Goal: Task Accomplishment & Management: Use online tool/utility

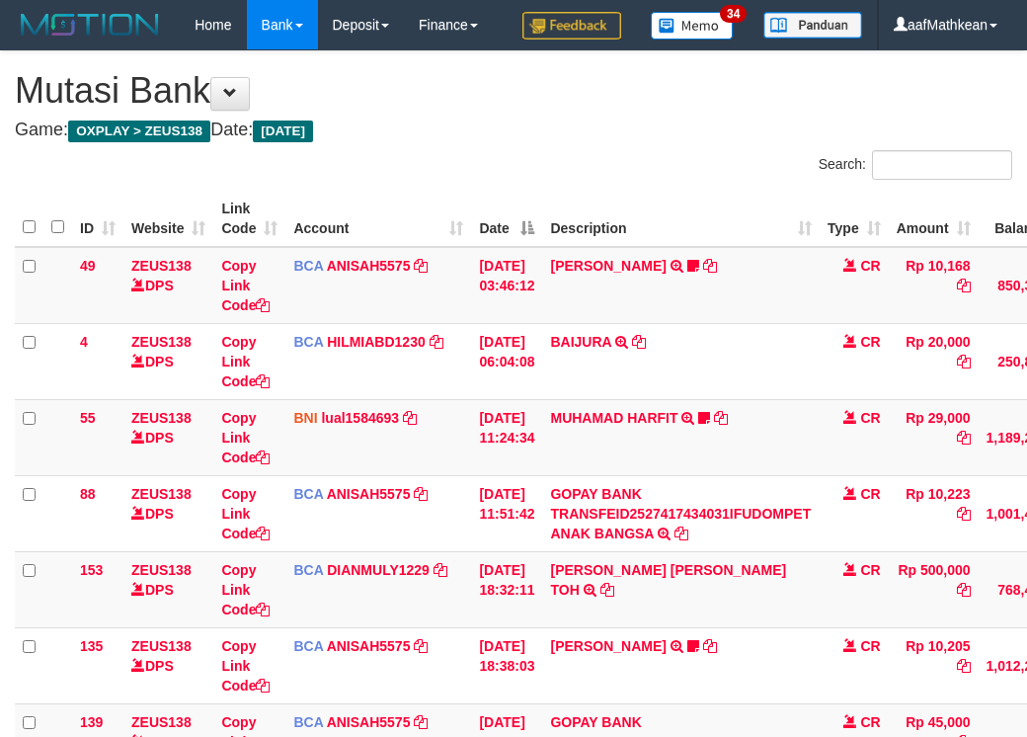
scroll to position [401, 181]
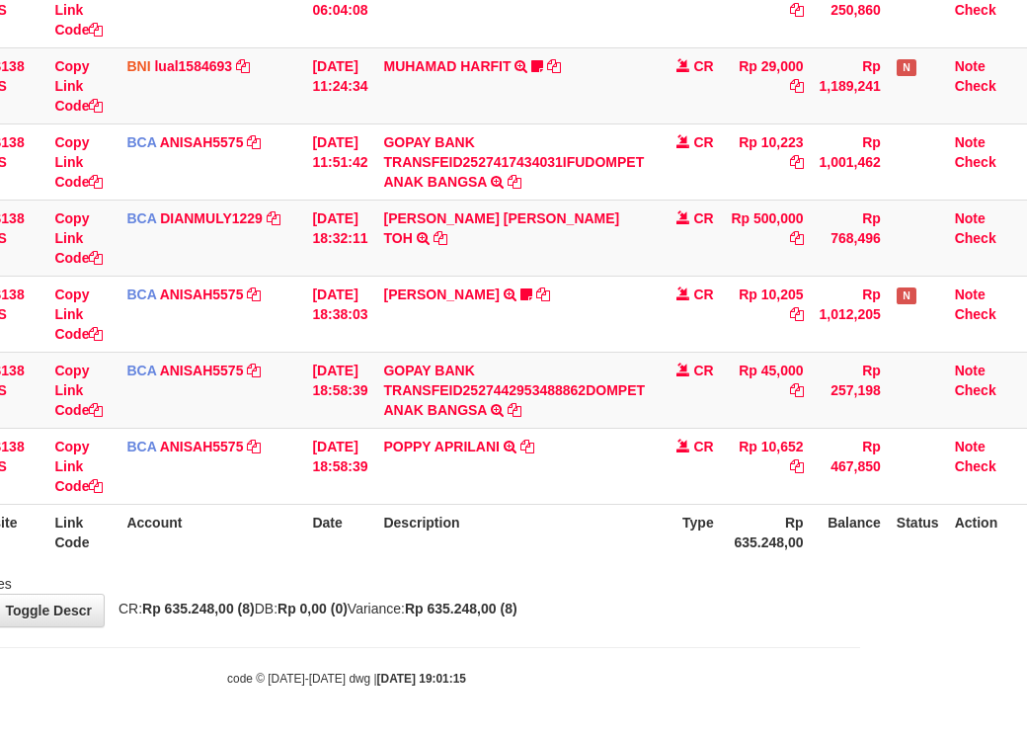
drag, startPoint x: 757, startPoint y: 645, endPoint x: 1031, endPoint y: 706, distance: 281.4
click at [841, 665] on body "Toggle navigation Home Bank Account List Load By Website Group [OXPLAY] ZEUS138…" at bounding box center [346, 192] width 1027 height 1089
drag, startPoint x: 868, startPoint y: 532, endPoint x: 1519, endPoint y: 756, distance: 688.3
click at [871, 540] on th "Balance" at bounding box center [850, 532] width 77 height 56
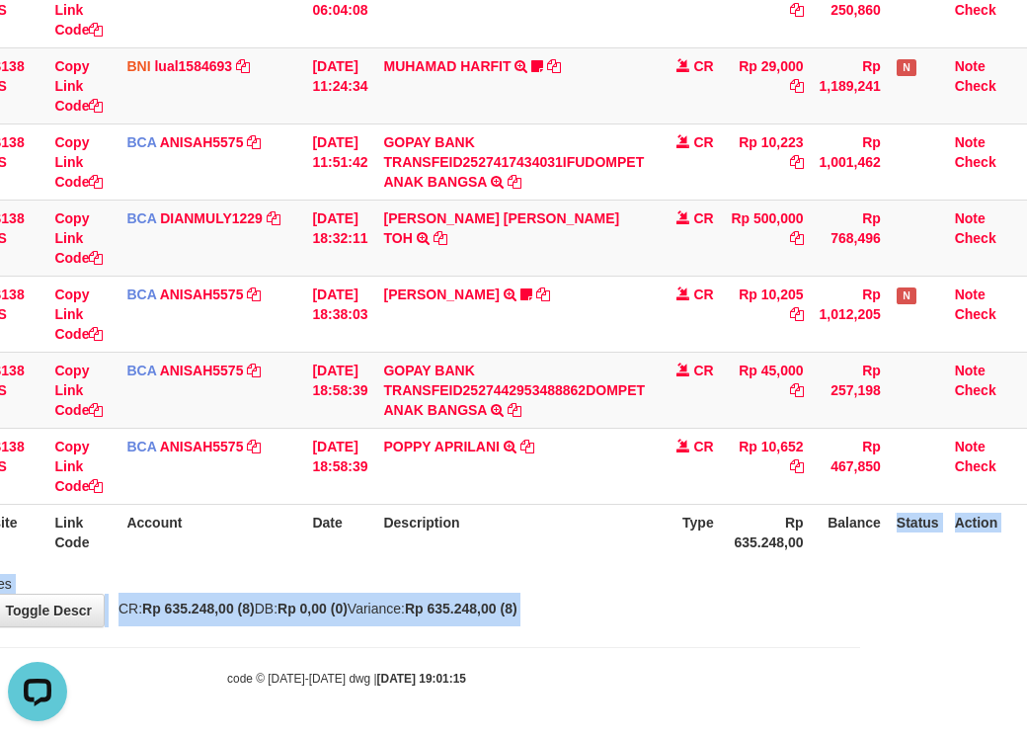
click at [860, 736] on html "Toggle navigation Home Bank Account List Load By Website Group [OXPLAY] ZEUS138…" at bounding box center [346, 192] width 1027 height 1089
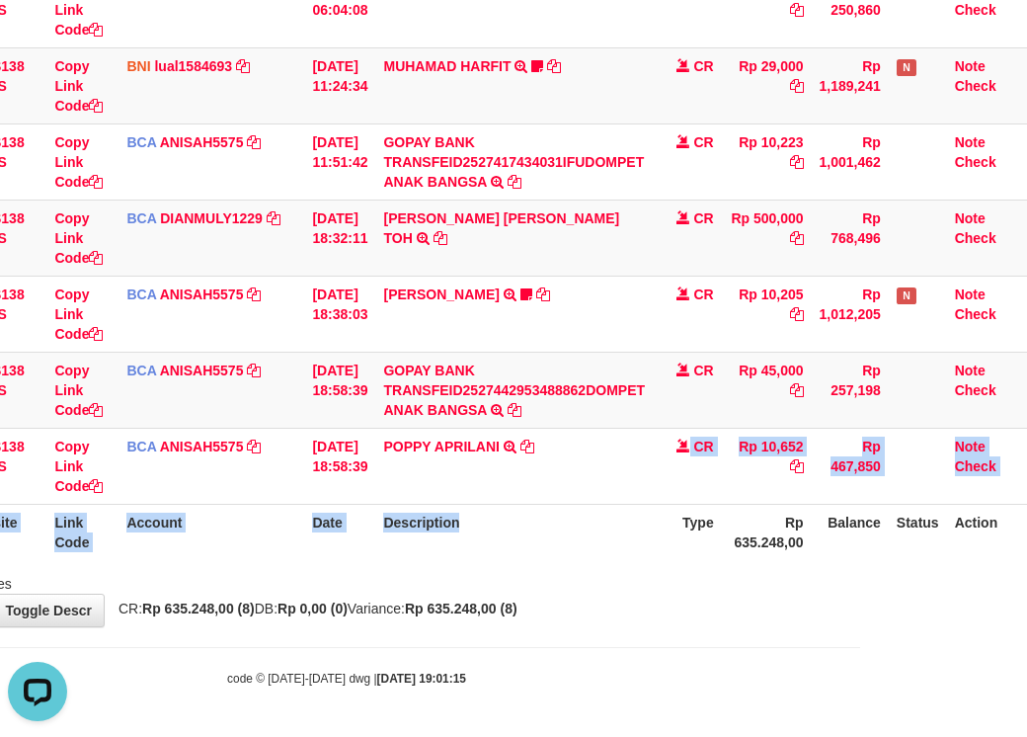
click at [604, 525] on table "ID Website Link Code Account Date Description Type Amount Balance Status Action…" at bounding box center [438, 199] width 1180 height 721
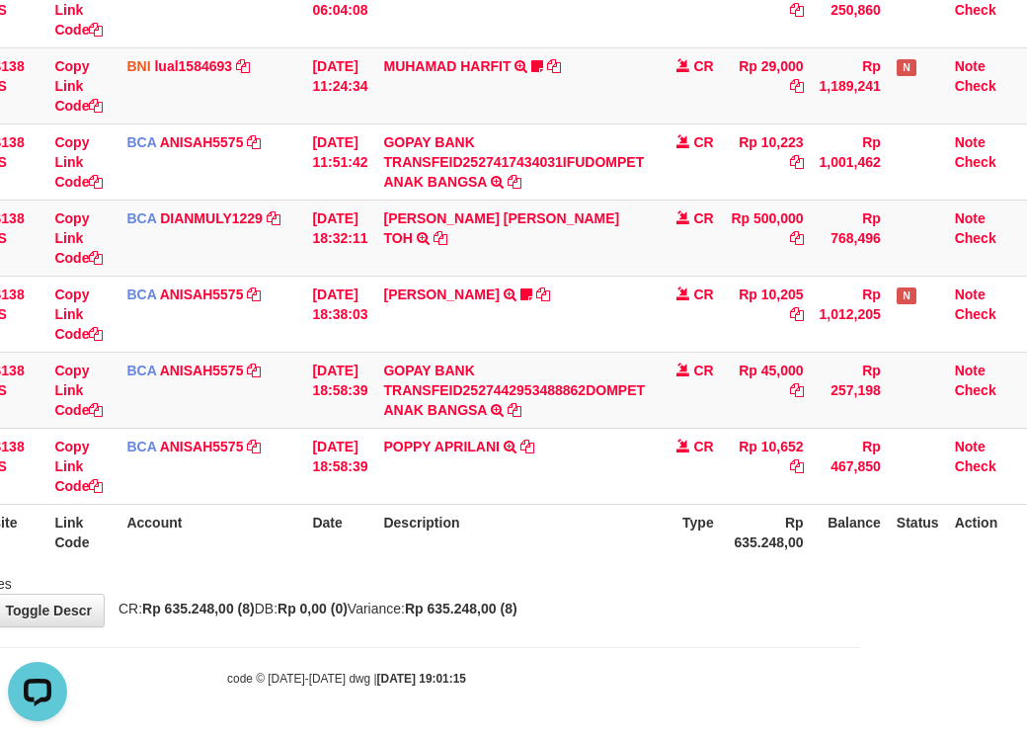
click at [649, 564] on div "ID Website Link Code Account Date Description Type Amount Balance Status Action…" at bounding box center [346, 199] width 1027 height 733
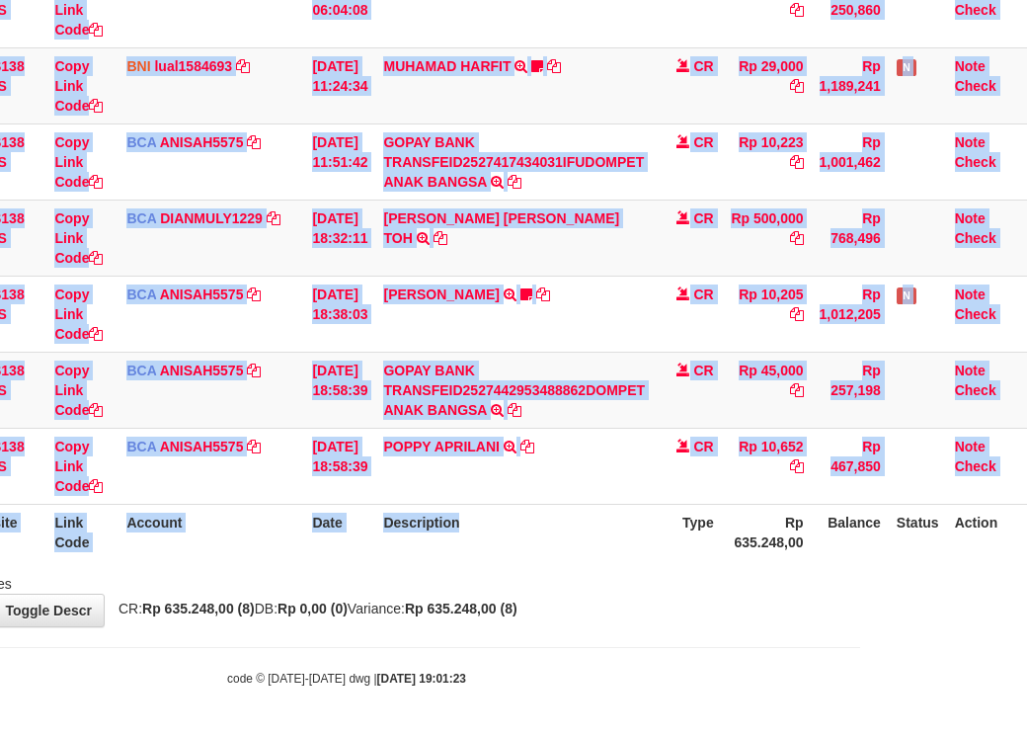
scroll to position [401, 181]
drag, startPoint x: 666, startPoint y: 556, endPoint x: 664, endPoint y: 569, distance: 13.0
click at [671, 566] on div "Search: ID Website Link Code Account Date Description Type Amount Balance Statu…" at bounding box center [347, 195] width 998 height 795
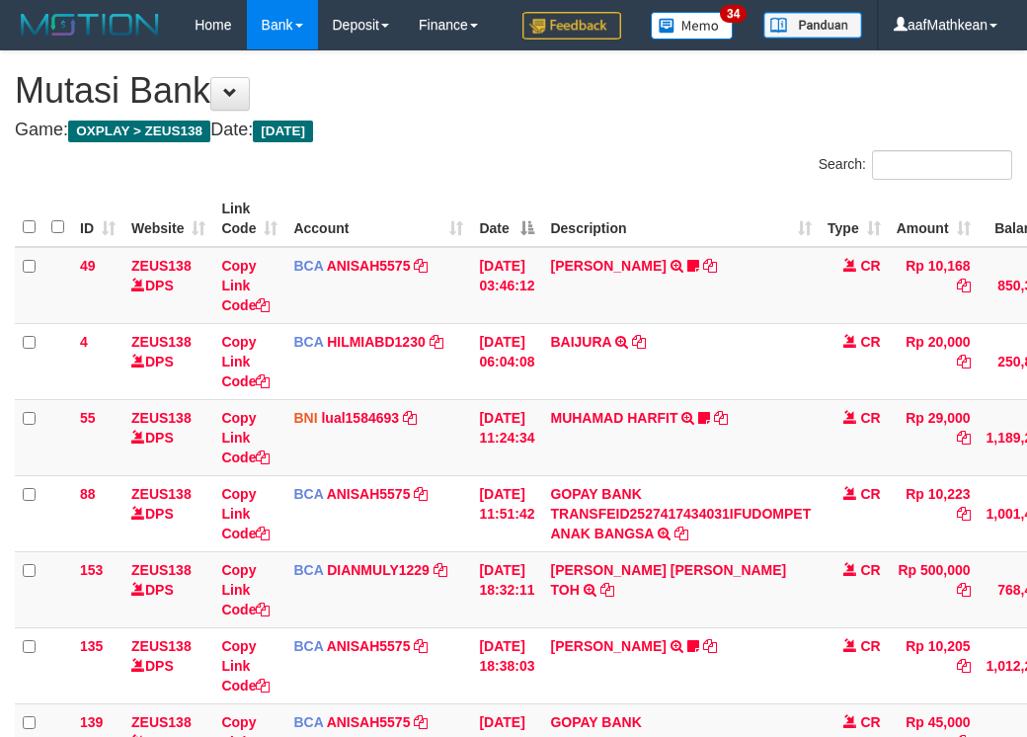
scroll to position [401, 181]
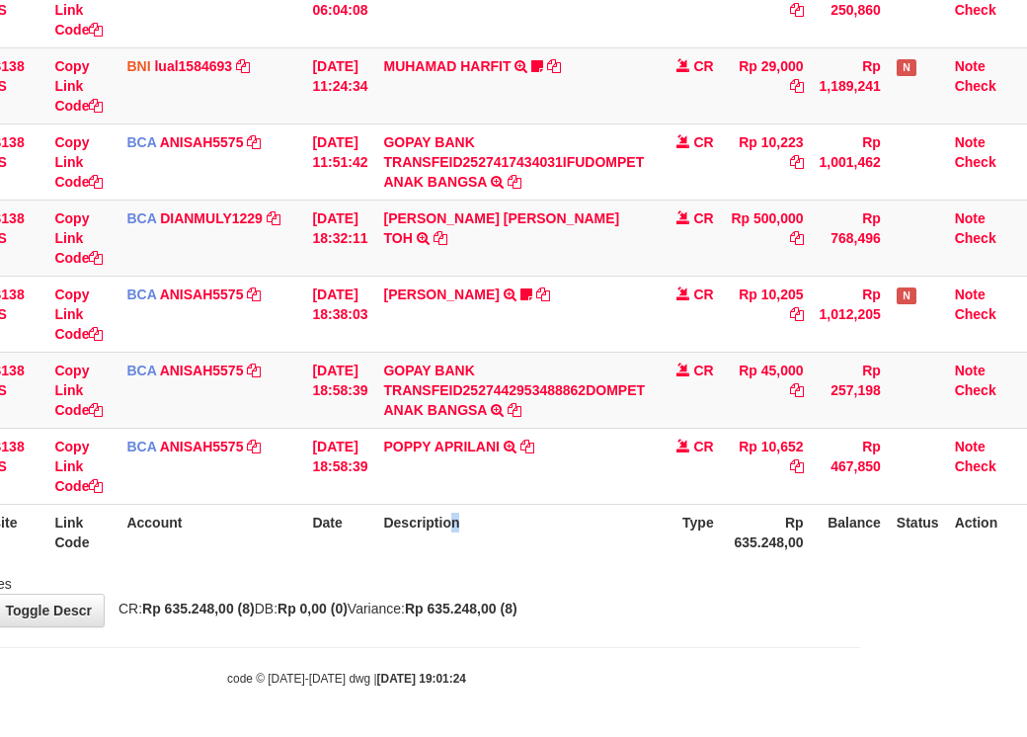
click at [503, 525] on th "Description" at bounding box center [514, 532] width 278 height 56
drag, startPoint x: 693, startPoint y: 534, endPoint x: 698, endPoint y: 550, distance: 16.9
click at [695, 542] on th "Type" at bounding box center [687, 532] width 69 height 56
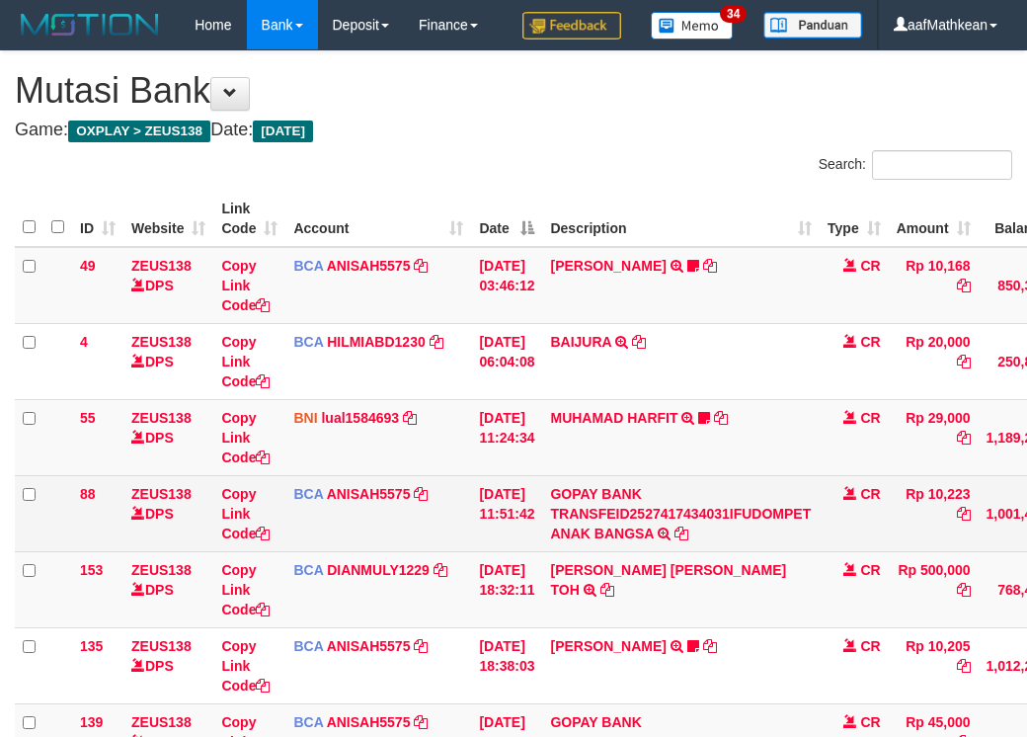
click at [512, 343] on table "ID Website Link Code Account Date Description Type Amount Balance Status Action…" at bounding box center [605, 551] width 1180 height 721
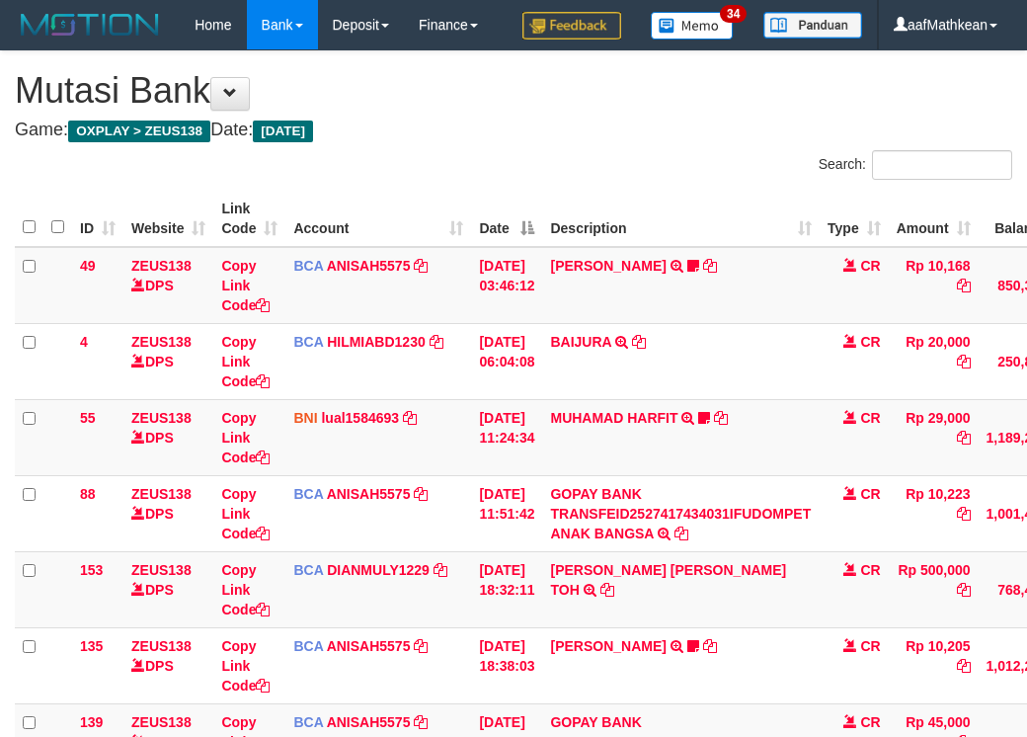
scroll to position [401, 181]
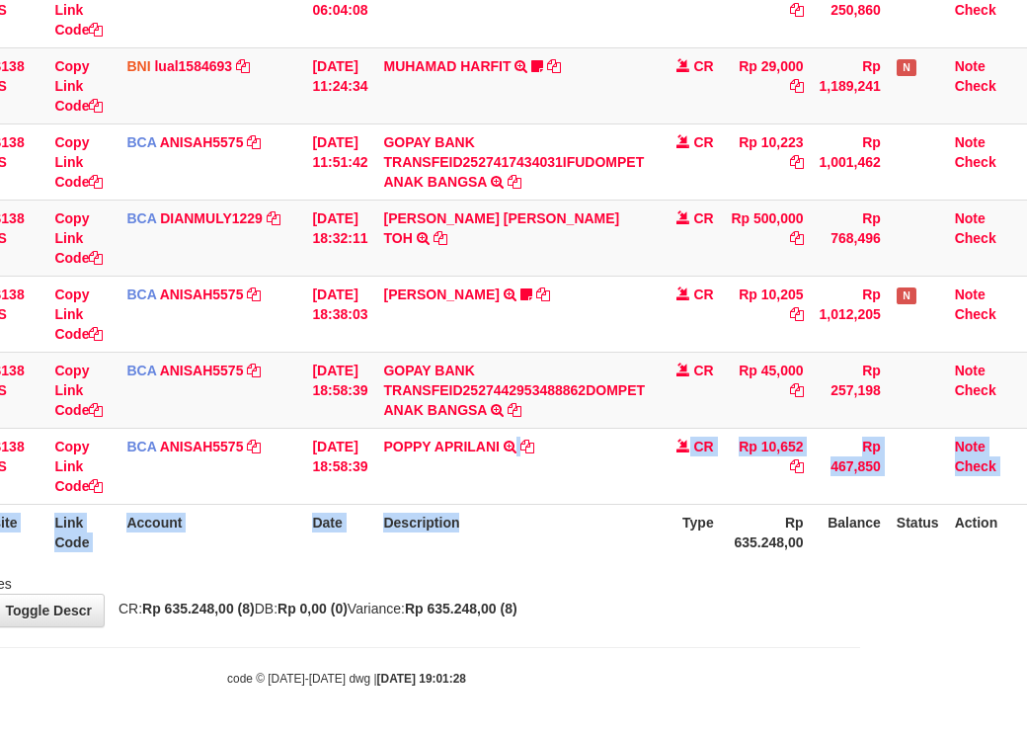
click at [475, 507] on table "ID Website Link Code Account Date Description Type Amount Balance Status Action…" at bounding box center [438, 199] width 1180 height 721
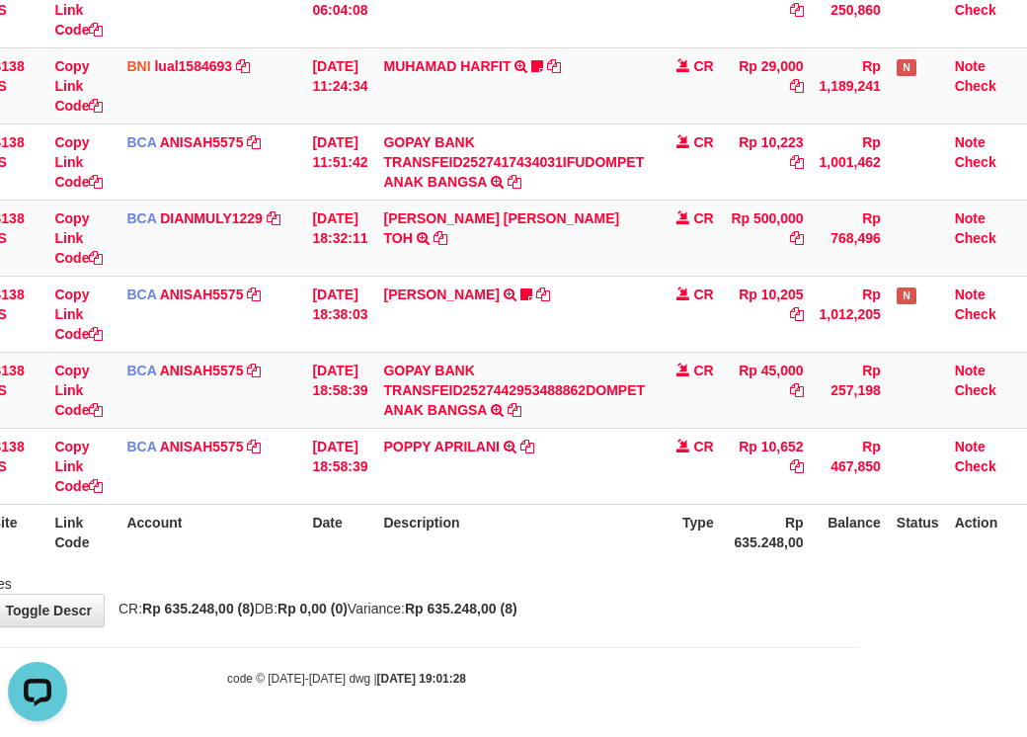
click at [636, 579] on div "Showing 1 to 8 of 8 entries" at bounding box center [346, 580] width 1027 height 28
click at [606, 567] on div "Showing 1 to 8 of 8 entries" at bounding box center [346, 580] width 1027 height 28
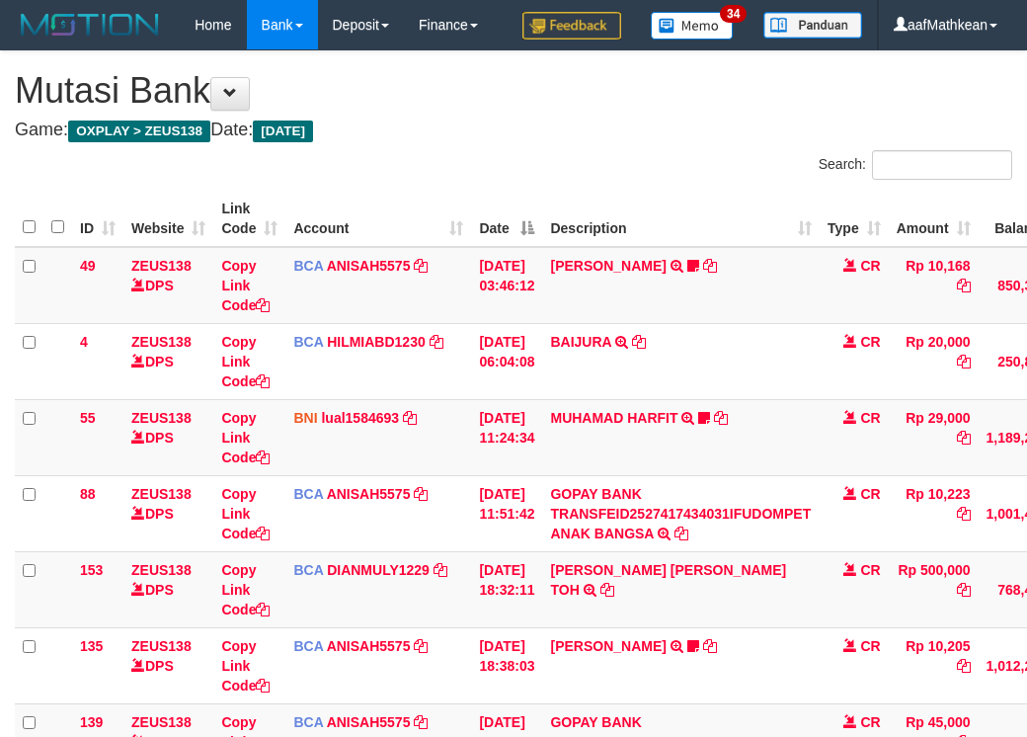
scroll to position [401, 181]
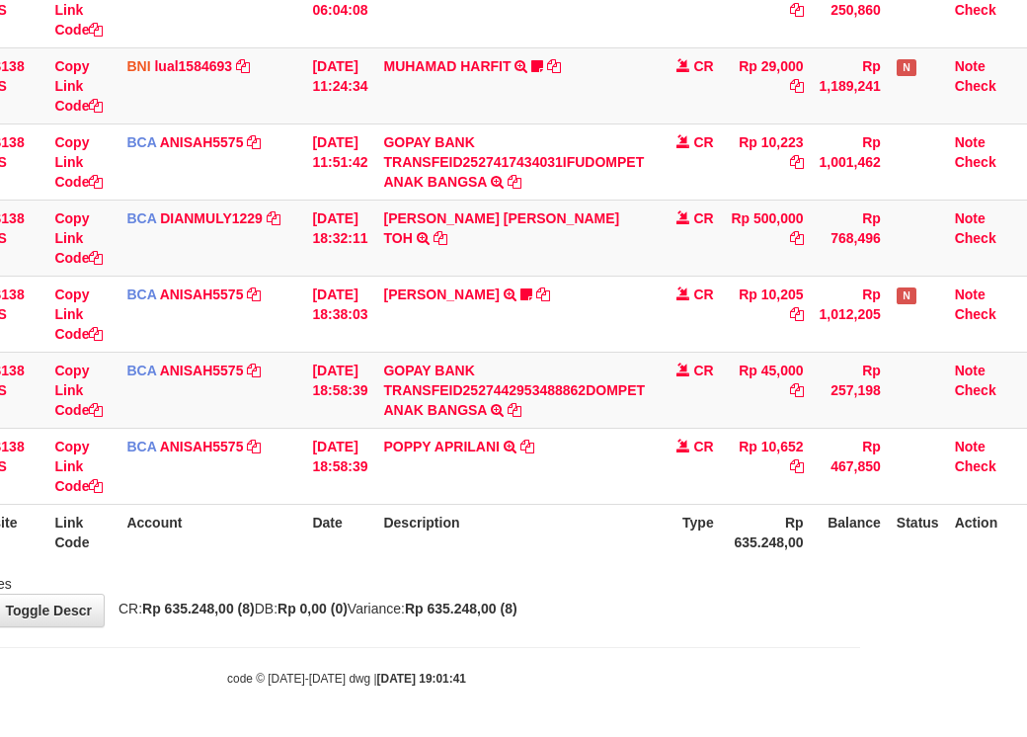
click at [613, 576] on div "Showing 1 to 8 of 8 entries" at bounding box center [346, 580] width 1027 height 28
drag, startPoint x: 518, startPoint y: 547, endPoint x: 529, endPoint y: 572, distance: 27.0
click at [524, 567] on div "Search: ID Website Link Code Account Date Description Type Amount Balance Statu…" at bounding box center [347, 195] width 998 height 795
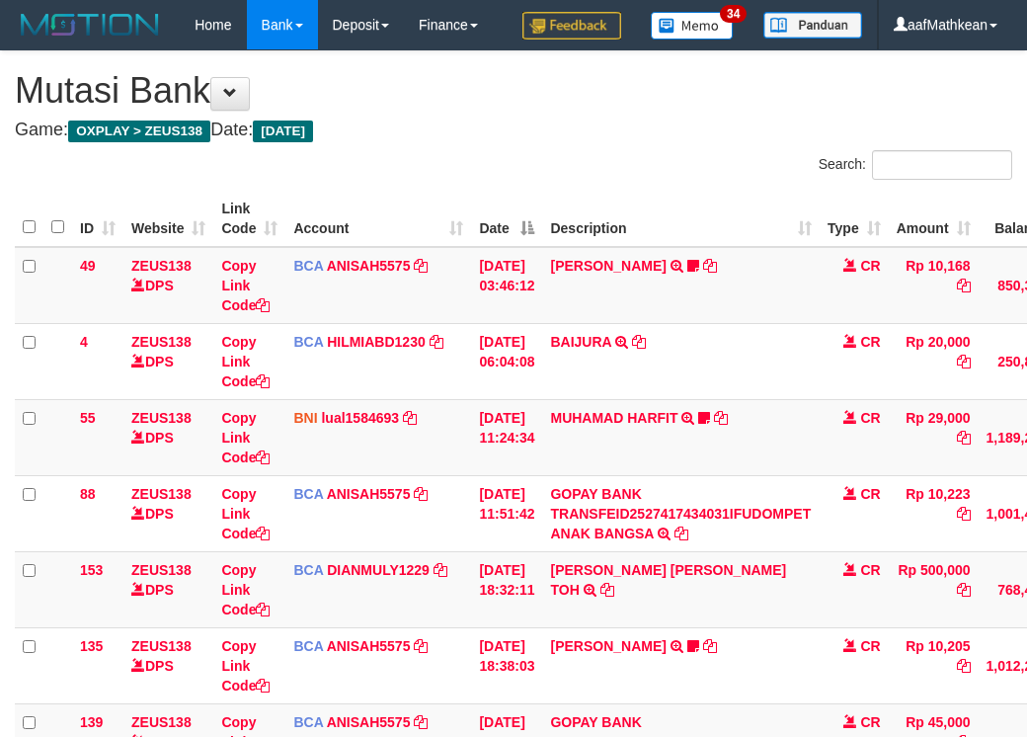
scroll to position [401, 181]
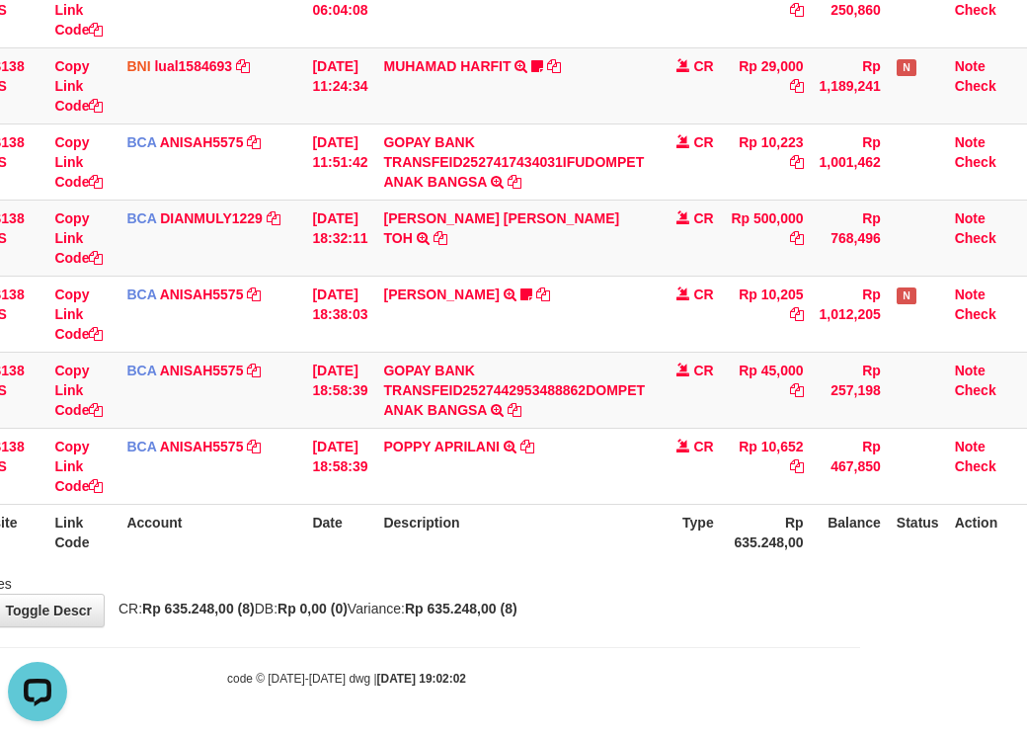
click at [599, 641] on body "Toggle navigation Home Bank Account List Load By Website Group [OXPLAY] ZEUS138…" at bounding box center [346, 192] width 1027 height 1089
click at [673, 688] on body "Toggle navigation Home Bank Account List Load By Website Group [OXPLAY] ZEUS138…" at bounding box center [346, 192] width 1027 height 1089
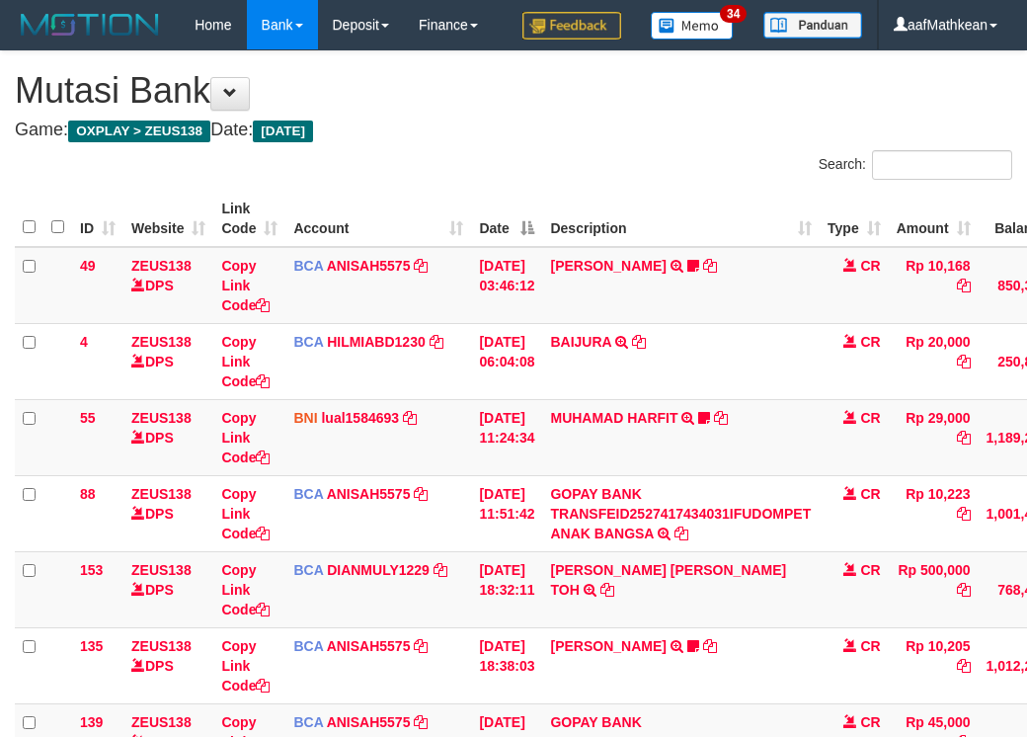
scroll to position [401, 181]
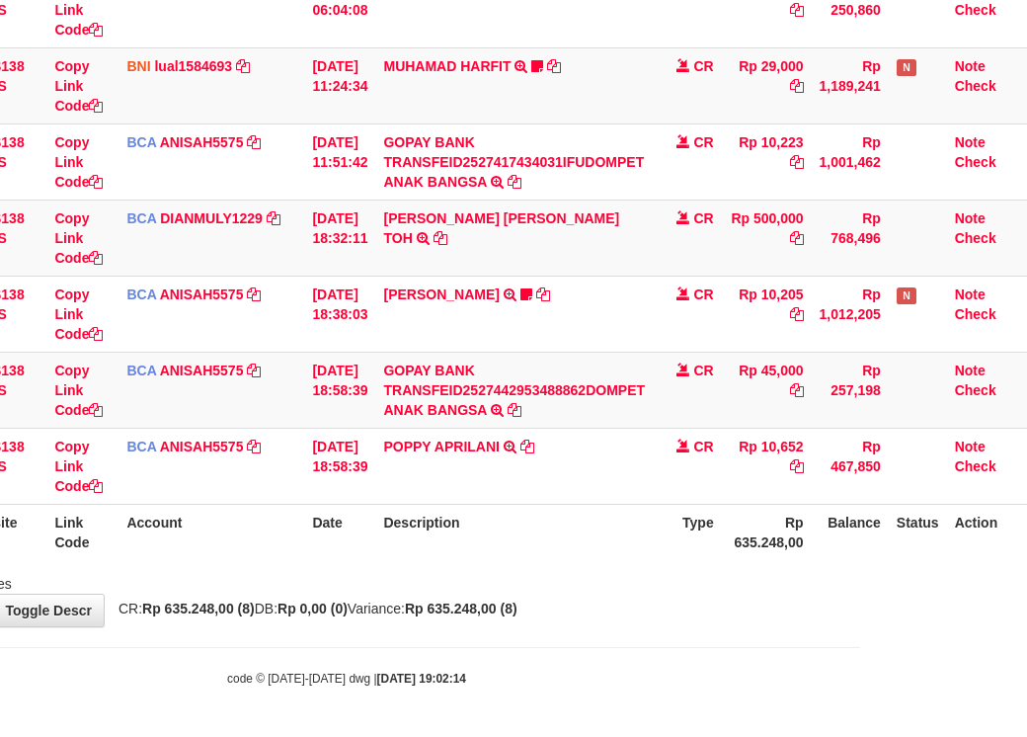
click at [705, 628] on body "Toggle navigation Home Bank Account List Load By Website Group [OXPLAY] ZEUS138…" at bounding box center [346, 192] width 1027 height 1089
click at [719, 537] on table "ID Website Link Code Account Date Description Type Amount Balance Status Action…" at bounding box center [438, 199] width 1180 height 721
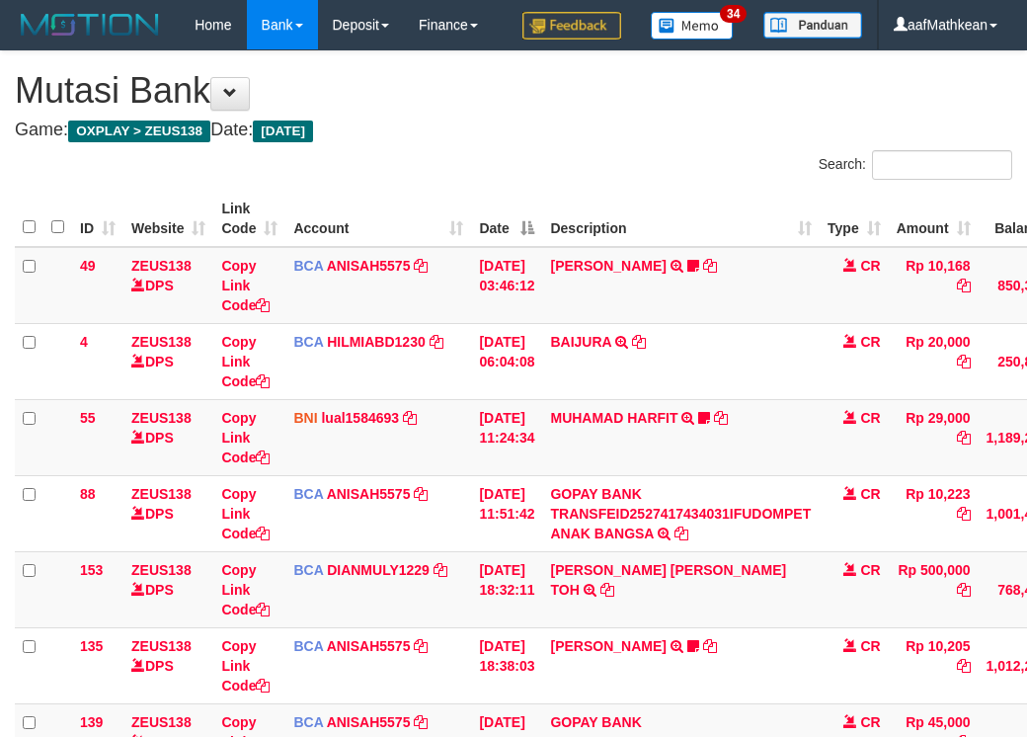
click at [665, 564] on div "ID Website Link Code Account Date Description Type Amount Balance Status Action…" at bounding box center [513, 551] width 1027 height 733
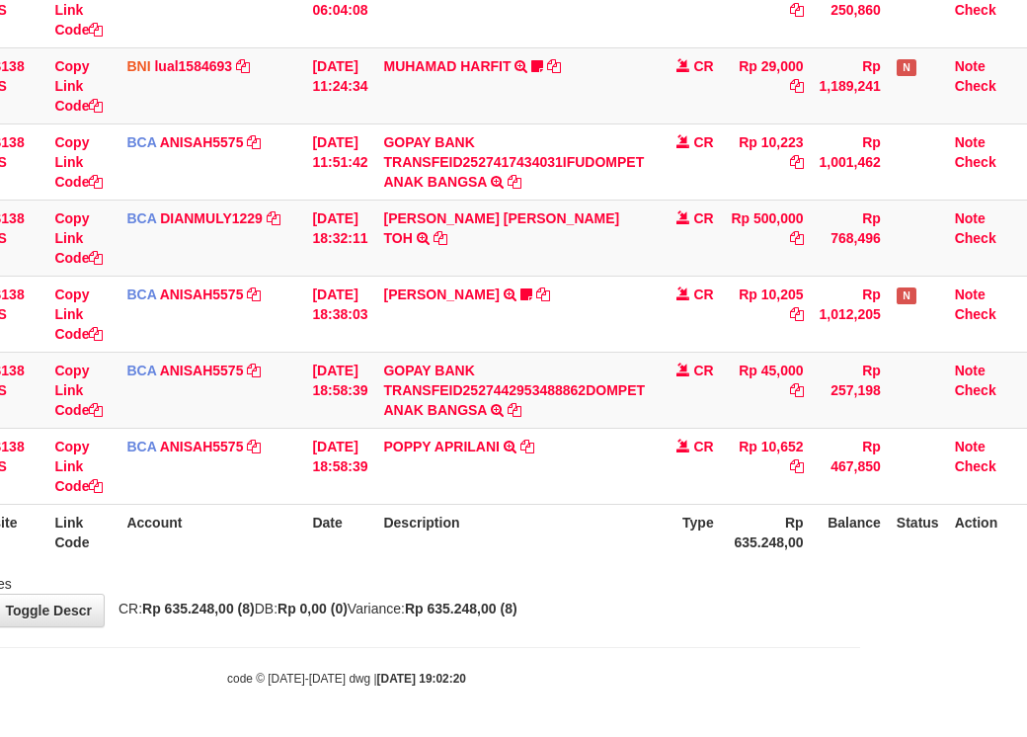
click at [659, 592] on div "Showing 1 to 8 of 8 entries" at bounding box center [346, 580] width 1027 height 28
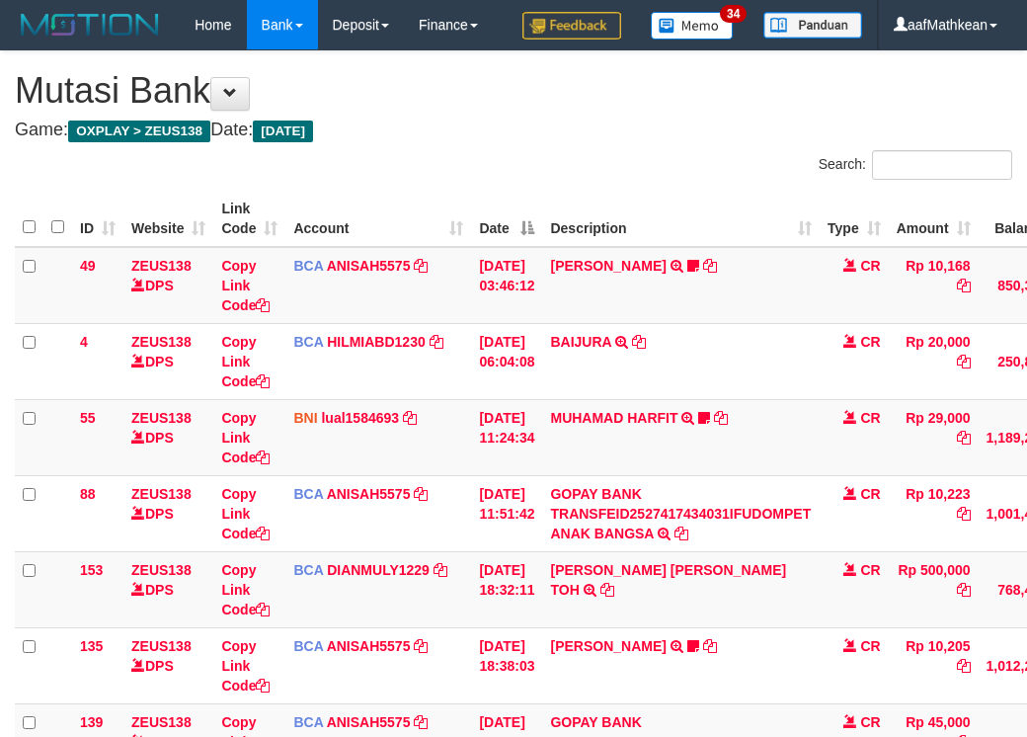
scroll to position [401, 181]
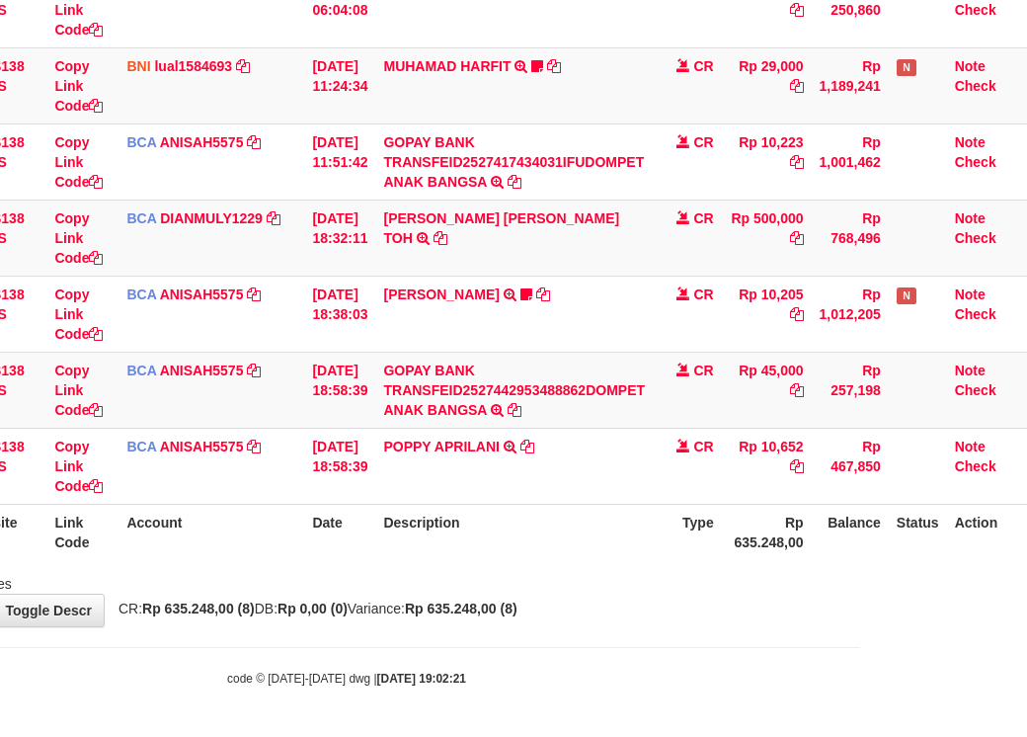
click at [648, 606] on div "**********" at bounding box center [346, 163] width 1027 height 927
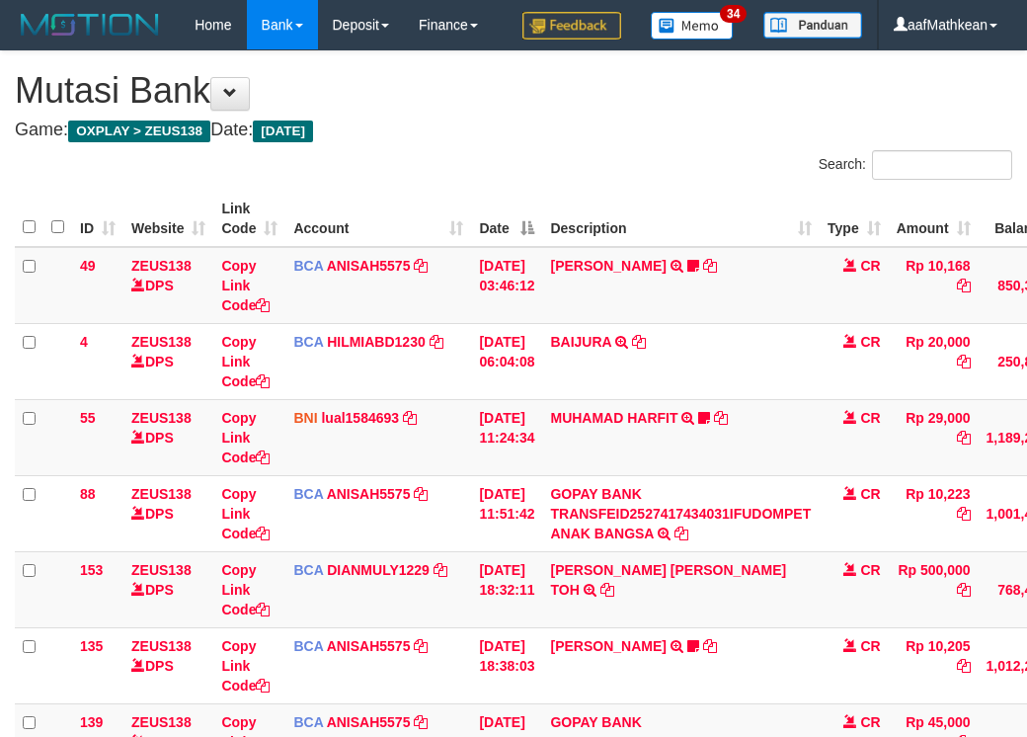
scroll to position [401, 181]
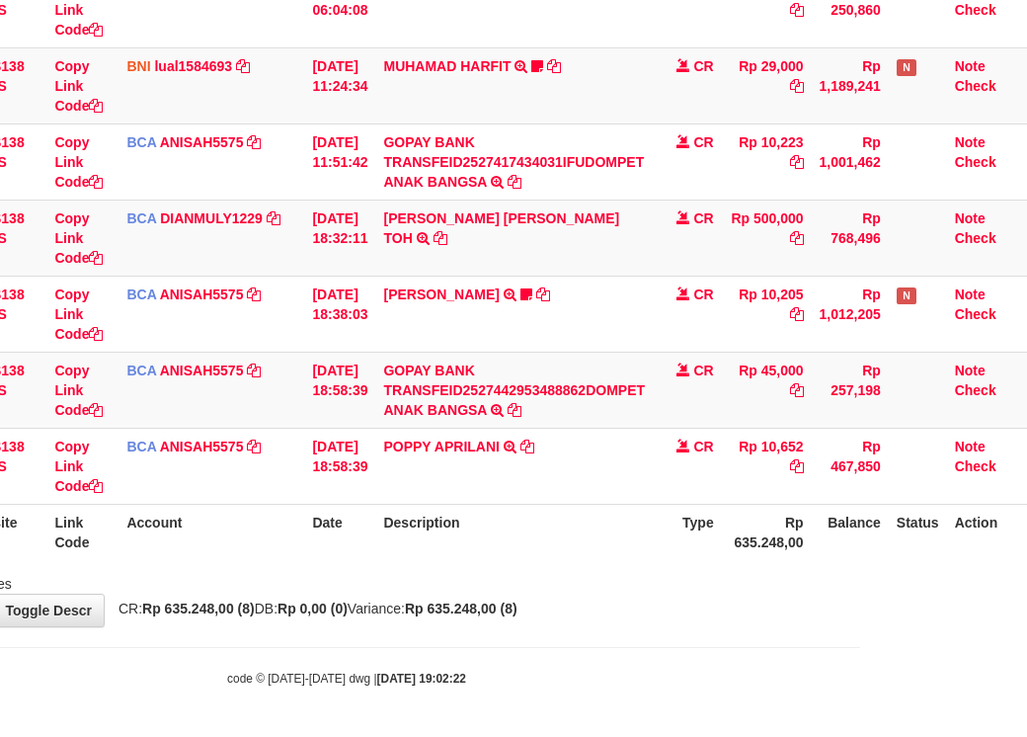
click at [652, 610] on div "**********" at bounding box center [346, 163] width 1027 height 927
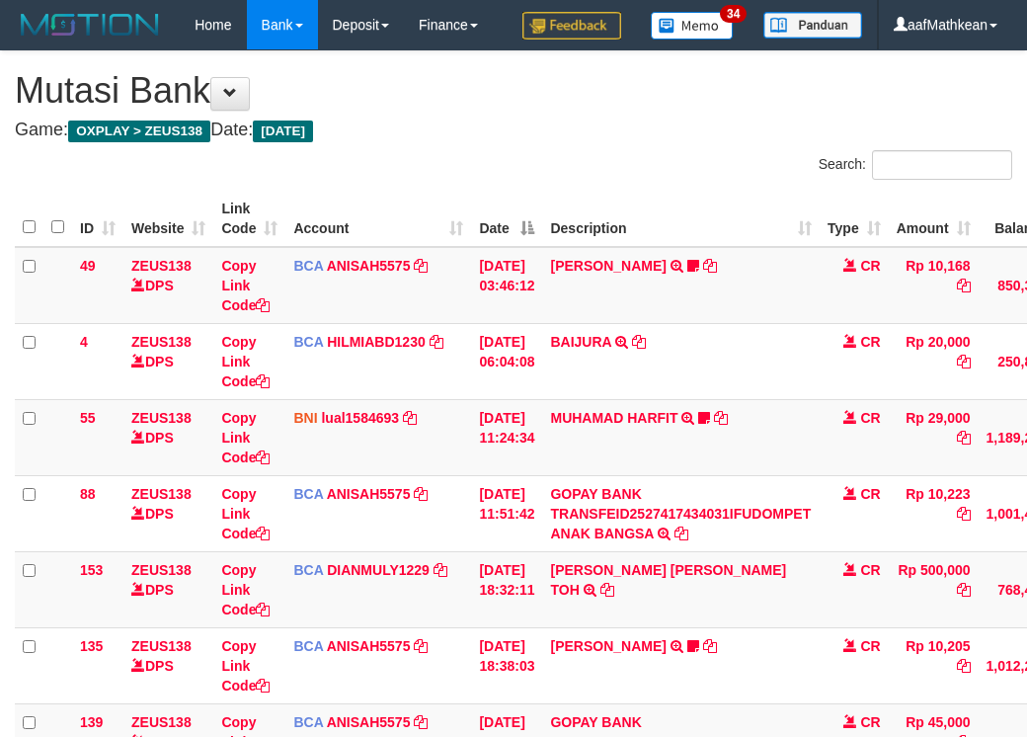
scroll to position [401, 181]
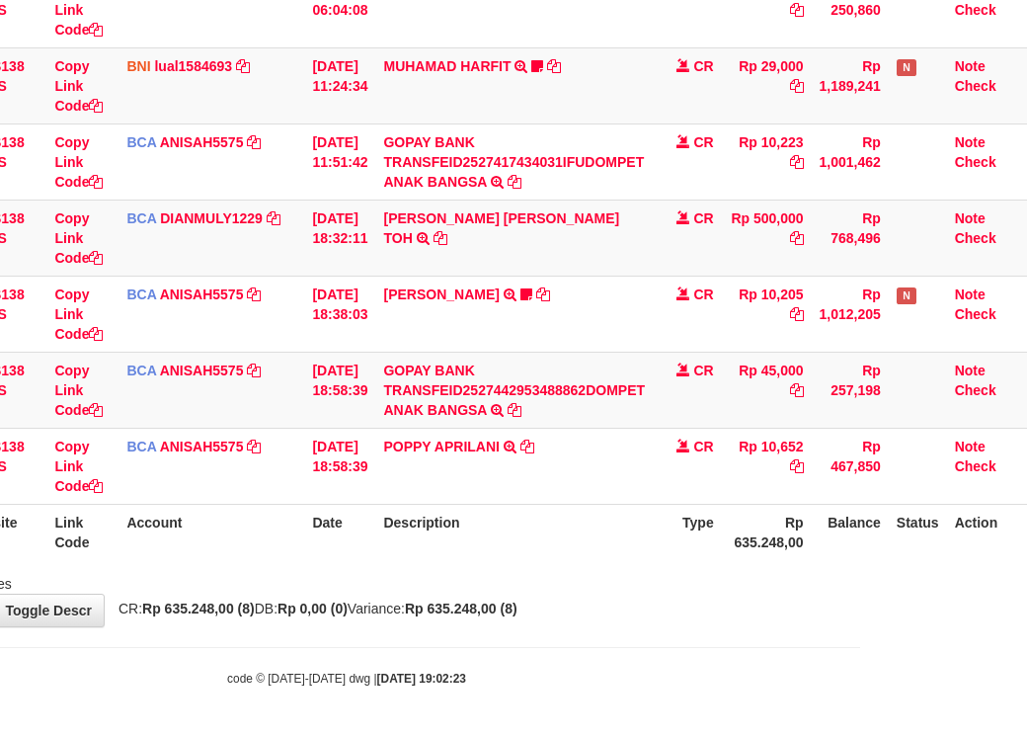
click at [647, 600] on div "**********" at bounding box center [346, 163] width 1027 height 927
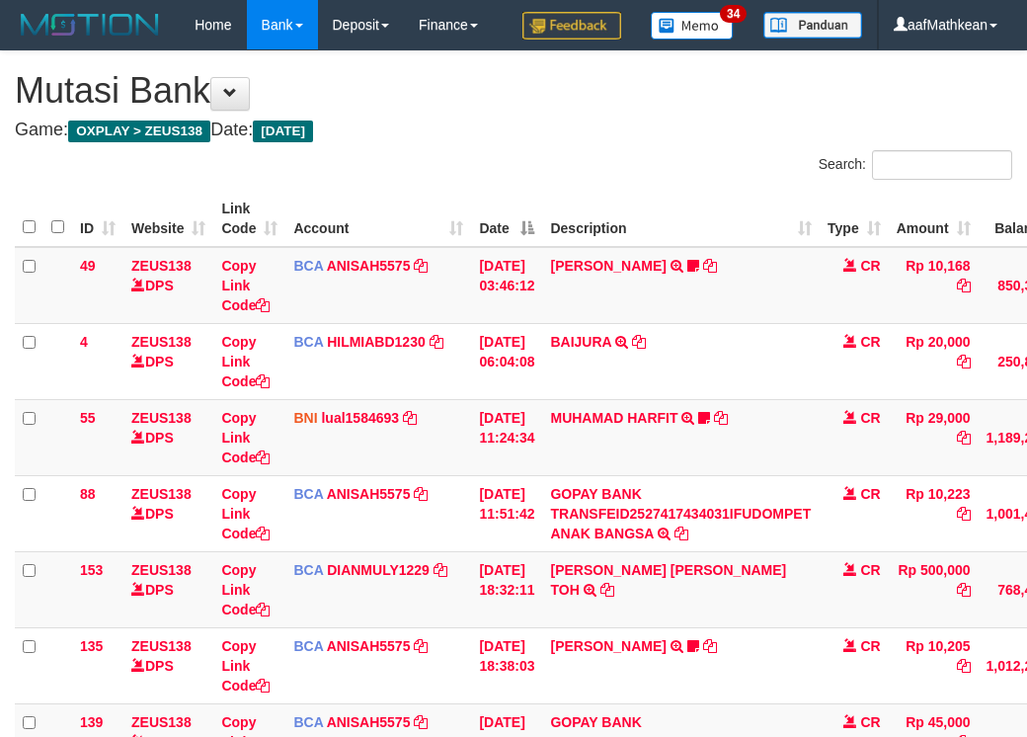
scroll to position [401, 181]
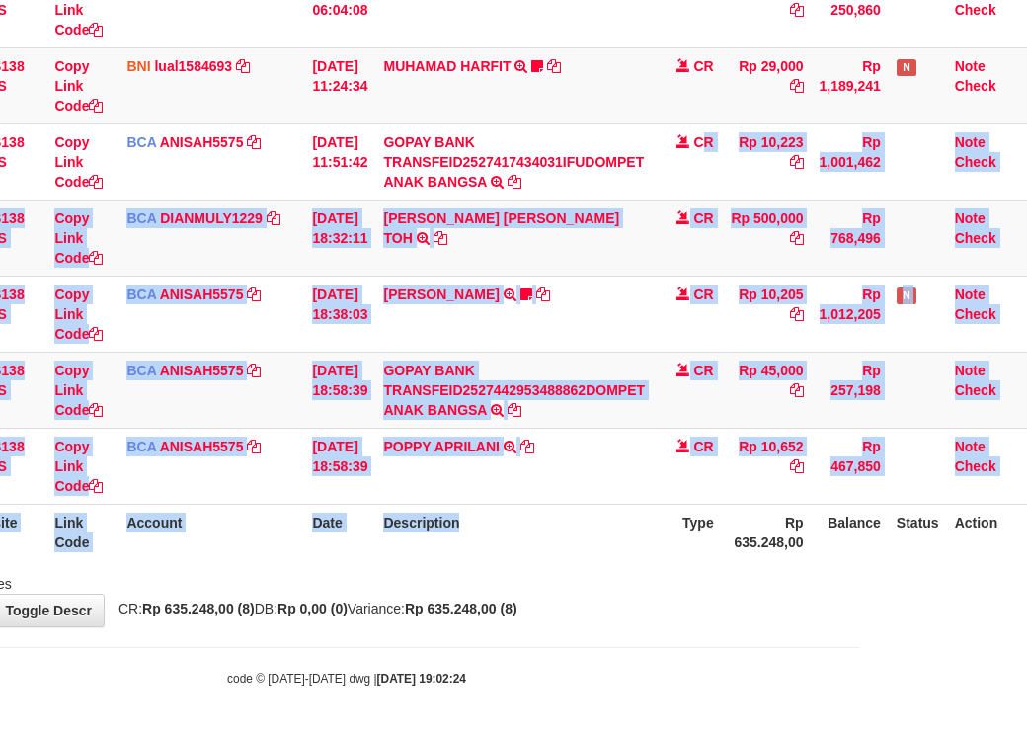
drag, startPoint x: 594, startPoint y: 543, endPoint x: 1041, endPoint y: 597, distance: 450.7
click at [860, 595] on html "Toggle navigation Home Bank Account List Load By Website Group [OXPLAY] ZEUS138…" at bounding box center [346, 192] width 1027 height 1089
drag, startPoint x: 748, startPoint y: 667, endPoint x: 1325, endPoint y: 841, distance: 602.6
click at [860, 736] on html "Toggle navigation Home Bank Account List Load By Website Group [OXPLAY] ZEUS138…" at bounding box center [346, 192] width 1027 height 1089
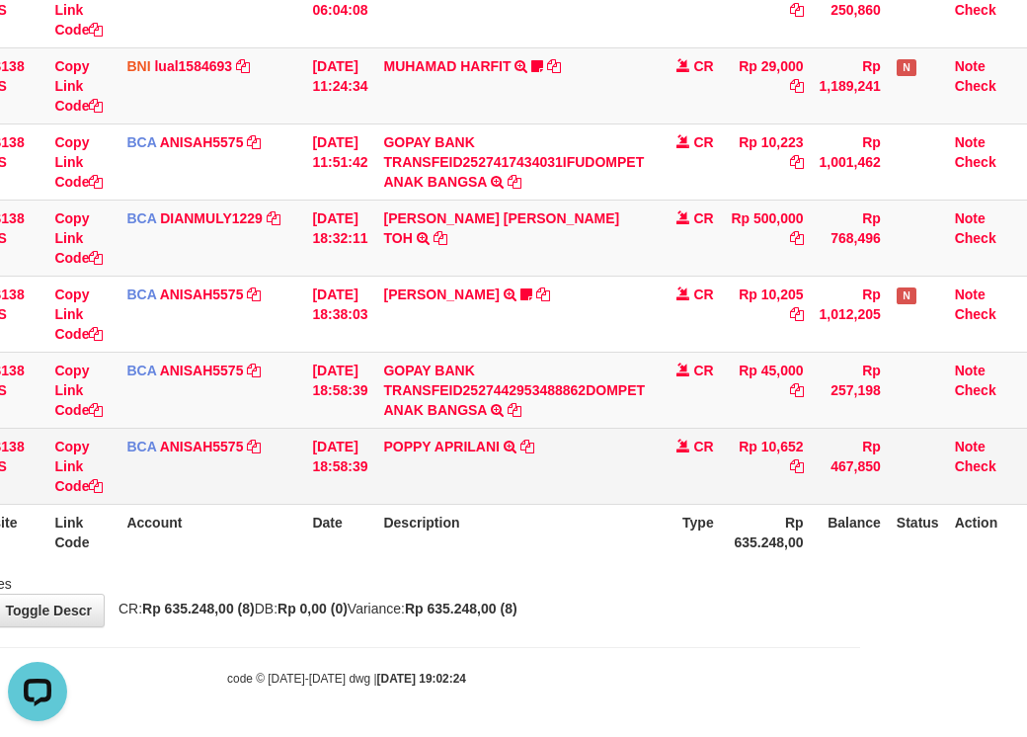
drag, startPoint x: 580, startPoint y: 482, endPoint x: 531, endPoint y: 434, distance: 69.2
click at [559, 469] on td "POPPY APRILANI TRSF E-BANKING CR 0110/FTSCY/WS95271 10652.00POPPY APRILANI" at bounding box center [514, 466] width 278 height 76
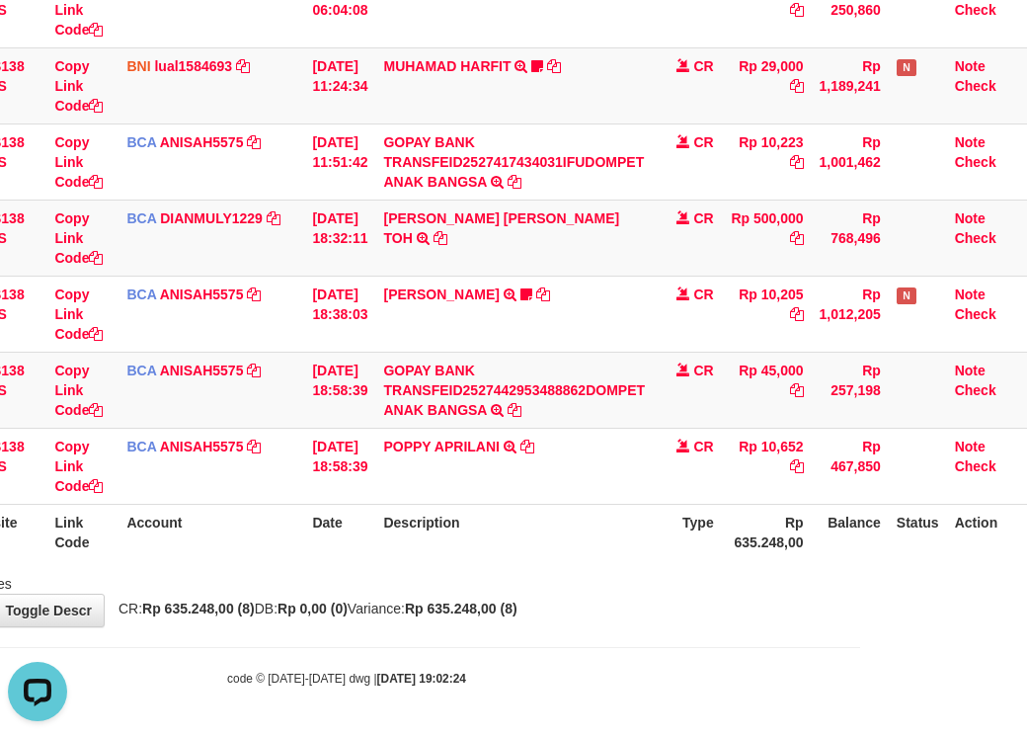
drag, startPoint x: 592, startPoint y: 562, endPoint x: 657, endPoint y: 602, distance: 76.2
click at [600, 581] on div "Search: ID Website Link Code Account Date Description Type Amount Balance Statu…" at bounding box center [347, 195] width 998 height 795
click at [659, 606] on div "**********" at bounding box center [346, 163] width 1027 height 927
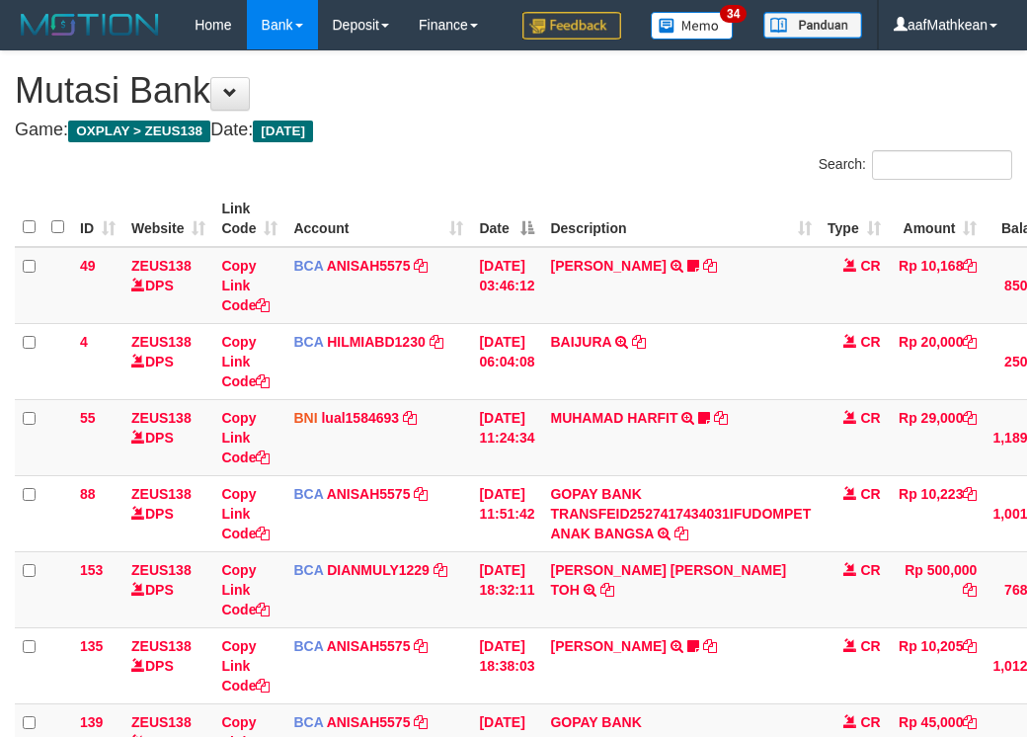
scroll to position [401, 181]
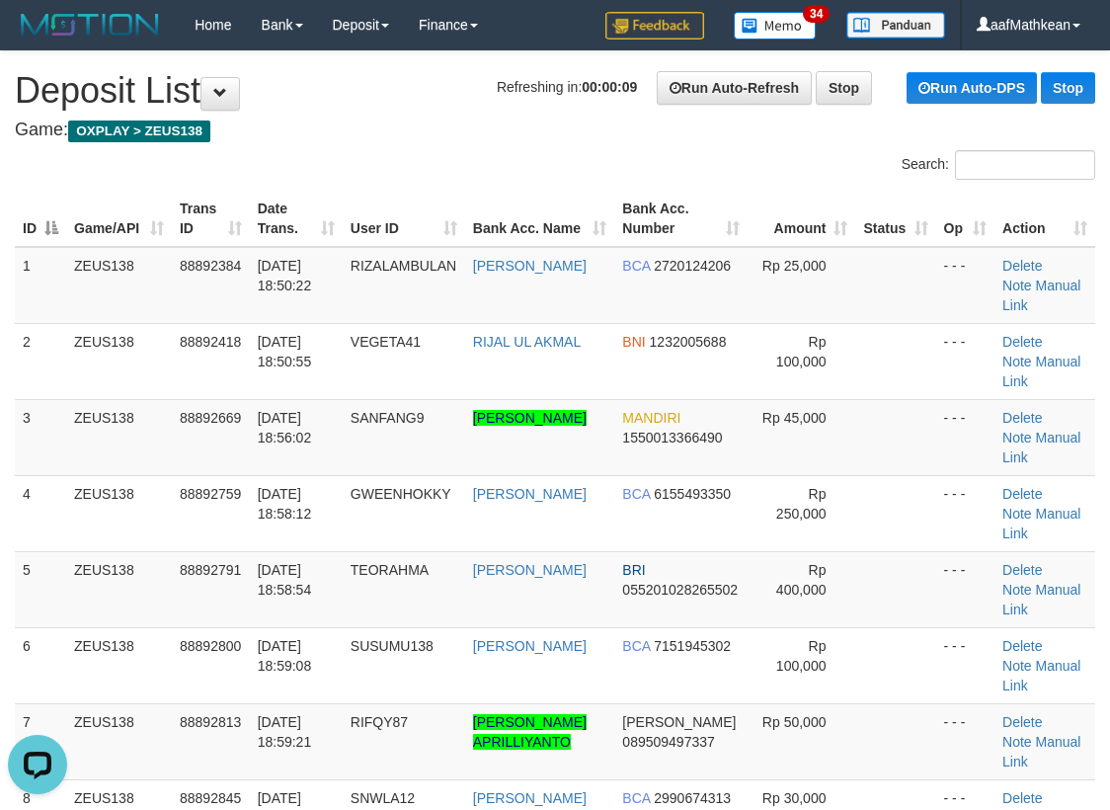
click at [1038, 587] on link "Manual Link" at bounding box center [1042, 600] width 78 height 36
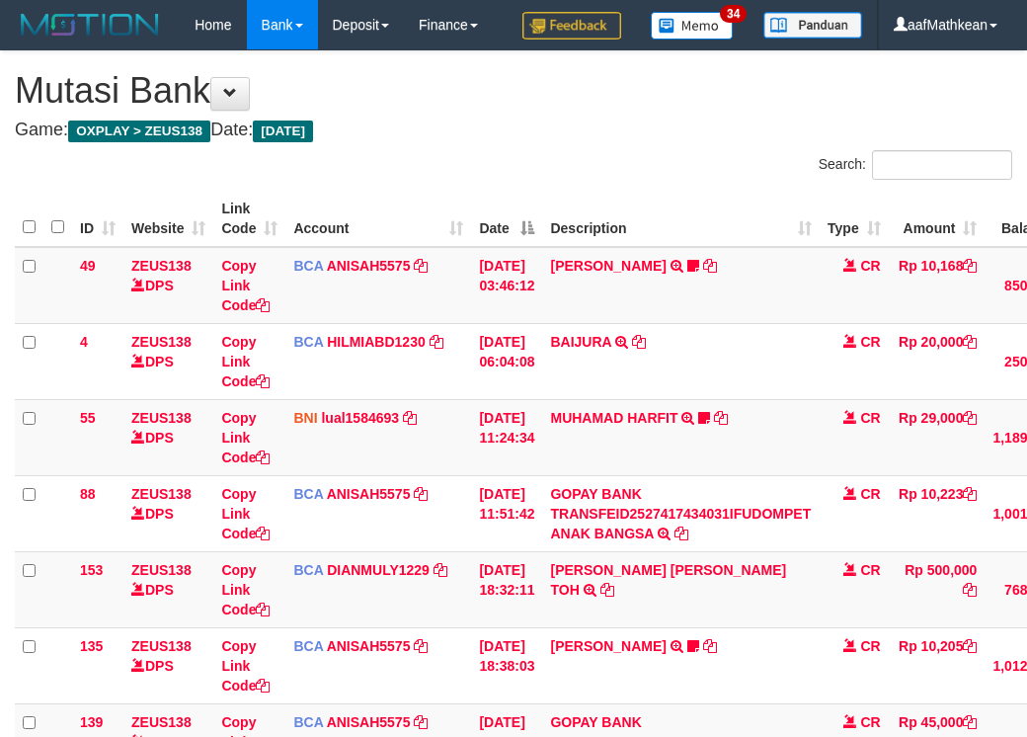
scroll to position [401, 181]
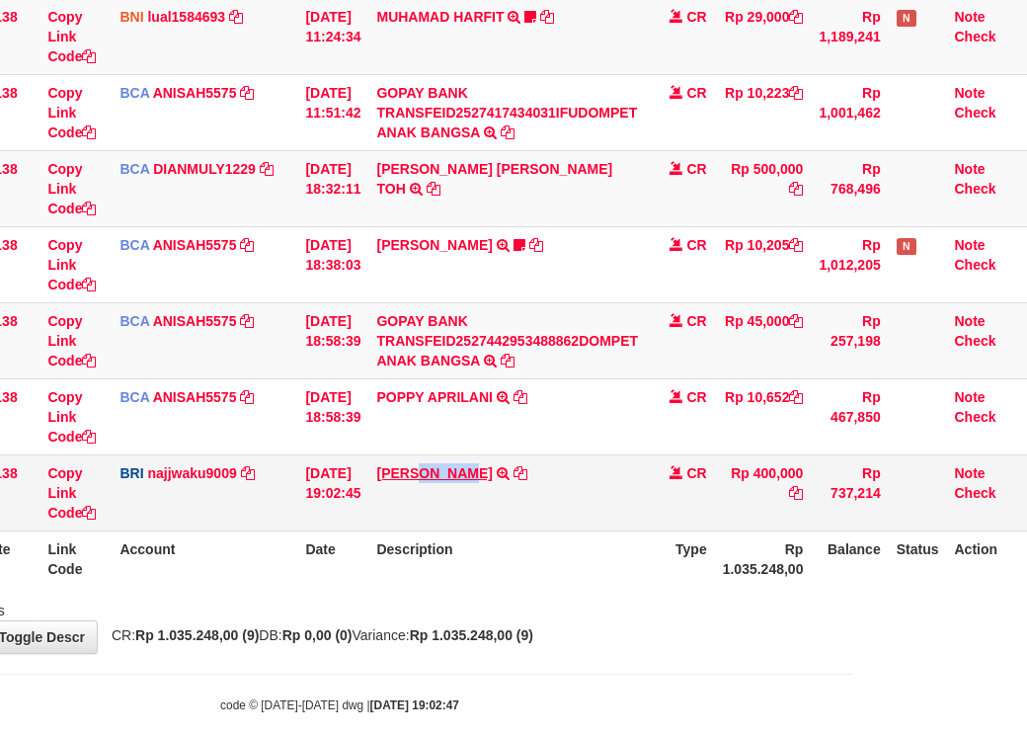
drag, startPoint x: 429, startPoint y: 511, endPoint x: 502, endPoint y: 513, distance: 73.1
click at [484, 523] on td "DANA TEORAHMANAGA TRANSFER NBMB DANA TEORAHMANAGA TO SITI KURNIA NINGSIH" at bounding box center [507, 492] width 278 height 76
copy link "TEORAH"
click at [655, 587] on table "ID Website Link Code Account Date Description Type Amount Balance Status Action…" at bounding box center [434, 188] width 1186 height 797
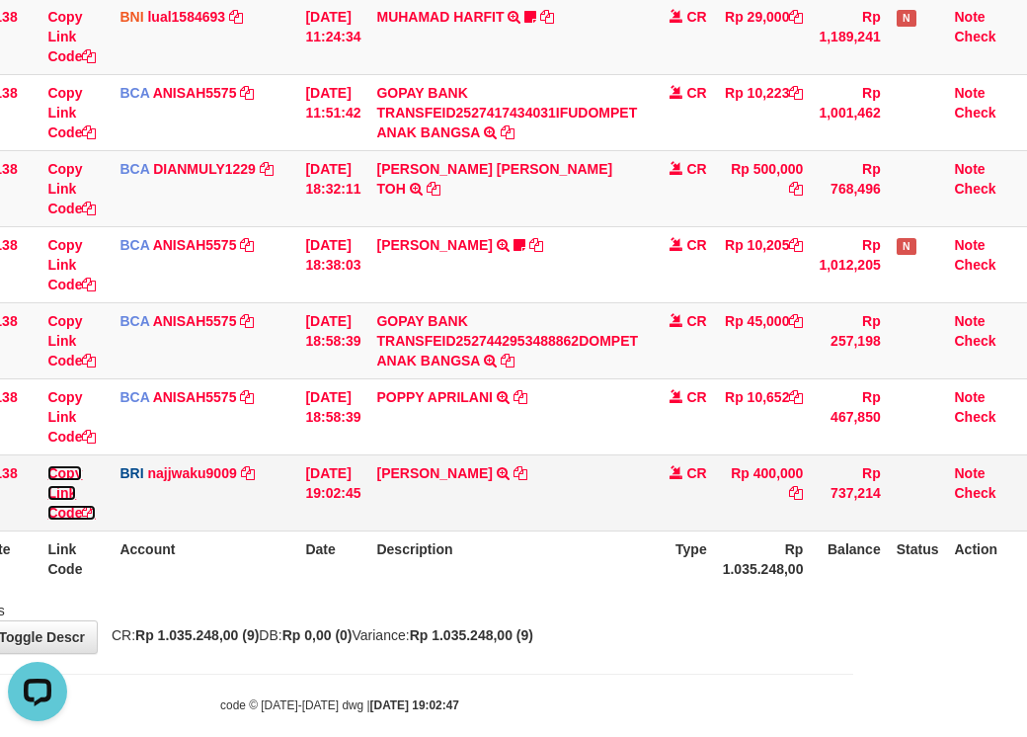
click at [70, 521] on link "Copy Link Code" at bounding box center [71, 492] width 48 height 55
click at [69, 521] on link "Copy Link Code" at bounding box center [71, 492] width 48 height 55
click at [67, 521] on link "Copy Link Code" at bounding box center [71, 492] width 48 height 55
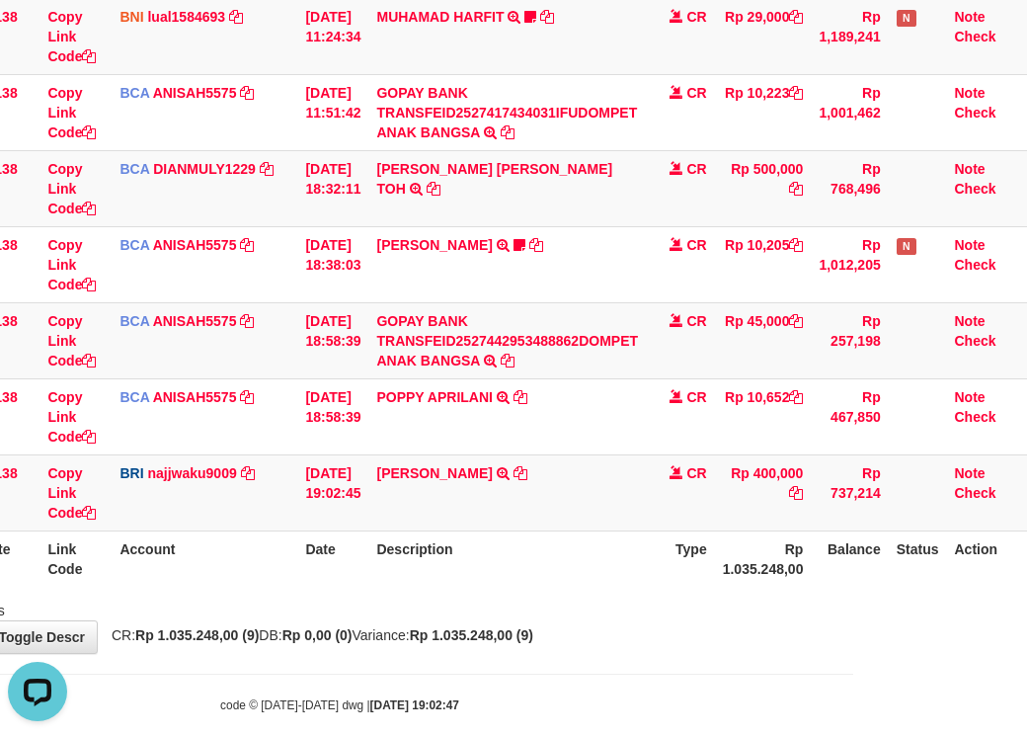
click at [854, 614] on html "Toggle navigation Home Bank Account List Load By Website Group [OXPLAY] ZEUS138…" at bounding box center [339, 181] width 1027 height 1165
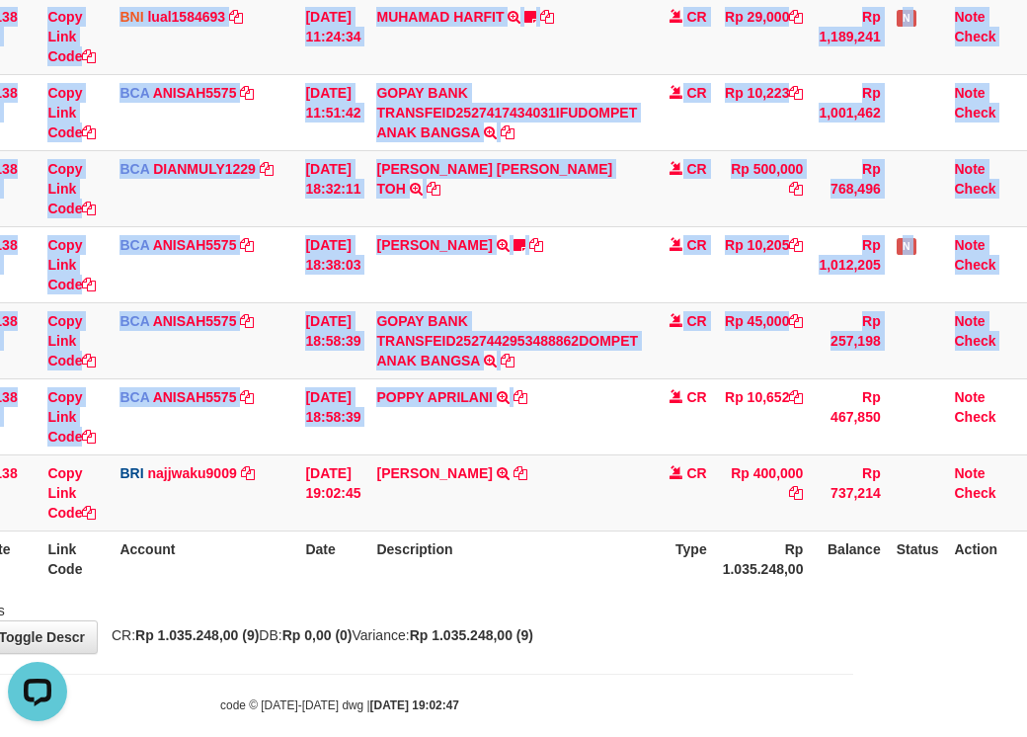
scroll to position [401, 183]
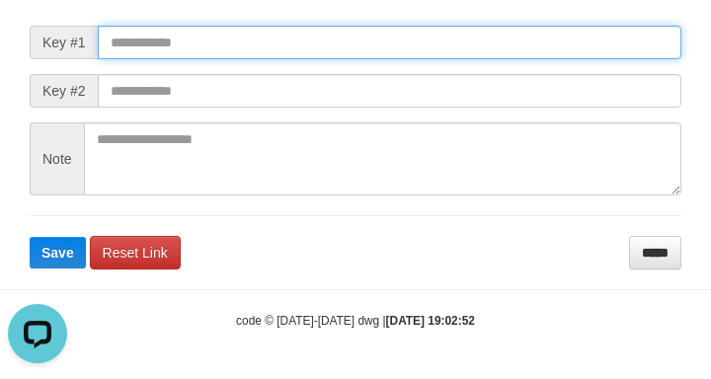
click at [314, 47] on input "text" at bounding box center [390, 43] width 584 height 34
paste input "**********"
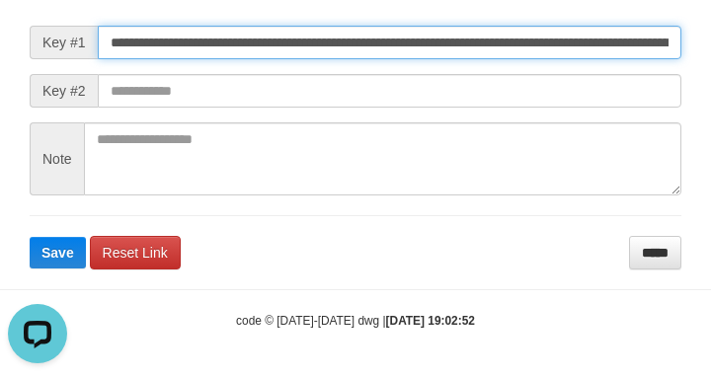
scroll to position [0, 1385]
type input "**********"
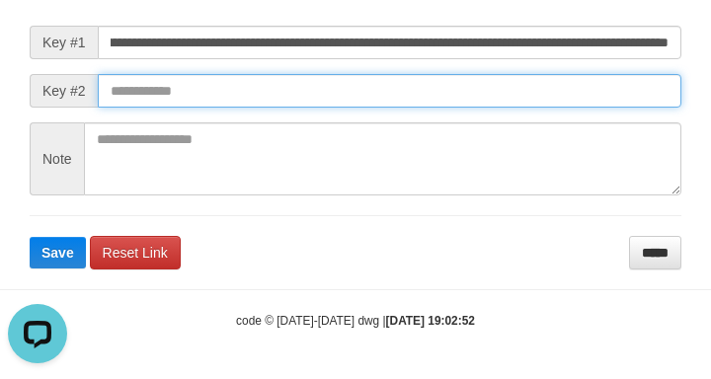
click at [30, 237] on button "Save" at bounding box center [58, 253] width 56 height 32
click at [462, 101] on input "text" at bounding box center [390, 91] width 584 height 34
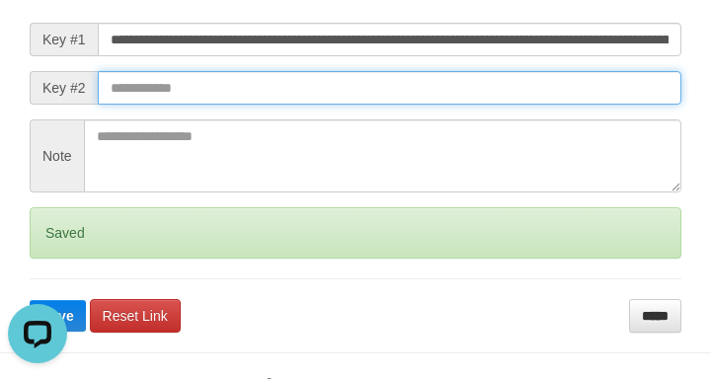
click at [30, 300] on button "Save" at bounding box center [58, 316] width 56 height 32
drag, startPoint x: 456, startPoint y: 101, endPoint x: 482, endPoint y: 109, distance: 26.9
click at [459, 103] on input "text" at bounding box center [390, 88] width 584 height 34
click at [482, 105] on input "text" at bounding box center [390, 88] width 584 height 34
click at [30, 300] on button "Save" at bounding box center [58, 316] width 56 height 32
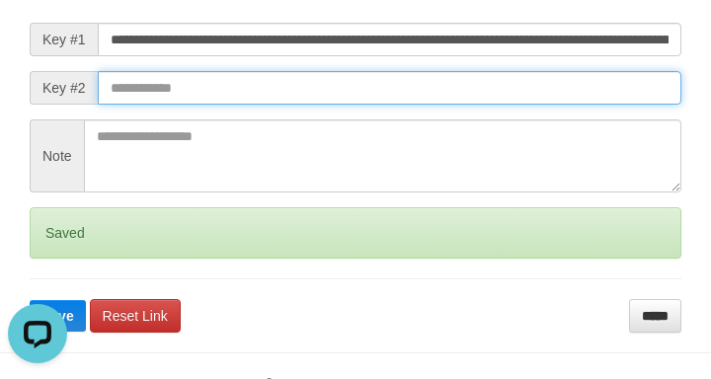
drag, startPoint x: 486, startPoint y: 109, endPoint x: 509, endPoint y: 95, distance: 26.6
click at [503, 103] on input "text" at bounding box center [390, 88] width 584 height 34
click at [528, 105] on input "text" at bounding box center [390, 88] width 584 height 34
click at [30, 300] on button "Save" at bounding box center [58, 316] width 56 height 32
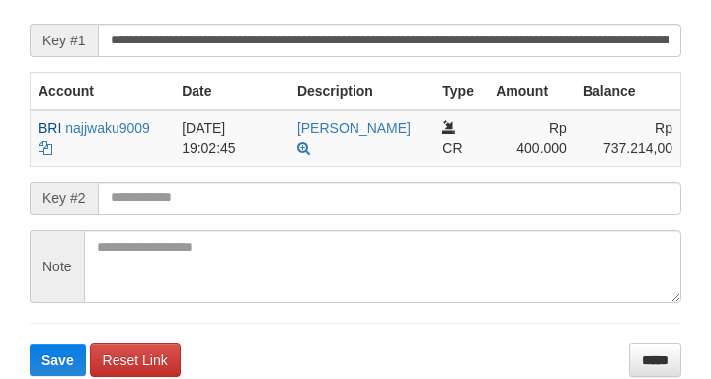
click at [30, 345] on button "Save" at bounding box center [58, 361] width 56 height 32
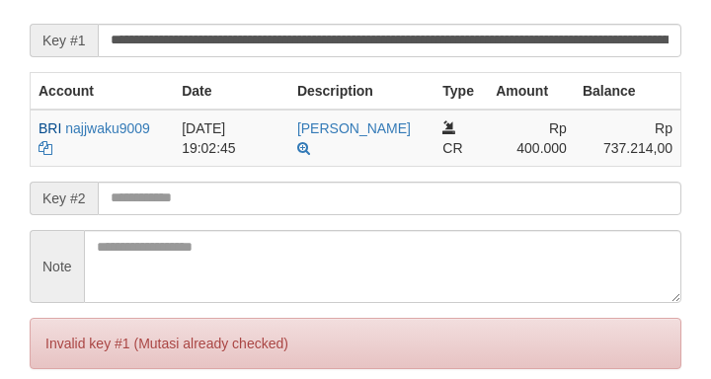
click at [380, 215] on input "text" at bounding box center [390, 199] width 584 height 34
click at [381, 215] on input "text" at bounding box center [390, 199] width 584 height 34
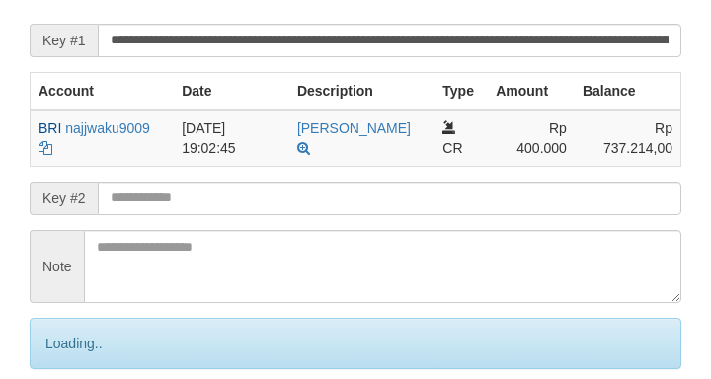
click at [386, 215] on input "text" at bounding box center [390, 199] width 584 height 34
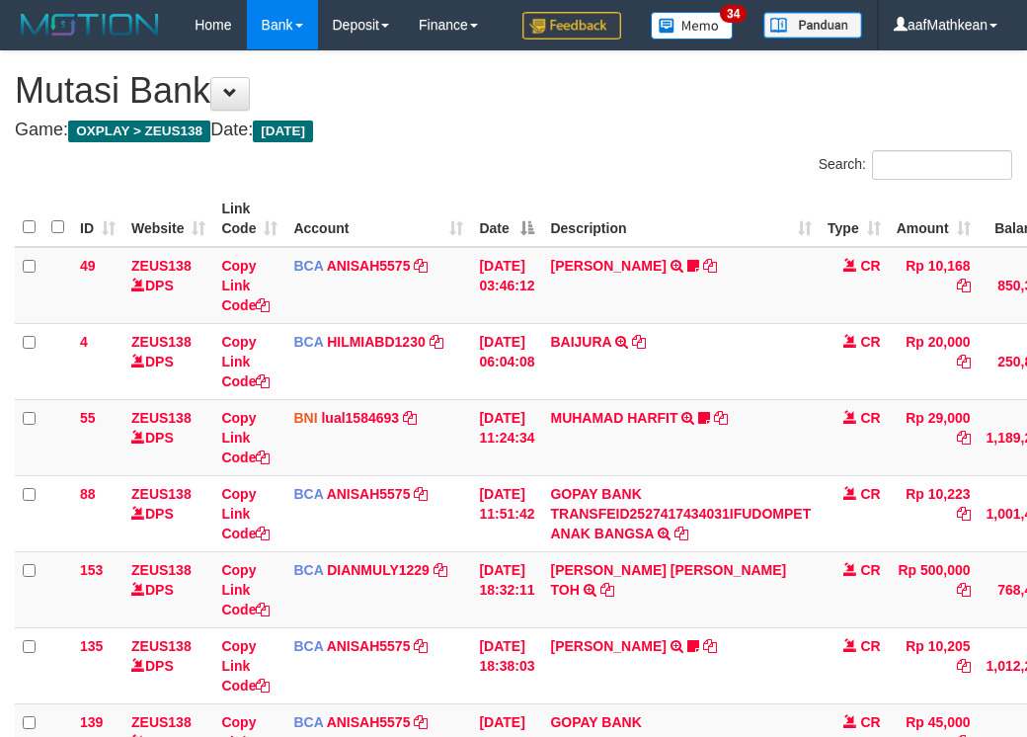
scroll to position [401, 181]
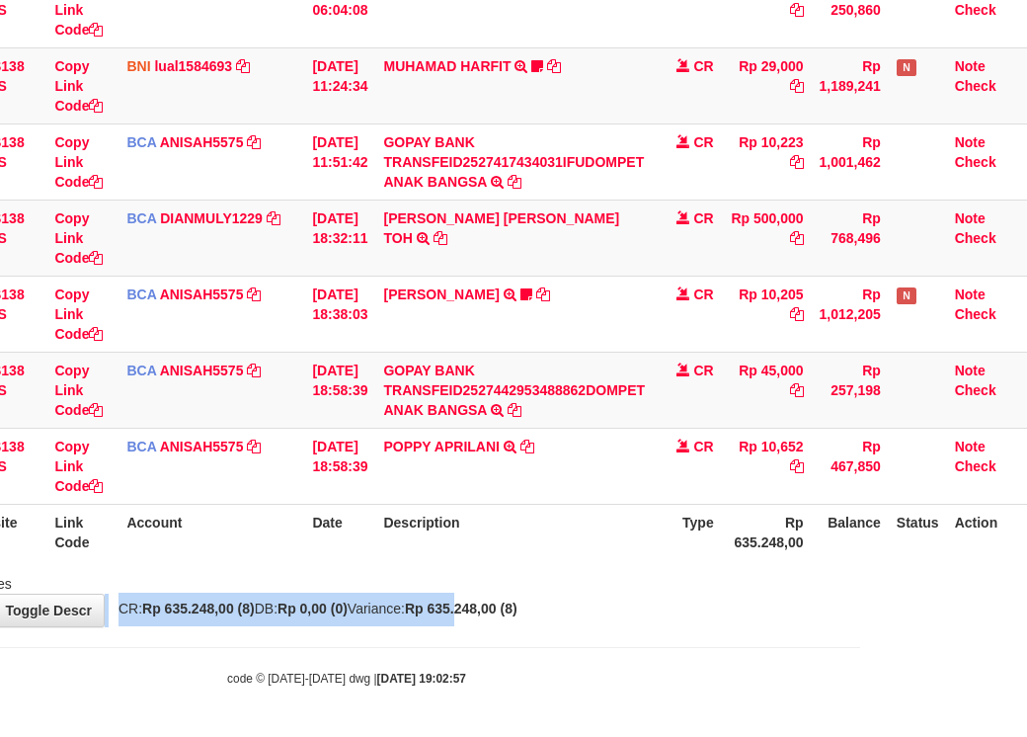
drag, startPoint x: 492, startPoint y: 595, endPoint x: 1037, endPoint y: 532, distance: 548.9
click at [544, 606] on div "**********" at bounding box center [346, 163] width 1027 height 927
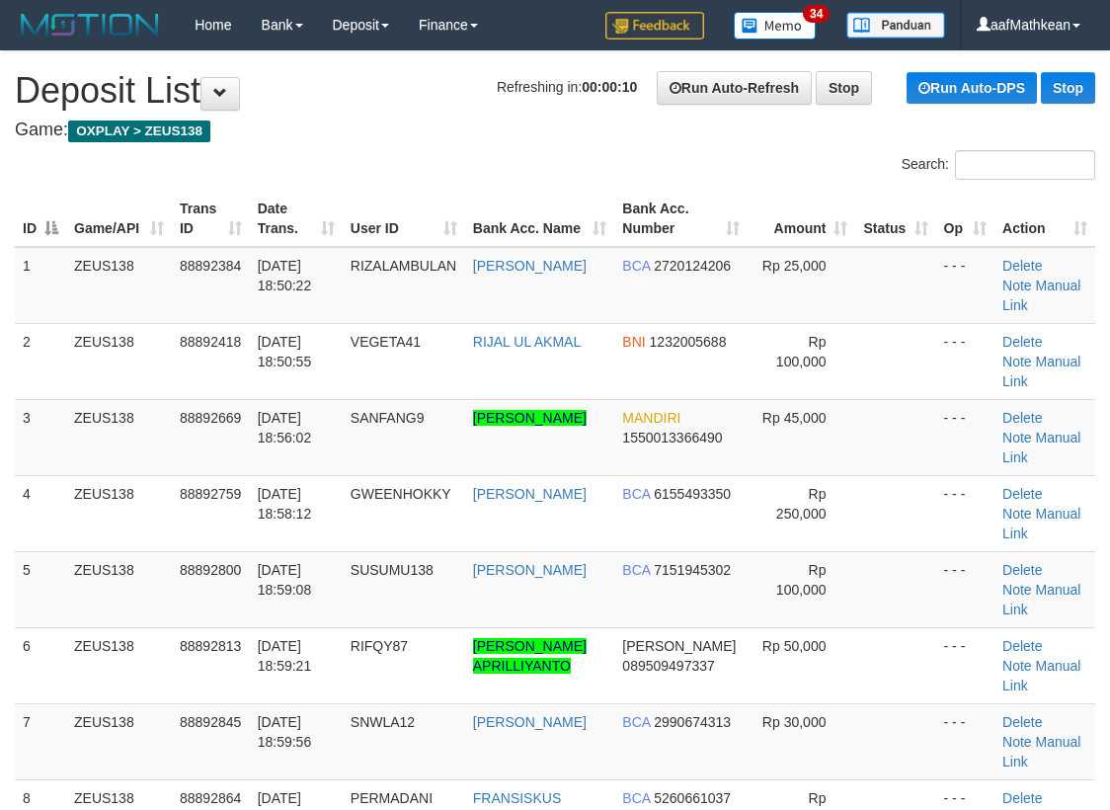
click at [255, 519] on td "01/10/2025 18:58:12" at bounding box center [296, 513] width 93 height 76
click at [730, 259] on td "BCA 2720124206" at bounding box center [680, 285] width 133 height 77
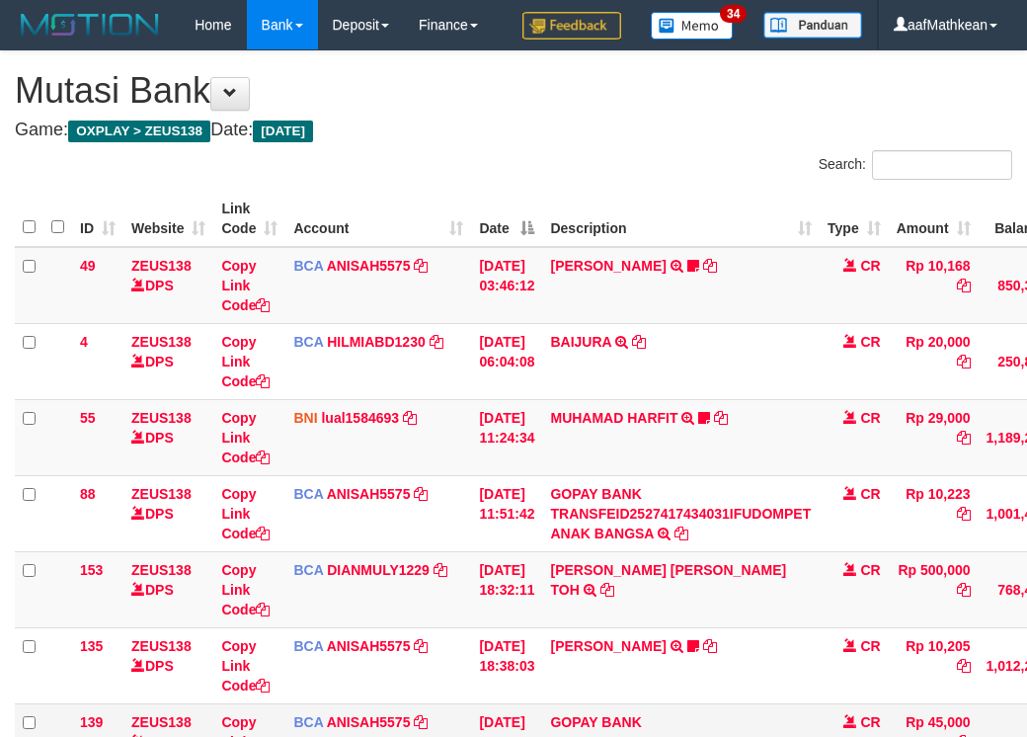
scroll to position [401, 181]
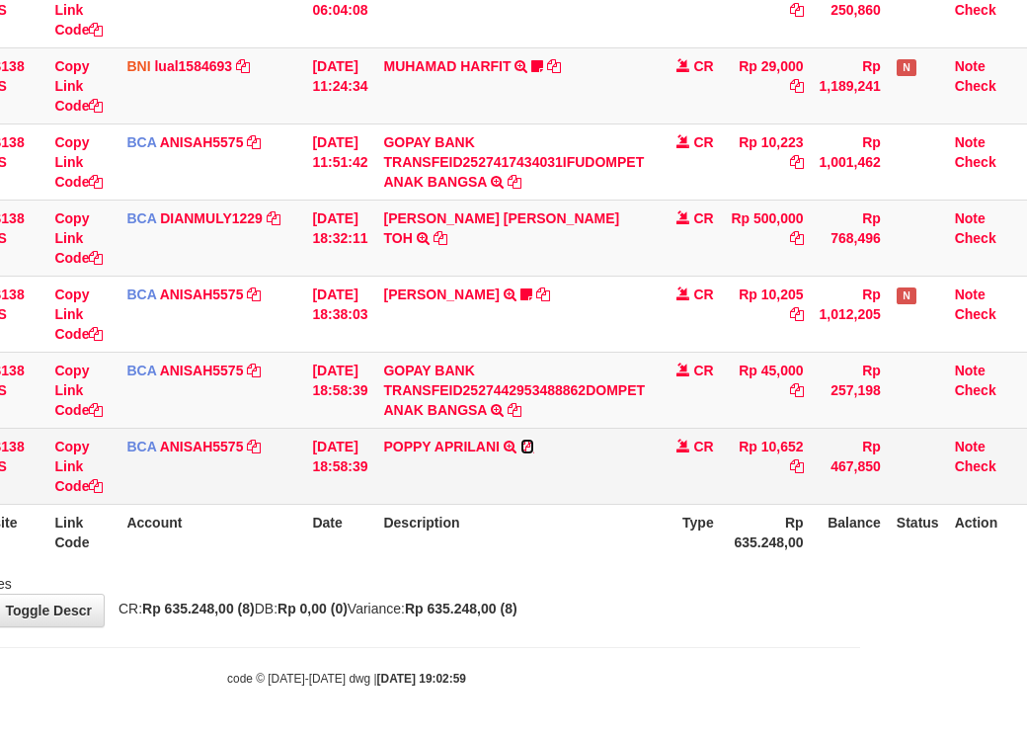
click at [524, 448] on icon at bounding box center [528, 447] width 14 height 14
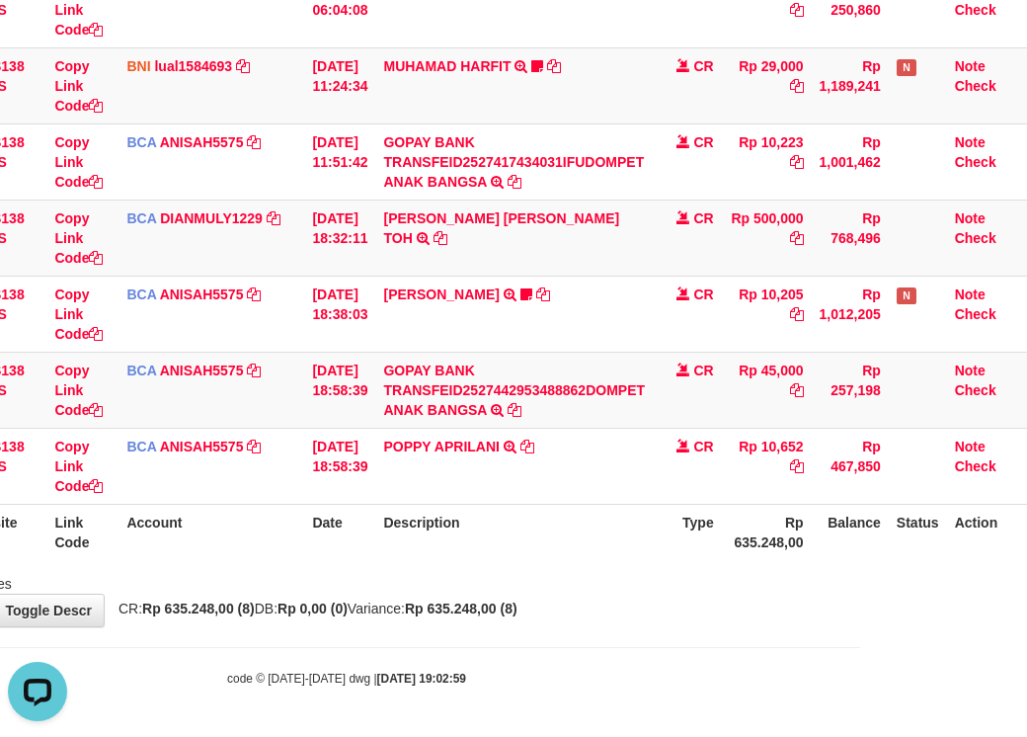
scroll to position [0, 0]
drag, startPoint x: 645, startPoint y: 390, endPoint x: 724, endPoint y: 415, distance: 82.8
click at [673, 421] on tr "139 ZEUS138 DPS Copy Link Code BCA ANISAH5575 DPS ANISAH mutasi_20251001_3827 |…" at bounding box center [438, 390] width 1180 height 76
drag, startPoint x: 724, startPoint y: 415, endPoint x: 1186, endPoint y: 417, distance: 461.4
click at [860, 417] on html "Toggle navigation Home Bank Account List Load By Website Group [OXPLAY] ZEUS138…" at bounding box center [346, 192] width 1027 height 1089
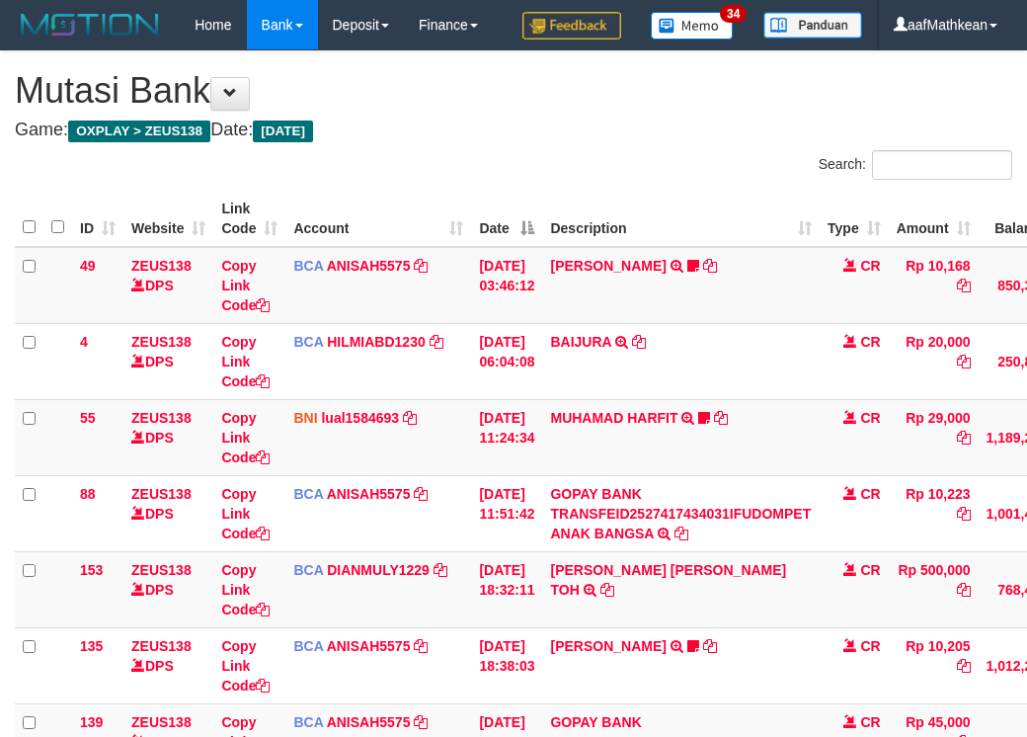
scroll to position [401, 181]
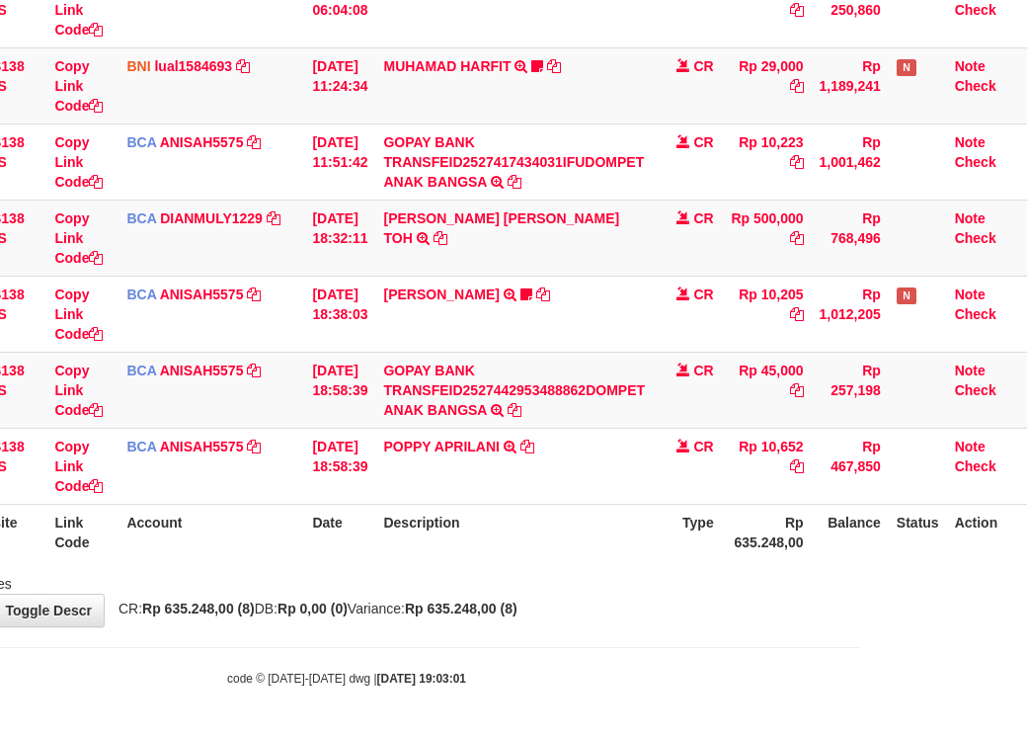
drag, startPoint x: 655, startPoint y: 508, endPoint x: 668, endPoint y: 506, distance: 13.0
click at [654, 509] on th "Type" at bounding box center [687, 532] width 69 height 56
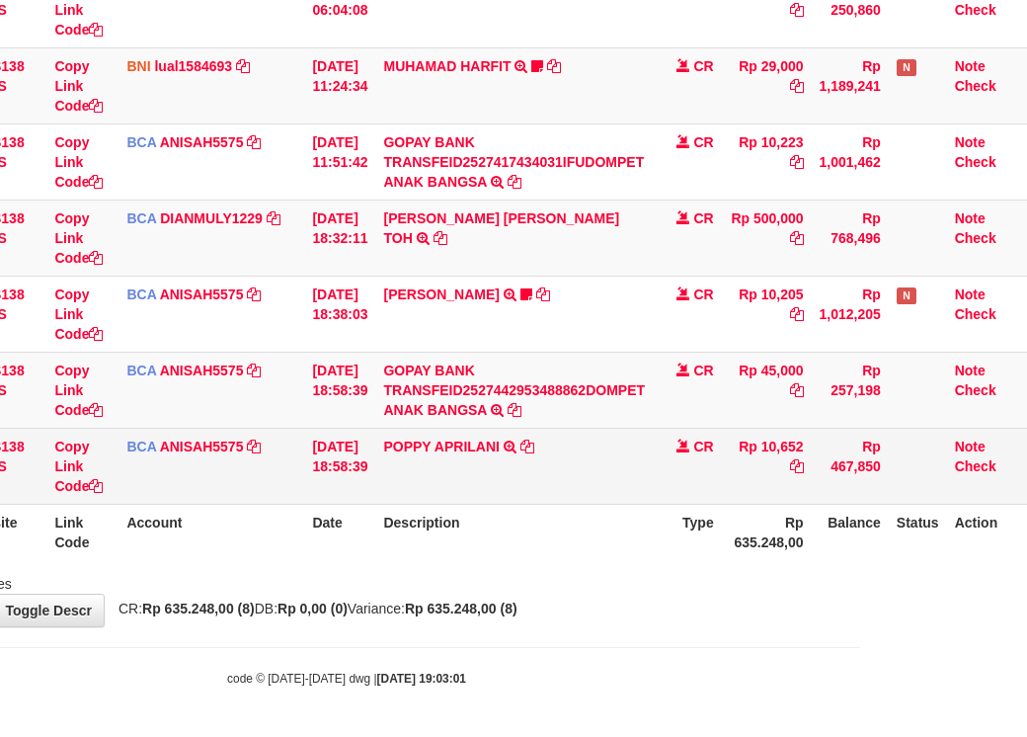
drag, startPoint x: 683, startPoint y: 493, endPoint x: 647, endPoint y: 438, distance: 65.8
click at [661, 469] on td "CR" at bounding box center [687, 466] width 69 height 76
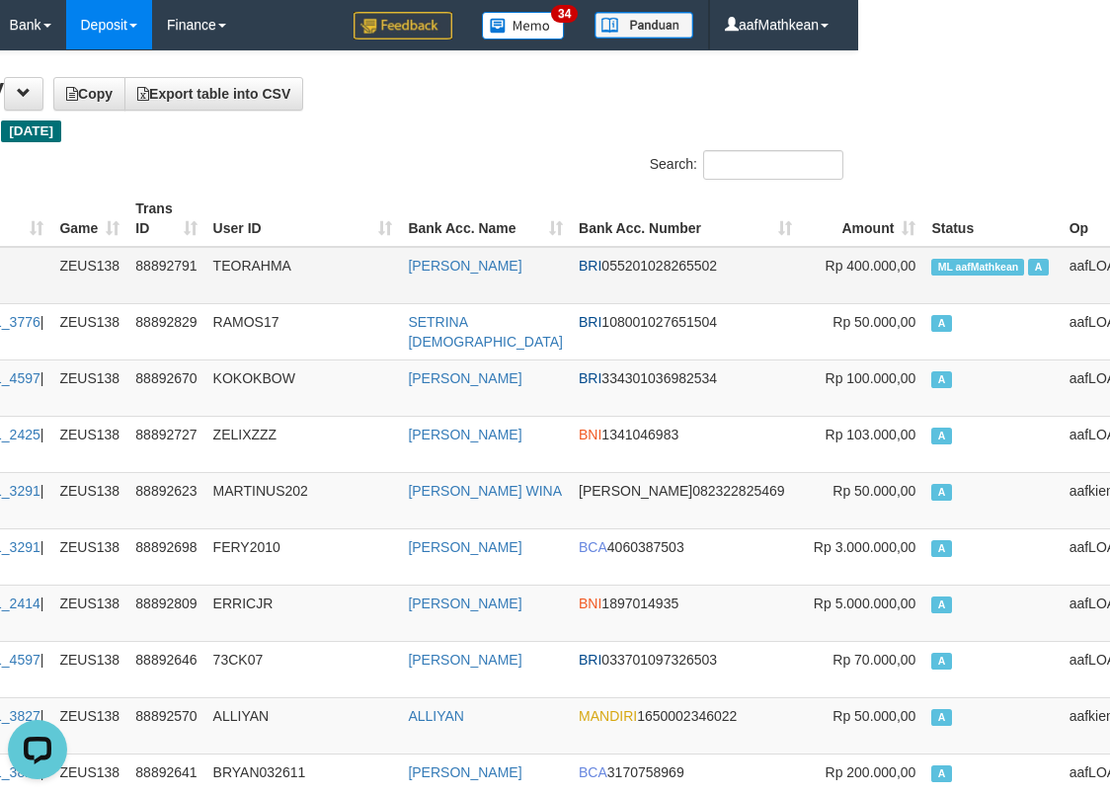
click at [924, 258] on td "ML aafMathkean A" at bounding box center [992, 275] width 137 height 57
copy span "aafMathkean"
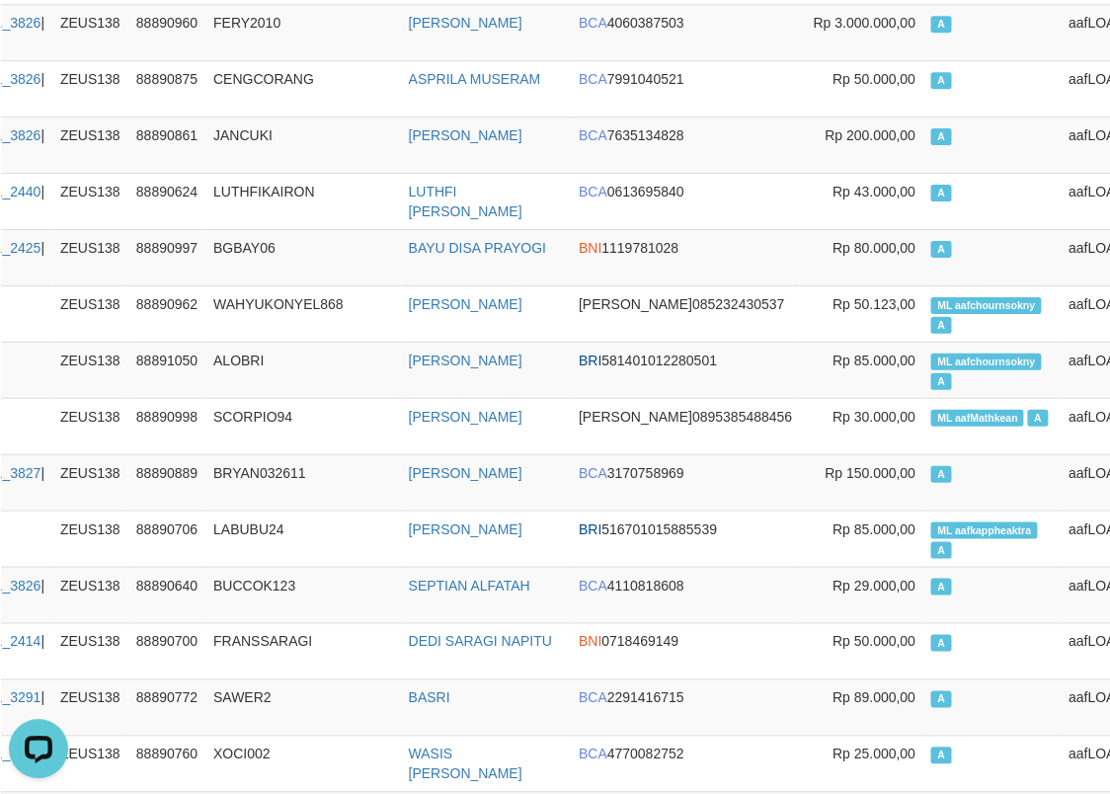
scroll to position [8054, 252]
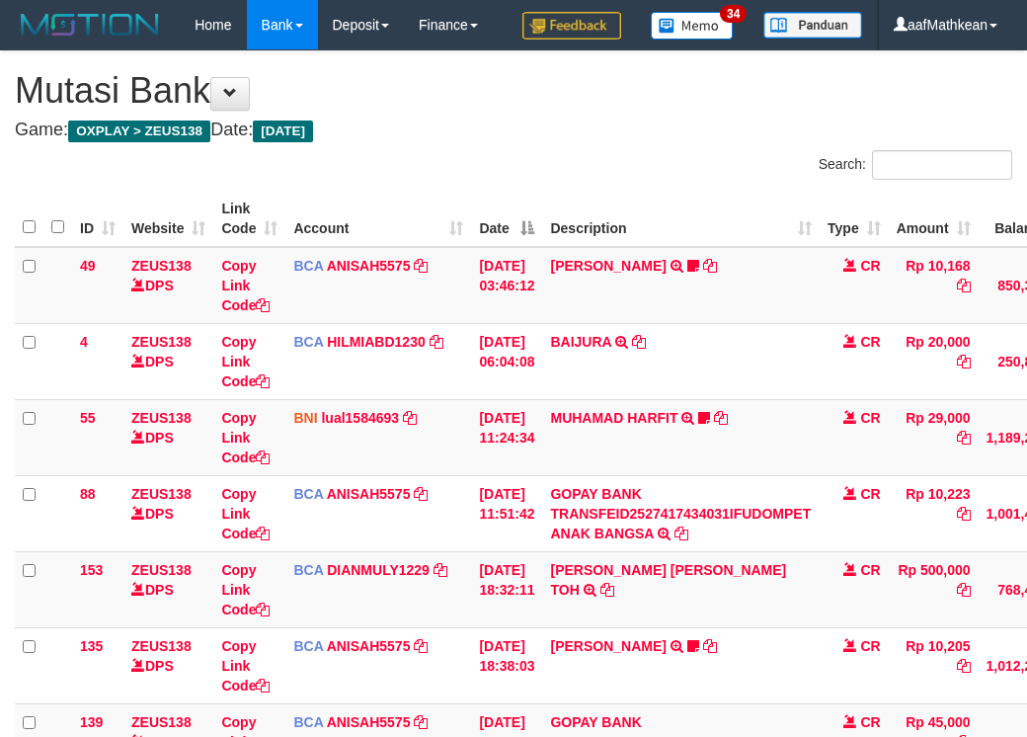
scroll to position [401, 181]
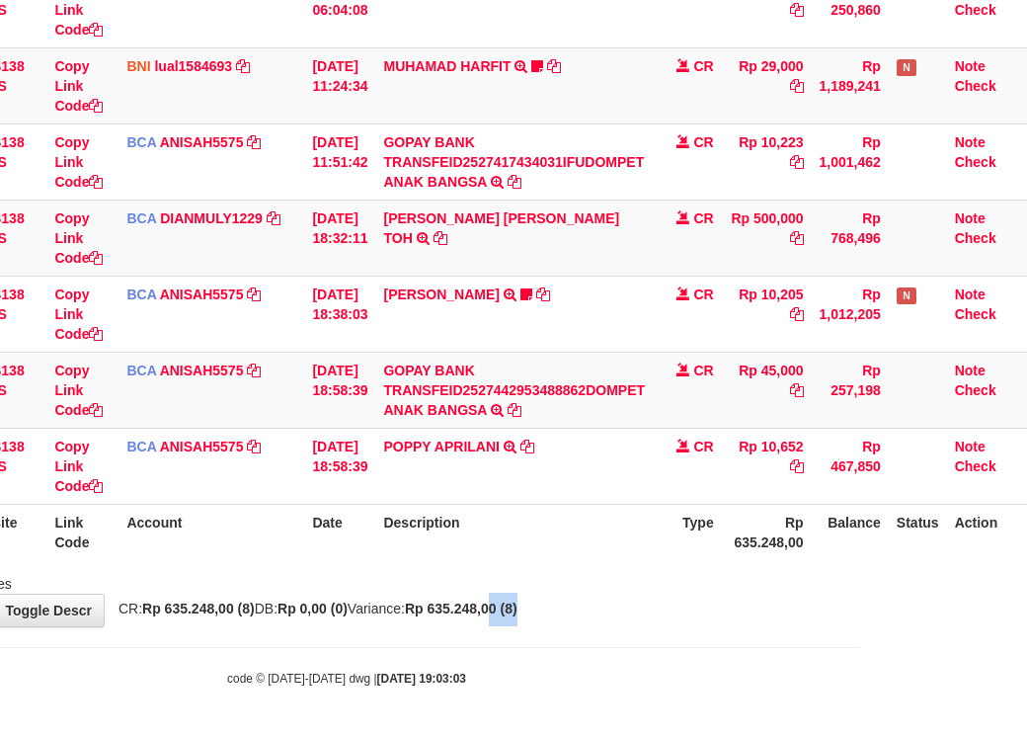
drag, startPoint x: 539, startPoint y: 600, endPoint x: 1223, endPoint y: 571, distance: 684.2
click at [860, 571] on html "Toggle navigation Home Bank Account List Load By Website Group [OXPLAY] ZEUS138…" at bounding box center [346, 192] width 1027 height 1089
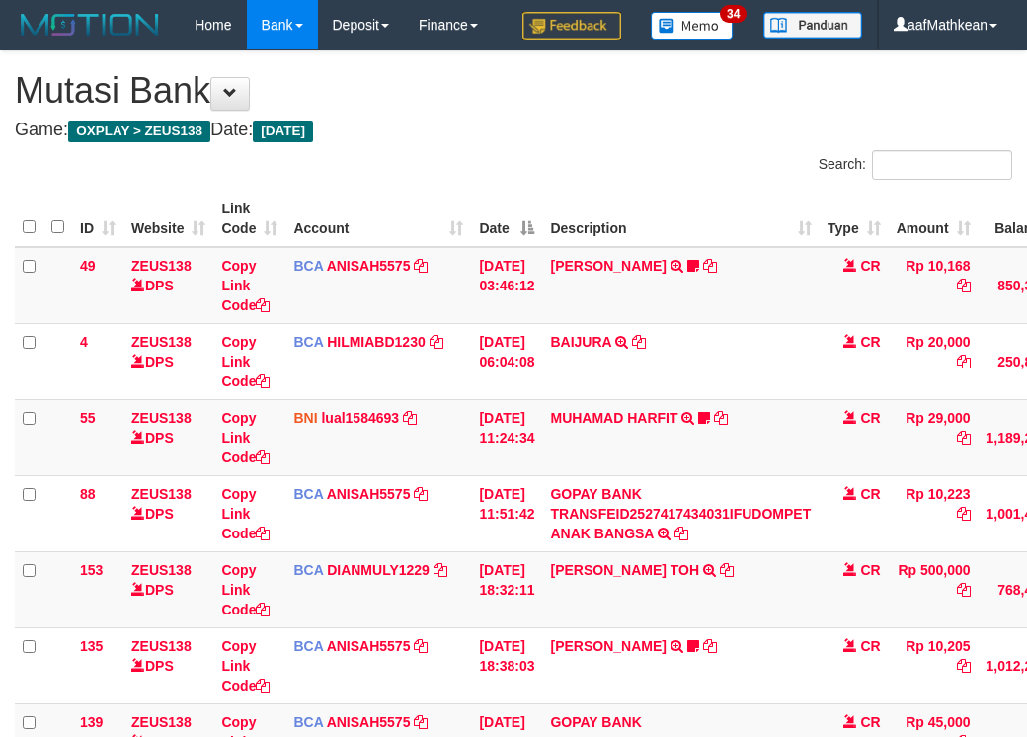
scroll to position [401, 181]
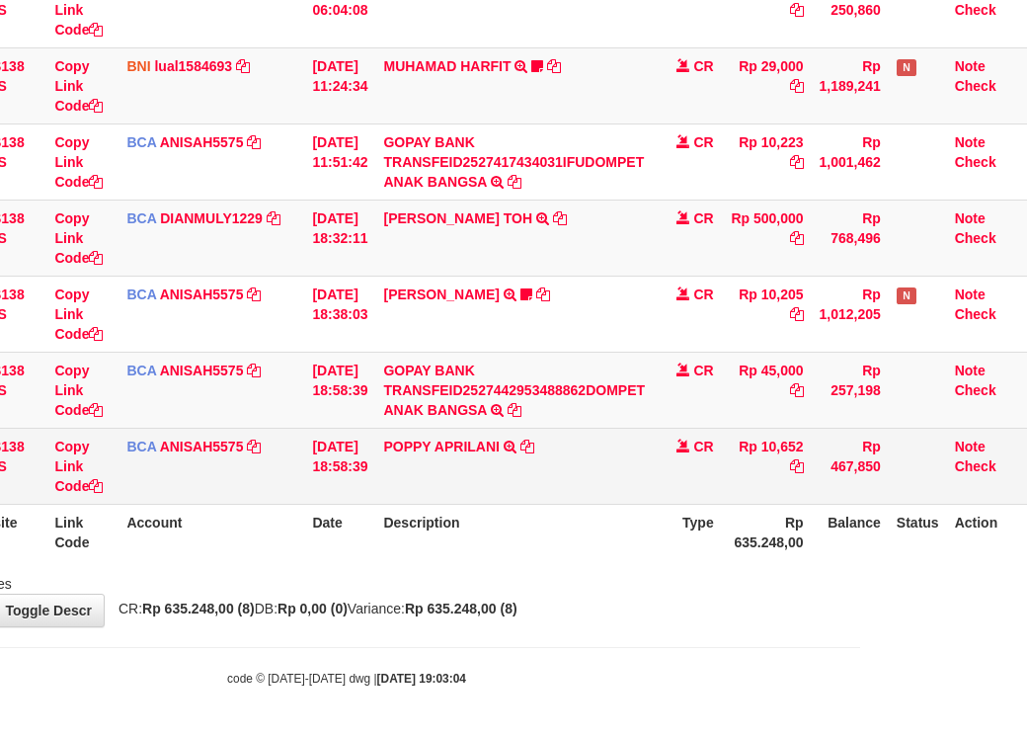
drag, startPoint x: 359, startPoint y: 465, endPoint x: 377, endPoint y: 500, distance: 39.3
click at [359, 475] on td "[DATE] 18:58:39" at bounding box center [339, 466] width 71 height 76
click at [375, 500] on tr "141 ZEUS138 DPS Copy Link Code BCA ANISAH5575 DPS ANISAH mutasi_20251001_3827 |…" at bounding box center [438, 466] width 1180 height 76
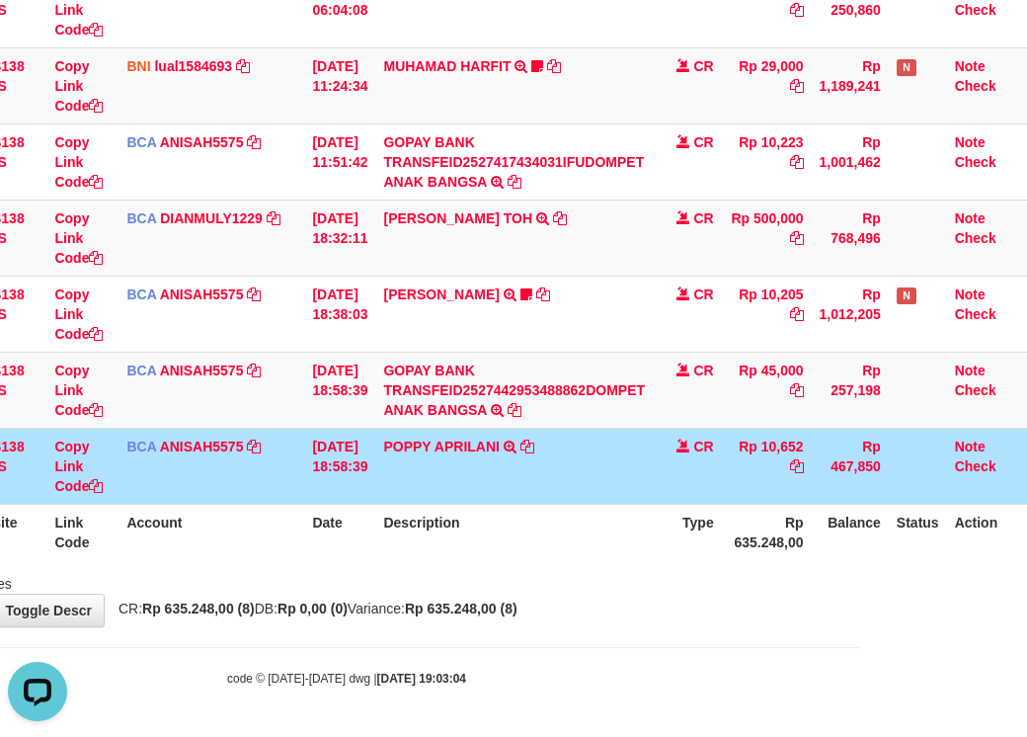
scroll to position [0, 0]
click at [406, 485] on td "POPPY APRILANI TRSF E-BANKING CR 0110/FTSCY/WS95271 10652.00POPPY APRILANI" at bounding box center [514, 466] width 278 height 76
click at [409, 507] on th "Description" at bounding box center [514, 532] width 278 height 56
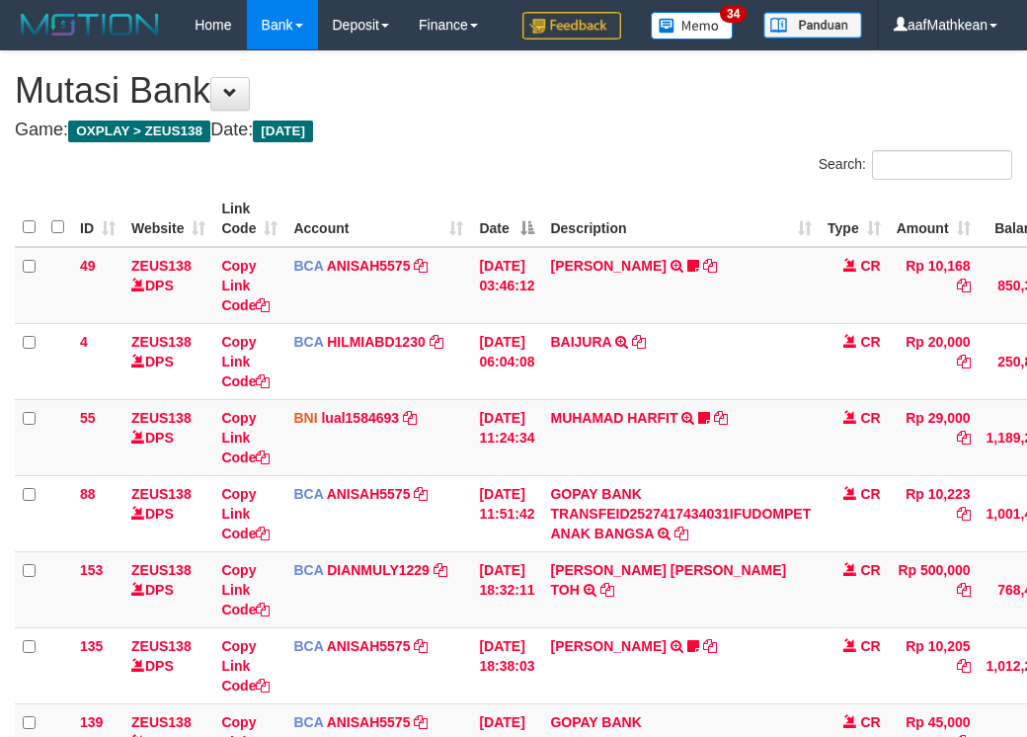
scroll to position [401, 181]
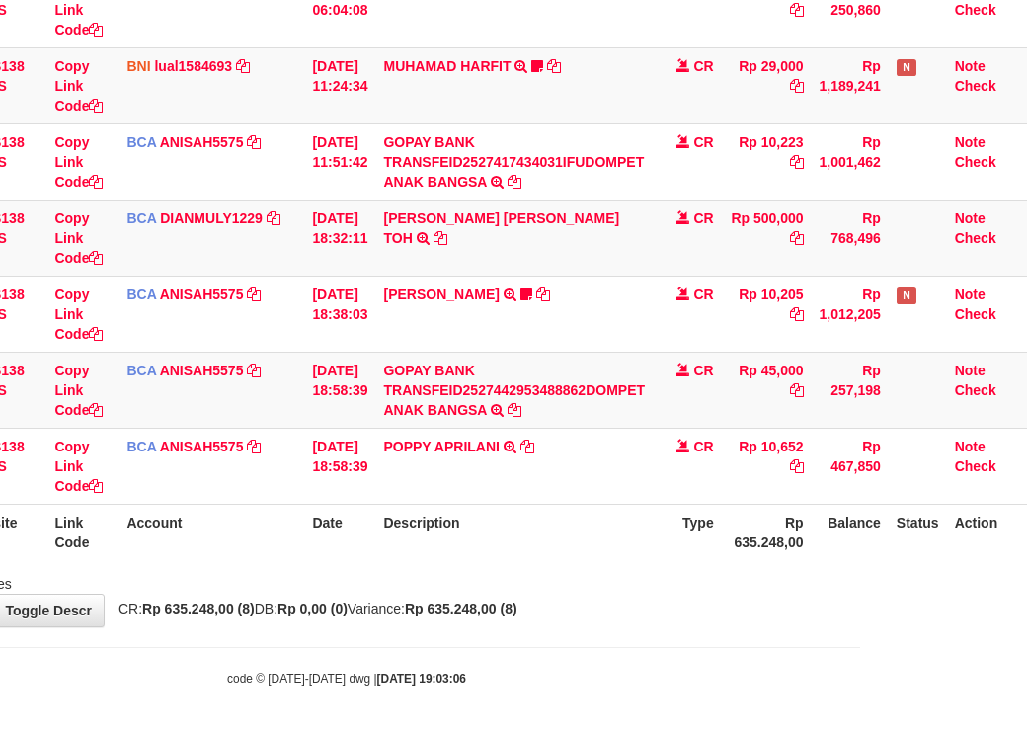
drag, startPoint x: 338, startPoint y: 625, endPoint x: 1034, endPoint y: 576, distance: 698.2
click at [825, 597] on div "**********" at bounding box center [346, 163] width 1027 height 927
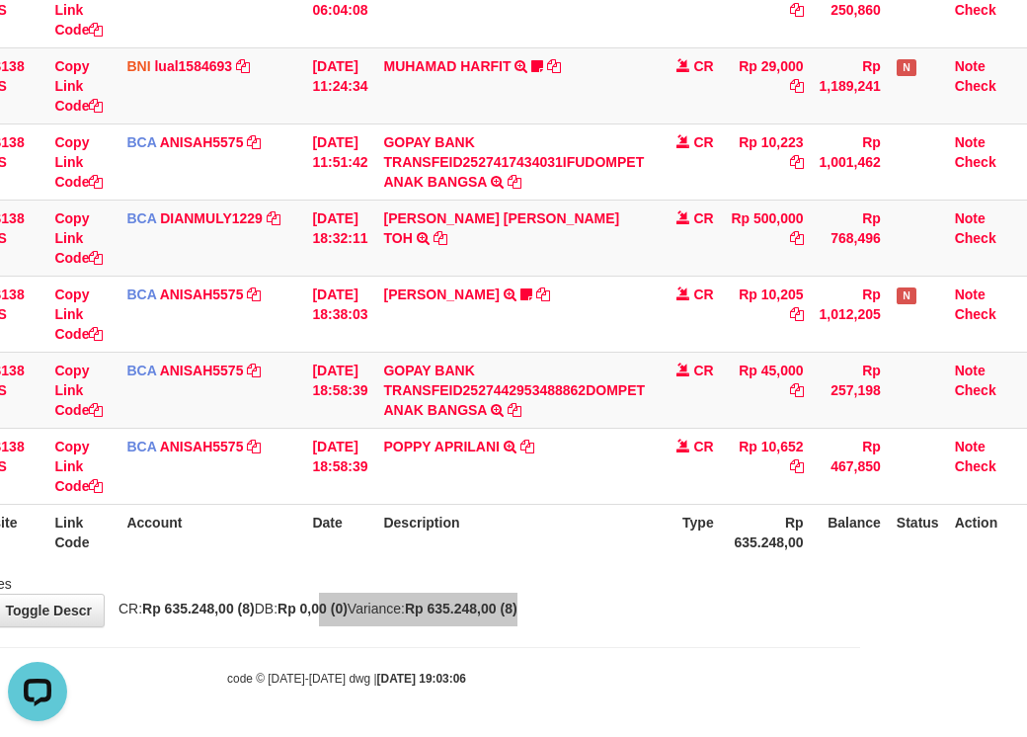
scroll to position [0, 0]
drag, startPoint x: 391, startPoint y: 555, endPoint x: 763, endPoint y: 483, distance: 378.4
click at [446, 558] on tr "ID Website Link Code Account Date Description Type Rp 635.248,00 Balance Status…" at bounding box center [438, 532] width 1180 height 56
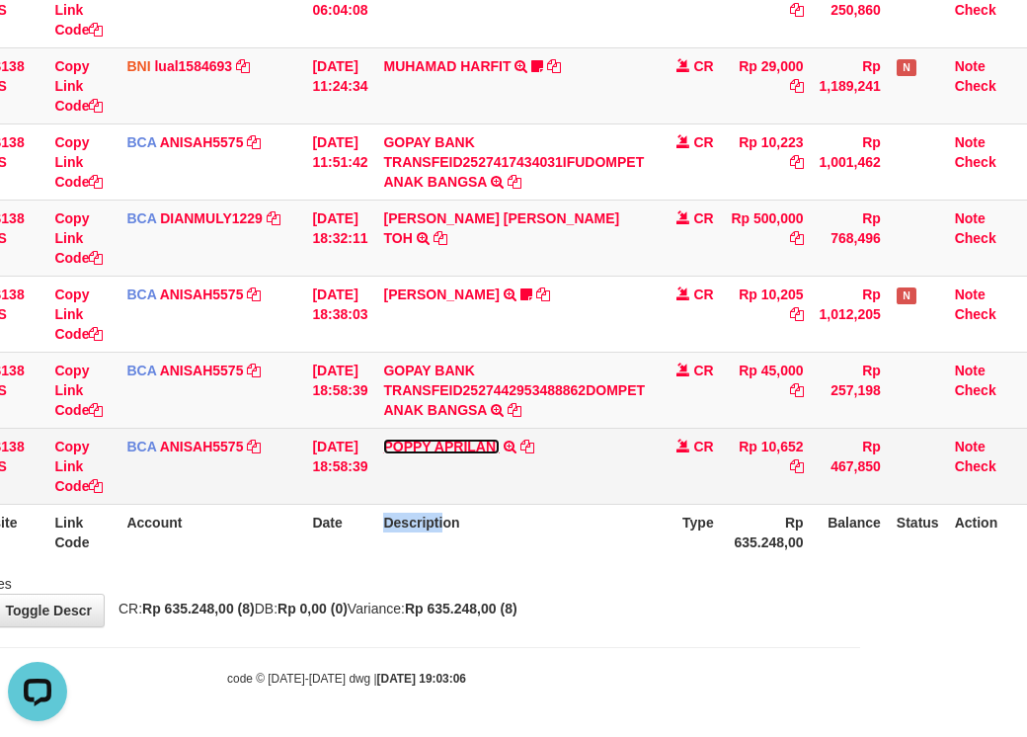
click at [383, 439] on link "POPPY APRILANI" at bounding box center [441, 447] width 116 height 16
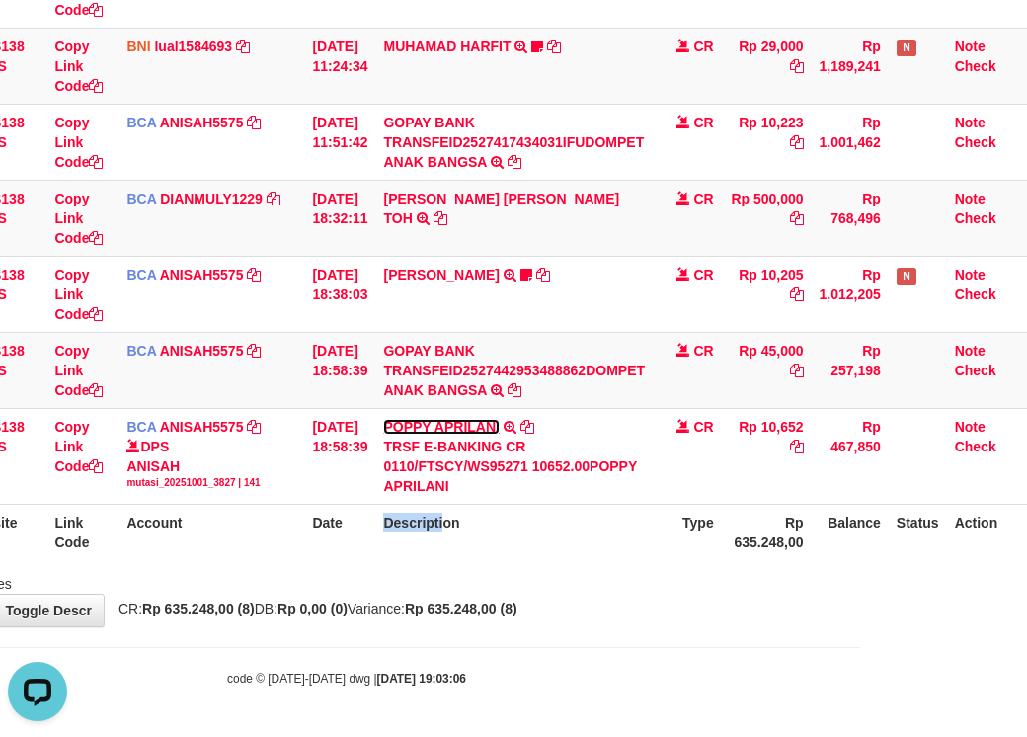
click at [383, 419] on link "POPPY APRILANI" at bounding box center [441, 427] width 116 height 16
drag, startPoint x: 601, startPoint y: 626, endPoint x: 672, endPoint y: 635, distance: 71.7
click at [656, 639] on body "Toggle navigation Home Bank Account List Load By Website Group [OXPLAY] ZEUS138…" at bounding box center [346, 183] width 1027 height 1108
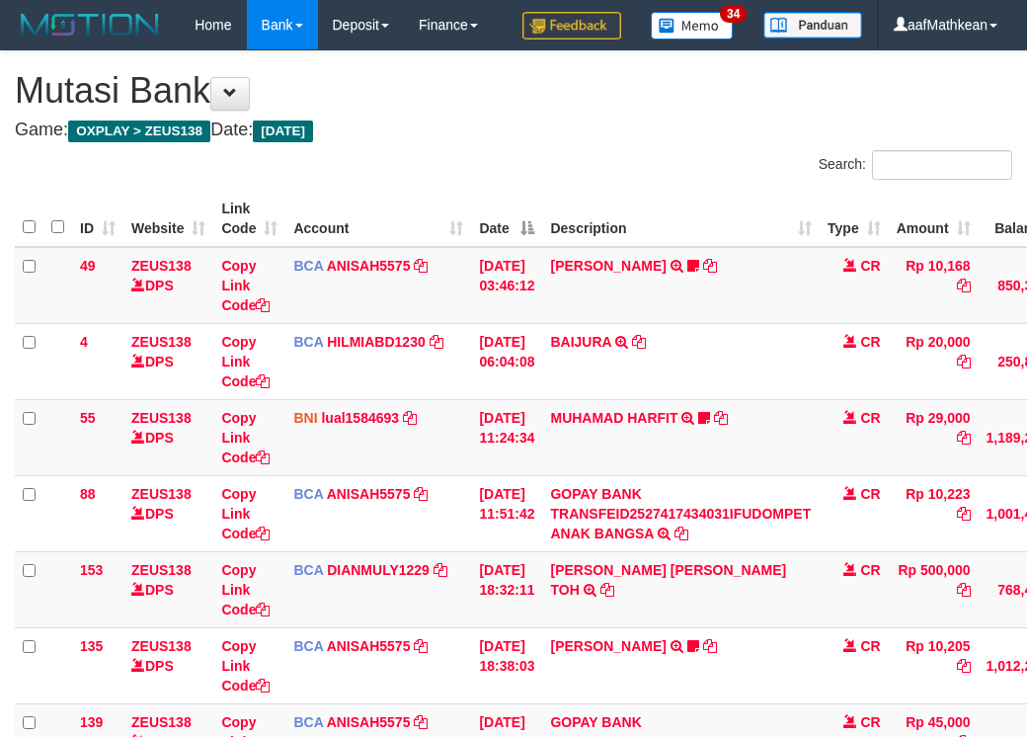
click at [649, 620] on div "**********" at bounding box center [513, 514] width 1027 height 927
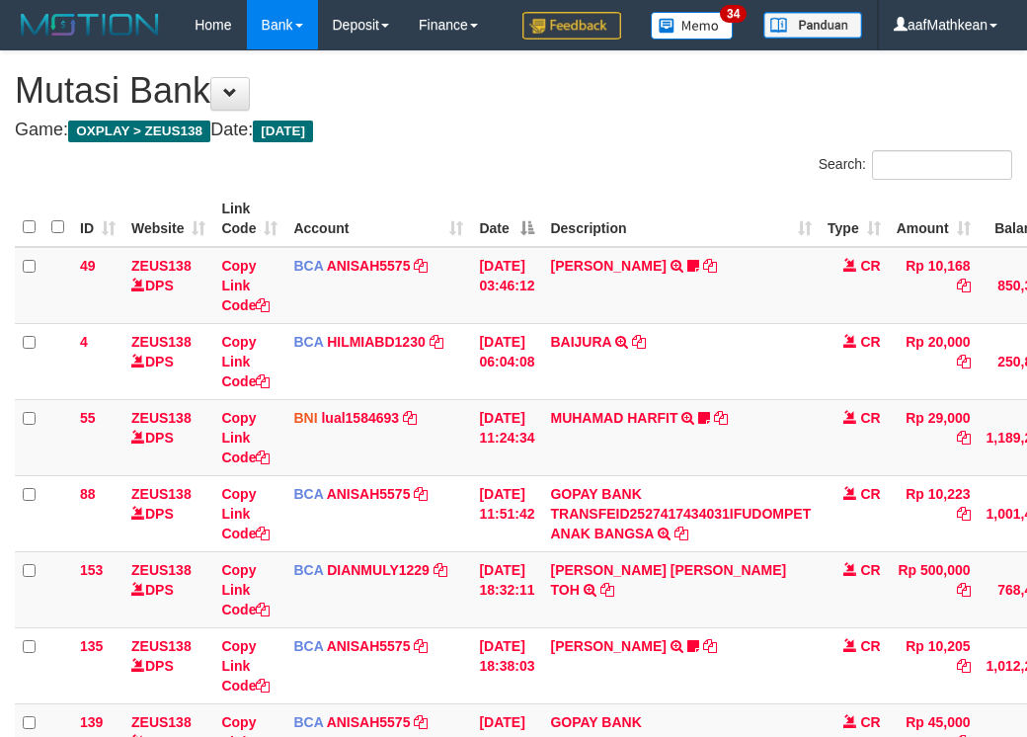
scroll to position [401, 181]
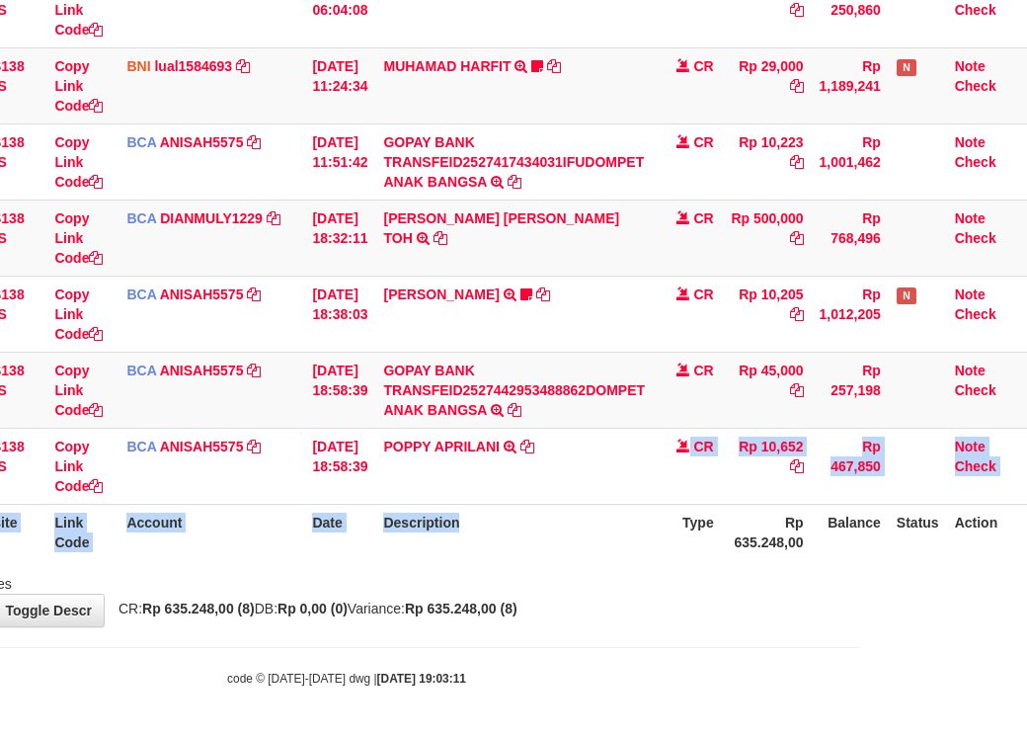
drag, startPoint x: 595, startPoint y: 495, endPoint x: 968, endPoint y: 594, distance: 386.3
click at [860, 573] on html "Toggle navigation Home Bank Account List Load By Website Group [OXPLAY] ZEUS138…" at bounding box center [346, 192] width 1027 height 1089
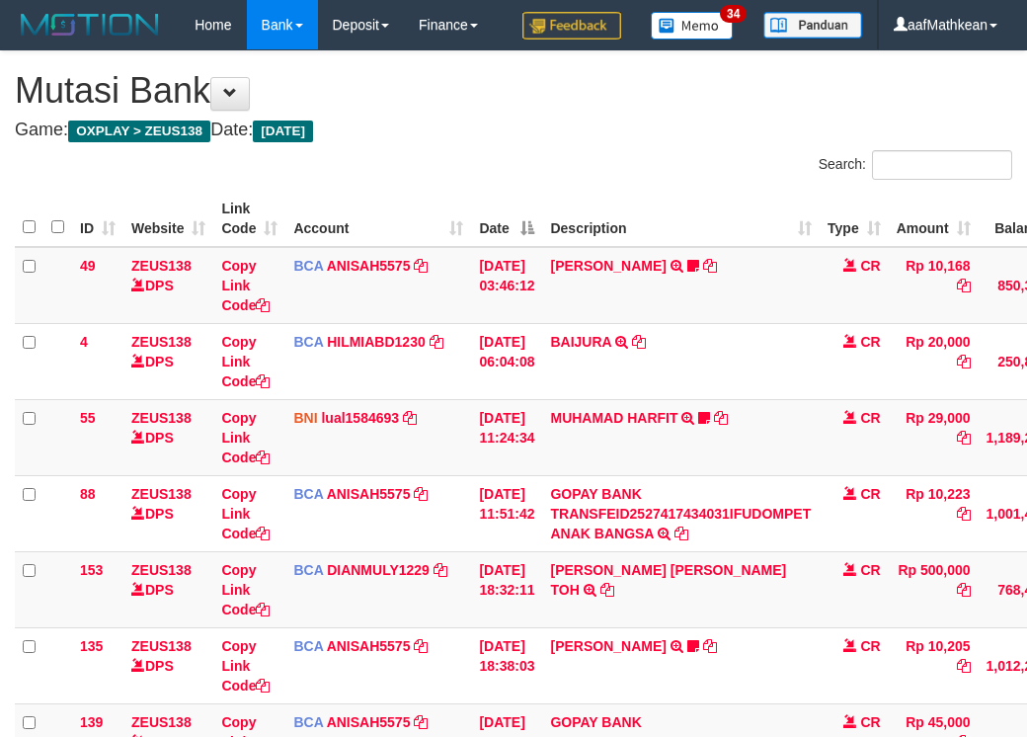
scroll to position [401, 181]
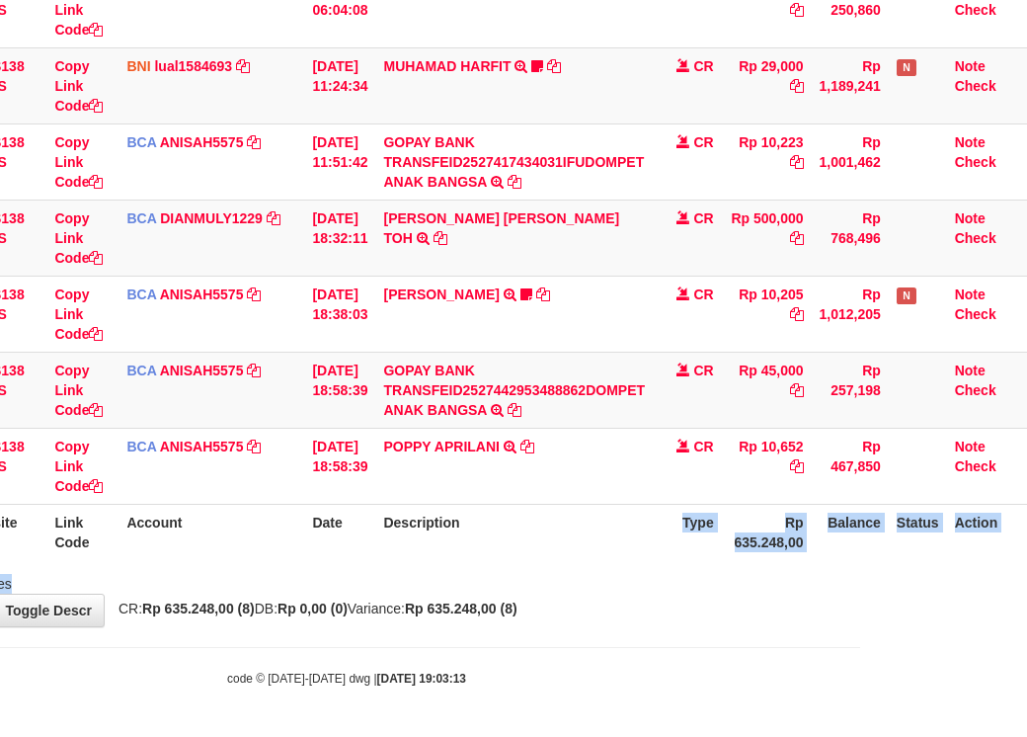
drag, startPoint x: 644, startPoint y: 571, endPoint x: 1038, endPoint y: 585, distance: 394.4
click at [860, 588] on html "Toggle navigation Home Bank Account List Load By Website Group [OXPLAY] ZEUS138…" at bounding box center [346, 192] width 1027 height 1089
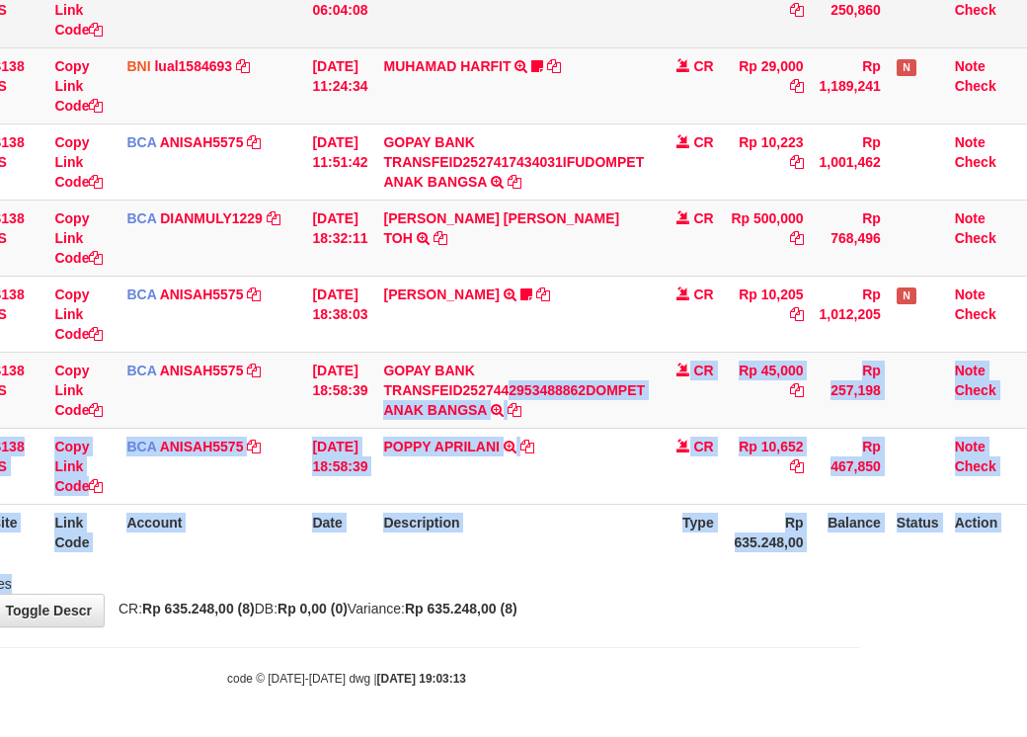
drag, startPoint x: 593, startPoint y: 569, endPoint x: 347, endPoint y: 0, distance: 619.9
click at [446, 210] on div "Search: ID Website Link Code Account Date Description Type Amount Balance Statu…" at bounding box center [347, 195] width 998 height 795
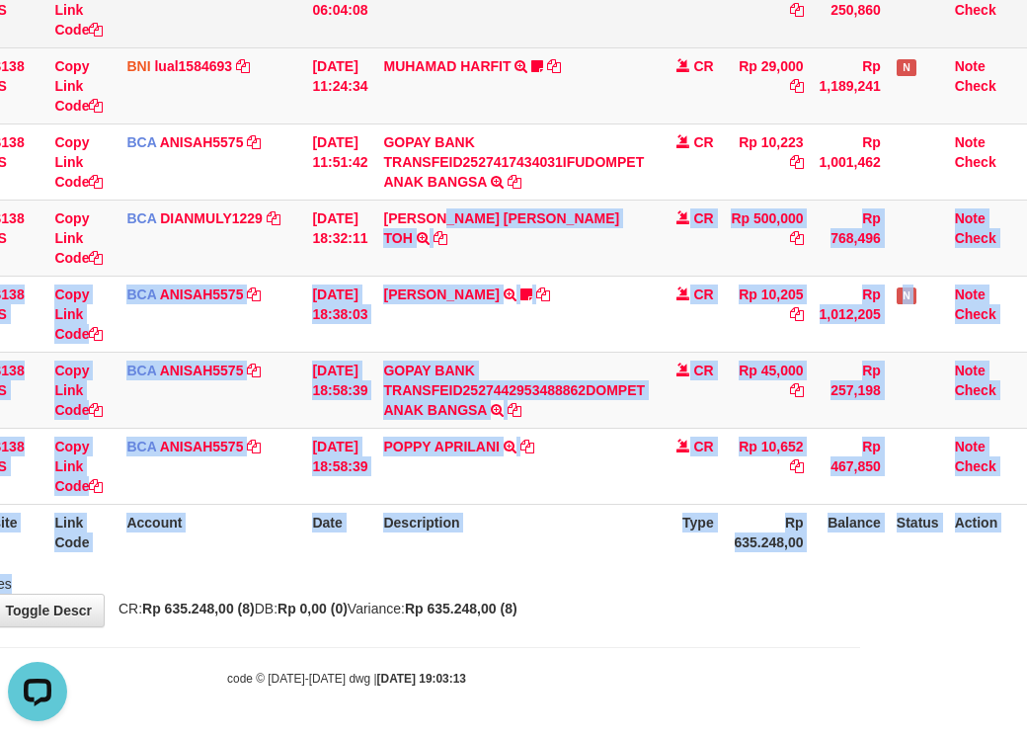
scroll to position [0, 0]
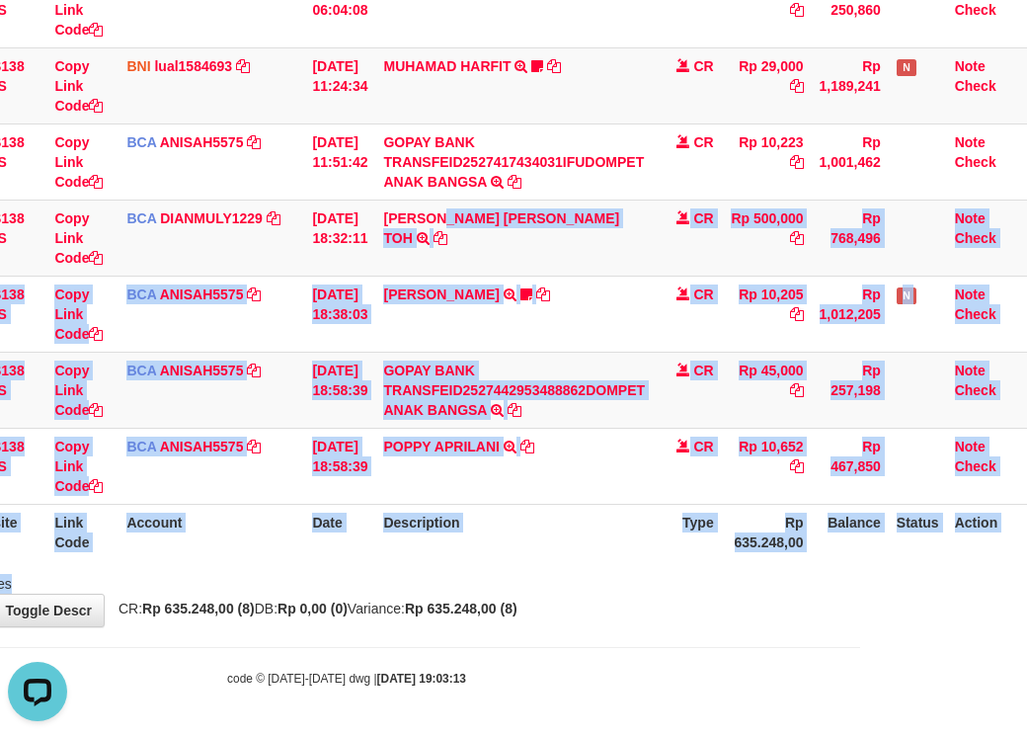
click at [683, 514] on th "Type" at bounding box center [687, 532] width 69 height 56
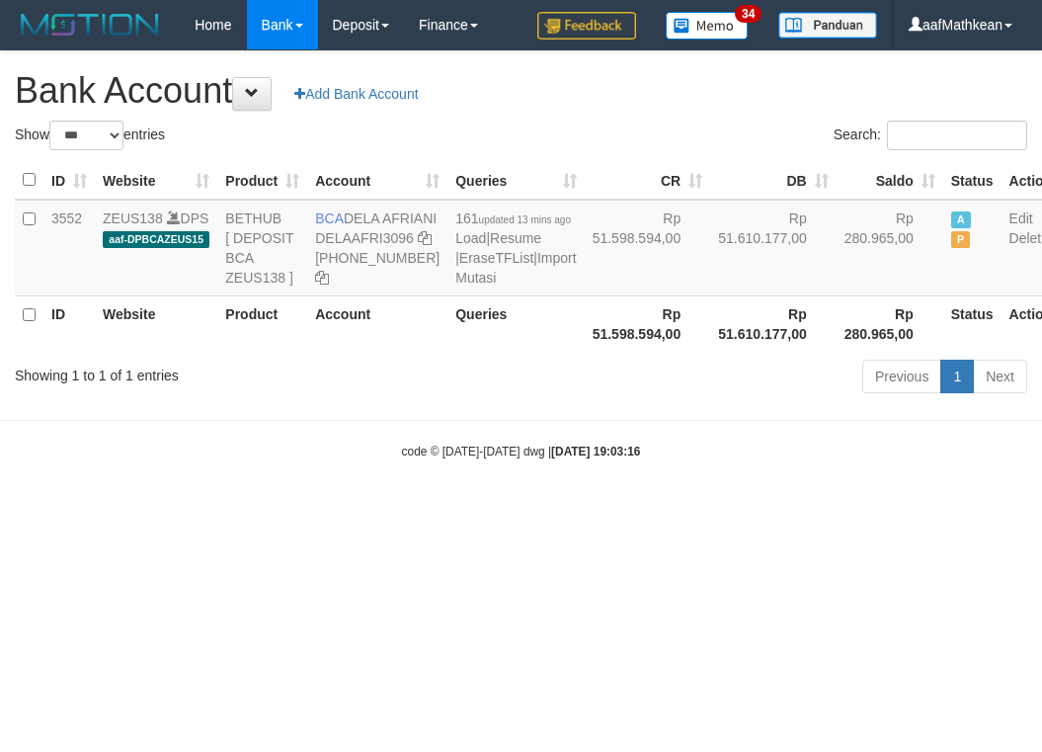
select select "***"
drag, startPoint x: 346, startPoint y: 214, endPoint x: 369, endPoint y: 244, distance: 38.0
click at [369, 244] on td "BCA DELA AFRIANI DELAAFRI3096 [PHONE_NUMBER]" at bounding box center [377, 248] width 140 height 97
copy td "DELA AFRIANI"
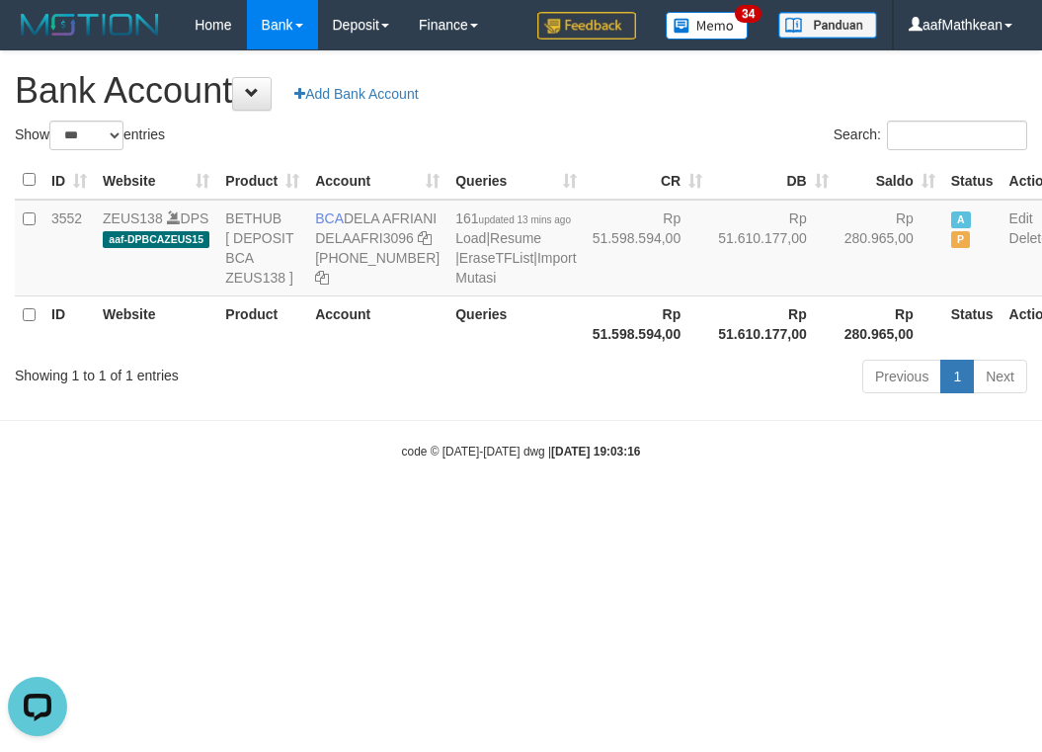
click at [603, 400] on div "Previous 1 Next" at bounding box center [739, 379] width 578 height 42
click at [613, 400] on div "Previous 1 Next" at bounding box center [739, 379] width 578 height 42
select select "***"
click at [614, 475] on body "Toggle navigation Home Bank Account List Load By Website Group [OXPLAY] ZEUS138…" at bounding box center [521, 255] width 1042 height 510
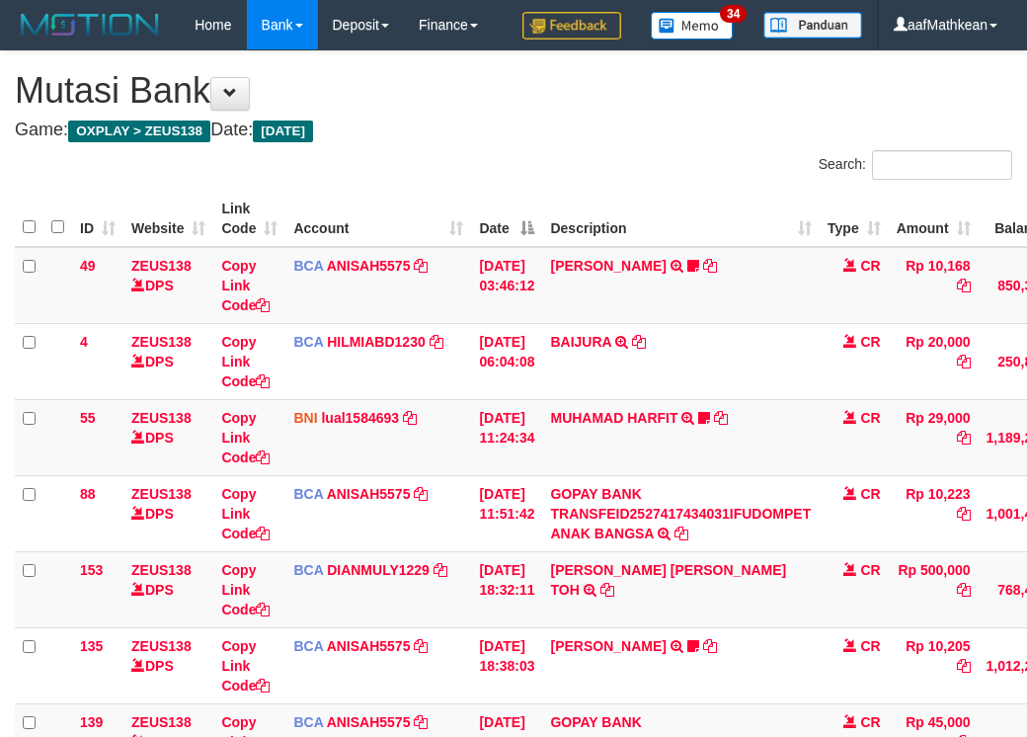
scroll to position [401, 181]
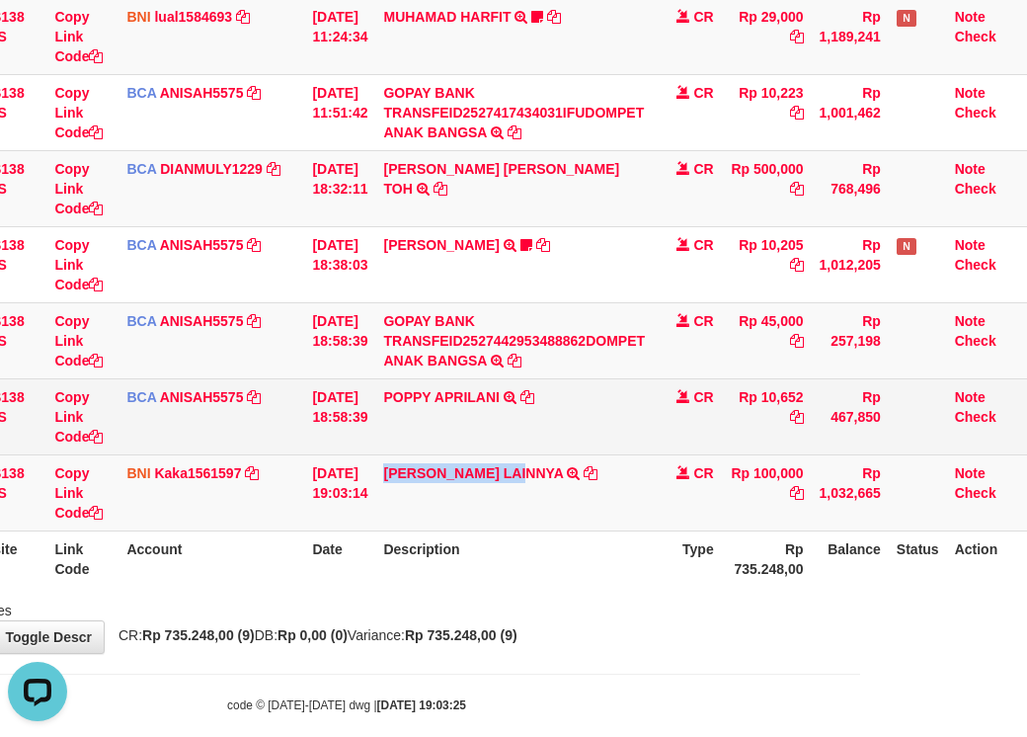
drag, startPoint x: 385, startPoint y: 515, endPoint x: 652, endPoint y: 450, distance: 274.4
click at [526, 529] on td "HENDRIK SETIAWAN LAINNYA TRF/PAY/TOP-UP ECHANNEL HENDRIK SETIAWAN LAINNYA" at bounding box center [514, 492] width 278 height 76
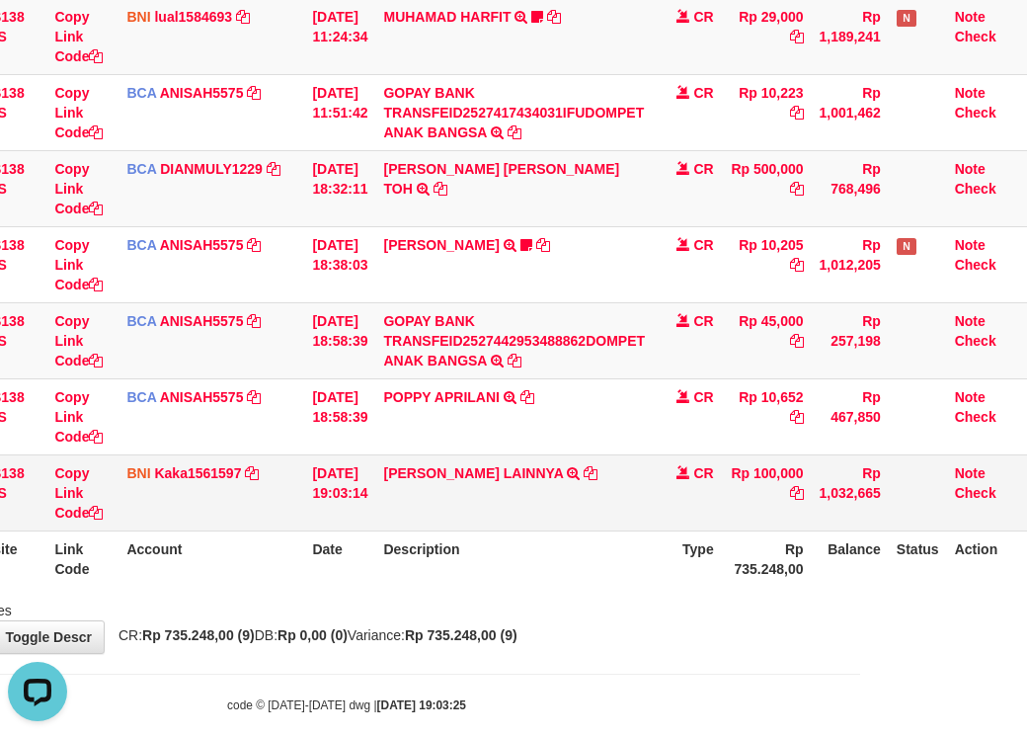
drag, startPoint x: 581, startPoint y: 476, endPoint x: 569, endPoint y: 552, distance: 77.0
click at [550, 507] on tbody "49 ZEUS138 DPS Copy Link Code BCA ANISAH5575 DPS ANISAH mutasi_20251001_3827 | …" at bounding box center [438, 189] width 1180 height 686
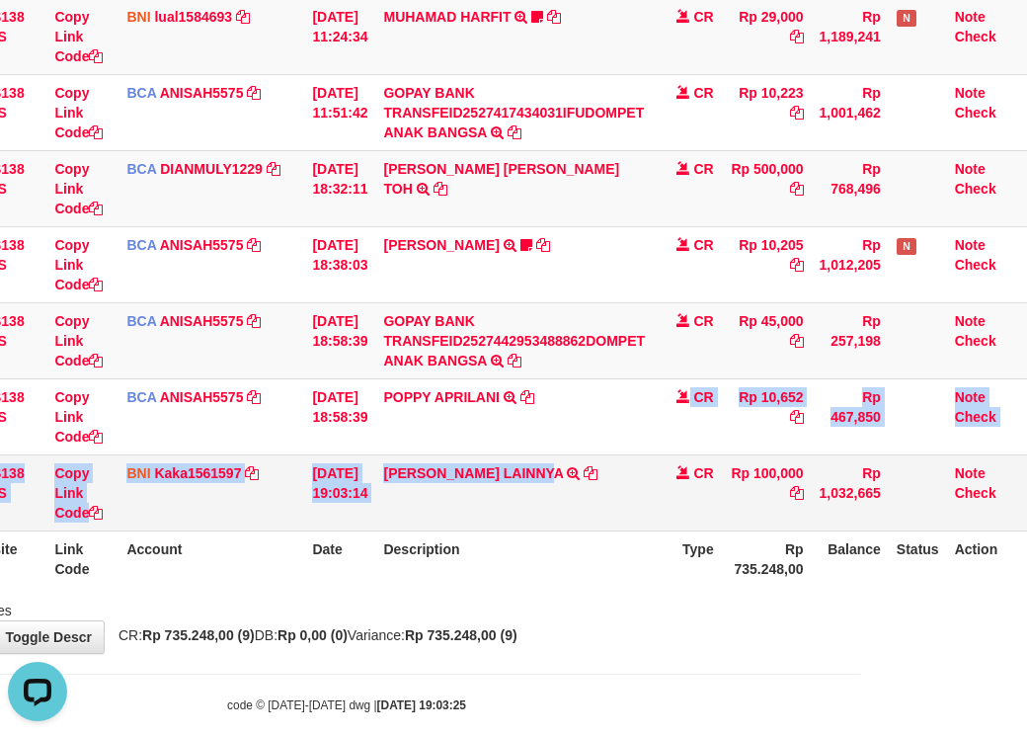
drag, startPoint x: 569, startPoint y: 552, endPoint x: 579, endPoint y: 550, distance: 10.1
click at [573, 531] on td "HENDRIK SETIAWAN LAINNYA TRF/PAY/TOP-UP ECHANNEL HENDRIK SETIAWAN LAINNYA" at bounding box center [514, 492] width 278 height 76
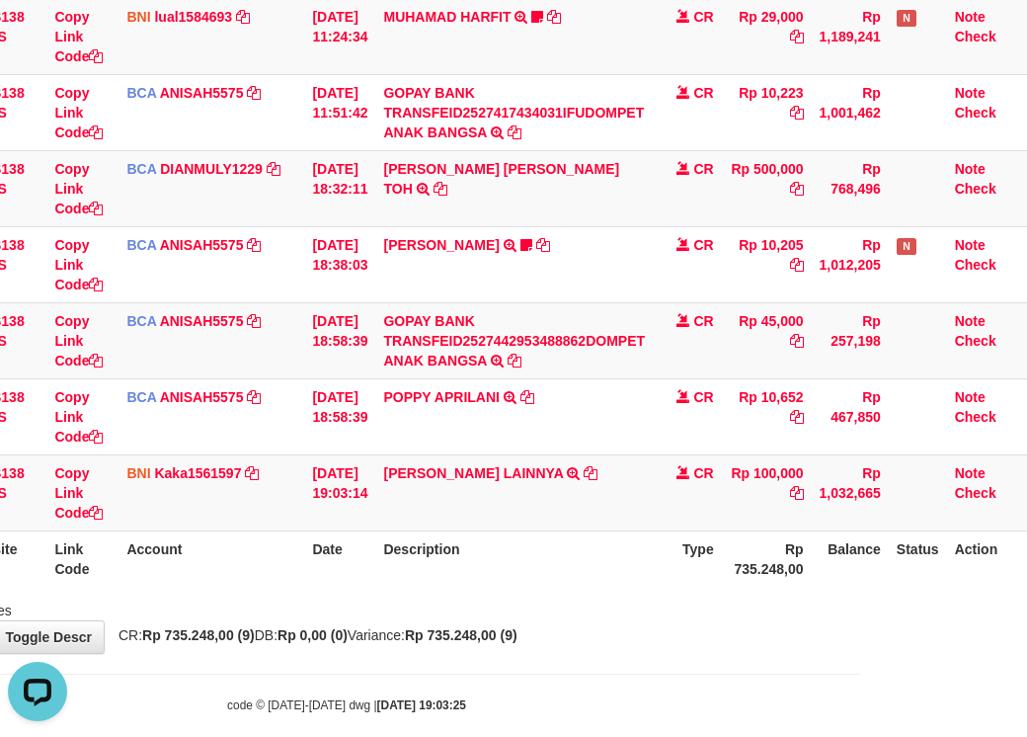
click at [555, 582] on table "ID Website Link Code Account Date Description Type Amount Balance Status Action…" at bounding box center [438, 188] width 1180 height 797
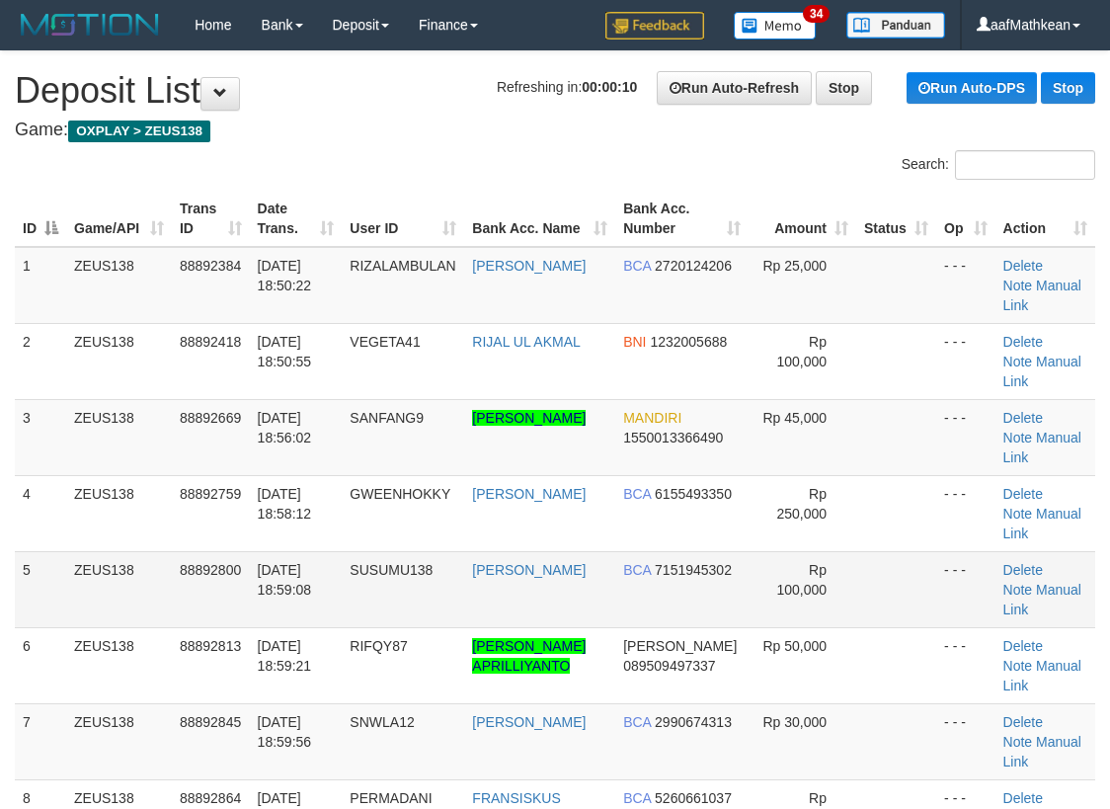
click at [1065, 570] on td "Delete Note Manual Link" at bounding box center [1046, 589] width 100 height 76
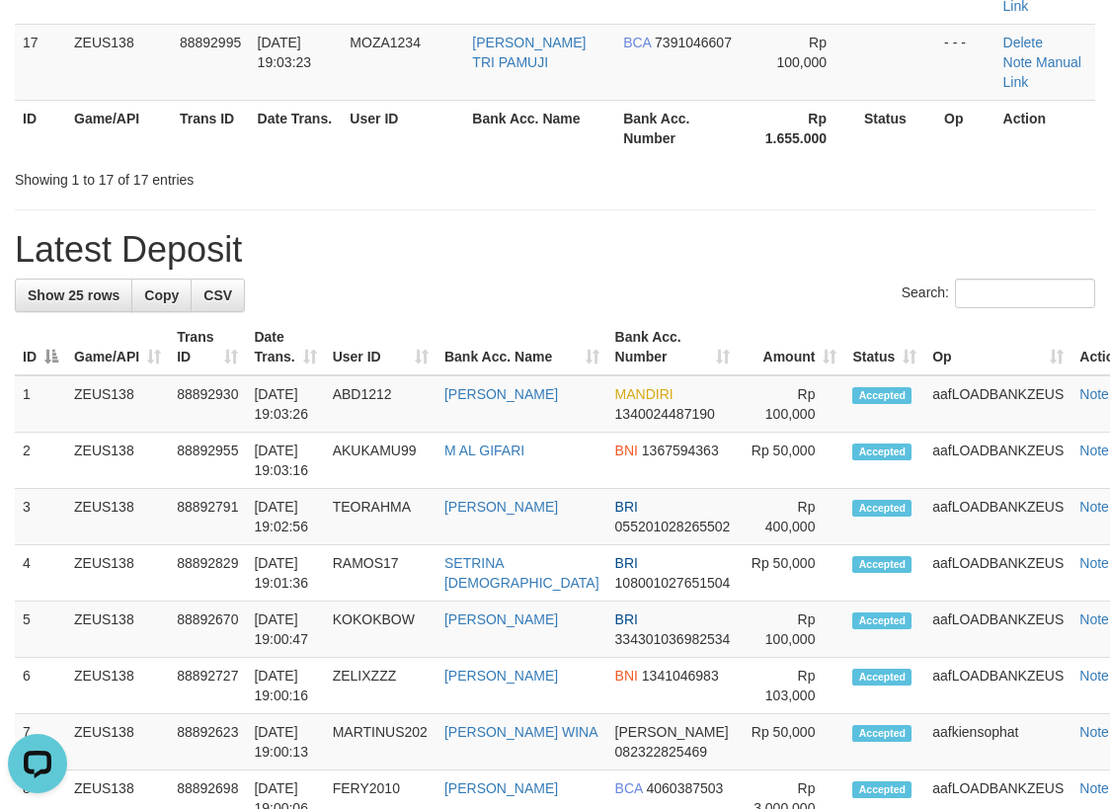
click at [627, 180] on div "**********" at bounding box center [555, 263] width 1110 height 3305
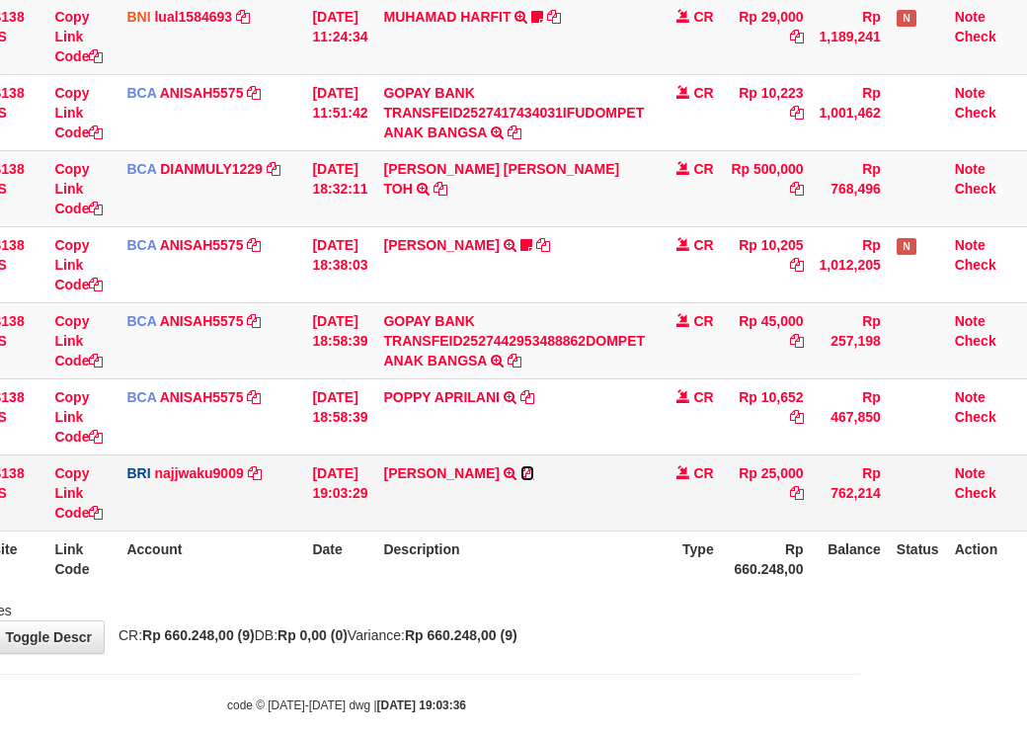
click at [525, 480] on icon at bounding box center [528, 473] width 14 height 14
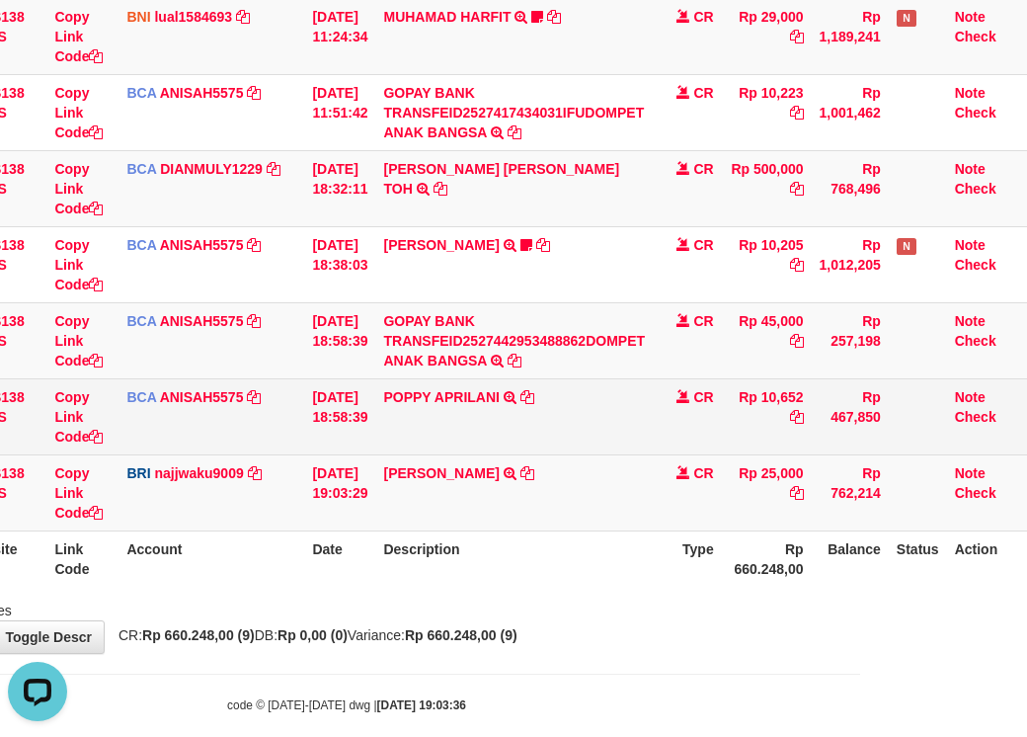
scroll to position [0, 0]
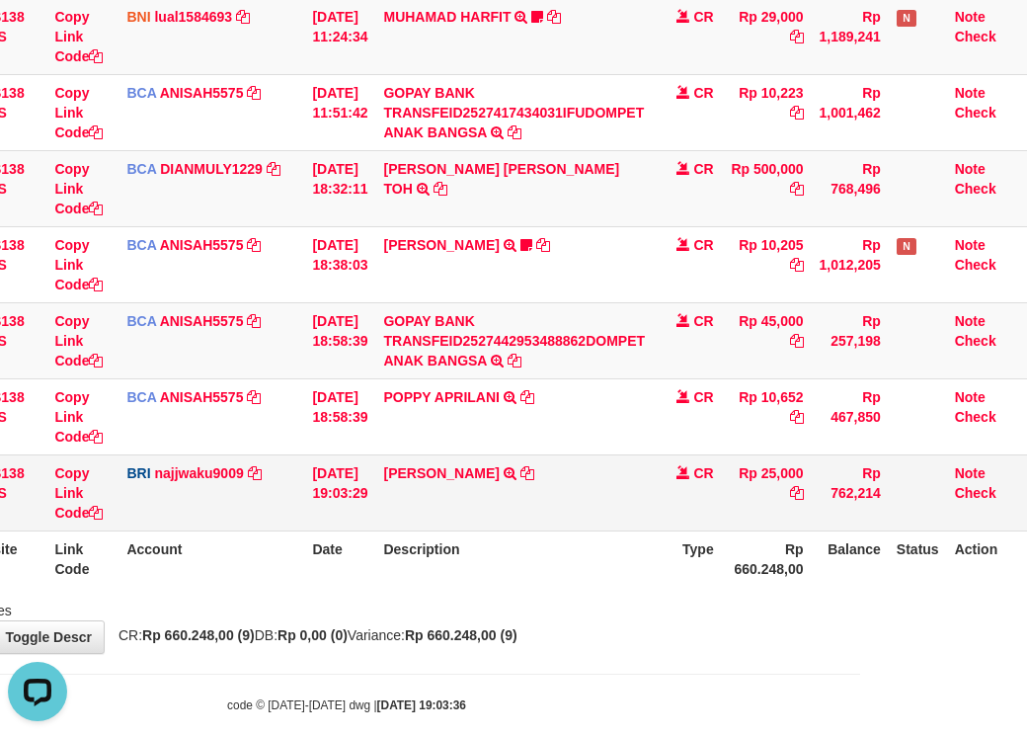
click at [584, 531] on td "SEXRI WAHDIYO TRANSFER NBMB SEXRI WAHDIYO TO SITI KURNIA NINGSIH" at bounding box center [514, 492] width 278 height 76
click at [589, 531] on td "SEXRI WAHDIYO TRANSFER NBMB SEXRI WAHDIYO TO SITI KURNIA NINGSIH" at bounding box center [514, 492] width 278 height 76
click at [582, 531] on td "SEXRI WAHDIYO TRANSFER NBMB SEXRI WAHDIYO TO SITI KURNIA NINGSIH" at bounding box center [514, 492] width 278 height 76
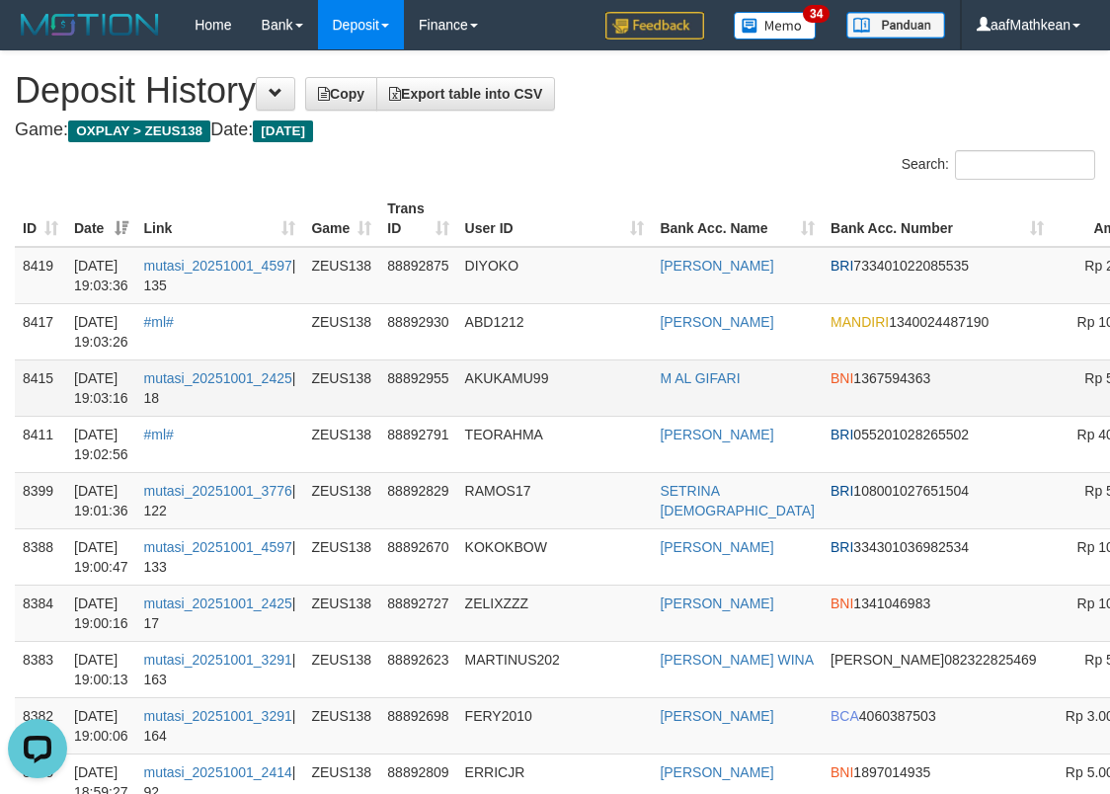
drag, startPoint x: 1159, startPoint y: 350, endPoint x: 866, endPoint y: 368, distance: 293.0
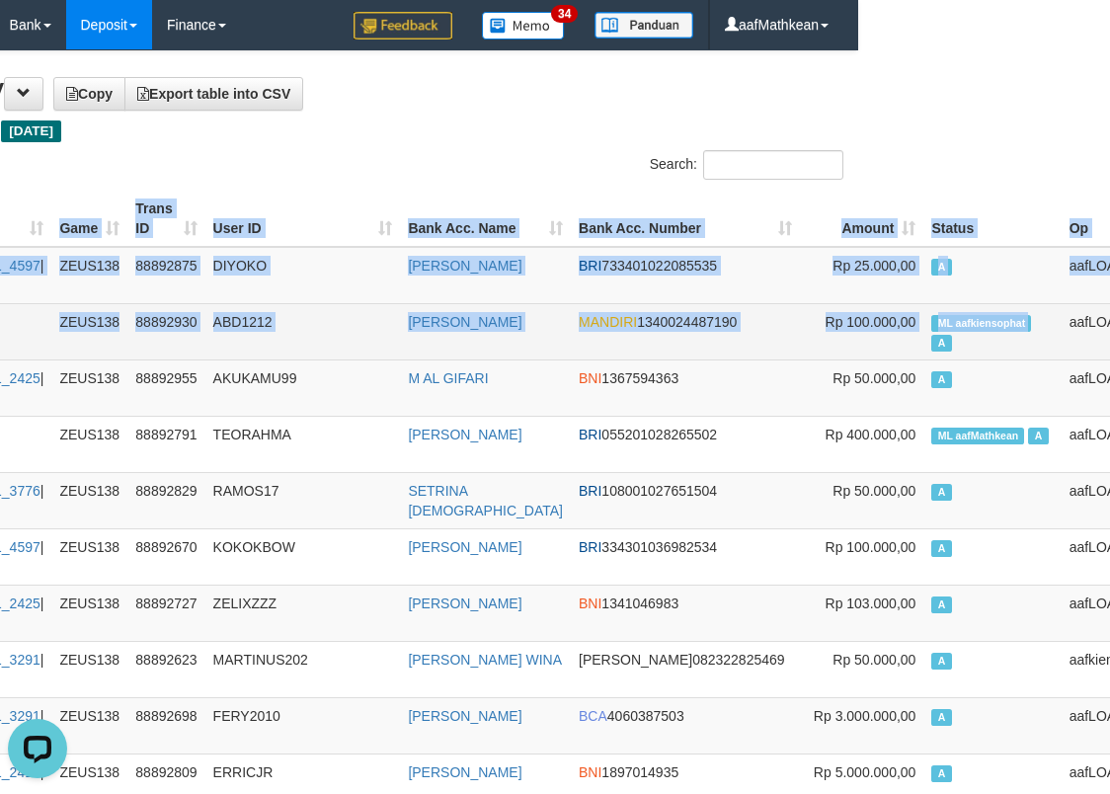
click at [932, 321] on span "ML aafkiensophat" at bounding box center [982, 323] width 100 height 17
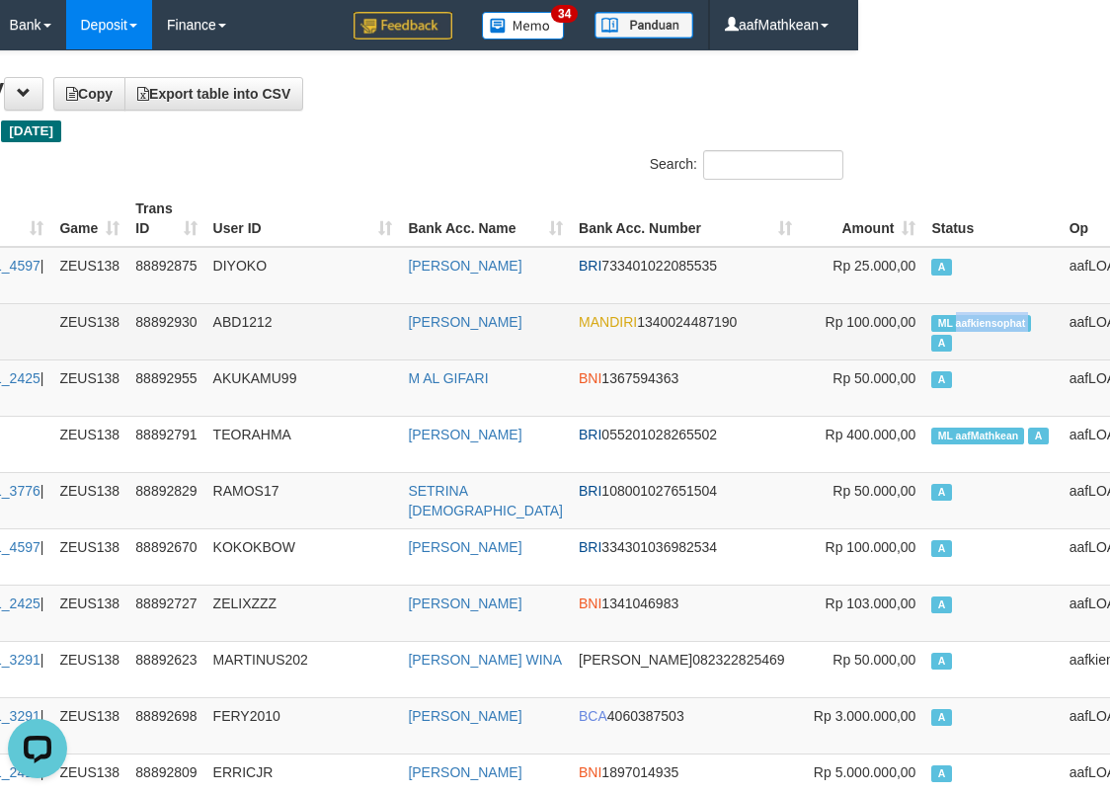
click at [932, 321] on span "ML aafkiensophat" at bounding box center [982, 323] width 100 height 17
copy td "aafkiensophat"
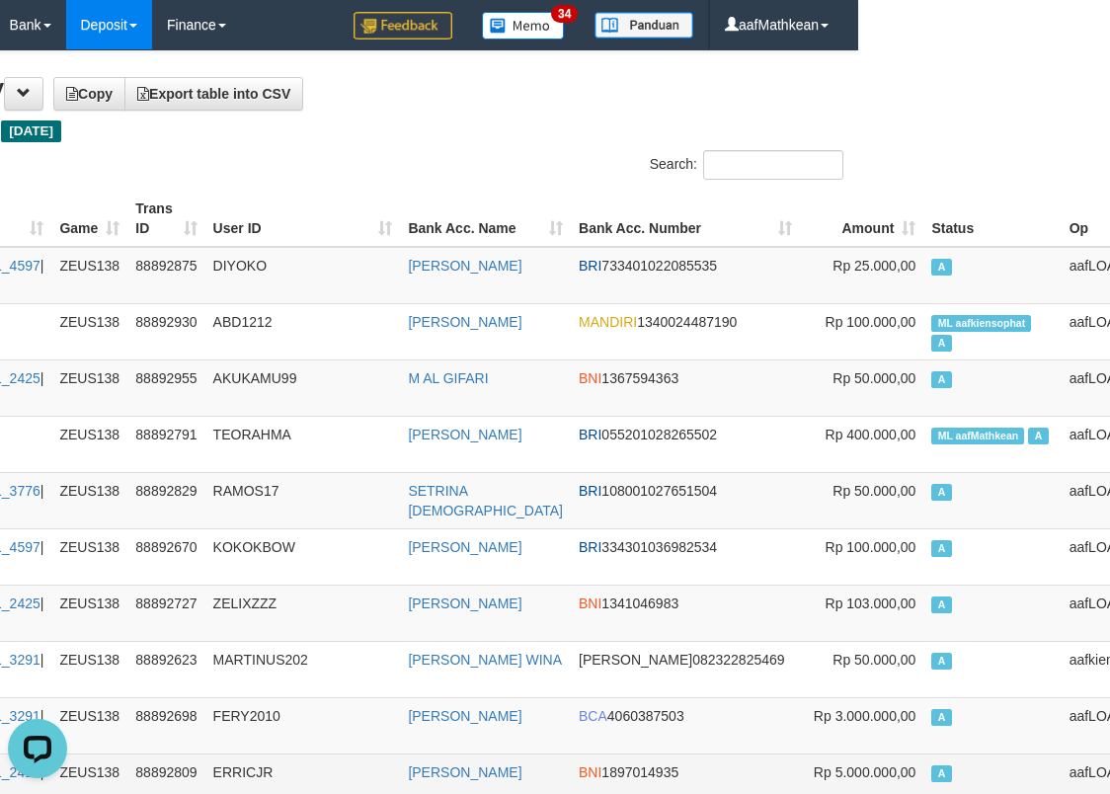
scroll to position [488, 252]
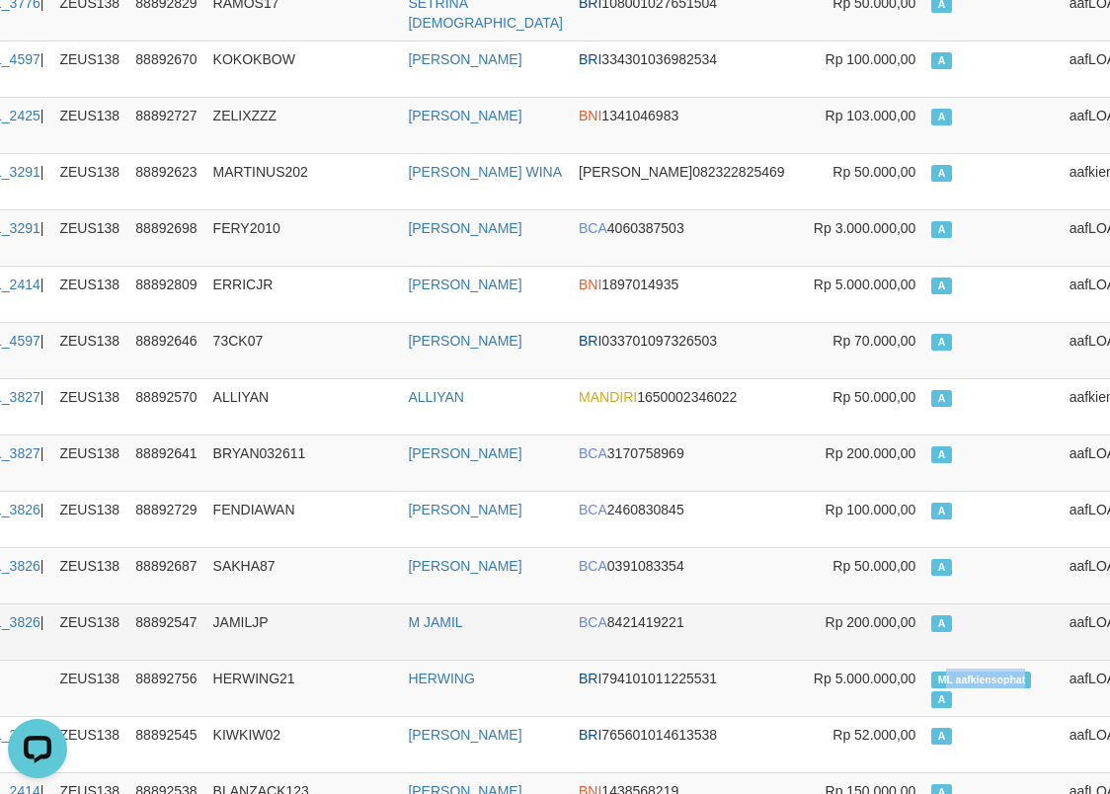
drag, startPoint x: 848, startPoint y: 668, endPoint x: 747, endPoint y: 611, distance: 115.9
click at [926, 675] on td "ML aafkiensophat A" at bounding box center [992, 688] width 137 height 56
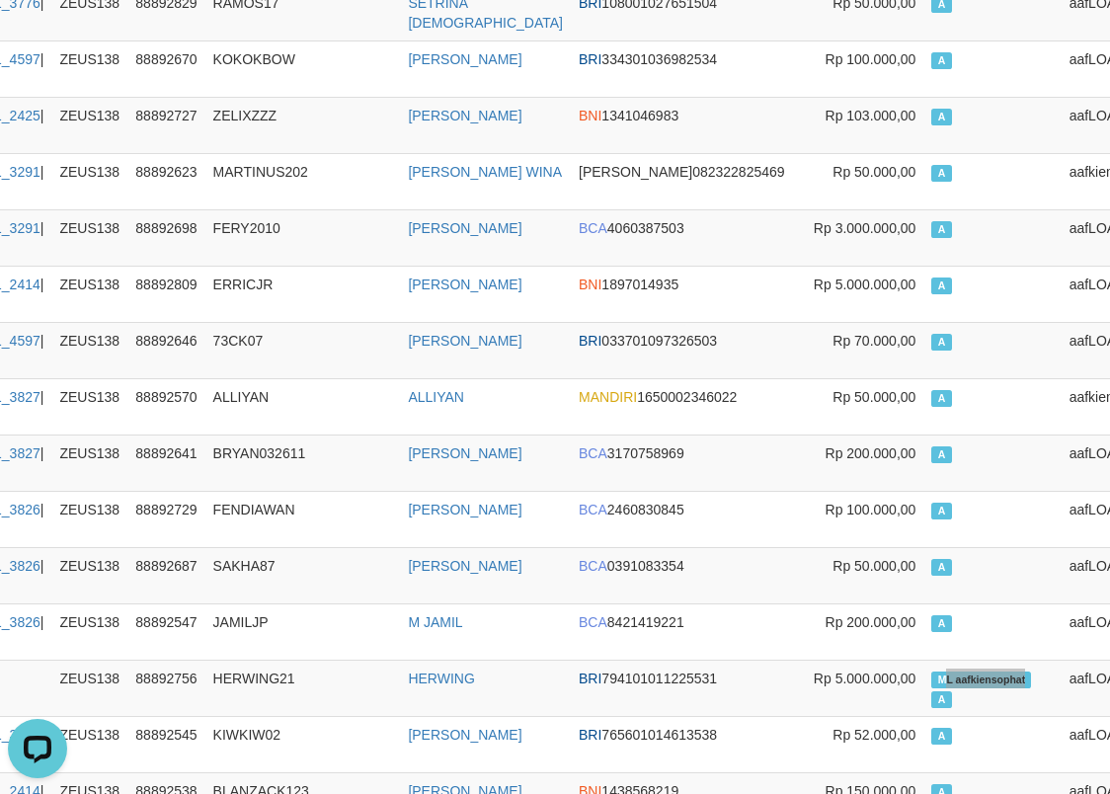
scroll to position [940, 252]
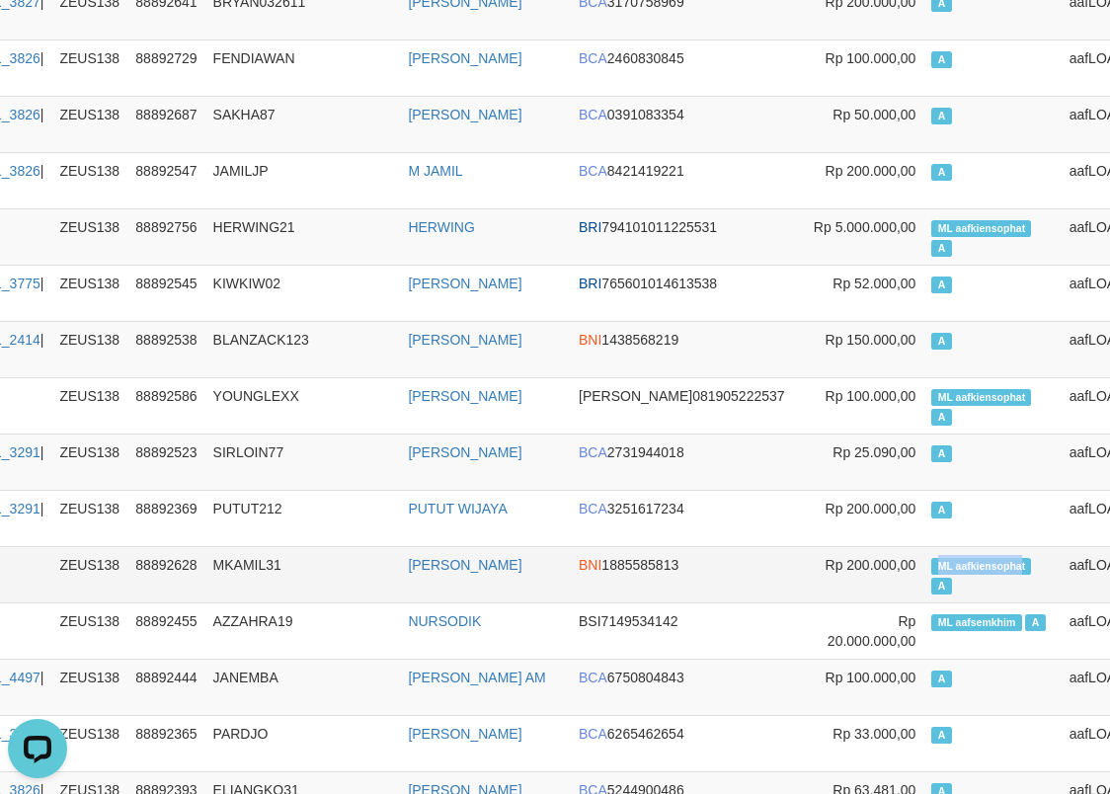
drag, startPoint x: 837, startPoint y: 552, endPoint x: 922, endPoint y: 568, distance: 86.4
click at [924, 568] on td "ML aafkiensophat A" at bounding box center [992, 574] width 137 height 56
copy span "ML aafkiensopha"
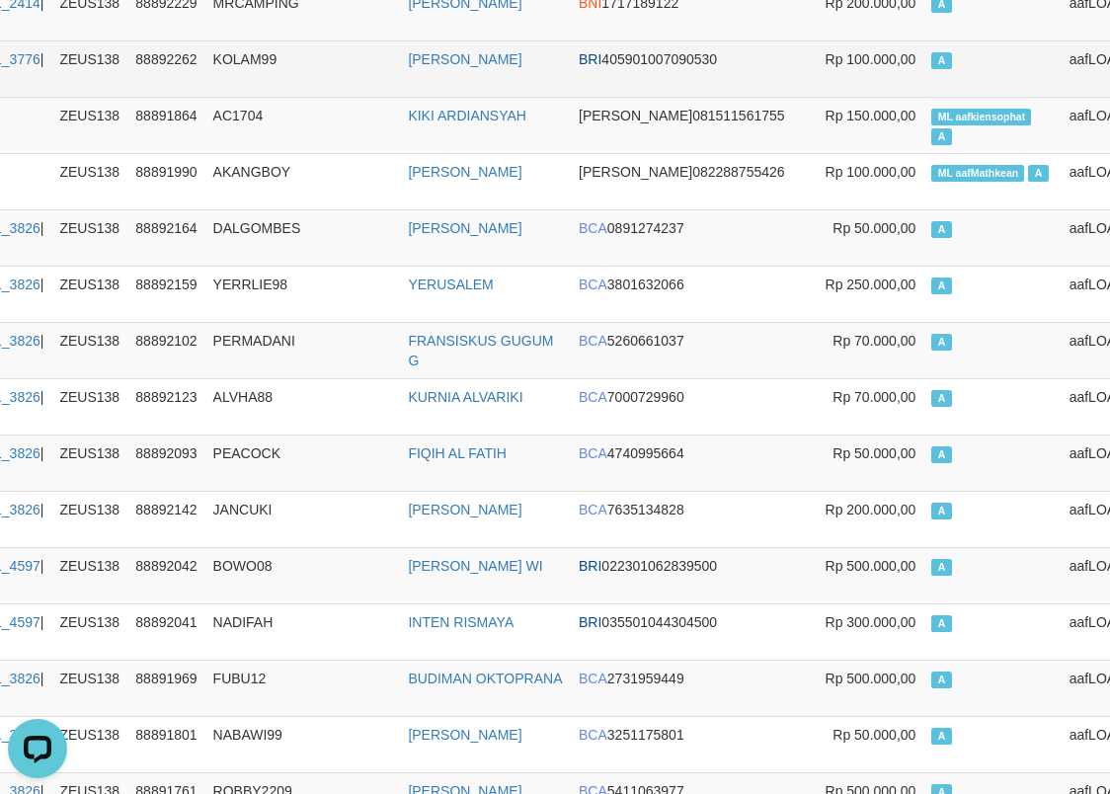
scroll to position [1951, 252]
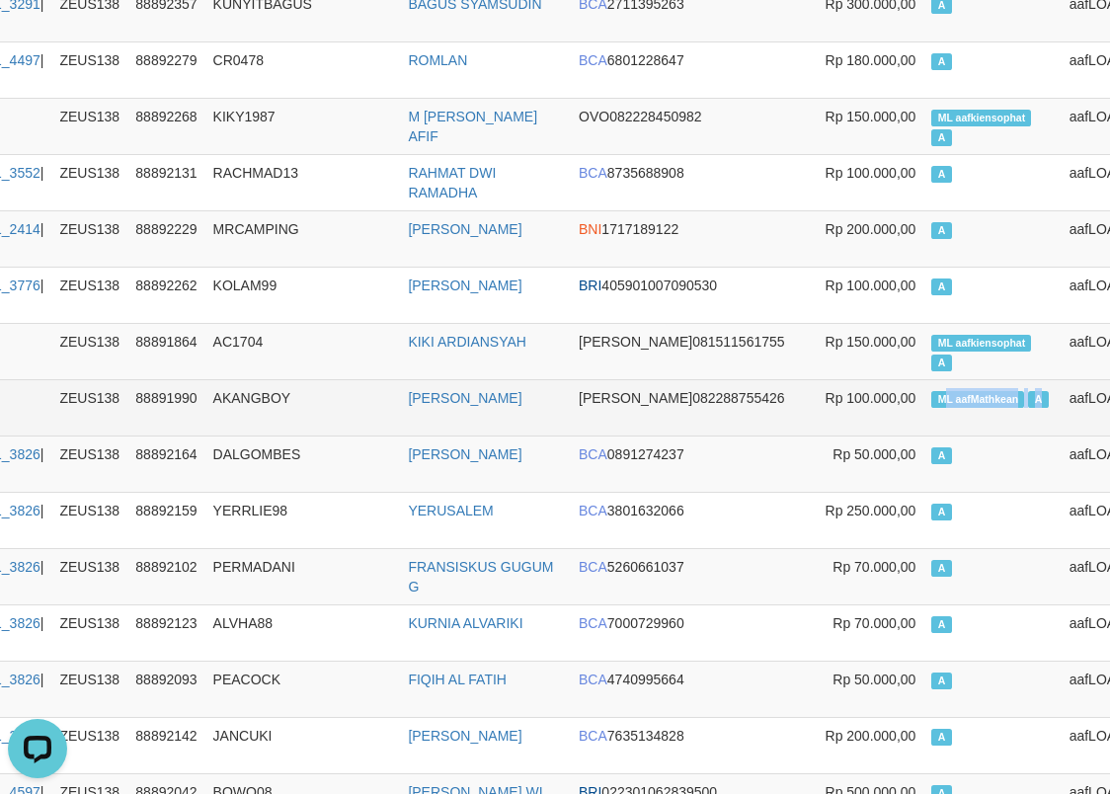
drag, startPoint x: 869, startPoint y: 408, endPoint x: 921, endPoint y: 401, distance: 51.8
click at [935, 410] on td "ML aafMathkean A" at bounding box center [992, 407] width 137 height 56
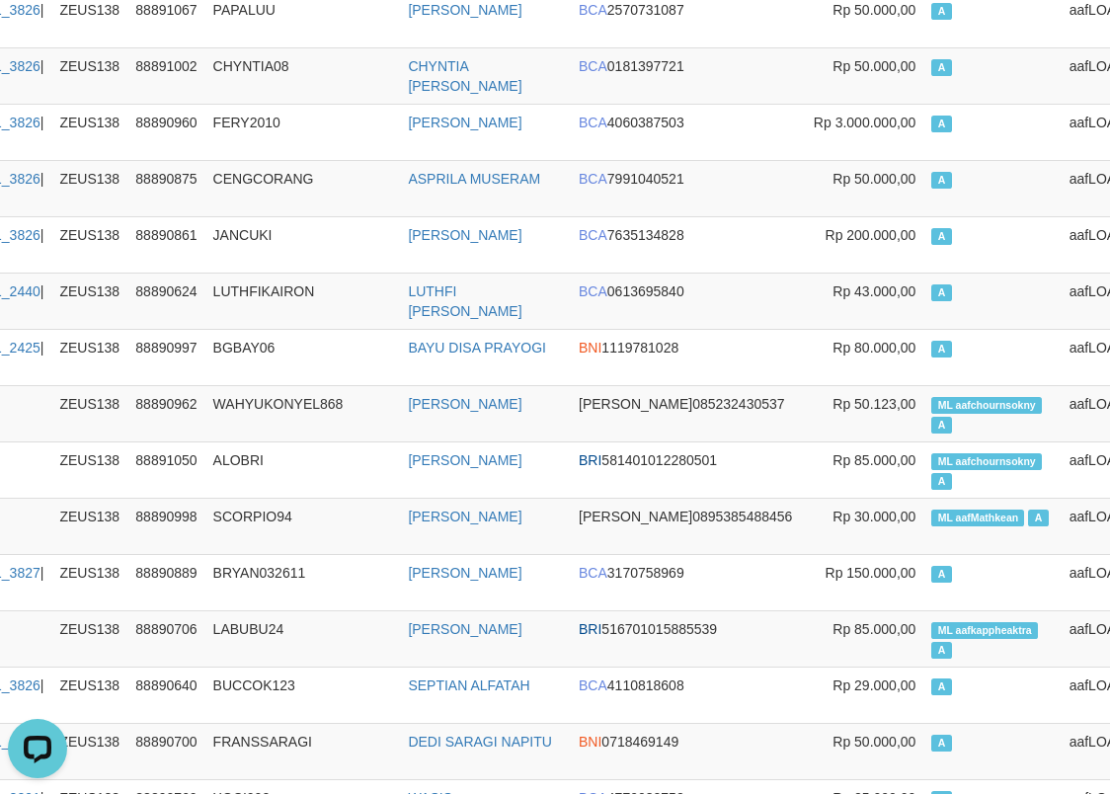
scroll to position [5125, 252]
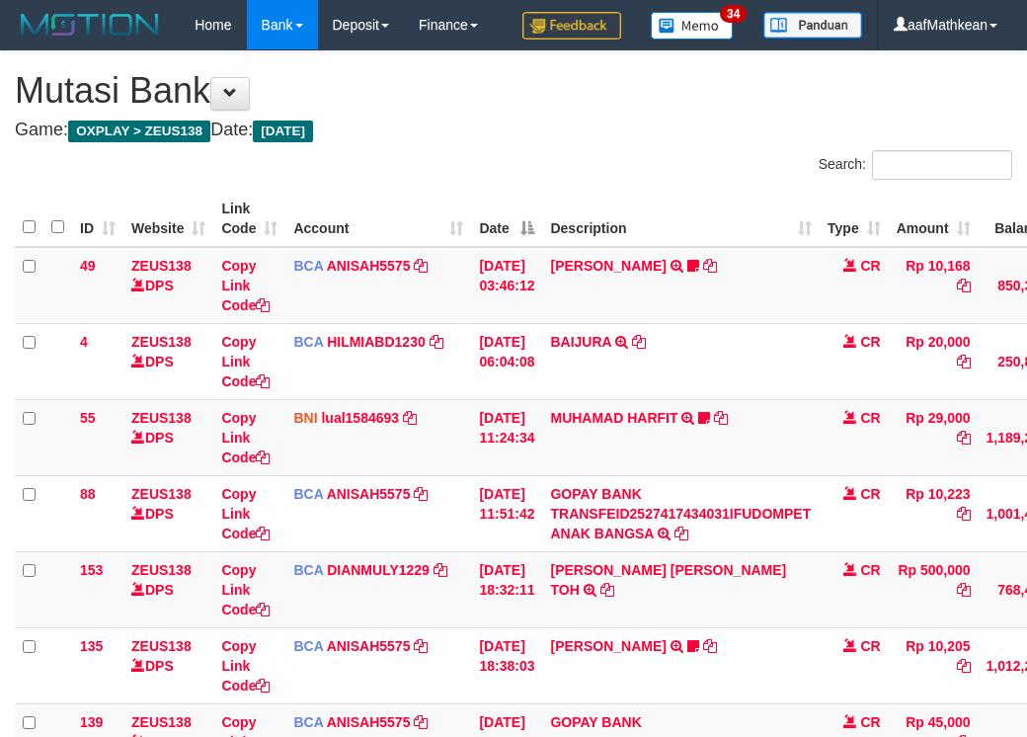
scroll to position [401, 181]
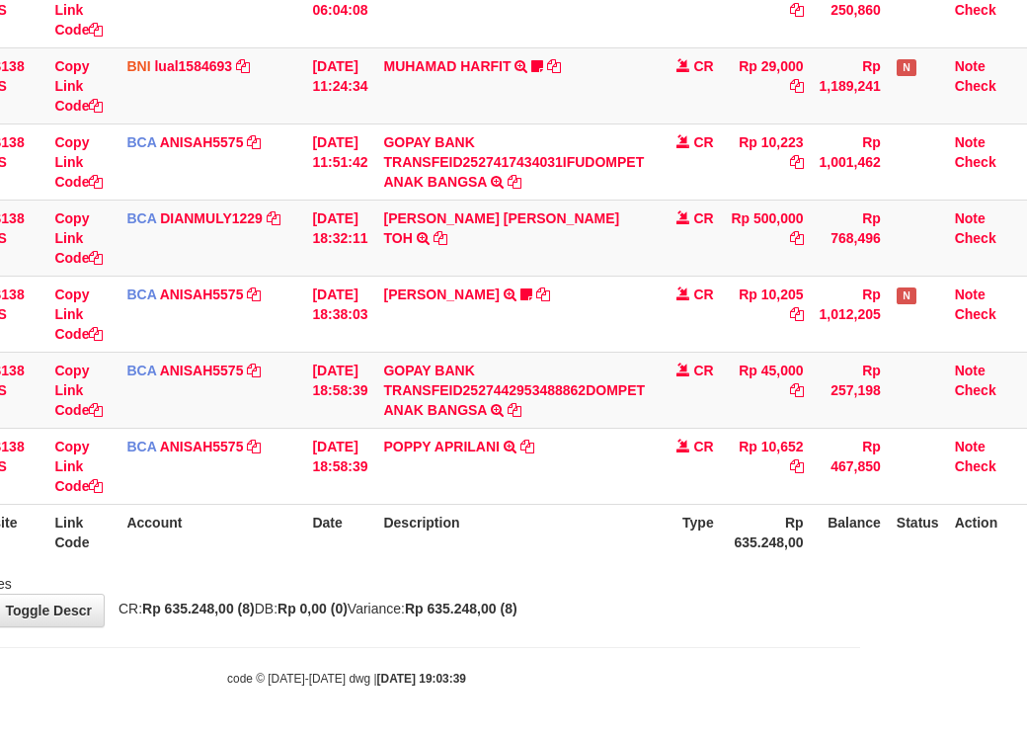
click at [571, 551] on th "Description" at bounding box center [514, 532] width 278 height 56
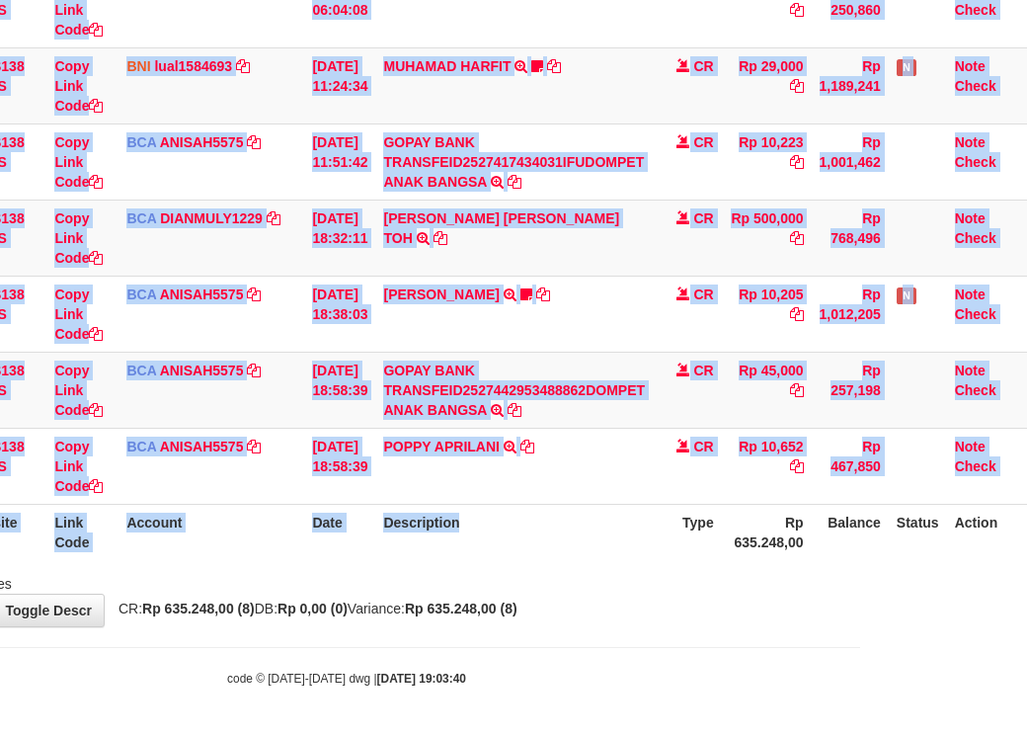
drag, startPoint x: 840, startPoint y: 527, endPoint x: 1246, endPoint y: 505, distance: 406.6
click at [860, 505] on html "Toggle navigation Home Bank Account List Load By Website Group [OXPLAY] ZEUS138…" at bounding box center [346, 192] width 1027 height 1089
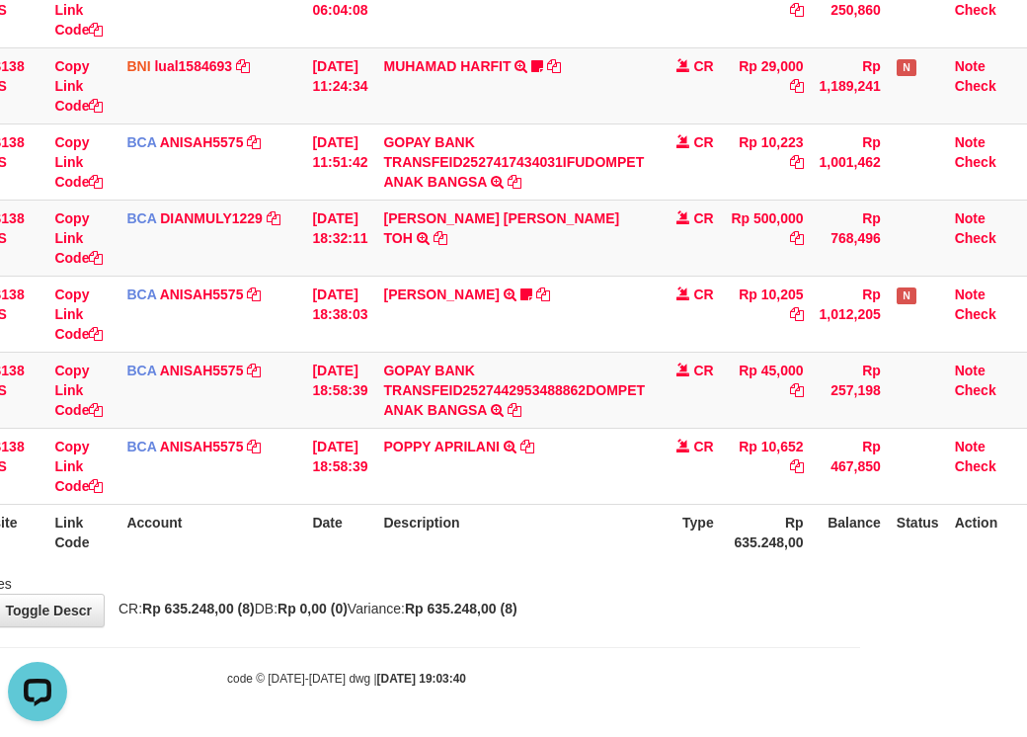
click at [363, 622] on div "**********" at bounding box center [346, 163] width 1027 height 927
click at [379, 625] on div "**********" at bounding box center [346, 163] width 1027 height 927
drag, startPoint x: 613, startPoint y: 699, endPoint x: 983, endPoint y: 776, distance: 378.2
click at [860, 736] on html "Toggle navigation Home Bank Account List Load By Website Group [OXPLAY] ZEUS138…" at bounding box center [346, 192] width 1027 height 1089
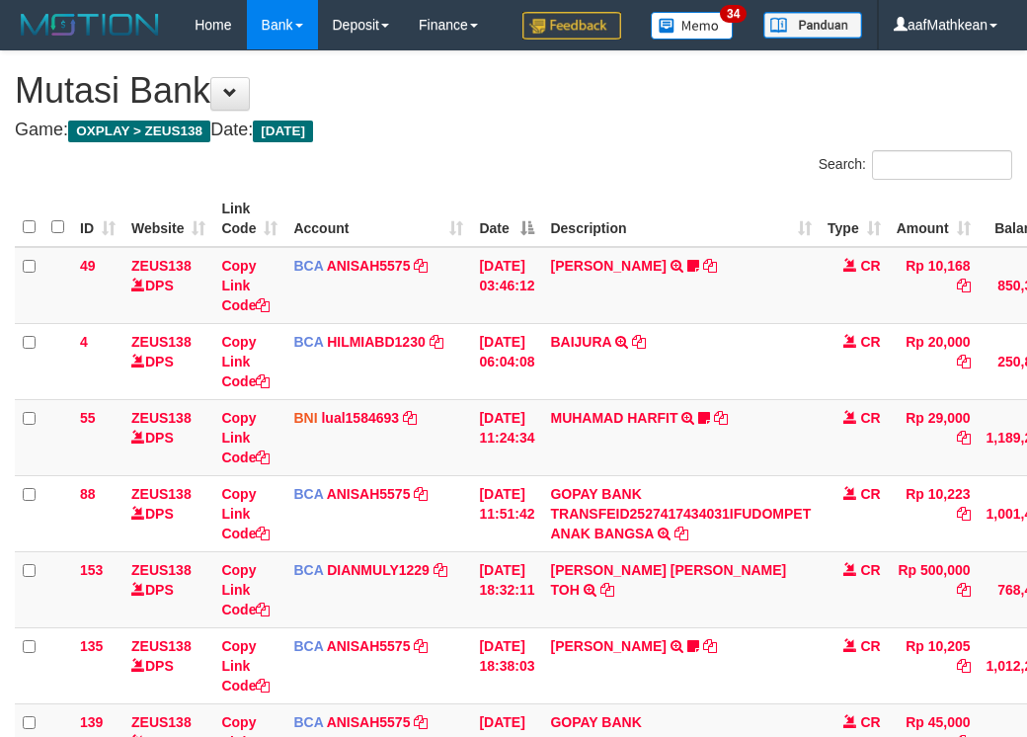
click at [606, 561] on div "ID Website Link Code Account Date Description Type Amount Balance Status Action…" at bounding box center [513, 551] width 1027 height 733
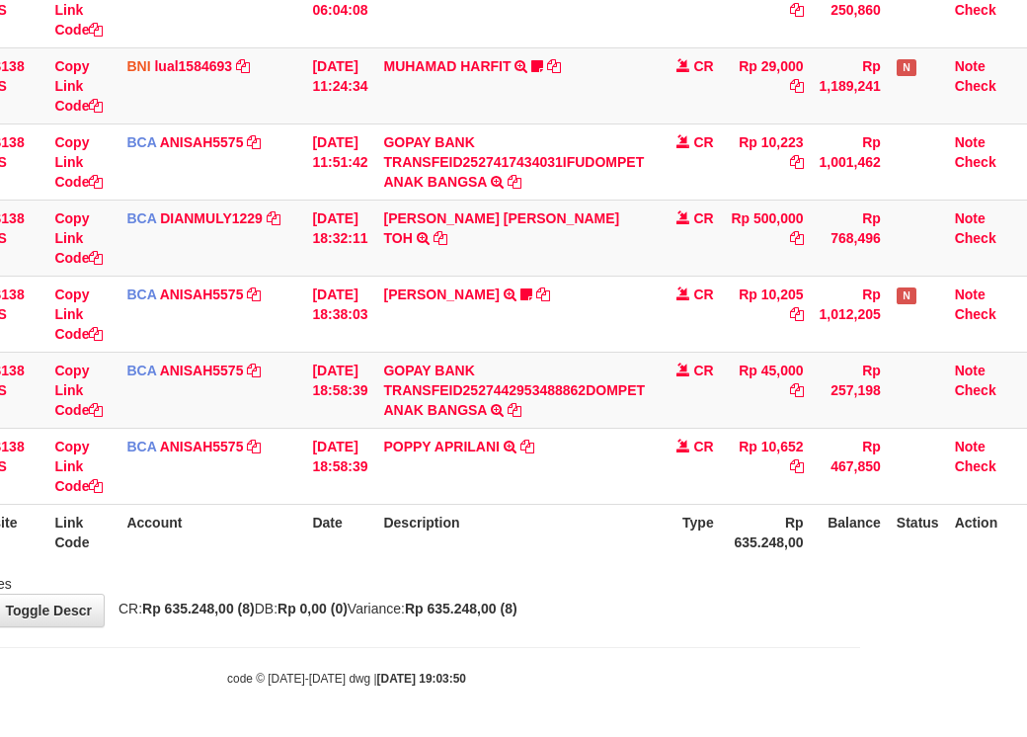
click at [665, 529] on th "Type" at bounding box center [687, 532] width 69 height 56
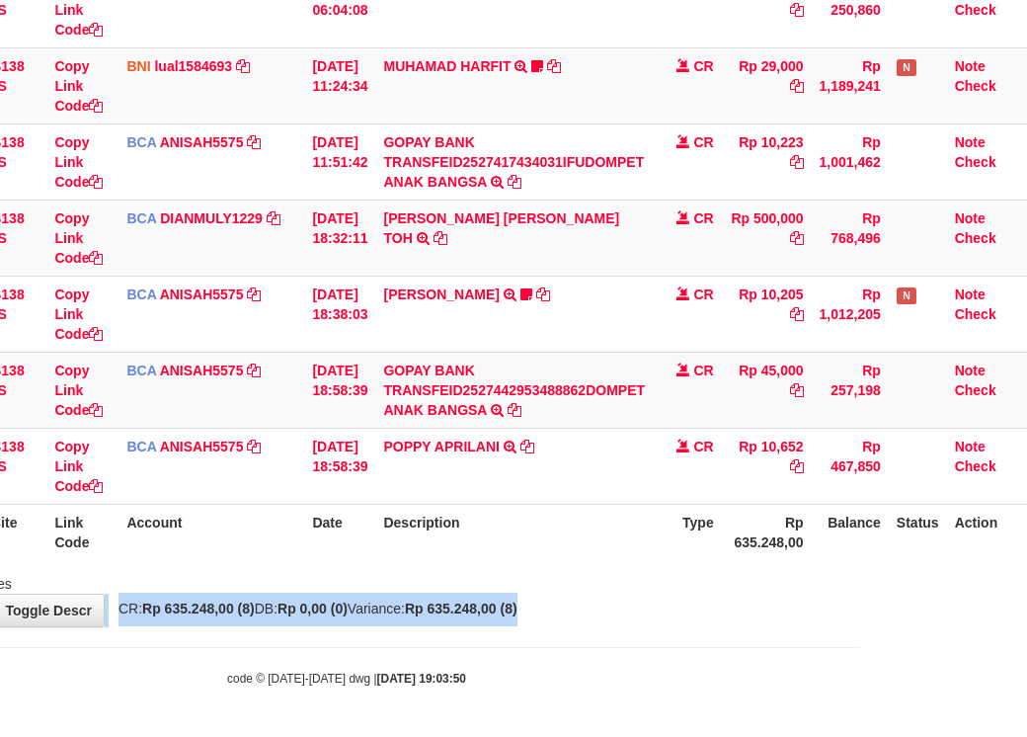
drag, startPoint x: 658, startPoint y: 603, endPoint x: 559, endPoint y: 642, distance: 106.4
click at [623, 635] on body "Toggle navigation Home Bank Account List Load By Website Group [OXPLAY] ZEUS138…" at bounding box center [346, 192] width 1027 height 1089
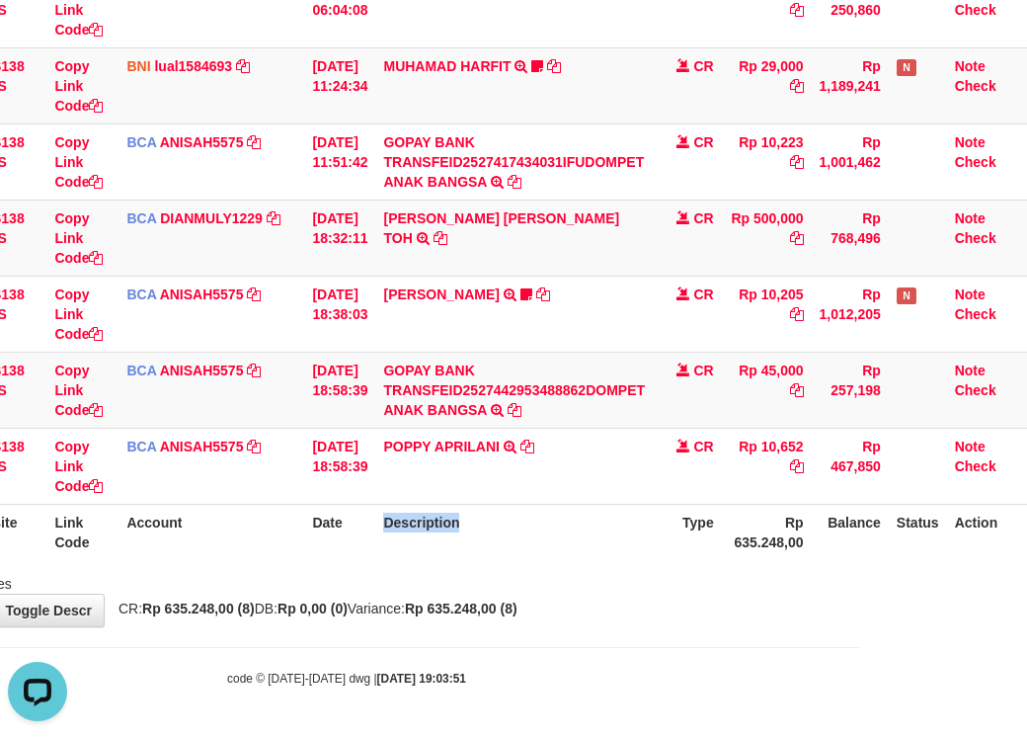
drag, startPoint x: 394, startPoint y: 510, endPoint x: 1040, endPoint y: 491, distance: 646.4
click at [860, 491] on html "Toggle navigation Home Bank Account List Load By Website Group [OXPLAY] ZEUS138…" at bounding box center [346, 192] width 1027 height 1089
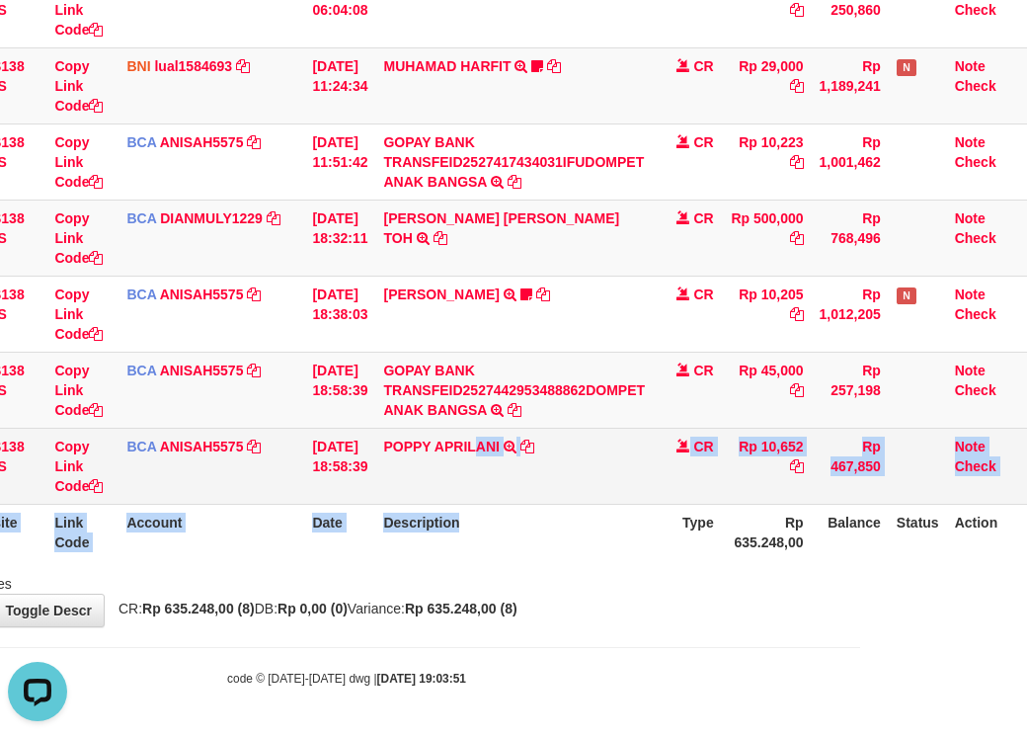
drag, startPoint x: 484, startPoint y: 493, endPoint x: 556, endPoint y: 446, distance: 86.3
click at [520, 489] on td "POPPY APRILANI TRSF E-BANKING CR 0110/FTSCY/WS95271 10652.00POPPY APRILANI" at bounding box center [514, 466] width 278 height 76
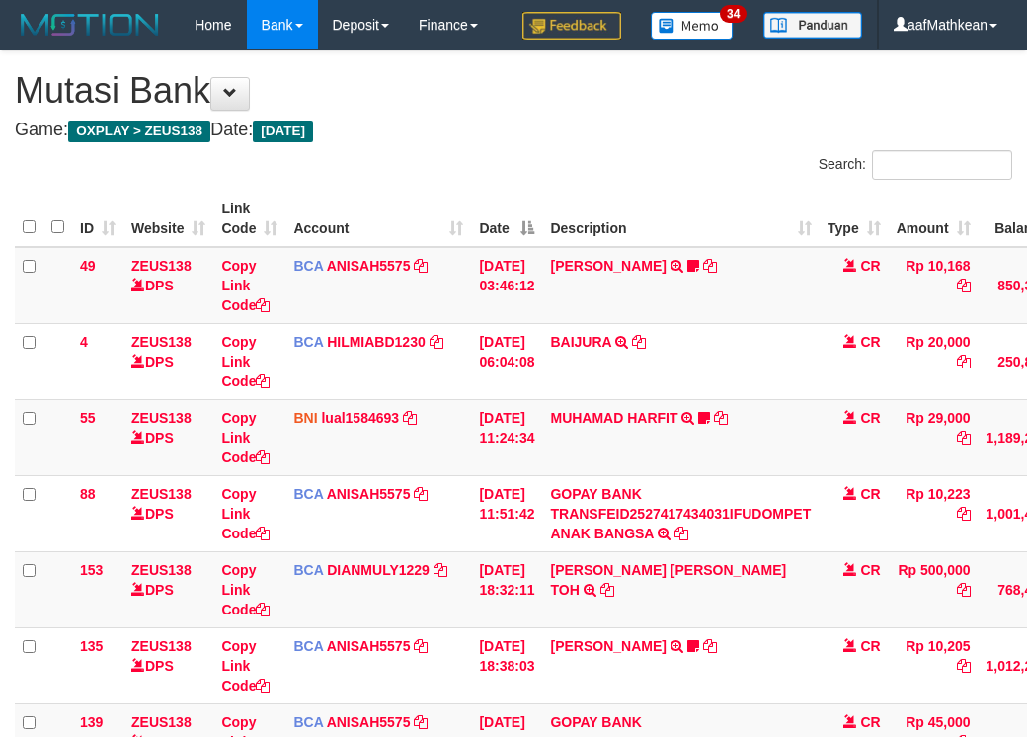
scroll to position [401, 181]
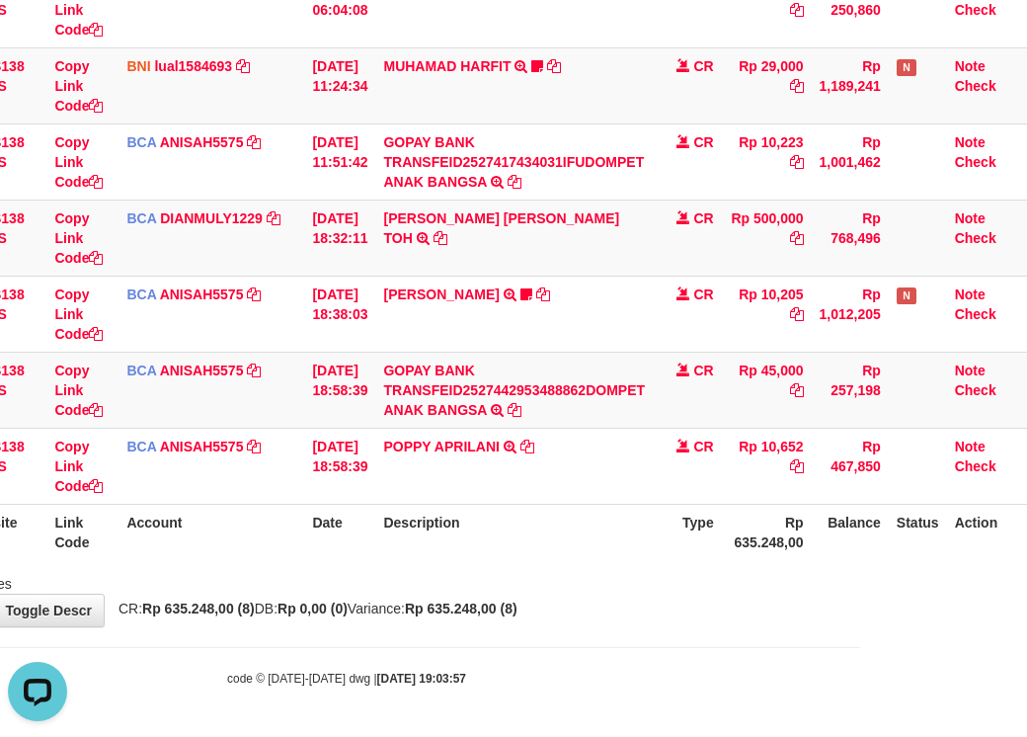
scroll to position [401, 181]
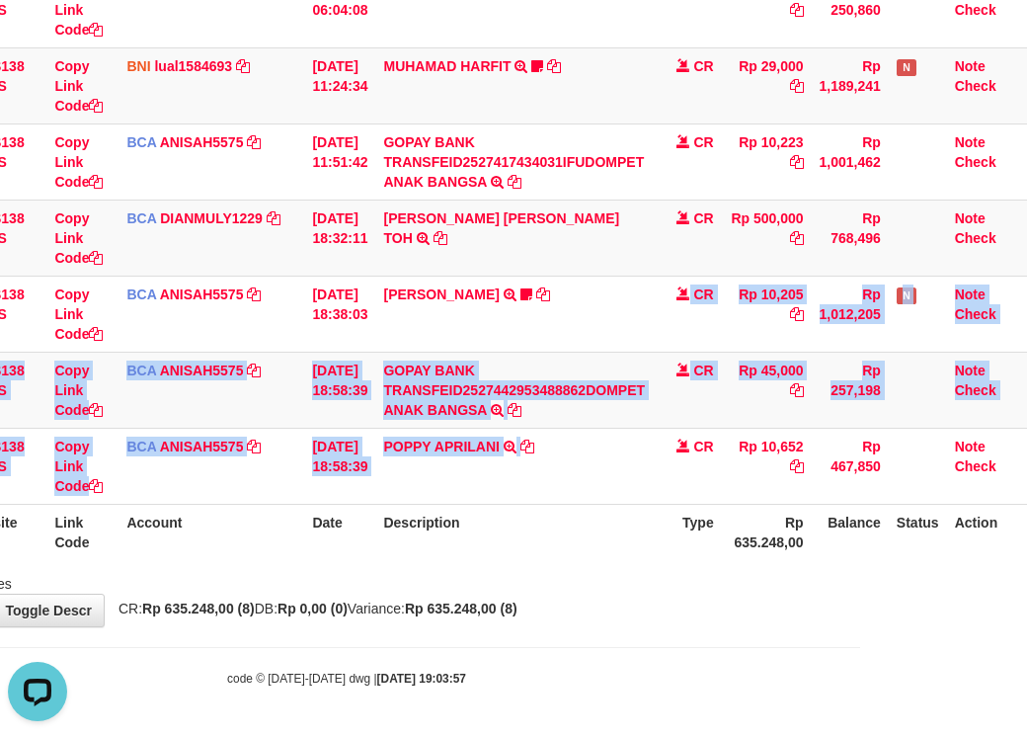
click at [609, 541] on table "ID Website Link Code Account Date Description Type Amount Balance Status Action…" at bounding box center [438, 199] width 1180 height 721
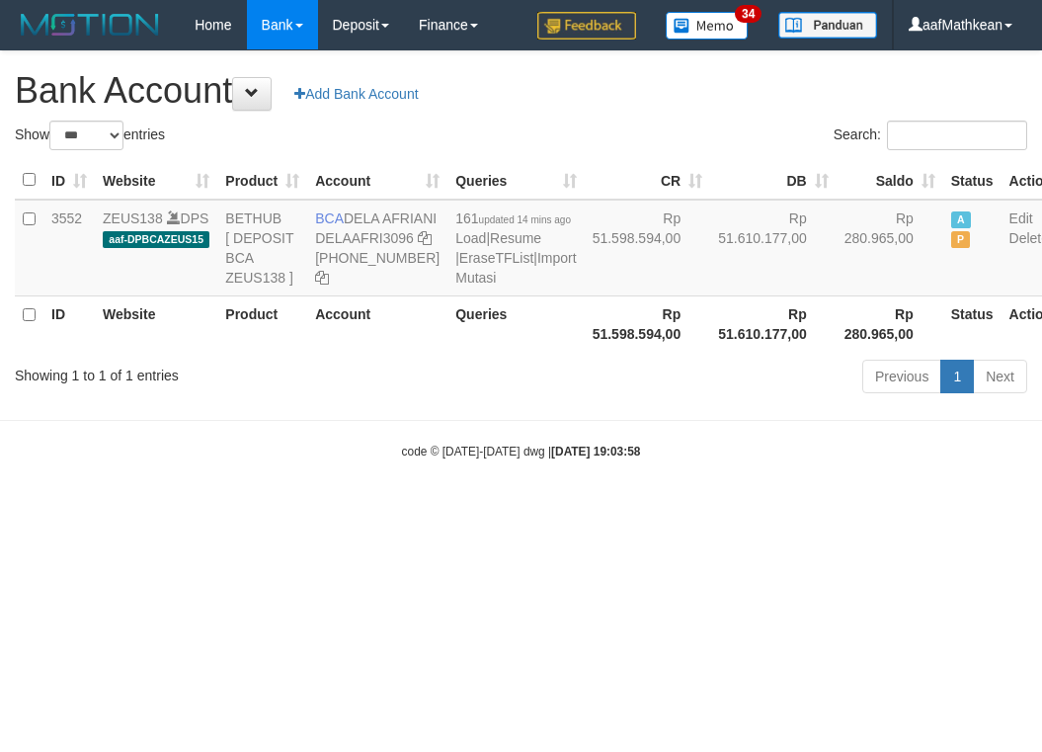
select select "***"
drag, startPoint x: 456, startPoint y: 693, endPoint x: 1034, endPoint y: 719, distance: 578.6
click at [965, 510] on html "Toggle navigation Home Bank Account List Load By Website Group [OXPLAY] ZEUS138…" at bounding box center [521, 255] width 1042 height 510
select select "***"
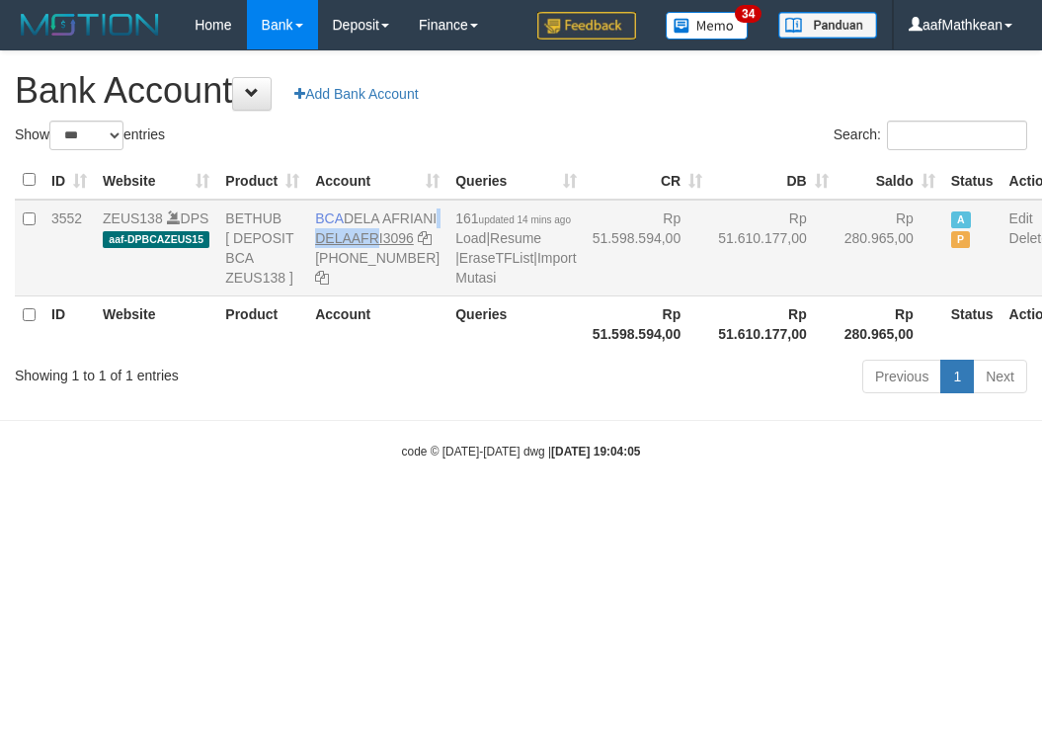
drag, startPoint x: 347, startPoint y: 223, endPoint x: 380, endPoint y: 250, distance: 42.9
click at [380, 250] on td "BCA DELA AFRIANI DELAAFRI3096 869-245-8639" at bounding box center [377, 248] width 140 height 97
copy td "DELA AFRIANI DELAAFR"
click at [351, 218] on td "BCA DELA AFRIANI DELAAFRI3096 869-245-8639" at bounding box center [377, 248] width 140 height 97
drag, startPoint x: 352, startPoint y: 218, endPoint x: 374, endPoint y: 229, distance: 25.2
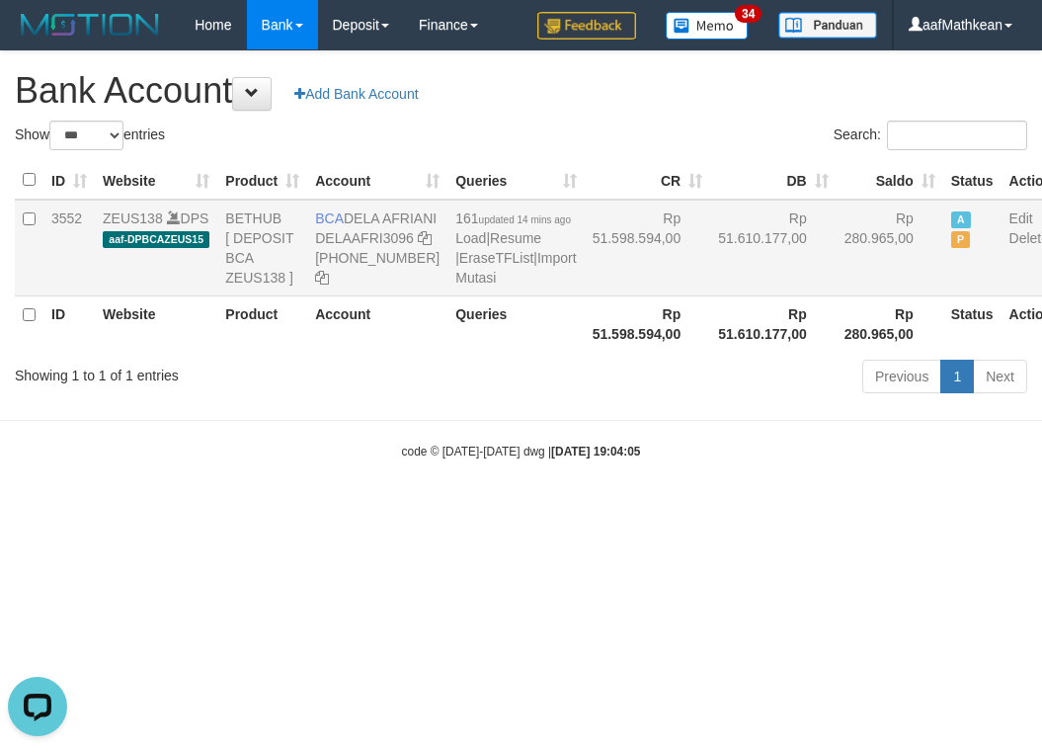
click at [374, 229] on td "BCA DELA AFRIANI DELAAFRI3096 869-245-8639" at bounding box center [377, 248] width 140 height 97
click at [637, 460] on div "code © 2012-2018 dwg | 2025/10/01 19:04:05" at bounding box center [521, 451] width 1042 height 20
drag, startPoint x: 665, startPoint y: 548, endPoint x: 687, endPoint y: 543, distance: 22.3
click at [664, 510] on body "Toggle navigation Home Bank Account List Load By Website Group [OXPLAY] ZEUS138…" at bounding box center [521, 255] width 1042 height 510
select select "***"
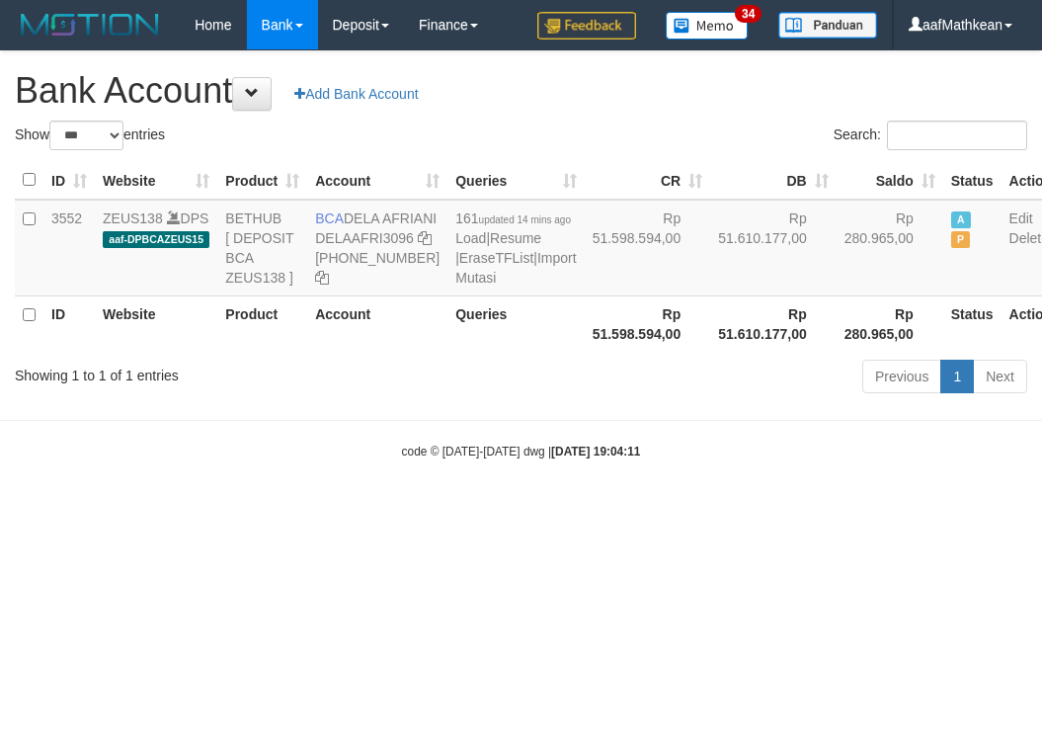
click at [535, 510] on html "Toggle navigation Home Bank Account List Load By Website Group [OXPLAY] ZEUS138…" at bounding box center [521, 255] width 1042 height 510
click at [572, 510] on html "Toggle navigation Home Bank Account List Load By Website Group [OXPLAY] ZEUS138…" at bounding box center [521, 255] width 1042 height 510
select select "***"
click at [438, 510] on html "Toggle navigation Home Bank Account List Load By Website Group [OXPLAY] ZEUS138…" at bounding box center [521, 255] width 1042 height 510
drag, startPoint x: 584, startPoint y: 610, endPoint x: 1437, endPoint y: 637, distance: 854.0
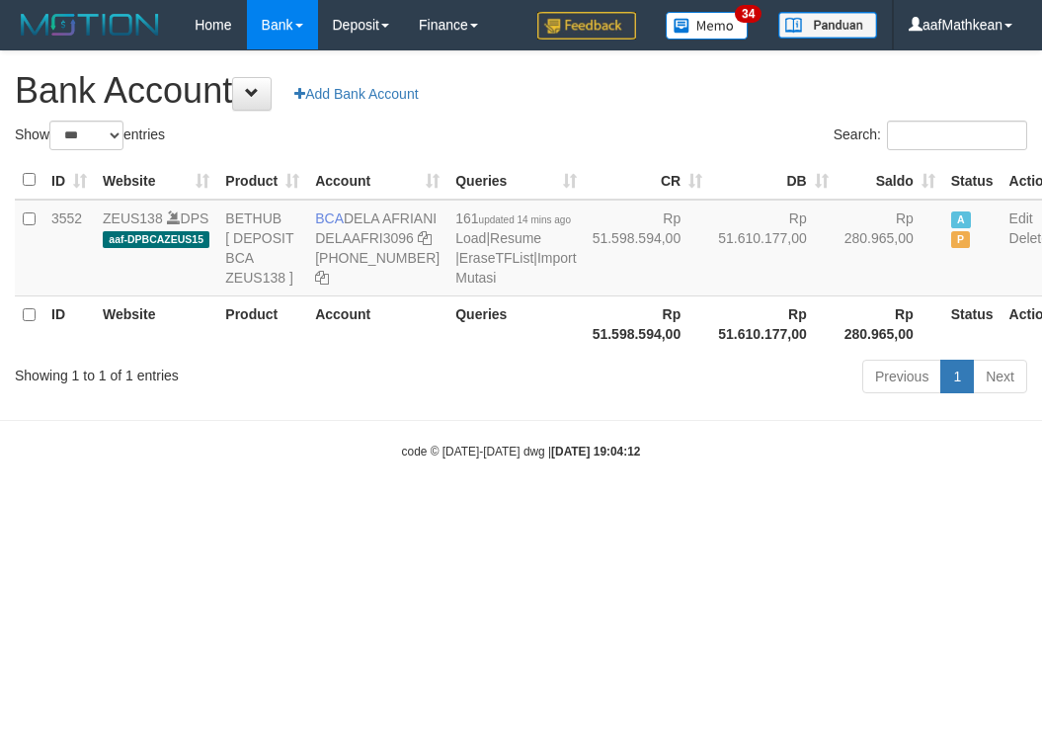
click at [1041, 510] on html "Toggle navigation Home Bank Account List Load By Website Group [OXPLAY] ZEUS138…" at bounding box center [521, 255] width 1042 height 510
select select "***"
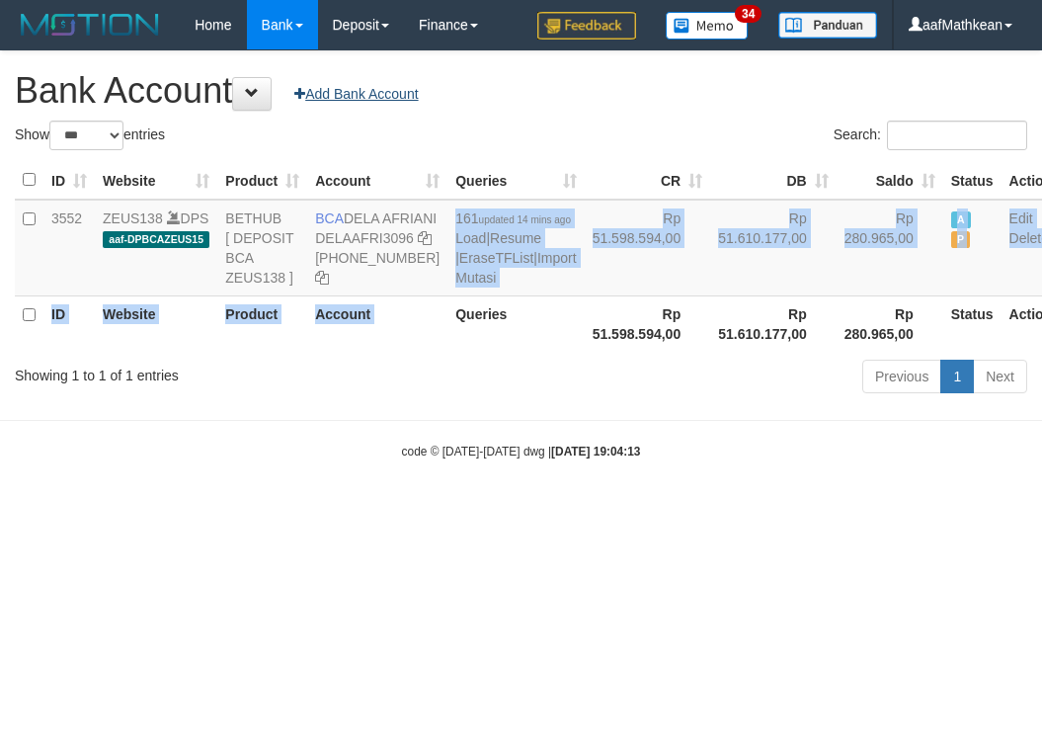
click at [353, 228] on table "ID Website Product Account Queries CR [PERSON_NAME] Status Action 3552 ZEUS138 …" at bounding box center [537, 256] width 1045 height 191
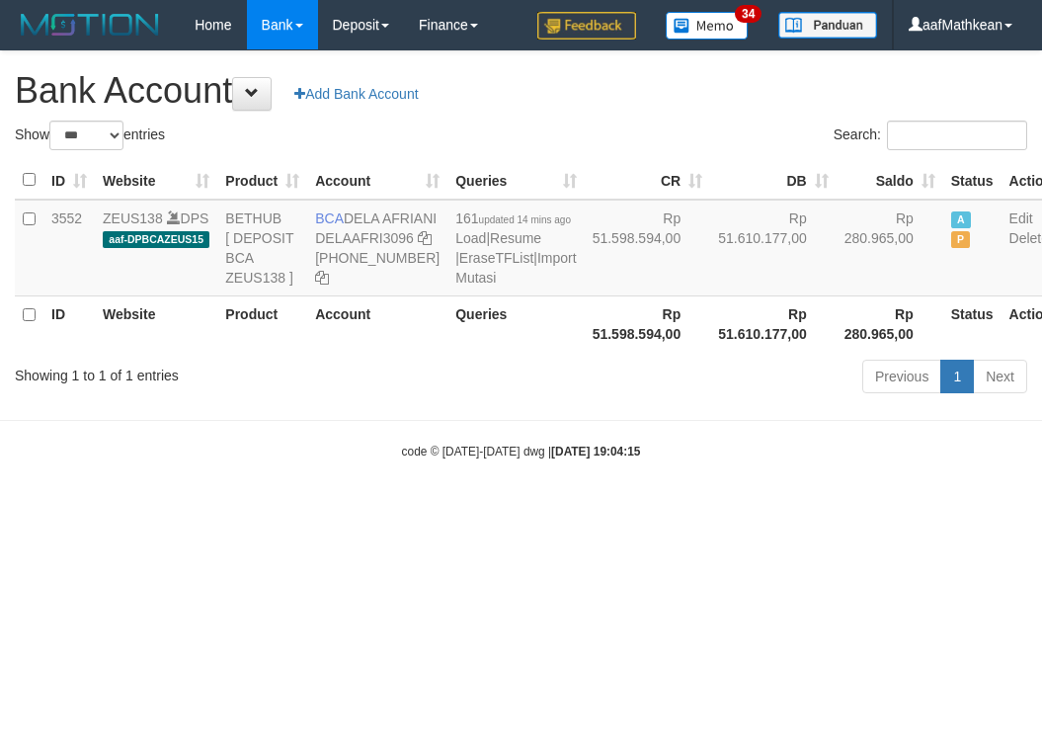
select select "***"
click at [650, 400] on div "Previous 1 Next" at bounding box center [739, 379] width 578 height 42
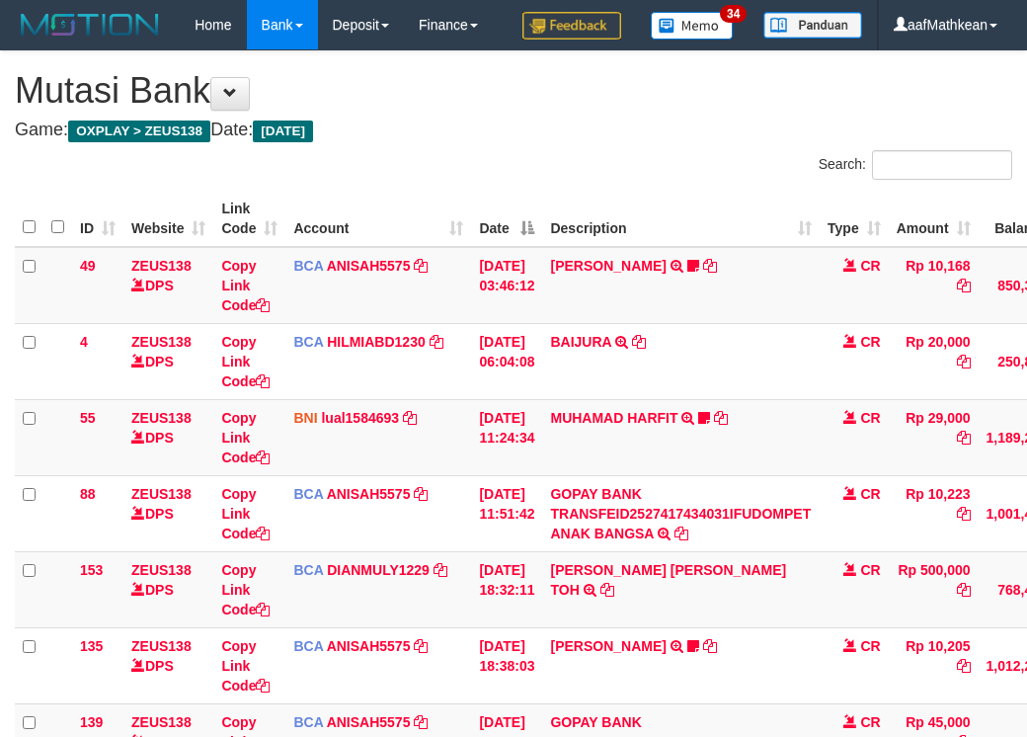
scroll to position [401, 181]
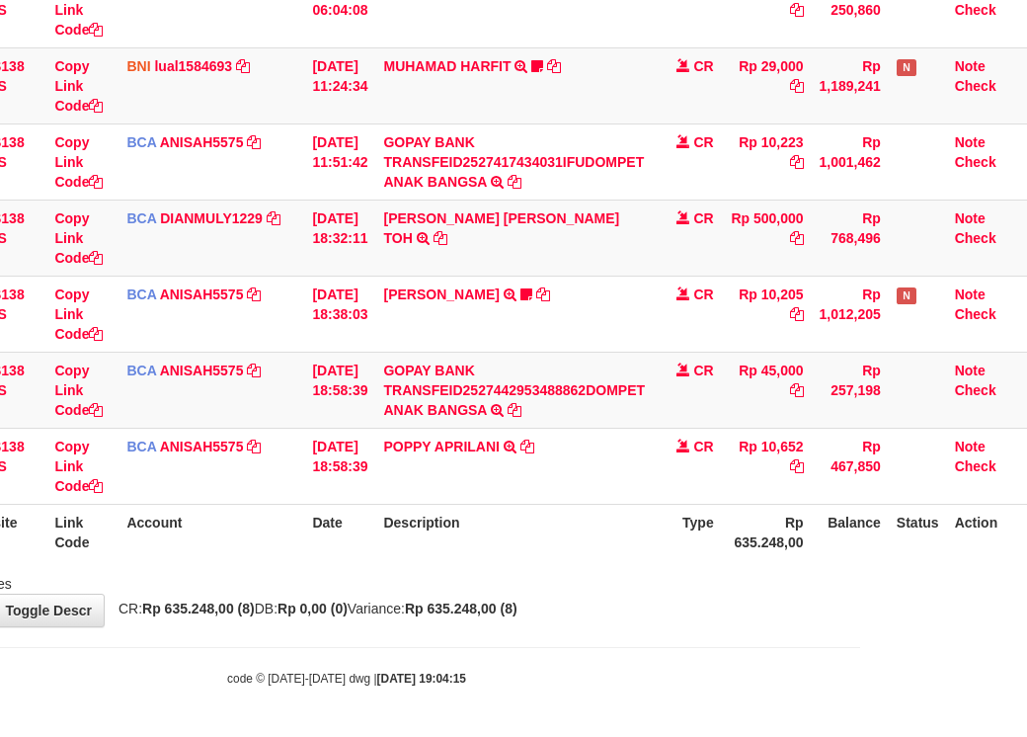
drag, startPoint x: 0, startPoint y: 0, endPoint x: 665, endPoint y: 545, distance: 859.9
click at [669, 547] on th "Type" at bounding box center [687, 532] width 69 height 56
click at [645, 530] on th "Description" at bounding box center [514, 532] width 278 height 56
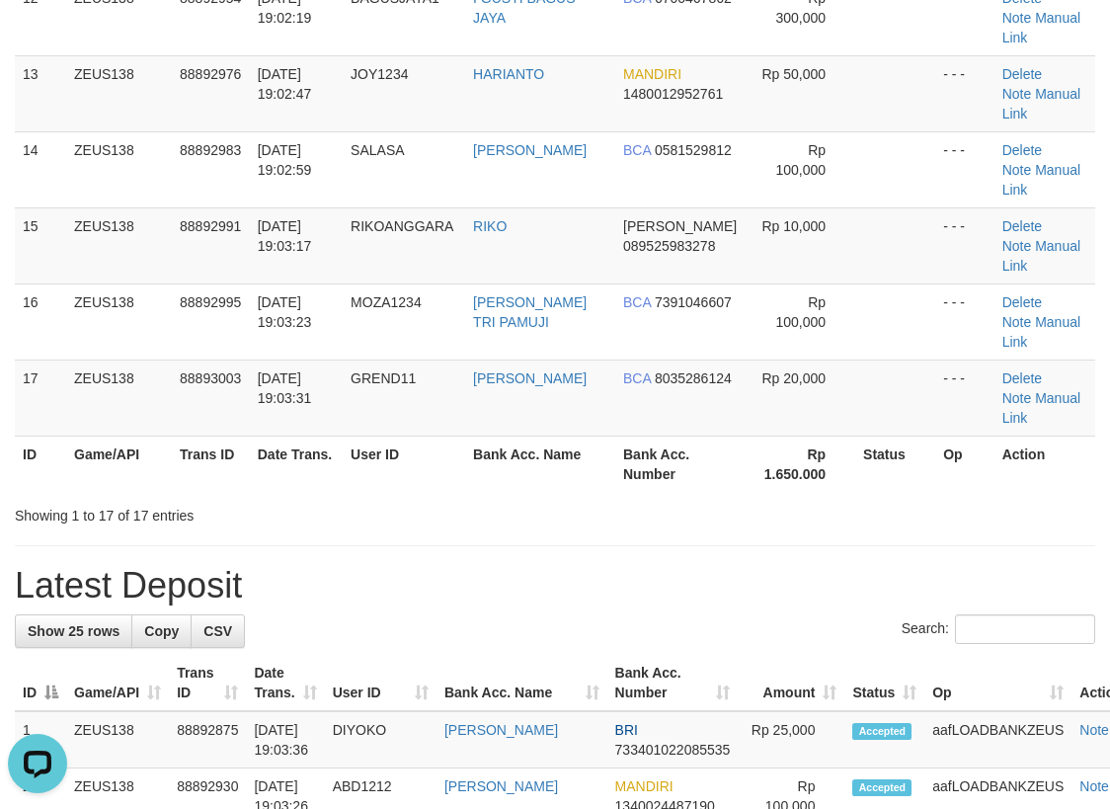
click at [369, 498] on div "Showing 1 to 17 of 17 entries" at bounding box center [231, 512] width 433 height 28
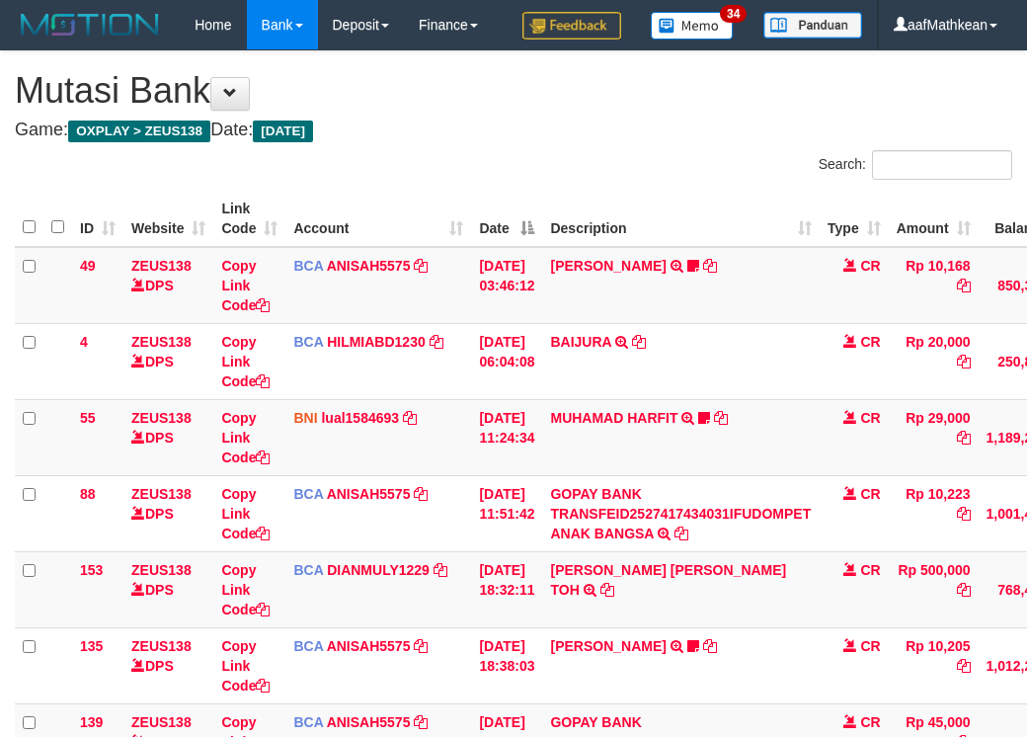
scroll to position [401, 181]
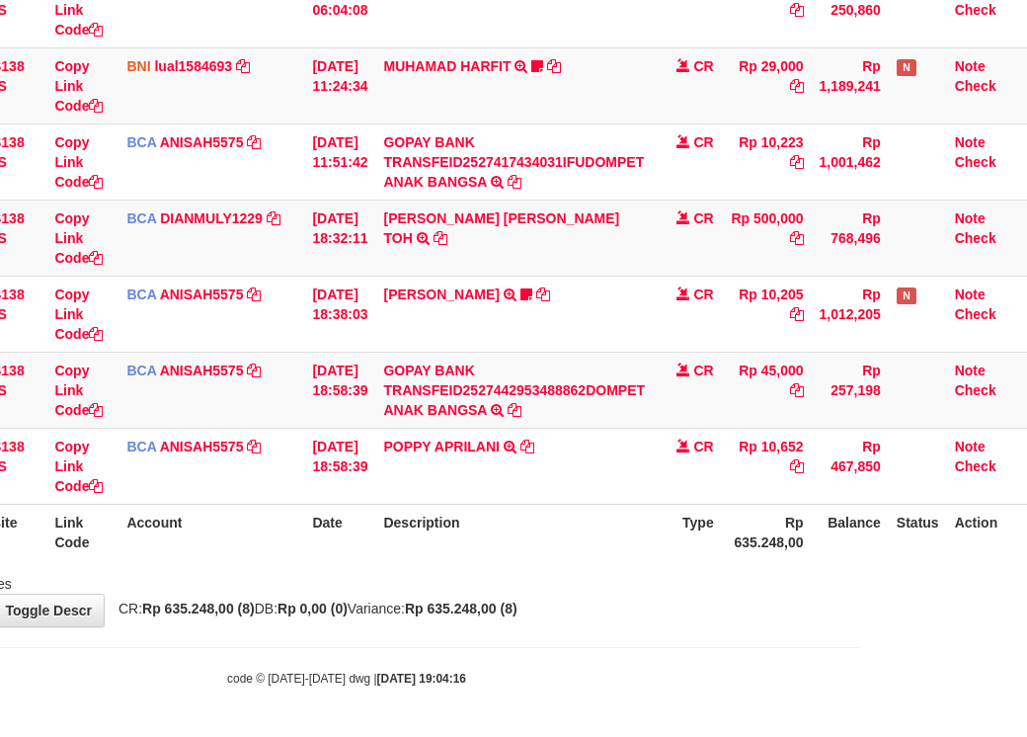
drag, startPoint x: 605, startPoint y: 536, endPoint x: 1036, endPoint y: 438, distance: 442.9
click at [692, 514] on tr "ID Website Link Code Account Date Description Type Rp 635.248,00 Balance Status…" at bounding box center [438, 532] width 1180 height 56
drag, startPoint x: 621, startPoint y: 498, endPoint x: 636, endPoint y: 507, distance: 17.3
click at [627, 503] on td "POPPY APRILANI TRSF E-BANKING CR 0110/FTSCY/WS95271 10652.00POPPY APRILANI" at bounding box center [514, 466] width 278 height 76
click at [647, 509] on th "Description" at bounding box center [514, 532] width 278 height 56
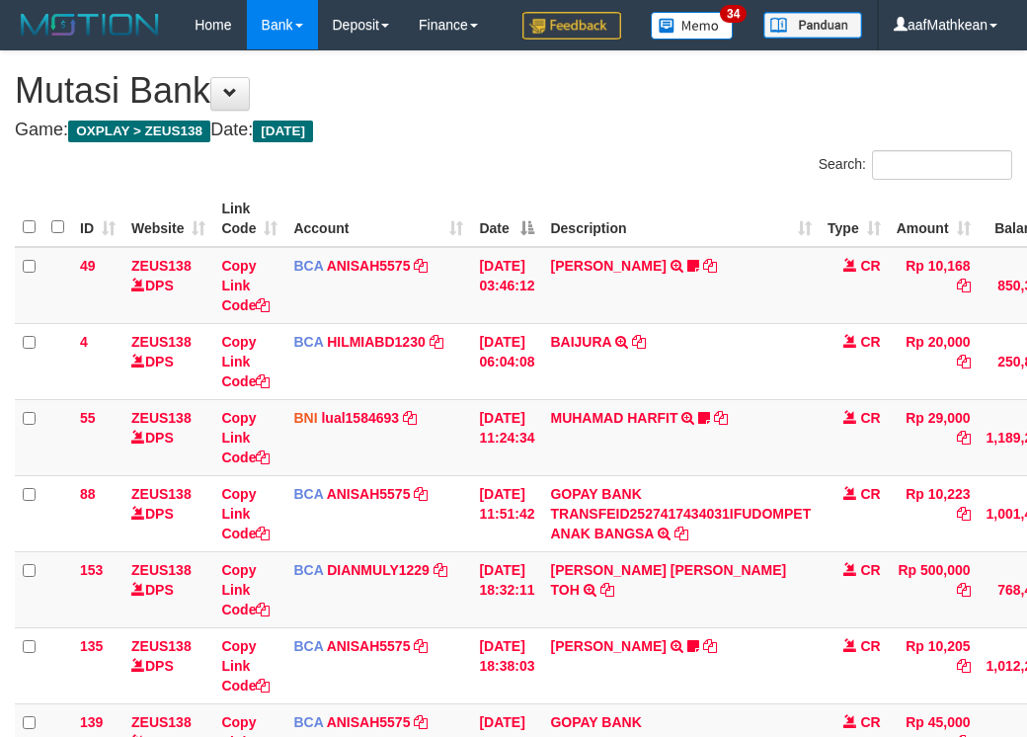
scroll to position [401, 181]
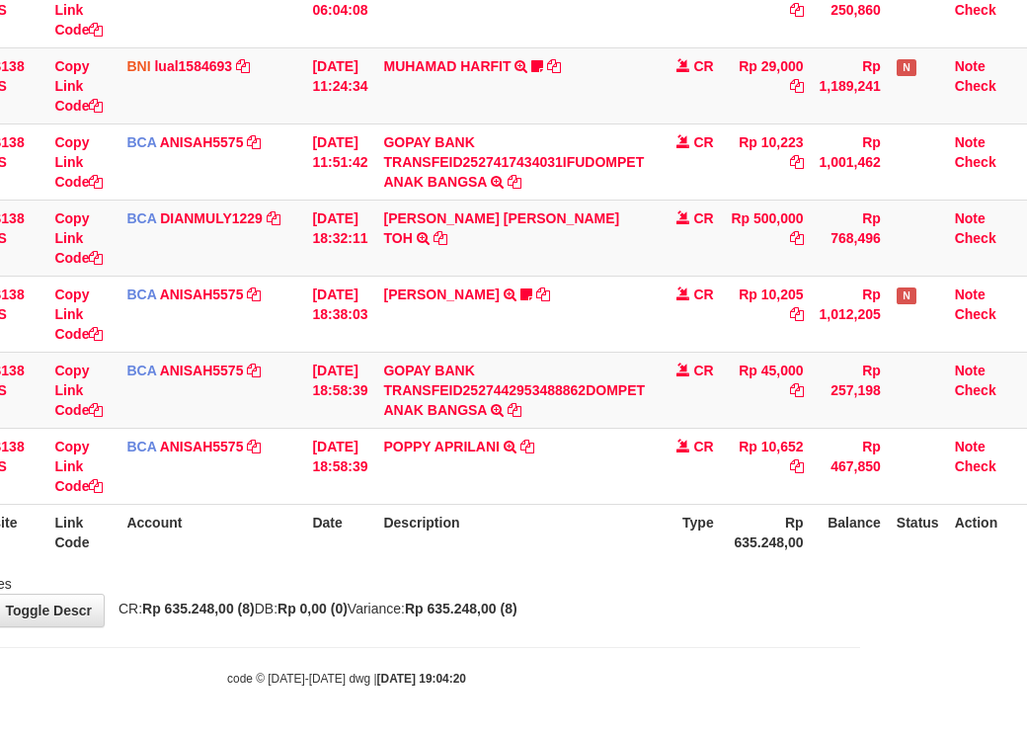
click at [620, 511] on th "Description" at bounding box center [514, 532] width 278 height 56
drag, startPoint x: 531, startPoint y: 529, endPoint x: 490, endPoint y: 548, distance: 45.1
click at [522, 536] on table "ID Website Link Code Account Date Description Type Amount Balance Status Action…" at bounding box center [438, 199] width 1180 height 721
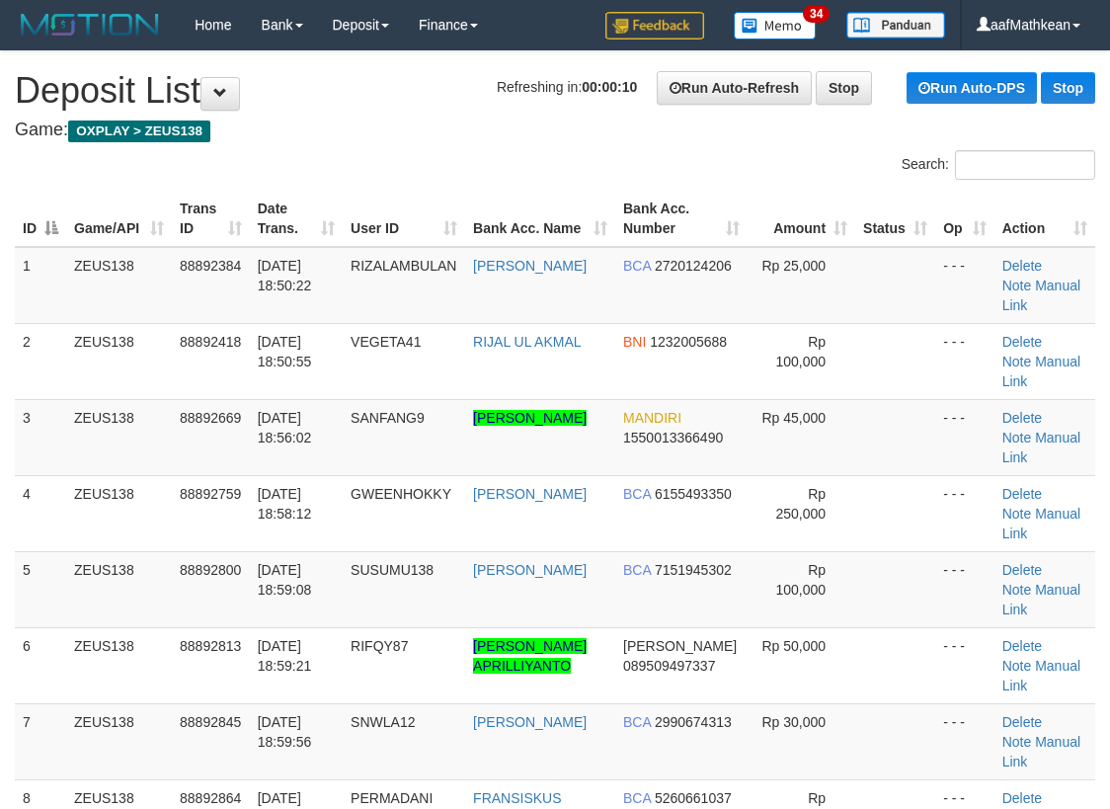
scroll to position [1179, 0]
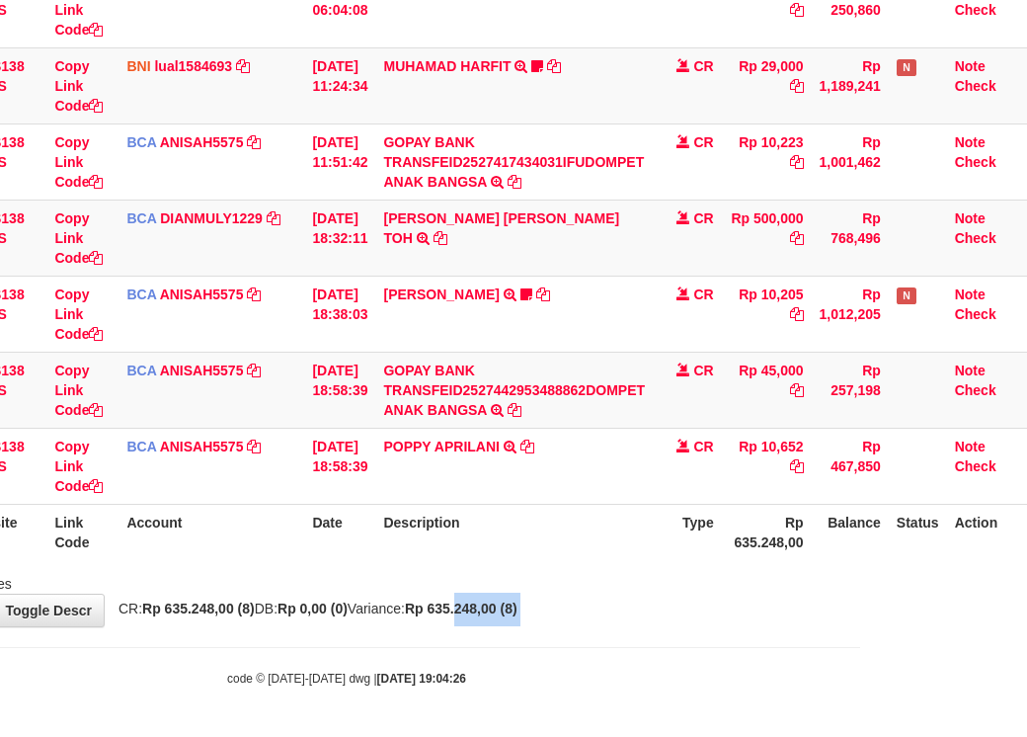
drag, startPoint x: 510, startPoint y: 650, endPoint x: 495, endPoint y: 643, distance: 16.4
click at [503, 641] on body "Toggle navigation Home Bank Account List Load By Website Group [OXPLAY] ZEUS138…" at bounding box center [346, 192] width 1027 height 1089
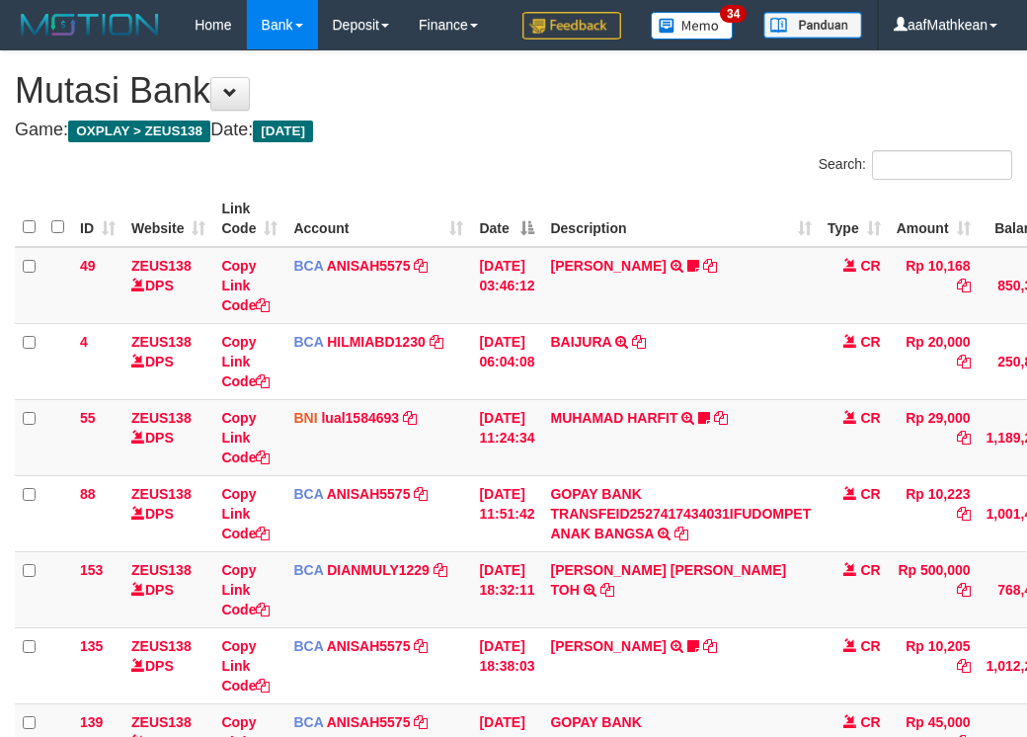
scroll to position [401, 181]
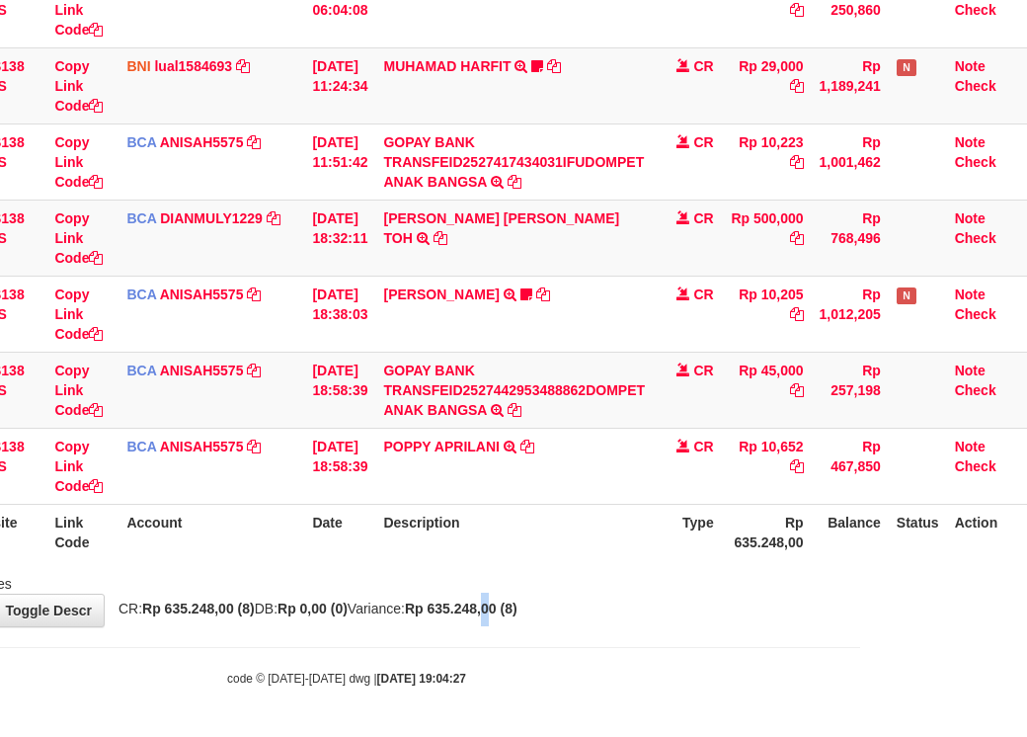
click at [542, 617] on div "**********" at bounding box center [346, 163] width 1027 height 927
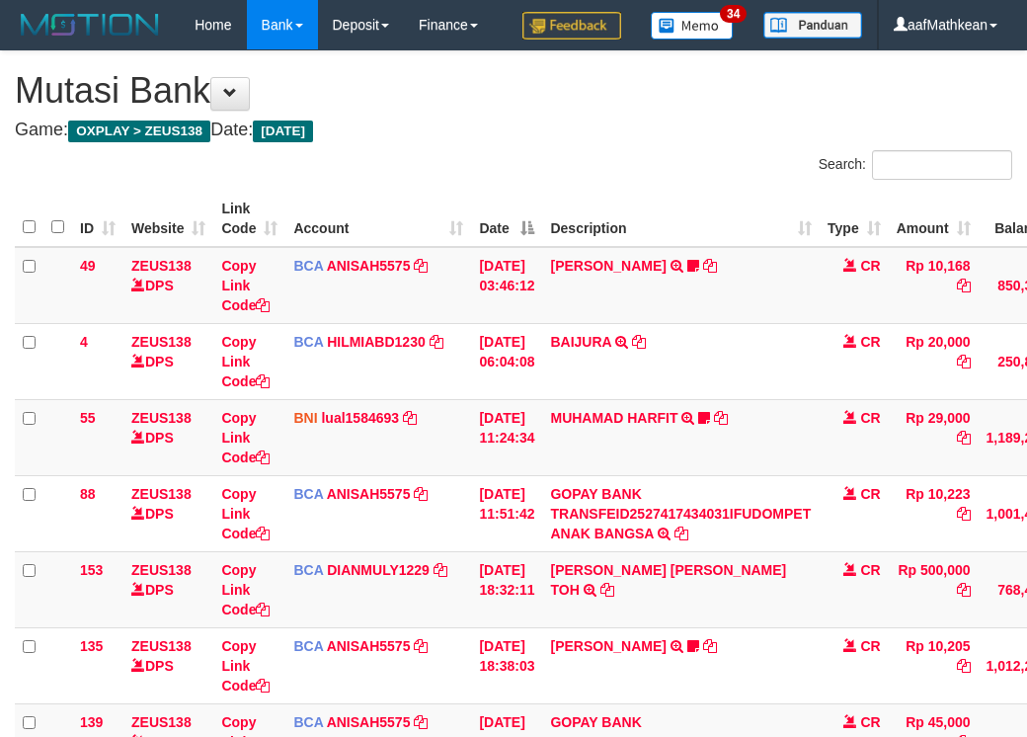
click at [606, 620] on div "**********" at bounding box center [513, 514] width 1027 height 927
click at [578, 595] on div "**********" at bounding box center [513, 514] width 1027 height 927
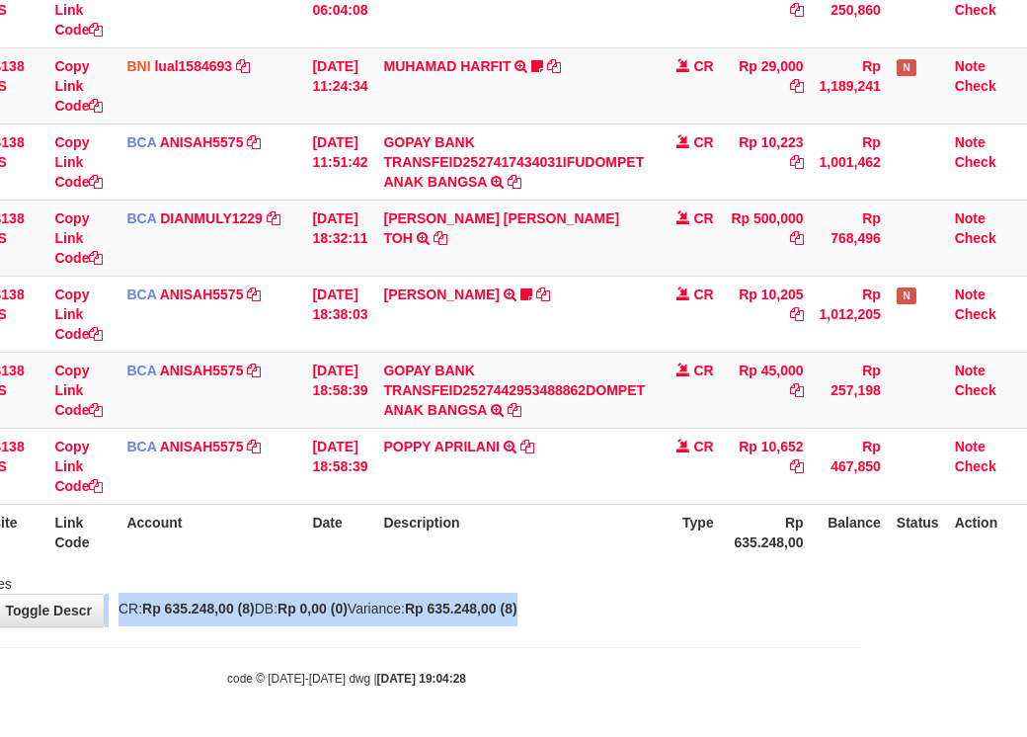
drag, startPoint x: 605, startPoint y: 597, endPoint x: 620, endPoint y: 622, distance: 30.2
click at [620, 621] on div "**********" at bounding box center [346, 163] width 1027 height 927
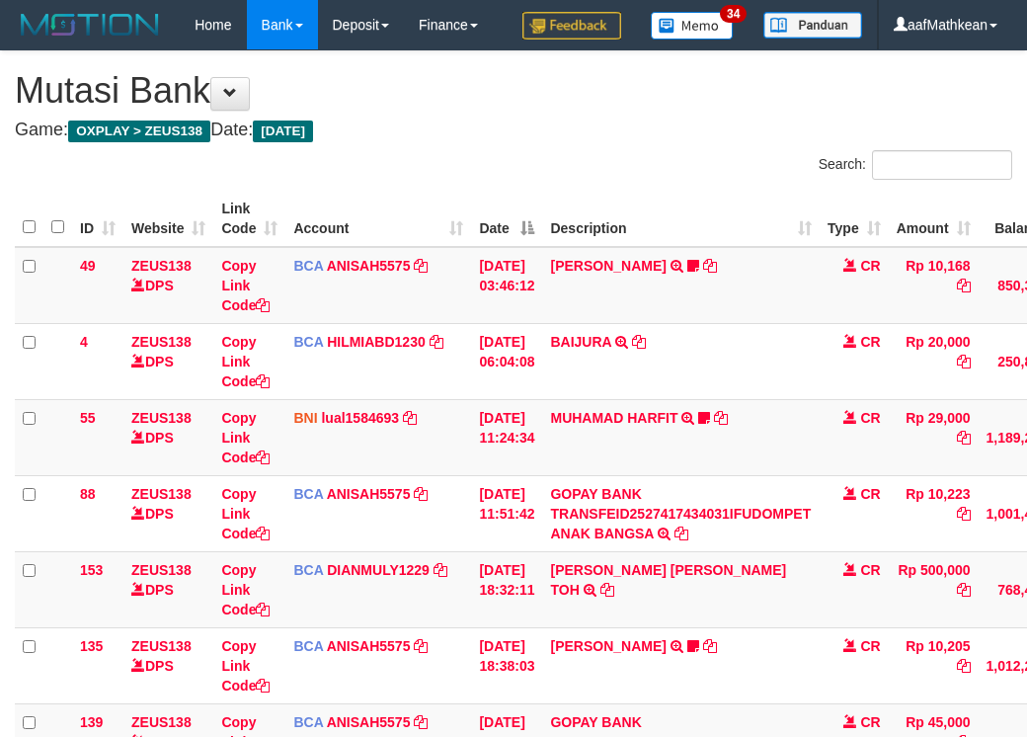
scroll to position [401, 181]
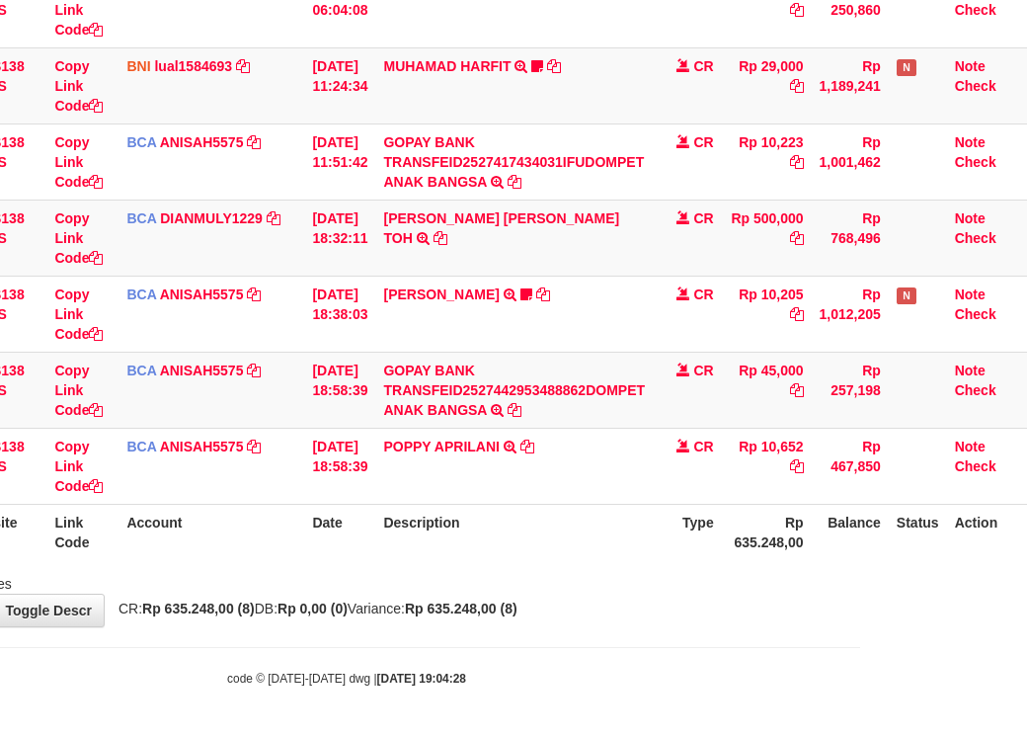
click at [614, 609] on div "**********" at bounding box center [346, 163] width 1027 height 927
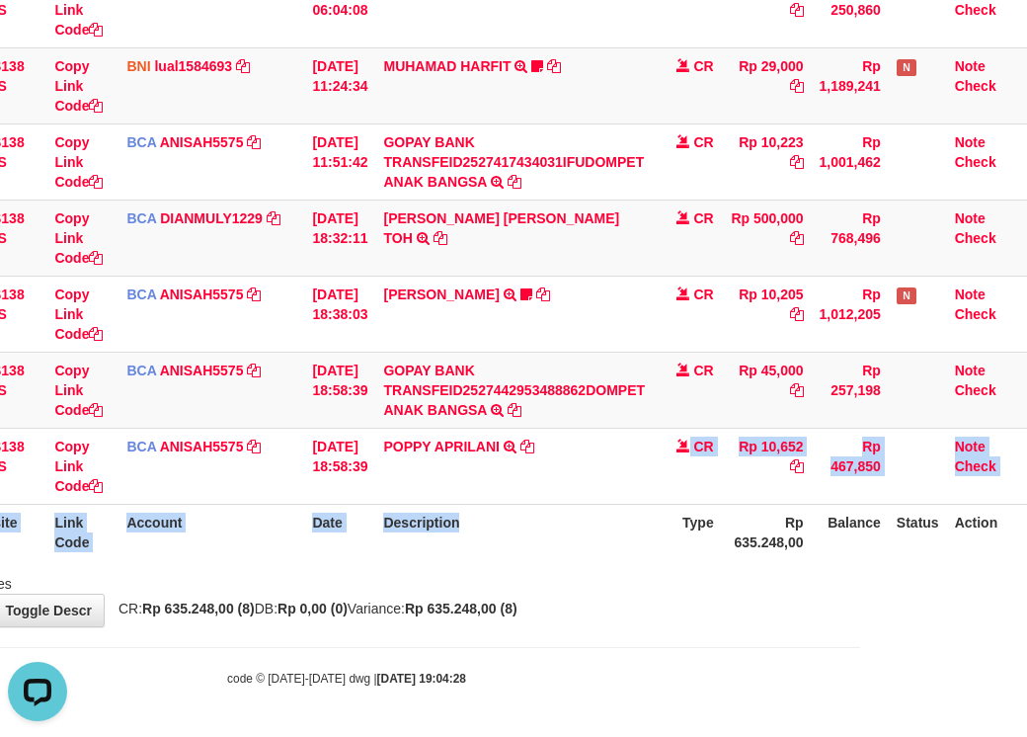
click at [603, 567] on div "Search: ID Website Link Code Account Date Description Type Amount Balance Statu…" at bounding box center [347, 195] width 998 height 795
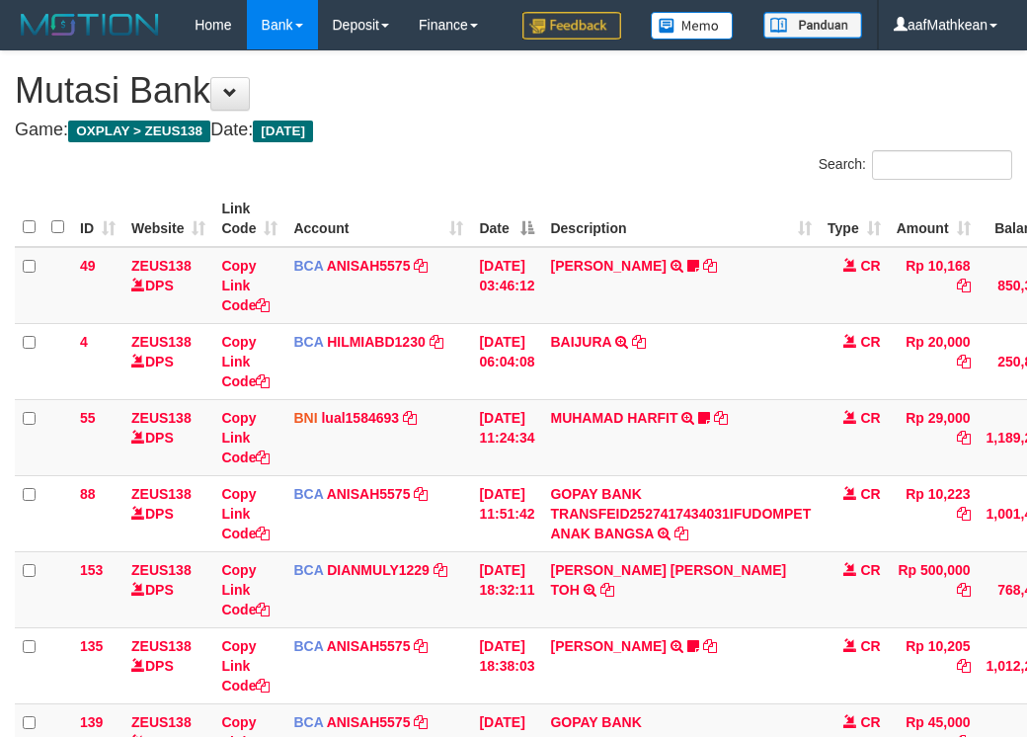
scroll to position [401, 181]
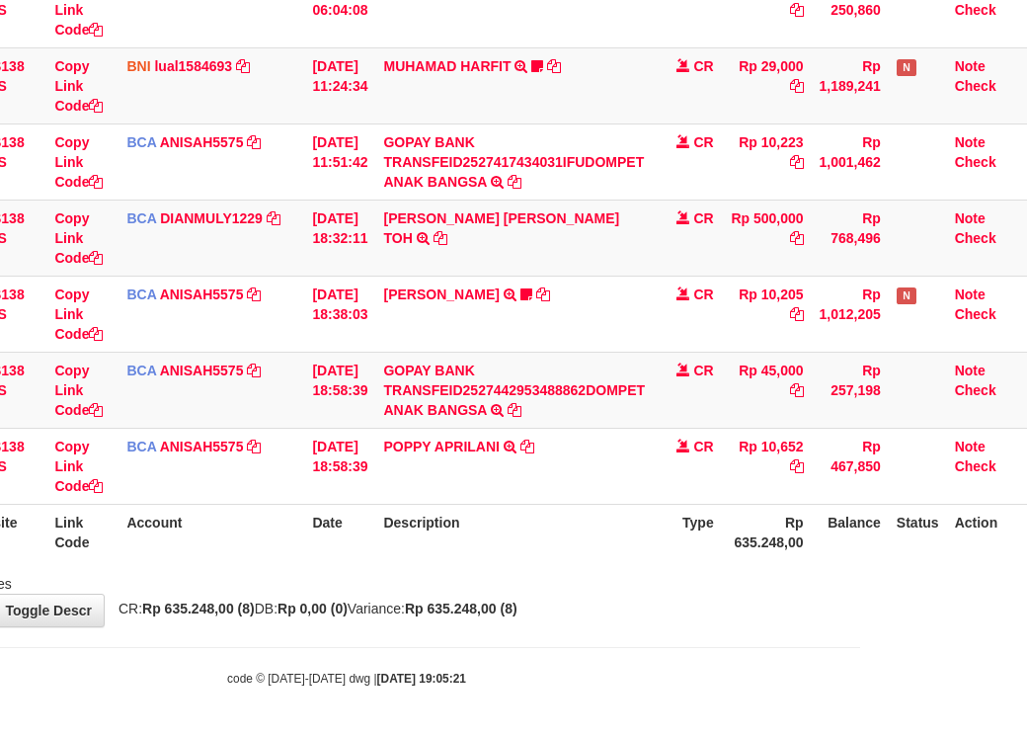
click at [553, 566] on div at bounding box center [561, 566] width 600 height 1
click at [543, 568] on div "Showing 1 to 8 of 8 entries" at bounding box center [346, 580] width 1027 height 28
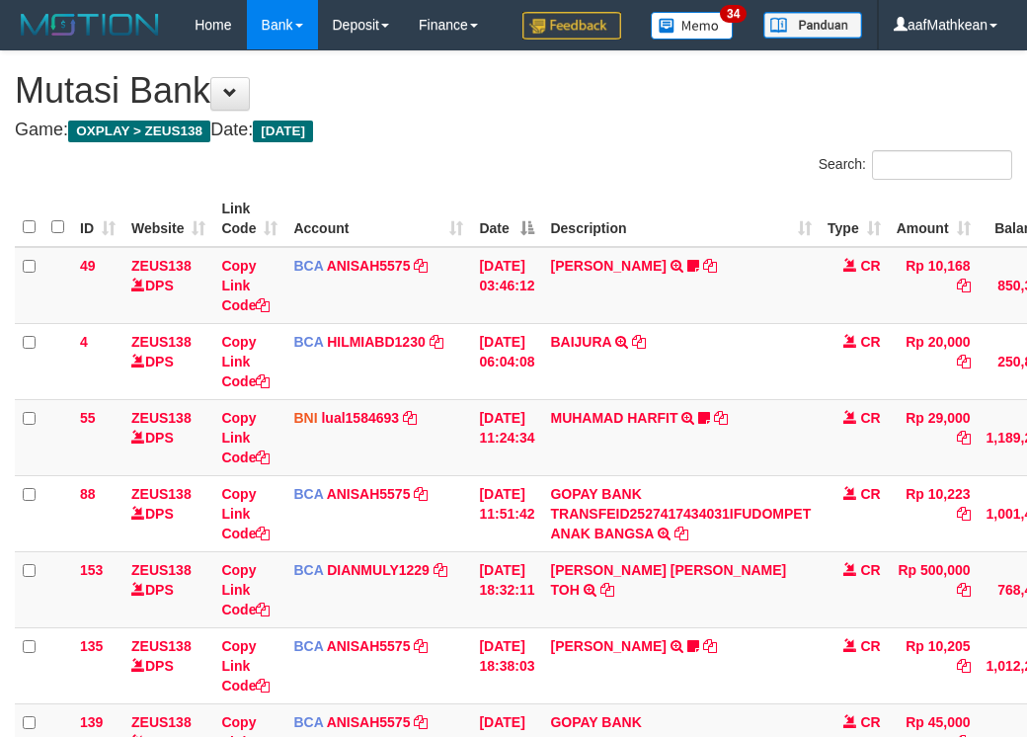
scroll to position [401, 181]
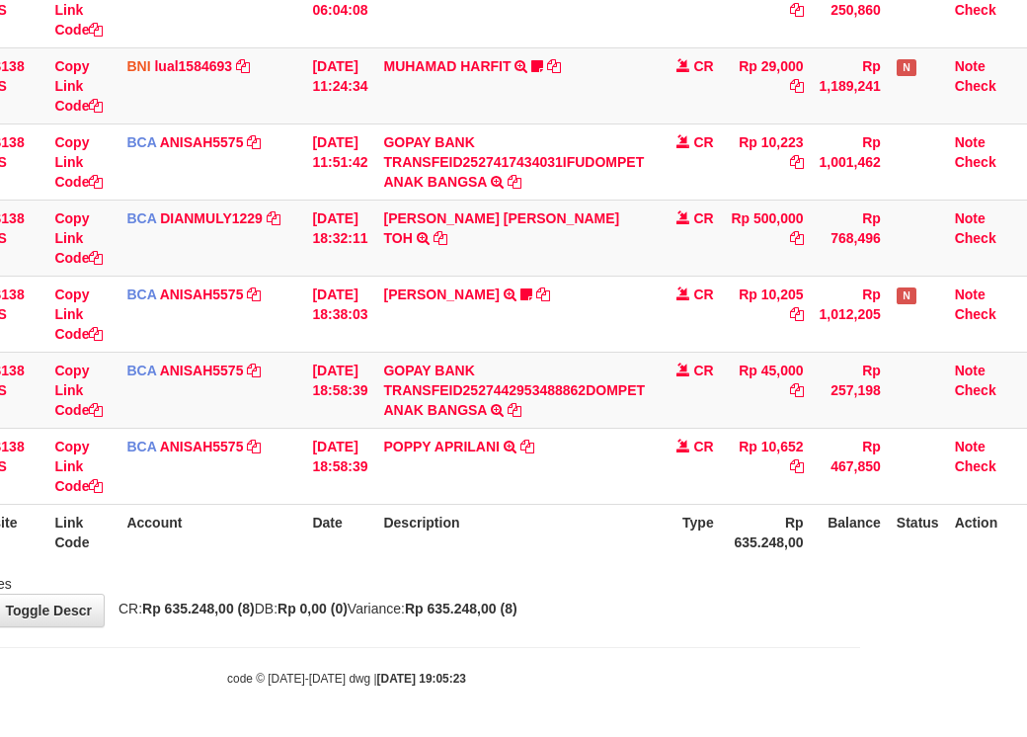
click at [577, 586] on div "Showing 1 to 8 of 8 entries" at bounding box center [346, 580] width 1027 height 28
click at [534, 566] on div "Search: ID Website Link Code Account Date Description Type Amount Balance Statu…" at bounding box center [347, 195] width 998 height 795
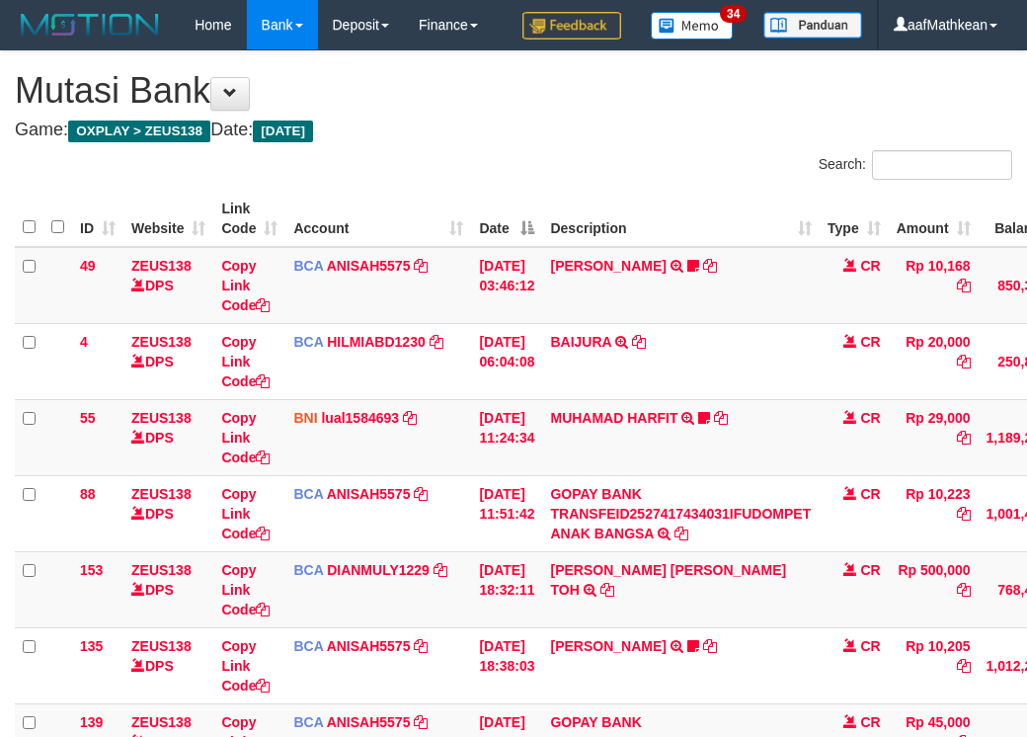
scroll to position [401, 181]
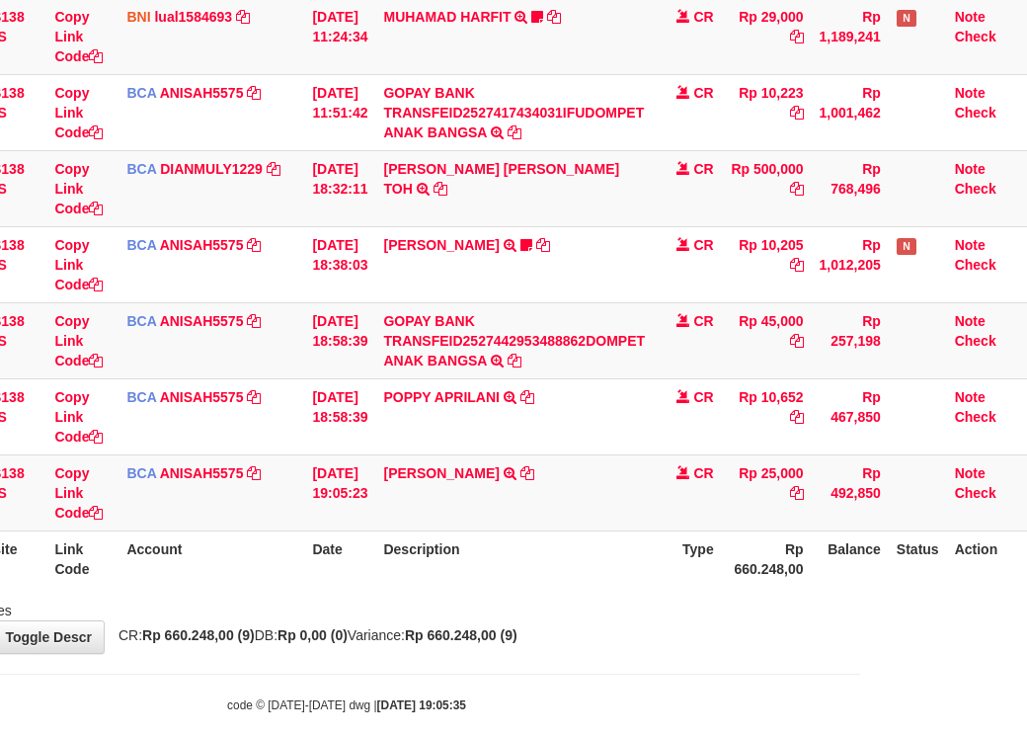
click at [651, 587] on tr "ID Website Link Code Account Date Description Type Rp 660.248,00 Balance Status…" at bounding box center [438, 559] width 1180 height 56
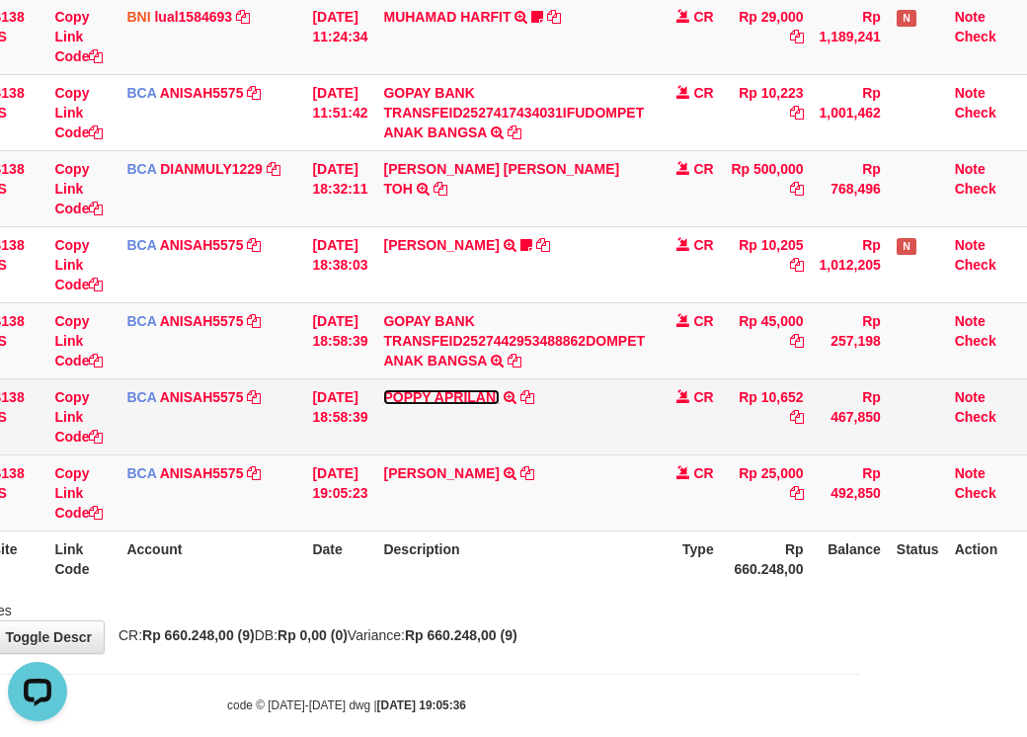
click at [383, 389] on link "POPPY APRILANI" at bounding box center [441, 397] width 116 height 16
drag, startPoint x: 524, startPoint y: 475, endPoint x: 564, endPoint y: 467, distance: 41.3
click at [0, 0] on div "TRSF E-BANKING CR 0110/FTSCY/WS95271 10652.00POPPY APRILANI" at bounding box center [0, 0] width 0 height 0
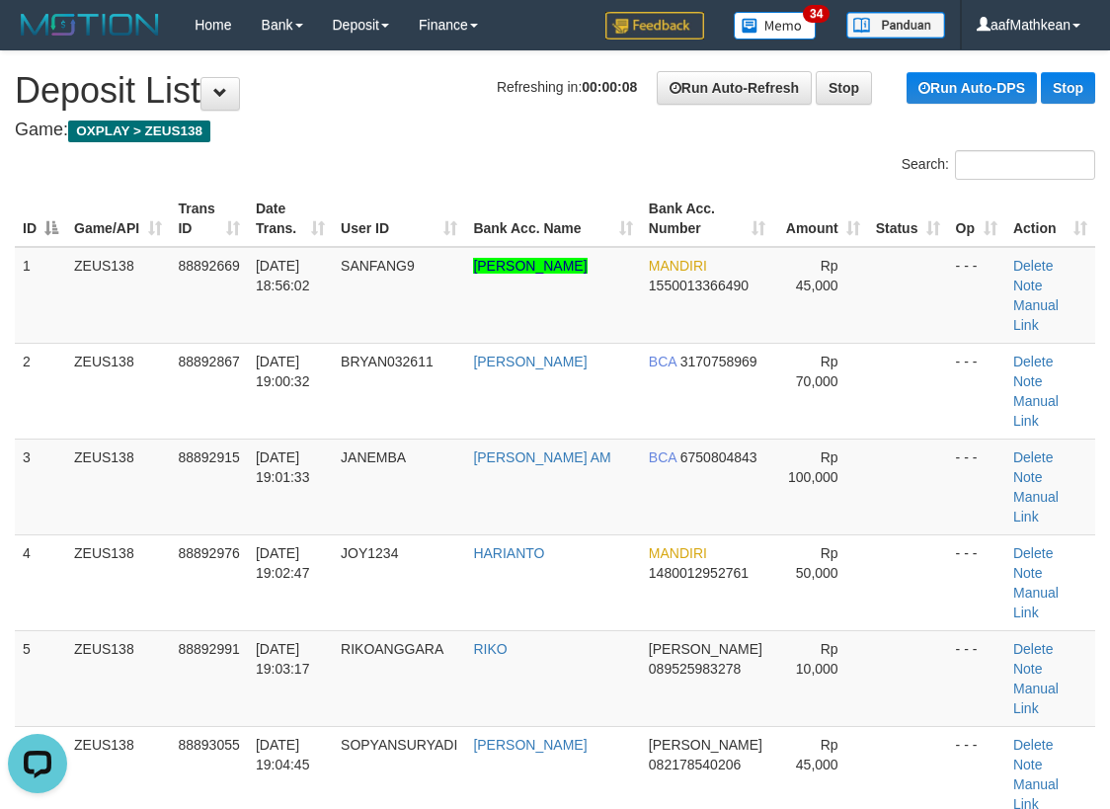
click at [658, 159] on div "Search:" at bounding box center [833, 167] width 526 height 35
click at [460, 292] on tr "1 ZEUS138 88892669 01/10/2025 18:56:02 SANFANG9 JANUR WAHYU PRANATA MANDIRI 155…" at bounding box center [555, 295] width 1081 height 97
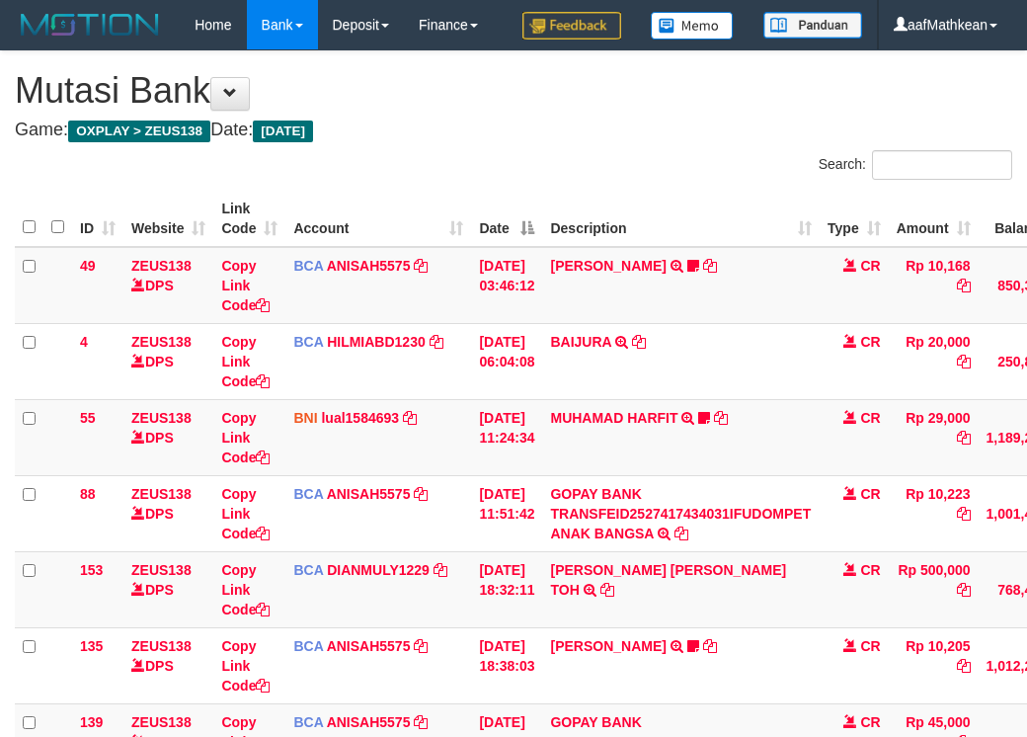
scroll to position [401, 181]
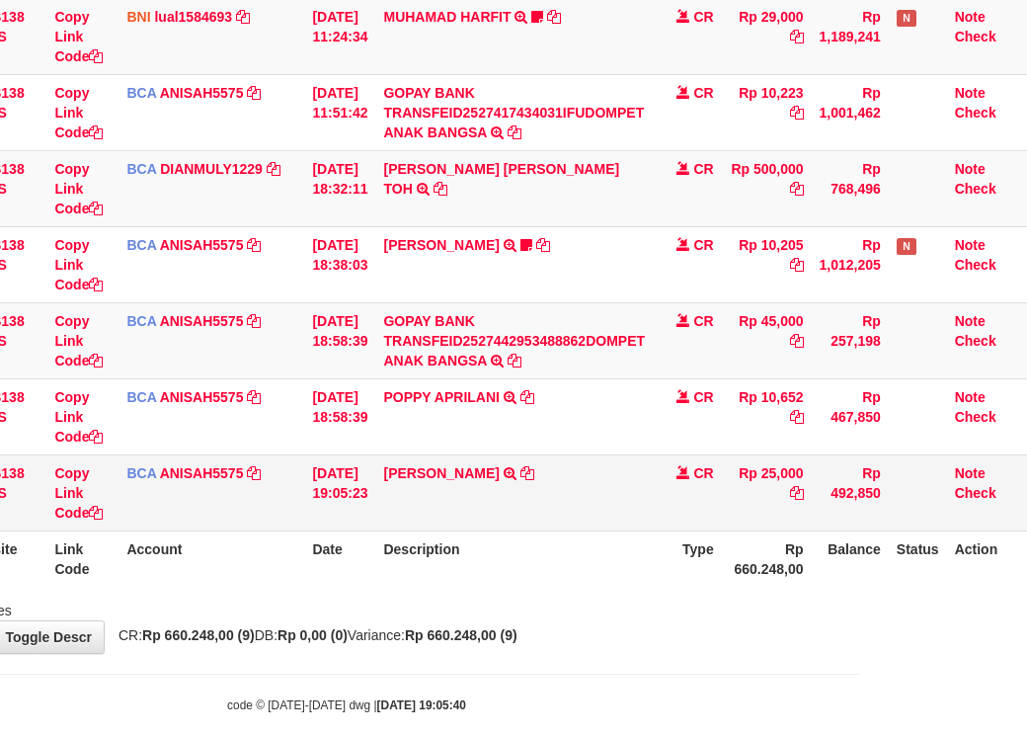
click at [514, 523] on td "[PERSON_NAME] TRSF E-BANKING CR 0110/FTSCY/WS95031 25000.00[PERSON_NAME]" at bounding box center [514, 492] width 278 height 76
click at [527, 480] on icon at bounding box center [528, 473] width 14 height 14
click at [444, 481] on link "[PERSON_NAME]" at bounding box center [441, 473] width 116 height 16
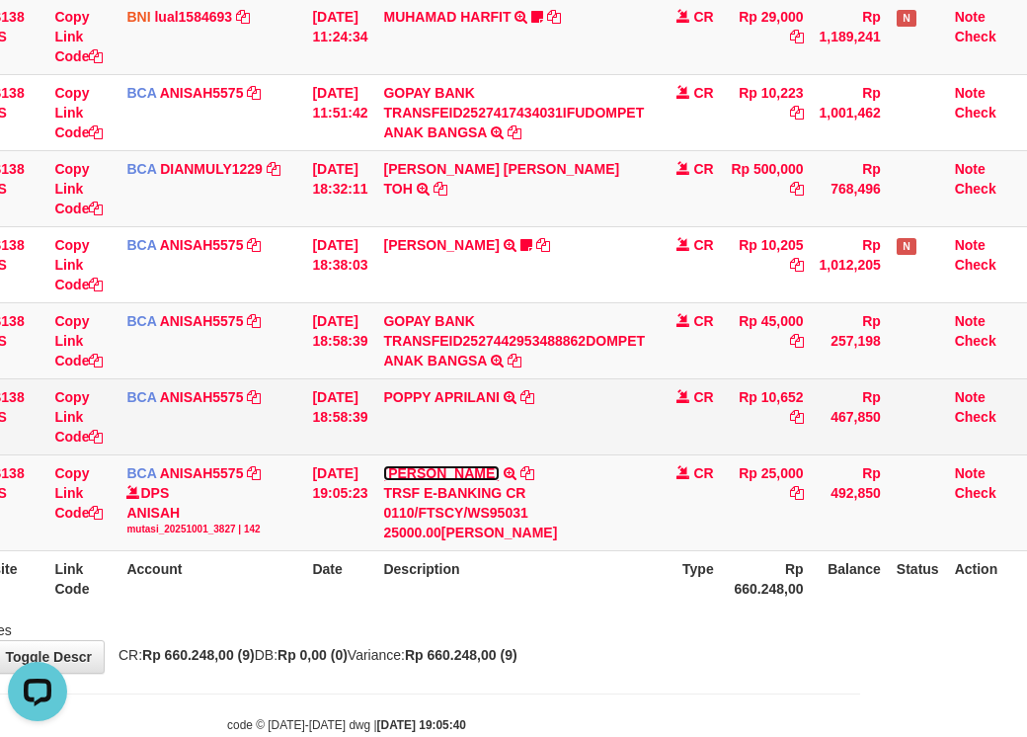
click at [383, 465] on link "[PERSON_NAME]" at bounding box center [441, 473] width 116 height 16
click at [623, 454] on tr "141 ZEUS138 DPS Copy Link Code BCA ANISAH5575 DPS ANISAH mutasi_20251001_3827 |…" at bounding box center [438, 416] width 1180 height 76
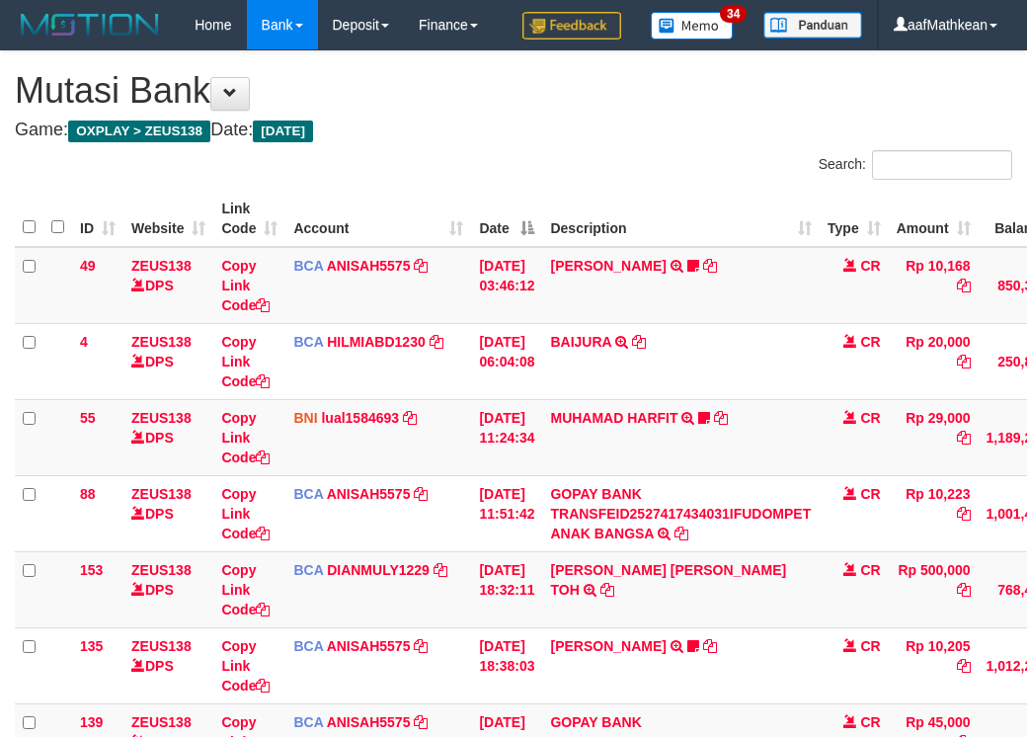
scroll to position [401, 181]
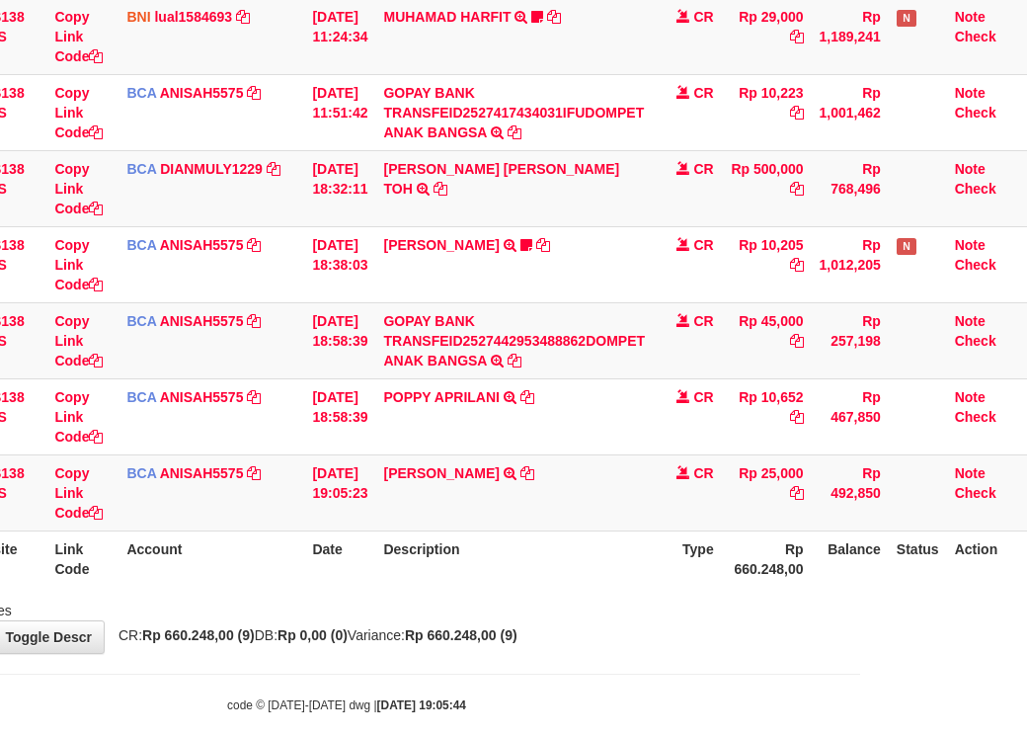
click at [362, 587] on th "Date" at bounding box center [339, 559] width 71 height 56
drag, startPoint x: 529, startPoint y: 667, endPoint x: 1038, endPoint y: 699, distance: 510.8
click at [733, 653] on div "**********" at bounding box center [346, 151] width 1027 height 1003
click at [616, 587] on th "Description" at bounding box center [514, 559] width 278 height 56
drag, startPoint x: 625, startPoint y: 615, endPoint x: 647, endPoint y: 628, distance: 25.2
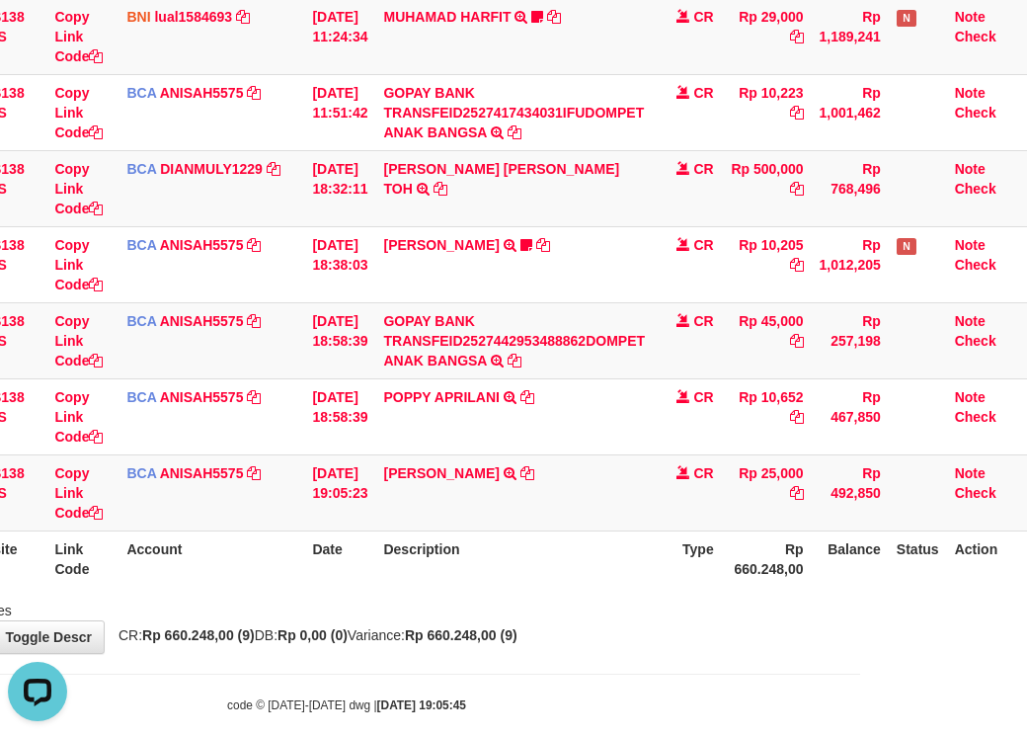
click at [637, 587] on th "Description" at bounding box center [514, 559] width 278 height 56
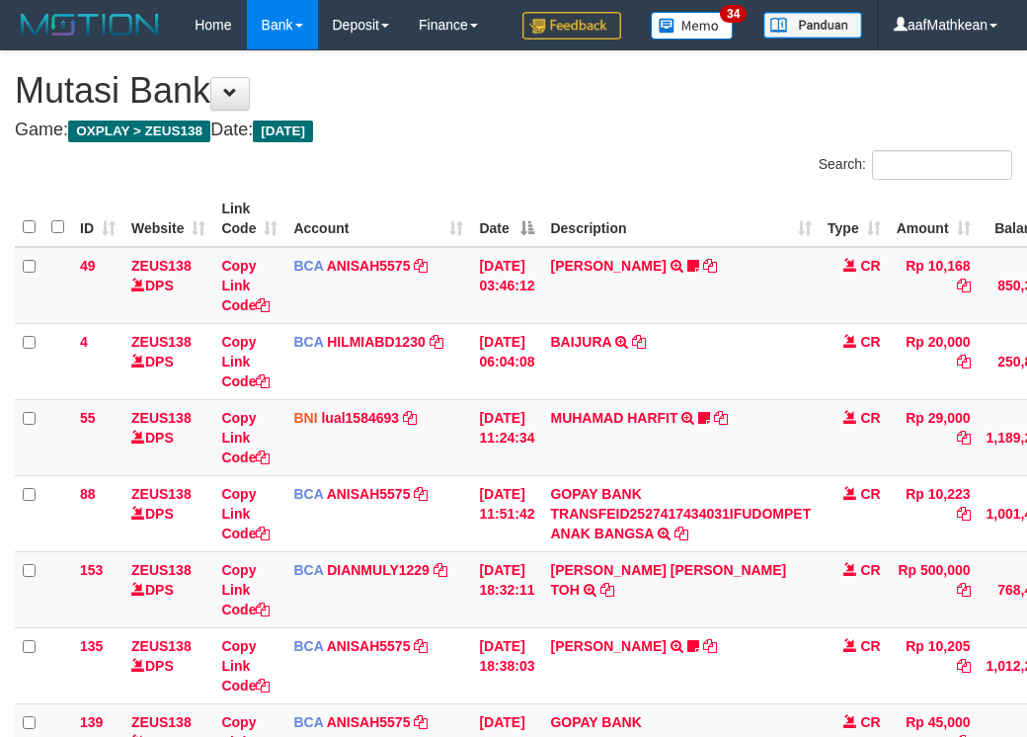
scroll to position [401, 181]
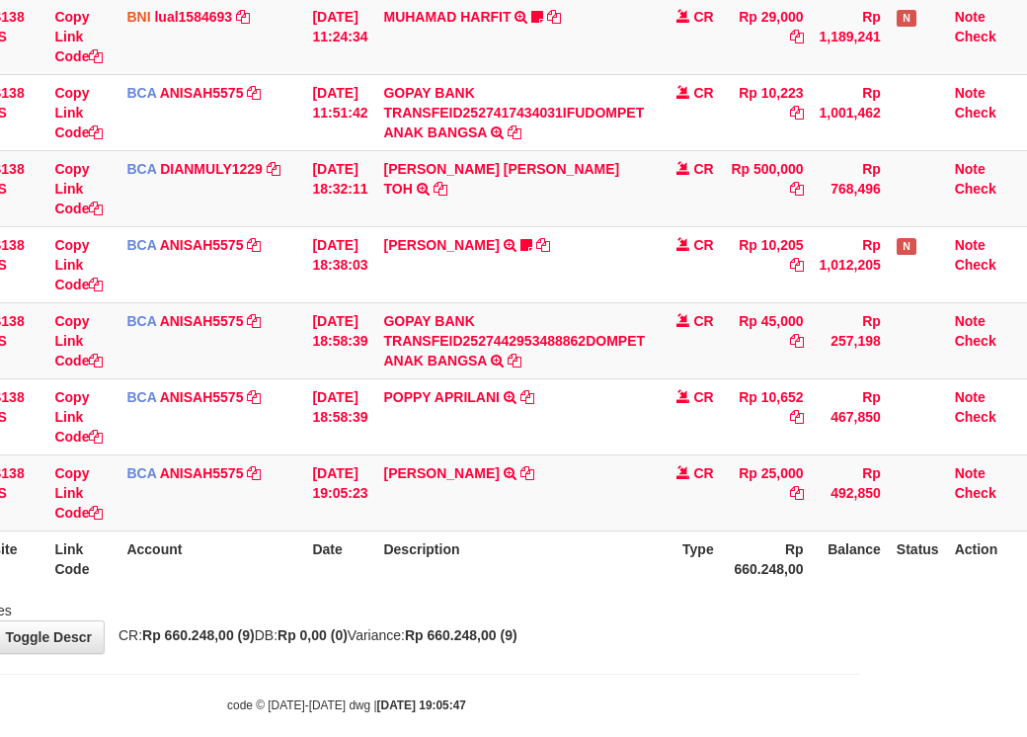
click at [631, 587] on th "Description" at bounding box center [514, 559] width 278 height 56
click at [595, 587] on th "Description" at bounding box center [514, 559] width 278 height 56
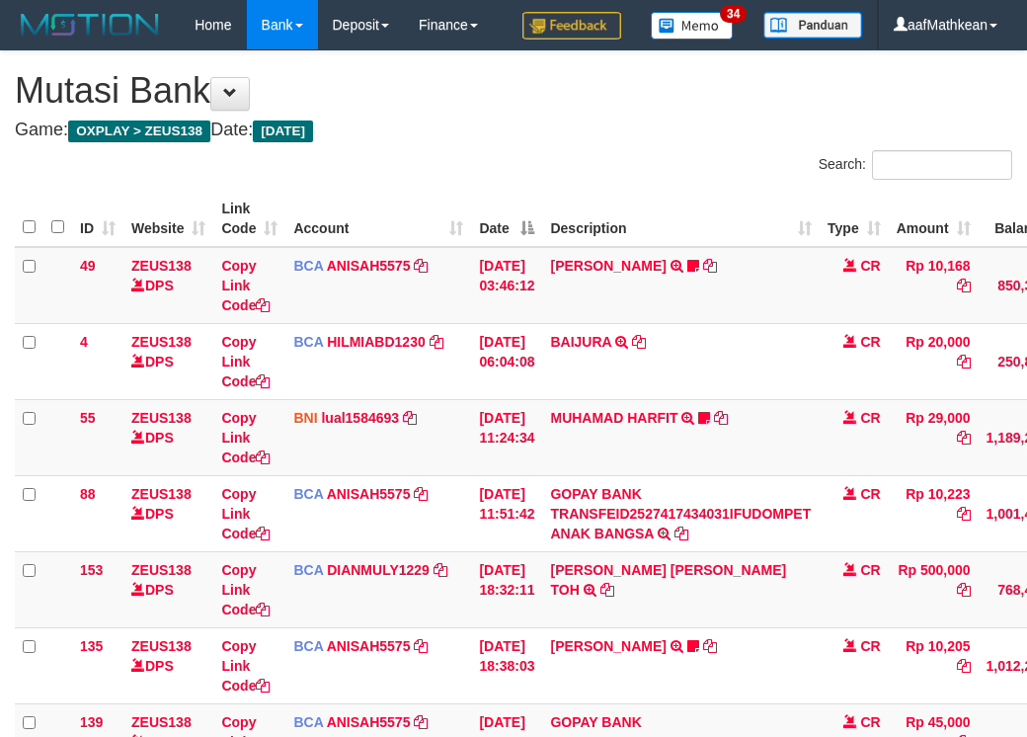
scroll to position [401, 181]
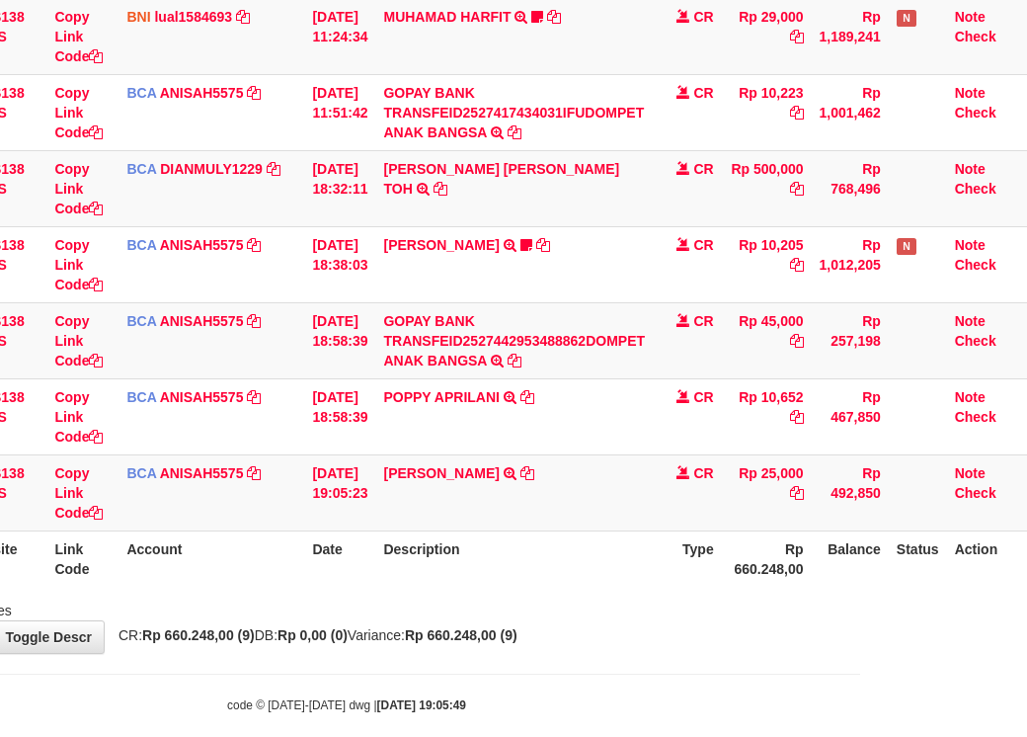
click at [540, 587] on th "Description" at bounding box center [514, 559] width 278 height 56
drag, startPoint x: 560, startPoint y: 603, endPoint x: 585, endPoint y: 606, distance: 24.9
click at [567, 587] on th "Description" at bounding box center [514, 559] width 278 height 56
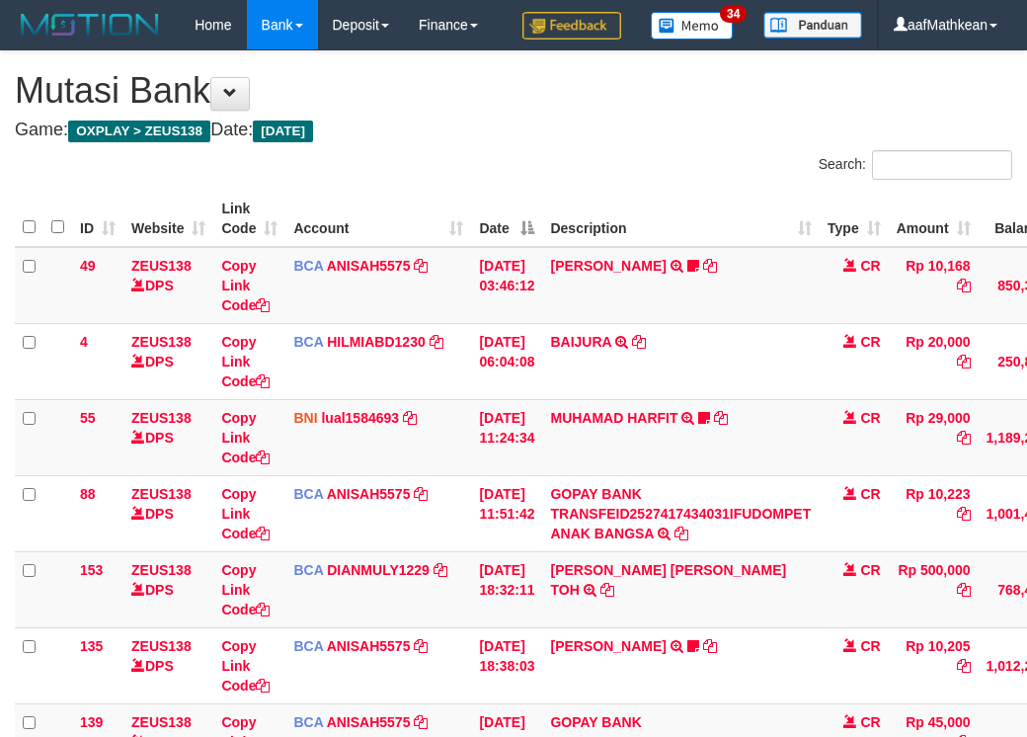
scroll to position [401, 181]
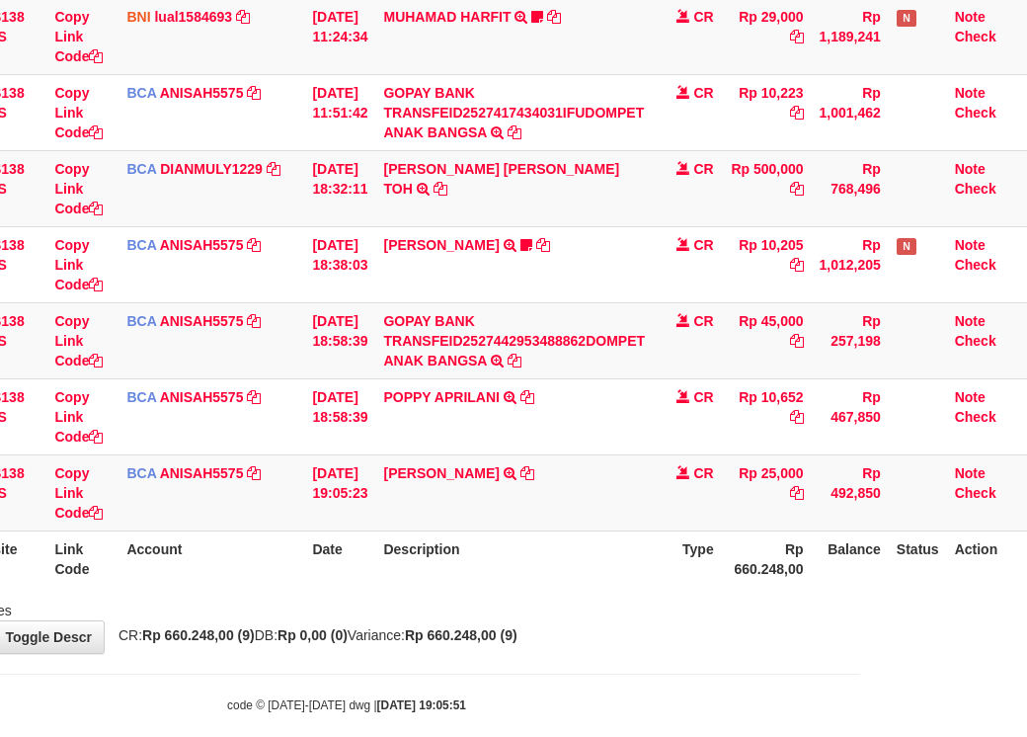
click at [615, 587] on th "Description" at bounding box center [514, 559] width 278 height 56
click at [614, 584] on th "Description" at bounding box center [514, 559] width 278 height 56
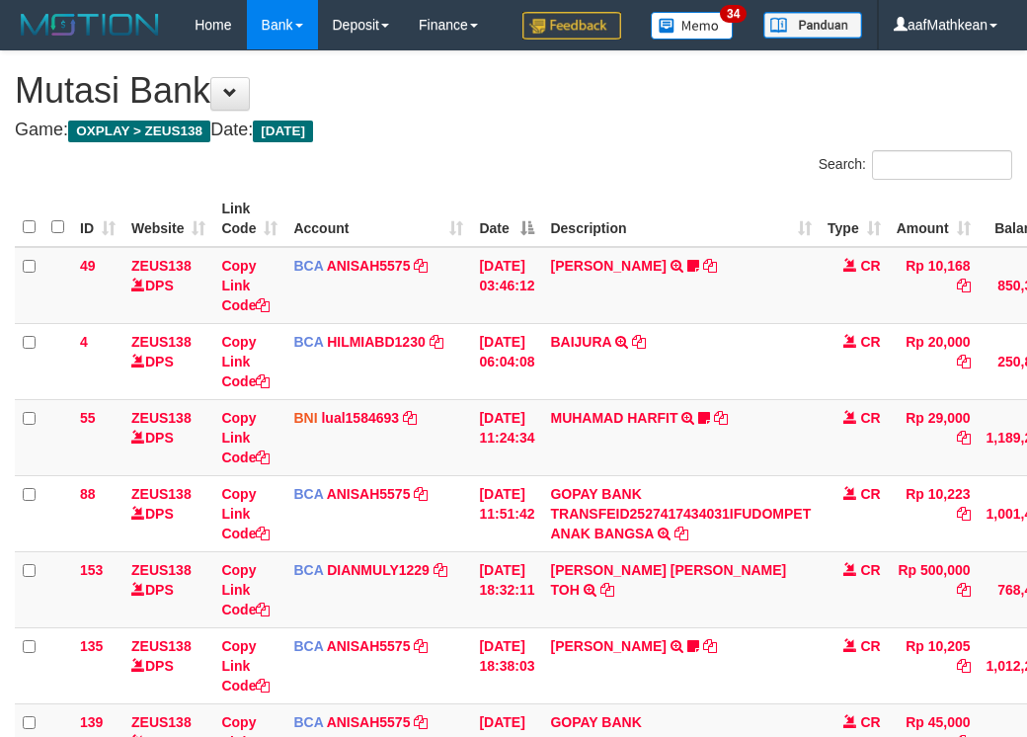
scroll to position [401, 181]
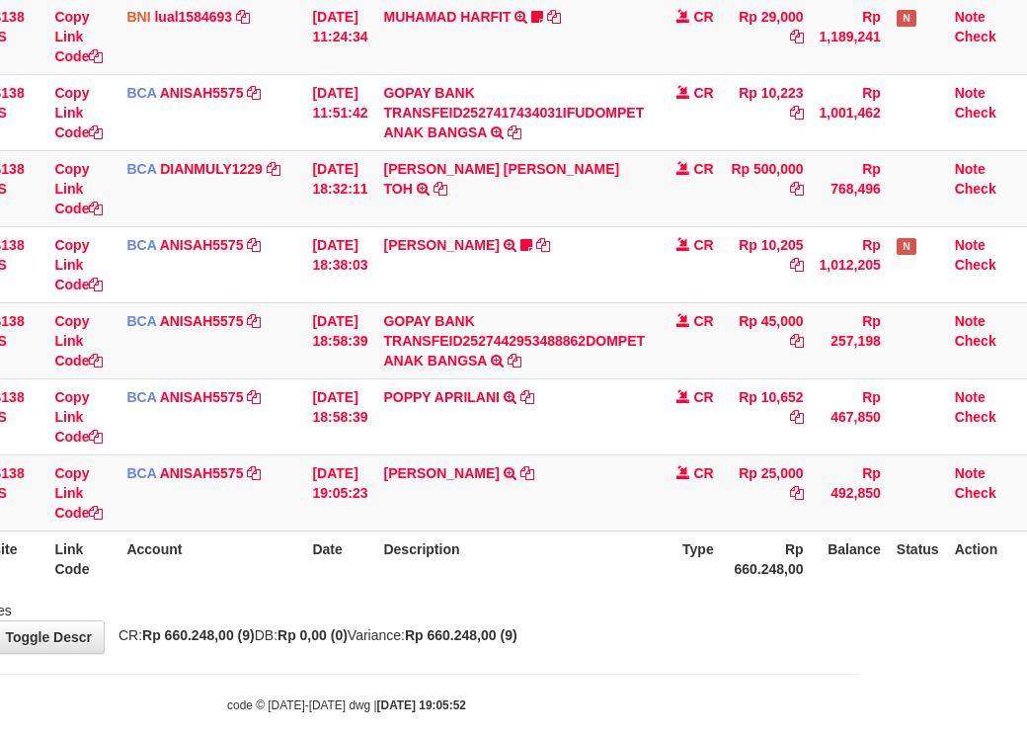
drag, startPoint x: 602, startPoint y: 615, endPoint x: 614, endPoint y: 629, distance: 18.9
click at [610, 587] on th "Description" at bounding box center [514, 559] width 278 height 56
click at [620, 587] on th "Description" at bounding box center [514, 559] width 278 height 56
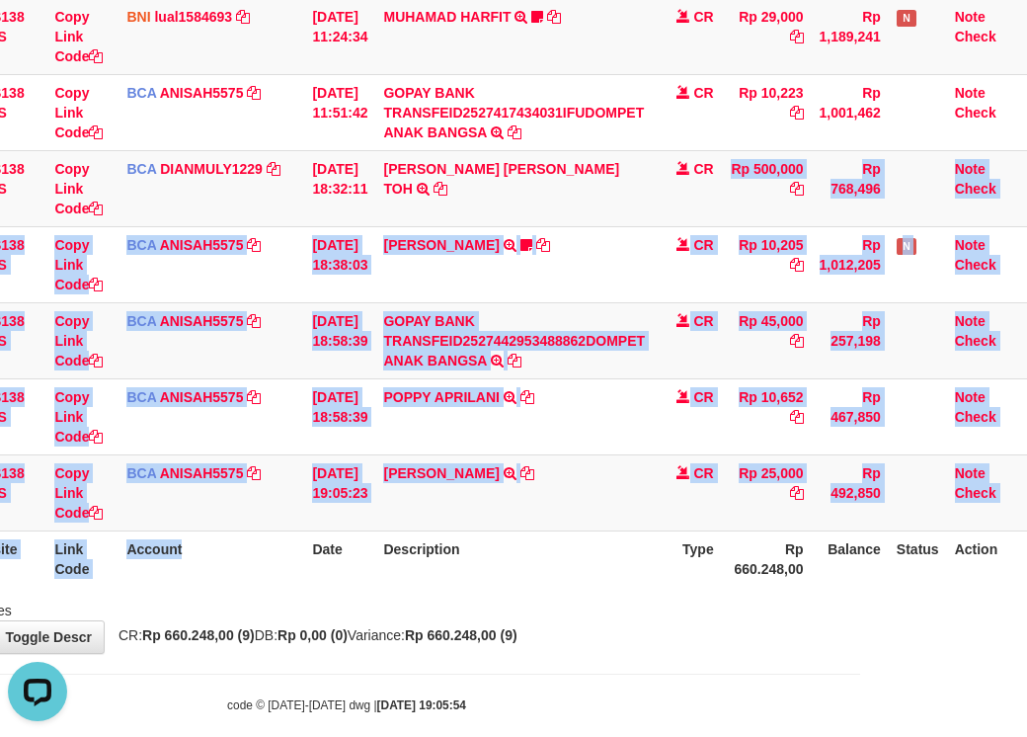
drag, startPoint x: 190, startPoint y: 592, endPoint x: 1035, endPoint y: 680, distance: 850.2
click at [860, 668] on html "Toggle navigation Home Bank Account List Load By Website Group [OXPLAY] ZEUS138…" at bounding box center [346, 181] width 1027 height 1165
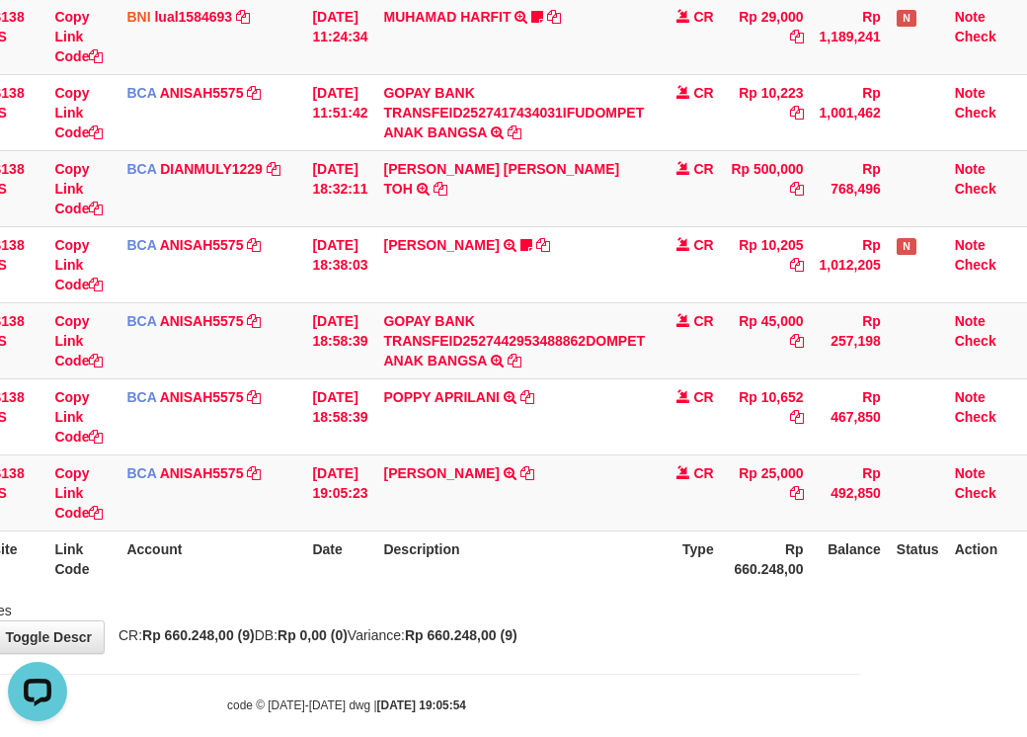
click at [616, 587] on th "Description" at bounding box center [514, 559] width 278 height 56
click at [614, 587] on th "Description" at bounding box center [514, 559] width 278 height 56
click at [615, 586] on th "Description" at bounding box center [514, 559] width 278 height 56
drag, startPoint x: 504, startPoint y: 575, endPoint x: 530, endPoint y: 575, distance: 25.7
click at [508, 531] on td "NELLY PAHWANI TRSF E-BANKING CR 0110/FTSCY/WS95031 25000.00NELLY PAHWANI" at bounding box center [514, 492] width 278 height 76
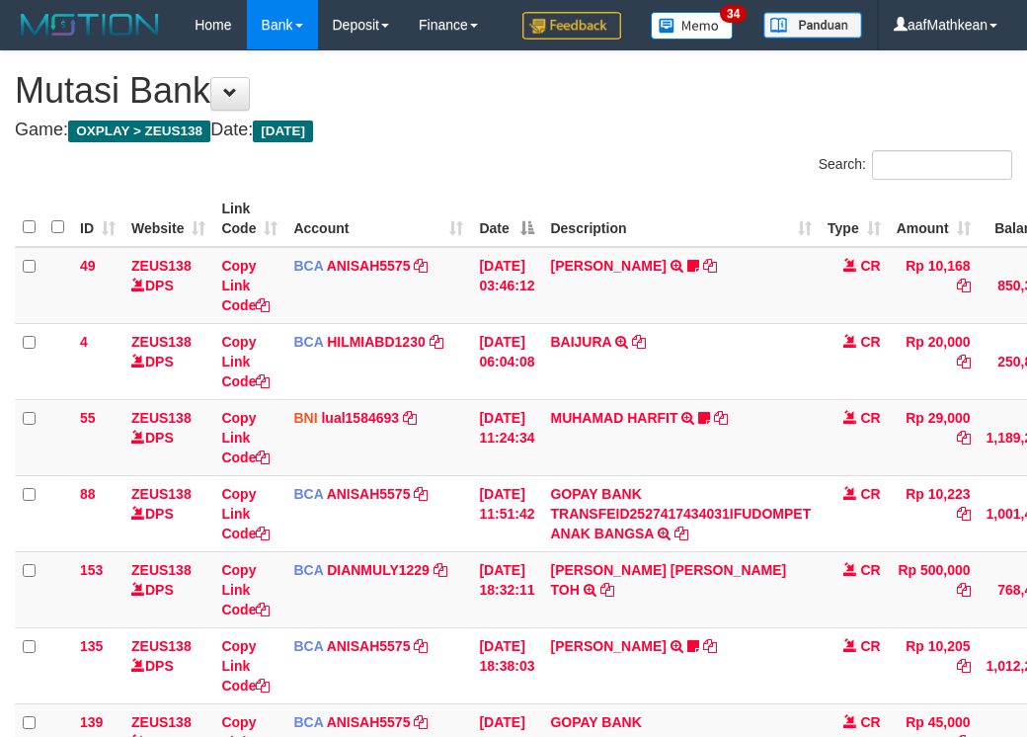
scroll to position [477, 181]
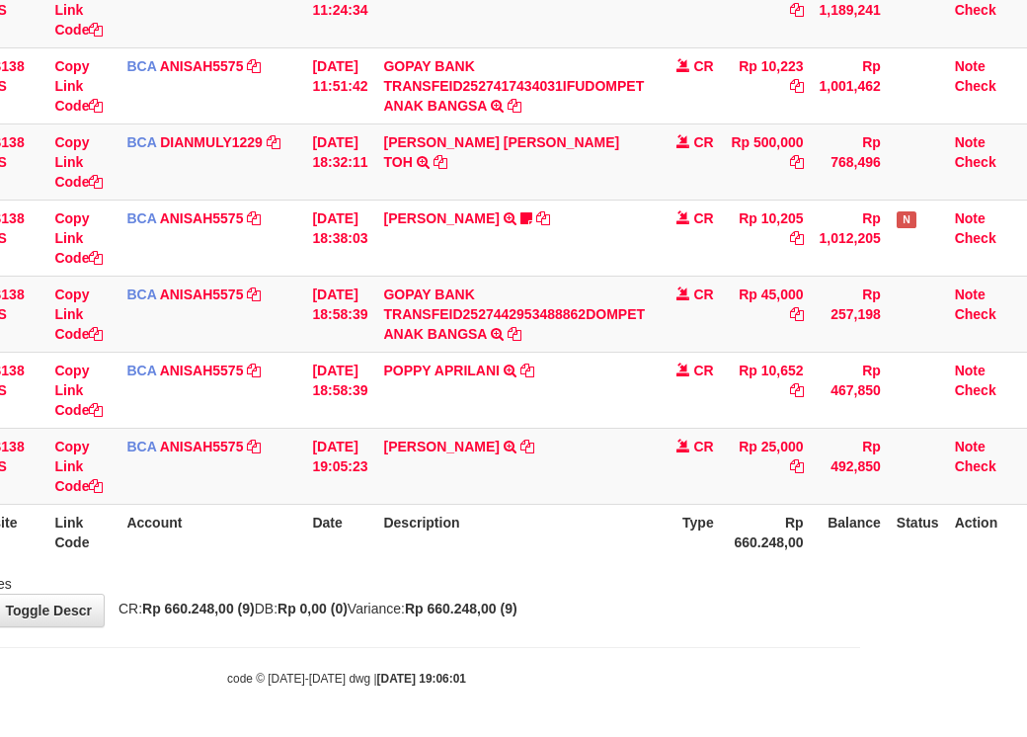
click at [860, 736] on html "Toggle navigation Home Bank Account List Load By Website Group [OXPLAY] ZEUS138…" at bounding box center [346, 154] width 1027 height 1165
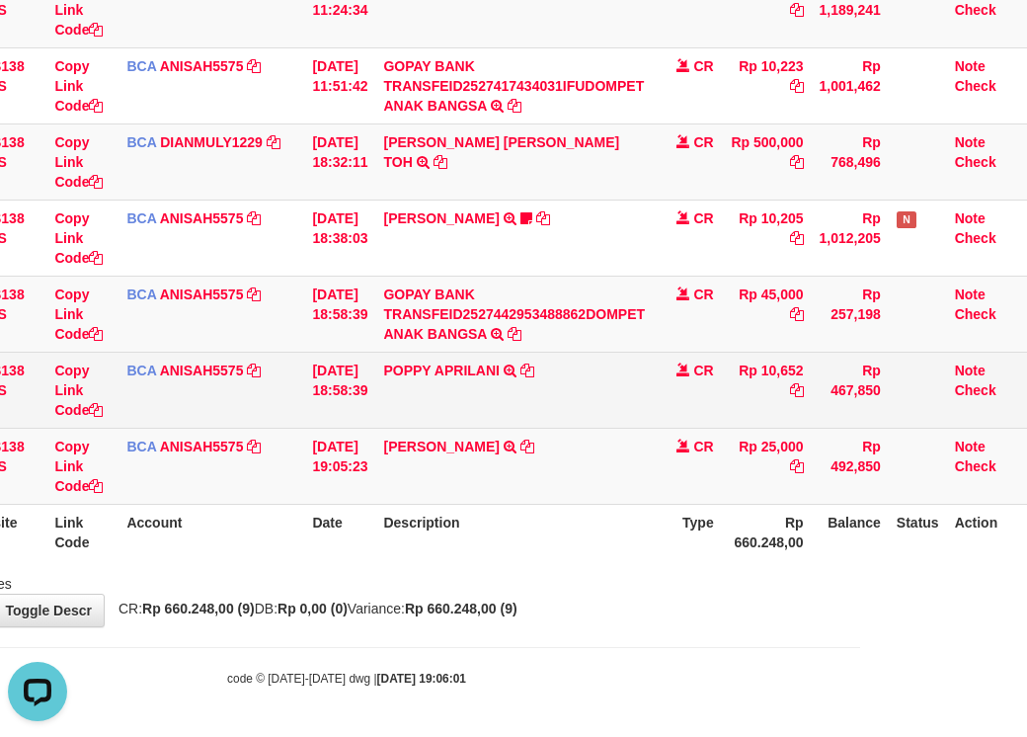
click at [631, 413] on tr "141 ZEUS138 DPS Copy Link Code BCA ANISAH5575 DPS [PERSON_NAME] mutasi_20251001…" at bounding box center [438, 390] width 1180 height 76
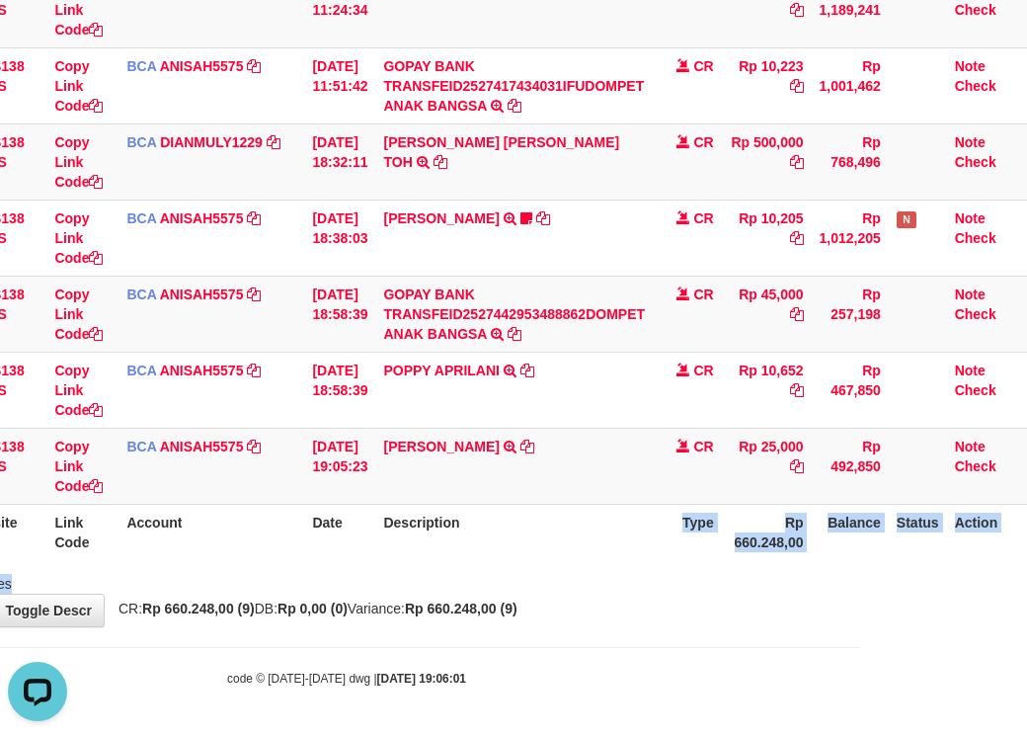
click at [480, 588] on div "Search: ID Website Link Code Account Date Description Type Amount Balance Statu…" at bounding box center [347, 157] width 998 height 871
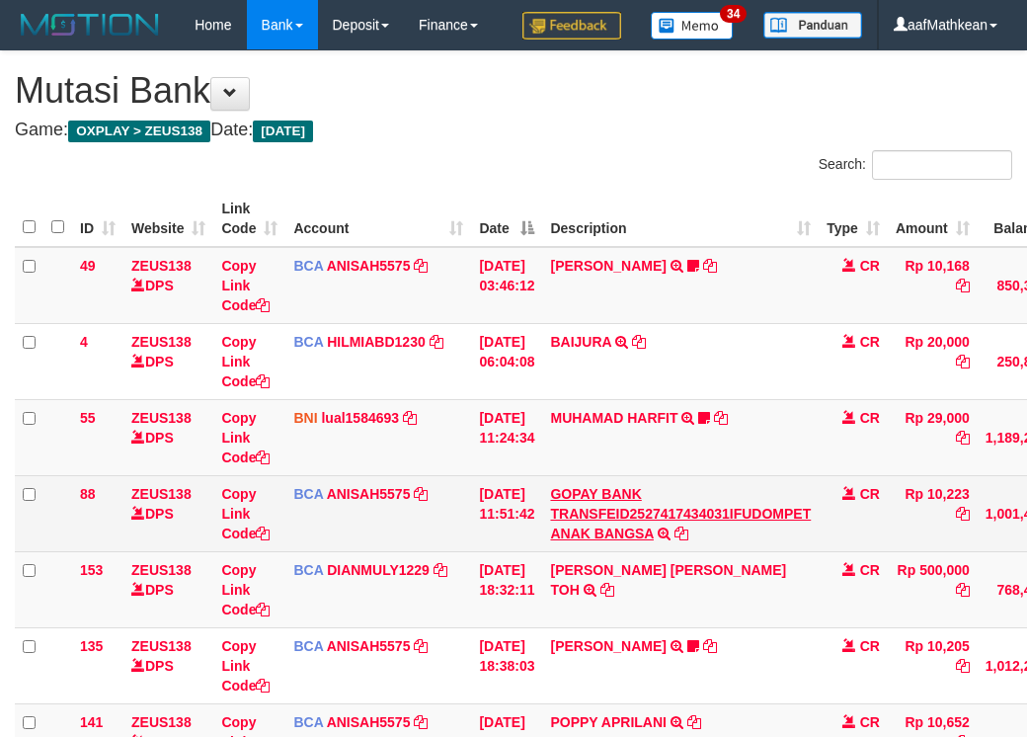
click at [550, 486] on link "GOPAY BANK TRANSFEID2527417434031IFUDOMPET ANAK BANGSA" at bounding box center [680, 513] width 261 height 55
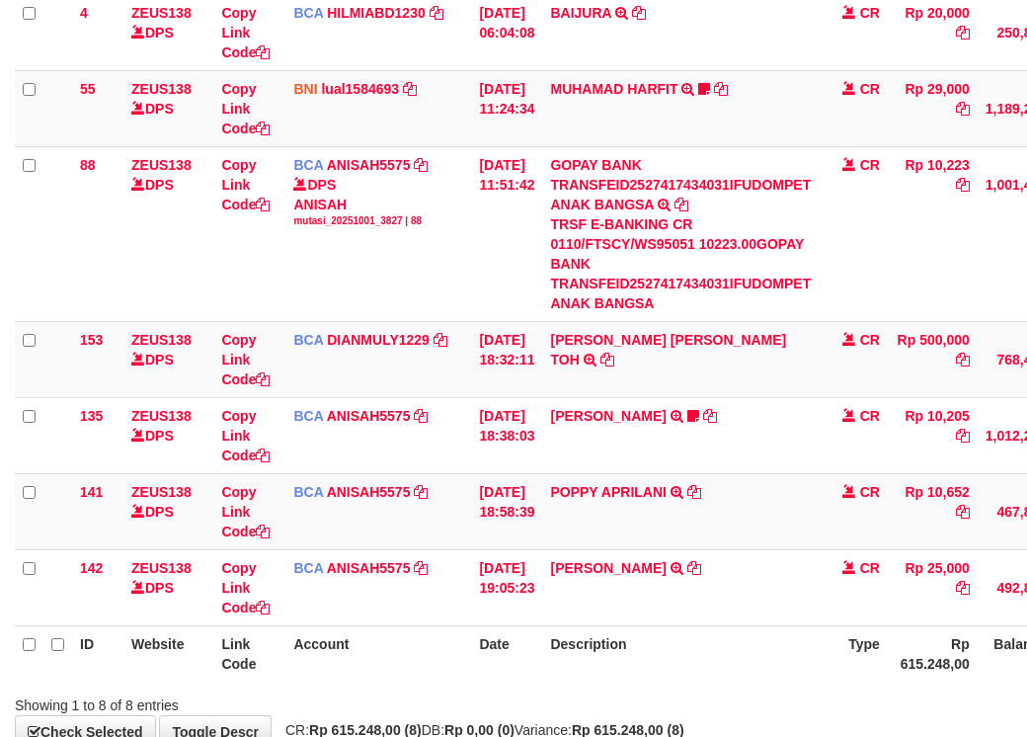
scroll to position [500, 0]
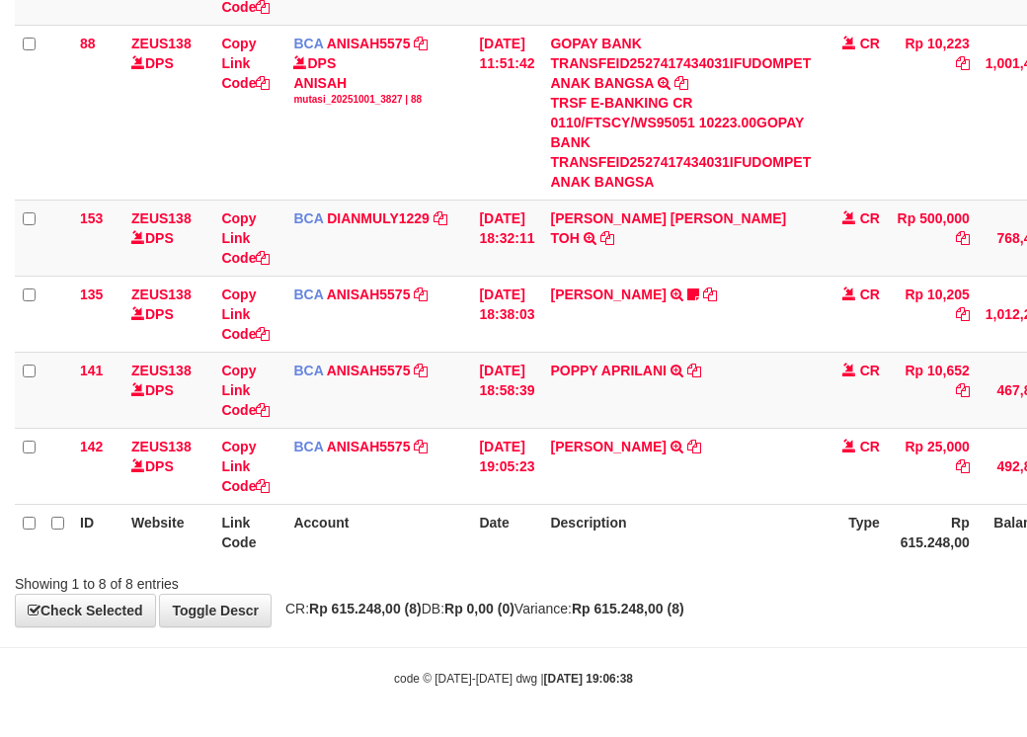
click at [706, 530] on th "Description" at bounding box center [680, 532] width 277 height 56
drag, startPoint x: 707, startPoint y: 538, endPoint x: 706, endPoint y: 513, distance: 25.7
click at [710, 538] on th "Description" at bounding box center [680, 532] width 277 height 56
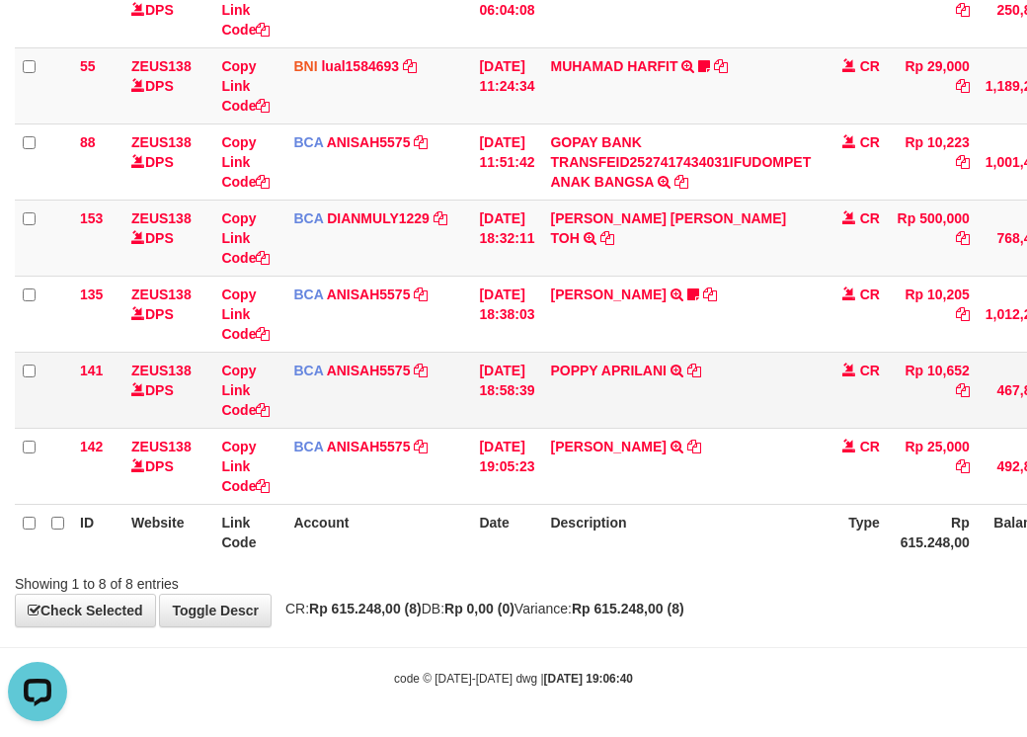
drag, startPoint x: 564, startPoint y: 405, endPoint x: 534, endPoint y: 384, distance: 36.2
click at [536, 343] on td "[DATE] 18:38:03" at bounding box center [506, 314] width 71 height 76
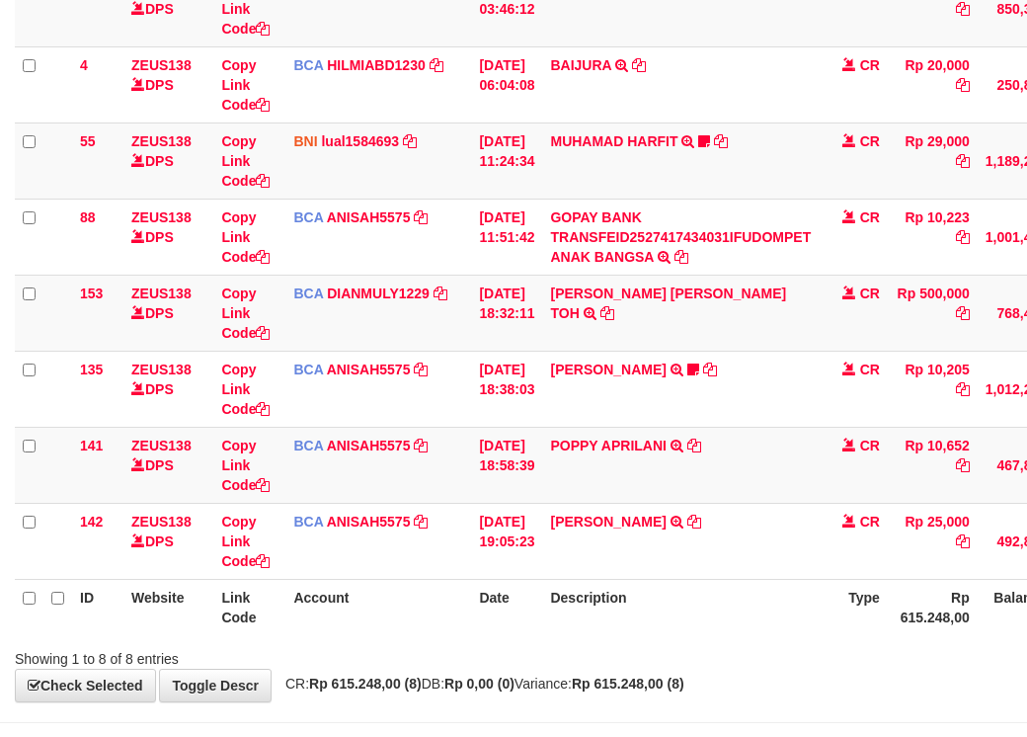
click at [665, 596] on div "**********" at bounding box center [513, 238] width 1027 height 927
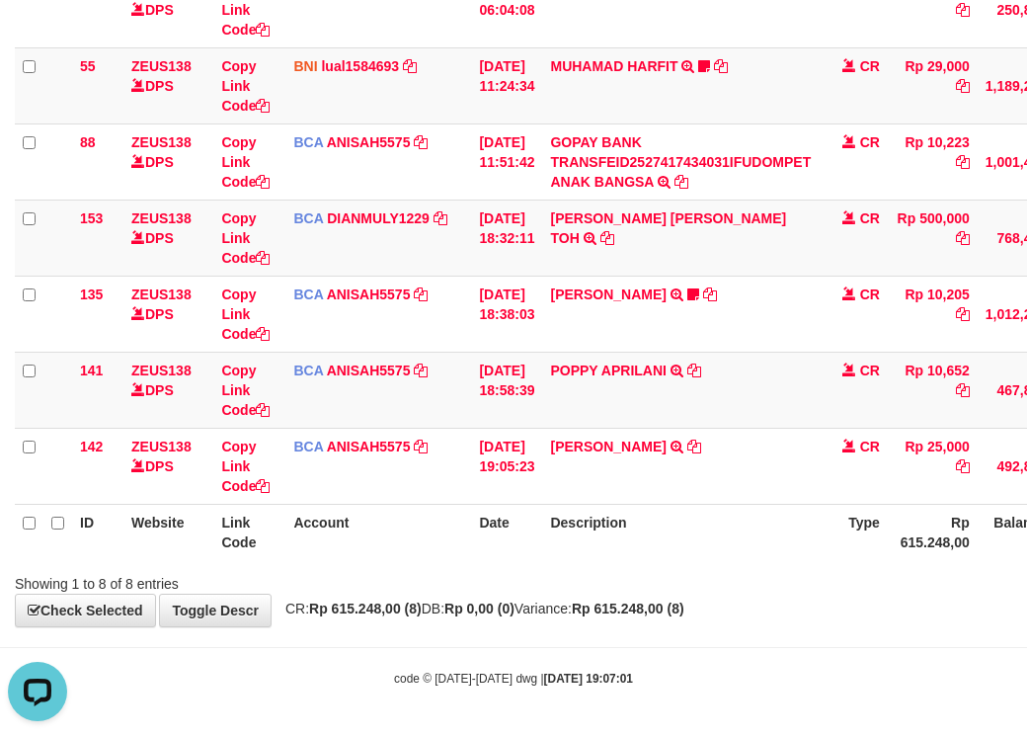
click at [740, 610] on div "**********" at bounding box center [513, 163] width 1027 height 927
click at [1026, 621] on html "Toggle navigation Home Bank Account List Load By Website Group [OXPLAY] ZEUS138…" at bounding box center [513, 192] width 1027 height 1089
drag, startPoint x: 554, startPoint y: 661, endPoint x: 1034, endPoint y: 708, distance: 482.5
click at [631, 670] on body "Toggle navigation Home Bank Account List Load By Website Group [OXPLAY] ZEUS138…" at bounding box center [513, 192] width 1027 height 1089
drag, startPoint x: 563, startPoint y: 604, endPoint x: 1040, endPoint y: 557, distance: 479.4
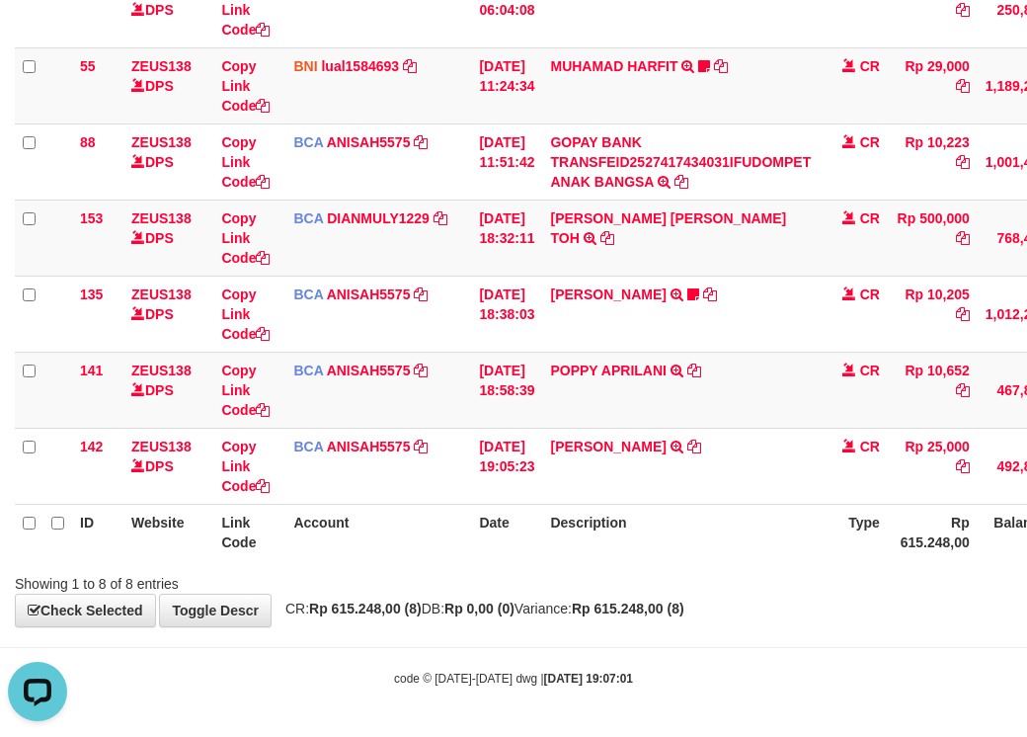
click at [1016, 560] on div "**********" at bounding box center [513, 163] width 1027 height 927
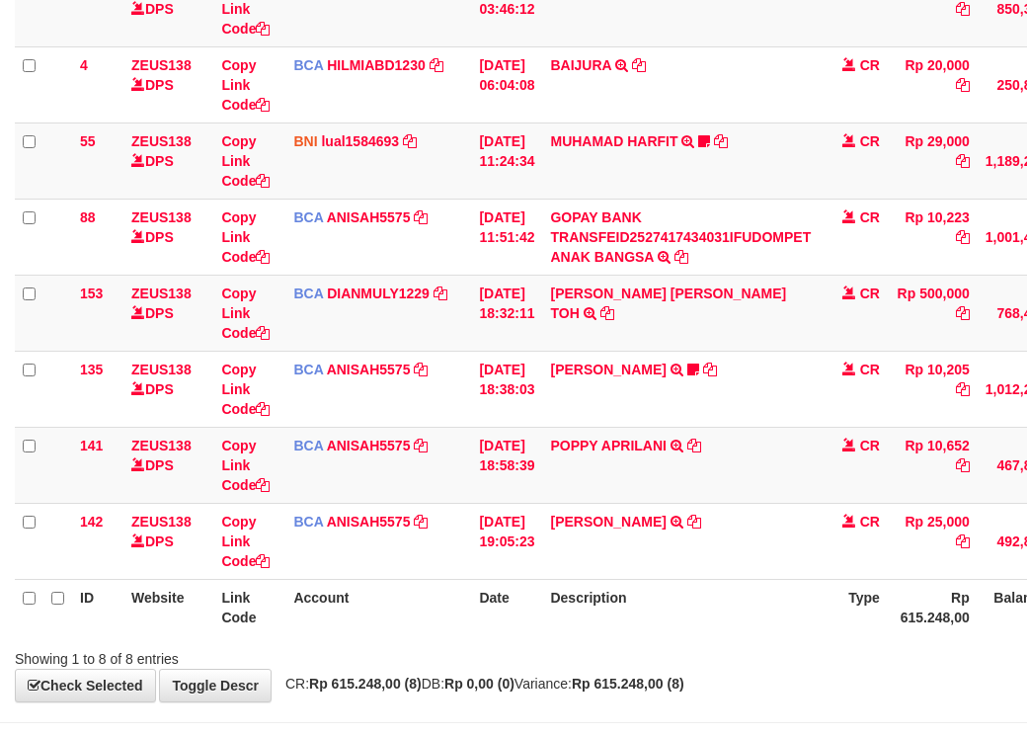
scroll to position [401, 0]
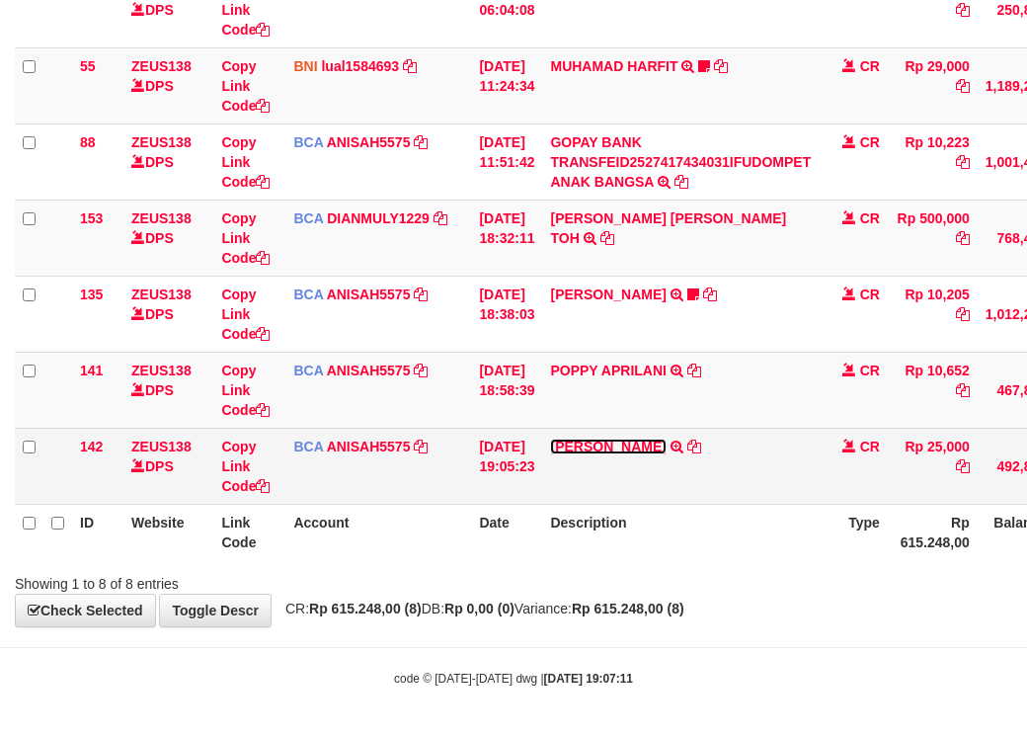
click at [659, 452] on link "[PERSON_NAME]" at bounding box center [608, 447] width 116 height 16
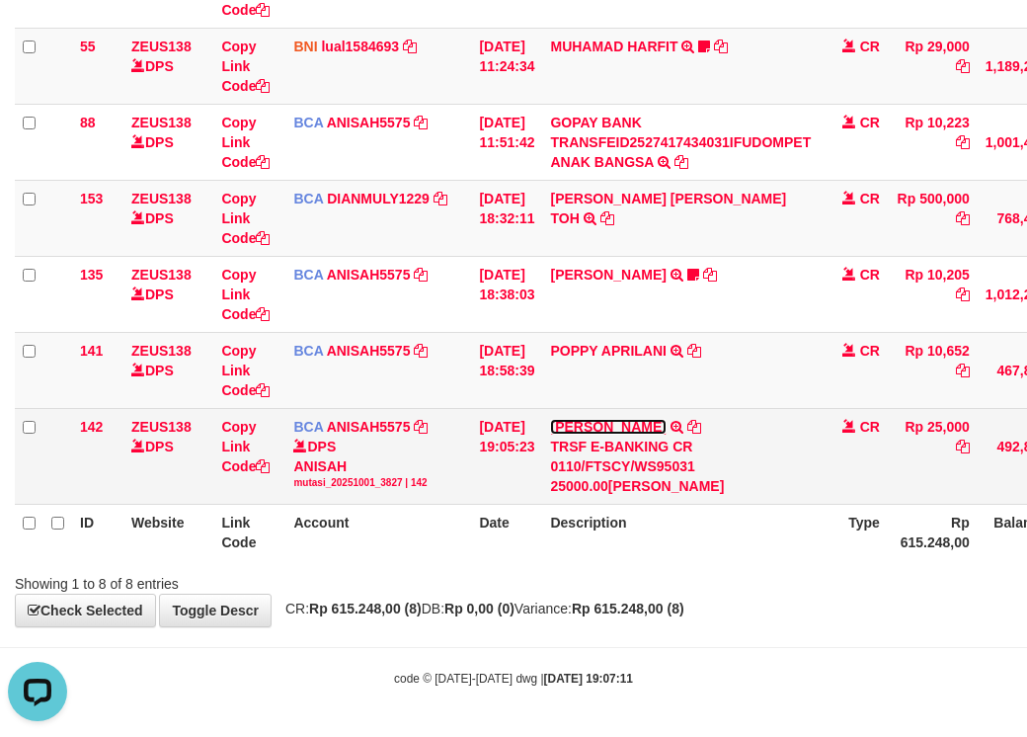
scroll to position [0, 0]
click at [695, 443] on td "NELLY PAHWANI TRSF E-BANKING CR 0110/FTSCY/WS95031 25000.00NELLY PAHWANI" at bounding box center [680, 456] width 277 height 96
click at [701, 434] on icon at bounding box center [695, 427] width 14 height 14
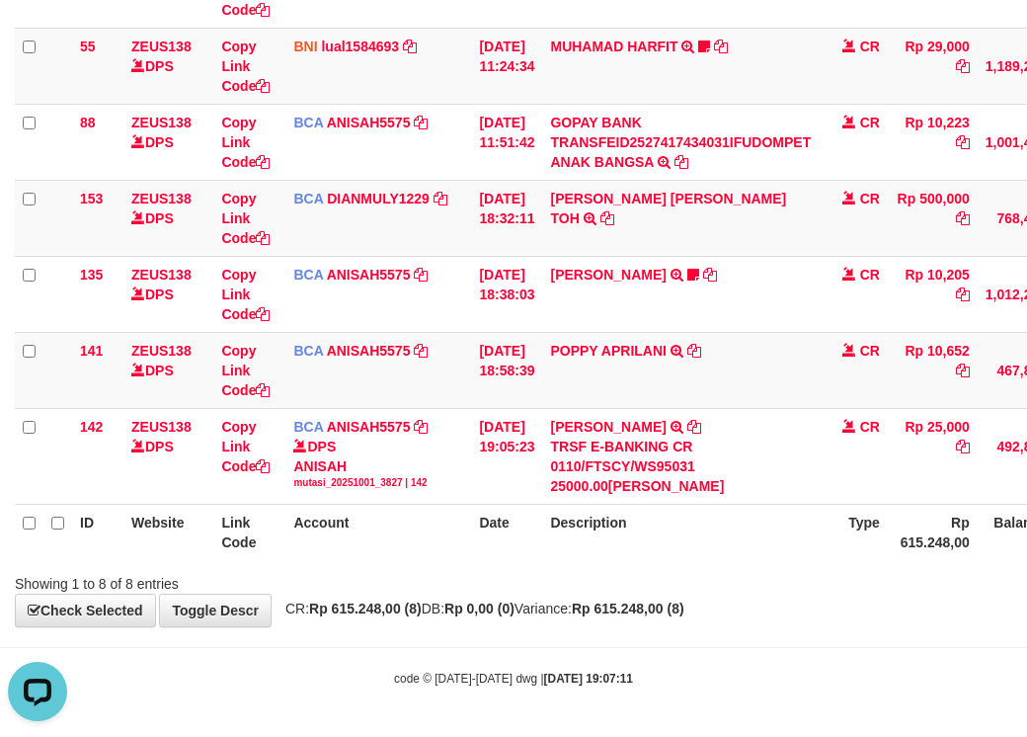
click at [573, 550] on th "Description" at bounding box center [680, 532] width 277 height 56
click at [550, 405] on table "ID Website Link Code Account Date Description Type Amount Balance Status Action…" at bounding box center [604, 189] width 1179 height 741
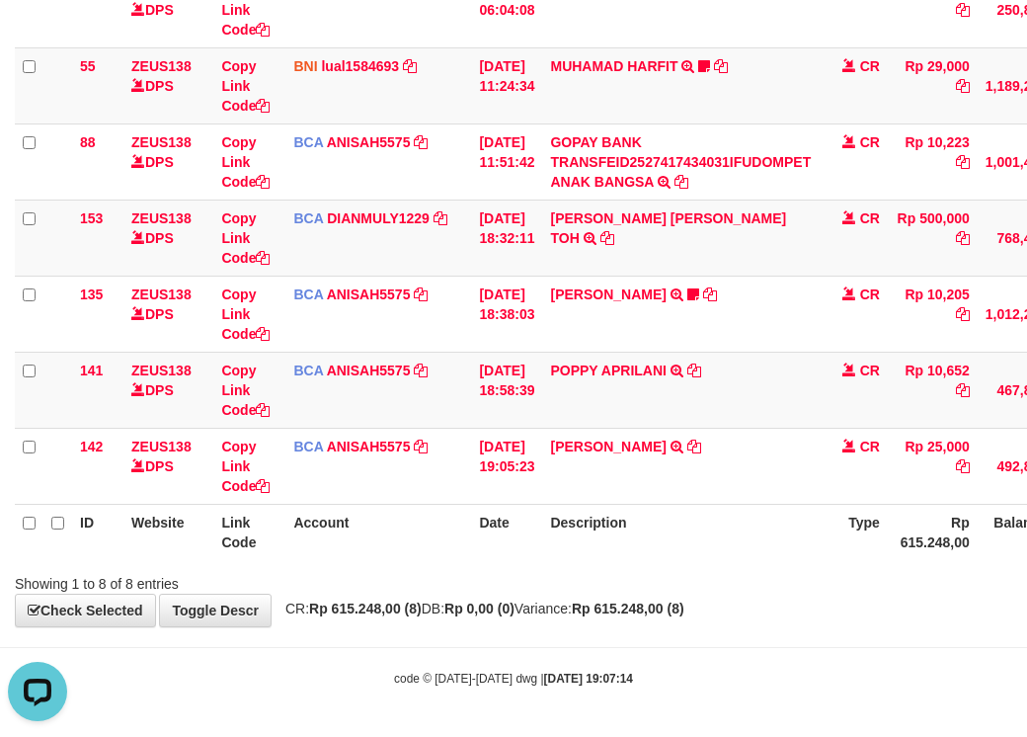
scroll to position [401, 0]
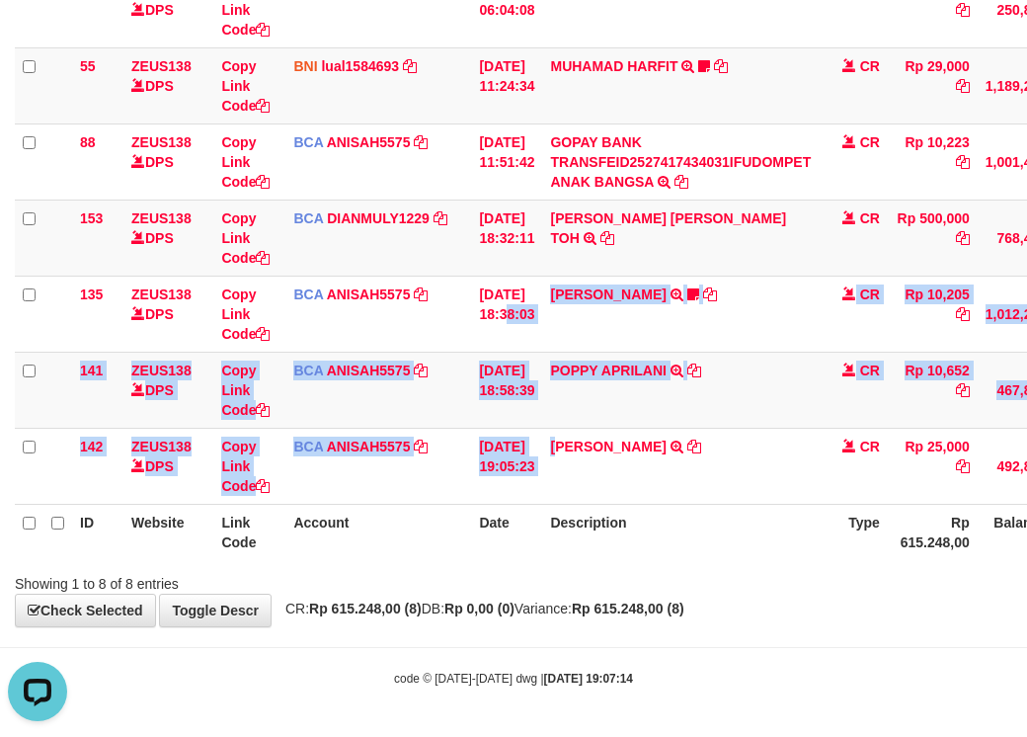
click at [588, 529] on table "ID Website Link Code Account Date Description Type Amount Balance Status Action…" at bounding box center [604, 199] width 1179 height 721
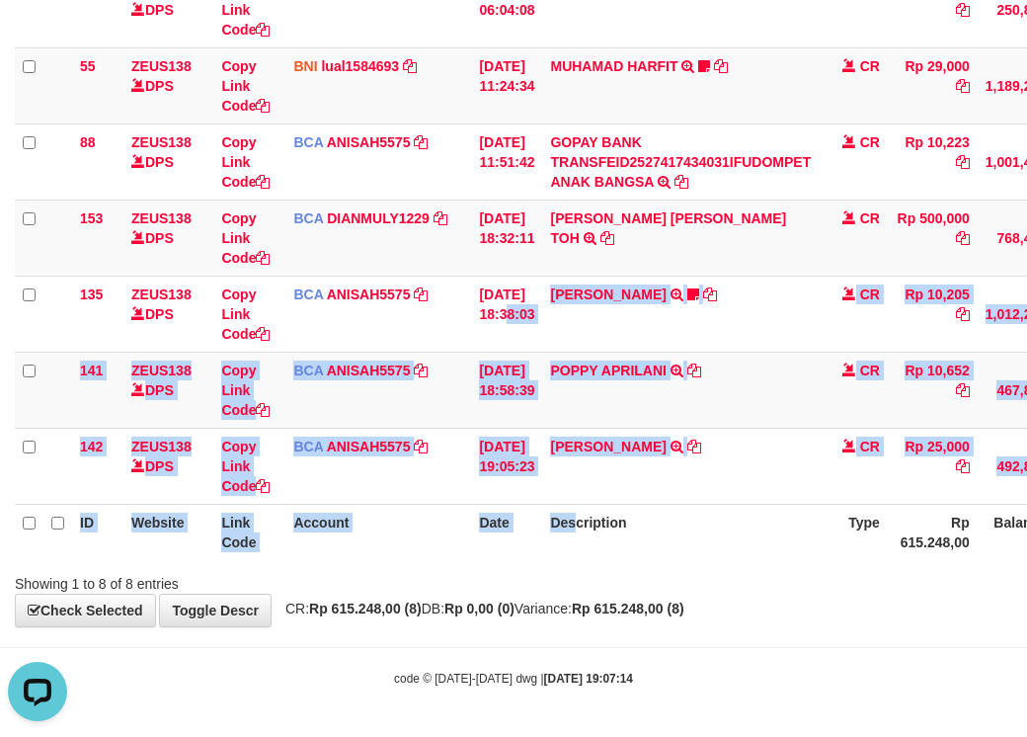
click at [654, 622] on div "**********" at bounding box center [513, 163] width 1027 height 927
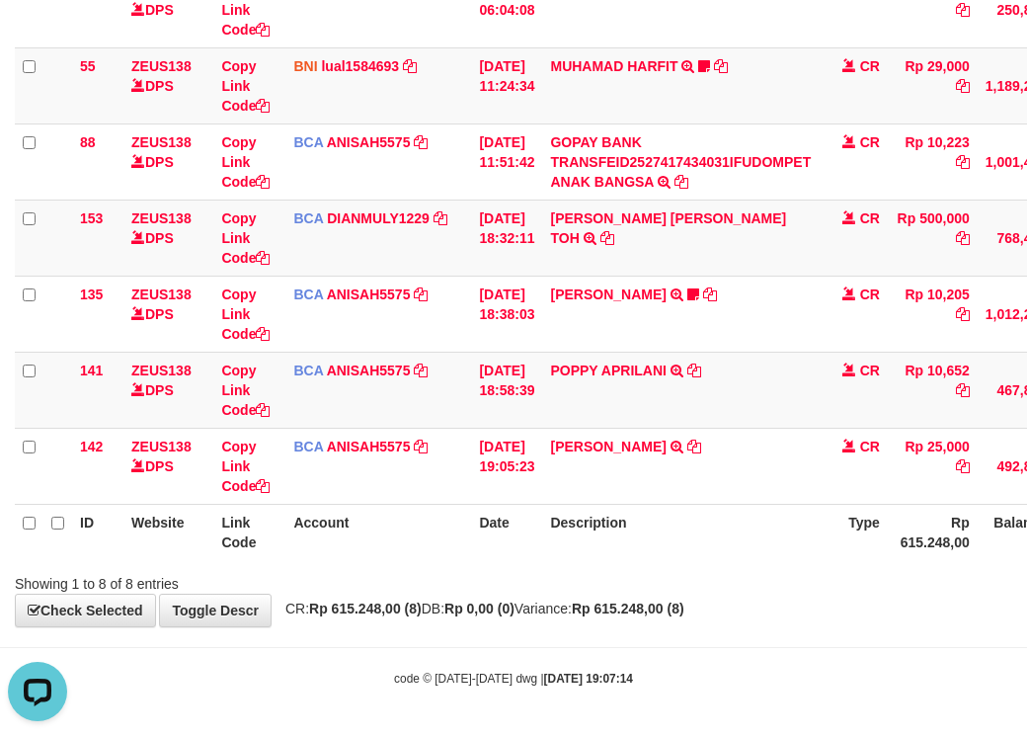
click at [685, 609] on strong "Rp 615.248,00 (8)" at bounding box center [628, 609] width 113 height 16
click at [685, 610] on strong "Rp 615.248,00 (8)" at bounding box center [628, 609] width 113 height 16
click at [737, 572] on div "Showing 1 to 8 of 8 entries" at bounding box center [513, 580] width 1027 height 28
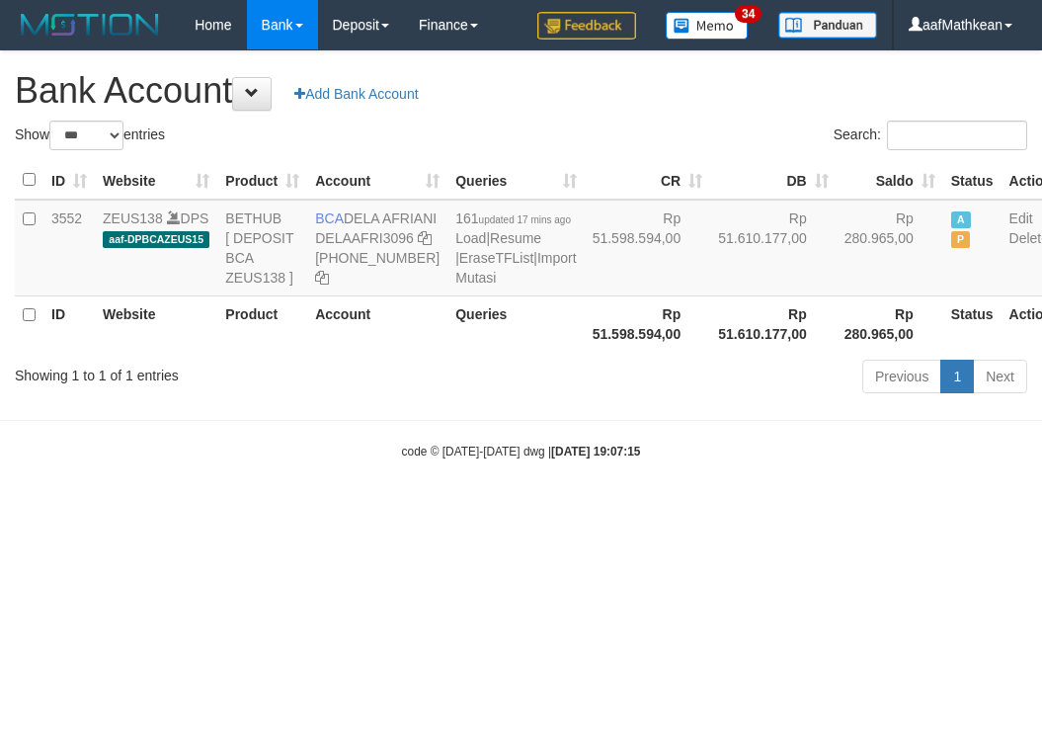
select select "***"
drag, startPoint x: 345, startPoint y: 218, endPoint x: 372, endPoint y: 236, distance: 32.9
click at [372, 236] on td "BCA DELA AFRIANI DELAAFRI3096 869-245-8639" at bounding box center [377, 248] width 140 height 97
copy td "DELA AFRIANI"
drag, startPoint x: 643, startPoint y: 385, endPoint x: 1038, endPoint y: 372, distance: 395.4
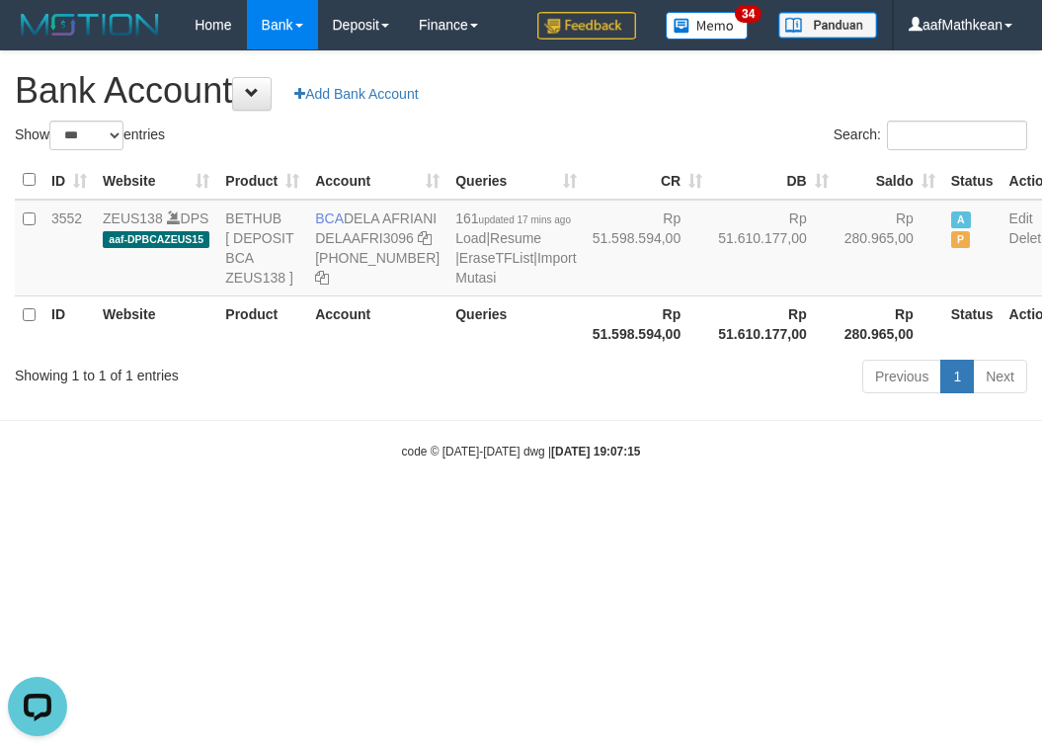
click at [859, 352] on tr "ID Website Product Account Queries Rp 51.598.594,00 Rp 51.610.177,00 Rp 280.965…" at bounding box center [537, 323] width 1045 height 56
click at [418, 245] on icon at bounding box center [425, 238] width 14 height 14
copy tr "51.610.177,00 Rp"
drag, startPoint x: 321, startPoint y: 276, endPoint x: 1033, endPoint y: 209, distance: 715.4
click at [391, 274] on td "BCA DELA AFRIANI DELAAFRI3096 869-245-8639" at bounding box center [377, 248] width 140 height 97
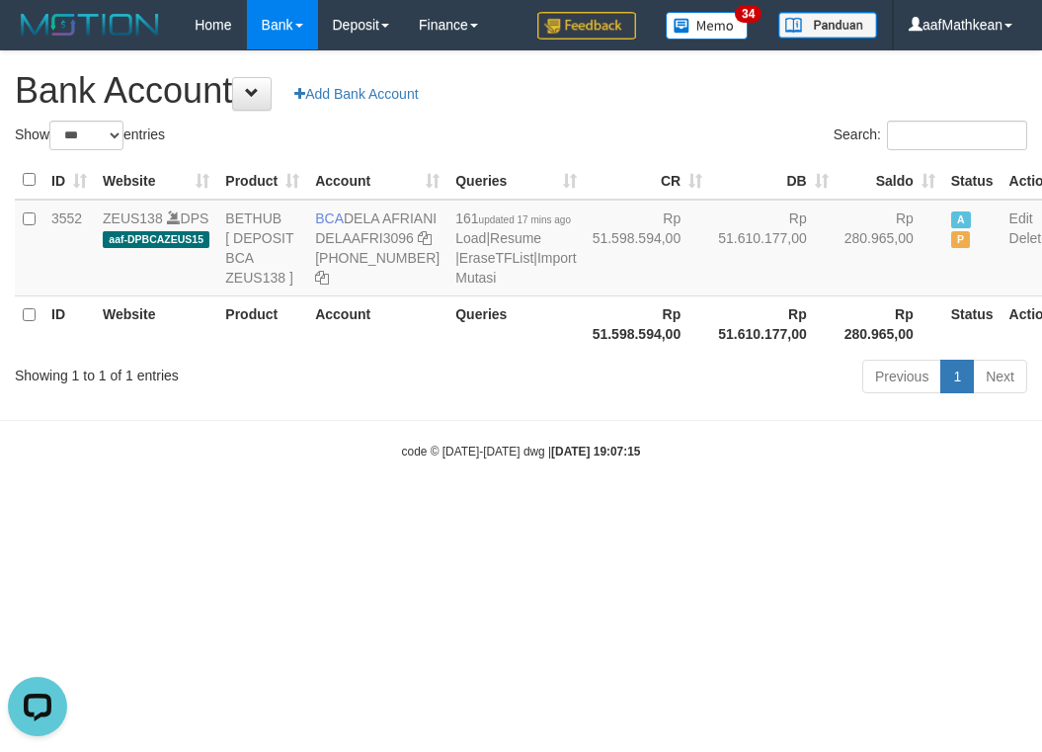
drag, startPoint x: 313, startPoint y: 213, endPoint x: 1027, endPoint y: 262, distance: 715.9
click at [397, 234] on td "BCA DELA AFRIANI DELAAFRI3096 869-245-8639" at bounding box center [377, 248] width 140 height 97
drag, startPoint x: 391, startPoint y: 569, endPoint x: 264, endPoint y: 164, distance: 424.6
click at [363, 432] on html "Toggle navigation Home Bank Account List Load By Website Group [OXPLAY] ZEUS138…" at bounding box center [521, 255] width 1042 height 510
select select "***"
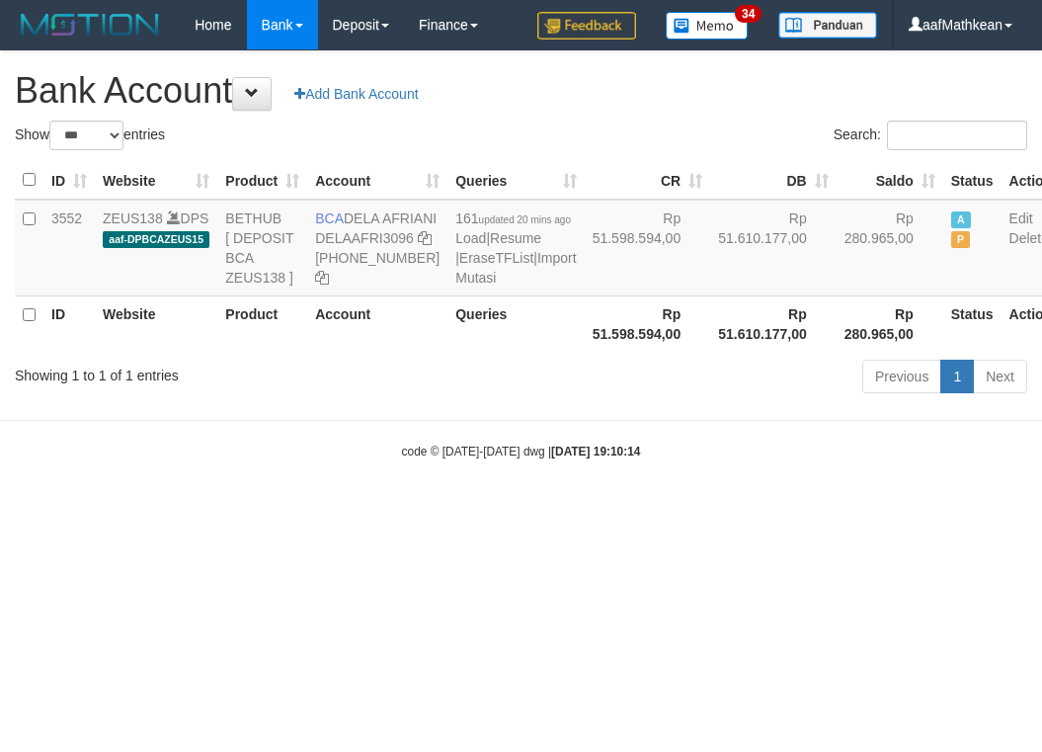
click at [514, 400] on div "Show ** ** ** *** *** entries Search: ID Website Product Account Queries CR [PE…" at bounding box center [521, 261] width 1013 height 280
select select "***"
click at [575, 510] on html "Toggle navigation Home Bank Account List Load By Website Group [OXPLAY] ZEUS138…" at bounding box center [521, 255] width 1042 height 510
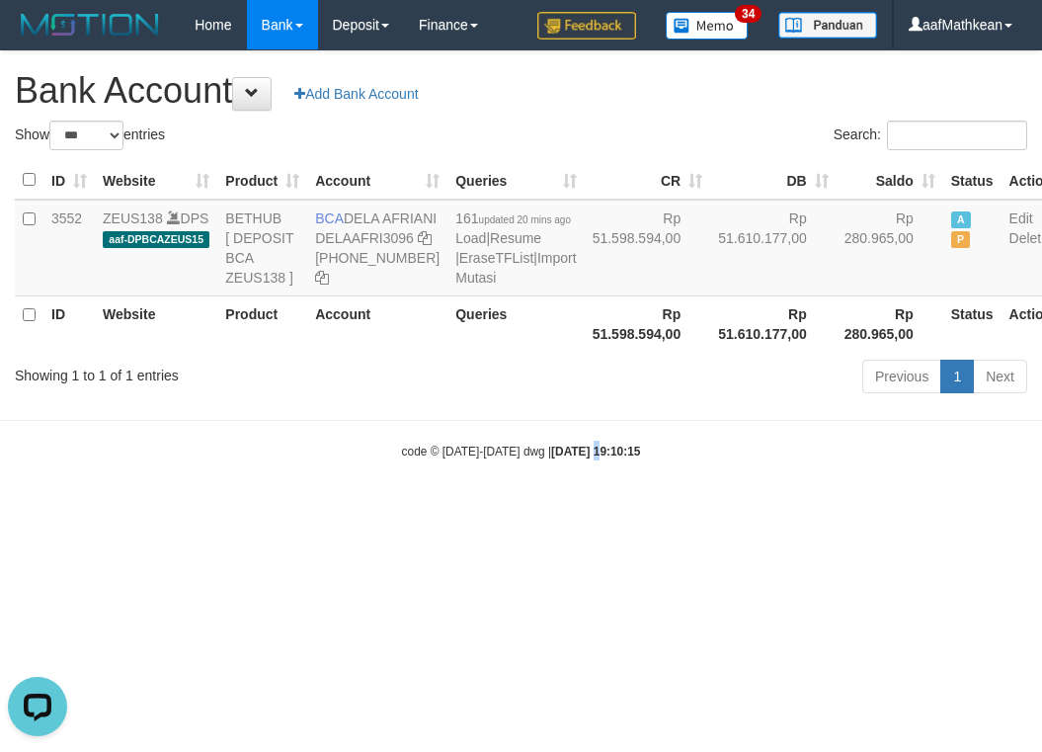
click at [498, 510] on body "Toggle navigation Home Bank Account List Load By Website Group [OXPLAY] ZEUS138…" at bounding box center [521, 255] width 1042 height 510
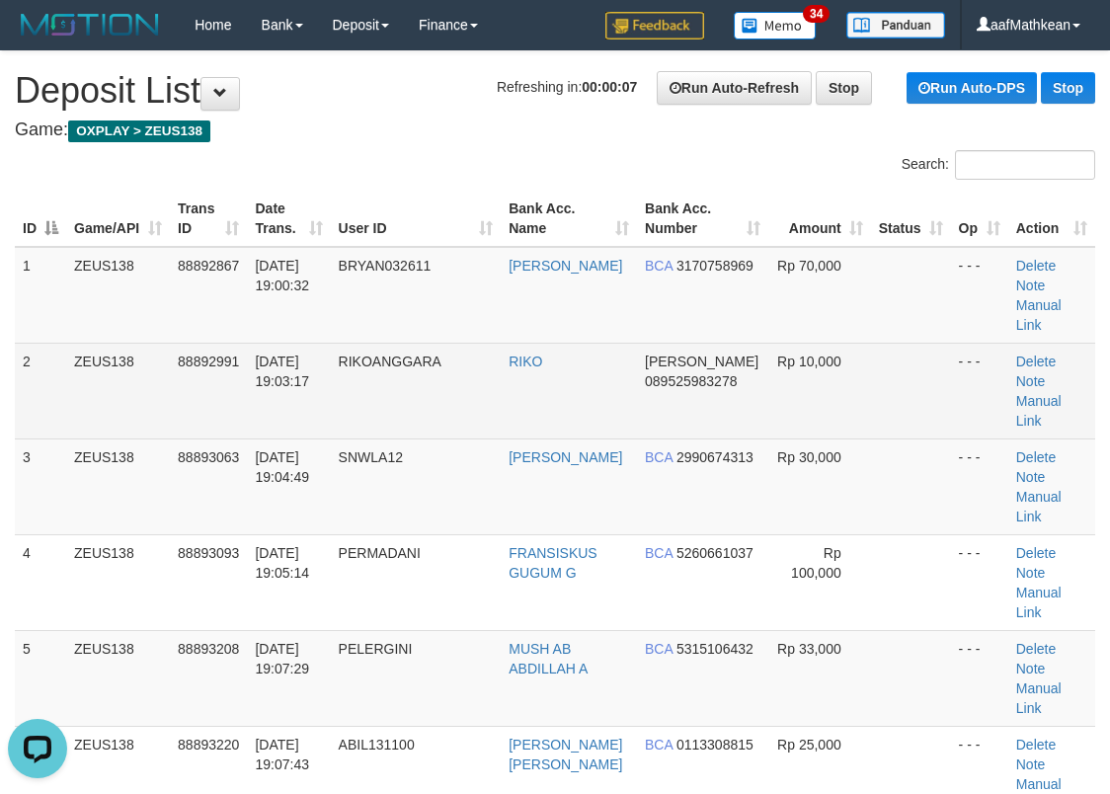
drag, startPoint x: 346, startPoint y: 289, endPoint x: 331, endPoint y: 313, distance: 28.0
click at [346, 293] on tr "1 ZEUS138 88892867 01/10/2025 19:00:32 BRYAN032611 BRYAN YUDHIANTO BCA 31707589…" at bounding box center [555, 295] width 1081 height 97
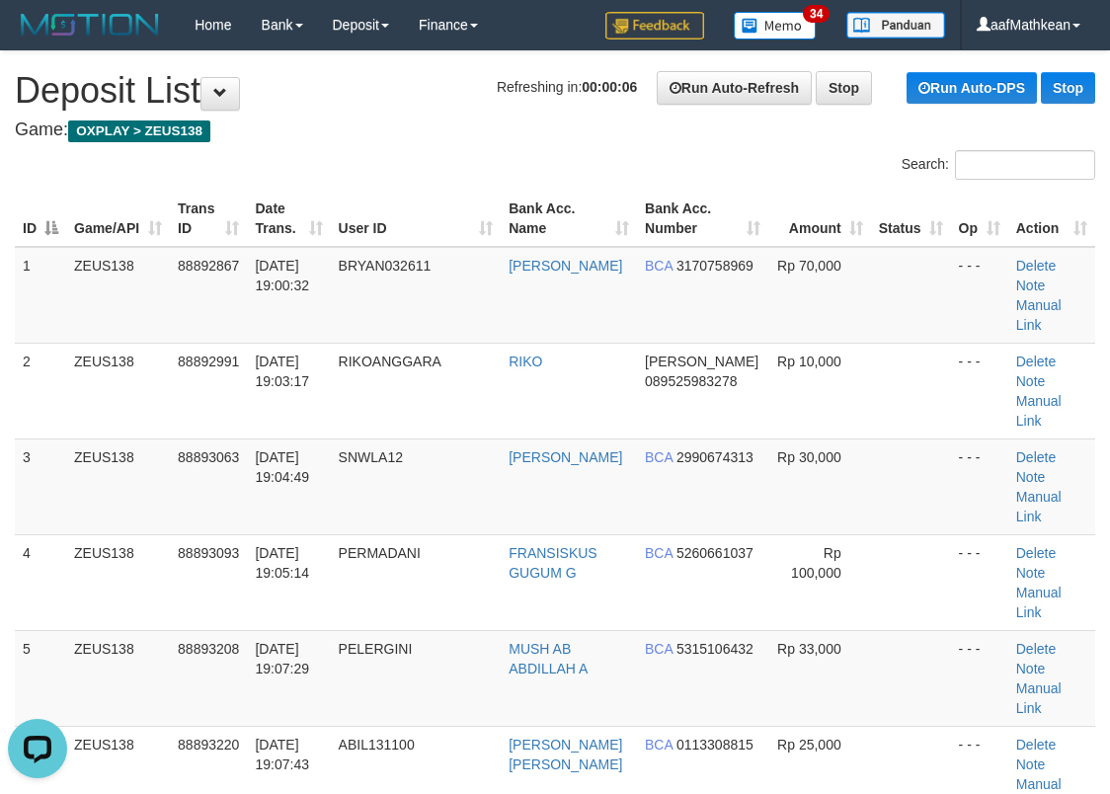
drag, startPoint x: 368, startPoint y: 218, endPoint x: 384, endPoint y: 230, distance: 20.6
click at [367, 222] on th "User ID" at bounding box center [416, 219] width 171 height 56
click at [331, 191] on th "User ID" at bounding box center [416, 219] width 171 height 56
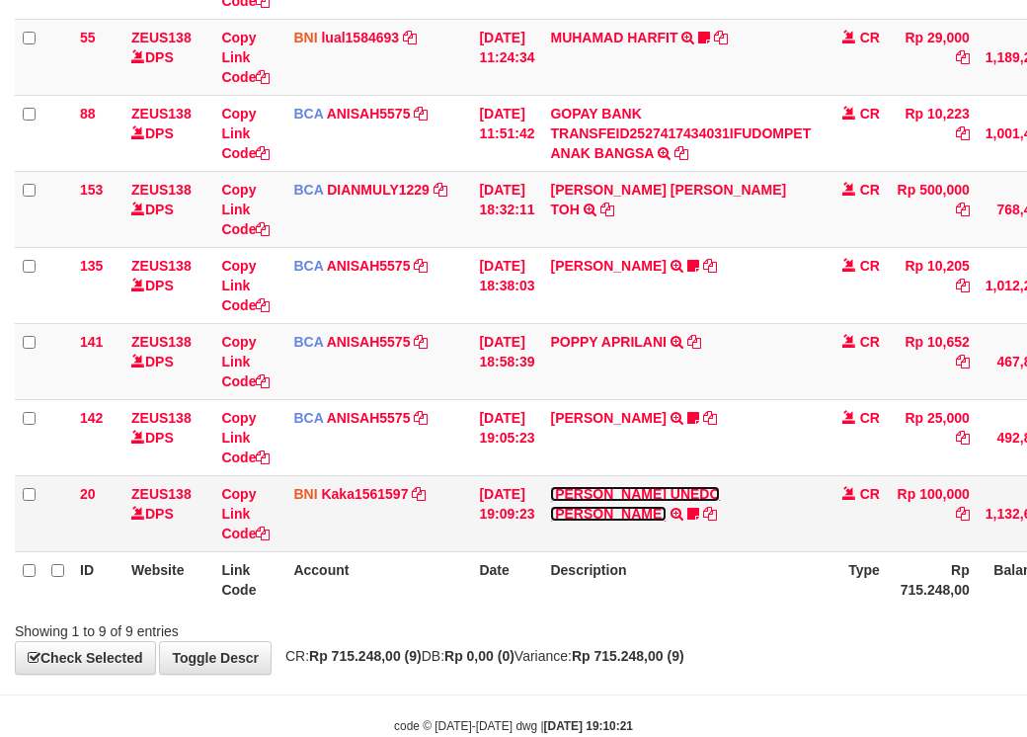
click at [688, 522] on link "[PERSON_NAME] UNEDO [PERSON_NAME]" at bounding box center [635, 504] width 170 height 36
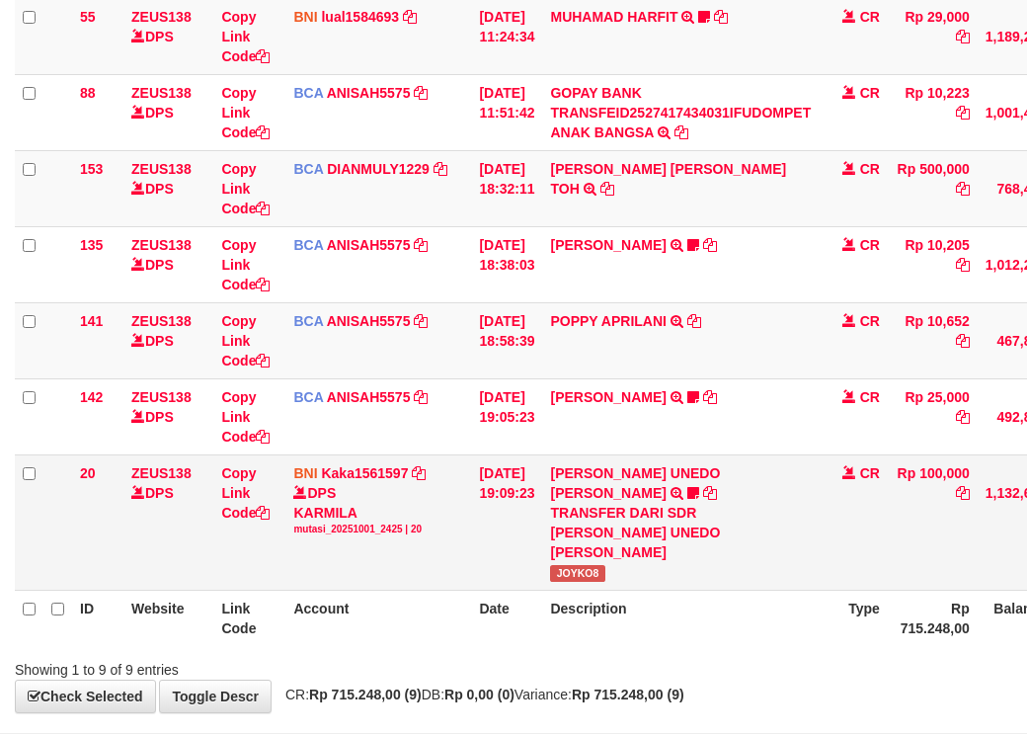
click at [580, 582] on span "JOYKO8" at bounding box center [577, 573] width 54 height 17
copy span "JOYKO8"
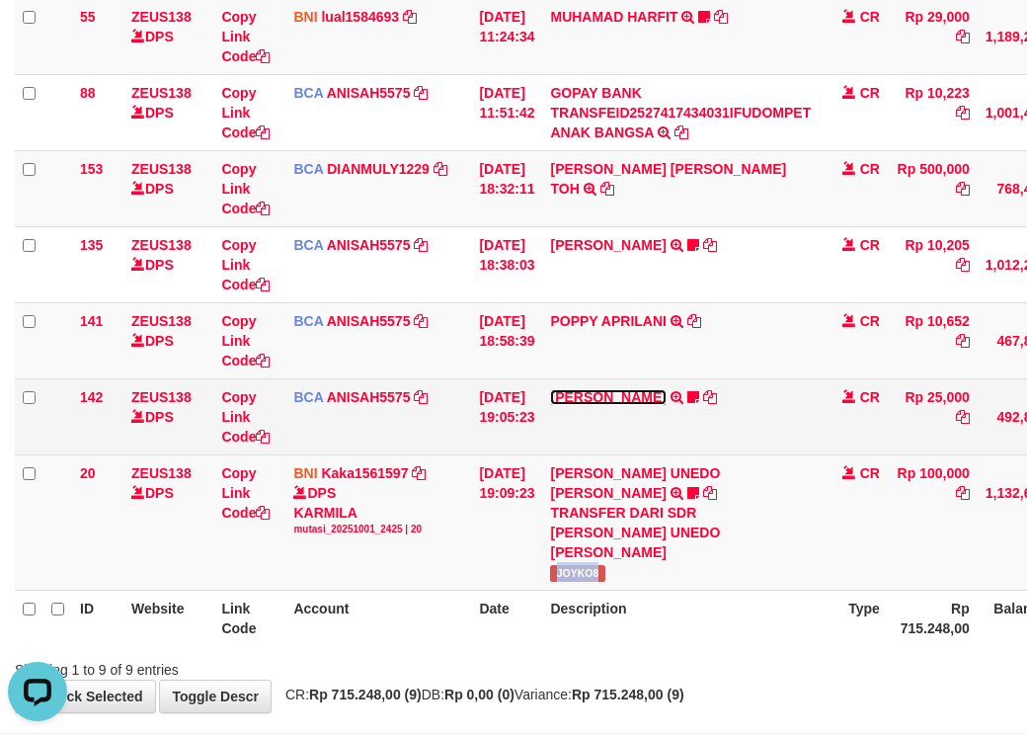
click at [598, 405] on link "[PERSON_NAME]" at bounding box center [608, 397] width 116 height 16
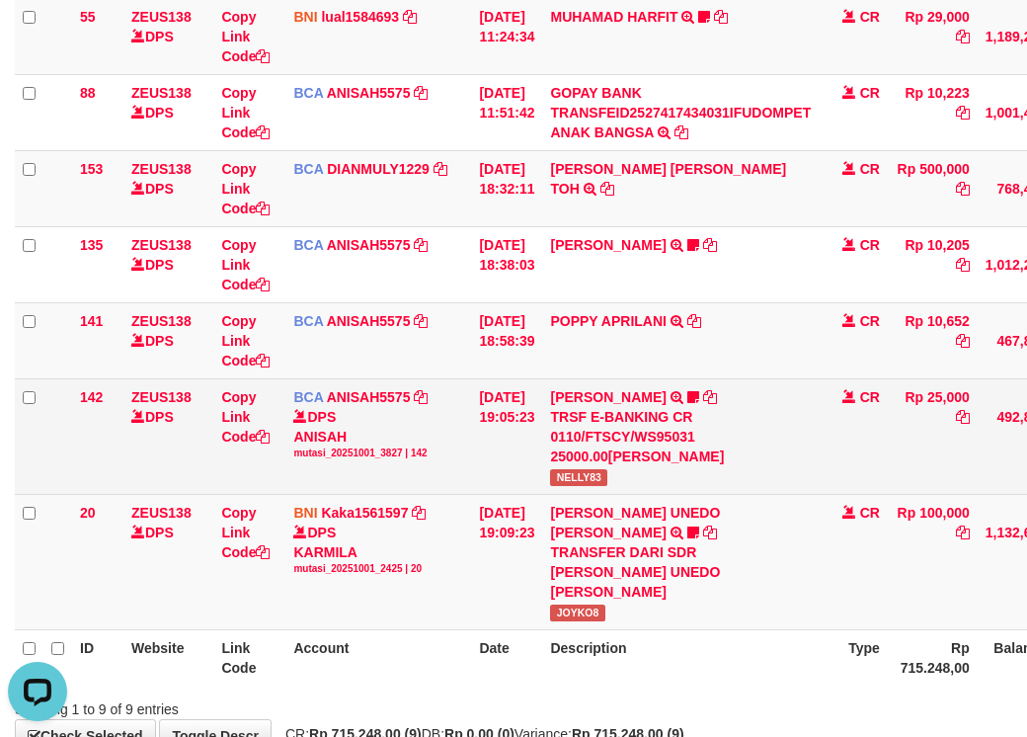
click at [583, 486] on span "NELLY83" at bounding box center [578, 477] width 57 height 17
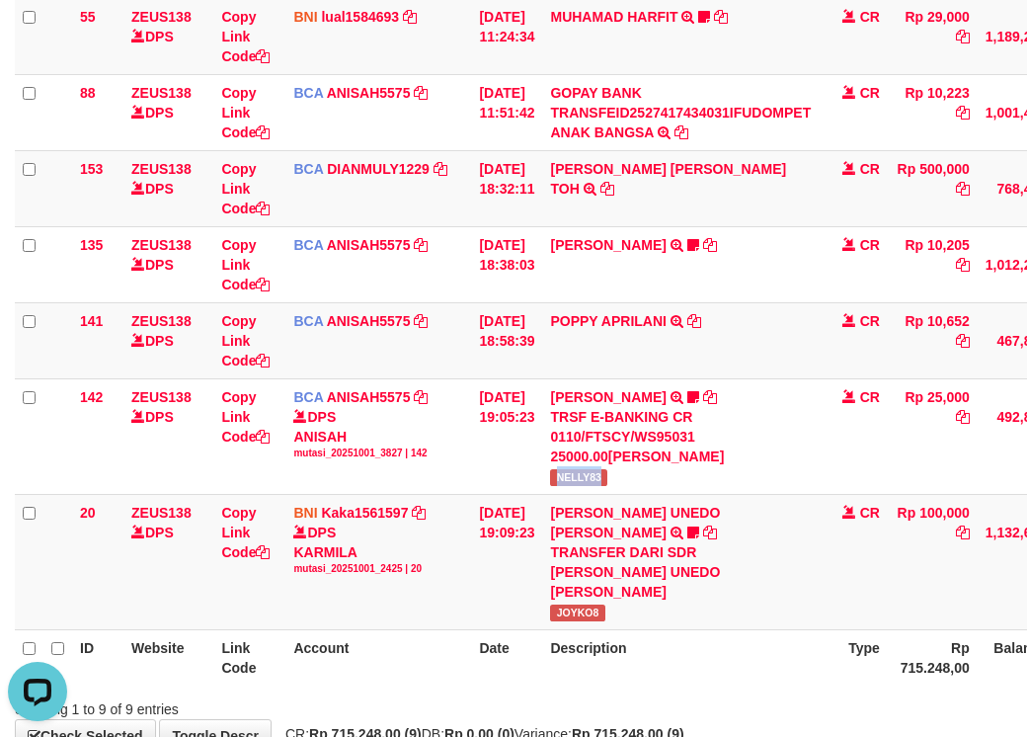
copy span "NELLY83"
click at [769, 611] on td "SAMUEL UNEDO SIMBOLON TRANSFER DARI SDR SAMUEL UNEDO SIMBOLON JOYKO8" at bounding box center [680, 561] width 277 height 135
drag, startPoint x: 810, startPoint y: 626, endPoint x: 797, endPoint y: 621, distance: 13.8
click at [809, 629] on td "SAMUEL UNEDO SIMBOLON TRANSFER DARI SDR SAMUEL UNEDO SIMBOLON JOYKO8" at bounding box center [680, 561] width 277 height 135
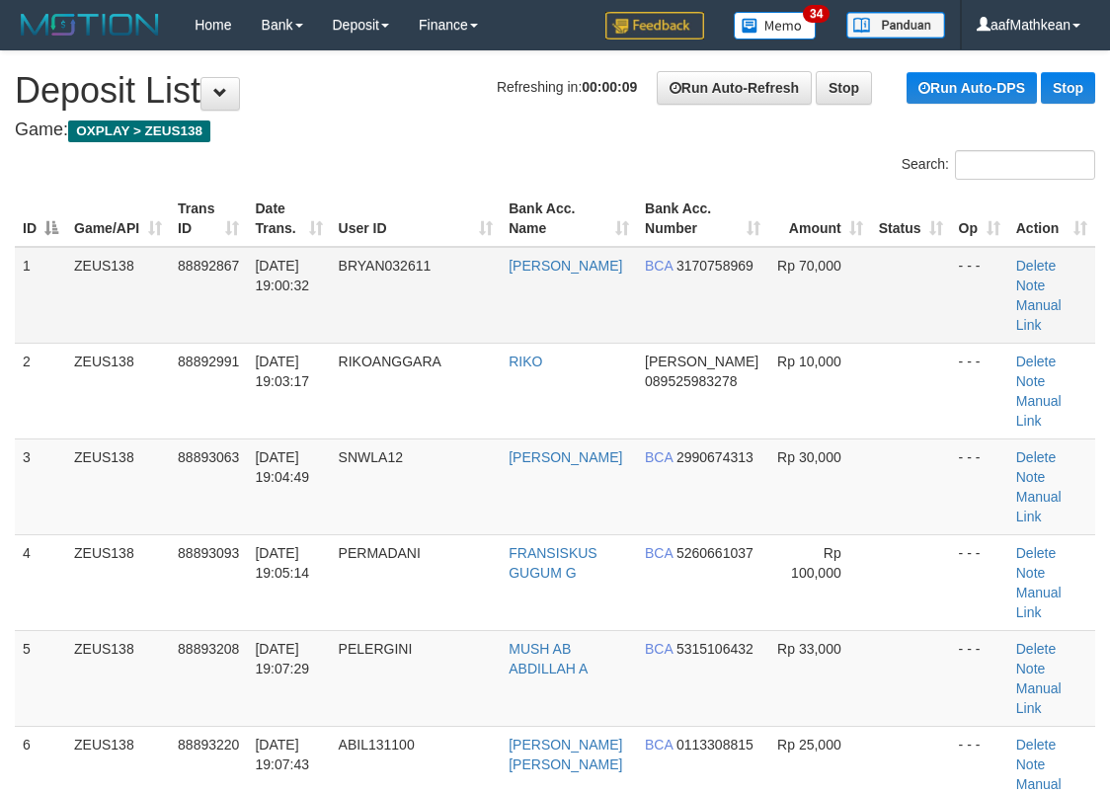
drag, startPoint x: 441, startPoint y: 233, endPoint x: 321, endPoint y: 280, distance: 128.2
drag, startPoint x: 393, startPoint y: 164, endPoint x: 132, endPoint y: 276, distance: 283.7
click at [392, 165] on div "Search:" at bounding box center [555, 167] width 1110 height 35
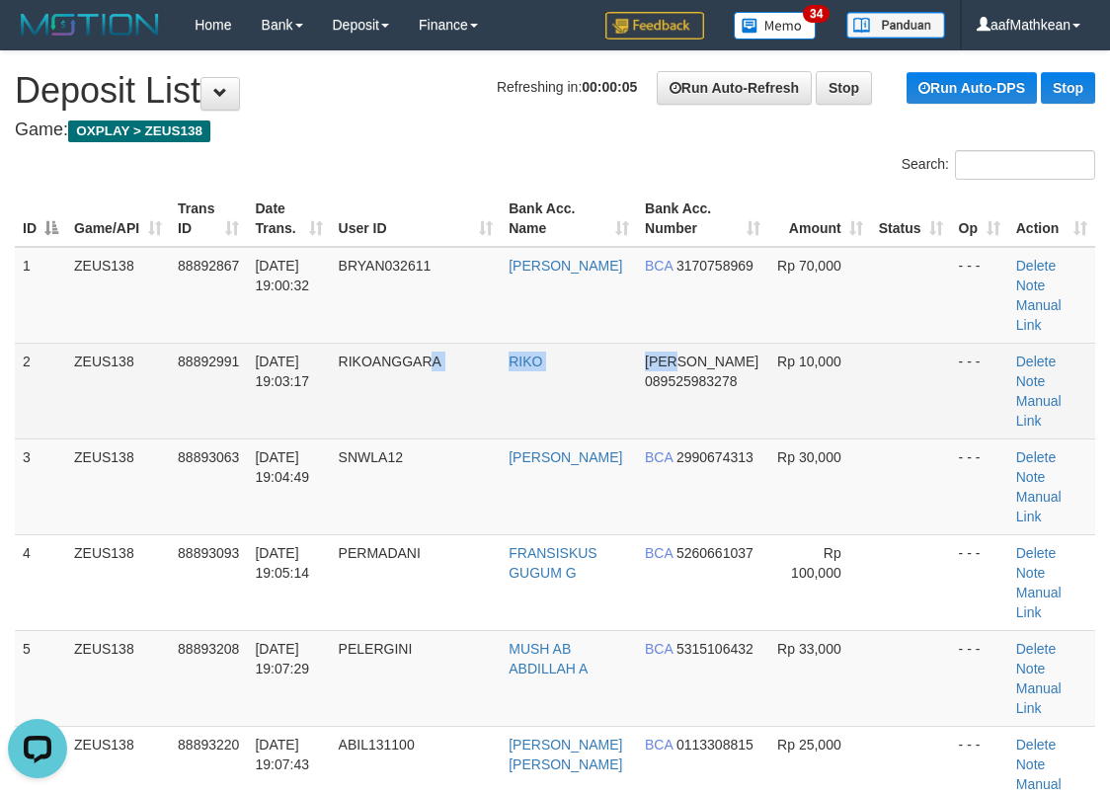
click at [633, 343] on tr "2 ZEUS138 88892991 01/10/2025 19:03:17 RIKOANGGARA RIKO DANA 089525983278 Rp 10…" at bounding box center [555, 391] width 1081 height 96
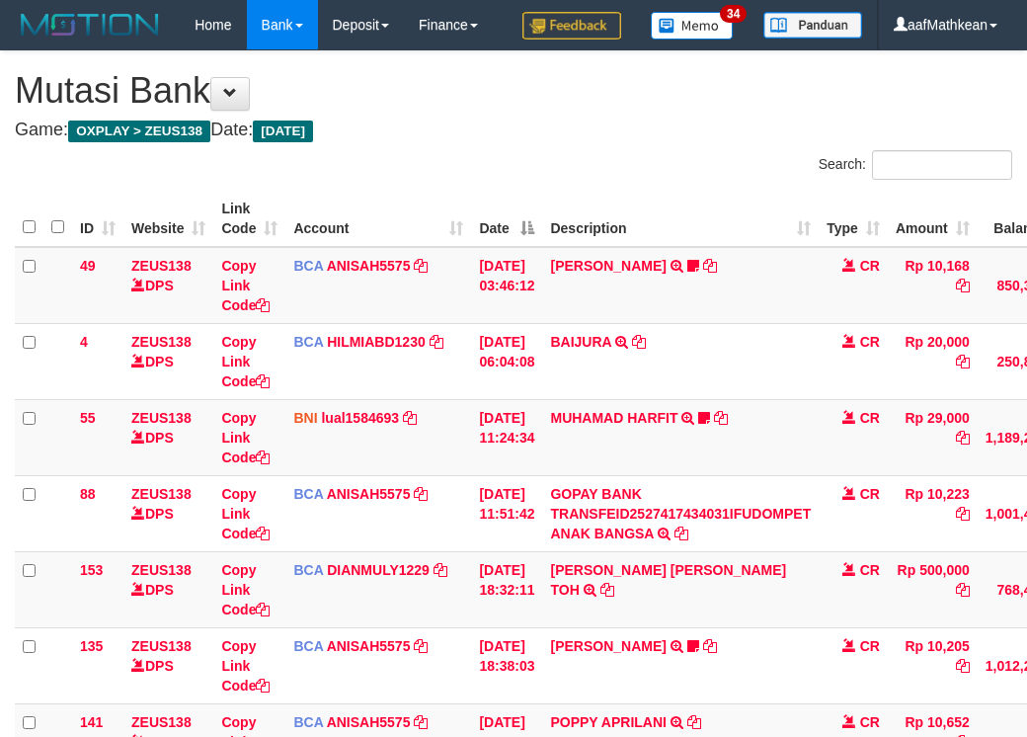
scroll to position [380, 0]
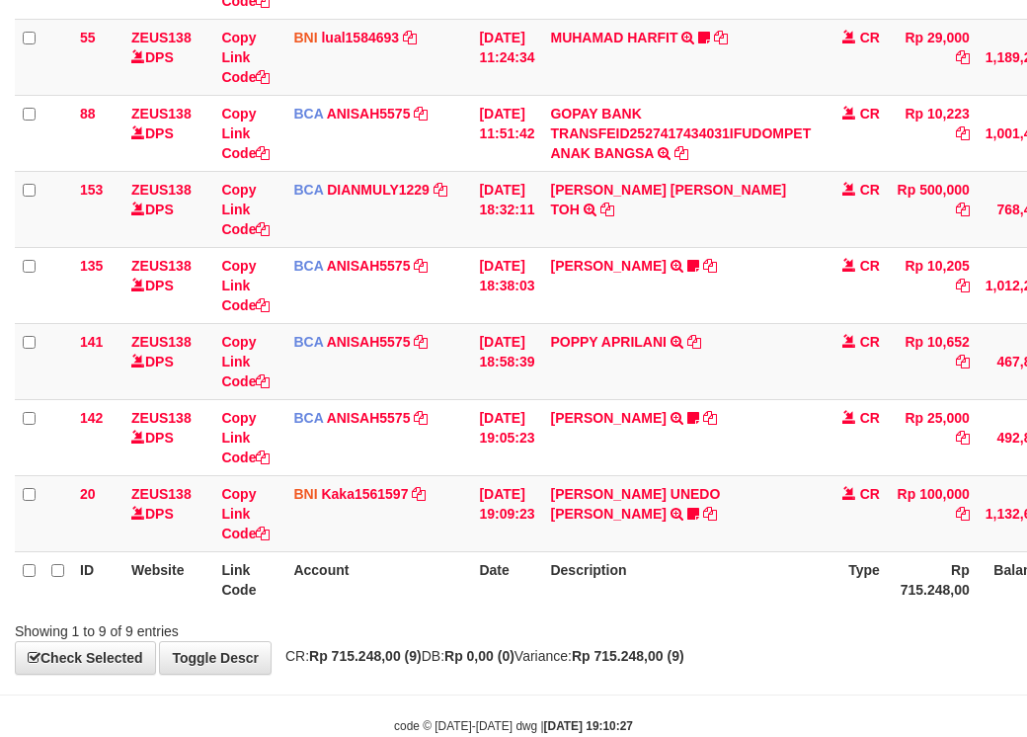
drag, startPoint x: 704, startPoint y: 644, endPoint x: 1038, endPoint y: 504, distance: 362.2
click at [779, 607] on th "Description" at bounding box center [680, 579] width 277 height 56
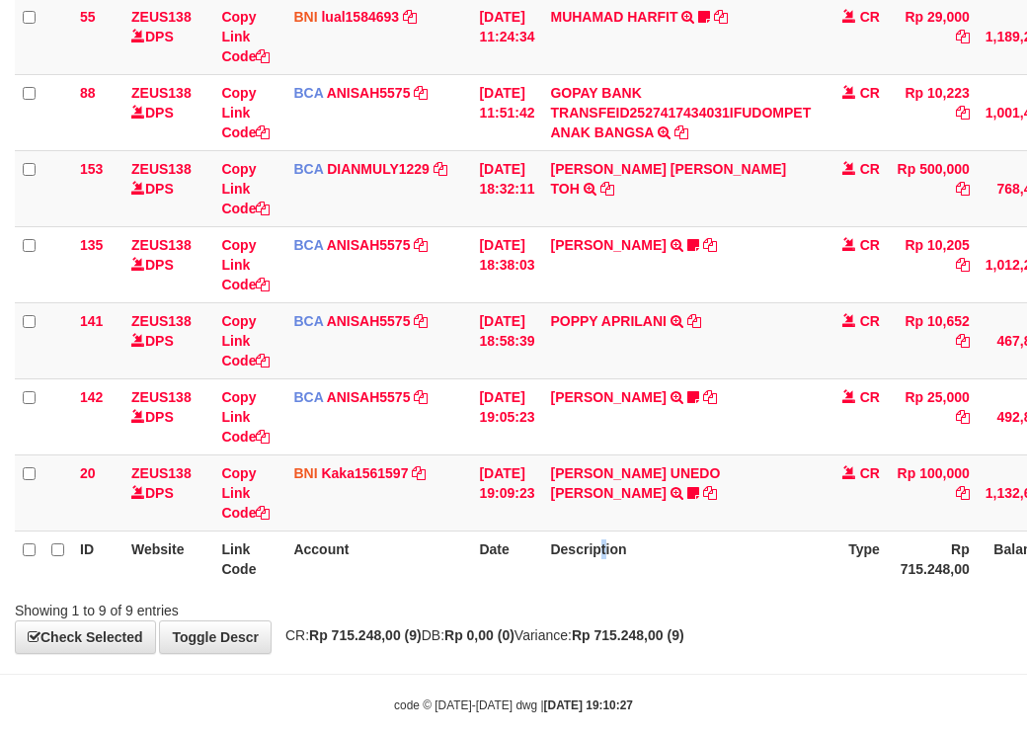
drag, startPoint x: 615, startPoint y: 629, endPoint x: 613, endPoint y: 639, distance: 10.3
click at [613, 593] on div "ID Website Link Code Account Date Description Type Amount Balance Status Action…" at bounding box center [513, 188] width 1027 height 809
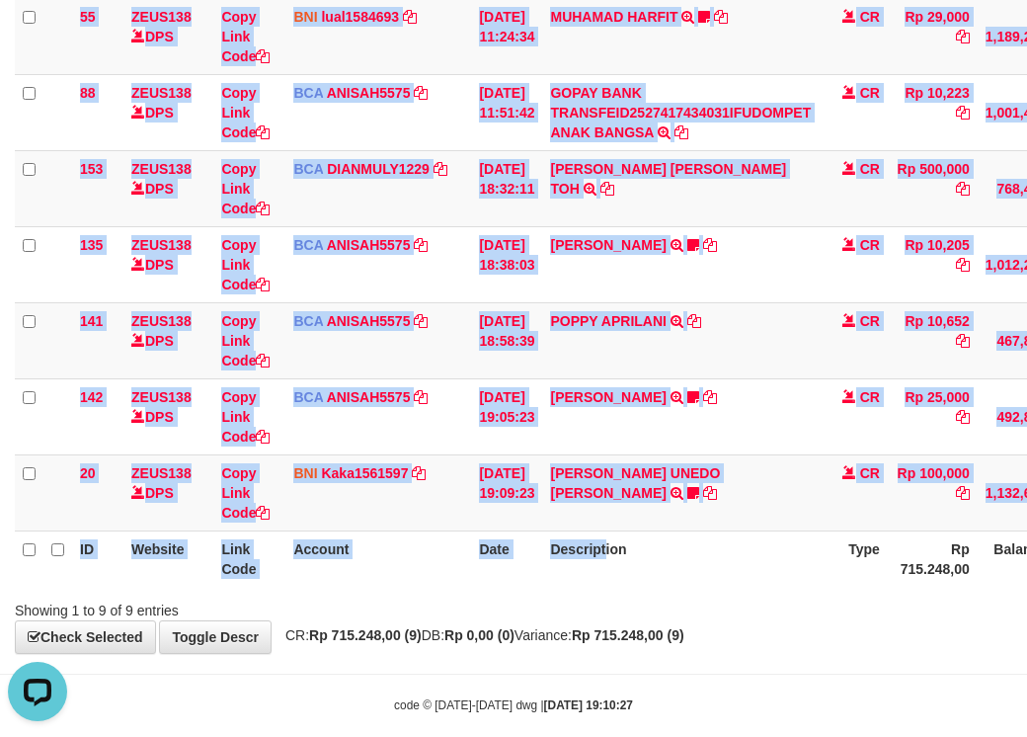
scroll to position [0, 0]
click at [650, 593] on div "ID Website Link Code Account Date Description Type Amount Balance Status Action…" at bounding box center [513, 188] width 1027 height 809
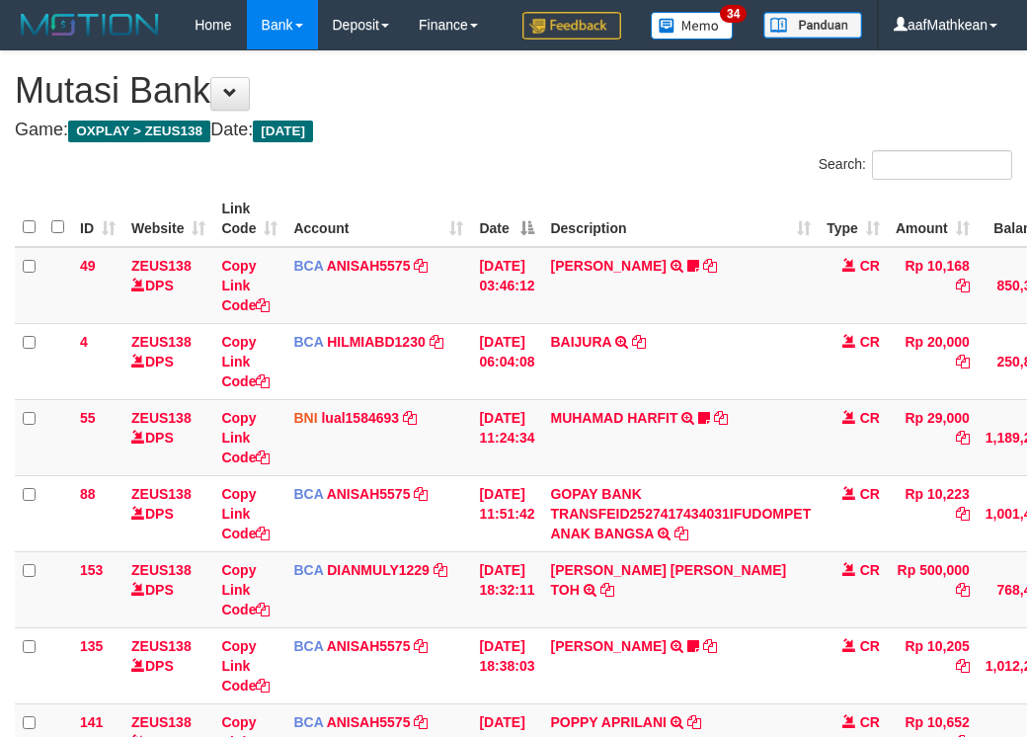
scroll to position [380, 0]
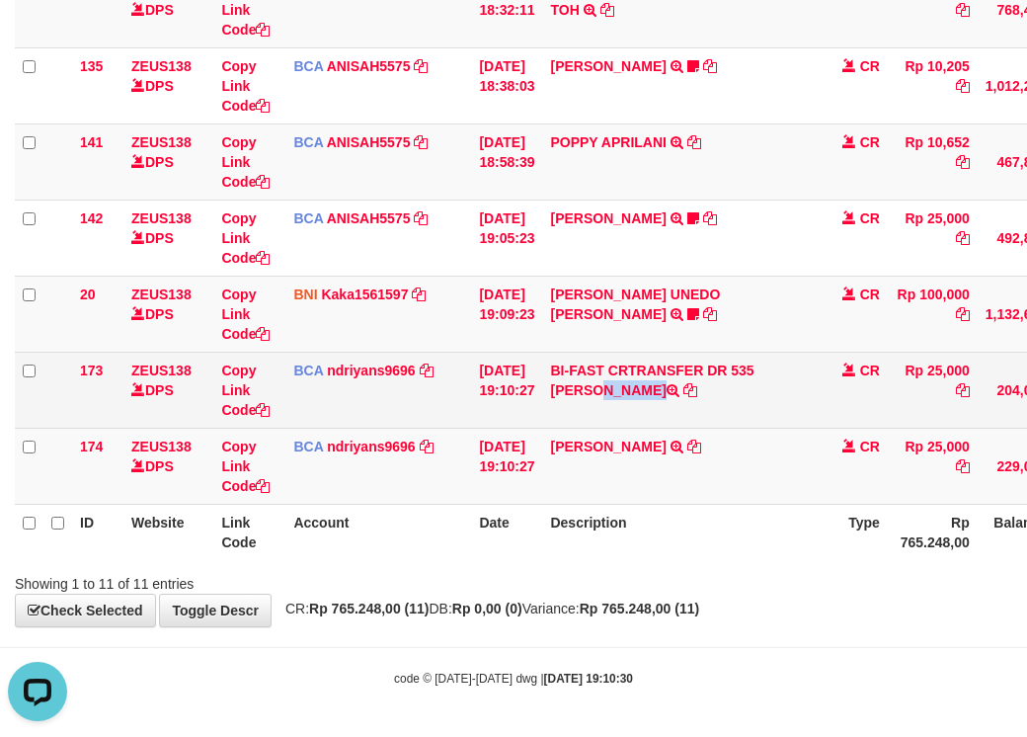
drag, startPoint x: 571, startPoint y: 397, endPoint x: 1035, endPoint y: 388, distance: 464.4
click at [644, 409] on td "BI-FAST CRTRANSFER DR 535 SURYANA" at bounding box center [680, 390] width 277 height 76
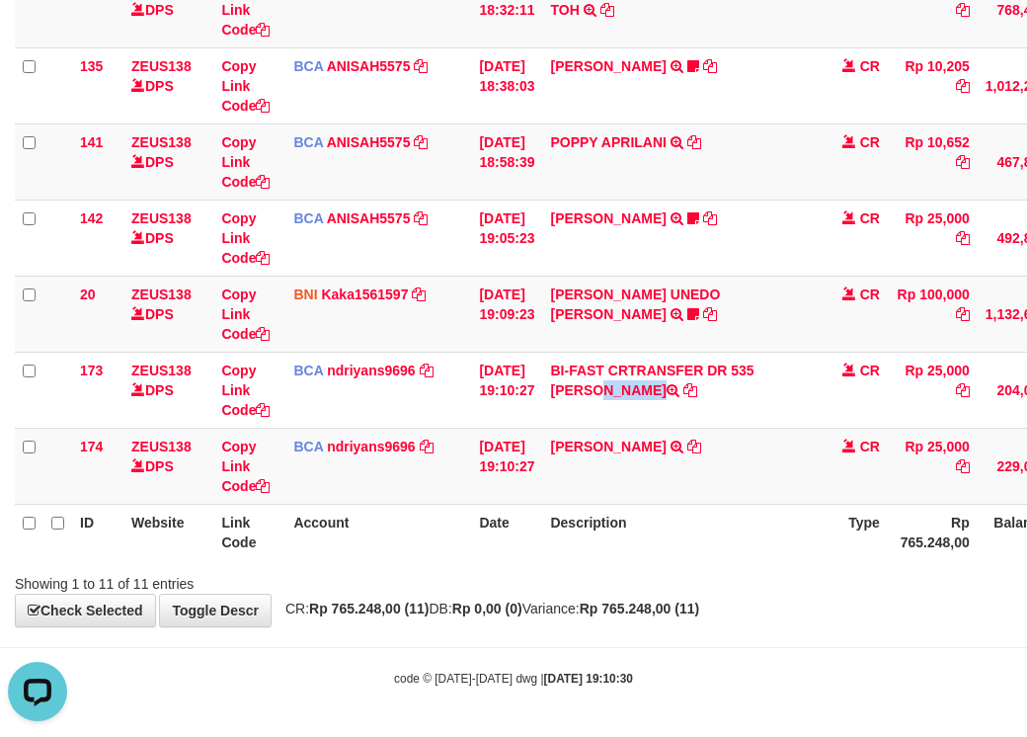
copy td "SURYANA"
click at [176, 555] on tr "ID Website Link Code Account Date Description Type Rp 765.248,00 Balance Status…" at bounding box center [604, 532] width 1179 height 56
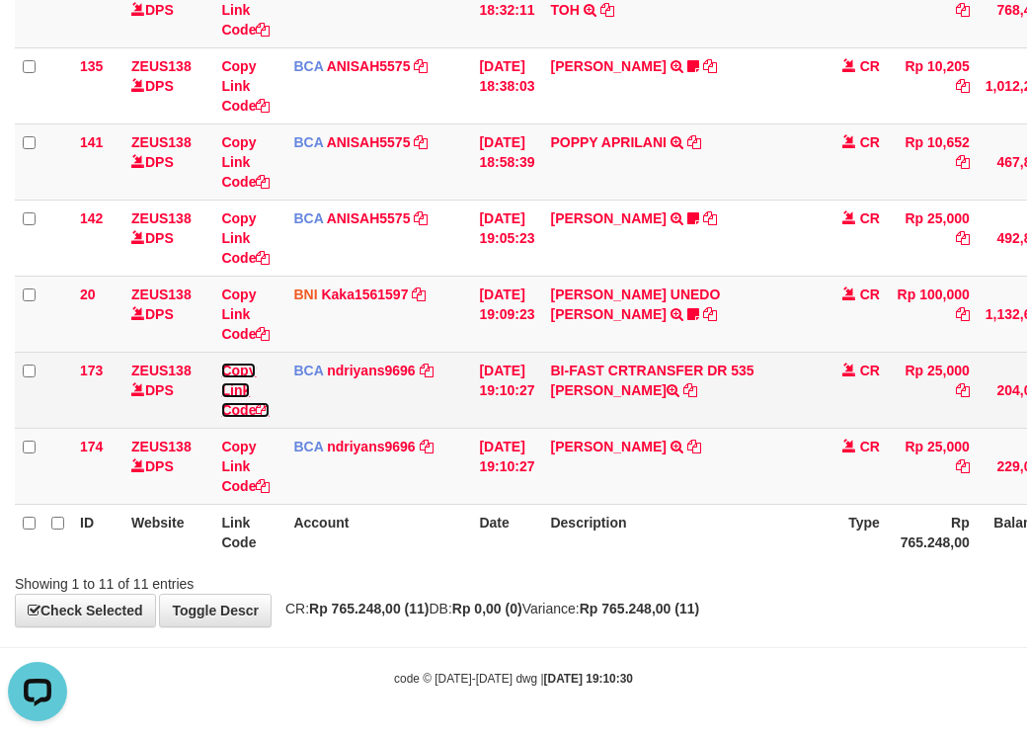
click at [240, 413] on link "Copy Link Code" at bounding box center [245, 390] width 48 height 55
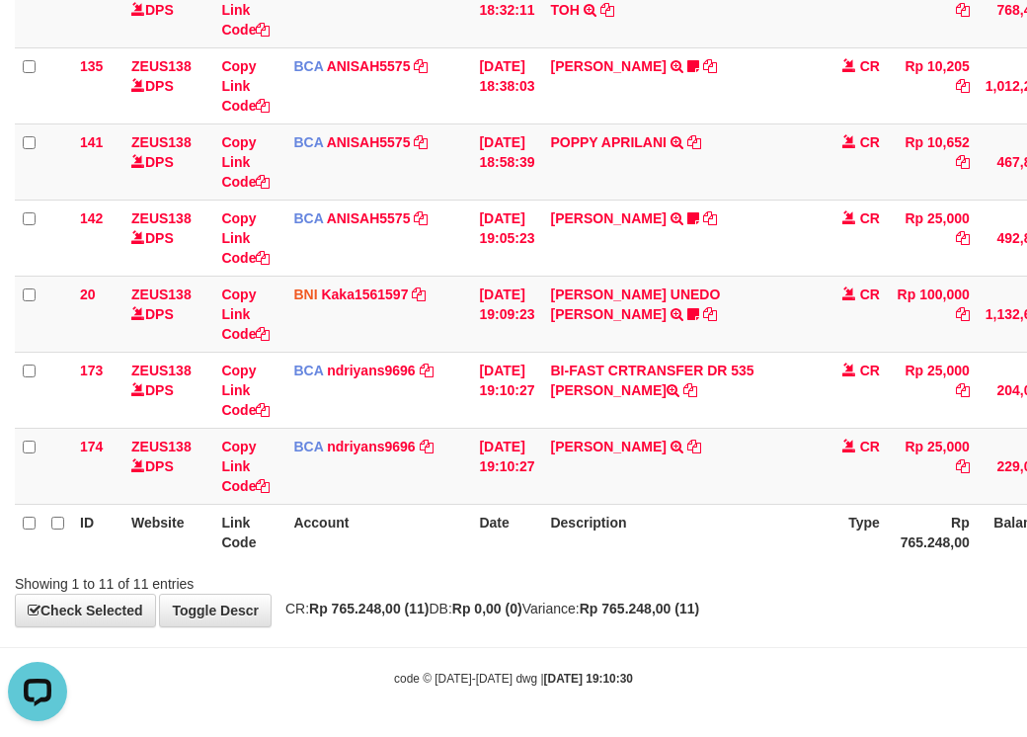
scroll to position [316, 0]
click at [671, 538] on th "Description" at bounding box center [680, 532] width 277 height 56
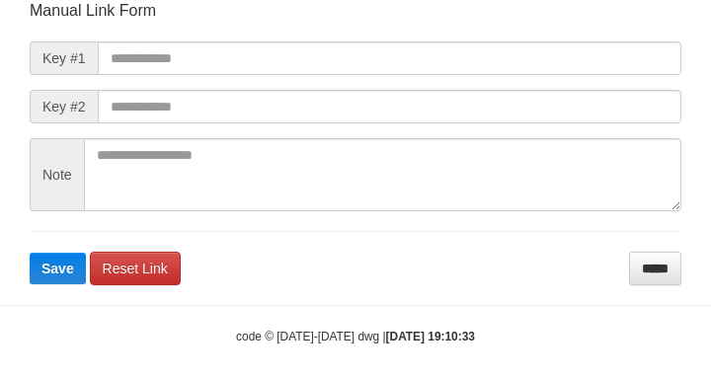
scroll to position [230, 0]
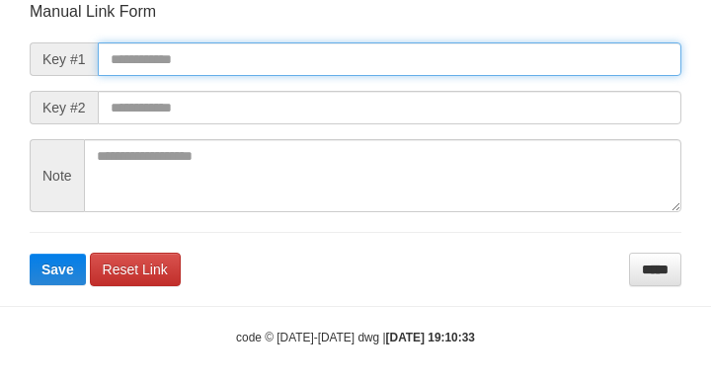
click at [355, 60] on input "text" at bounding box center [390, 59] width 584 height 34
paste input "**********"
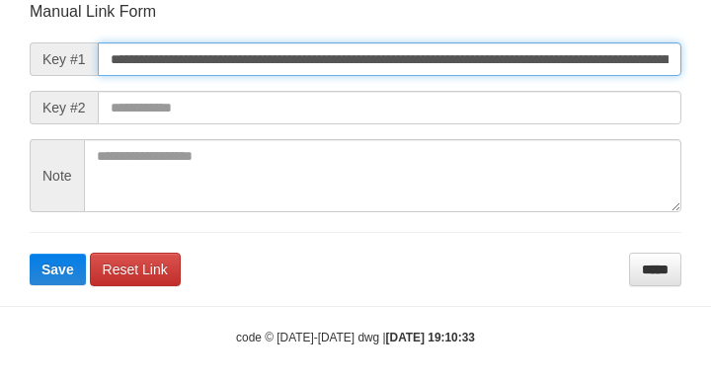
type input "**********"
click at [30, 254] on button "Save" at bounding box center [58, 270] width 56 height 32
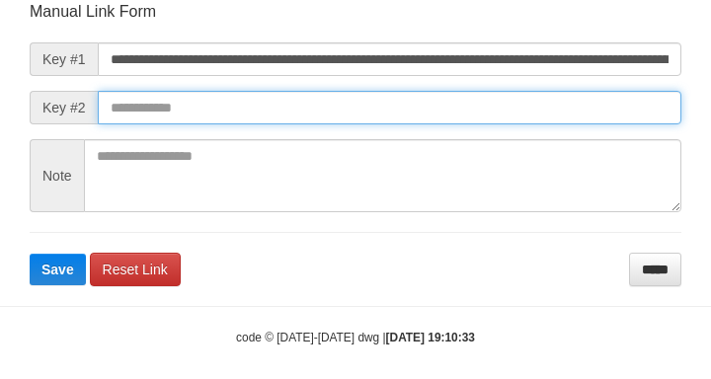
scroll to position [0, 0]
drag, startPoint x: 516, startPoint y: 121, endPoint x: 496, endPoint y: 103, distance: 26.6
click at [512, 123] on input "text" at bounding box center [390, 108] width 584 height 34
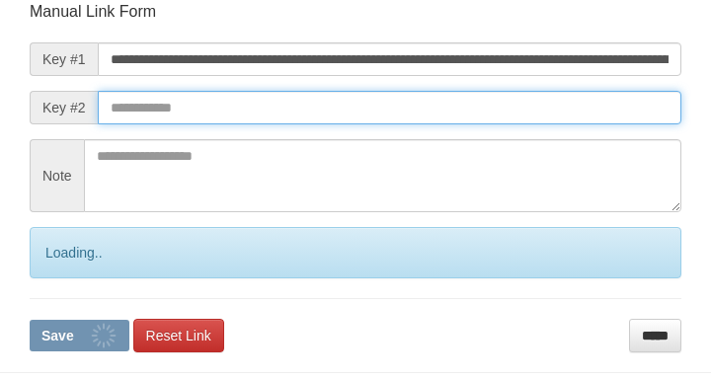
drag, startPoint x: 496, startPoint y: 103, endPoint x: 502, endPoint y: 112, distance: 10.7
click at [496, 105] on input "text" at bounding box center [390, 108] width 584 height 34
click at [30, 320] on button "Save" at bounding box center [80, 336] width 100 height 32
drag, startPoint x: 502, startPoint y: 112, endPoint x: 491, endPoint y: 109, distance: 11.3
click at [505, 115] on input "text" at bounding box center [390, 108] width 584 height 34
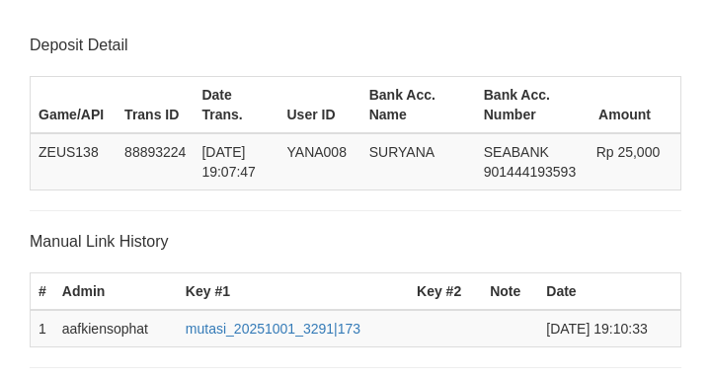
scroll to position [387, 0]
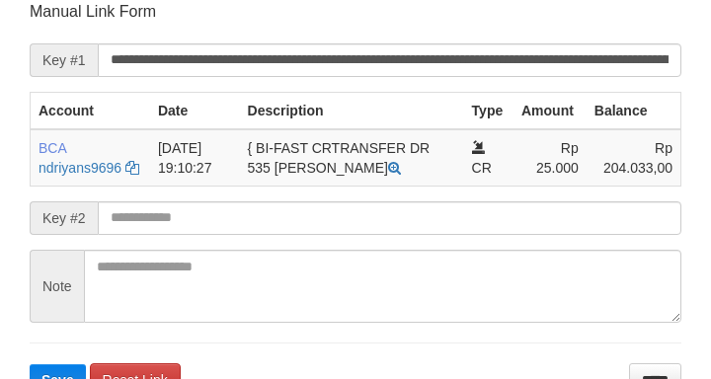
click at [26, 176] on div "Deposit Detail Game/API Trans ID Date Trans. User ID Bank Acc. Name Bank Acc. N…" at bounding box center [356, 22] width 682 height 750
drag, startPoint x: 123, startPoint y: 189, endPoint x: 244, endPoint y: 221, distance: 124.9
click at [144, 205] on form "**********" at bounding box center [356, 198] width 652 height 395
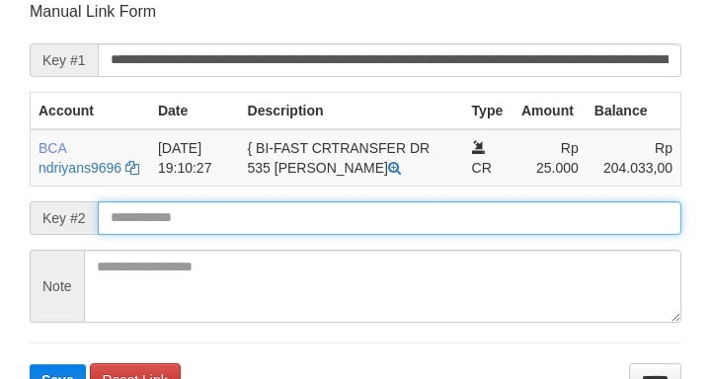
click at [30, 365] on button "Save" at bounding box center [58, 381] width 56 height 32
click at [245, 223] on input "text" at bounding box center [390, 219] width 584 height 34
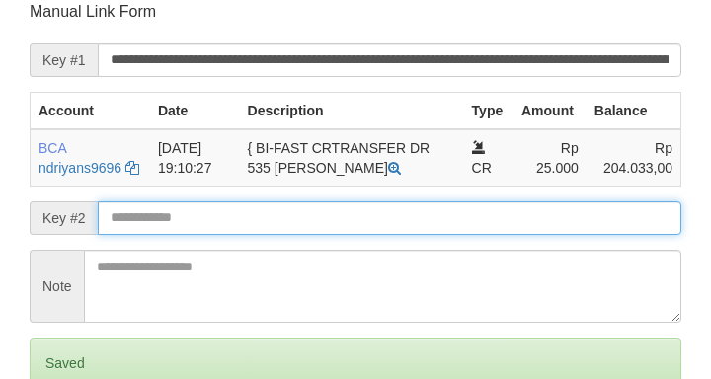
click at [241, 219] on input "text" at bounding box center [390, 219] width 584 height 34
click at [250, 225] on input "text" at bounding box center [390, 219] width 584 height 34
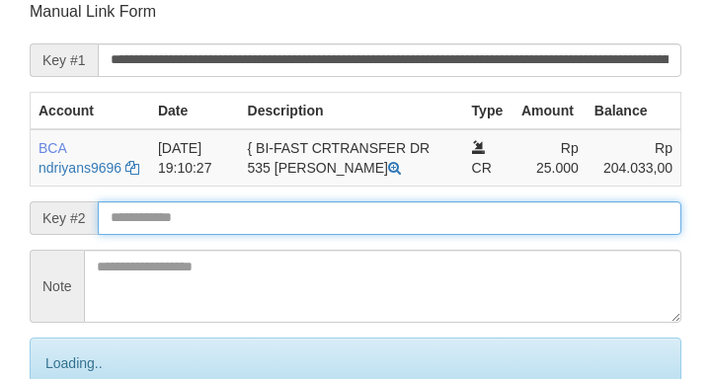
drag, startPoint x: 250, startPoint y: 224, endPoint x: 268, endPoint y: 225, distance: 17.8
click at [252, 223] on input "text" at bounding box center [390, 219] width 584 height 34
click at [267, 225] on input "text" at bounding box center [390, 219] width 584 height 34
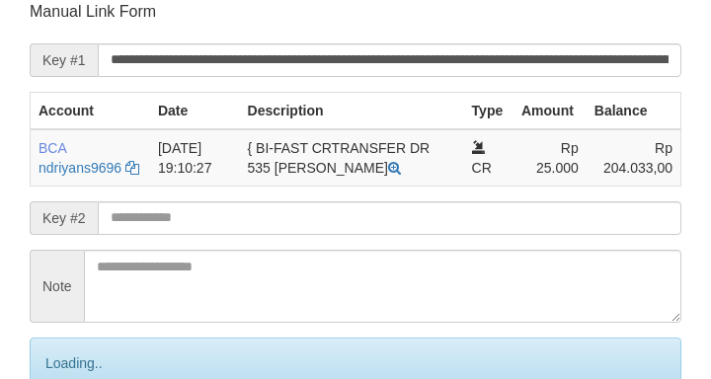
drag, startPoint x: 341, startPoint y: 215, endPoint x: 20, endPoint y: 192, distance: 322.0
click at [336, 215] on input "text" at bounding box center [390, 219] width 584 height 34
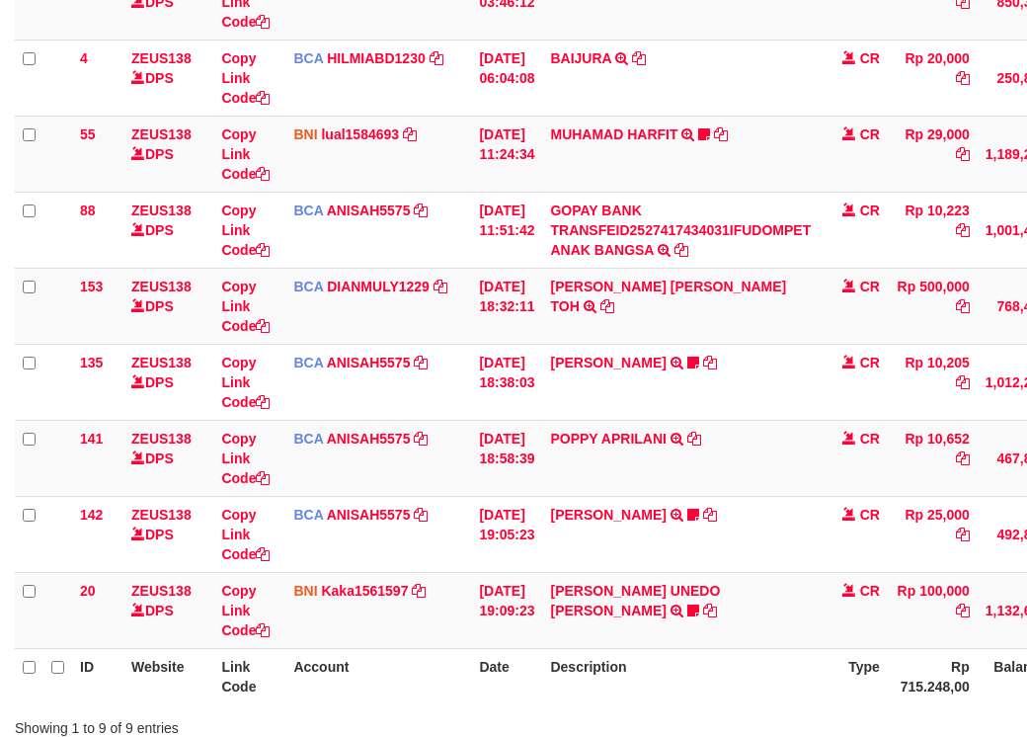
scroll to position [477, 0]
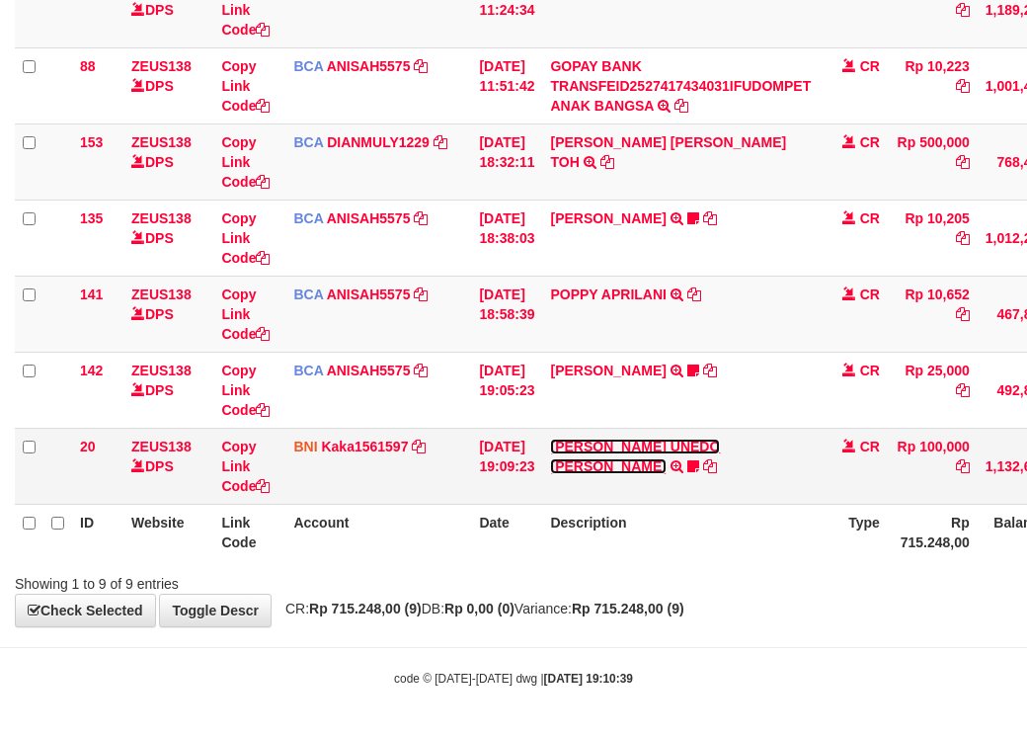
click at [679, 444] on link "[PERSON_NAME] UNEDO [PERSON_NAME]" at bounding box center [635, 457] width 170 height 36
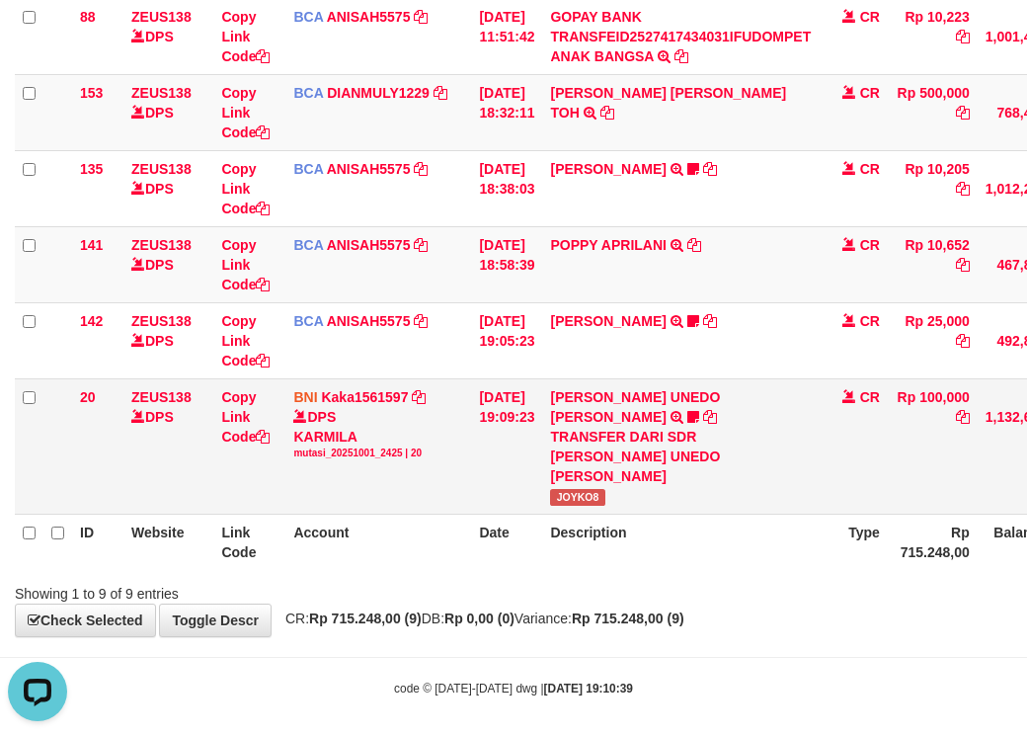
scroll to position [0, 0]
click at [594, 505] on span "JOYKO8" at bounding box center [577, 497] width 54 height 17
click at [595, 504] on span "JOYKO8" at bounding box center [577, 497] width 54 height 17
copy span "JOYKO8"
drag, startPoint x: 434, startPoint y: 426, endPoint x: 865, endPoint y: 294, distance: 451.3
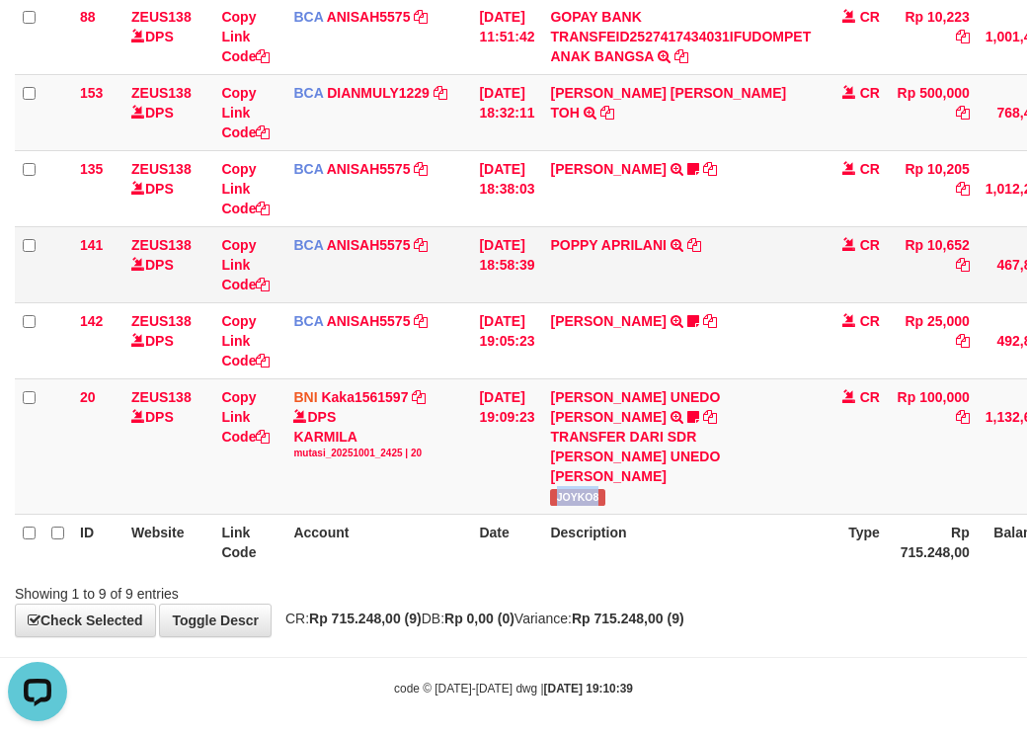
click at [447, 378] on td "BCA ANISAH5575 DPS ANISAH mutasi_20251001_3827 | 142 mutasi_20251001_3827 | 142" at bounding box center [379, 340] width 186 height 76
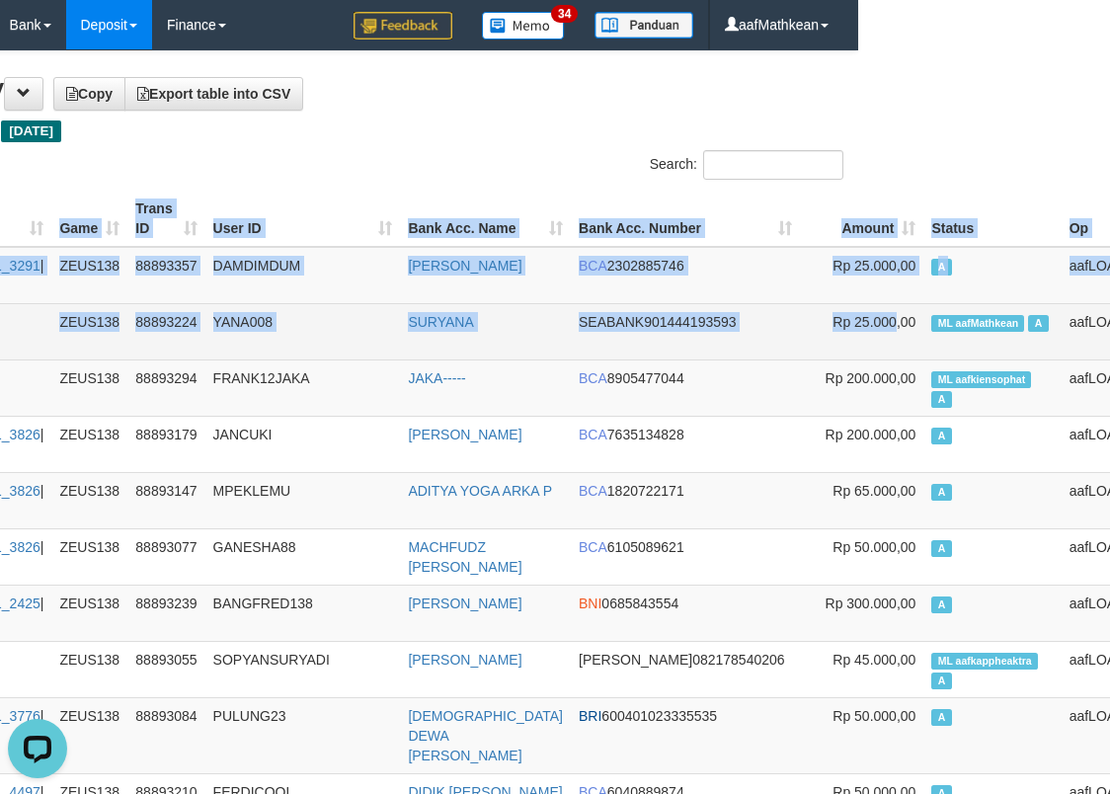
click at [932, 321] on span "ML aafMathkean" at bounding box center [978, 323] width 93 height 17
click at [932, 315] on span "ML aafMathkean" at bounding box center [978, 323] width 93 height 17
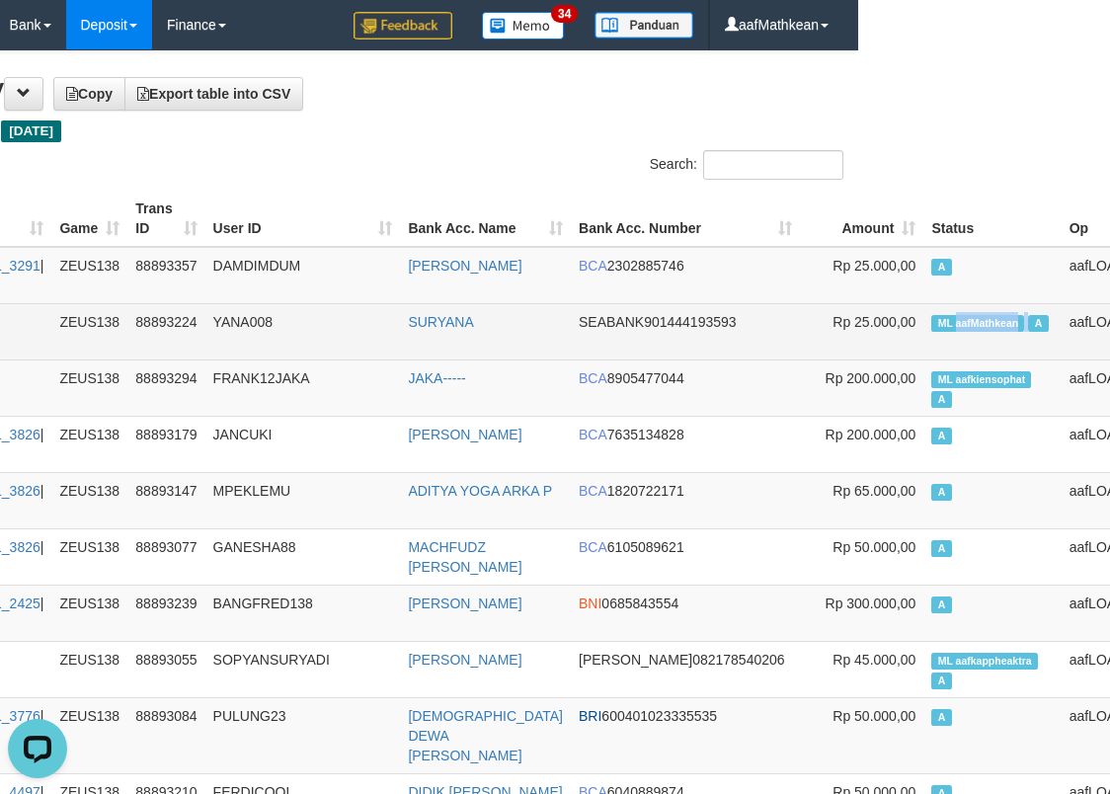
click at [932, 315] on span "ML aafMathkean" at bounding box center [978, 323] width 93 height 17
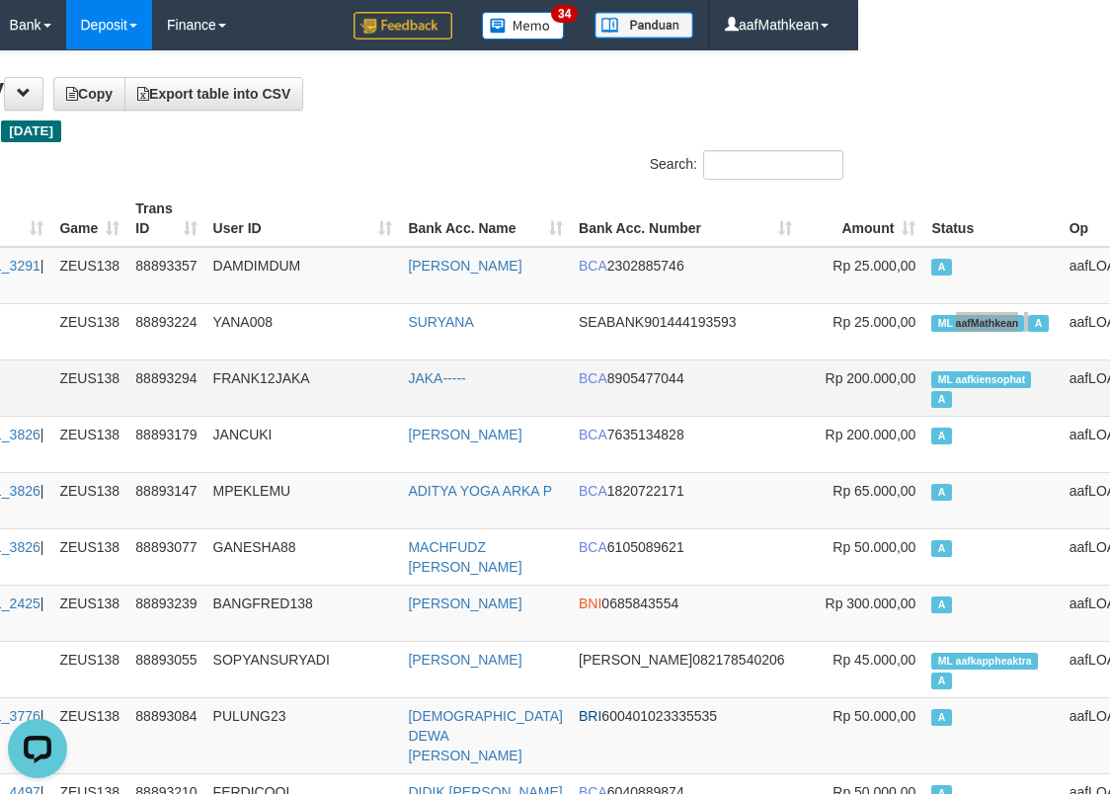
scroll to position [1334, 252]
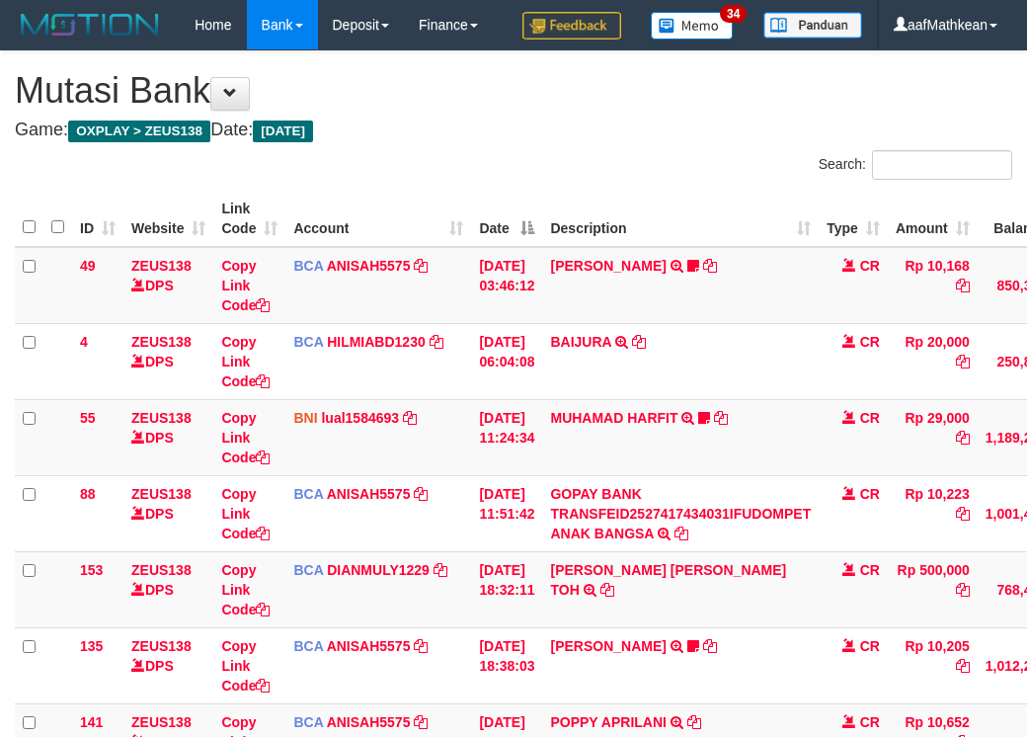
scroll to position [476, 0]
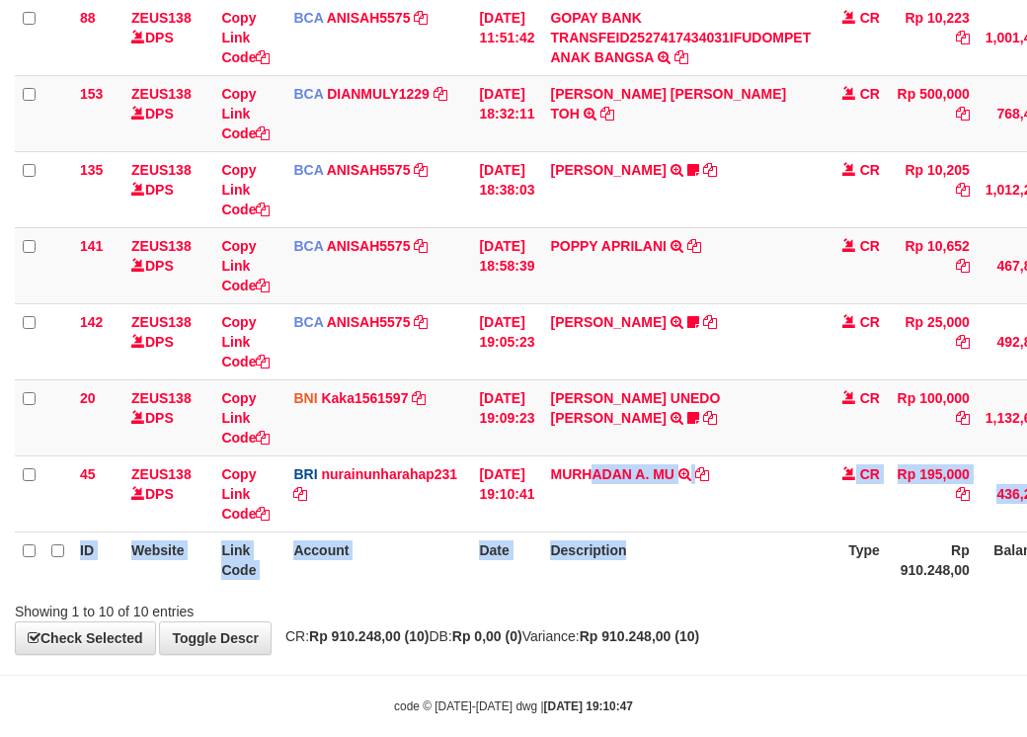
scroll to position [477, 0]
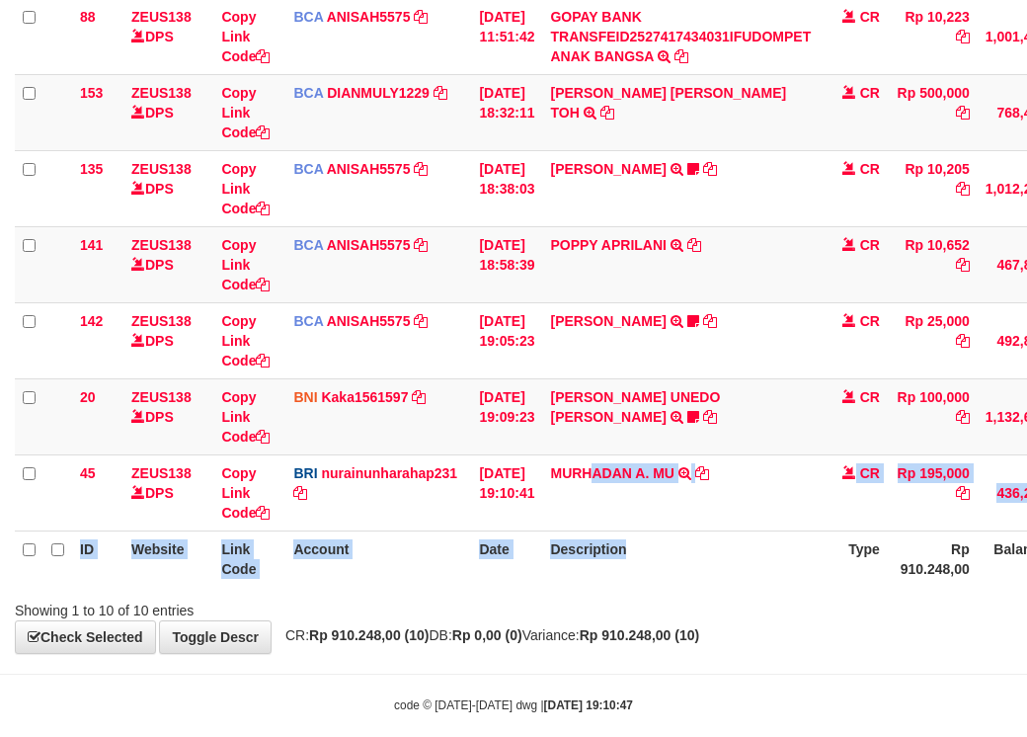
drag, startPoint x: 654, startPoint y: 604, endPoint x: 700, endPoint y: 584, distance: 50.5
click at [663, 587] on table "ID Website Link Code Account Date Description Type Amount Balance Status Action…" at bounding box center [604, 150] width 1179 height 873
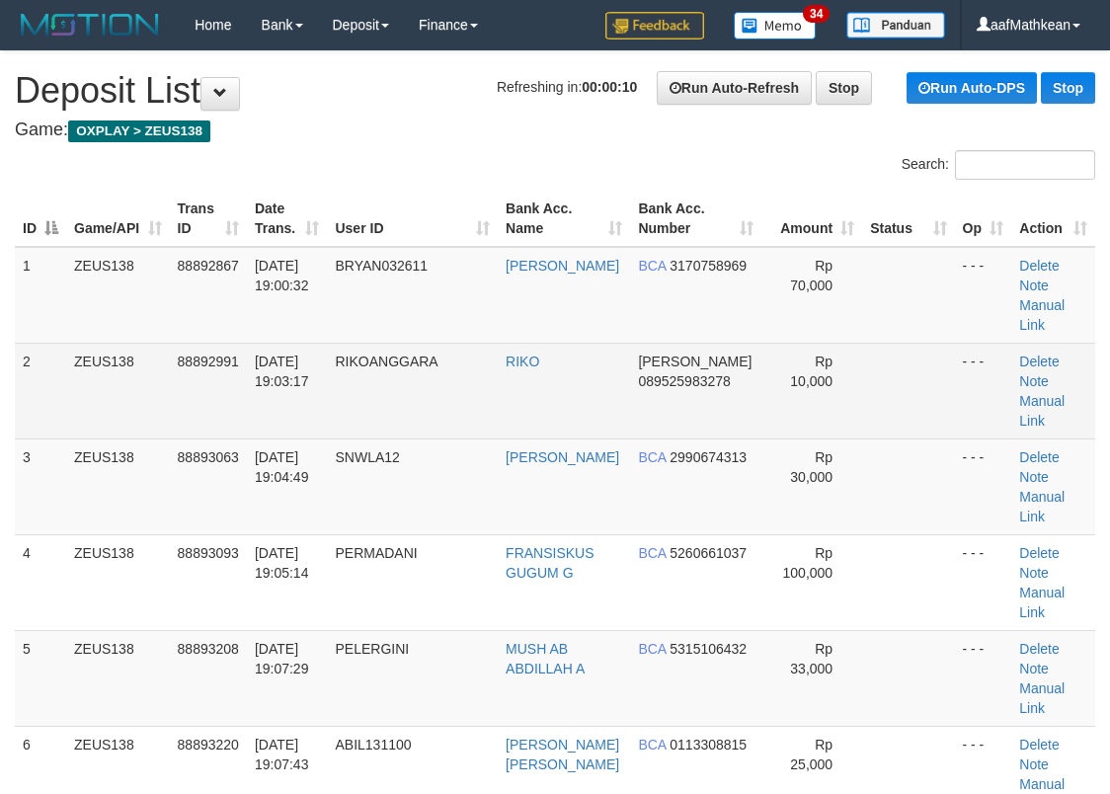
click at [707, 385] on tr "2 ZEUS138 88892991 [DATE] 19:03:17 [GEOGRAPHIC_DATA] RIKO [PERSON_NAME] 0895259…" at bounding box center [555, 391] width 1081 height 96
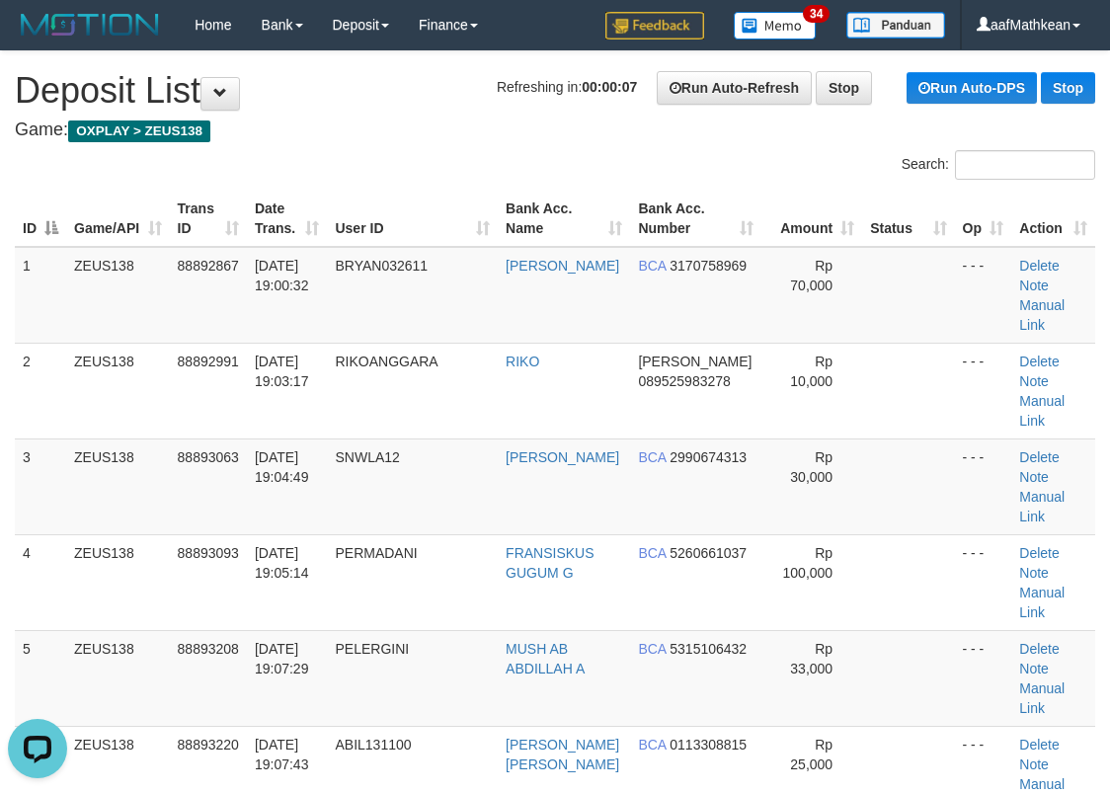
scroll to position [629, 0]
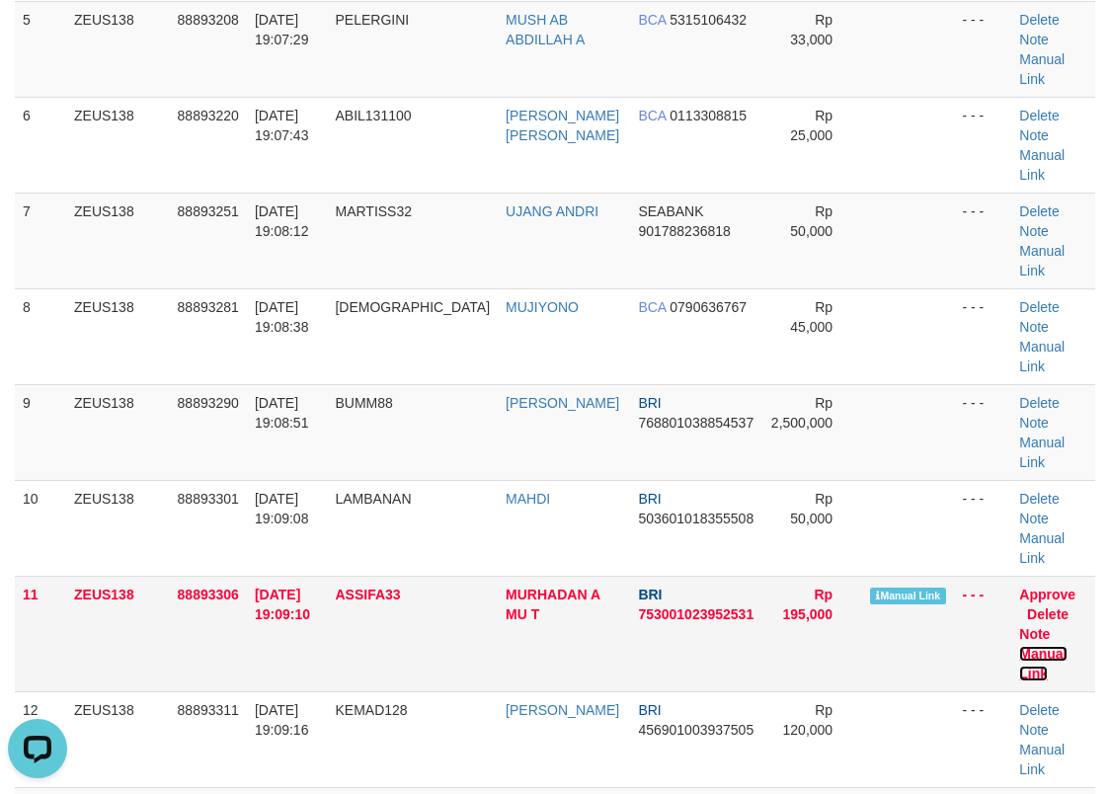
click at [1067, 646] on link "Manual Link" at bounding box center [1043, 664] width 47 height 36
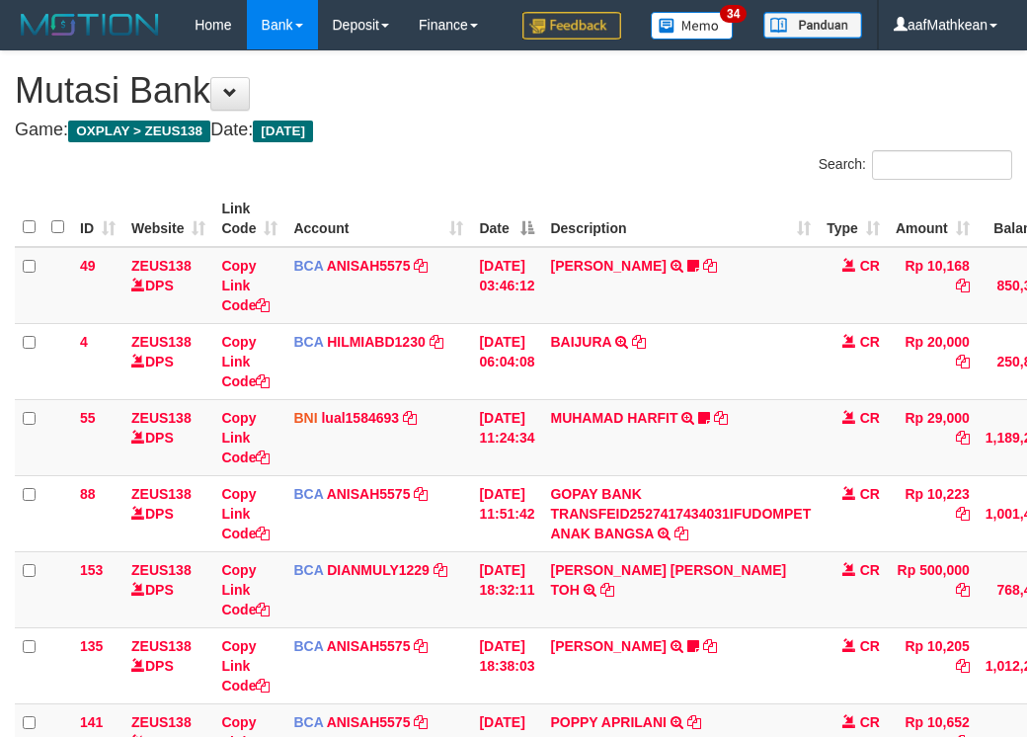
scroll to position [476, 0]
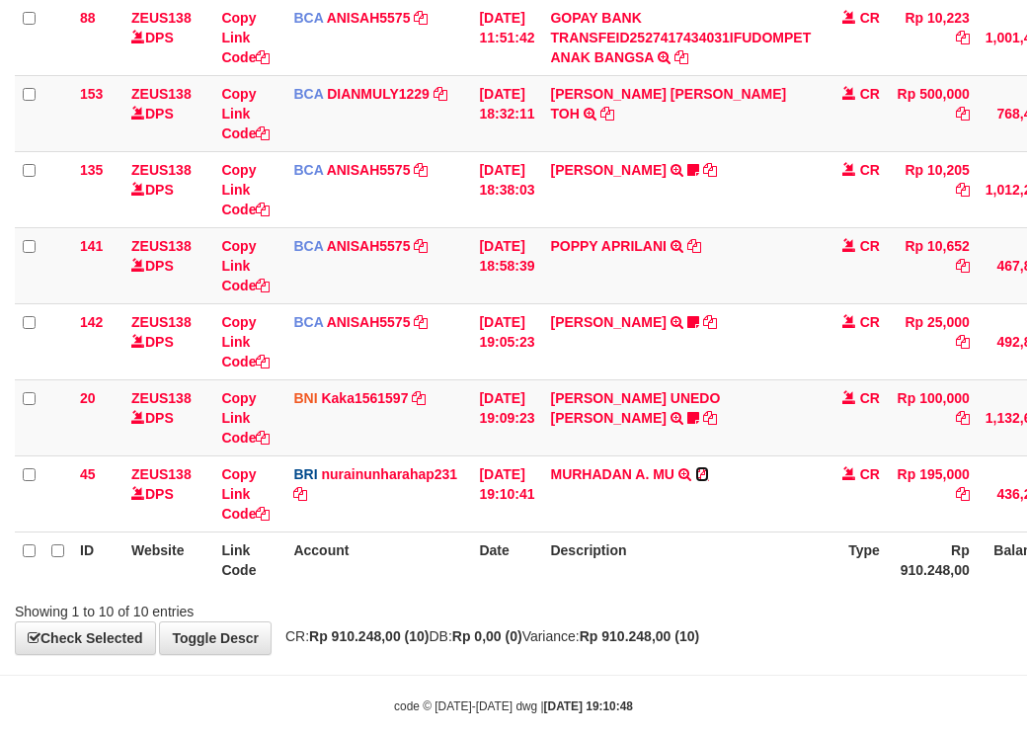
drag, startPoint x: 713, startPoint y: 522, endPoint x: 1037, endPoint y: 467, distance: 328.6
click at [709, 481] on icon at bounding box center [702, 474] width 14 height 14
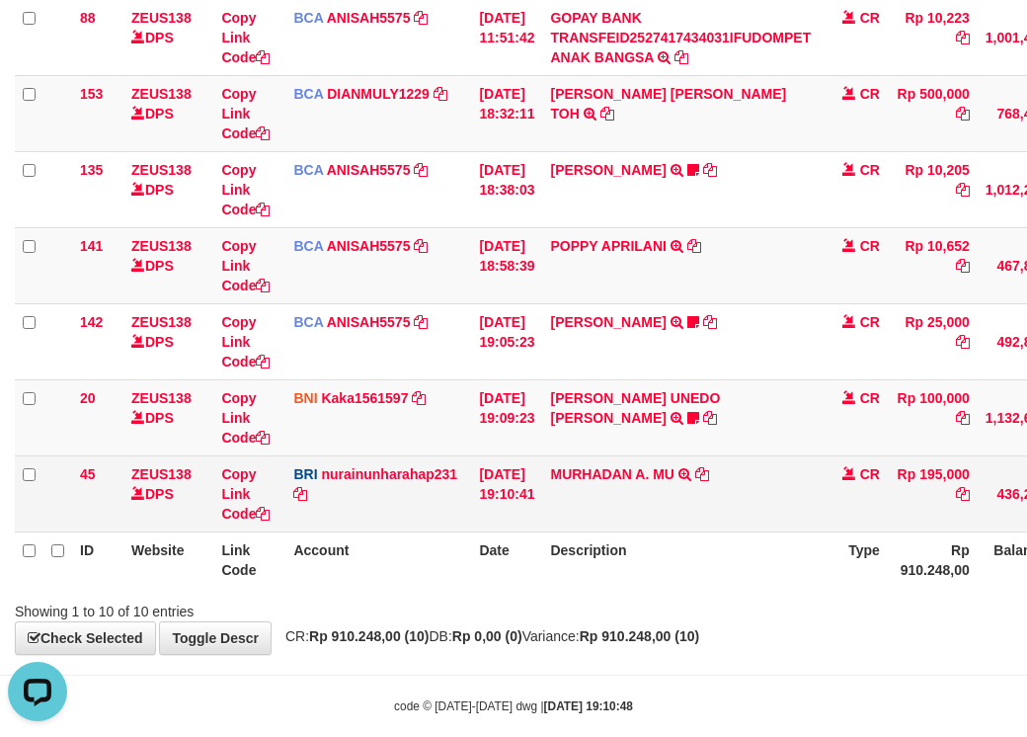
drag, startPoint x: 593, startPoint y: 566, endPoint x: 1038, endPoint y: 524, distance: 447.6
click at [614, 532] on tr "45 ZEUS138 DPS Copy Link Code BRI nurainunharahap231 DPS NURAINUN HARAHAP mutas…" at bounding box center [604, 493] width 1179 height 76
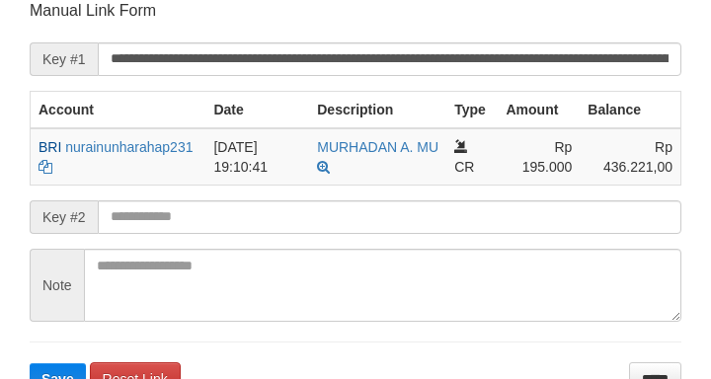
click at [382, 225] on input "text" at bounding box center [390, 218] width 584 height 34
click at [30, 364] on button "Save" at bounding box center [58, 380] width 56 height 32
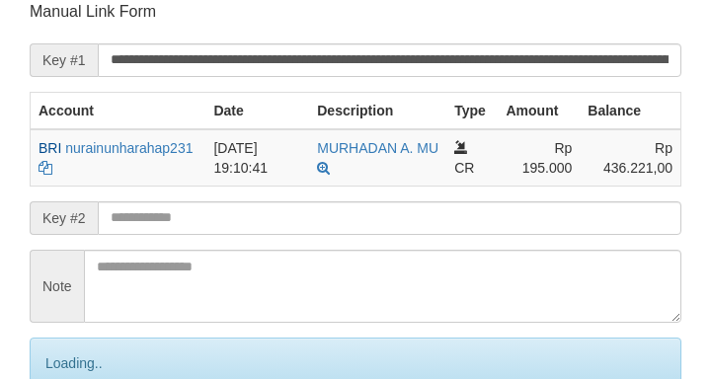
click at [385, 218] on input "text" at bounding box center [390, 219] width 584 height 34
drag, startPoint x: 407, startPoint y: 222, endPoint x: 428, endPoint y: 216, distance: 21.6
click at [411, 223] on input "text" at bounding box center [390, 219] width 584 height 34
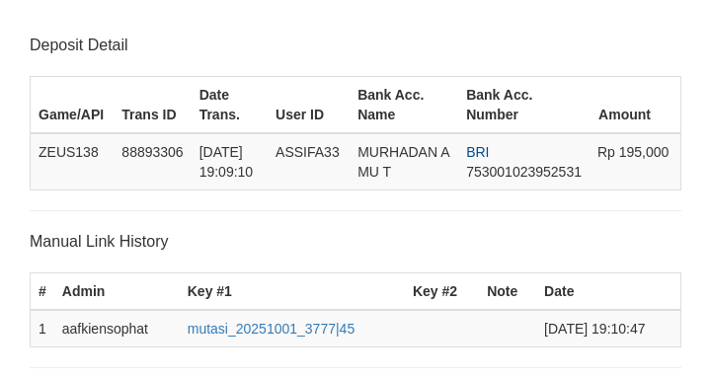
scroll to position [387, 0]
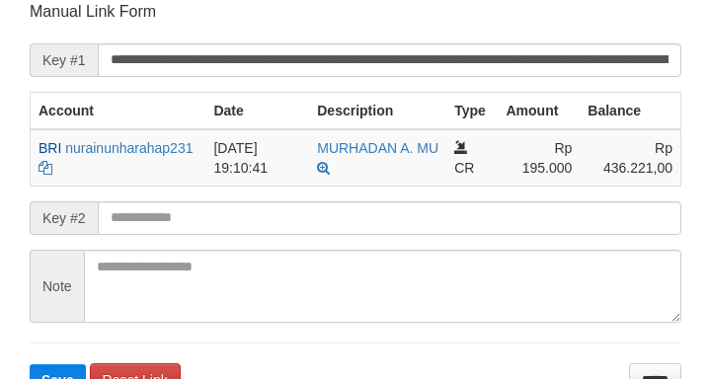
click at [443, 221] on input "text" at bounding box center [390, 219] width 584 height 34
click at [30, 365] on button "Save" at bounding box center [58, 381] width 56 height 32
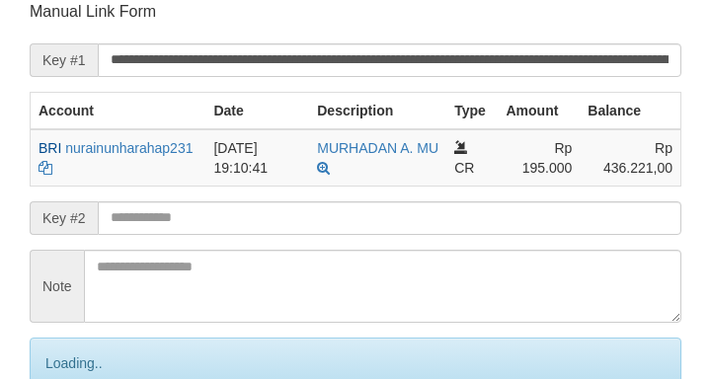
click at [444, 221] on input "text" at bounding box center [390, 219] width 584 height 34
drag, startPoint x: 444, startPoint y: 221, endPoint x: 428, endPoint y: 225, distance: 16.3
click at [443, 222] on input "text" at bounding box center [390, 219] width 584 height 34
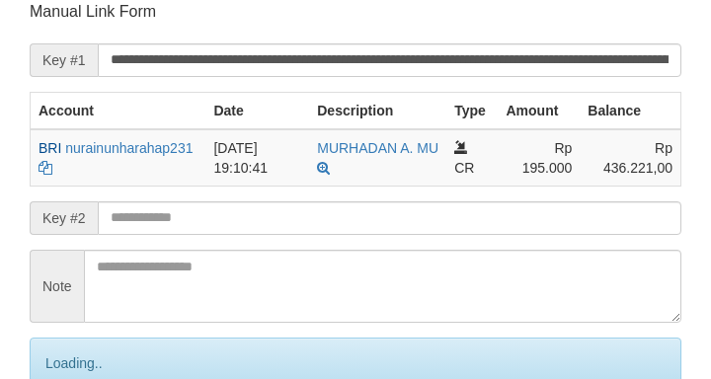
click at [422, 217] on input "text" at bounding box center [390, 219] width 584 height 34
click at [428, 222] on input "text" at bounding box center [390, 219] width 584 height 34
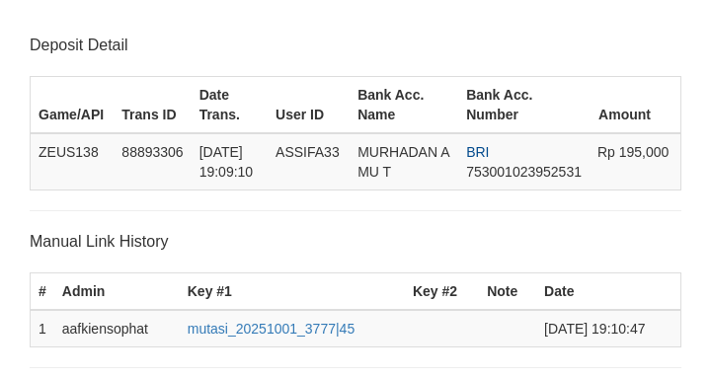
scroll to position [387, 0]
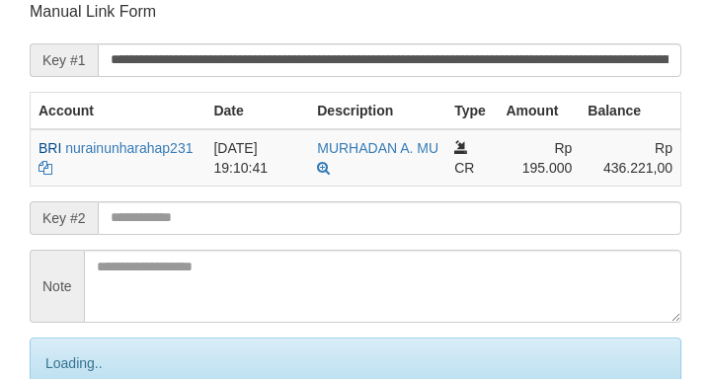
click at [420, 216] on input "text" at bounding box center [390, 219] width 584 height 34
click at [426, 223] on input "text" at bounding box center [390, 219] width 584 height 34
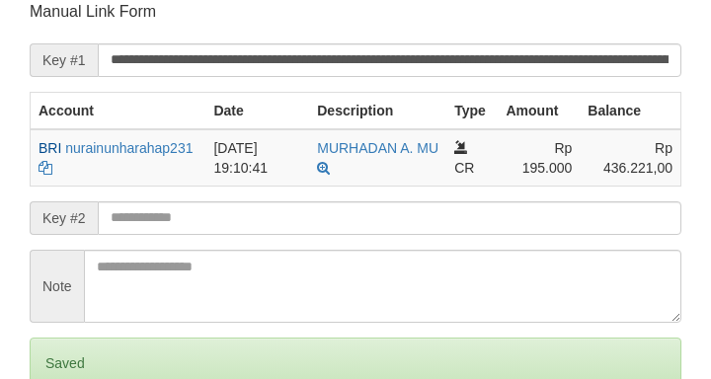
click at [430, 221] on input "text" at bounding box center [390, 219] width 584 height 34
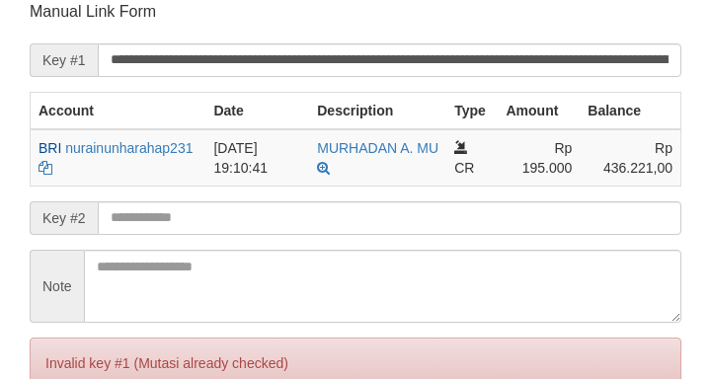
click at [433, 225] on input "text" at bounding box center [390, 219] width 584 height 34
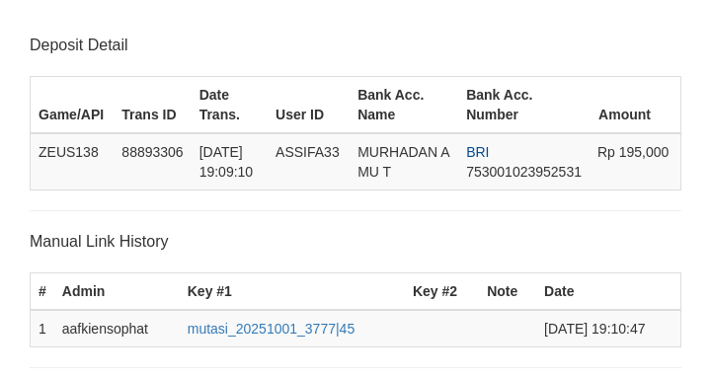
scroll to position [387, 0]
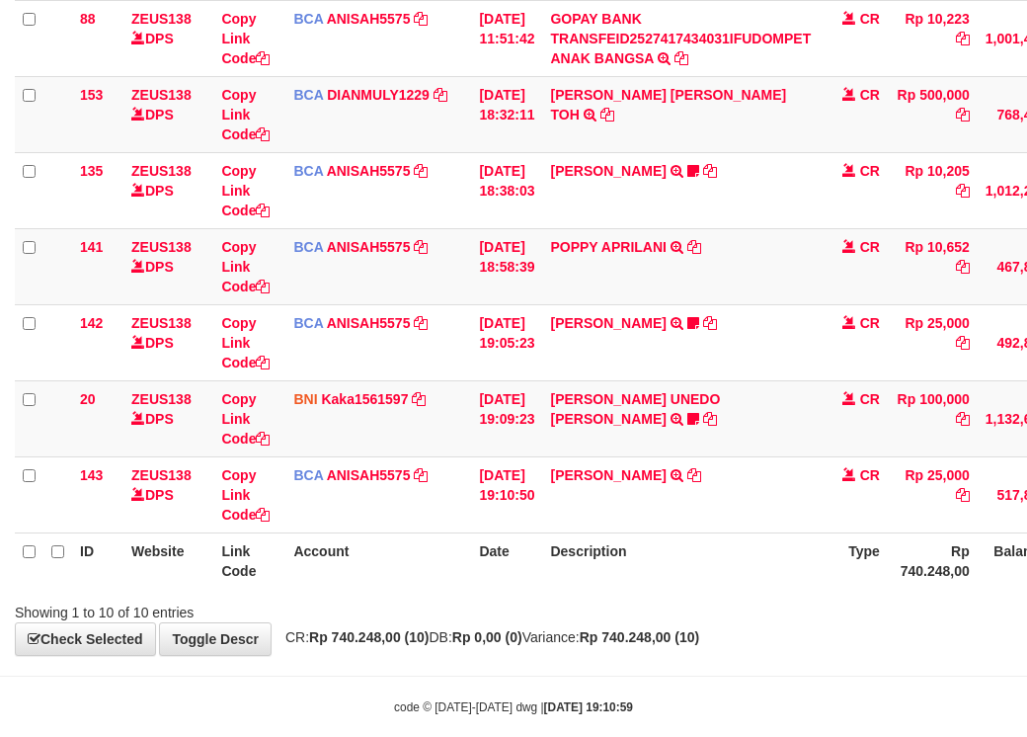
drag, startPoint x: 559, startPoint y: 574, endPoint x: 604, endPoint y: 644, distance: 83.0
click at [582, 589] on table "ID Website Link Code Account Date Description Type Amount Balance Status Action…" at bounding box center [604, 151] width 1179 height 873
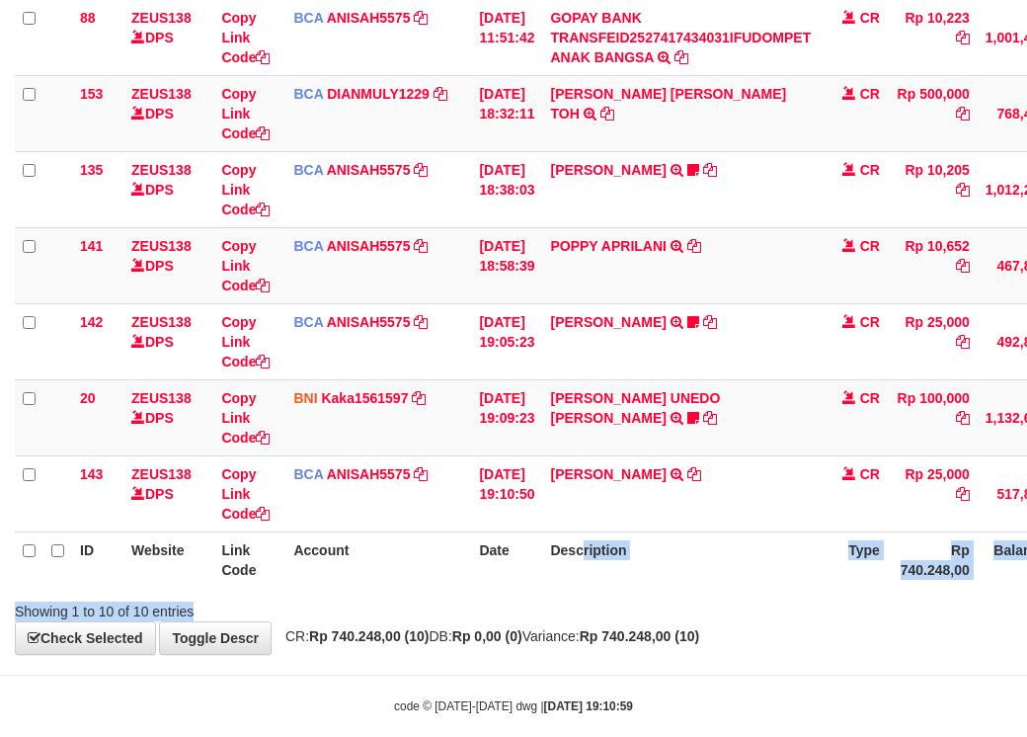
drag, startPoint x: 604, startPoint y: 644, endPoint x: 624, endPoint y: 649, distance: 21.3
click at [610, 621] on div "Search: ID Website Link Code Account Date Description Type Amount Balance Statu…" at bounding box center [514, 147] width 998 height 947
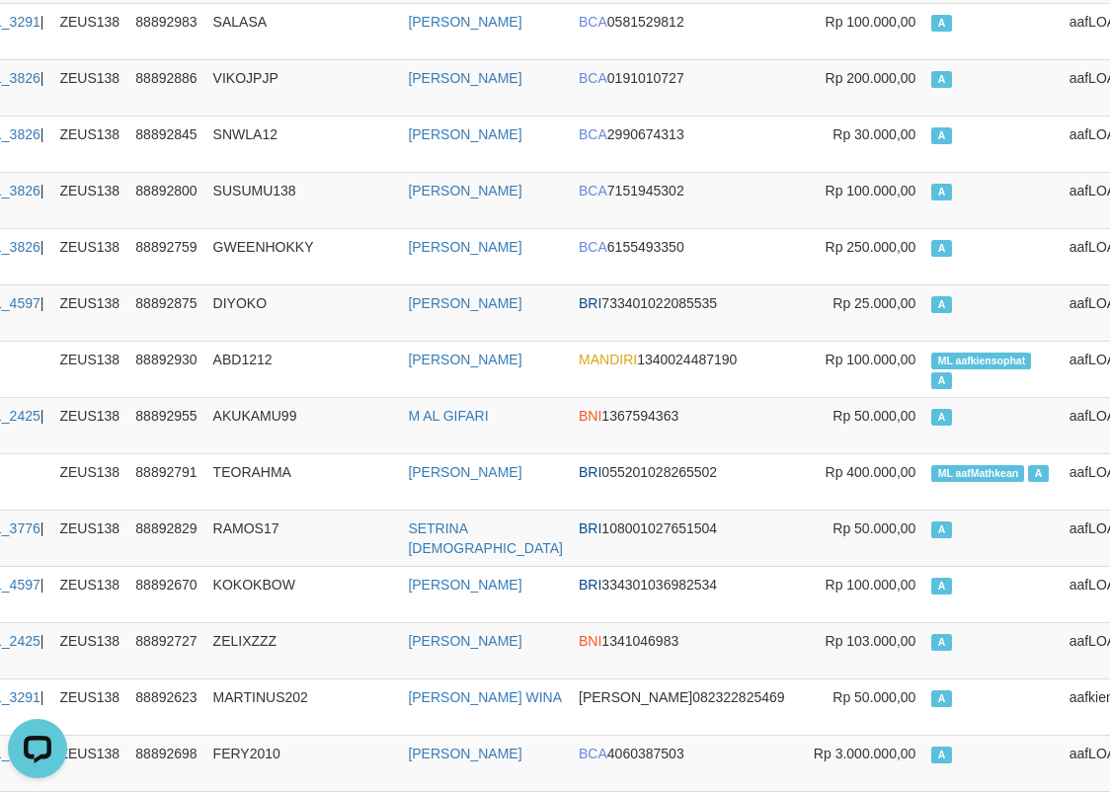
scroll to position [0, 252]
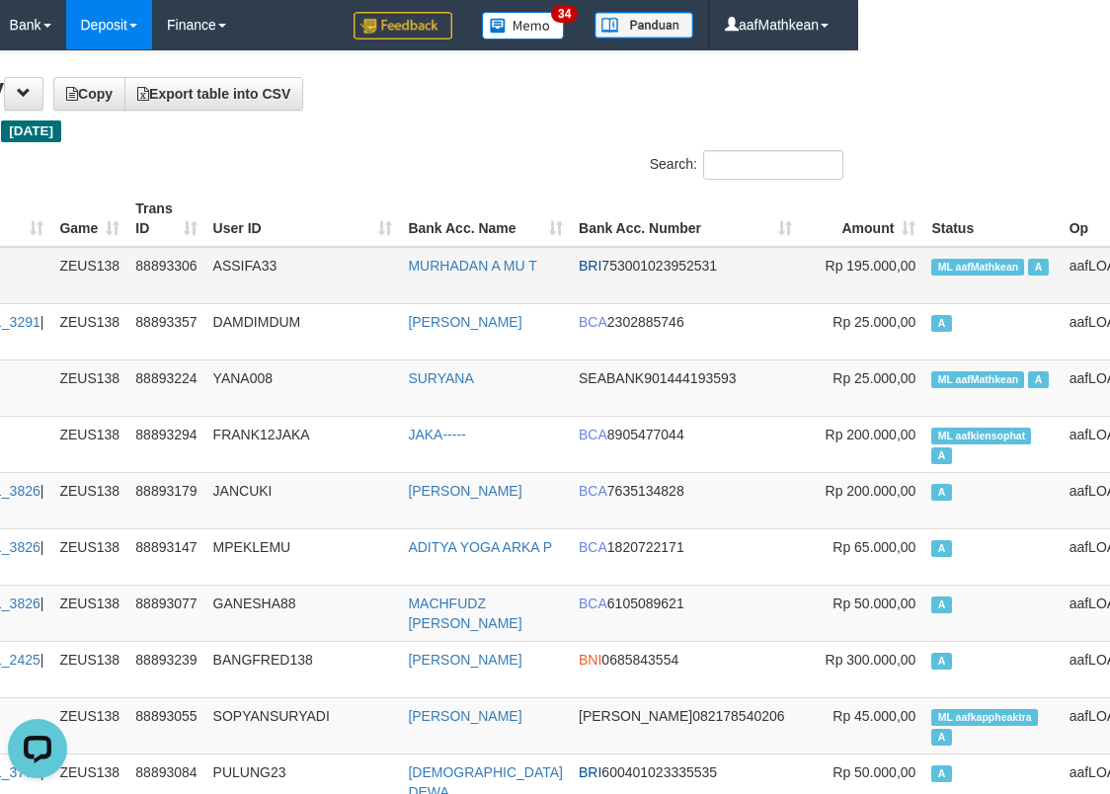
click at [932, 266] on span "ML aafMathkean" at bounding box center [978, 267] width 93 height 17
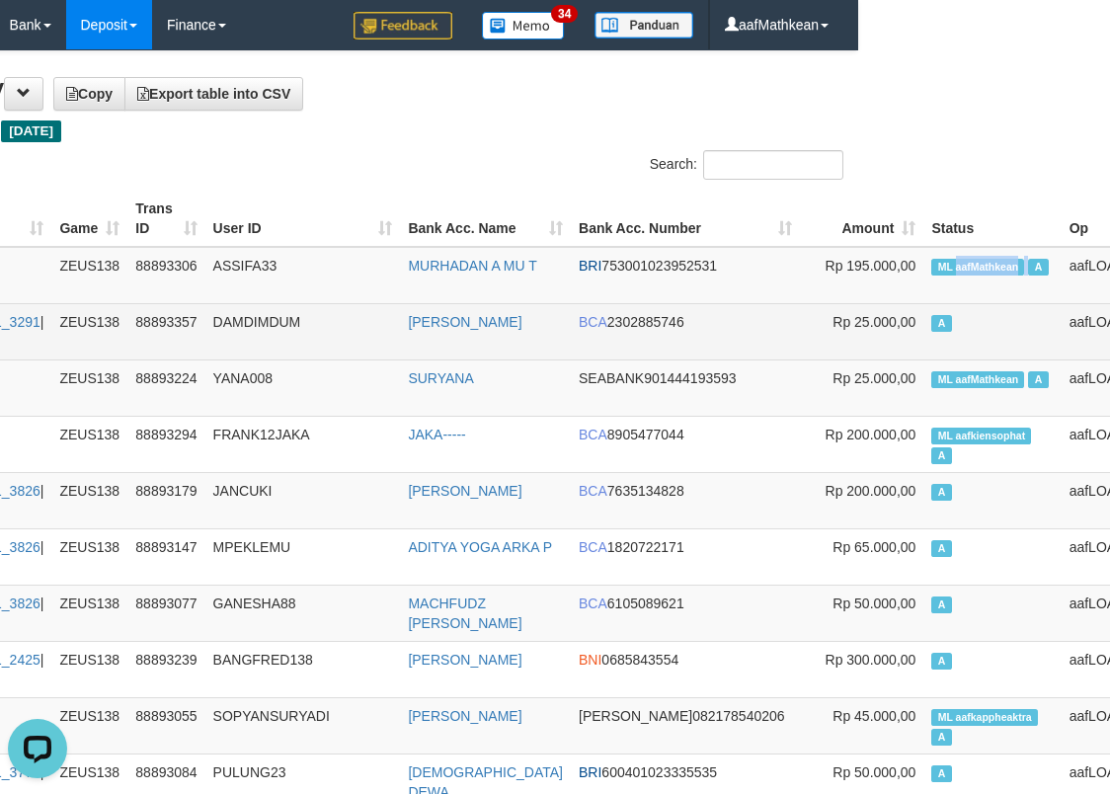
copy td "aafMathkean"
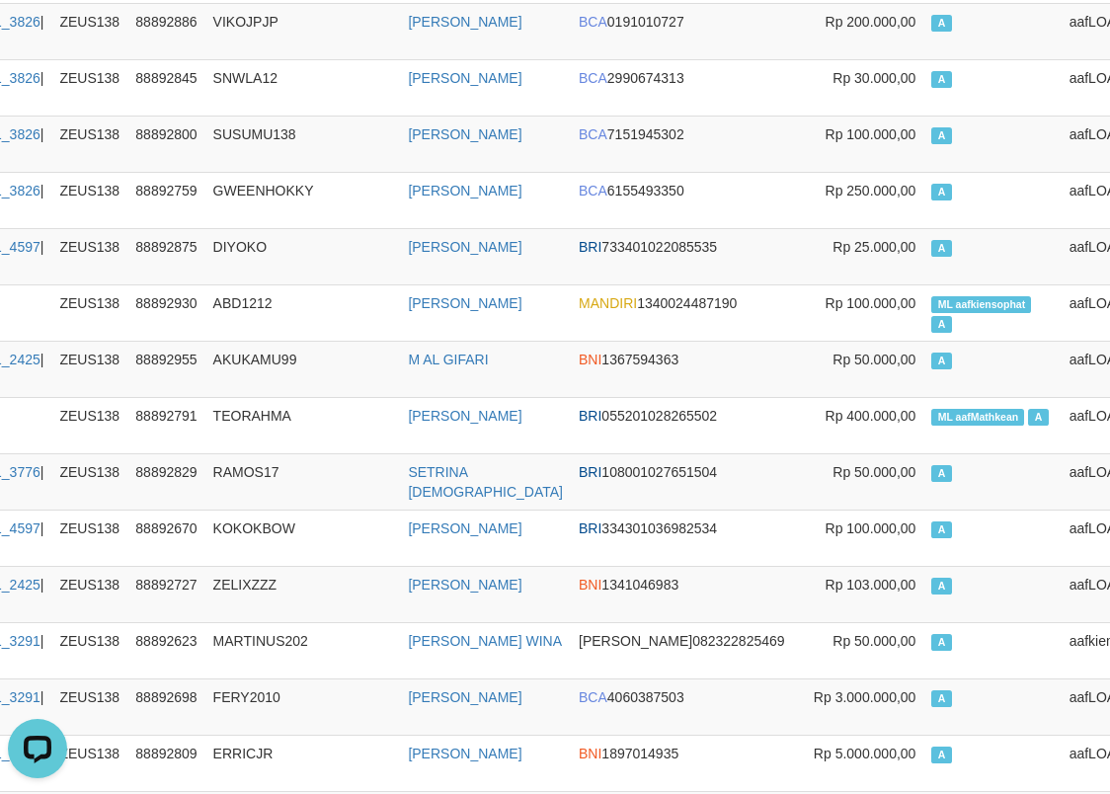
scroll to position [3305, 252]
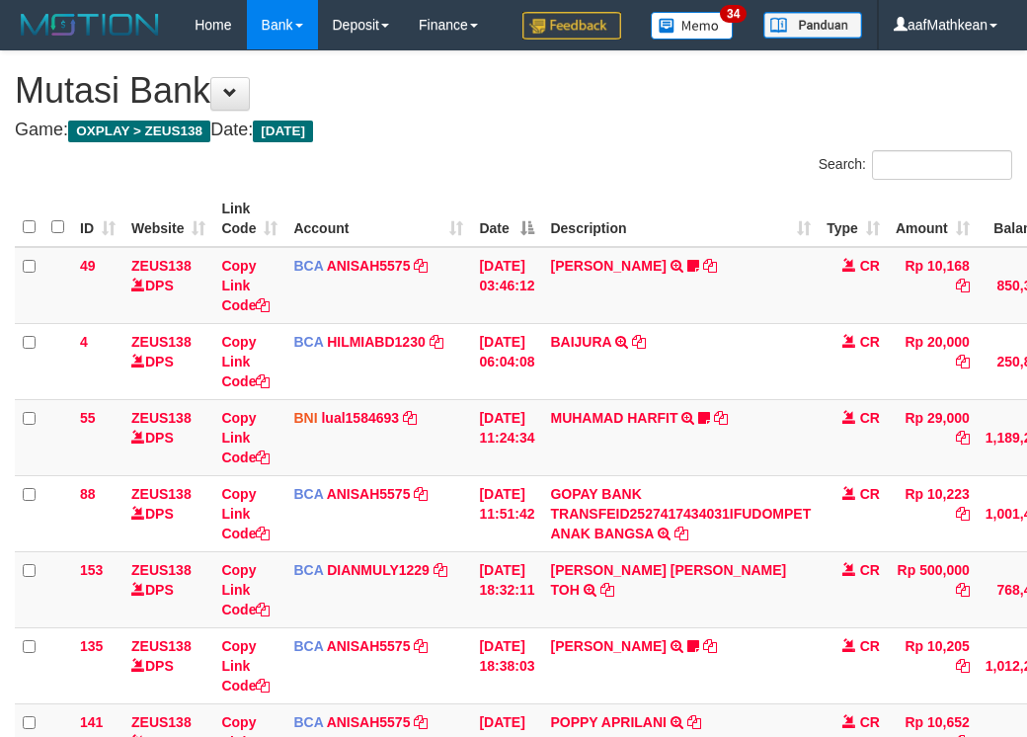
scroll to position [475, 0]
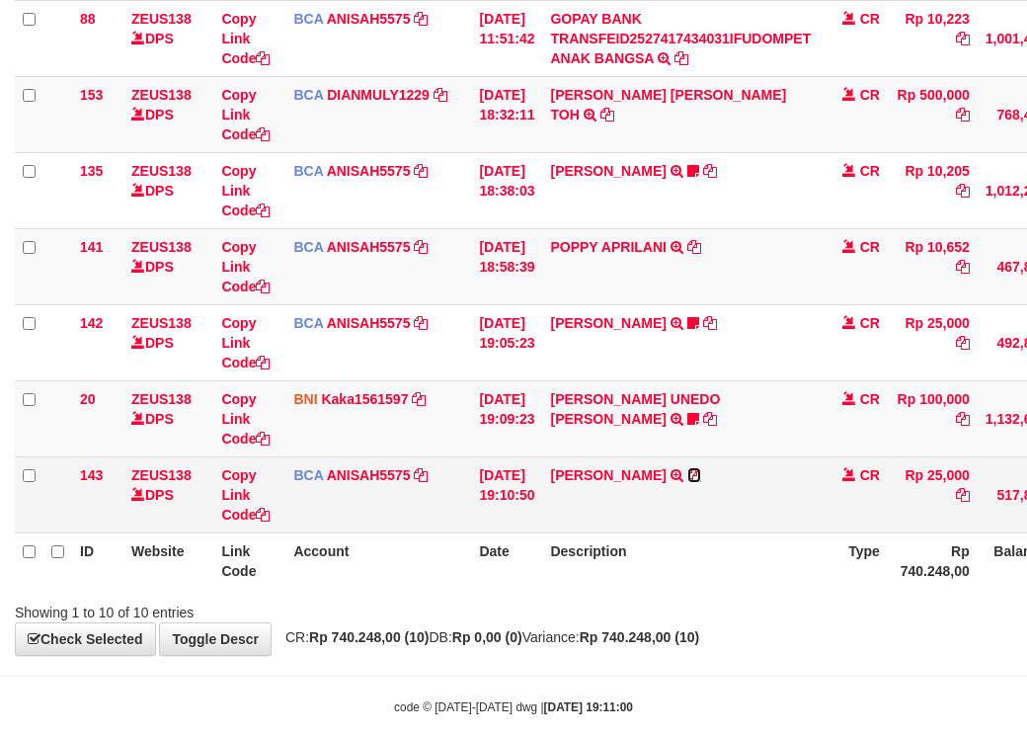
click at [699, 482] on icon at bounding box center [695, 475] width 14 height 14
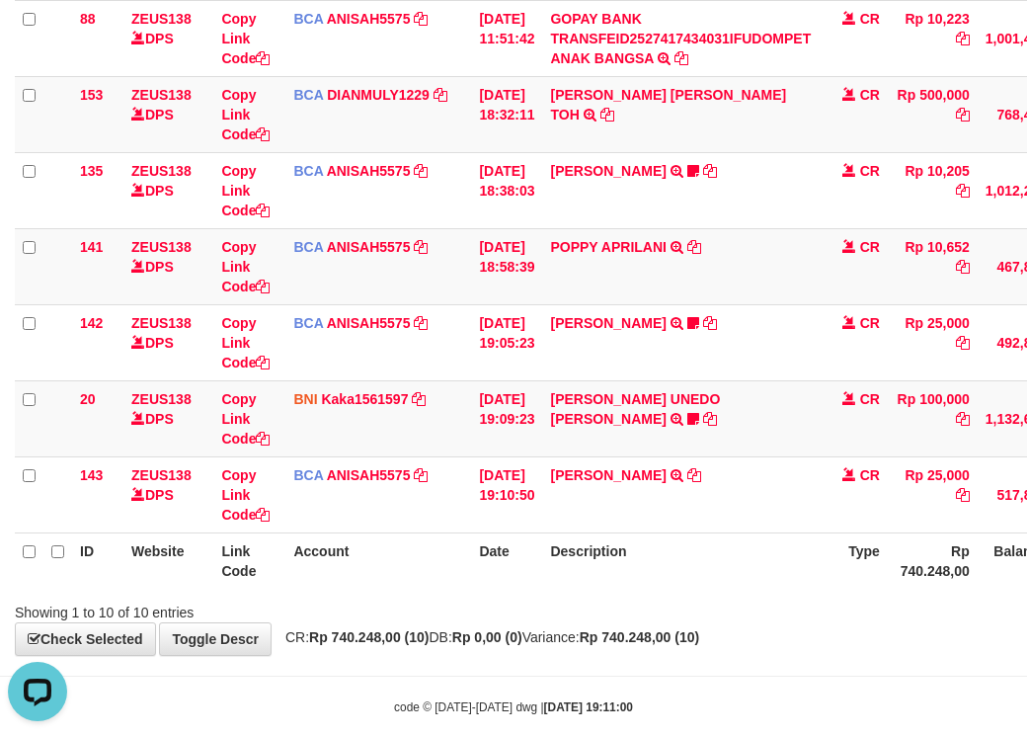
scroll to position [0, 0]
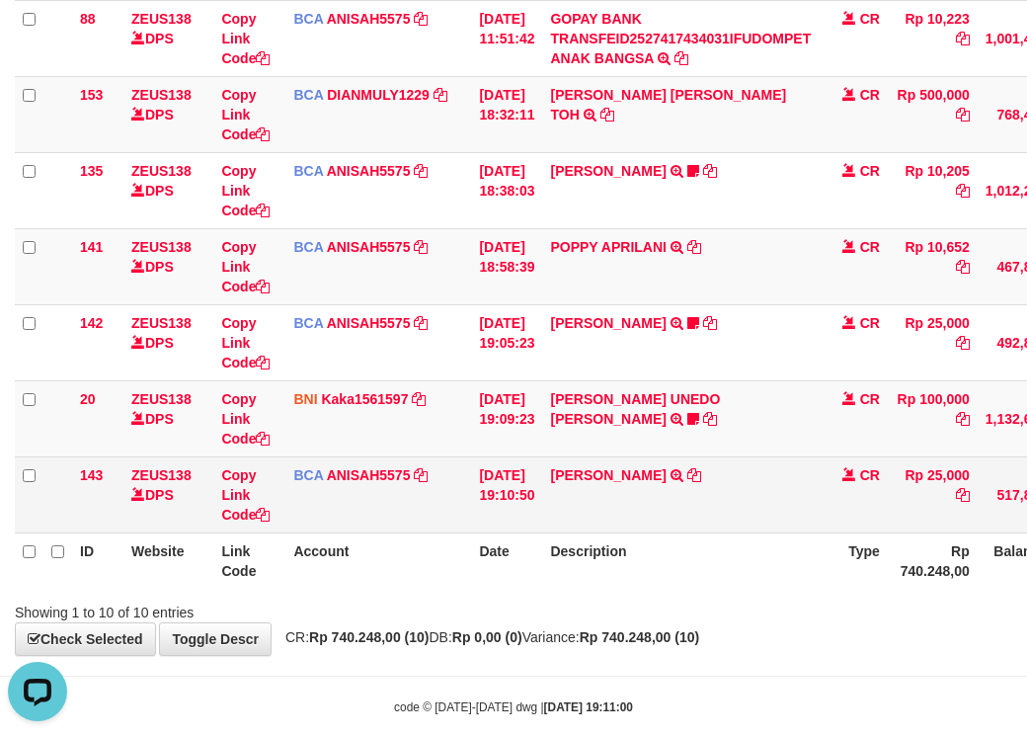
click at [542, 528] on td "01/10/2025 19:10:50" at bounding box center [506, 494] width 71 height 76
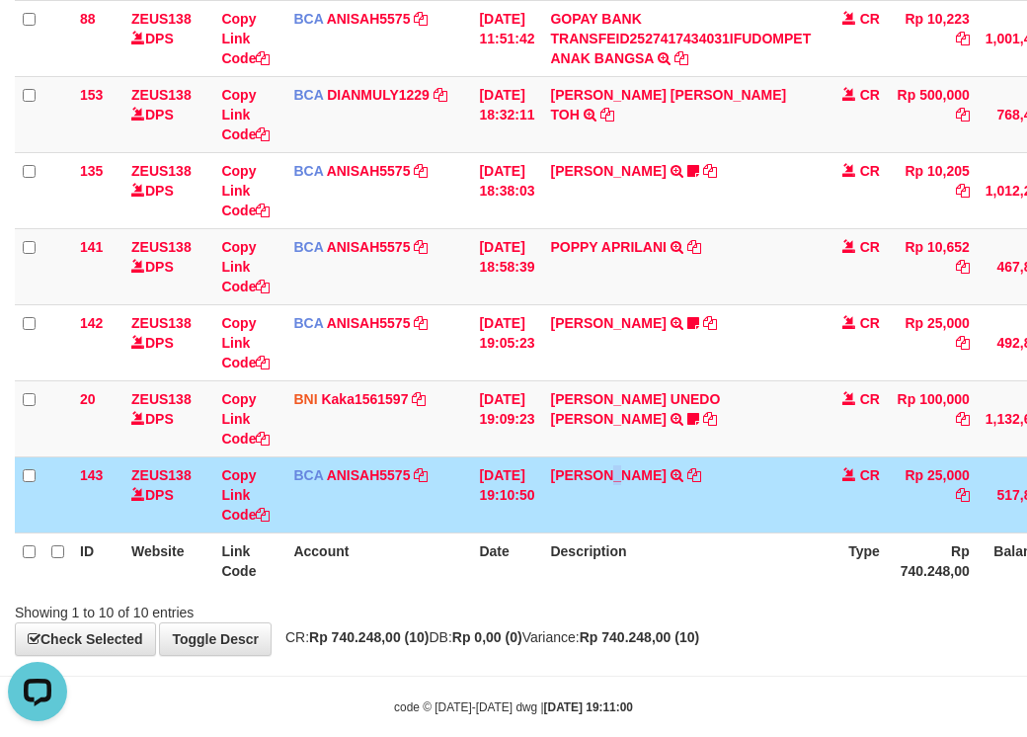
click at [622, 532] on td "NELLY PAHWANI TRSF E-BANKING CR 0110/FTSCY/WS95031 25000.00NELLY PAHWANI" at bounding box center [680, 494] width 277 height 76
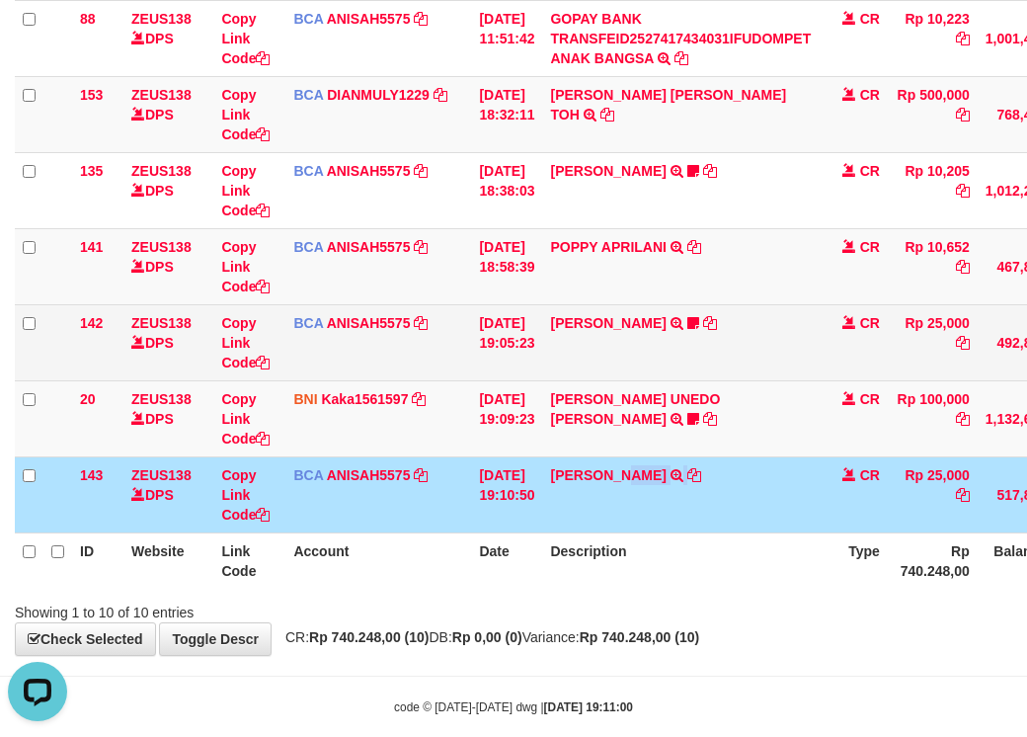
drag, startPoint x: 661, startPoint y: 557, endPoint x: 927, endPoint y: 404, distance: 306.7
click at [849, 453] on tbody "49 ZEUS138 DPS Copy Link Code BCA ANISAH5575 DPS ANISAH mutasi_20251001_3827 | …" at bounding box center [604, 153] width 1179 height 762
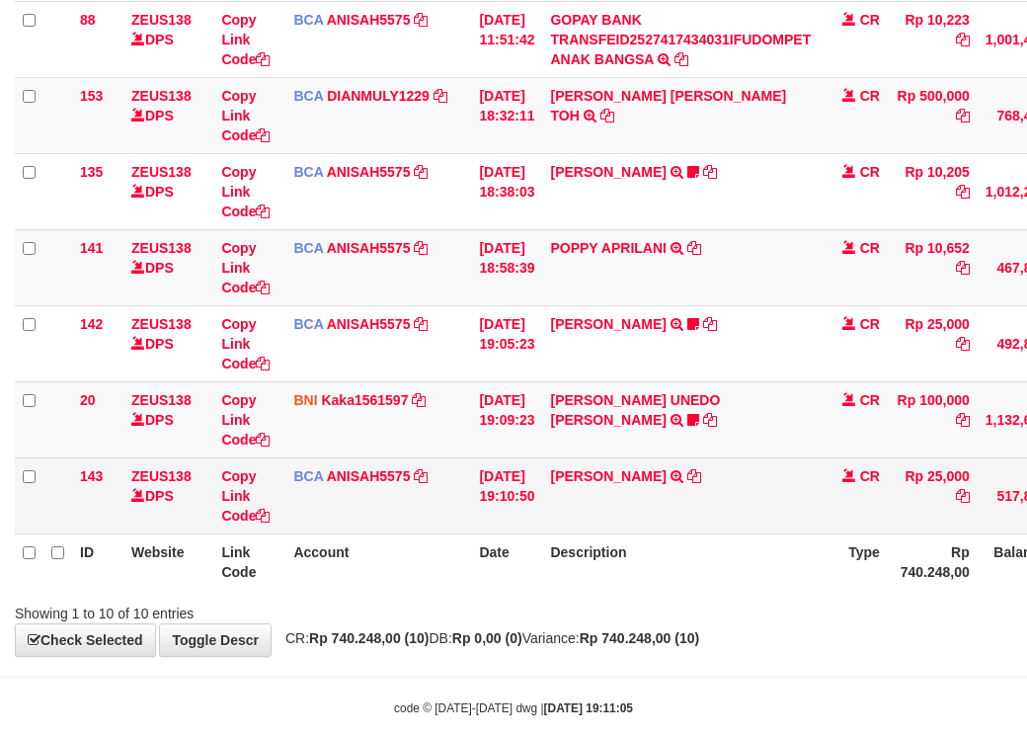
drag, startPoint x: 612, startPoint y: 530, endPoint x: 1023, endPoint y: 512, distance: 411.4
click at [1006, 514] on tr "143 ZEUS138 DPS Copy Link Code BCA ANISAH5575 DPS ANISAH mutasi_20251001_3827 |…" at bounding box center [604, 495] width 1179 height 76
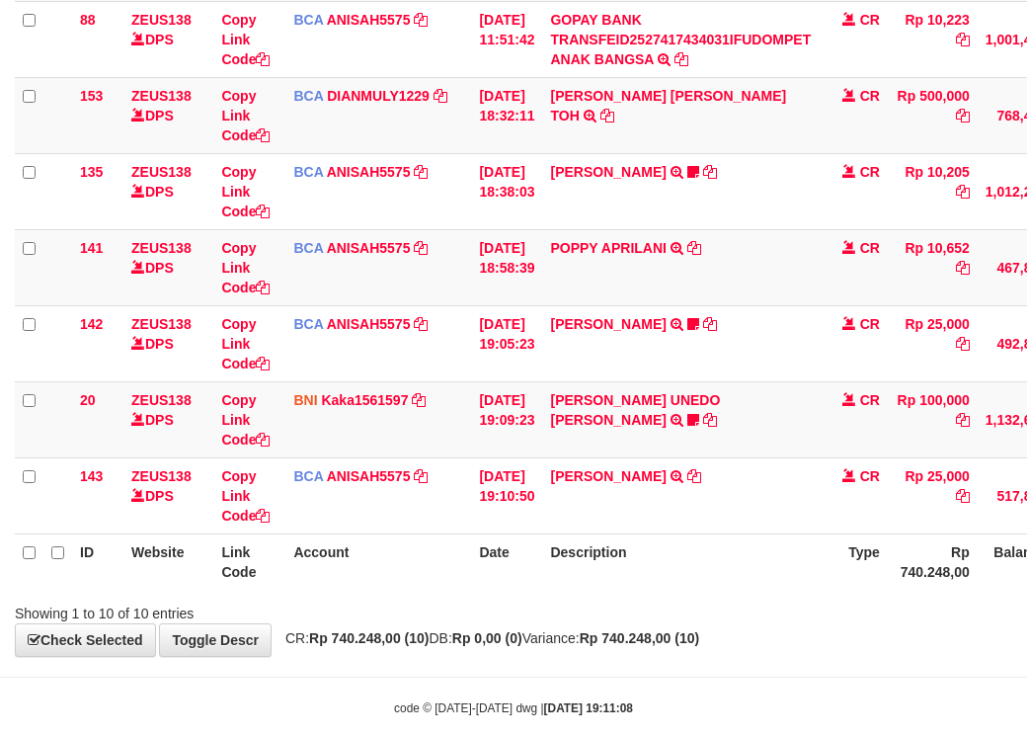
click at [374, 590] on th "Account" at bounding box center [379, 561] width 186 height 56
drag, startPoint x: 357, startPoint y: 627, endPoint x: 412, endPoint y: 614, distance: 56.8
click at [369, 590] on th "Account" at bounding box center [379, 561] width 186 height 56
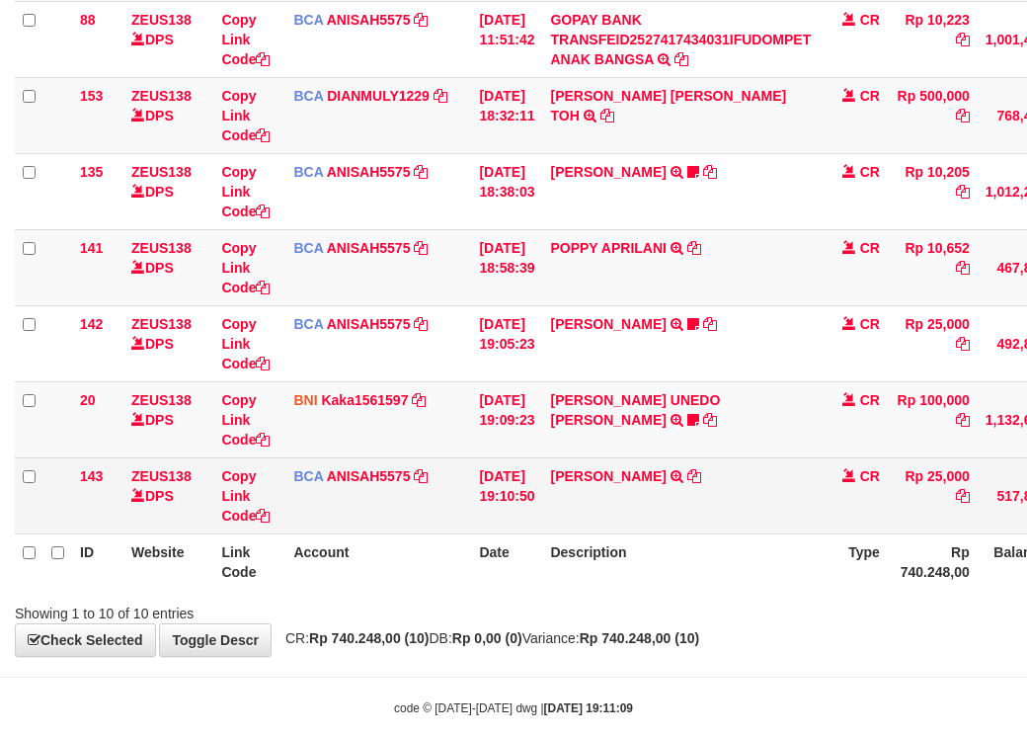
drag, startPoint x: 328, startPoint y: 558, endPoint x: 363, endPoint y: 573, distance: 37.6
click at [345, 533] on td "BCA ANISAH5575 DPS [PERSON_NAME] mutasi_20251001_3827 | 143 mutasi_20251001_382…" at bounding box center [379, 495] width 186 height 76
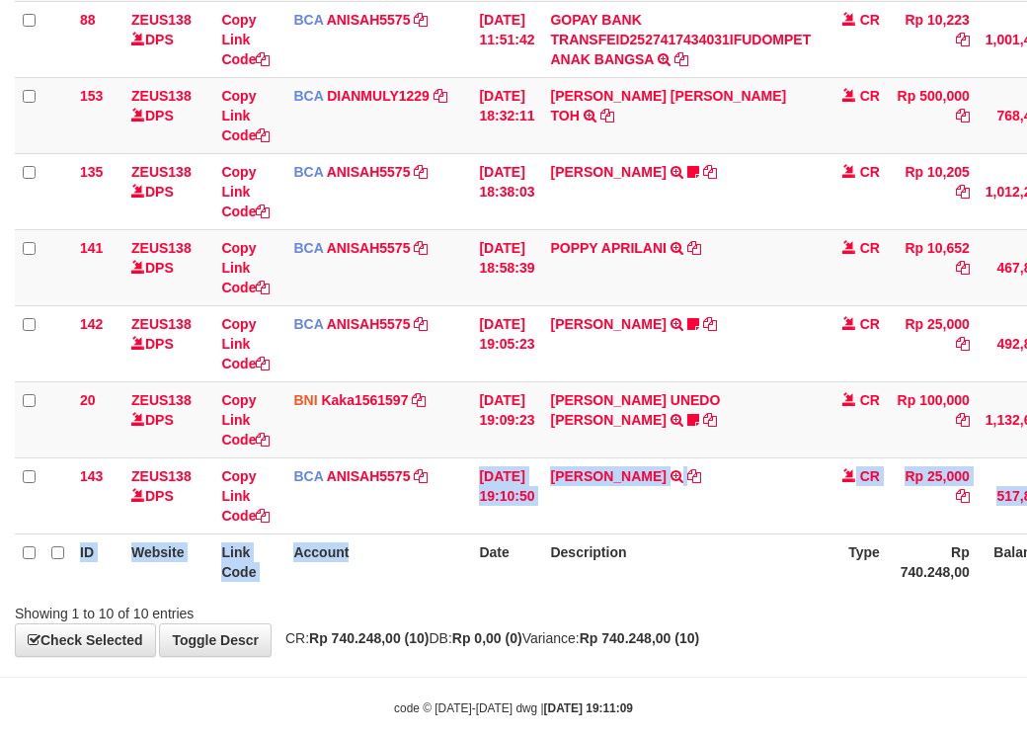
click at [474, 590] on table "ID Website Link Code Account Date Description Type Amount Balance Status Action…" at bounding box center [604, 152] width 1179 height 873
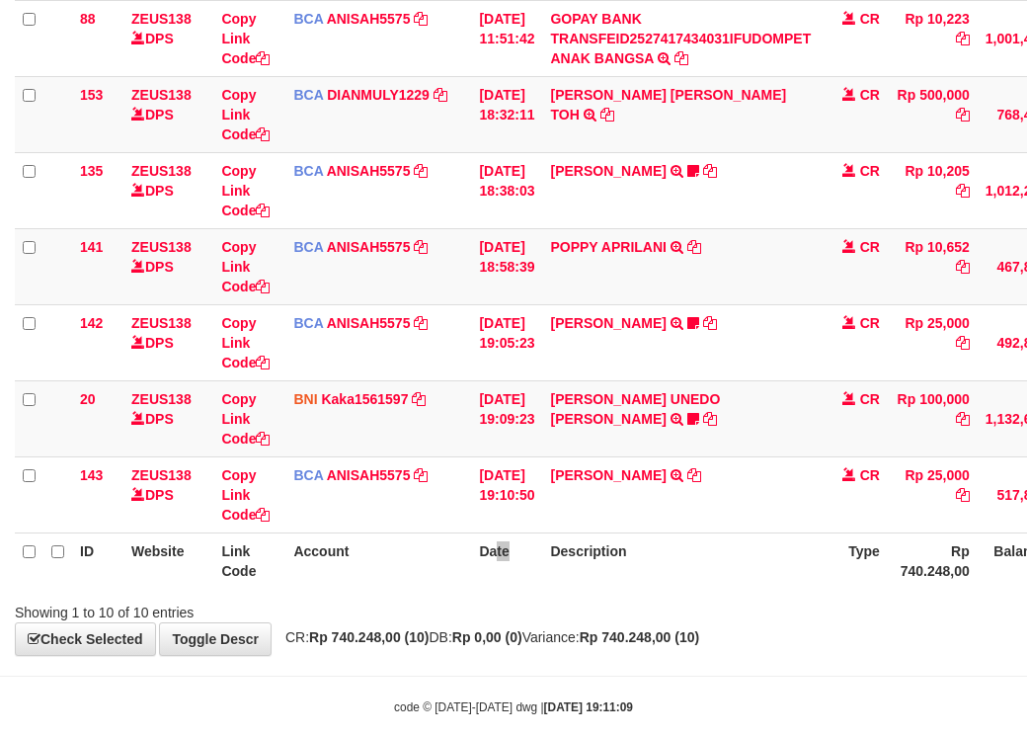
drag, startPoint x: 499, startPoint y: 588, endPoint x: 587, endPoint y: 583, distance: 88.1
click at [525, 589] on th "Date" at bounding box center [506, 560] width 71 height 56
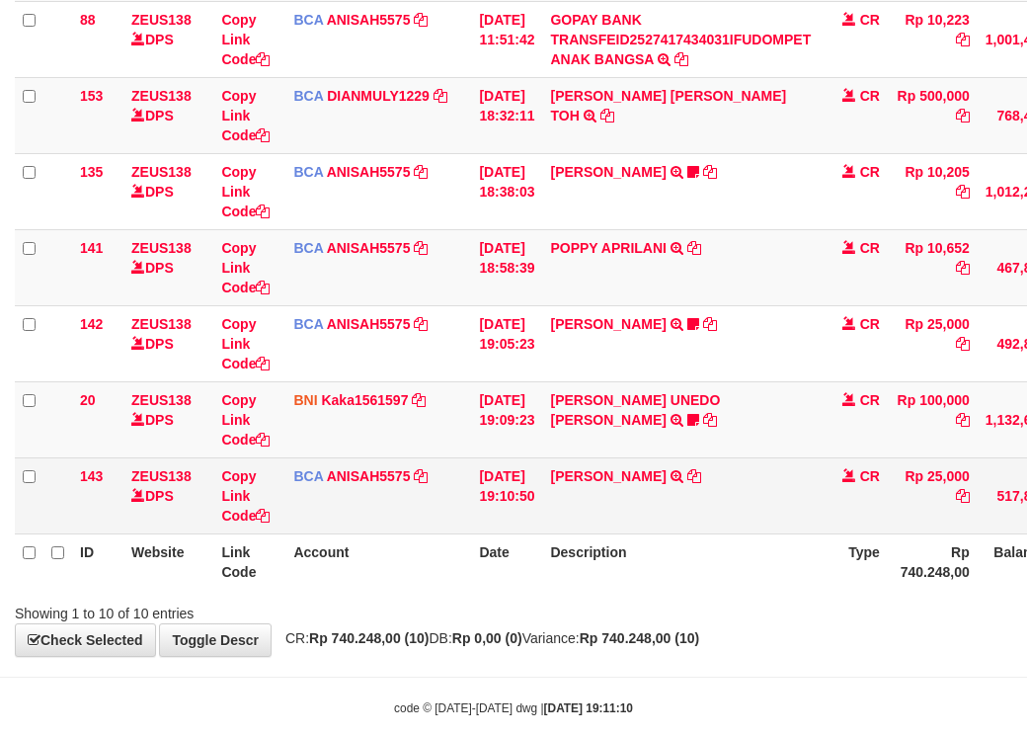
click at [720, 533] on td "[PERSON_NAME] TRSF E-BANKING CR 0110/FTSCY/WS95031 25000.00[PERSON_NAME]" at bounding box center [680, 495] width 277 height 76
drag, startPoint x: 656, startPoint y: 531, endPoint x: 666, endPoint y: 539, distance: 13.3
click at [657, 484] on link "[PERSON_NAME]" at bounding box center [608, 476] width 116 height 16
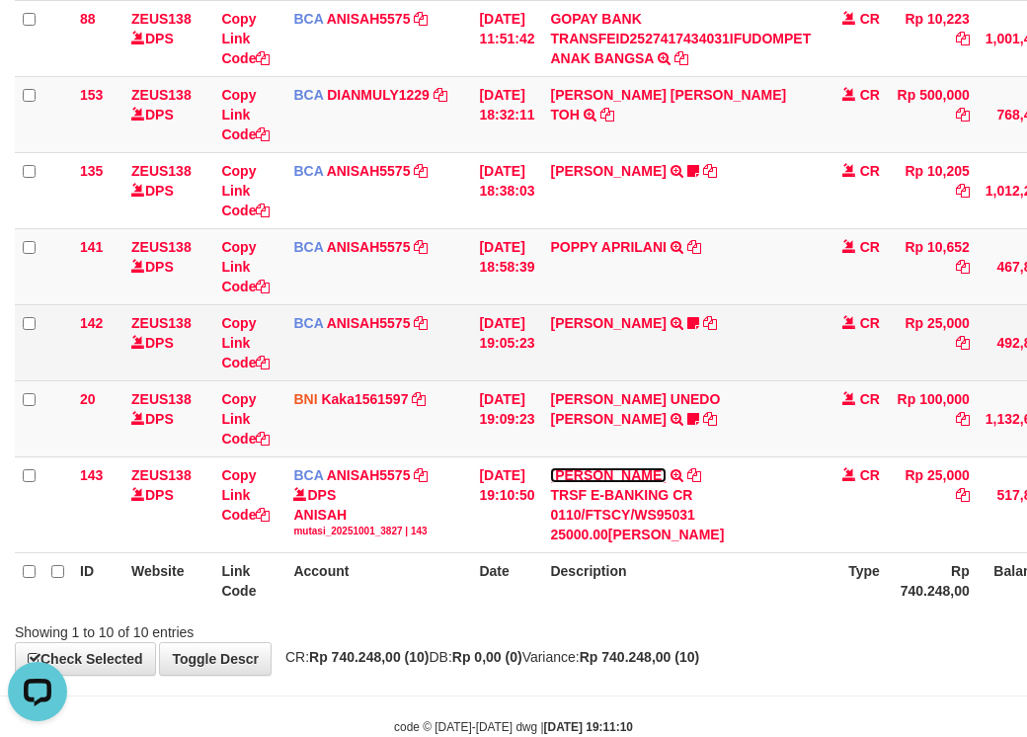
click at [550, 467] on link "[PERSON_NAME]" at bounding box center [608, 475] width 116 height 16
click at [507, 304] on td "[DATE] 18:58:39" at bounding box center [506, 266] width 71 height 76
drag, startPoint x: 513, startPoint y: 374, endPoint x: 534, endPoint y: 394, distance: 29.4
click at [528, 380] on td "[DATE] 19:05:23" at bounding box center [506, 342] width 71 height 76
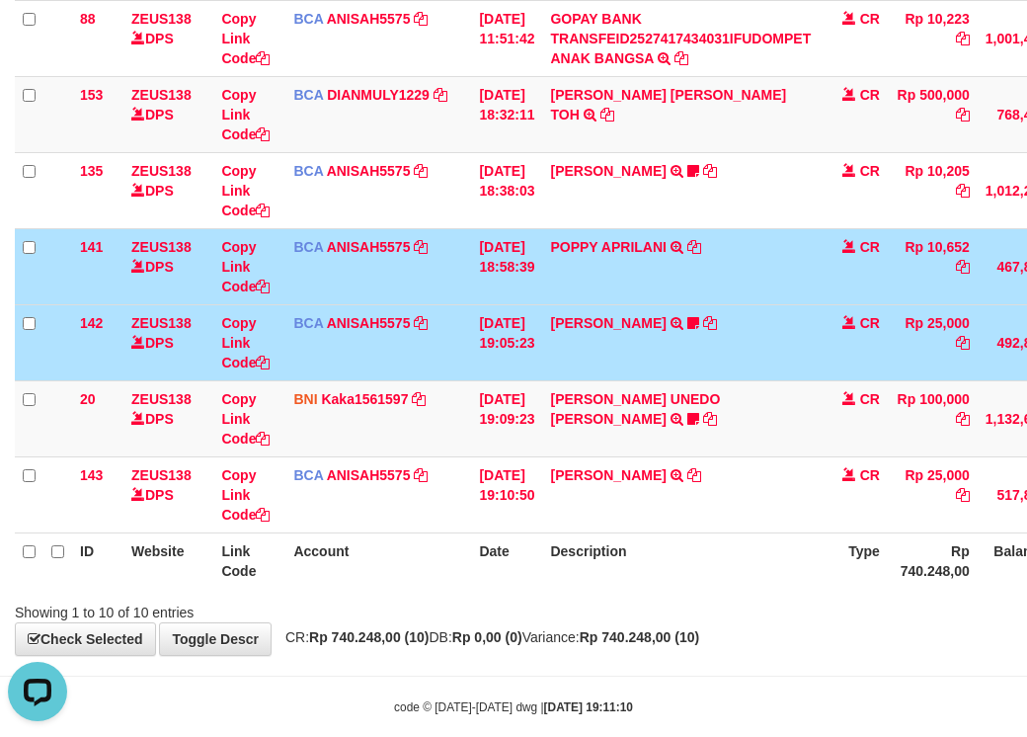
drag, startPoint x: 736, startPoint y: 422, endPoint x: 751, endPoint y: 423, distance: 14.9
click at [736, 380] on td "[PERSON_NAME] TRSF E-BANKING CR 0110/FTSCY/WS95031 25000.00[PERSON_NAME] NELLY83" at bounding box center [680, 342] width 277 height 76
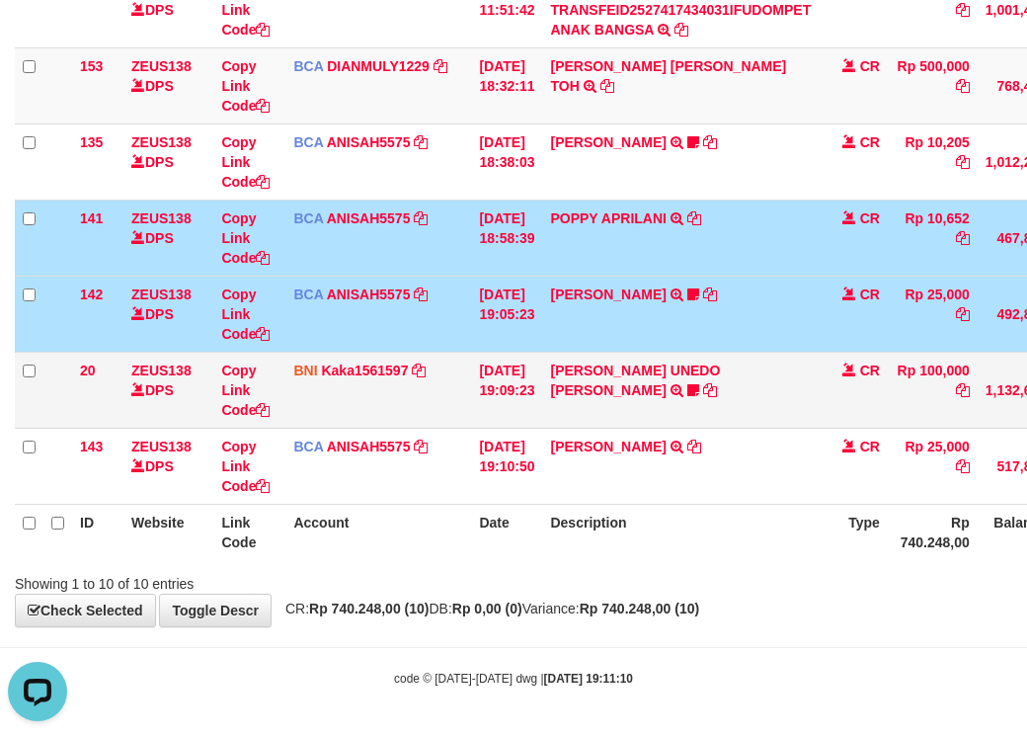
scroll to position [553, 0]
click at [699, 379] on td "[PERSON_NAME] UNEDO [PERSON_NAME] TRANSFER DARI SDR [PERSON_NAME] UNEDO [PERSON…" at bounding box center [680, 390] width 277 height 76
click at [695, 374] on link "[PERSON_NAME] UNEDO [PERSON_NAME]" at bounding box center [635, 381] width 170 height 36
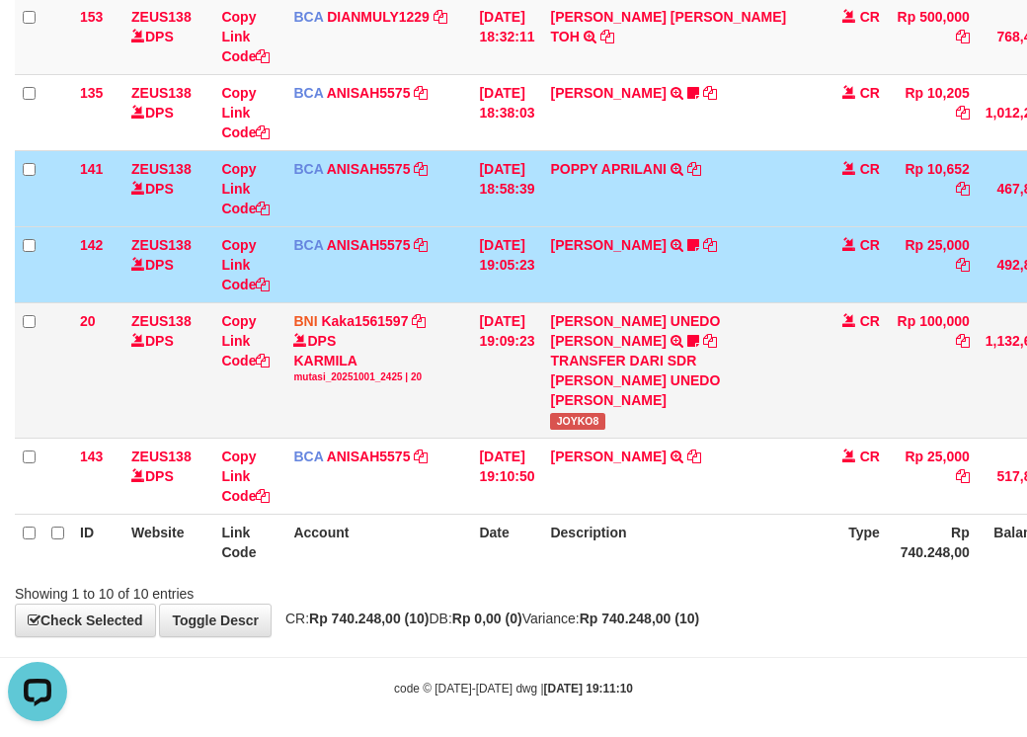
click at [576, 438] on td "[PERSON_NAME] UNEDO [PERSON_NAME] TRANSFER DARI SDR [PERSON_NAME] UNEDO [PERSON…" at bounding box center [680, 369] width 277 height 135
click at [576, 438] on td "SAMUEL UNEDO SIMBOLON TRANSFER DARI SDR SAMUEL UNEDO SIMBOLON JOYKO8" at bounding box center [680, 369] width 277 height 135
copy span "JOYKO8"
click at [489, 514] on td "01/10/2025 19:10:50" at bounding box center [506, 476] width 71 height 76
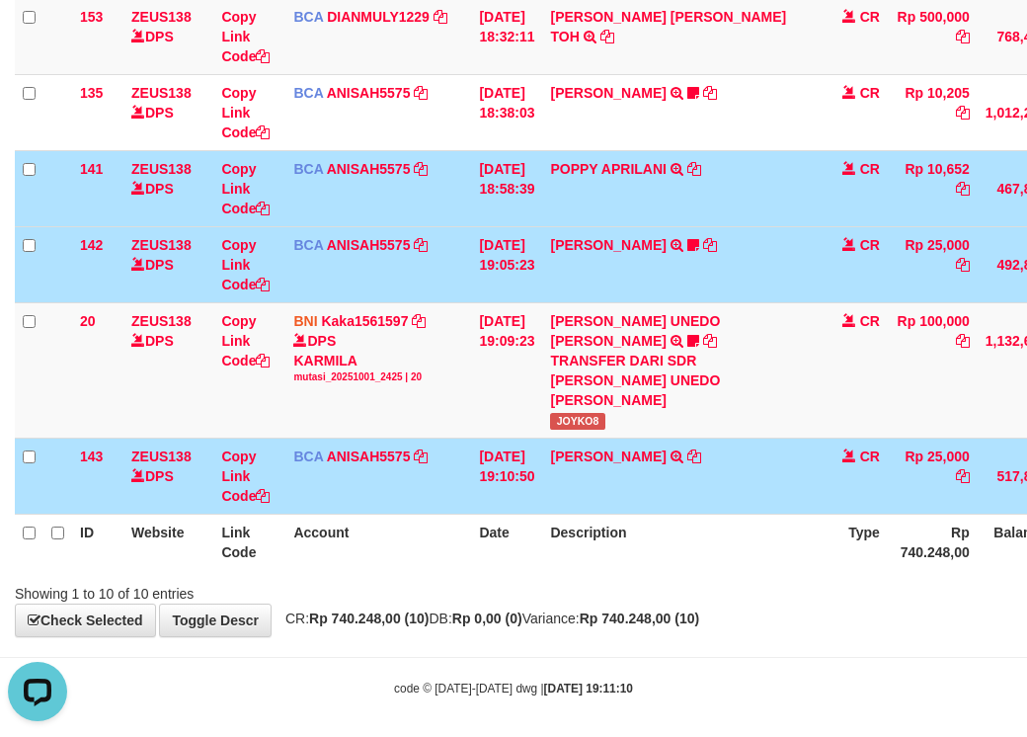
drag, startPoint x: 536, startPoint y: 552, endPoint x: 569, endPoint y: 554, distance: 32.7
click at [542, 559] on th "Date" at bounding box center [506, 542] width 71 height 56
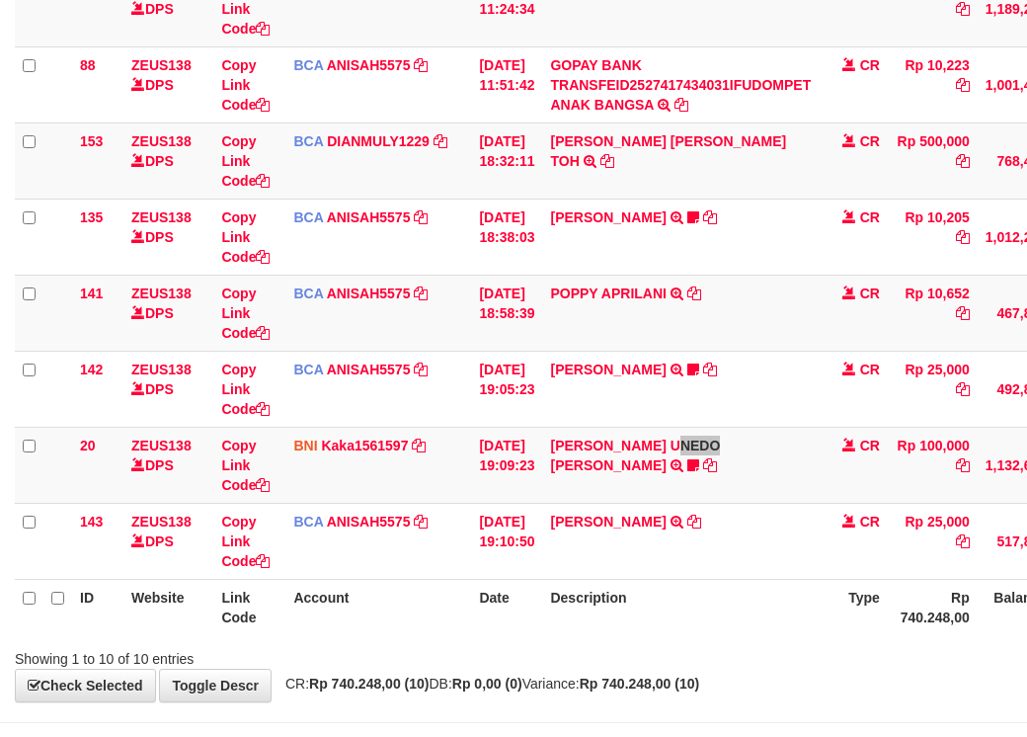
scroll to position [553, 0]
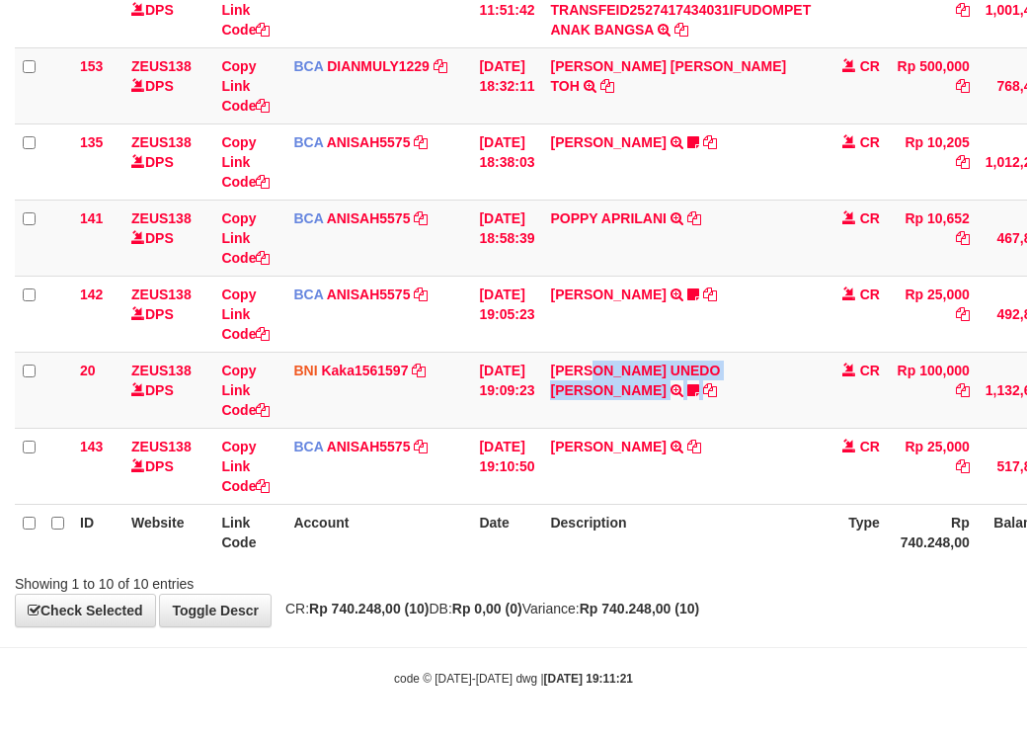
drag, startPoint x: 625, startPoint y: 404, endPoint x: 1134, endPoint y: 438, distance: 509.9
click at [1026, 438] on html "Toggle navigation Home Bank Account List Load By Website Group [OXPLAY] ZEUS138…" at bounding box center [513, 116] width 1027 height 1241
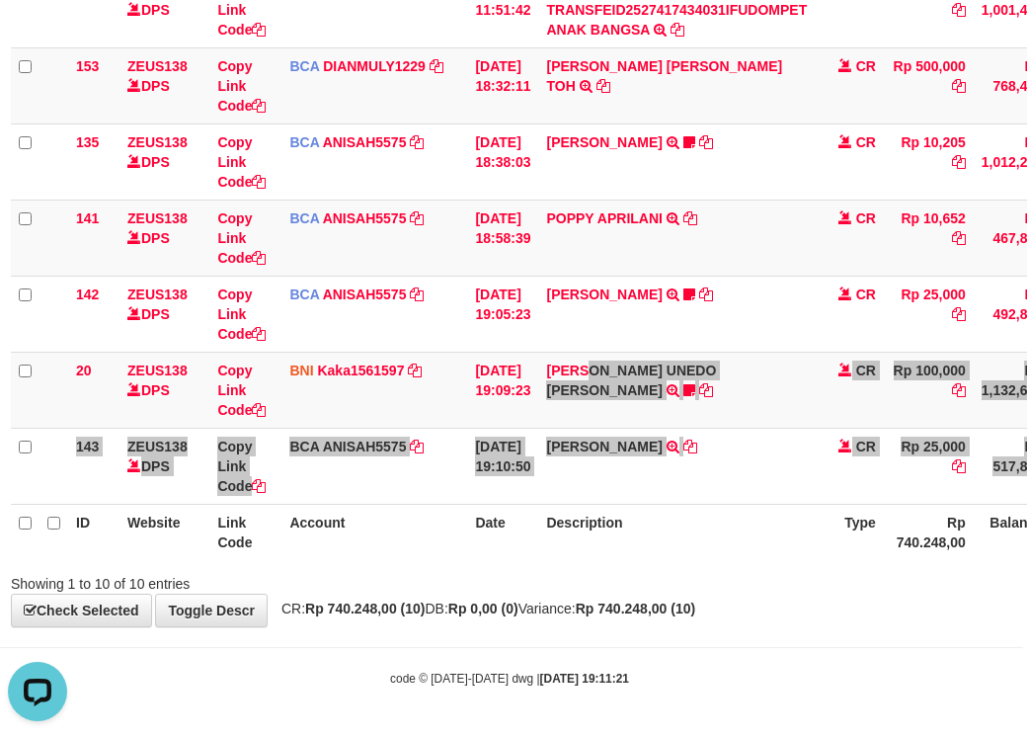
scroll to position [0, 0]
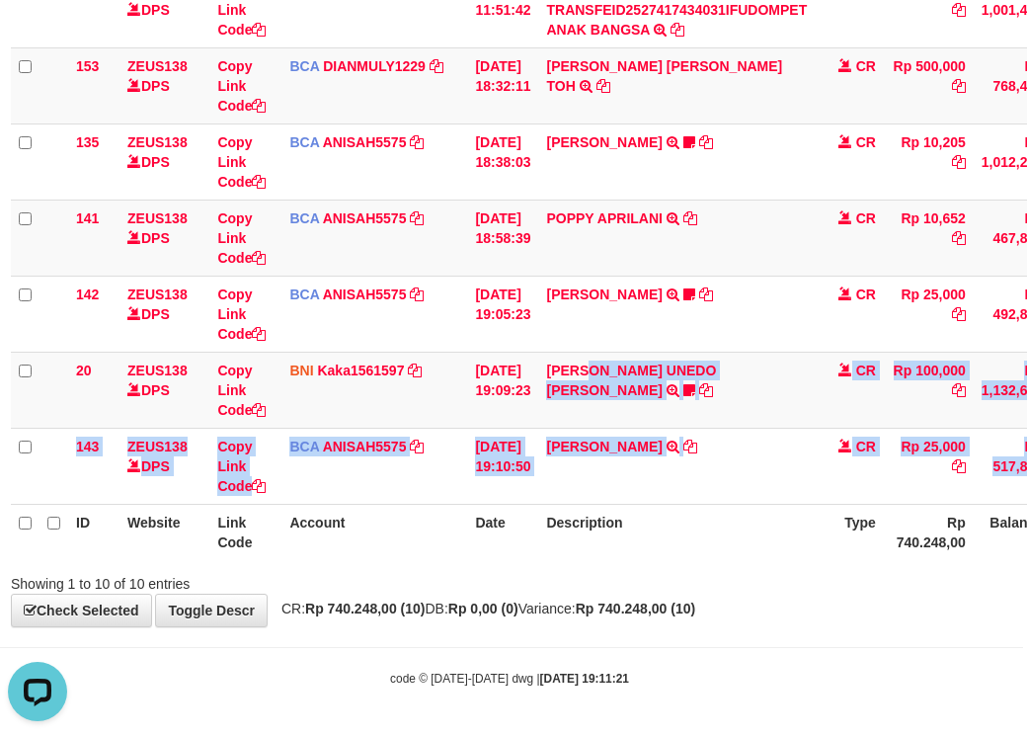
click at [652, 555] on th "Description" at bounding box center [676, 532] width 277 height 56
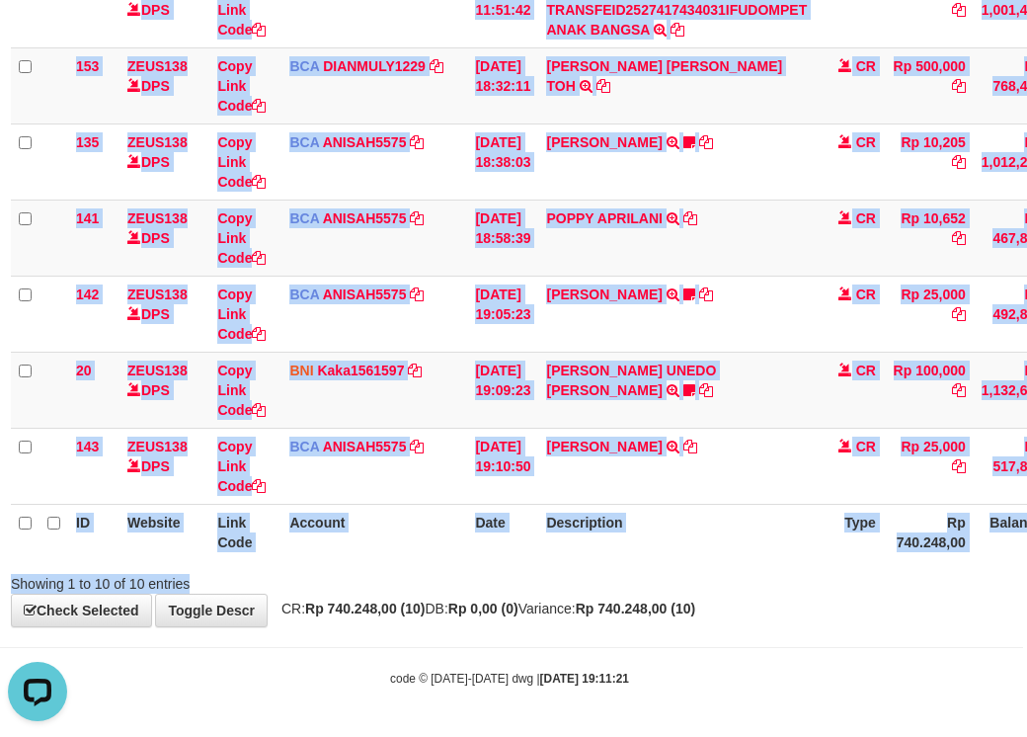
click at [663, 567] on div "Search: ID Website Link Code Account Date Description Type Amount Balance Statu…" at bounding box center [510, 119] width 998 height 947
click at [1023, 454] on html "Toggle navigation Home Bank Account List Load By Website Group [OXPLAY] ZEUS138…" at bounding box center [509, 116] width 1027 height 1241
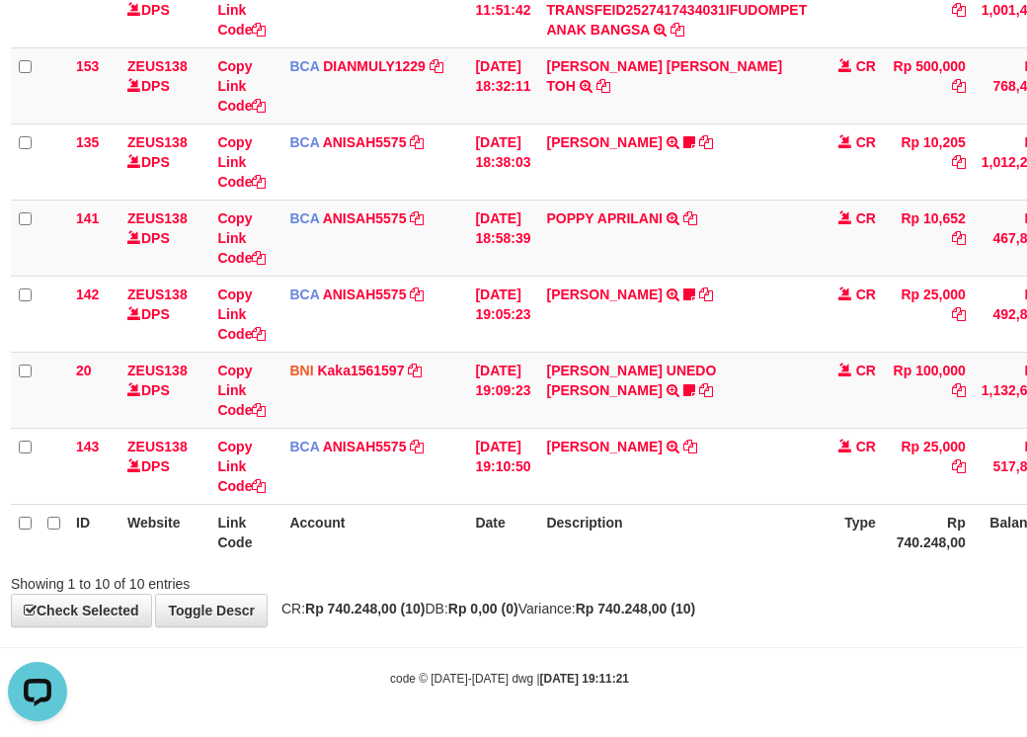
scroll to position [553, 47]
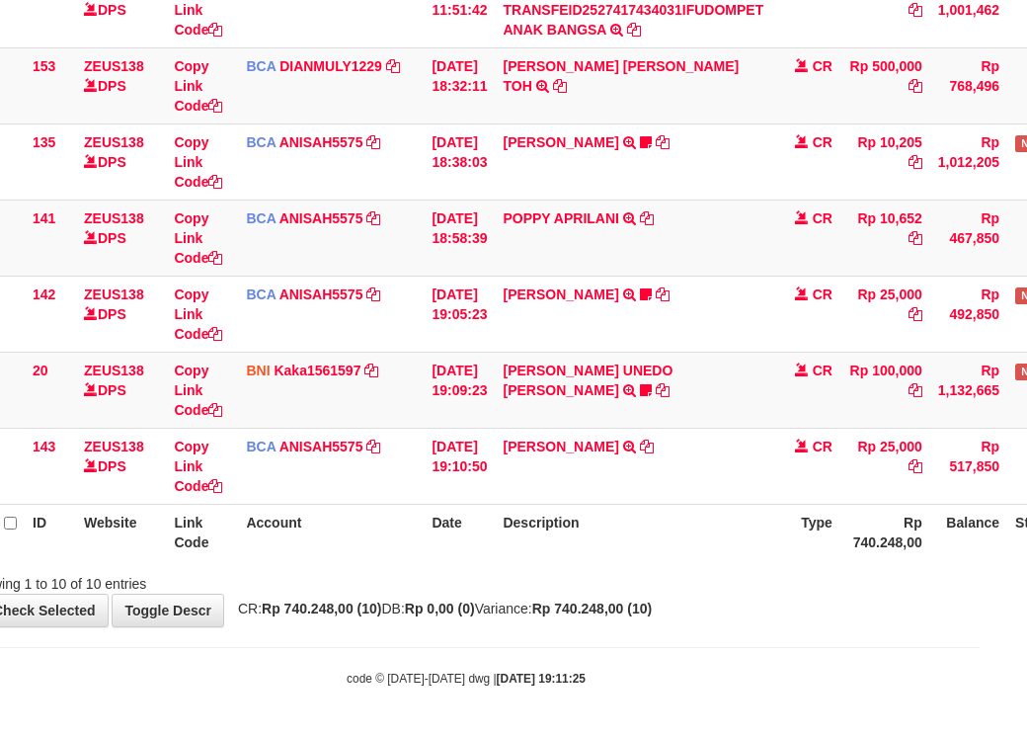
drag, startPoint x: 533, startPoint y: 662, endPoint x: 1461, endPoint y: 880, distance: 953.0
click at [980, 736] on html "Toggle navigation Home Bank Account List Load By Website Group [OXPLAY] ZEUS138…" at bounding box center [466, 116] width 1027 height 1241
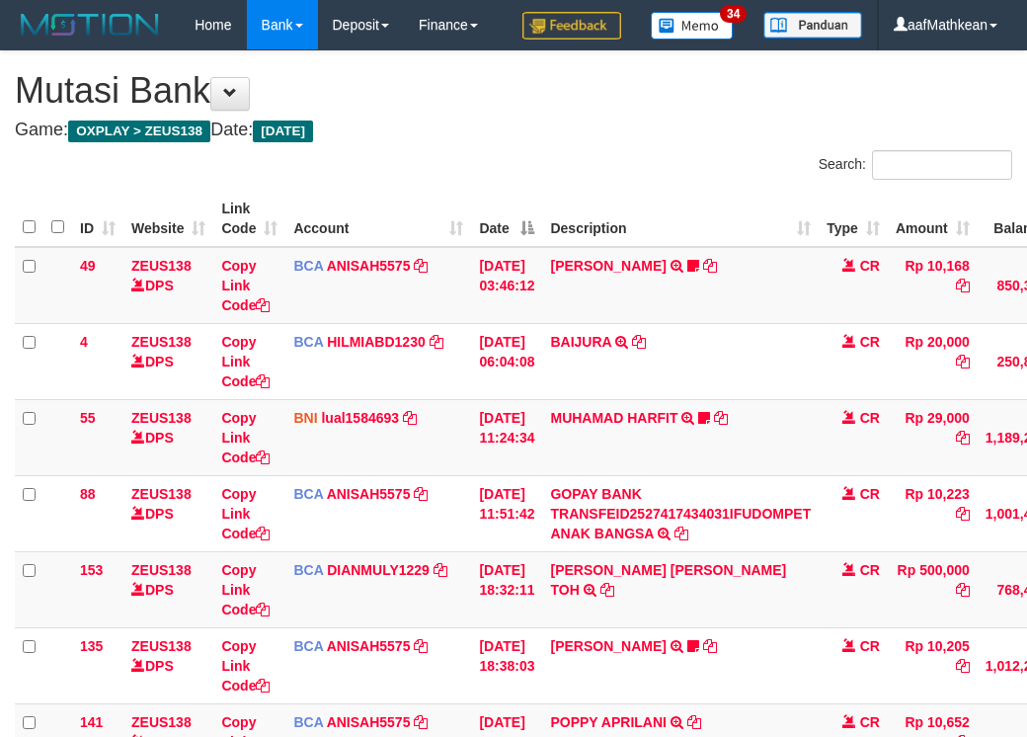
scroll to position [553, 180]
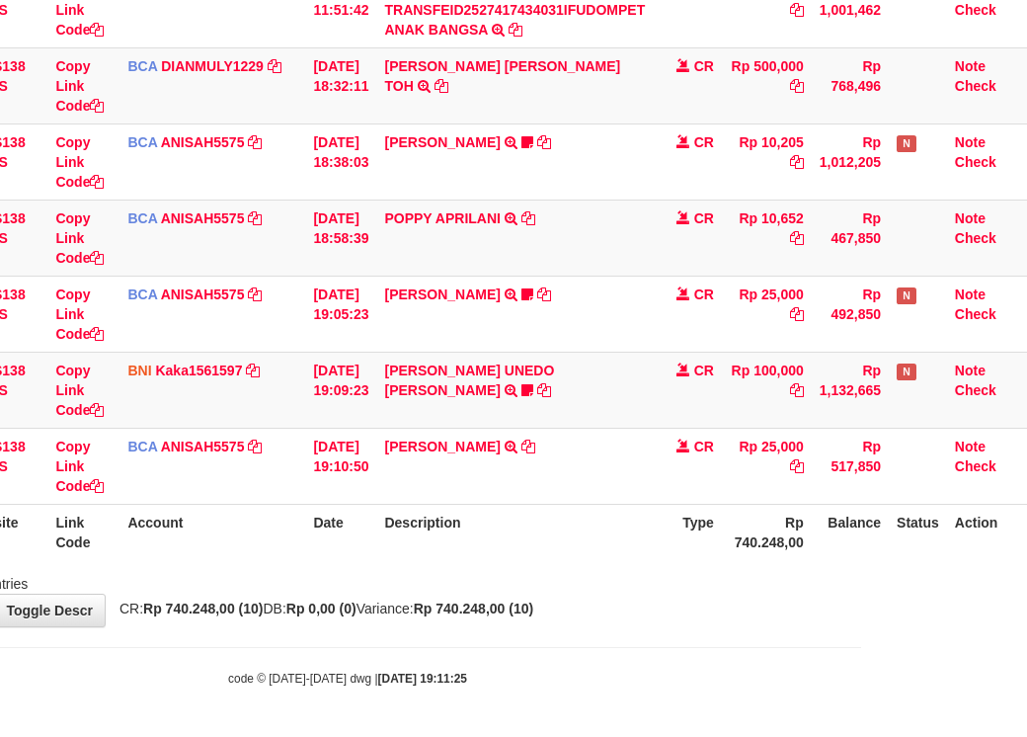
drag, startPoint x: 623, startPoint y: 618, endPoint x: 1183, endPoint y: 609, distance: 559.3
click at [861, 609] on html "Toggle navigation Home Bank Account List Load By Website Group [OXPLAY] ZEUS138…" at bounding box center [347, 116] width 1027 height 1241
drag, startPoint x: 657, startPoint y: 575, endPoint x: 1037, endPoint y: 607, distance: 381.7
click at [807, 604] on div "**********" at bounding box center [347, 87] width 1027 height 1079
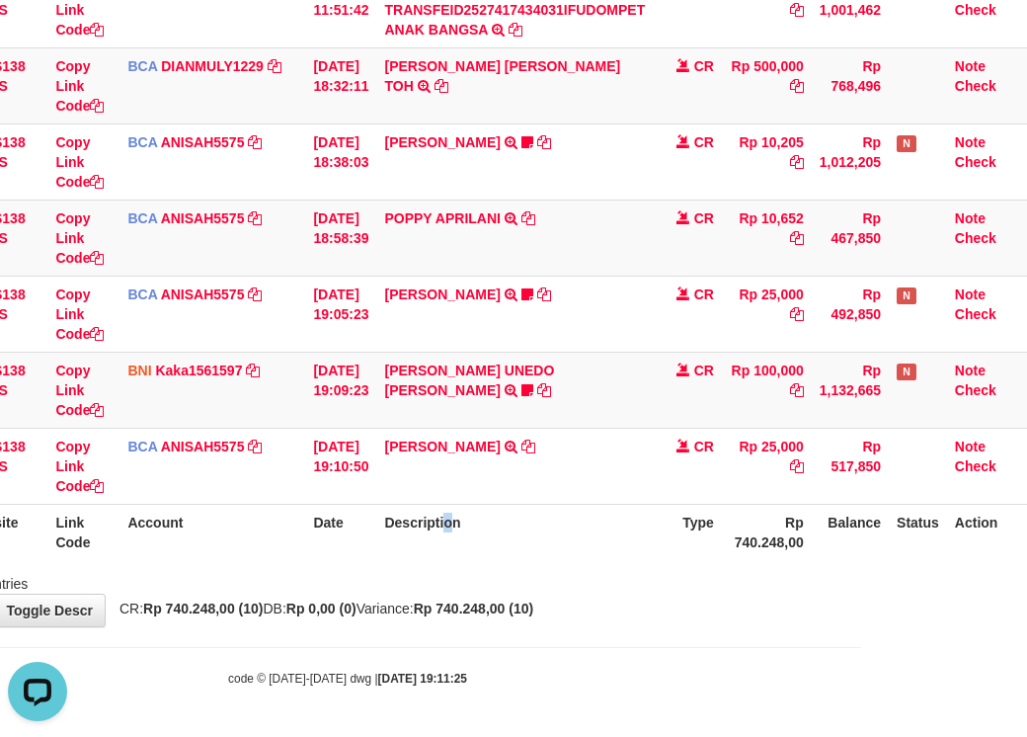
drag, startPoint x: 452, startPoint y: 550, endPoint x: 486, endPoint y: 566, distance: 37.1
click at [464, 559] on th "Description" at bounding box center [514, 532] width 277 height 56
click at [567, 607] on div "**********" at bounding box center [347, 87] width 1027 height 1079
click at [523, 645] on body "Toggle navigation Home Bank Account List Load By Website Group [OXPLAY] ZEUS138…" at bounding box center [347, 116] width 1027 height 1241
click at [575, 637] on body "Toggle navigation Home Bank Account List Load By Website Group [OXPLAY] ZEUS138…" at bounding box center [347, 116] width 1027 height 1241
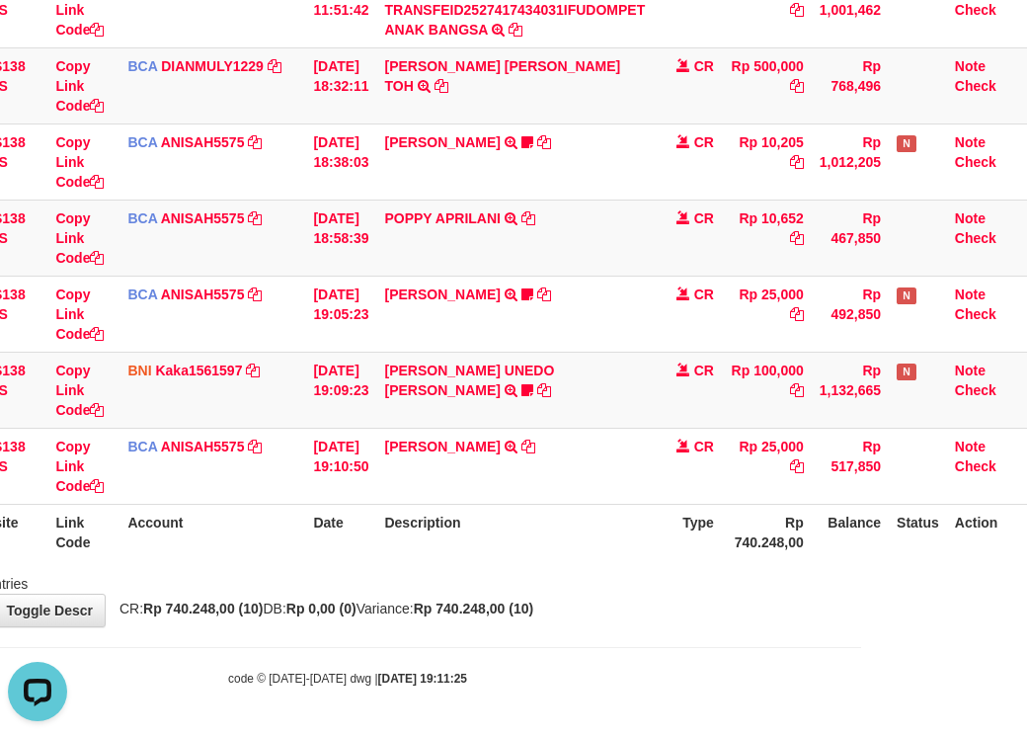
drag, startPoint x: 600, startPoint y: 625, endPoint x: 1035, endPoint y: 600, distance: 436.4
click at [841, 622] on div "**********" at bounding box center [347, 87] width 1027 height 1079
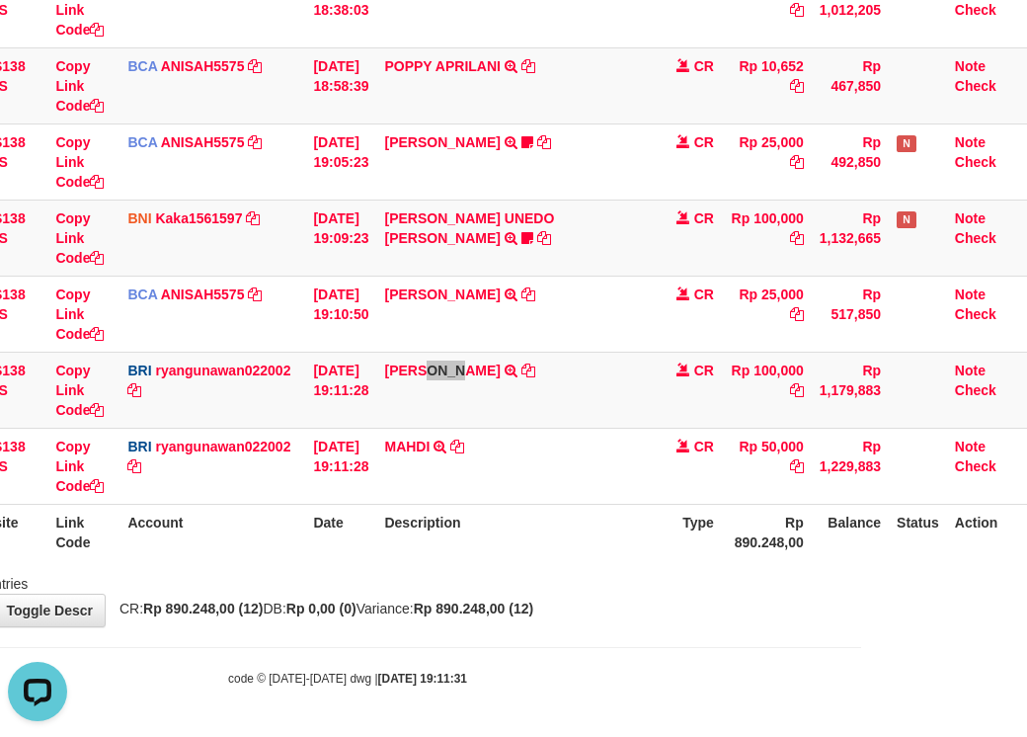
drag, startPoint x: 427, startPoint y: 361, endPoint x: 1030, endPoint y: 199, distance: 625.0
click at [464, 369] on td "DANA IRFANSYARIFU TRANSFER NBMB DANA IRFANSYARIFU TO RYAN GUNAWAN" at bounding box center [514, 390] width 277 height 76
click at [477, 404] on td "DANA IRFANSYARIFU TRANSFER NBMB DANA IRFANSYARIFU TO RYAN GUNAWAN" at bounding box center [514, 390] width 277 height 76
drag, startPoint x: 430, startPoint y: 362, endPoint x: 474, endPoint y: 373, distance: 46.0
click at [469, 373] on td "DANA IRFANSYARIFU TRANSFER NBMB DANA IRFANSYARIFU TO RYAN GUNAWAN" at bounding box center [514, 390] width 277 height 76
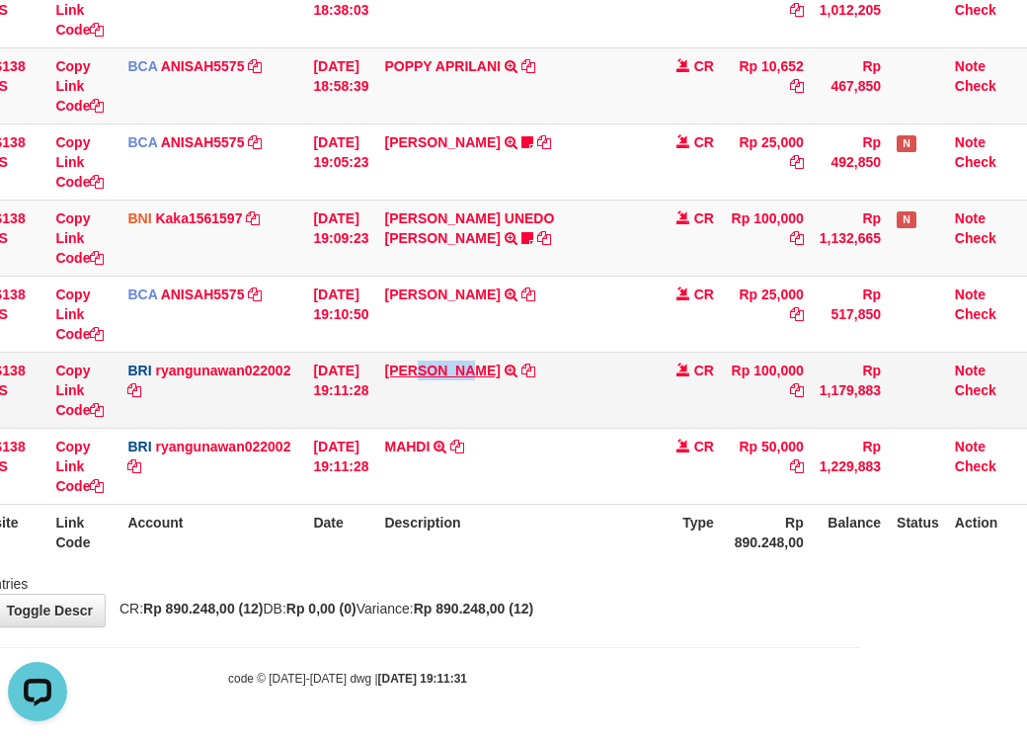
copy link "IRFAN"
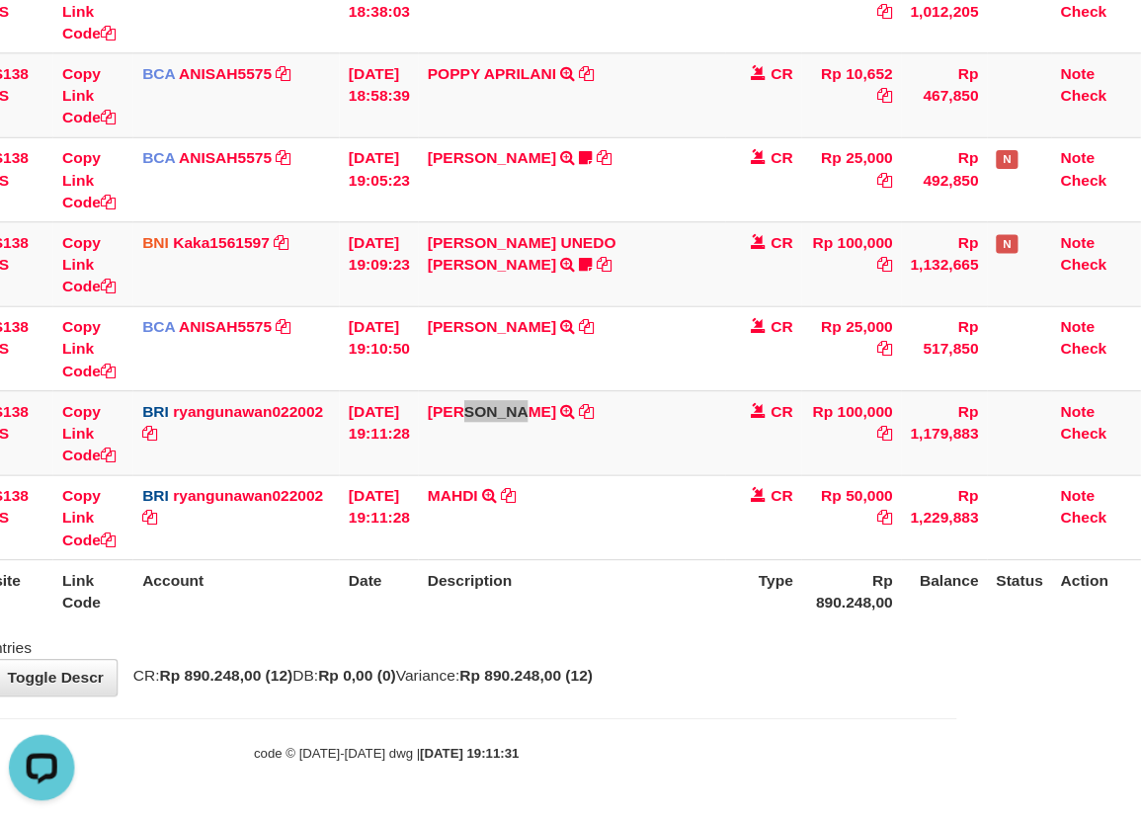
scroll to position [573, 65]
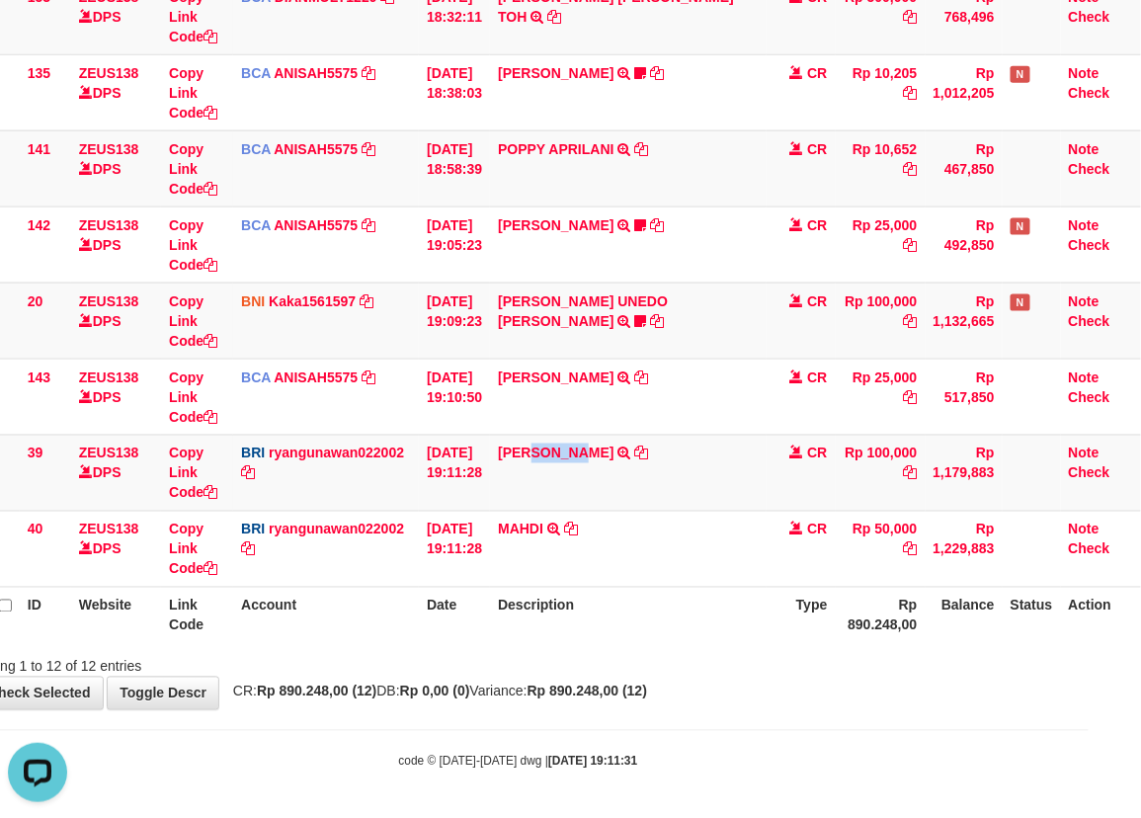
click at [845, 693] on div "**********" at bounding box center [518, 93] width 1141 height 1231
click at [776, 657] on div "Showing 1 to 12 of 12 entries" at bounding box center [518, 663] width 1141 height 28
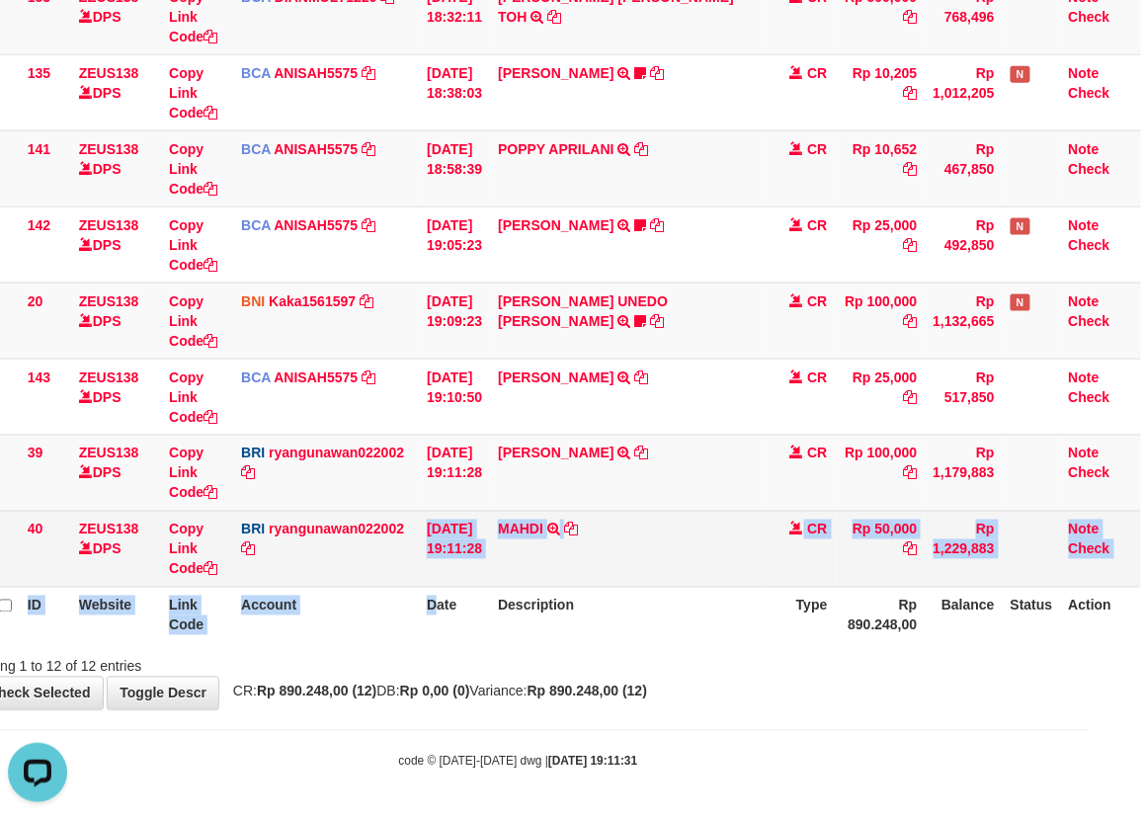
click at [536, 583] on tr "40 ZEUS138 DPS Copy Link Code BRI ryangunawan022002 DPS RYAN GUNAWAN mutasi_202…" at bounding box center [551, 549] width 1179 height 76
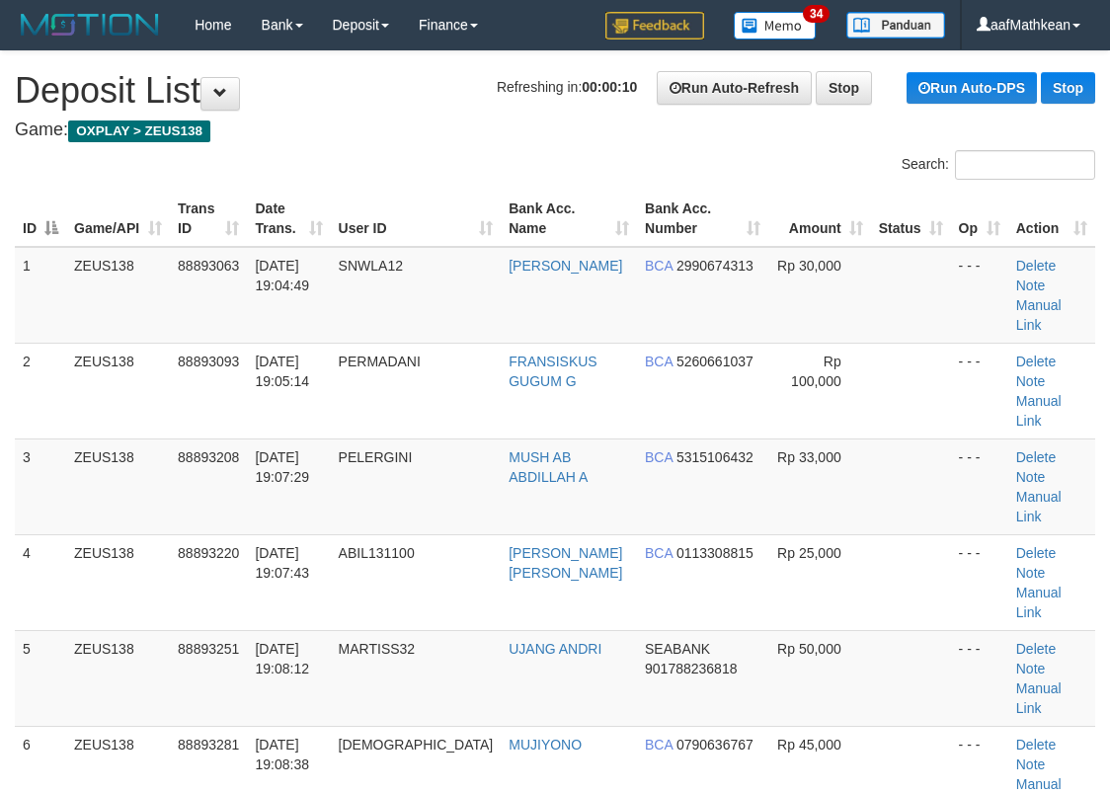
click at [191, 93] on h1 "Refreshing in: 00:00:10 Run Auto-Refresh Stop Run Auto-DPS Stop Deposit List" at bounding box center [555, 91] width 1081 height 40
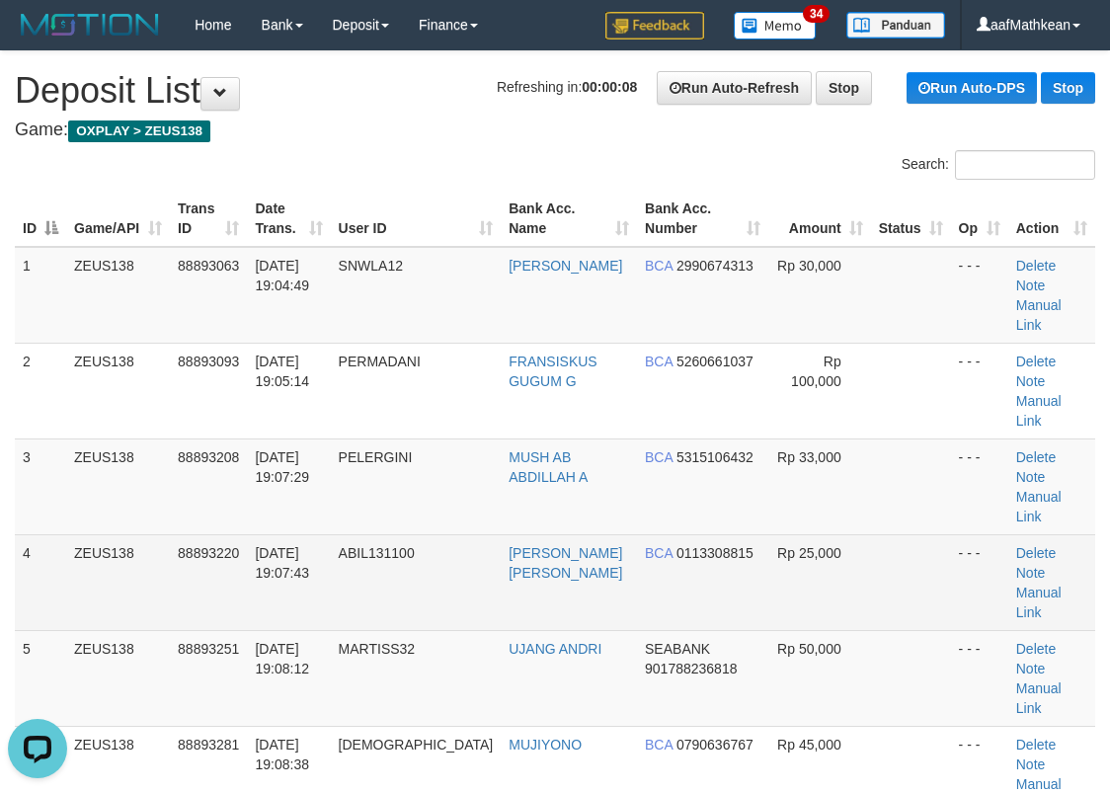
click at [915, 534] on td at bounding box center [911, 582] width 80 height 96
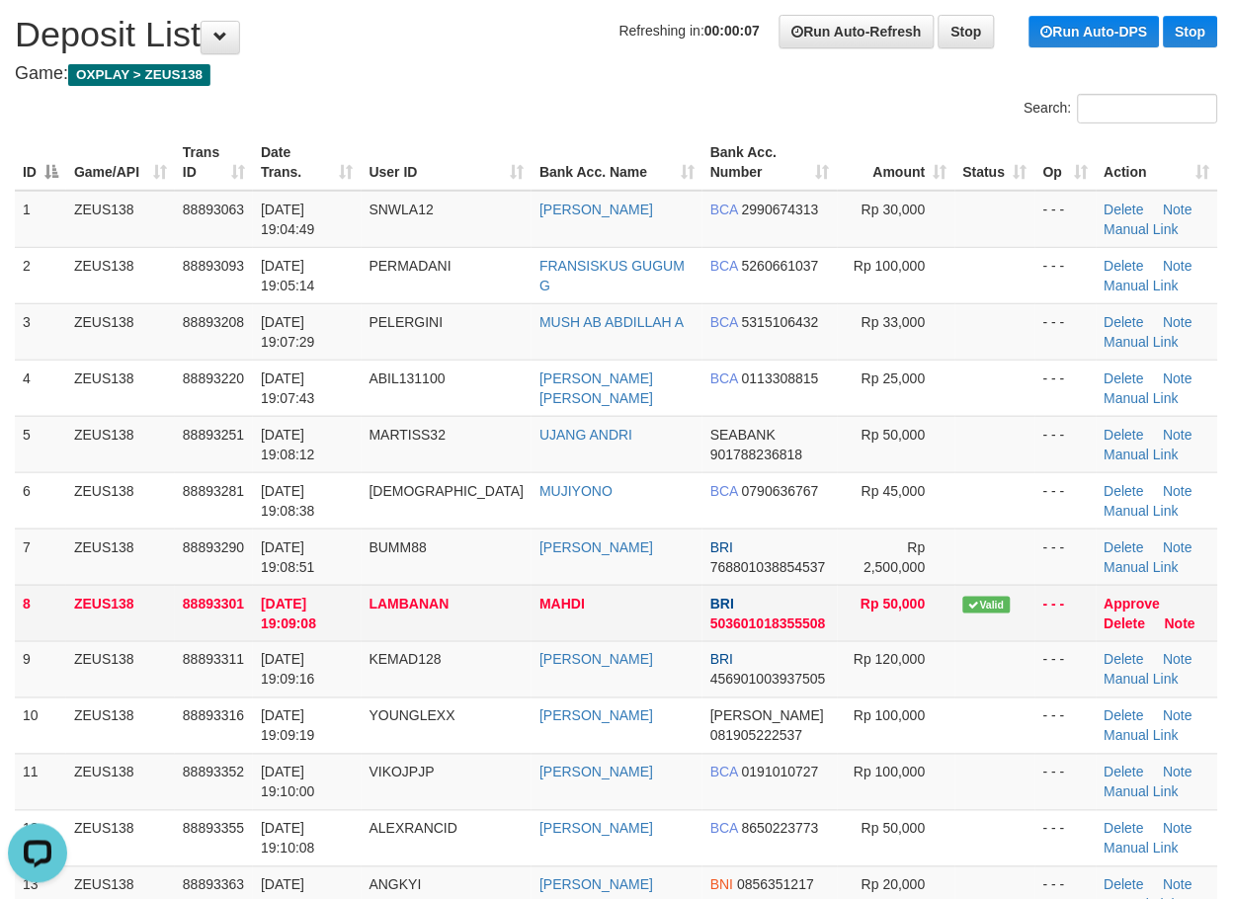
scroll to position [110, 0]
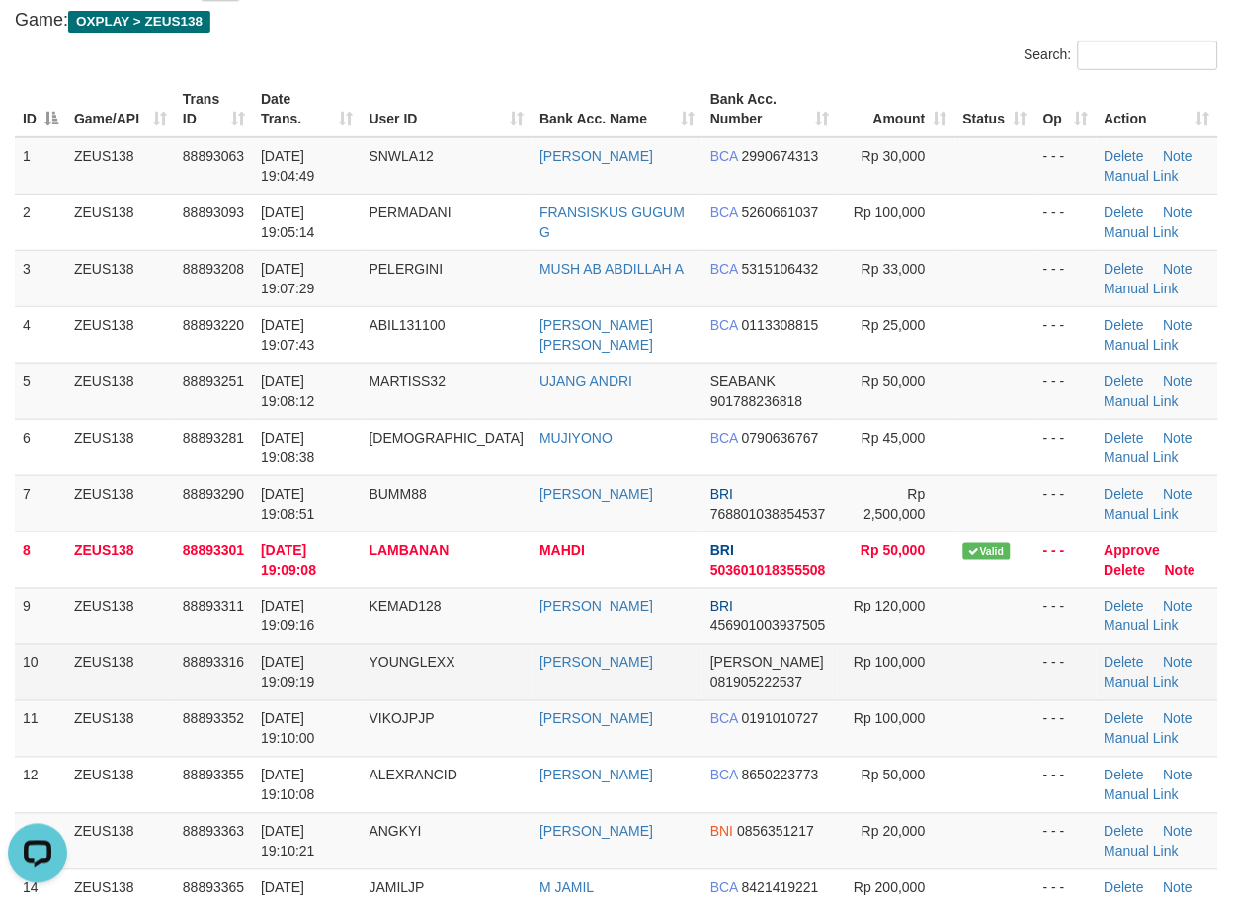
click at [1109, 670] on td "Delete Note Manual Link" at bounding box center [1158, 672] width 122 height 56
drag, startPoint x: 1123, startPoint y: 677, endPoint x: 642, endPoint y: 656, distance: 481.6
click at [1109, 677] on link "Manual Link" at bounding box center [1142, 683] width 75 height 16
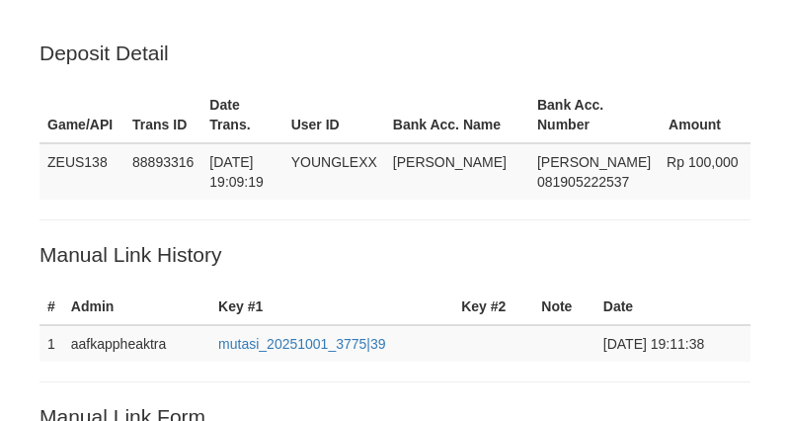
scroll to position [399, 0]
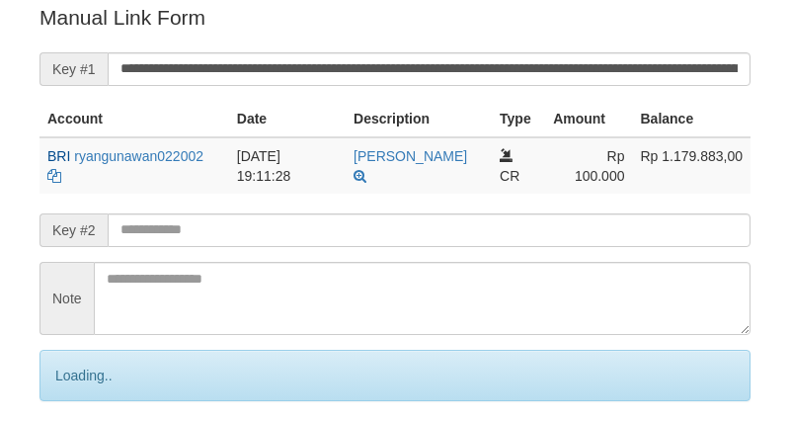
click at [337, 224] on input "text" at bounding box center [429, 230] width 643 height 34
drag, startPoint x: 327, startPoint y: 228, endPoint x: 314, endPoint y: 234, distance: 14.1
click at [329, 231] on input "text" at bounding box center [429, 230] width 643 height 34
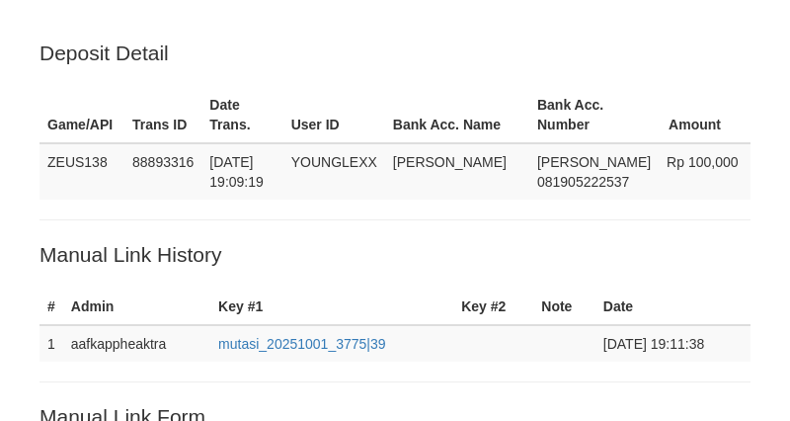
scroll to position [399, 0]
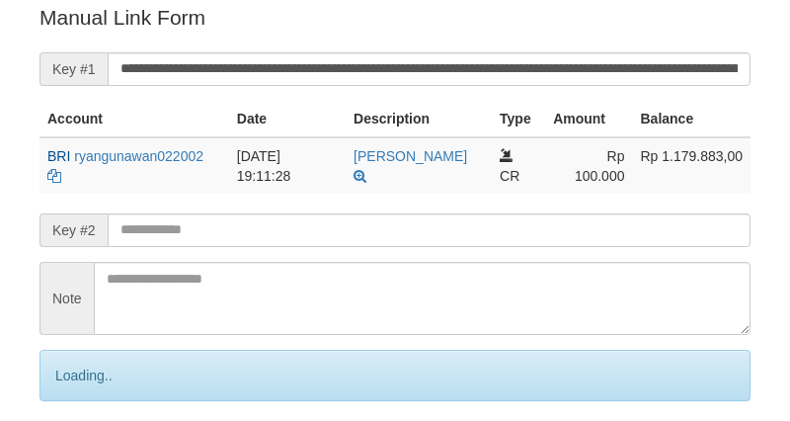
click at [330, 232] on input "text" at bounding box center [429, 230] width 643 height 34
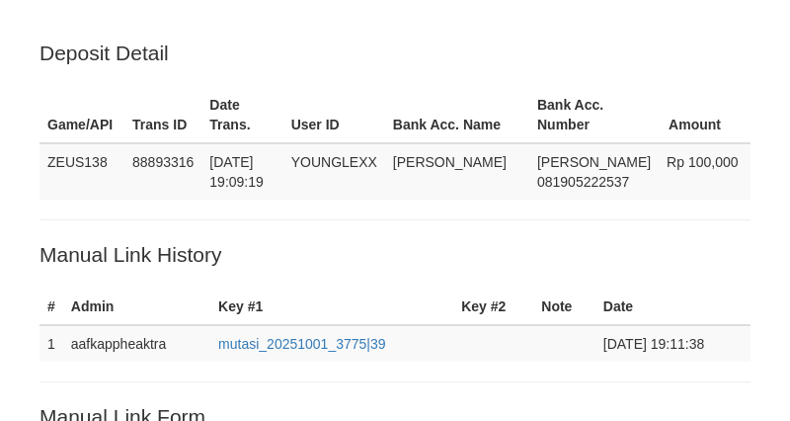
scroll to position [399, 0]
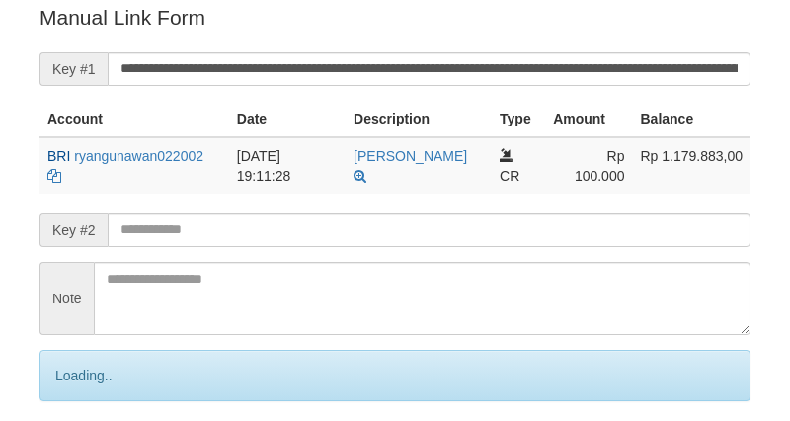
click at [334, 233] on input "text" at bounding box center [429, 230] width 643 height 34
click at [318, 230] on input "text" at bounding box center [429, 230] width 643 height 34
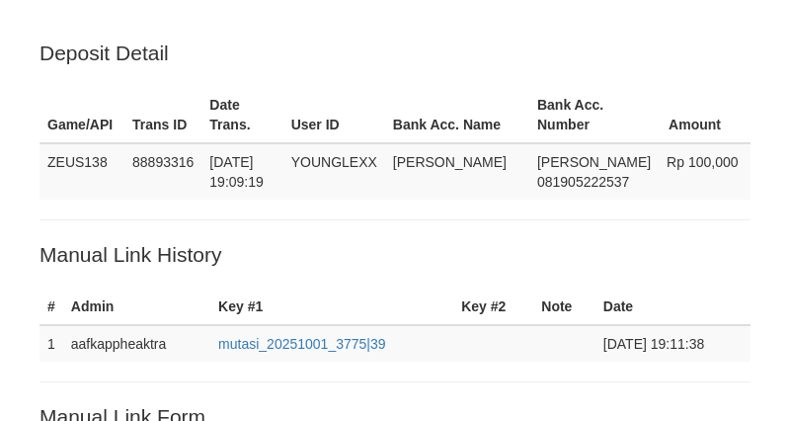
scroll to position [399, 0]
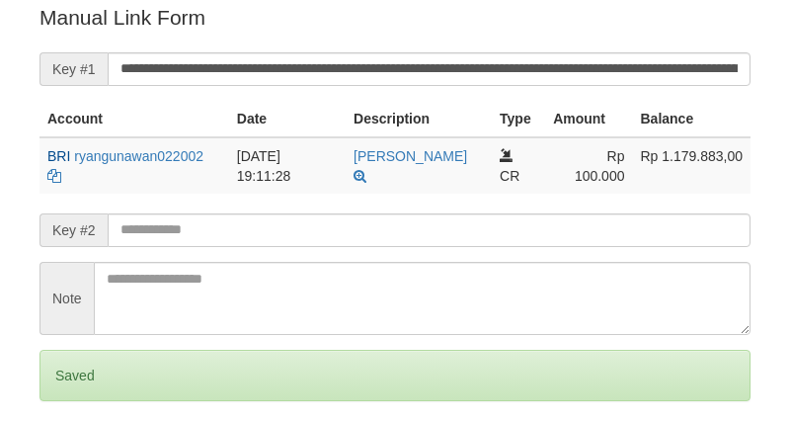
click at [288, 230] on input "text" at bounding box center [429, 230] width 643 height 34
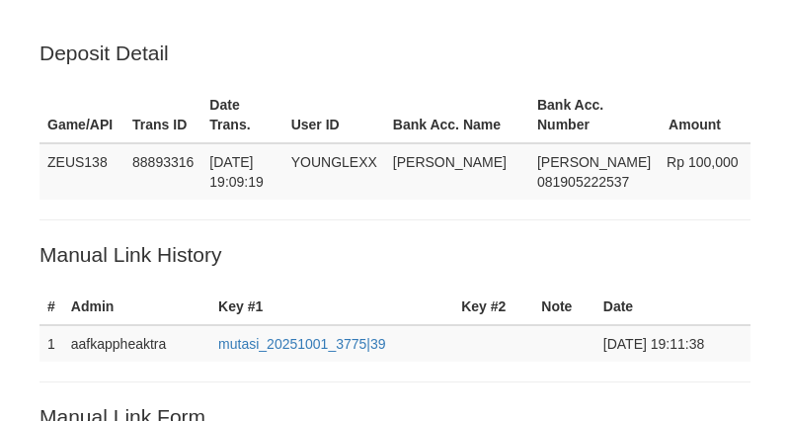
scroll to position [399, 0]
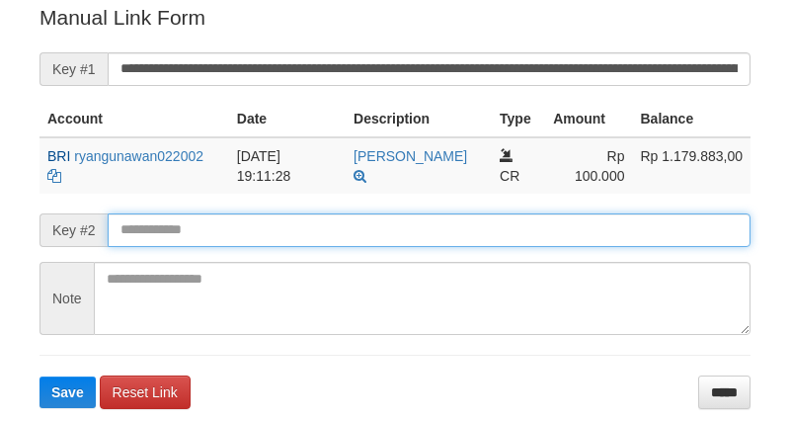
click at [40, 376] on button "Save" at bounding box center [68, 392] width 56 height 32
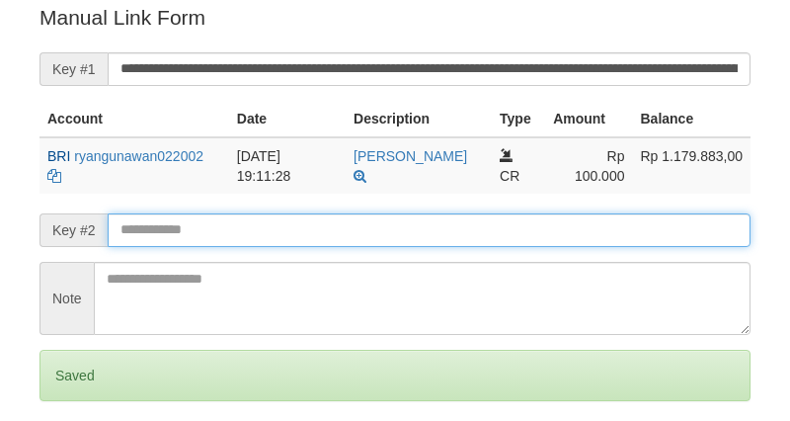
drag, startPoint x: 175, startPoint y: 234, endPoint x: 190, endPoint y: 231, distance: 15.1
click at [194, 233] on input "text" at bounding box center [429, 230] width 643 height 34
click at [171, 240] on input "text" at bounding box center [429, 230] width 643 height 34
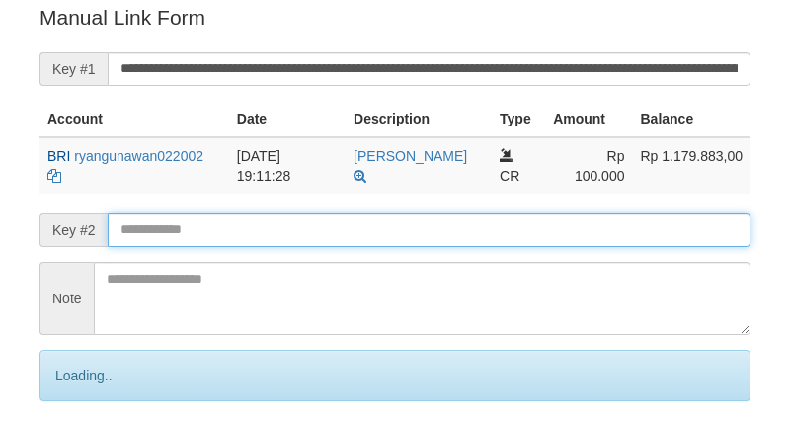
click at [179, 242] on input "text" at bounding box center [429, 230] width 643 height 34
click at [202, 235] on input "text" at bounding box center [429, 230] width 643 height 34
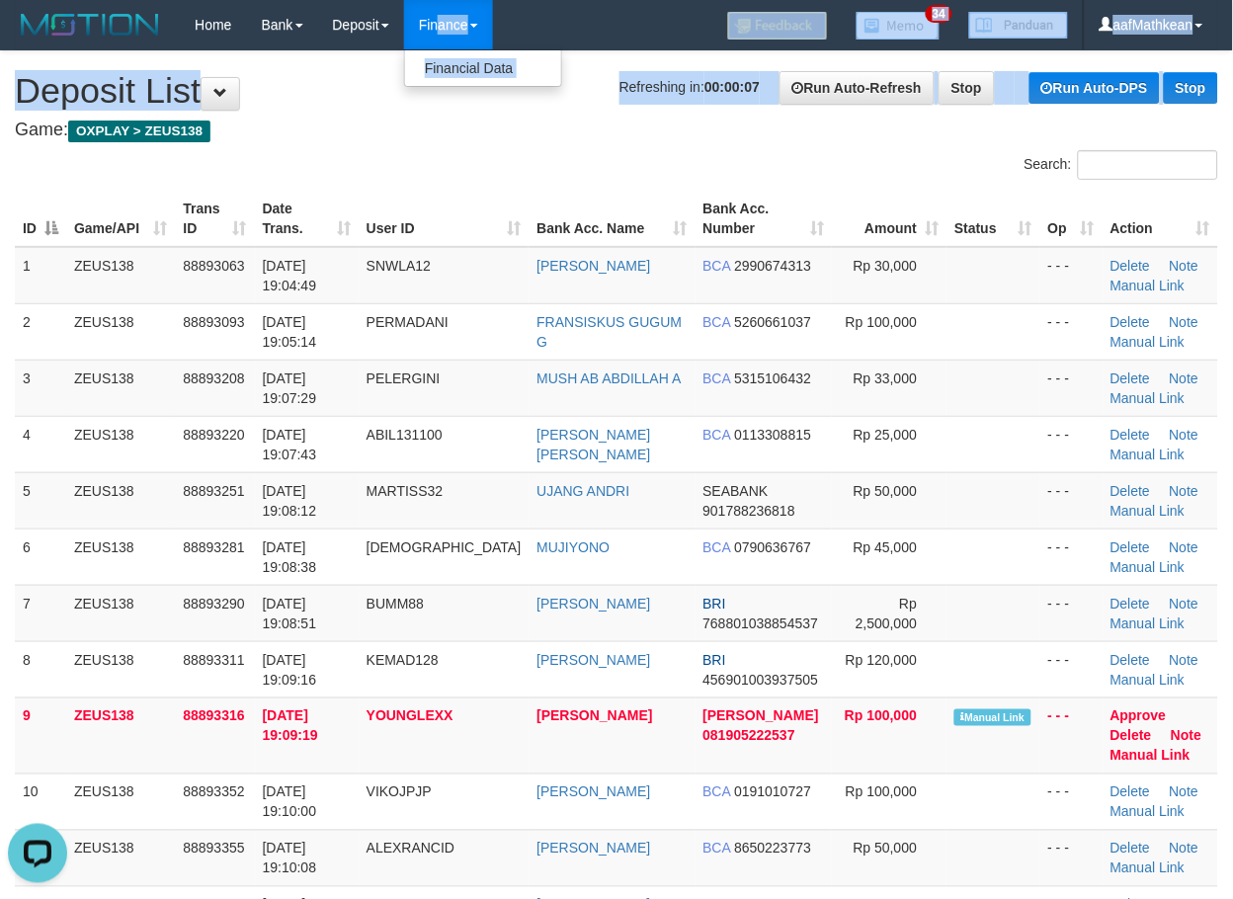
drag, startPoint x: 449, startPoint y: 52, endPoint x: 428, endPoint y: 0, distance: 56.3
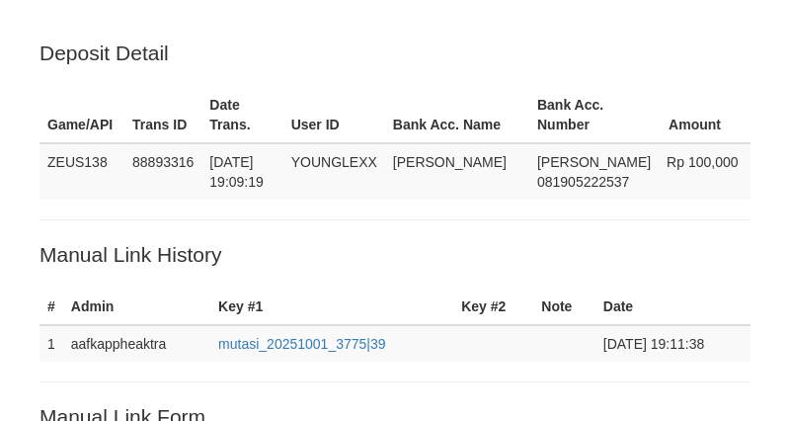
scroll to position [399, 0]
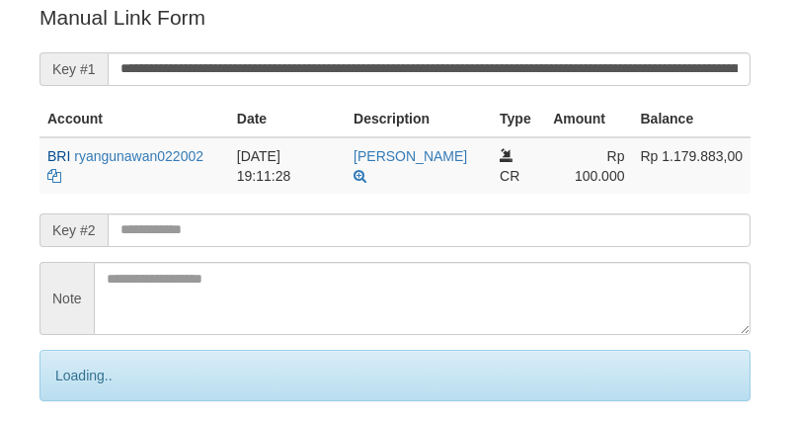
click at [237, 232] on input "text" at bounding box center [429, 230] width 643 height 34
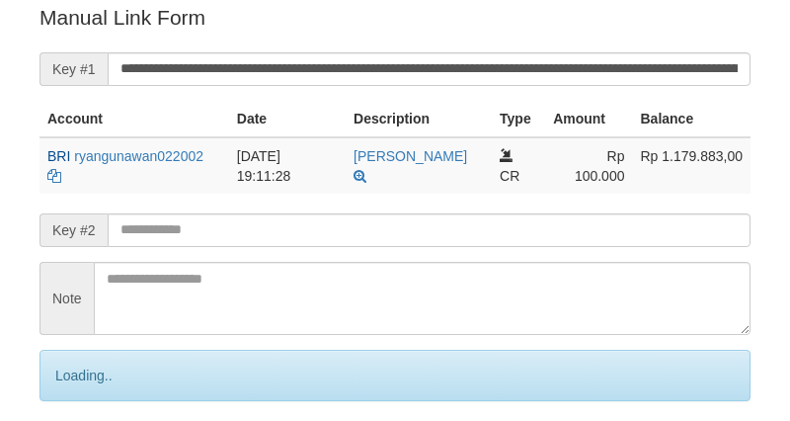
click at [240, 222] on input "text" at bounding box center [429, 230] width 643 height 34
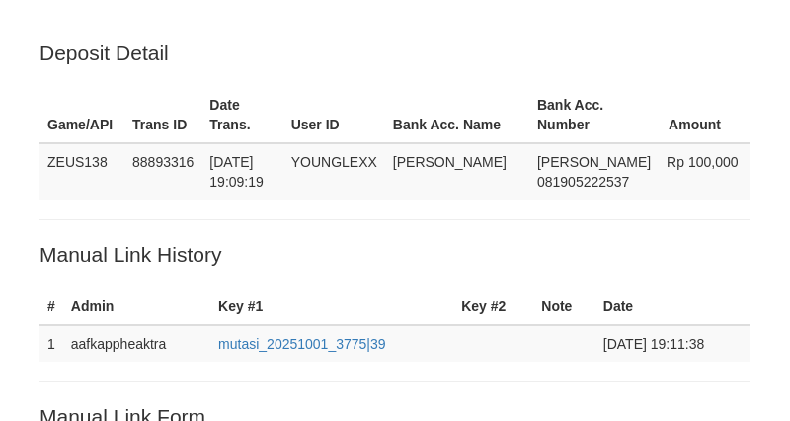
scroll to position [399, 0]
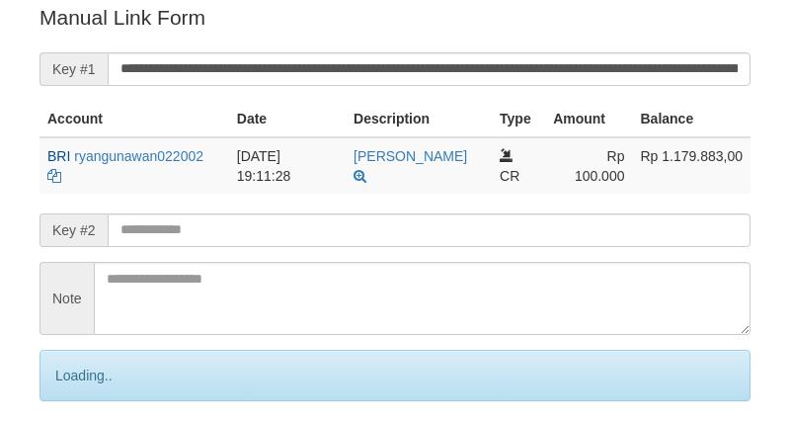
drag, startPoint x: 245, startPoint y: 225, endPoint x: 225, endPoint y: 218, distance: 20.9
click at [247, 227] on input "text" at bounding box center [429, 230] width 643 height 34
drag, startPoint x: 230, startPoint y: 218, endPoint x: 95, endPoint y: 230, distance: 135.9
click at [233, 219] on input "text" at bounding box center [429, 230] width 643 height 34
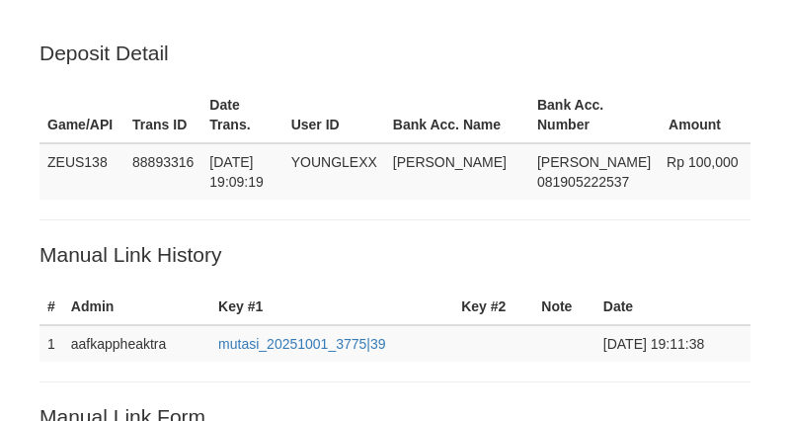
scroll to position [399, 0]
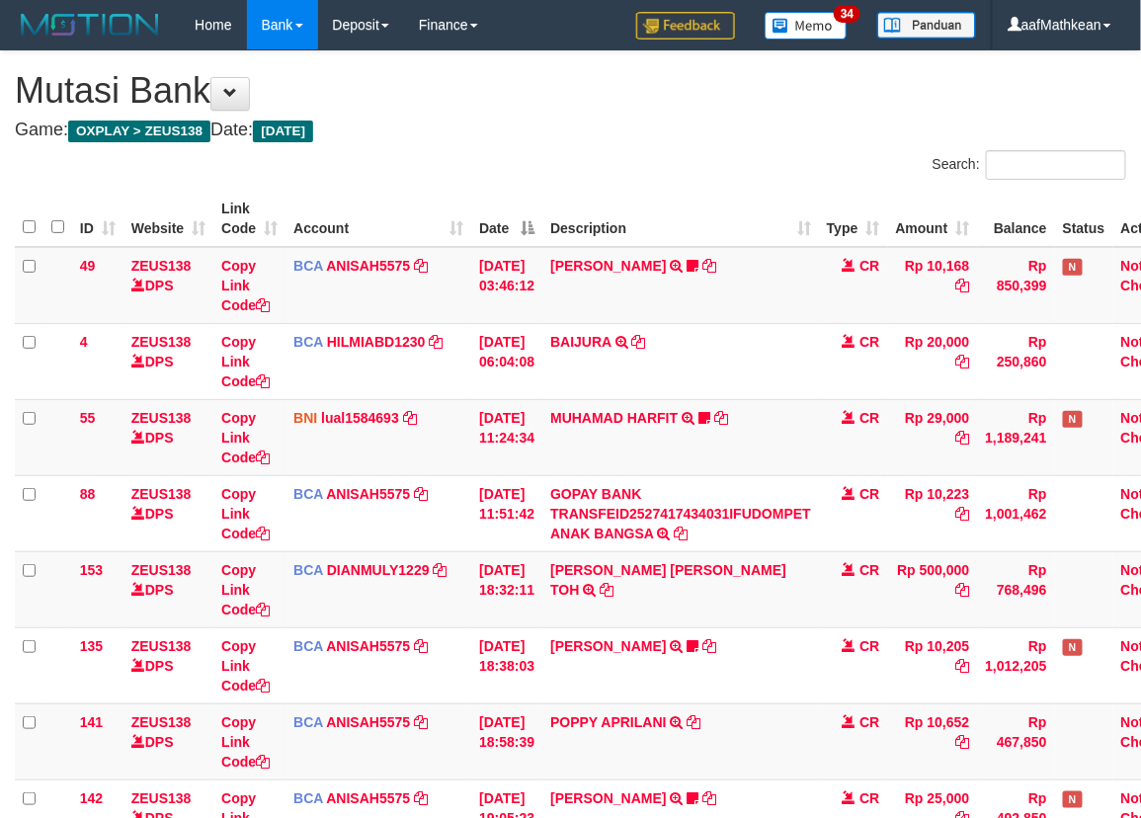
scroll to position [421, 65]
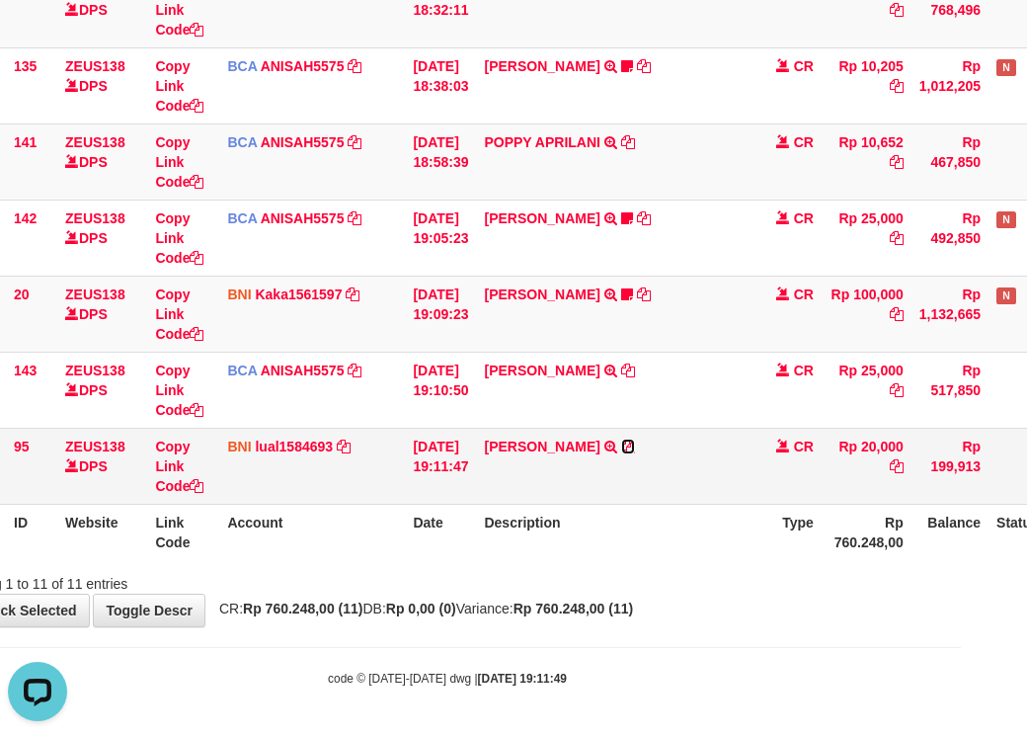
click at [635, 447] on icon at bounding box center [628, 447] width 14 height 14
drag, startPoint x: 454, startPoint y: 512, endPoint x: 496, endPoint y: 527, distance: 44.1
click at [473, 520] on th "Date" at bounding box center [440, 532] width 71 height 56
drag, startPoint x: 719, startPoint y: 425, endPoint x: 1038, endPoint y: 231, distance: 373.3
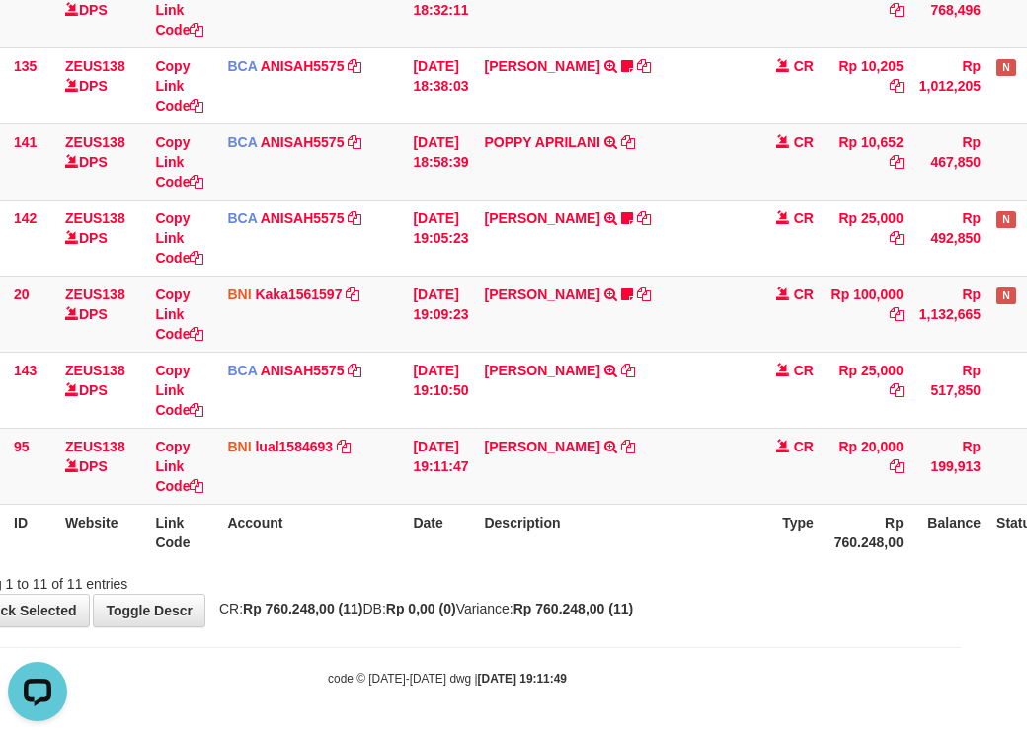
click at [969, 274] on table "ID Website Link Code Account Date Description Type Amount Balance Status Action…" at bounding box center [538, 85] width 1179 height 949
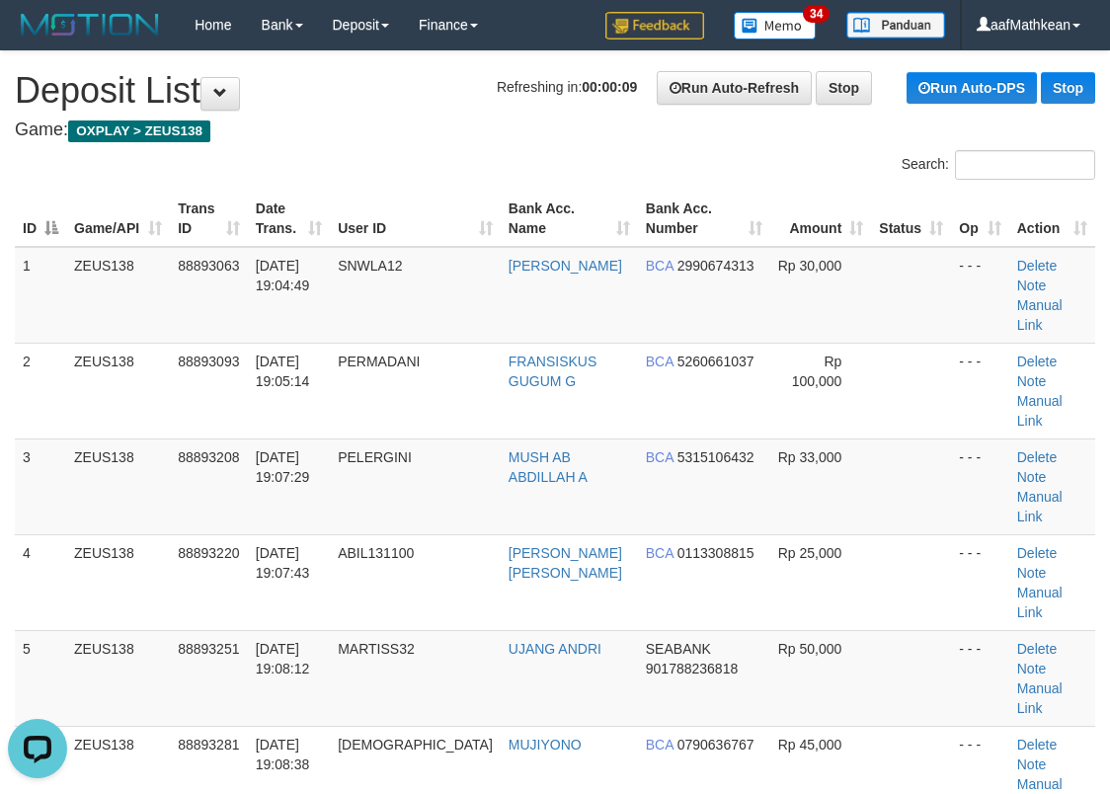
scroll to position [442, 0]
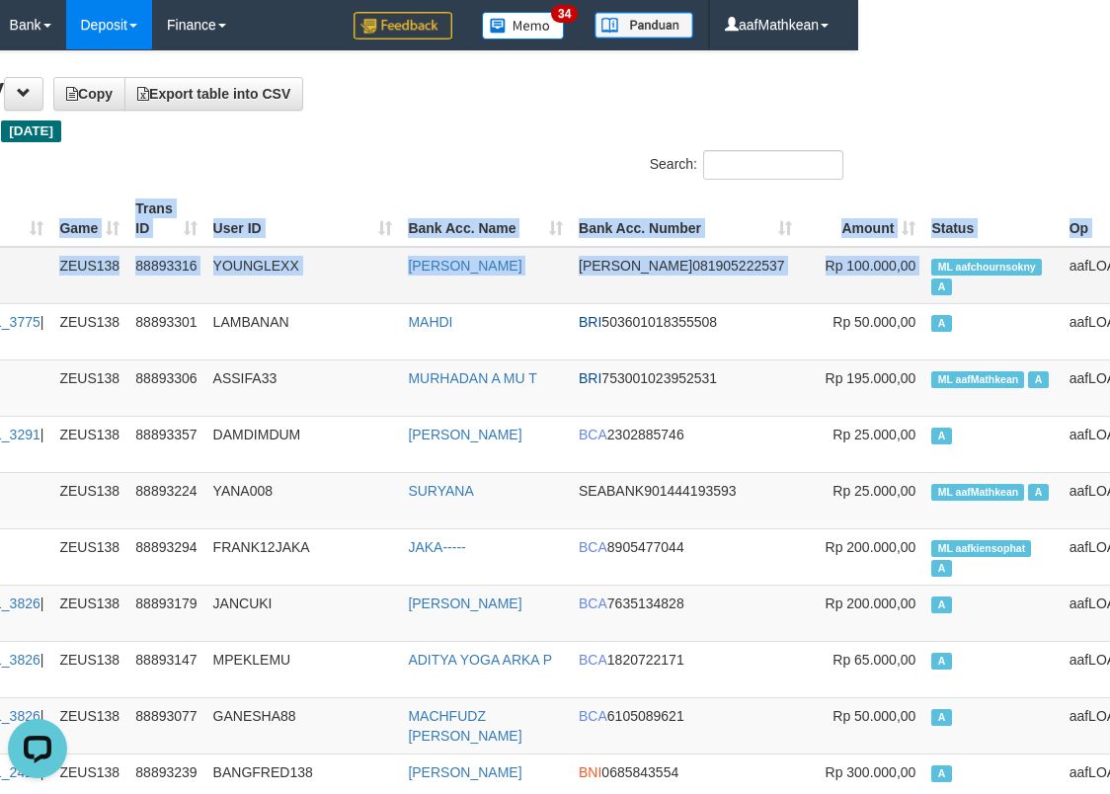
click at [924, 275] on td "ML aafchournsokny A" at bounding box center [992, 275] width 137 height 57
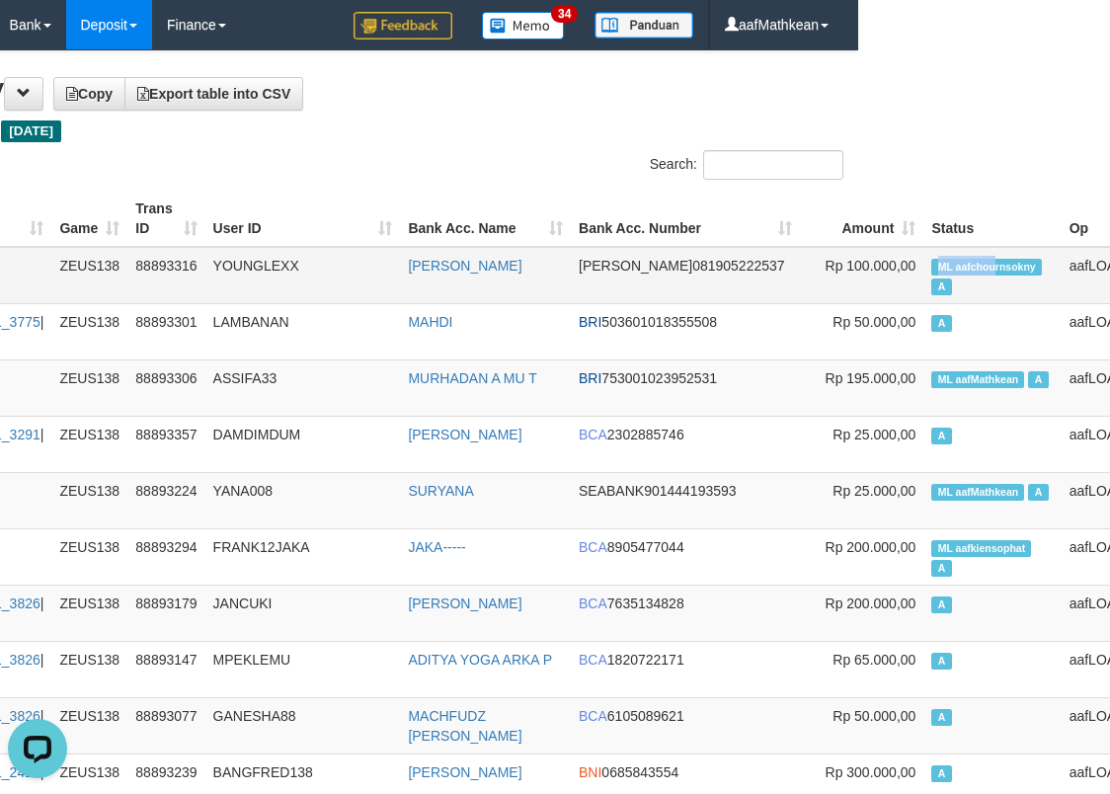
click at [932, 275] on span "ML aafchournsokny" at bounding box center [987, 267] width 111 height 17
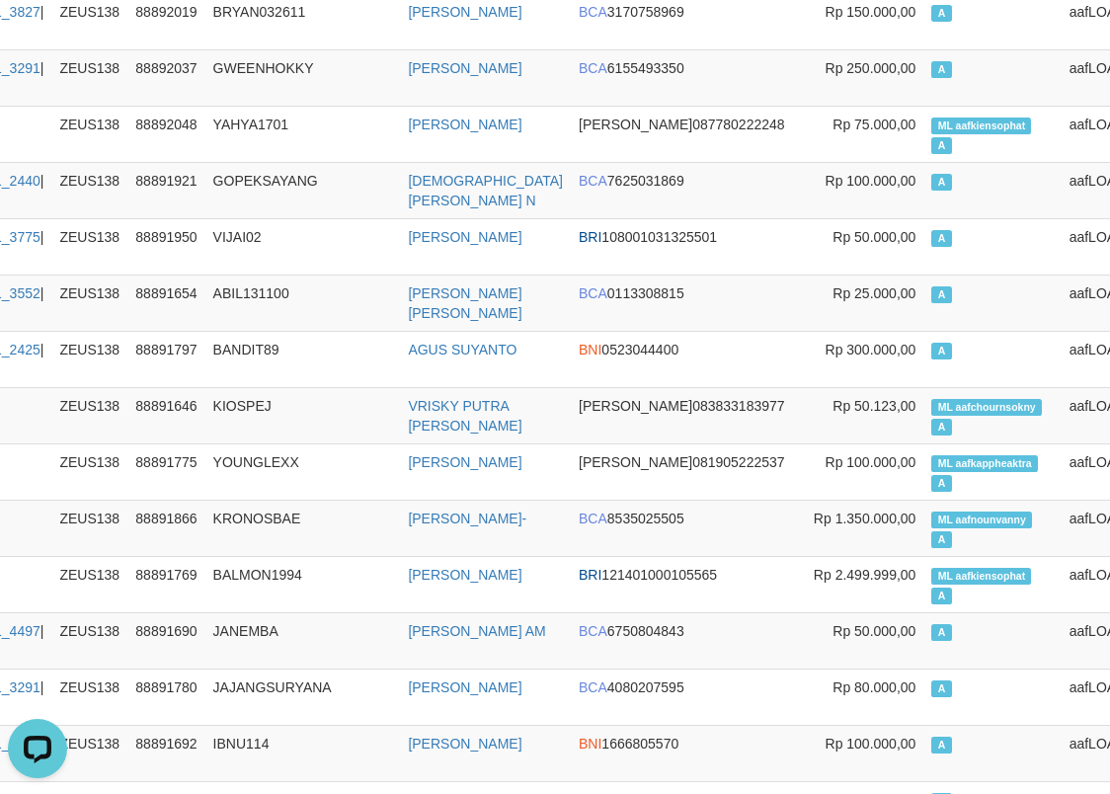
scroll to position [4948, 252]
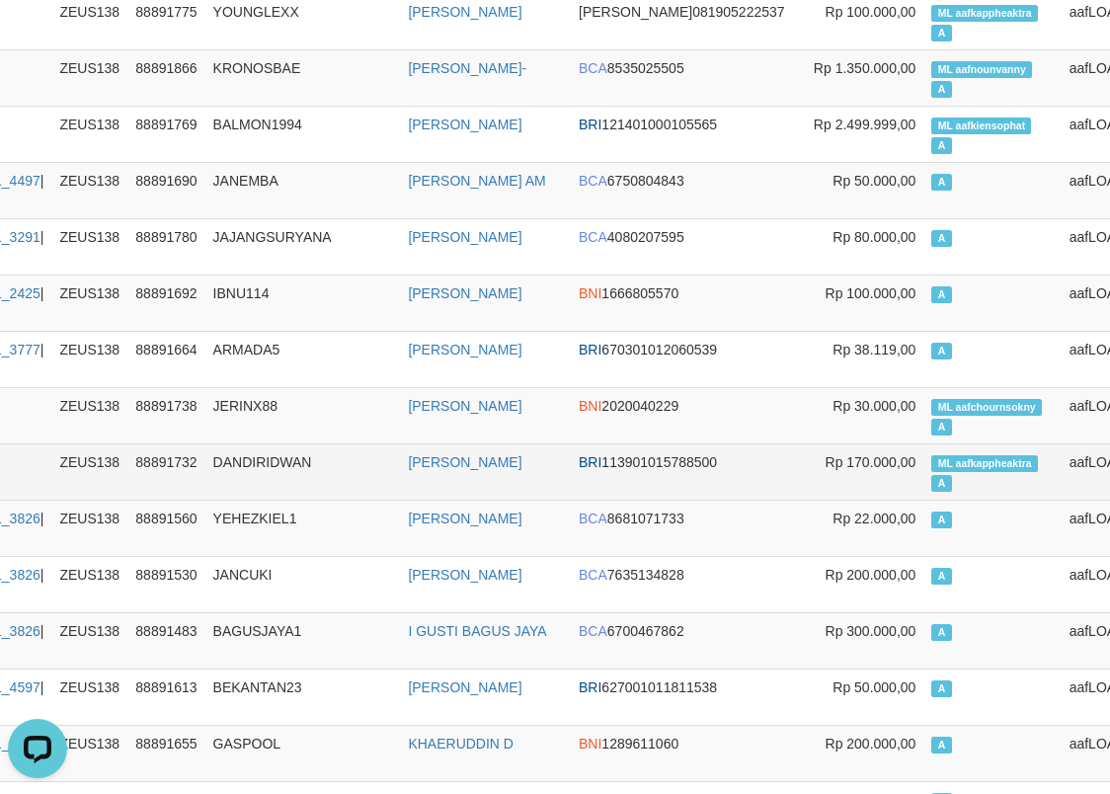
click at [932, 455] on span "ML aafkappheaktra" at bounding box center [985, 463] width 107 height 17
copy td "ML aafkappheaktra A"
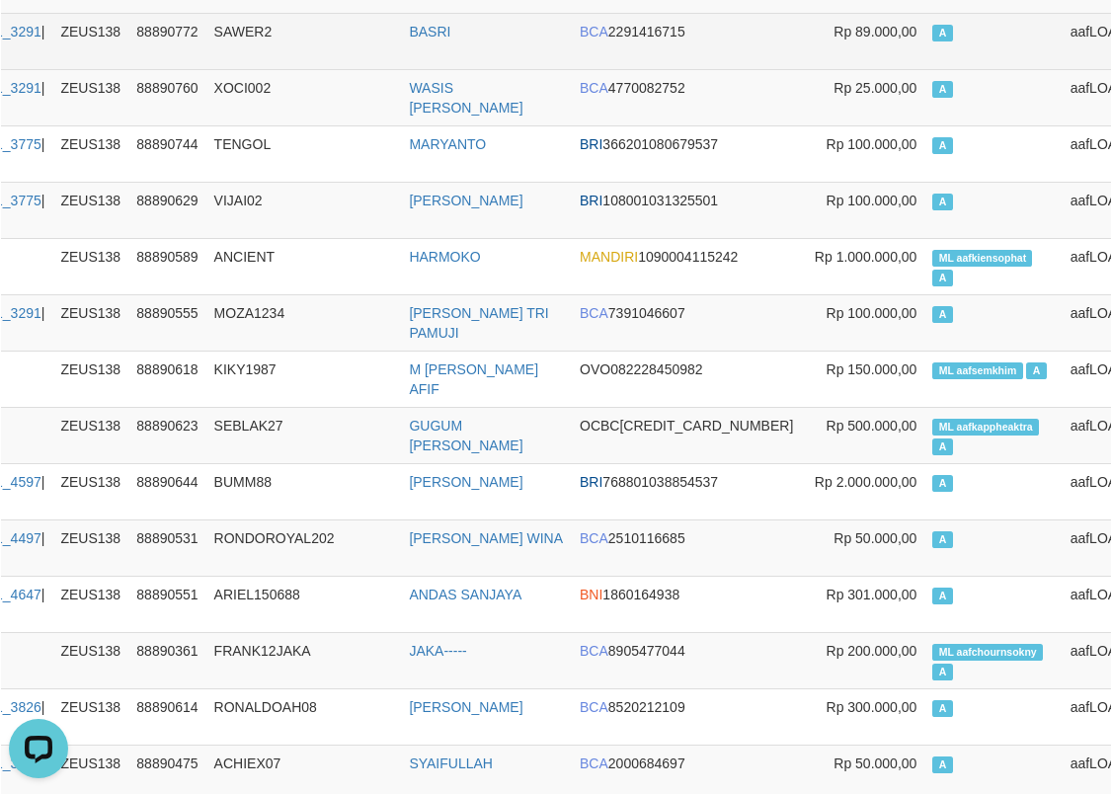
scroll to position [7670, 250]
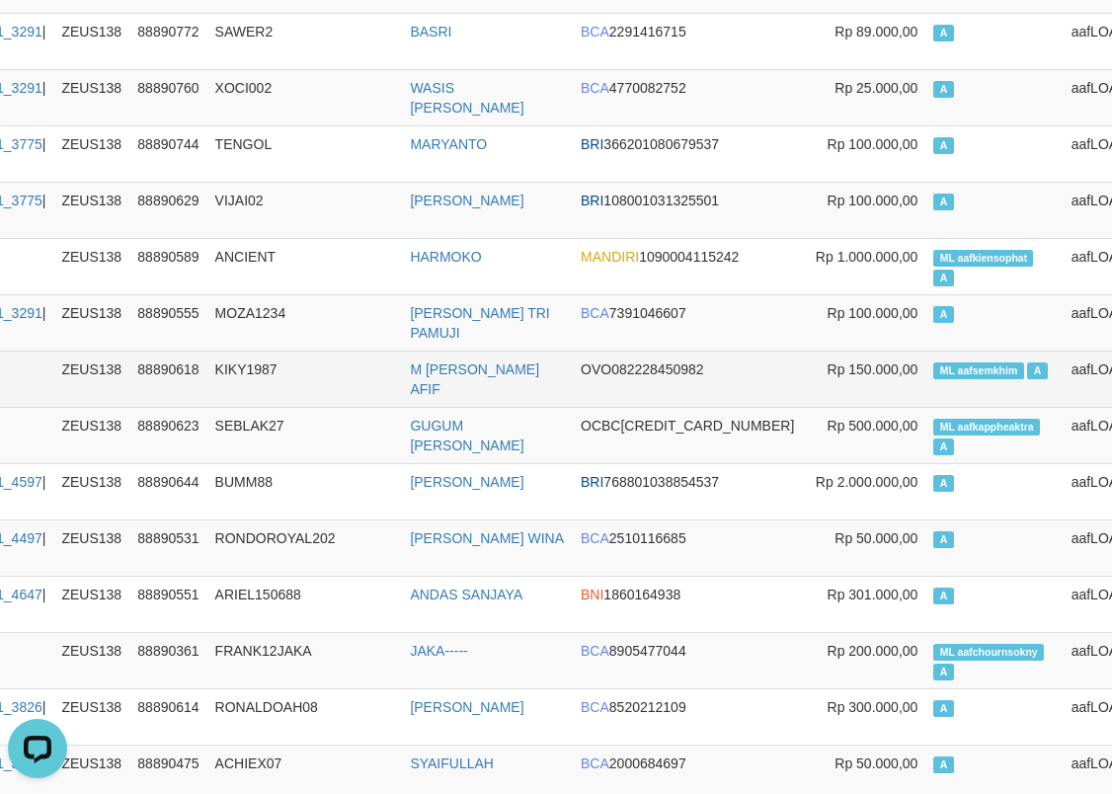
drag, startPoint x: 388, startPoint y: 299, endPoint x: 282, endPoint y: 320, distance: 108.7
click at [388, 300] on td "MOZA1234" at bounding box center [305, 322] width 196 height 56
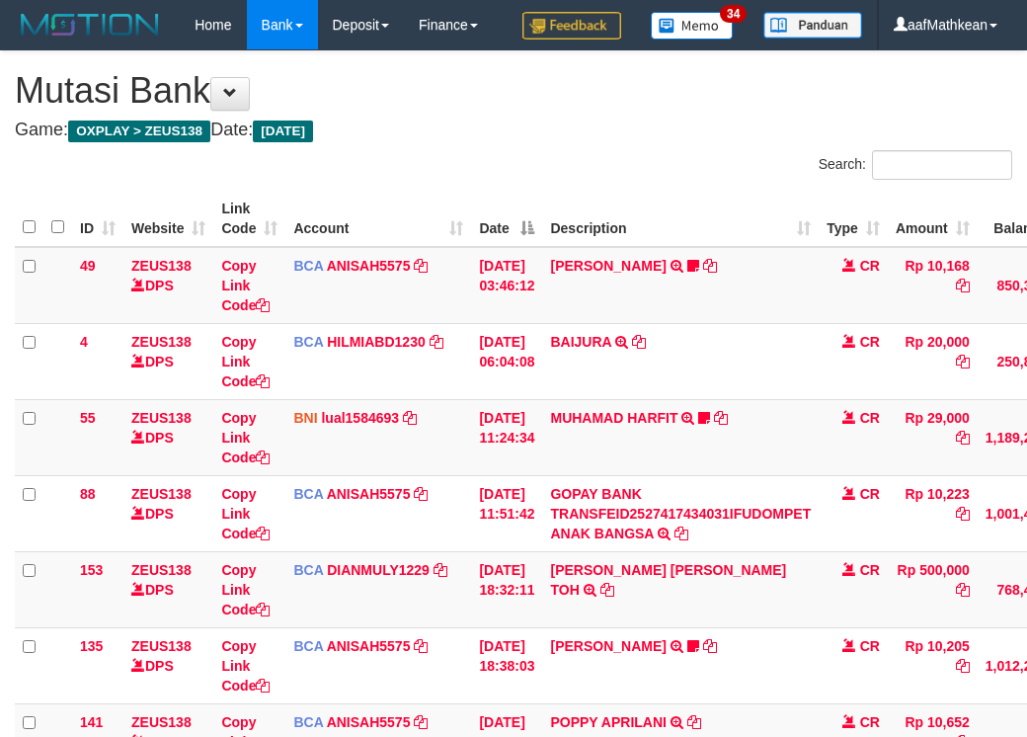
scroll to position [629, 66]
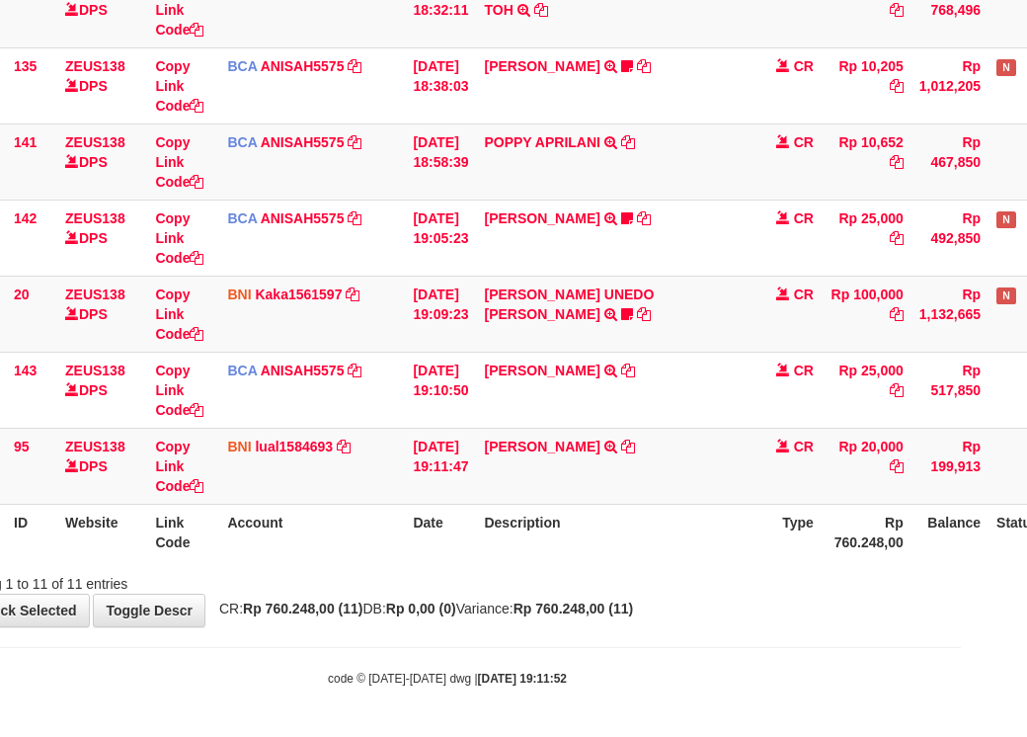
drag, startPoint x: 396, startPoint y: 317, endPoint x: 1029, endPoint y: 354, distance: 634.3
click at [459, 339] on tr "20 ZEUS138 DPS Copy Link Code BNI Kaka1561597 DPS KARMILA mutasi_20251001_2425 …" at bounding box center [538, 314] width 1179 height 76
click at [381, 547] on th "Account" at bounding box center [312, 532] width 186 height 56
drag, startPoint x: 366, startPoint y: 546, endPoint x: 382, endPoint y: 542, distance: 17.3
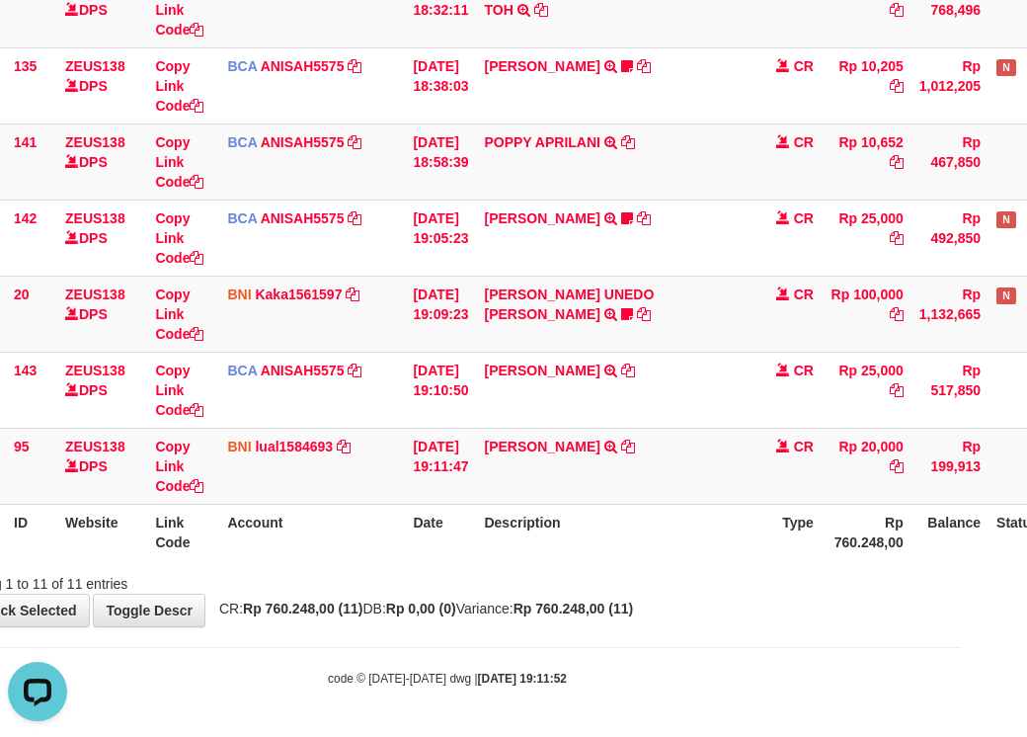
click at [369, 546] on th "Account" at bounding box center [312, 532] width 186 height 56
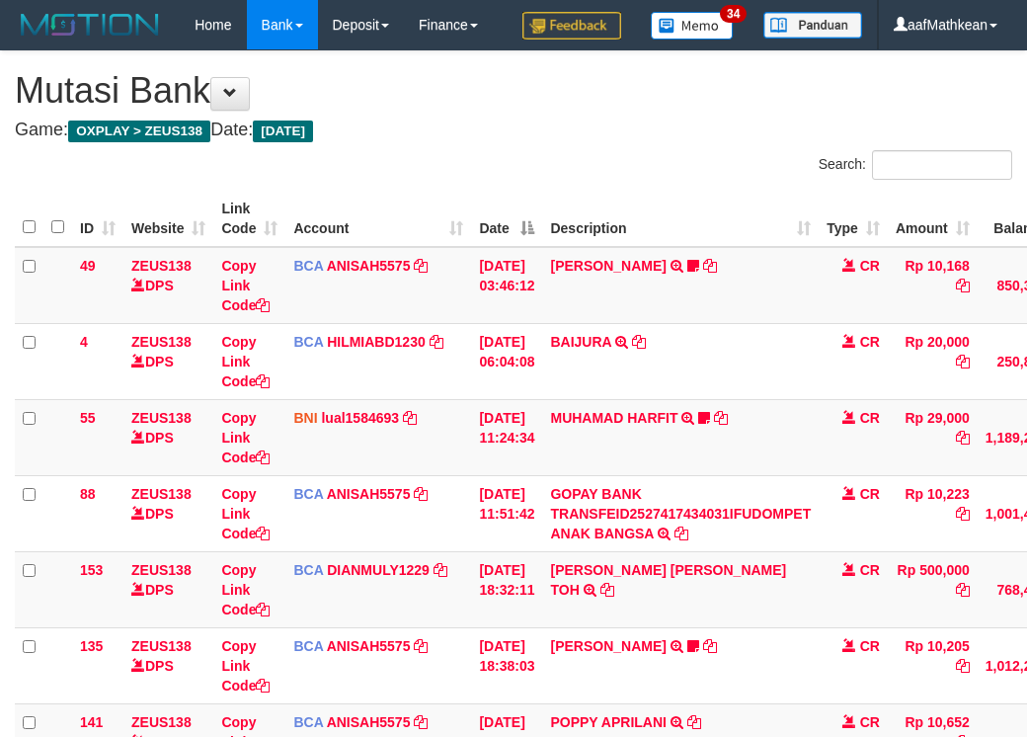
scroll to position [629, 180]
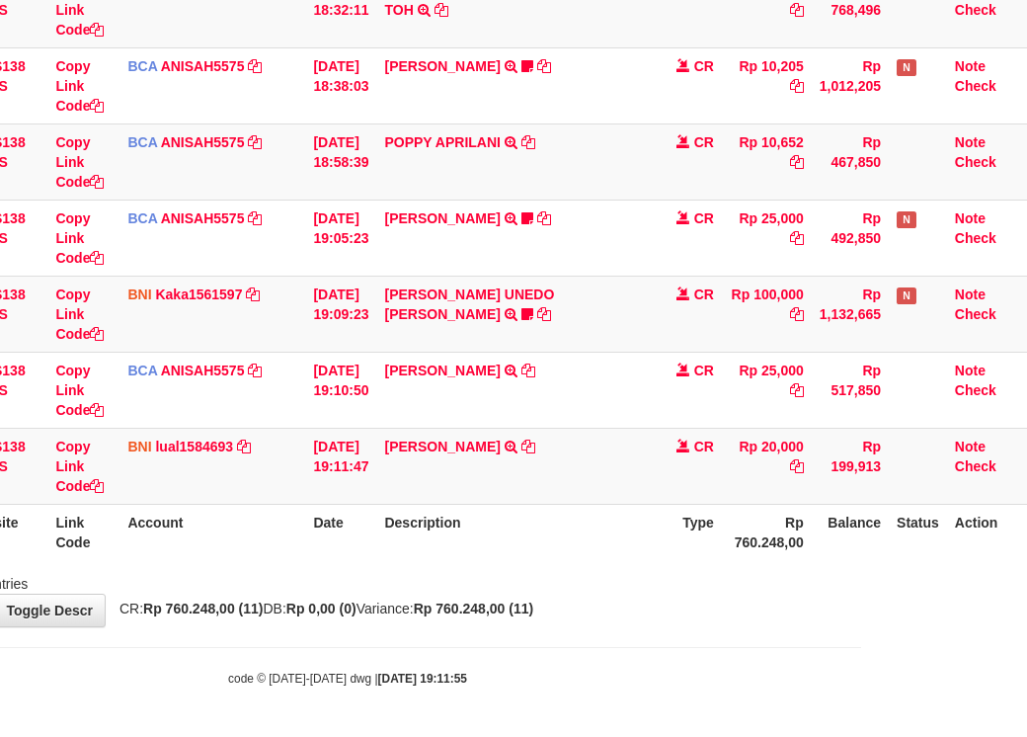
click at [344, 543] on th "Date" at bounding box center [340, 532] width 71 height 56
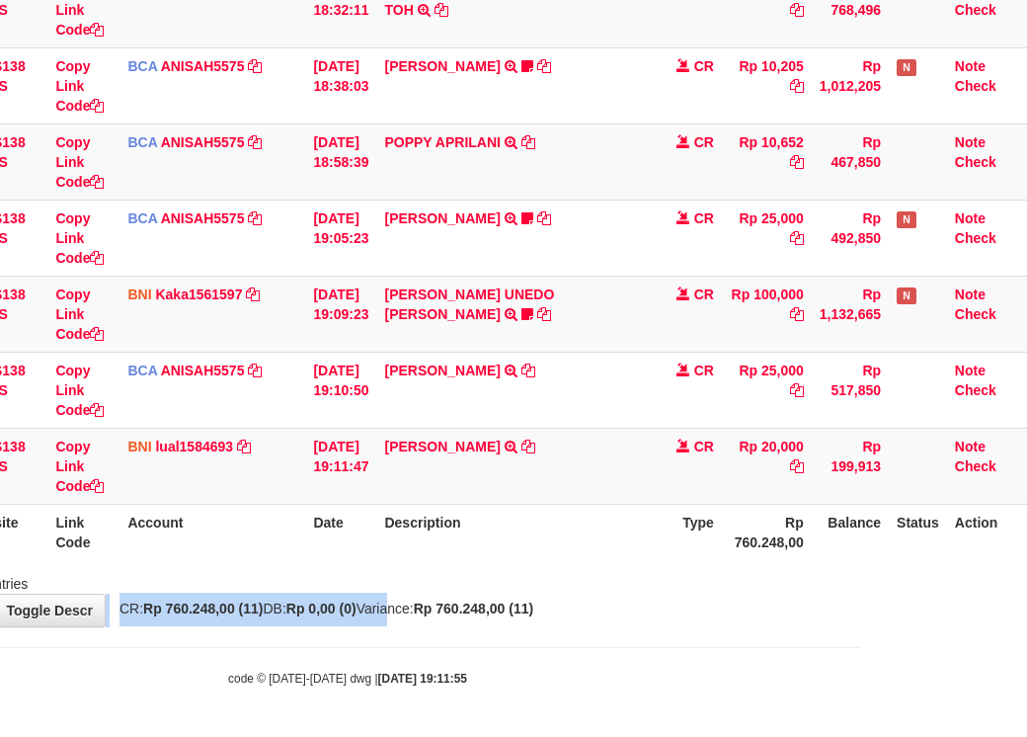
drag, startPoint x: 383, startPoint y: 602, endPoint x: 441, endPoint y: 624, distance: 61.6
click at [405, 627] on body "Toggle navigation Home Bank Account List Load By Website Group [OXPLAY] ZEUS138…" at bounding box center [347, 78] width 1027 height 1317
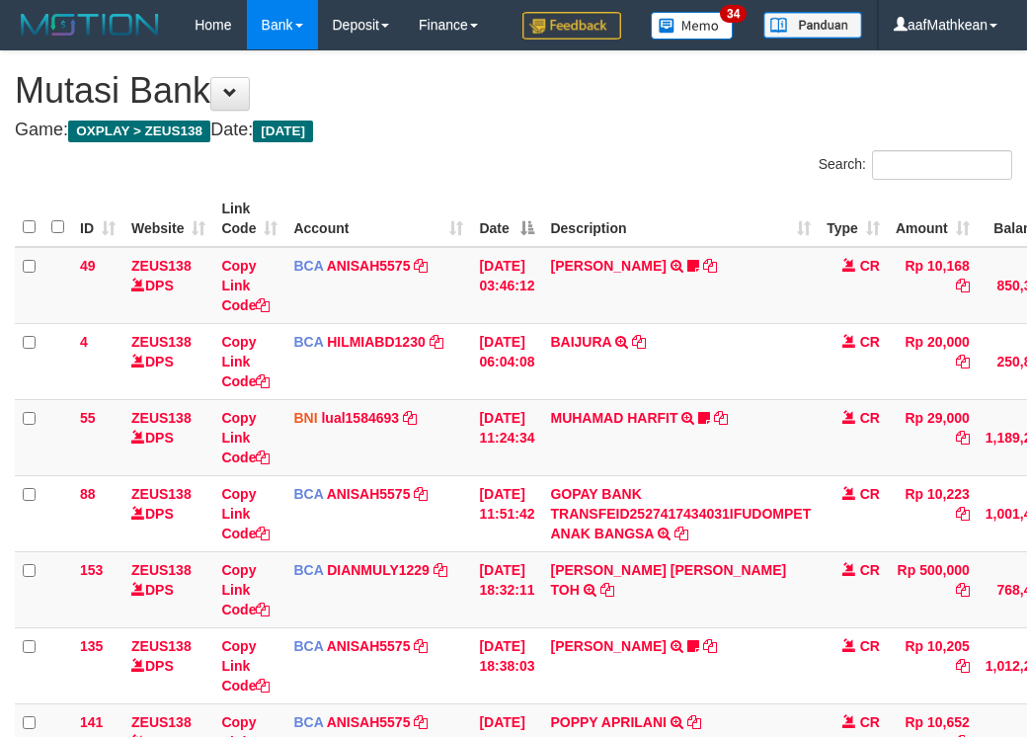
click at [616, 541] on link "GOPAY BANK TRANSFEID2527417434031IFUDOMPET ANAK BANGSA" at bounding box center [680, 513] width 261 height 55
click at [589, 551] on td "GOPAY BANK TRANSFEID2527417434031IFUDOMPET ANAK BANGSA TRSF E-BANKING CR 0110/F…" at bounding box center [680, 513] width 277 height 76
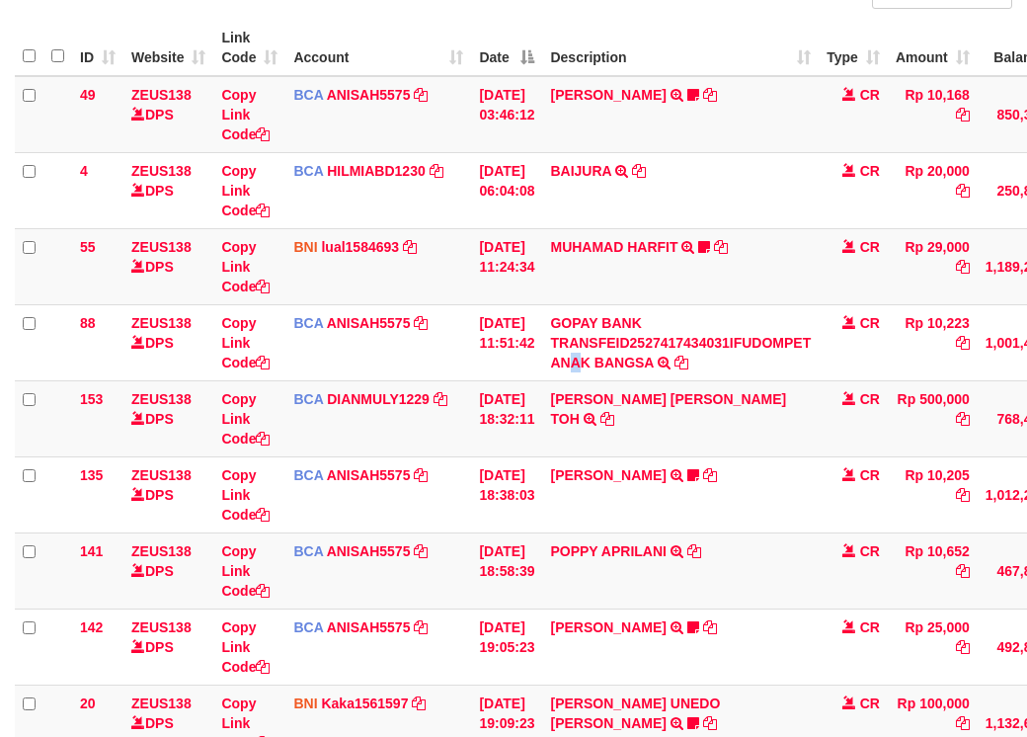
scroll to position [553, 0]
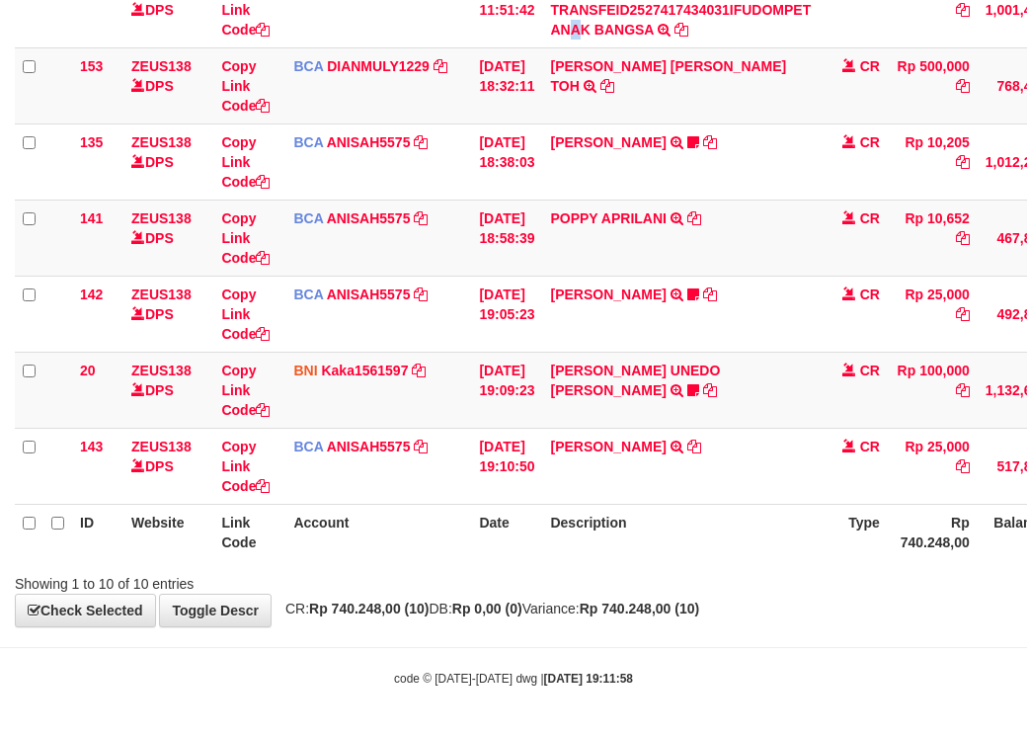
click at [621, 589] on div "Showing 1 to 10 of 10 entries" at bounding box center [513, 580] width 1027 height 28
drag, startPoint x: 623, startPoint y: 594, endPoint x: 618, endPoint y: 576, distance: 18.5
click at [626, 593] on div "**********" at bounding box center [513, 87] width 1027 height 1079
drag, startPoint x: 618, startPoint y: 576, endPoint x: 758, endPoint y: 547, distance: 142.2
click at [667, 564] on div "Search: ID Website Link Code Account Date Description Type Amount Balance Statu…" at bounding box center [514, 119] width 998 height 947
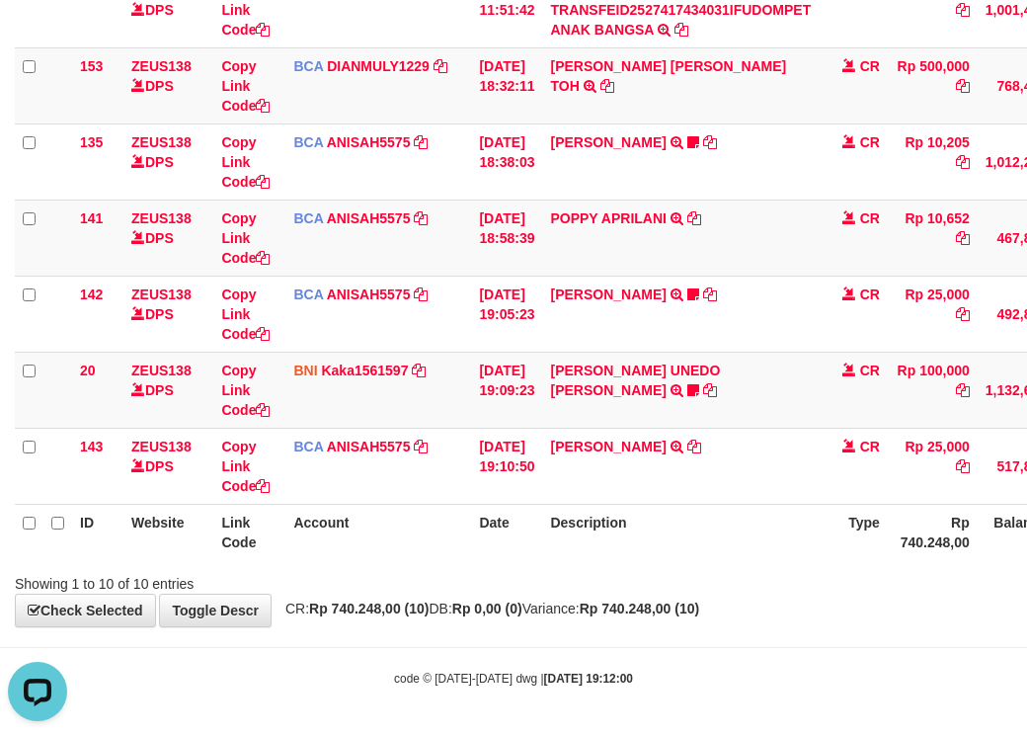
click at [760, 623] on div "**********" at bounding box center [513, 87] width 1027 height 1079
click at [671, 555] on div "ID Website Link Code Account Date Description Type Amount Balance Status Action…" at bounding box center [513, 123] width 1027 height 885
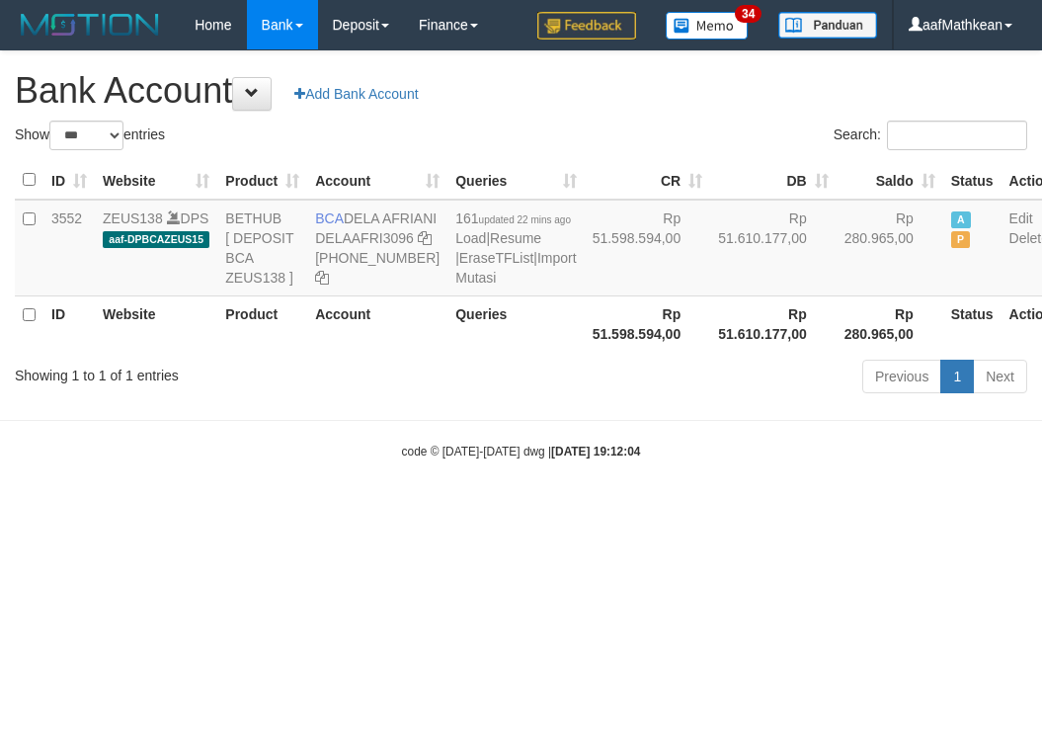
select select "***"
click at [622, 455] on body "Toggle navigation Home Bank Account List Load By Website Group [OXPLAY] ZEUS138…" at bounding box center [521, 255] width 1042 height 510
drag, startPoint x: 344, startPoint y: 218, endPoint x: 384, endPoint y: 243, distance: 47.4
click at [384, 243] on td "BCA DELA AFRIANI DELAAFRI3096 869-245-8639" at bounding box center [377, 248] width 140 height 97
copy td "DELA AFRIANI"
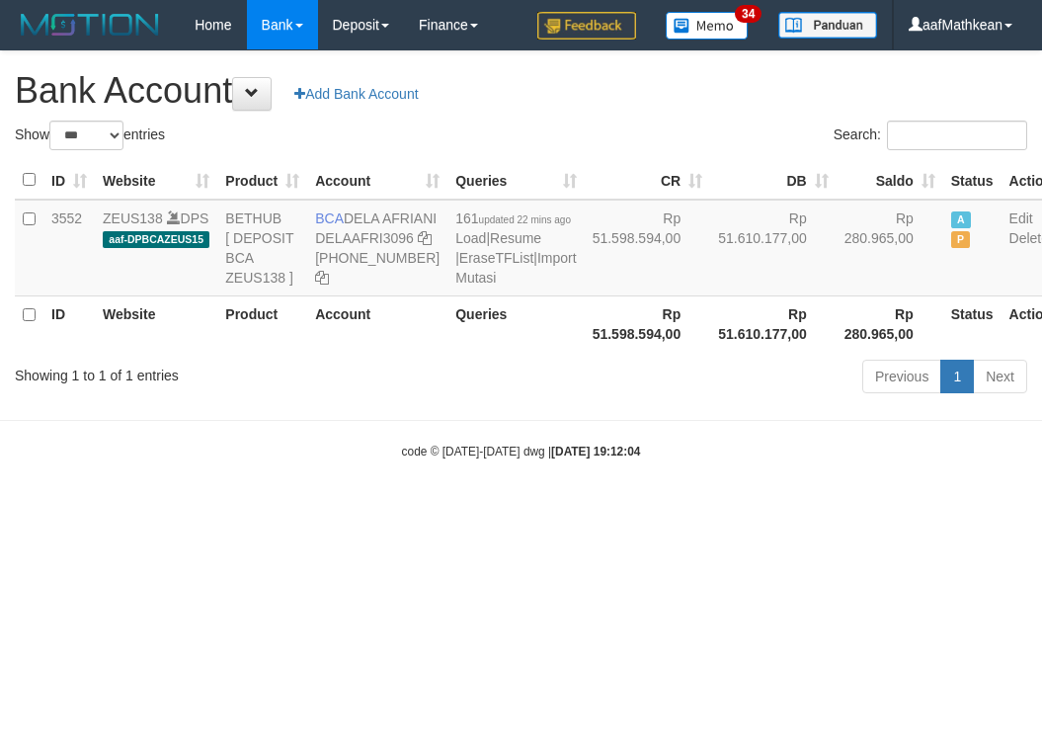
click at [659, 510] on html "Toggle navigation Home Bank Account List Load By Website Group [OXPLAY] ZEUS138…" at bounding box center [521, 255] width 1042 height 510
click at [671, 510] on html "Toggle navigation Home Bank Account List Load By Website Group [OXPLAY] ZEUS138…" at bounding box center [521, 255] width 1042 height 510
click at [553, 510] on html "Toggle navigation Home Bank Account List Load By Website Group [OXPLAY] ZEUS138…" at bounding box center [521, 255] width 1042 height 510
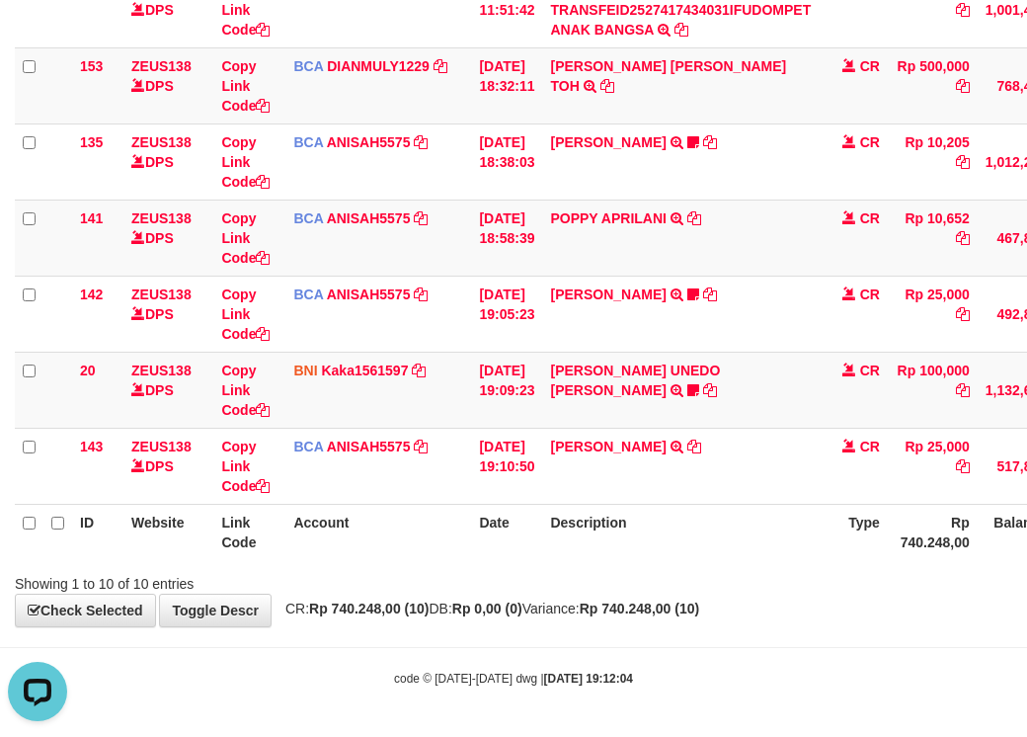
scroll to position [553, 0]
click at [535, 380] on tbody "49 ZEUS138 DPS Copy Link Code BCA ANISAH5575 DPS [PERSON_NAME] mutasi_20251001_…" at bounding box center [604, 124] width 1179 height 762
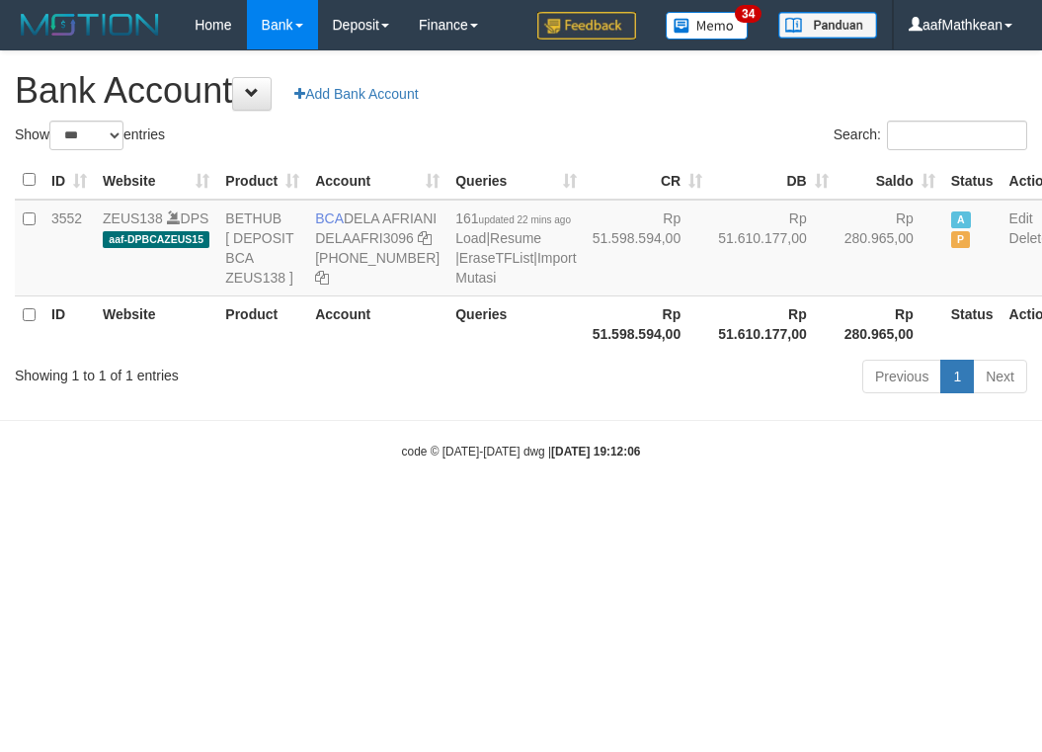
select select "***"
drag, startPoint x: 696, startPoint y: 465, endPoint x: 1033, endPoint y: 460, distance: 336.9
click at [710, 468] on body "Toggle navigation Home Bank Account List Load By Website Group [OXPLAY] ZEUS138…" at bounding box center [521, 255] width 1042 height 510
click at [466, 491] on body "Toggle navigation Home Bank Account List Load By Website Group [OXPLAY] ZEUS138…" at bounding box center [521, 255] width 1042 height 510
click at [477, 493] on body "Toggle navigation Home Bank Account List Load By Website Group [OXPLAY] ZEUS138…" at bounding box center [521, 255] width 1042 height 510
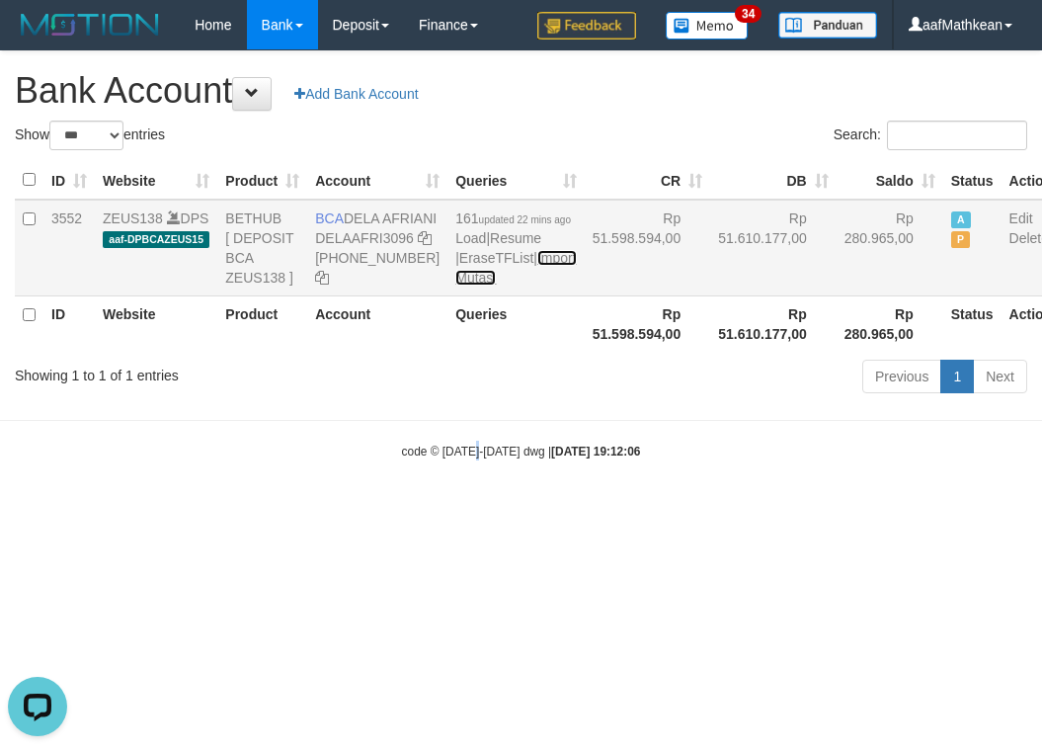
click at [460, 286] on link "Import Mutasi" at bounding box center [515, 268] width 121 height 36
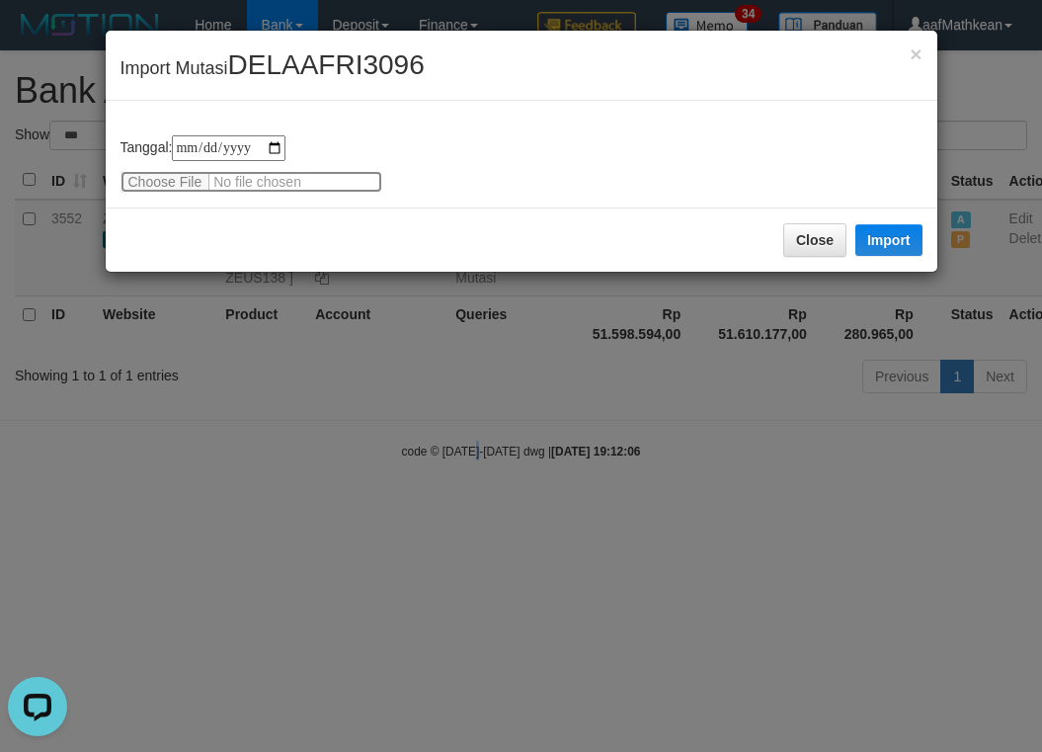
click at [197, 190] on input "file" at bounding box center [252, 182] width 262 height 22
type input "**********"
drag, startPoint x: 889, startPoint y: 242, endPoint x: 341, endPoint y: 0, distance: 599.3
click at [889, 242] on button "Import" at bounding box center [889, 240] width 67 height 32
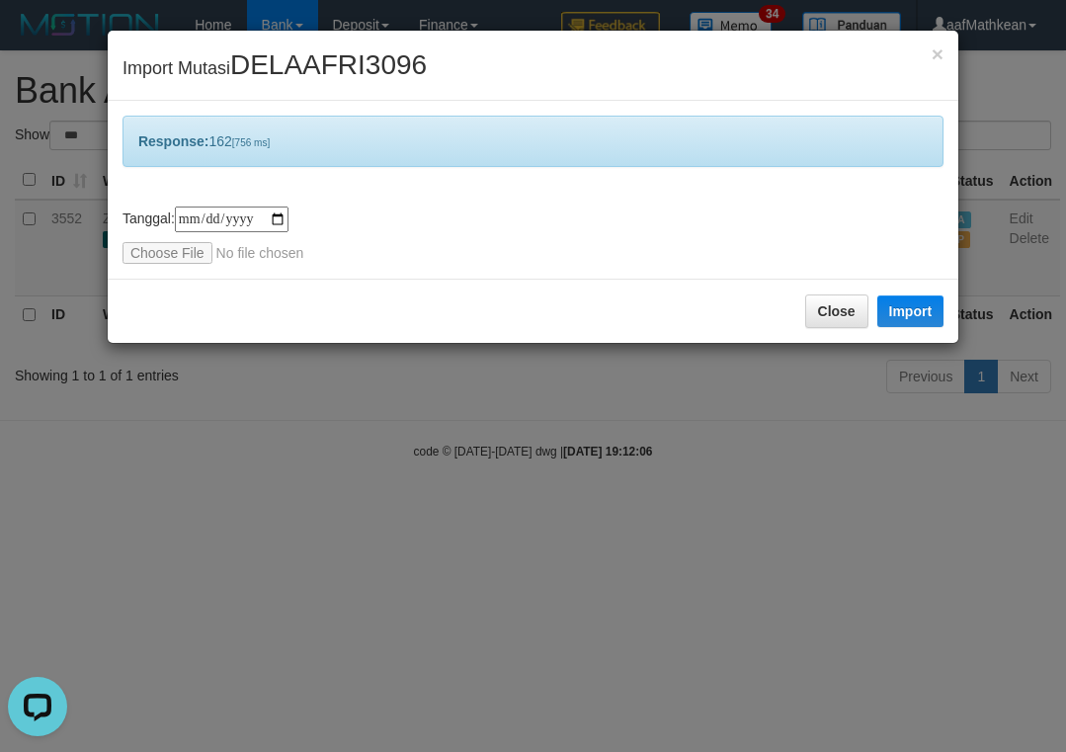
drag, startPoint x: 562, startPoint y: 333, endPoint x: 400, endPoint y: 109, distance: 276.7
click at [532, 281] on div "**********" at bounding box center [533, 376] width 1066 height 752
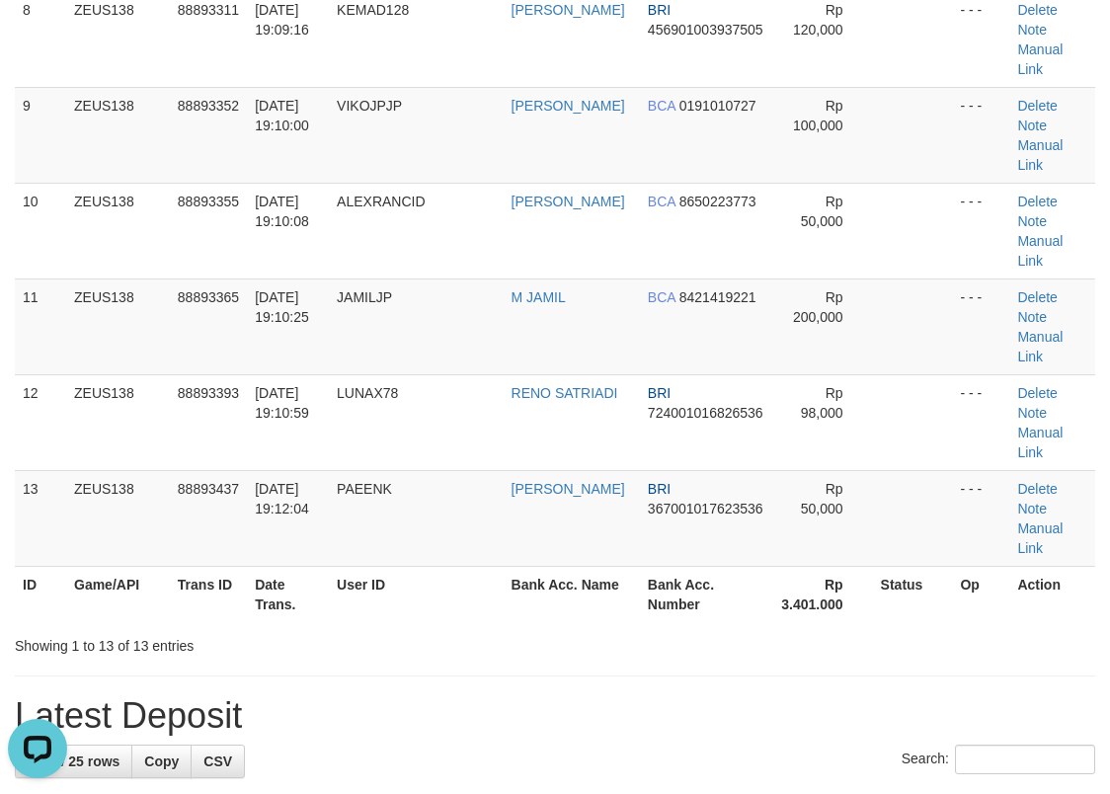
drag, startPoint x: 337, startPoint y: 286, endPoint x: 347, endPoint y: 272, distance: 17.8
click at [341, 745] on div "Search:" at bounding box center [555, 762] width 1081 height 35
drag, startPoint x: 347, startPoint y: 271, endPoint x: 11, endPoint y: 347, distance: 344.4
click at [336, 745] on div "Search:" at bounding box center [555, 762] width 1081 height 35
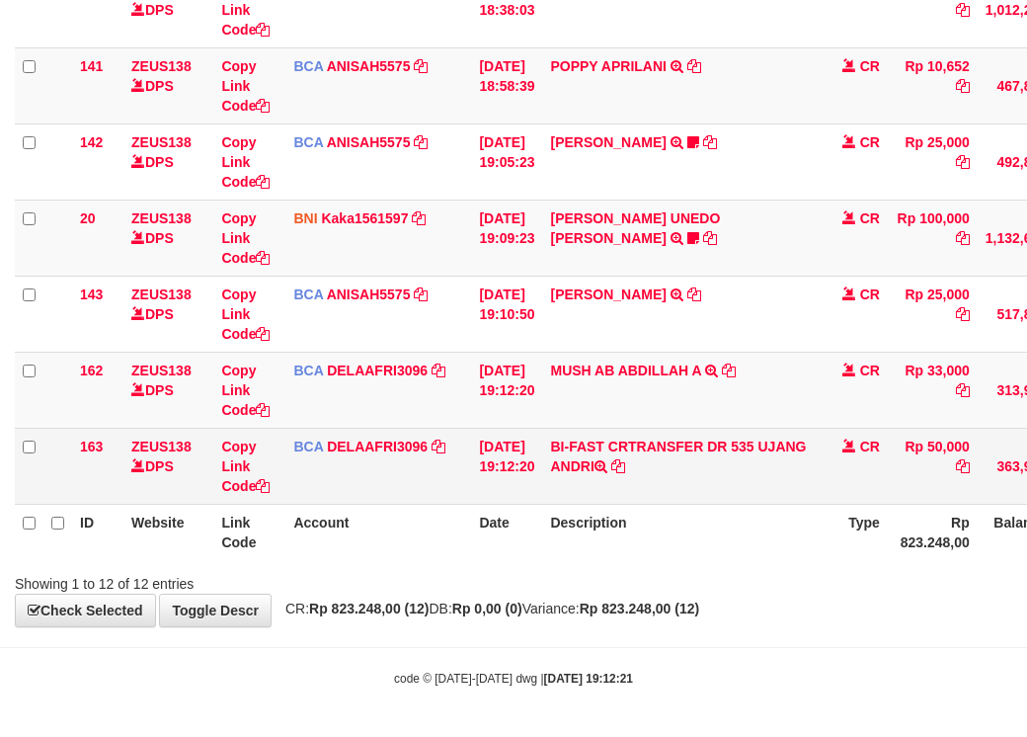
scroll to position [705, 0]
drag, startPoint x: 775, startPoint y: 444, endPoint x: 784, endPoint y: 461, distance: 20.3
click at [784, 461] on td "BI-FAST CRTRANSFER DR 535 UJANG ANDRI" at bounding box center [680, 466] width 277 height 76
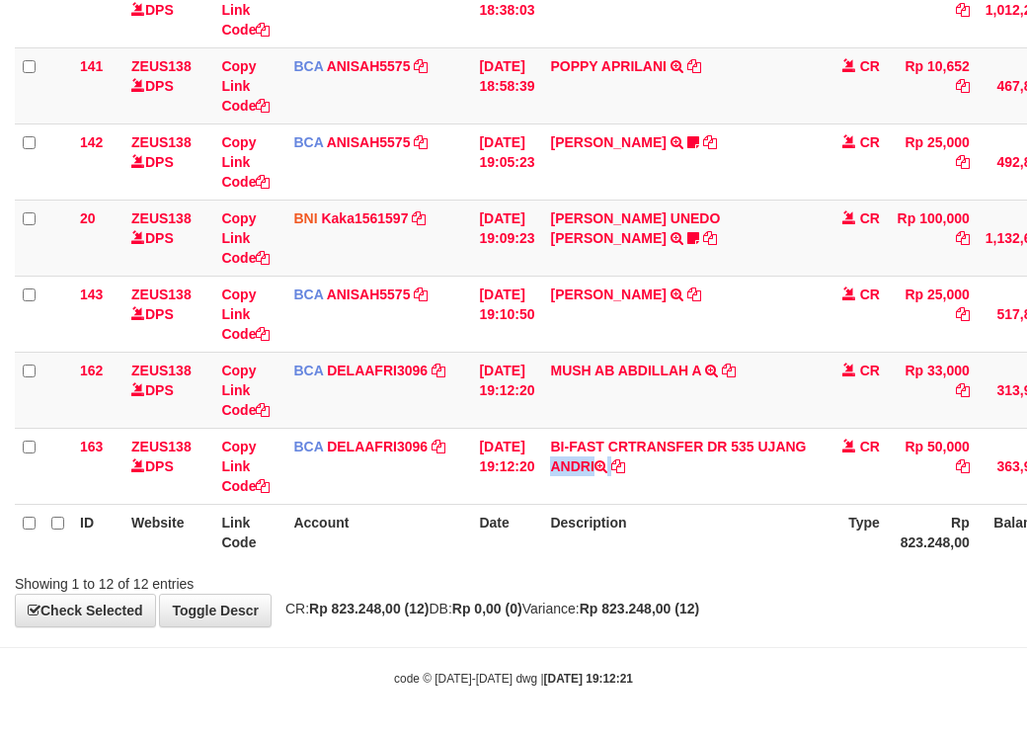
copy td "UJANG ANDRI"
click at [545, 546] on tr "ID Website Link Code Account Date Description Type Rp 823.248,00 Balance Status…" at bounding box center [604, 532] width 1179 height 56
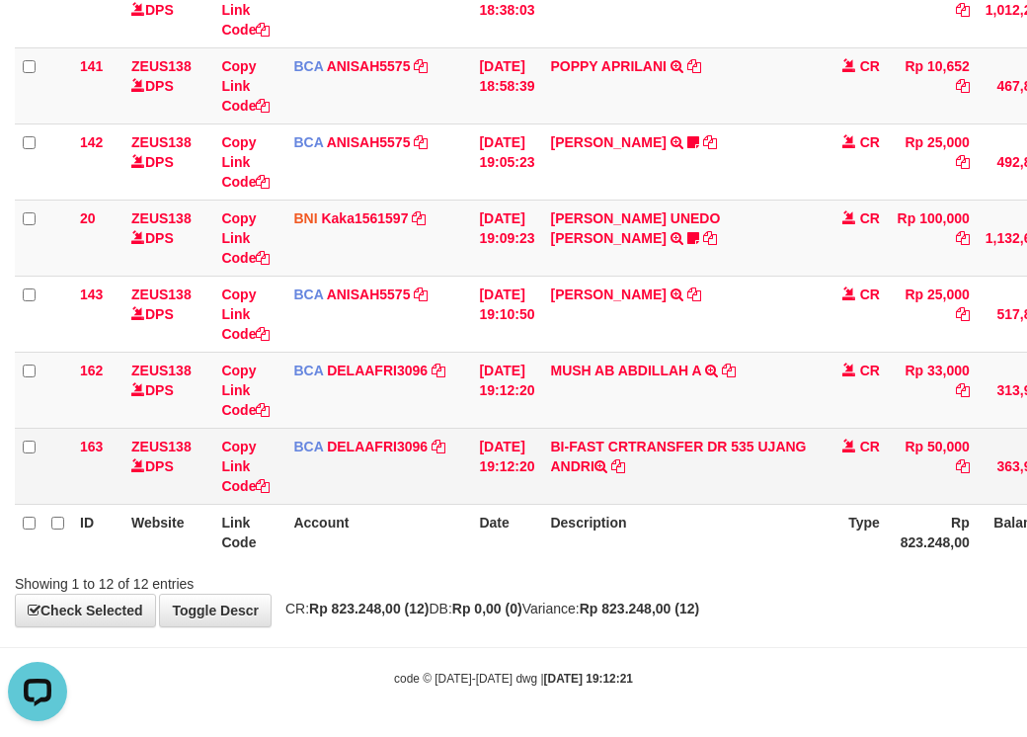
click at [265, 498] on td "Copy Link Code" at bounding box center [249, 466] width 72 height 76
click at [260, 493] on link "Copy Link Code" at bounding box center [245, 466] width 48 height 55
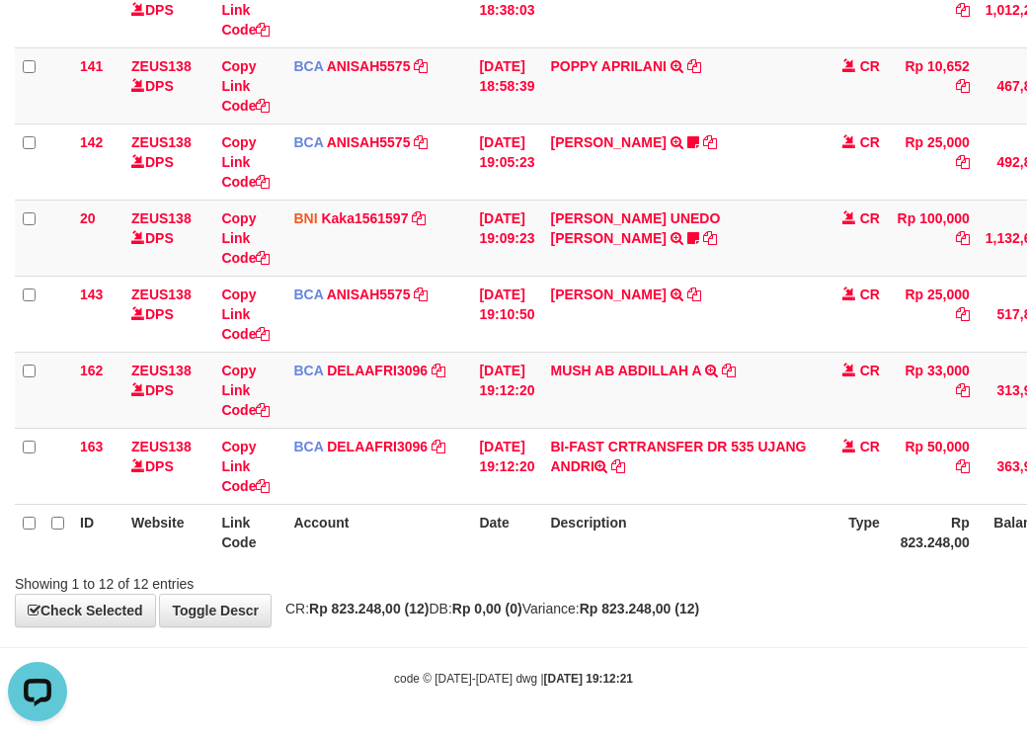
scroll to position [316, 0]
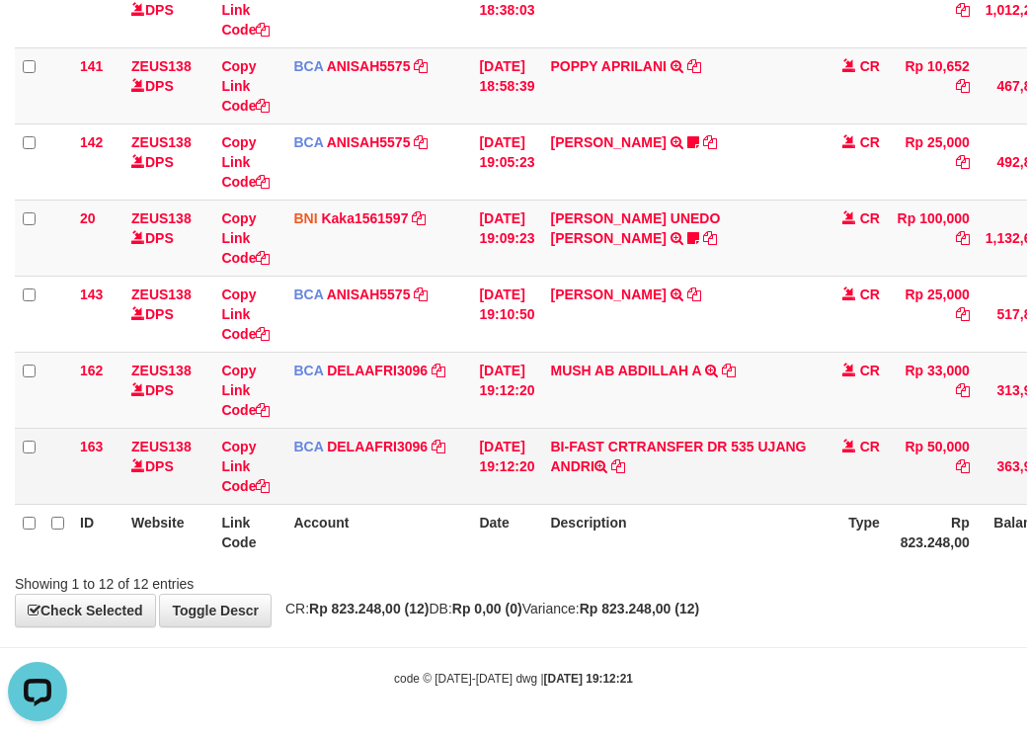
drag, startPoint x: 540, startPoint y: 475, endPoint x: 562, endPoint y: 486, distance: 24.3
click at [542, 478] on td "[DATE] 19:12:20" at bounding box center [506, 466] width 71 height 76
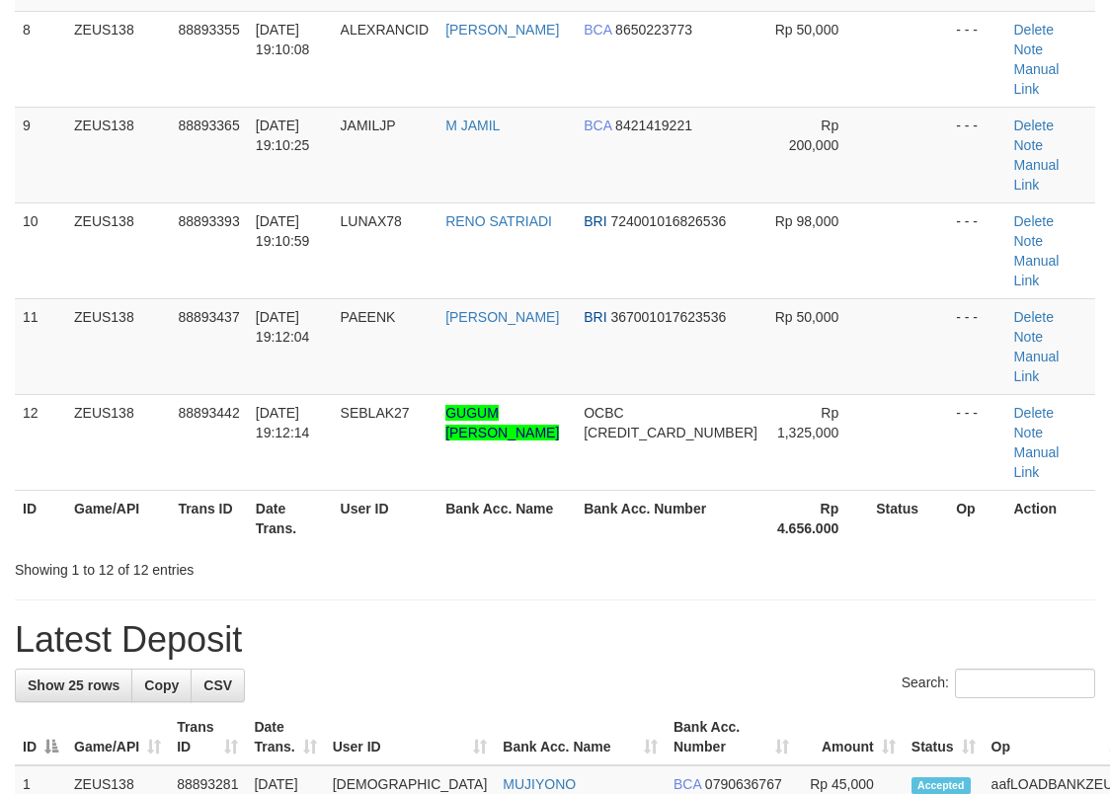
drag, startPoint x: 521, startPoint y: 194, endPoint x: 622, endPoint y: 260, distance: 121.4
click at [574, 620] on h1 "Latest Deposit" at bounding box center [555, 640] width 1081 height 40
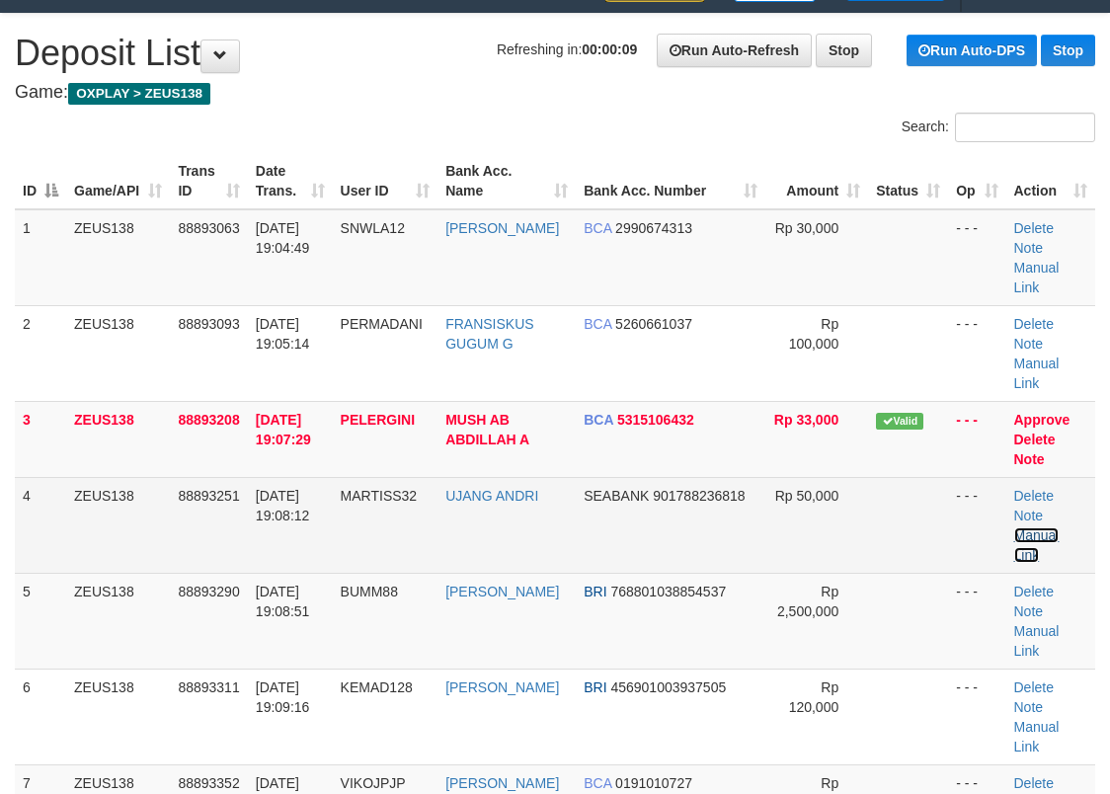
click at [1034, 528] on link "Manual Link" at bounding box center [1037, 546] width 45 height 36
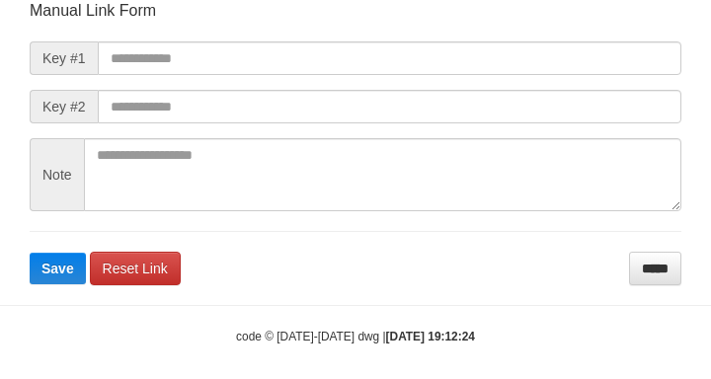
scroll to position [230, 0]
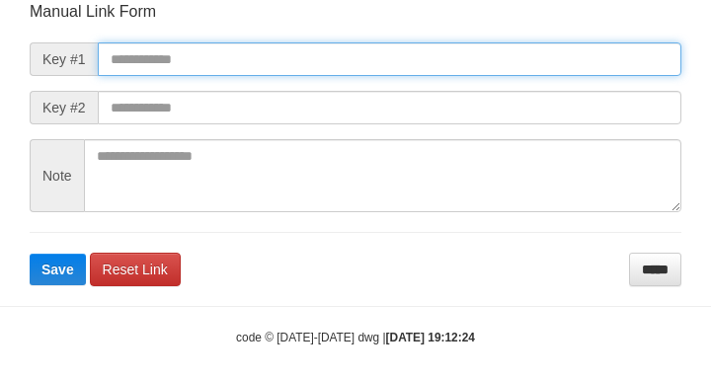
click at [292, 58] on input "text" at bounding box center [390, 59] width 584 height 34
paste input "**********"
type input "**********"
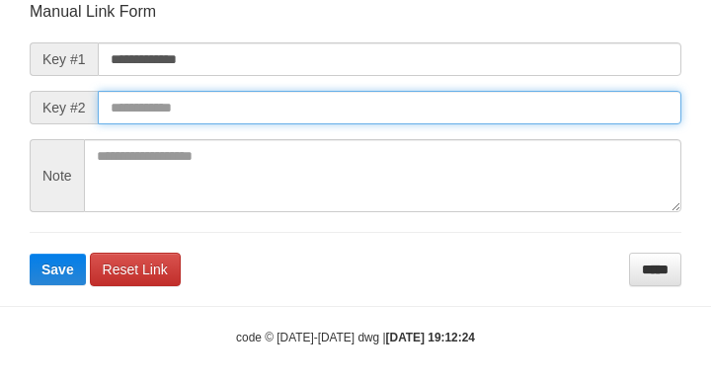
click at [499, 116] on input "text" at bounding box center [390, 108] width 584 height 34
click at [30, 254] on button "Save" at bounding box center [58, 270] width 56 height 32
drag, startPoint x: 495, startPoint y: 111, endPoint x: 517, endPoint y: 122, distance: 24.3
click at [495, 112] on input "text" at bounding box center [390, 108] width 584 height 34
click at [30, 254] on button "Save" at bounding box center [58, 270] width 56 height 32
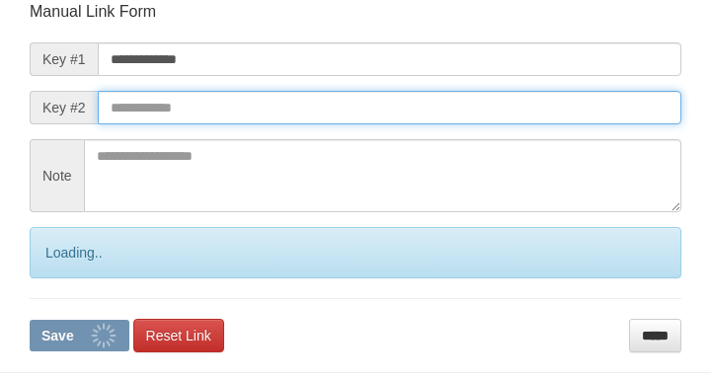
drag, startPoint x: 517, startPoint y: 122, endPoint x: 546, endPoint y: 110, distance: 31.9
click at [540, 124] on input "text" at bounding box center [390, 108] width 584 height 34
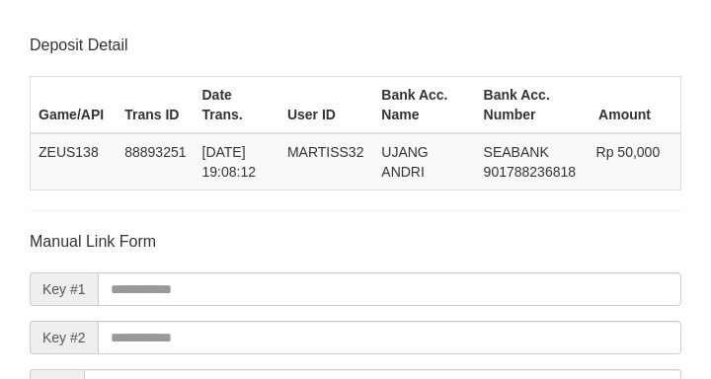
scroll to position [230, 0]
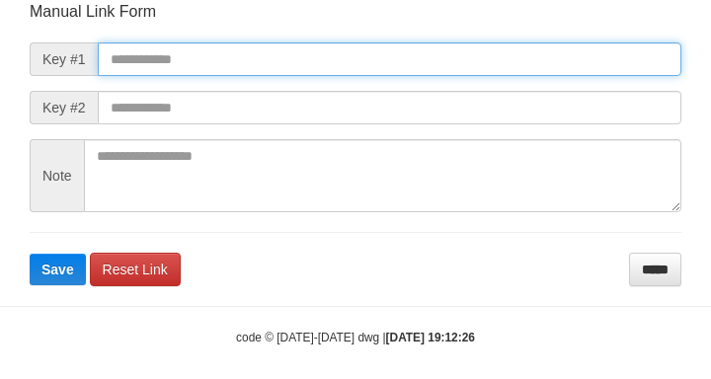
click at [271, 59] on input "text" at bounding box center [390, 59] width 584 height 34
paste input "**********"
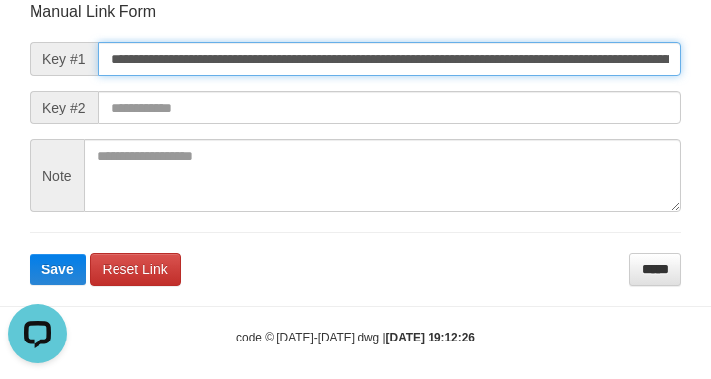
type input "**********"
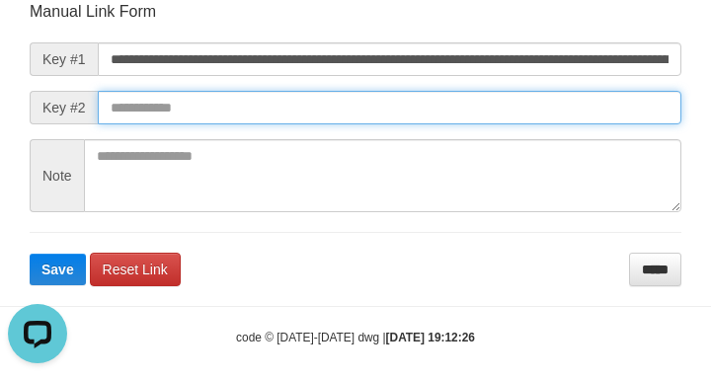
drag, startPoint x: 508, startPoint y: 119, endPoint x: 493, endPoint y: 113, distance: 16.0
click at [506, 119] on input "text" at bounding box center [390, 108] width 584 height 34
click at [30, 254] on button "Save" at bounding box center [58, 270] width 56 height 32
click at [495, 120] on input "text" at bounding box center [390, 108] width 584 height 34
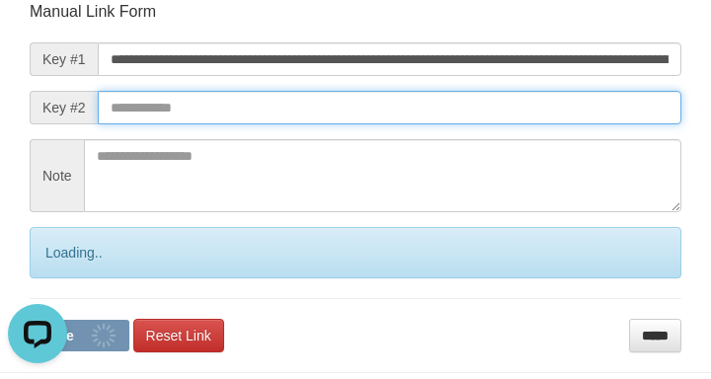
drag, startPoint x: 492, startPoint y: 115, endPoint x: 508, endPoint y: 108, distance: 17.3
click at [504, 118] on input "text" at bounding box center [390, 108] width 584 height 34
click at [30, 320] on button "Save" at bounding box center [80, 336] width 100 height 32
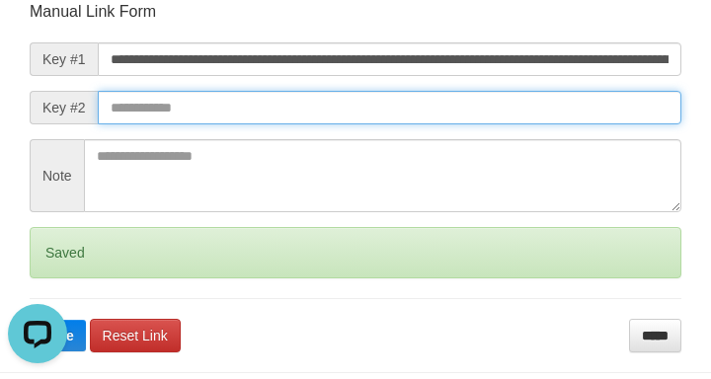
click at [30, 320] on button "Save" at bounding box center [58, 336] width 56 height 32
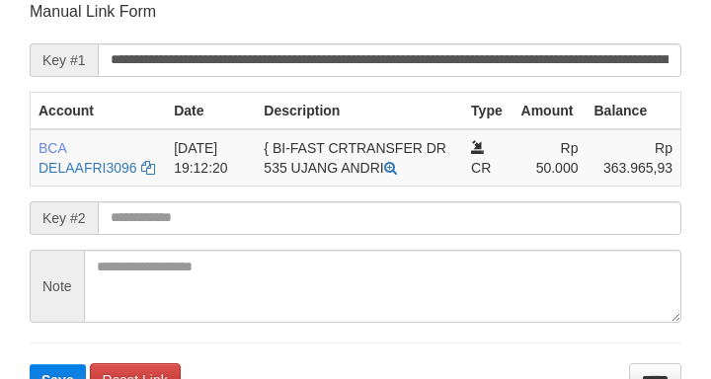
drag, startPoint x: 235, startPoint y: 199, endPoint x: 215, endPoint y: 205, distance: 20.6
click at [235, 200] on form "**********" at bounding box center [356, 198] width 652 height 395
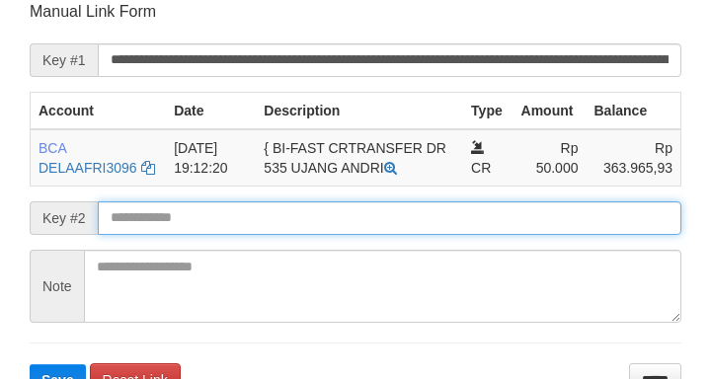
click at [208, 220] on input "text" at bounding box center [390, 219] width 584 height 34
click at [30, 365] on button "Save" at bounding box center [58, 381] width 56 height 32
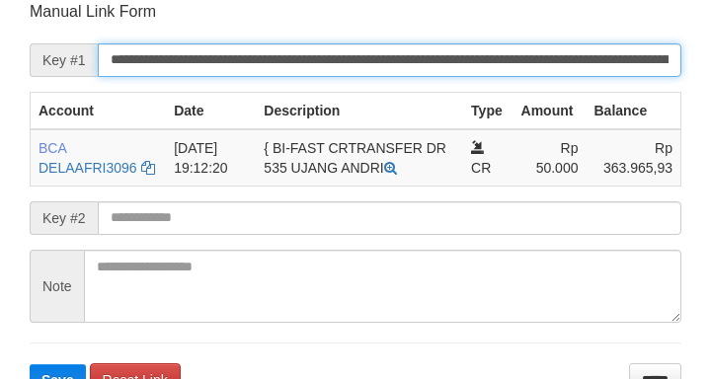
scroll to position [230, 0]
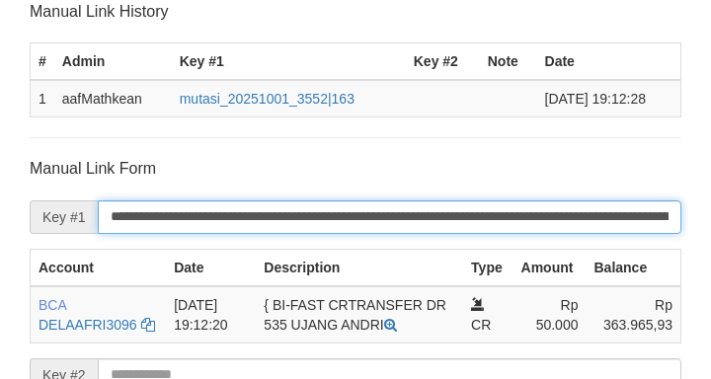
click at [211, 218] on input "**********" at bounding box center [390, 218] width 584 height 34
click at [211, 220] on input "**********" at bounding box center [390, 218] width 584 height 34
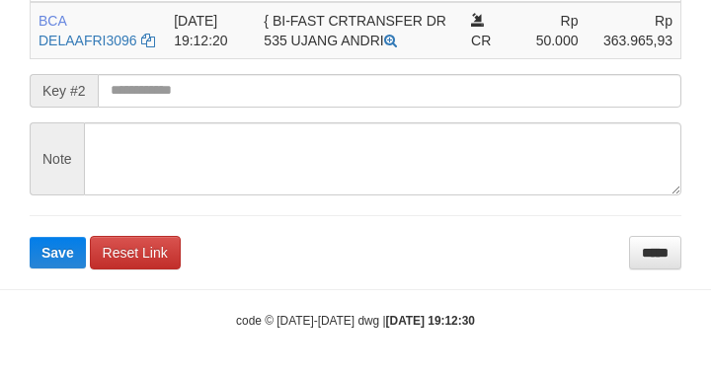
scroll to position [515, 0]
drag, startPoint x: 156, startPoint y: 123, endPoint x: 192, endPoint y: 97, distance: 44.5
click at [159, 120] on form "**********" at bounding box center [356, 71] width 652 height 395
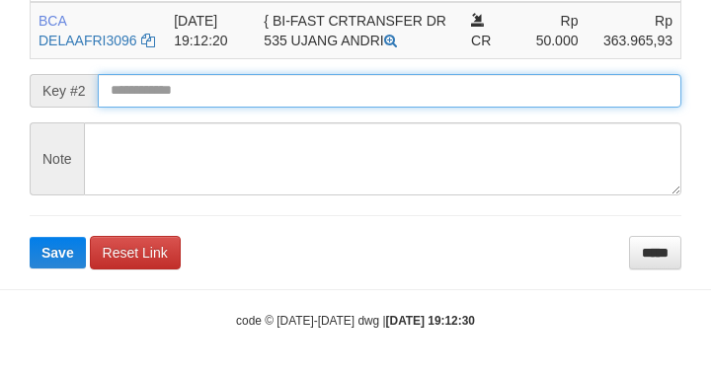
click at [30, 237] on button "Save" at bounding box center [58, 253] width 56 height 32
click at [192, 97] on input "text" at bounding box center [390, 91] width 584 height 34
click at [30, 237] on button "Save" at bounding box center [58, 253] width 56 height 32
click at [194, 100] on input "text" at bounding box center [390, 91] width 584 height 34
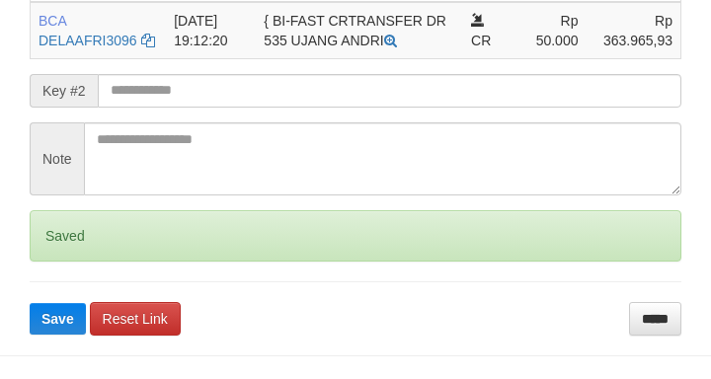
click at [30, 303] on button "Save" at bounding box center [58, 319] width 56 height 32
click at [195, 102] on form "**********" at bounding box center [356, 104] width 652 height 461
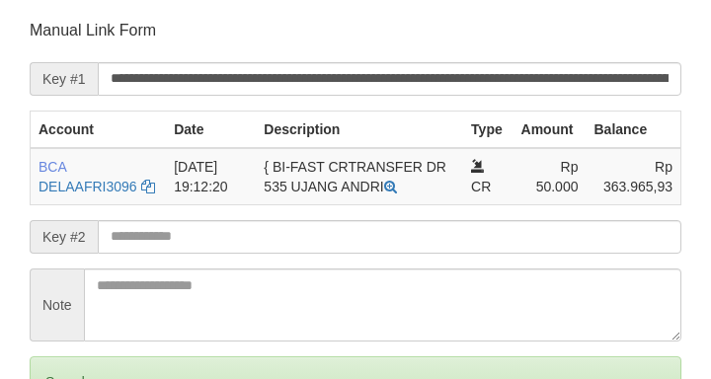
drag, startPoint x: 209, startPoint y: 96, endPoint x: 186, endPoint y: 98, distance: 23.8
click at [210, 97] on form "**********" at bounding box center [356, 250] width 652 height 461
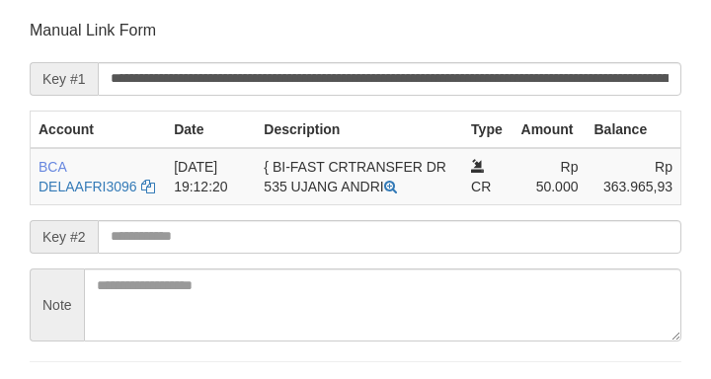
scroll to position [661, 0]
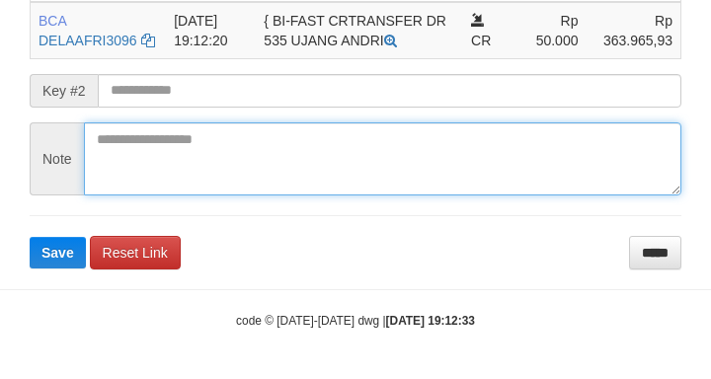
drag, startPoint x: 100, startPoint y: 164, endPoint x: 113, endPoint y: 161, distance: 13.2
click at [101, 164] on textarea at bounding box center [383, 159] width 598 height 73
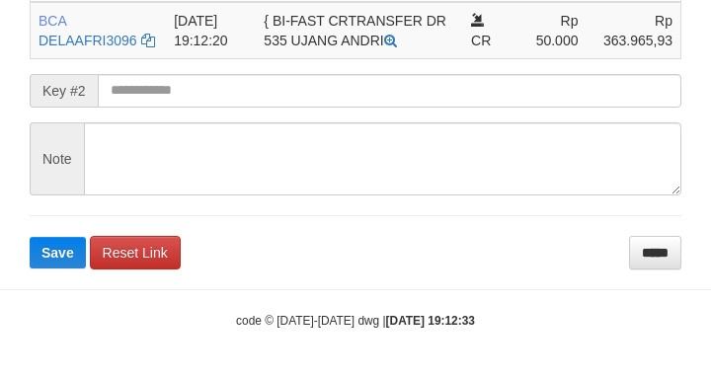
click at [191, 116] on form "**********" at bounding box center [356, 71] width 652 height 395
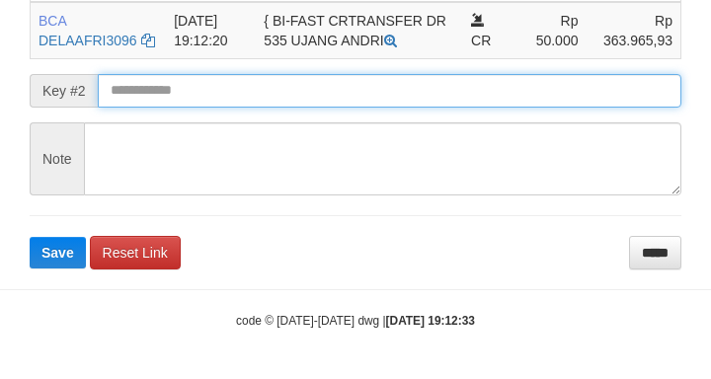
click at [30, 237] on button "Save" at bounding box center [58, 253] width 56 height 32
click at [213, 99] on input "text" at bounding box center [390, 91] width 584 height 34
click at [30, 237] on button "Save" at bounding box center [58, 253] width 56 height 32
click at [212, 98] on input "text" at bounding box center [390, 91] width 584 height 34
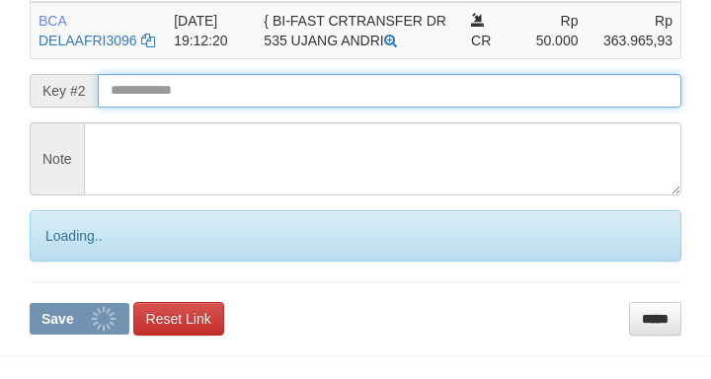
click at [220, 100] on input "text" at bounding box center [390, 91] width 584 height 34
click at [30, 303] on button "Save" at bounding box center [80, 319] width 100 height 32
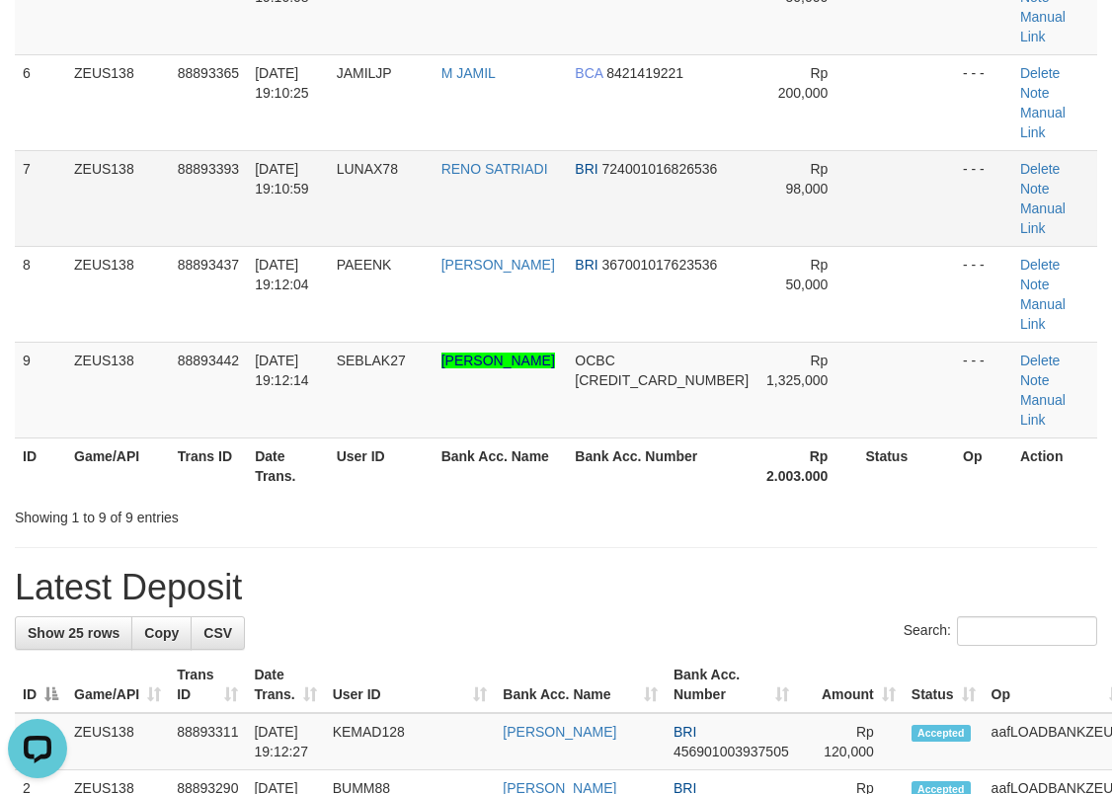
drag, startPoint x: 395, startPoint y: 78, endPoint x: 370, endPoint y: 85, distance: 25.6
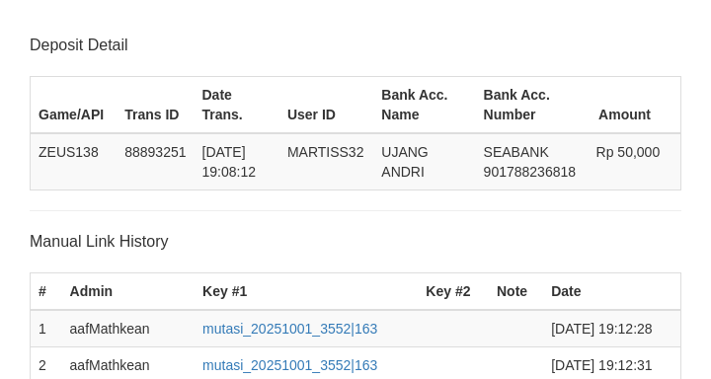
scroll to position [844, 0]
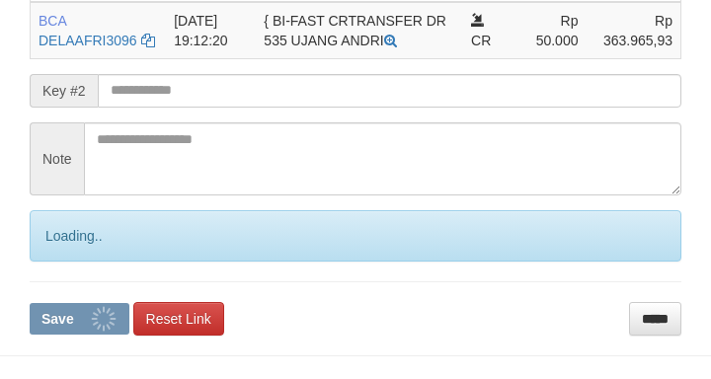
click at [227, 98] on input "text" at bounding box center [390, 91] width 584 height 34
click at [227, 100] on input "text" at bounding box center [390, 91] width 584 height 34
click at [30, 303] on button "Save" at bounding box center [80, 319] width 100 height 32
click at [228, 96] on input "text" at bounding box center [390, 91] width 584 height 34
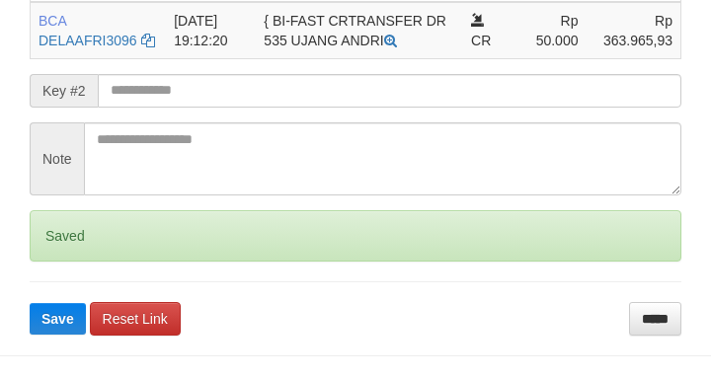
click at [30, 303] on button "Save" at bounding box center [58, 319] width 56 height 32
click at [207, 104] on form "**********" at bounding box center [356, 104] width 652 height 461
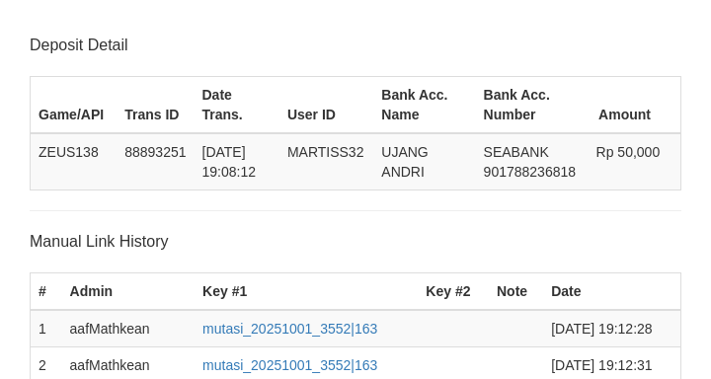
scroll to position [651, 0]
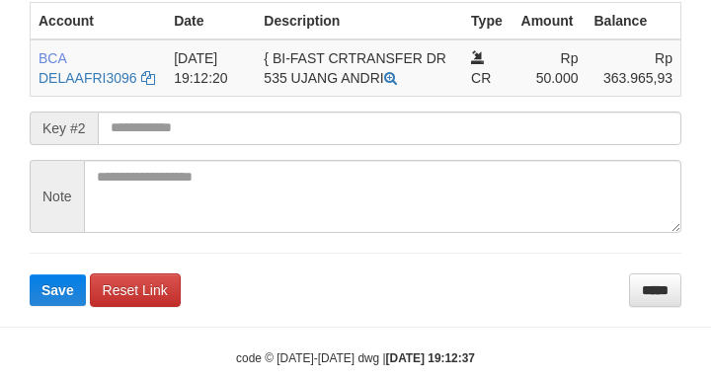
scroll to position [880, 0]
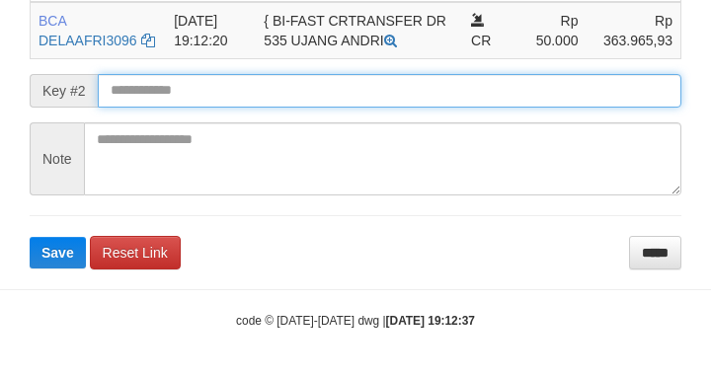
click at [149, 92] on input "text" at bounding box center [390, 91] width 584 height 34
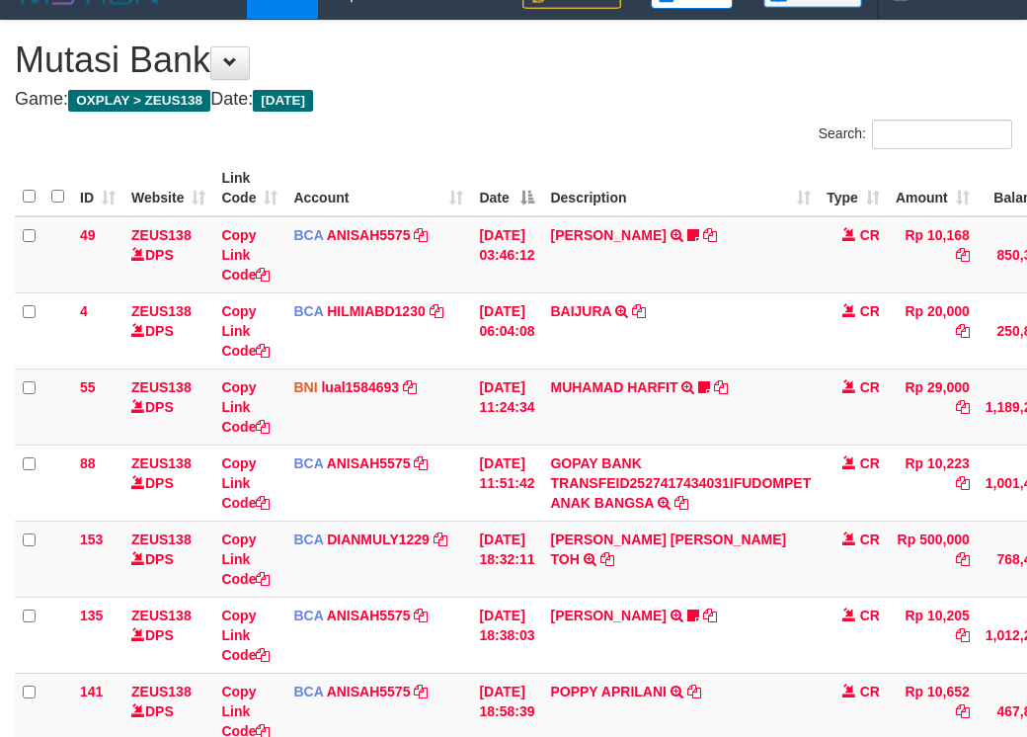
scroll to position [553, 0]
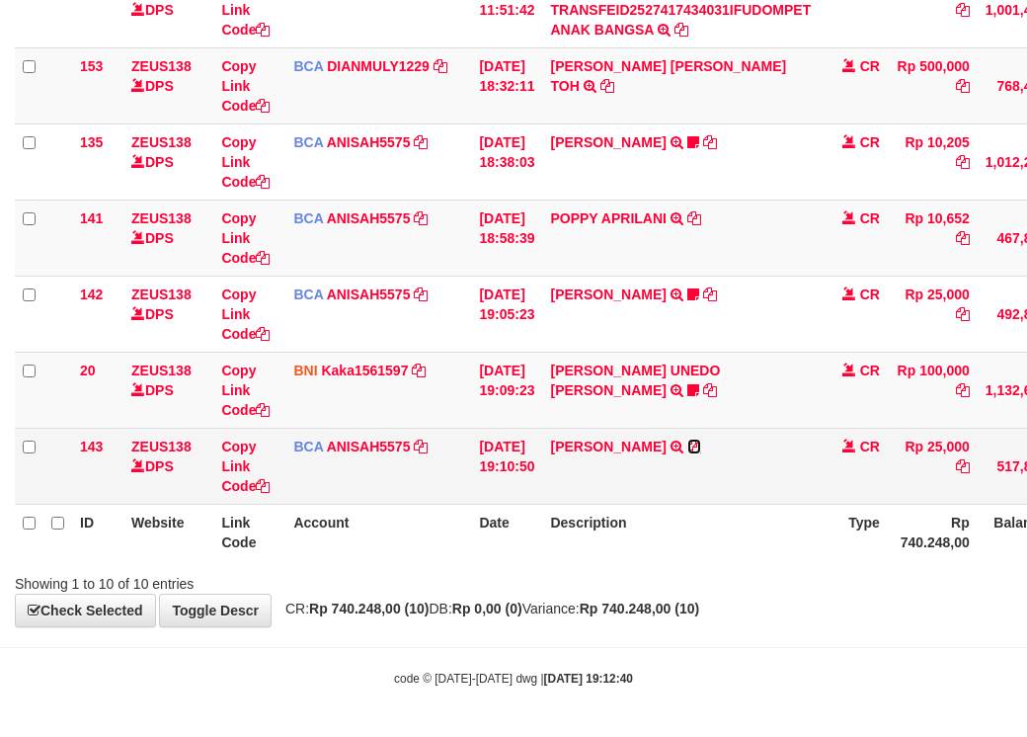
drag, startPoint x: 700, startPoint y: 450, endPoint x: 729, endPoint y: 435, distance: 32.7
click at [700, 450] on icon at bounding box center [695, 447] width 14 height 14
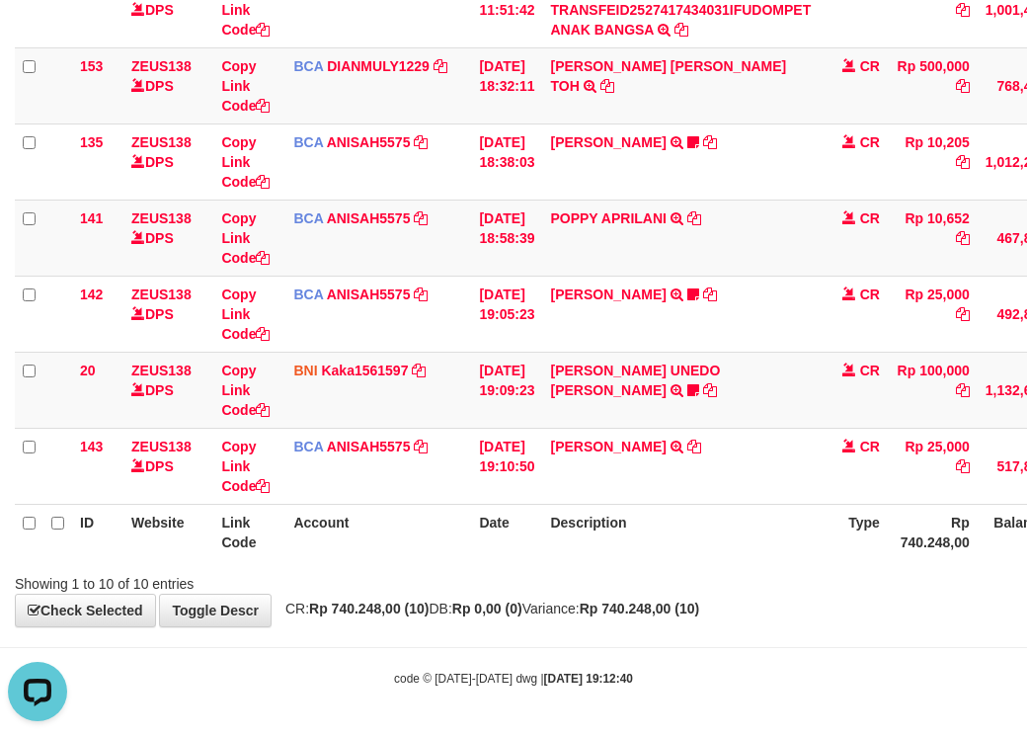
scroll to position [0, 0]
click at [288, 563] on div "ID Website Link Code Account Date Description Type Amount Balance Status Action…" at bounding box center [513, 123] width 1027 height 885
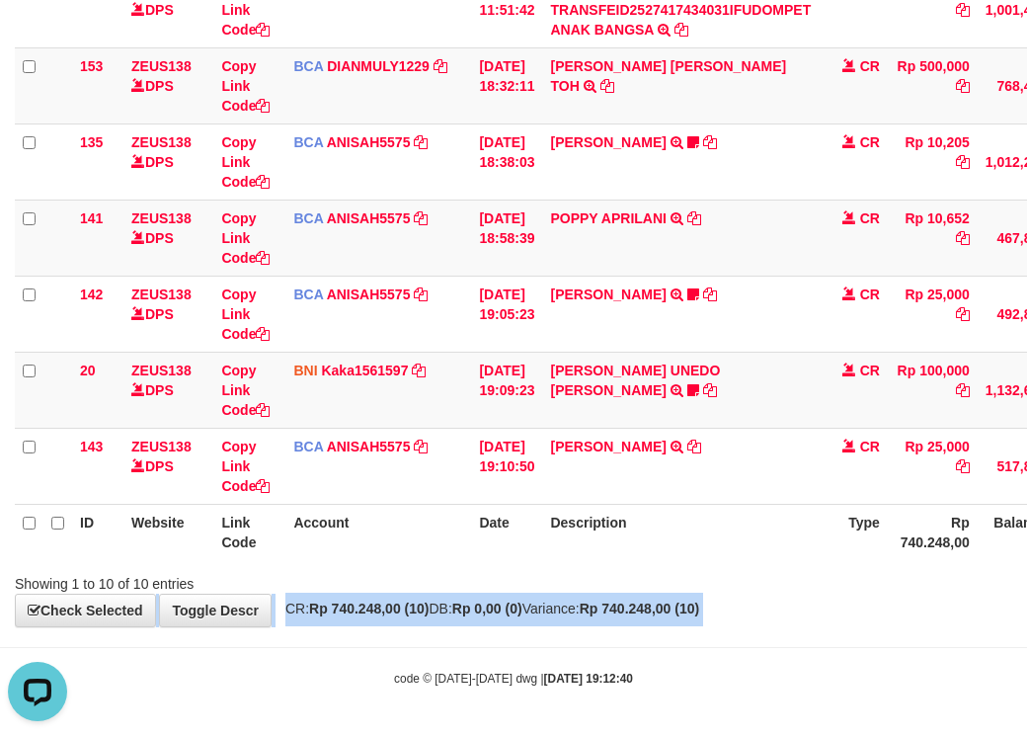
drag, startPoint x: 361, startPoint y: 615, endPoint x: 420, endPoint y: 623, distance: 59.8
click at [382, 630] on body "Toggle navigation Home Bank Account List Load By Website Group [OXPLAY] ZEUS138…" at bounding box center [513, 116] width 1027 height 1241
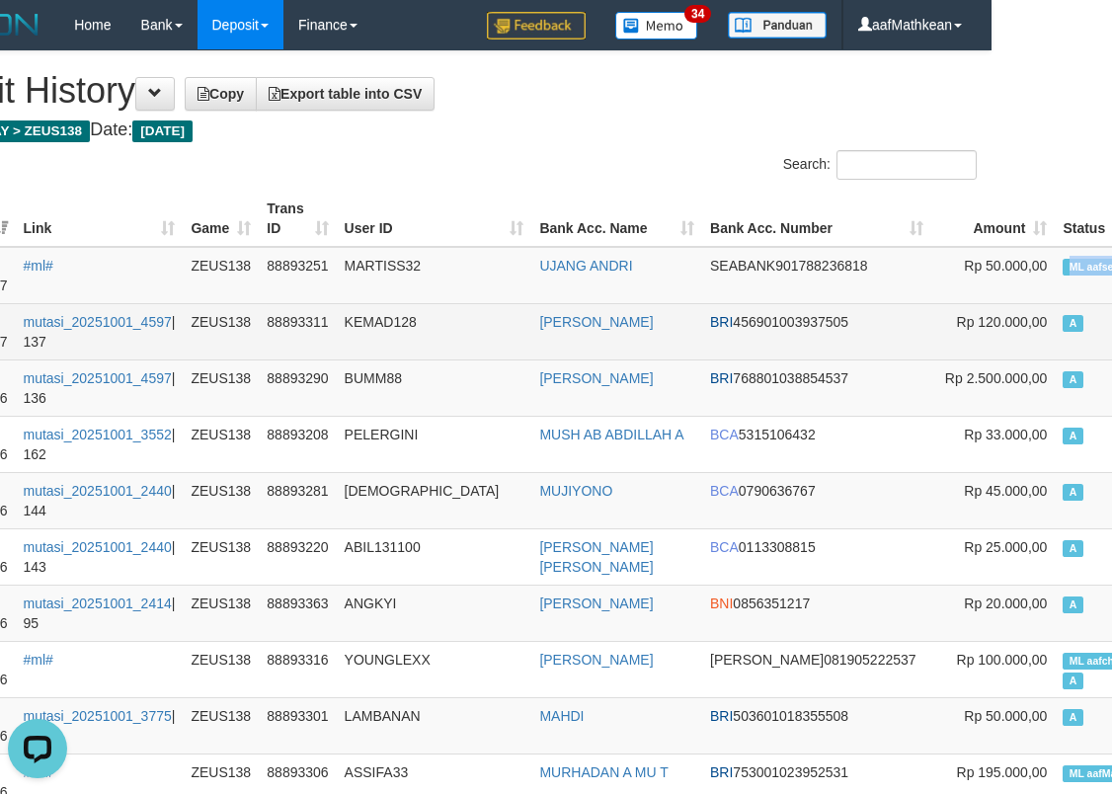
drag, startPoint x: 1162, startPoint y: 274, endPoint x: 357, endPoint y: 353, distance: 809.0
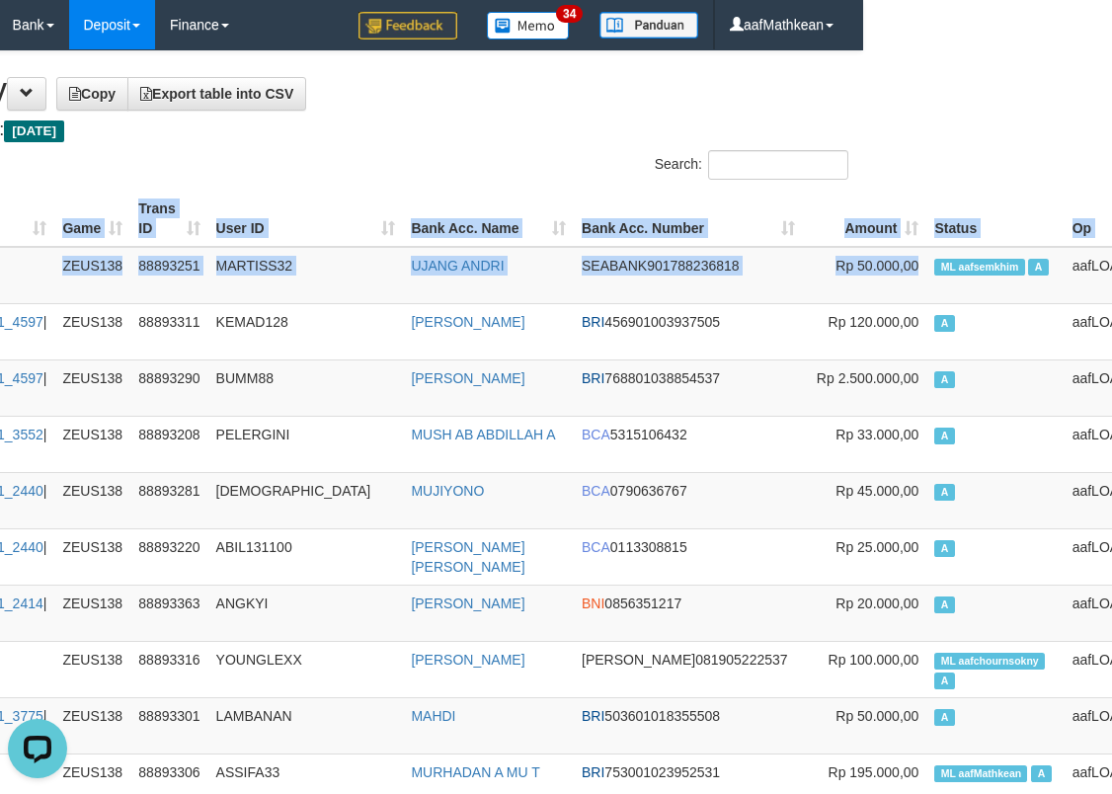
click at [390, 233] on th "User ID" at bounding box center [306, 219] width 196 height 56
click at [352, 162] on div "Search:" at bounding box center [585, 167] width 527 height 35
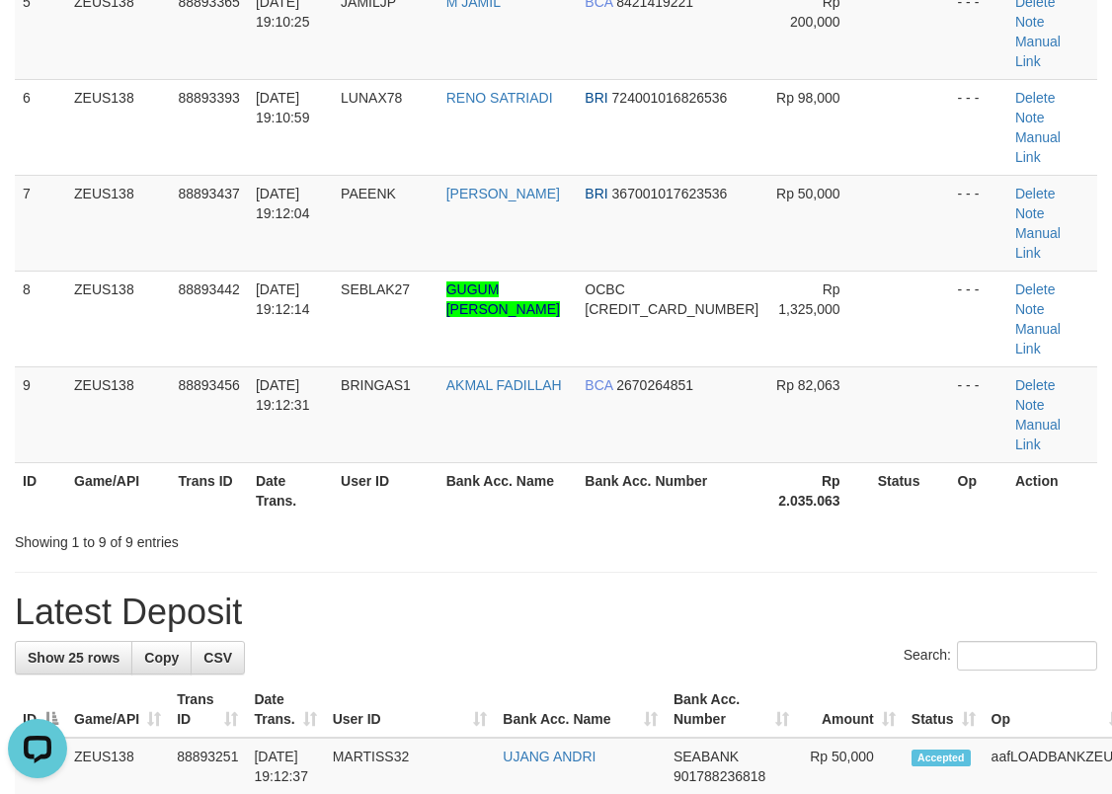
scroll to position [695, 0]
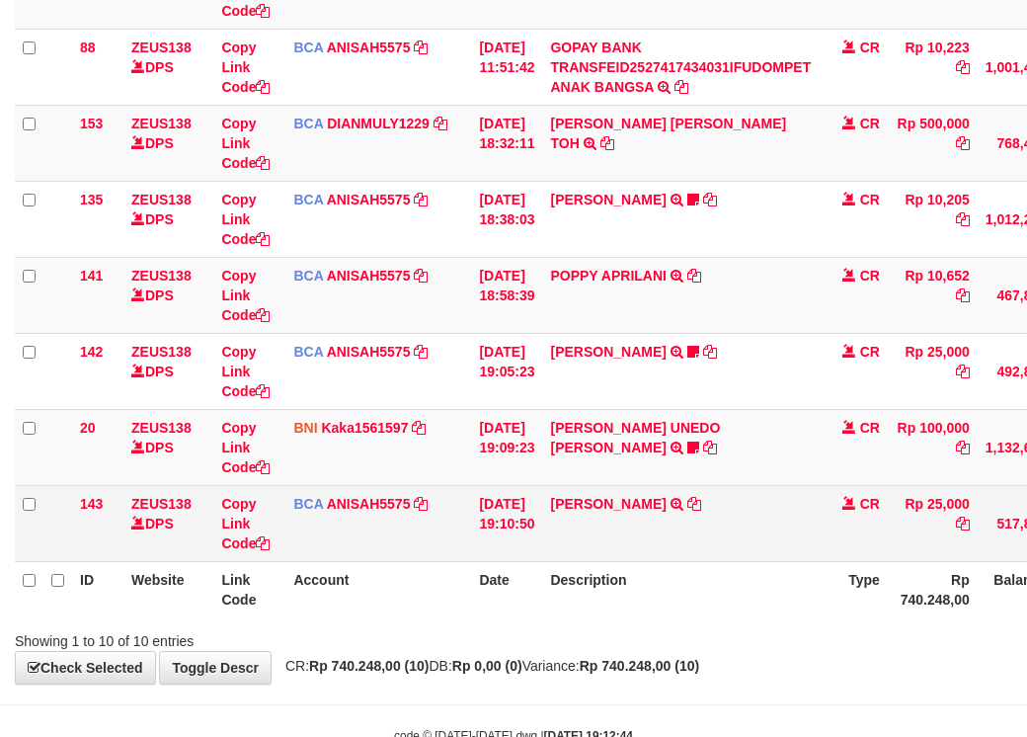
scroll to position [553, 0]
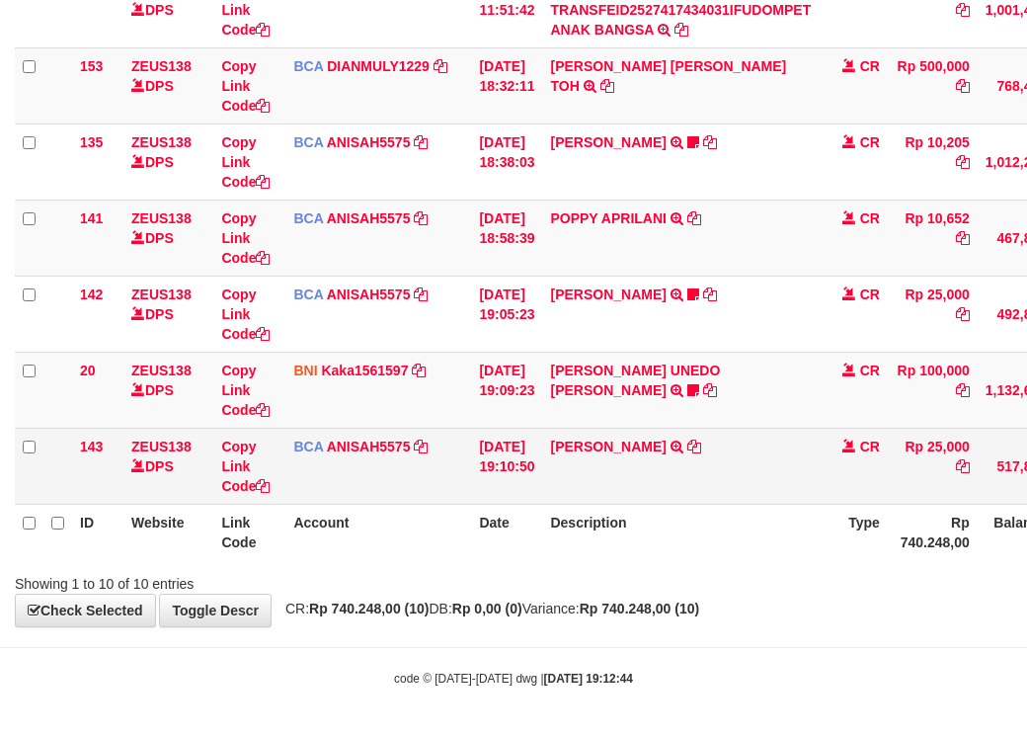
drag, startPoint x: 716, startPoint y: 450, endPoint x: 1026, endPoint y: 464, distance: 310.5
click at [834, 469] on tr "143 ZEUS138 DPS Copy Link Code BCA ANISAH5575 DPS [PERSON_NAME] mutasi_20251001…" at bounding box center [604, 466] width 1179 height 76
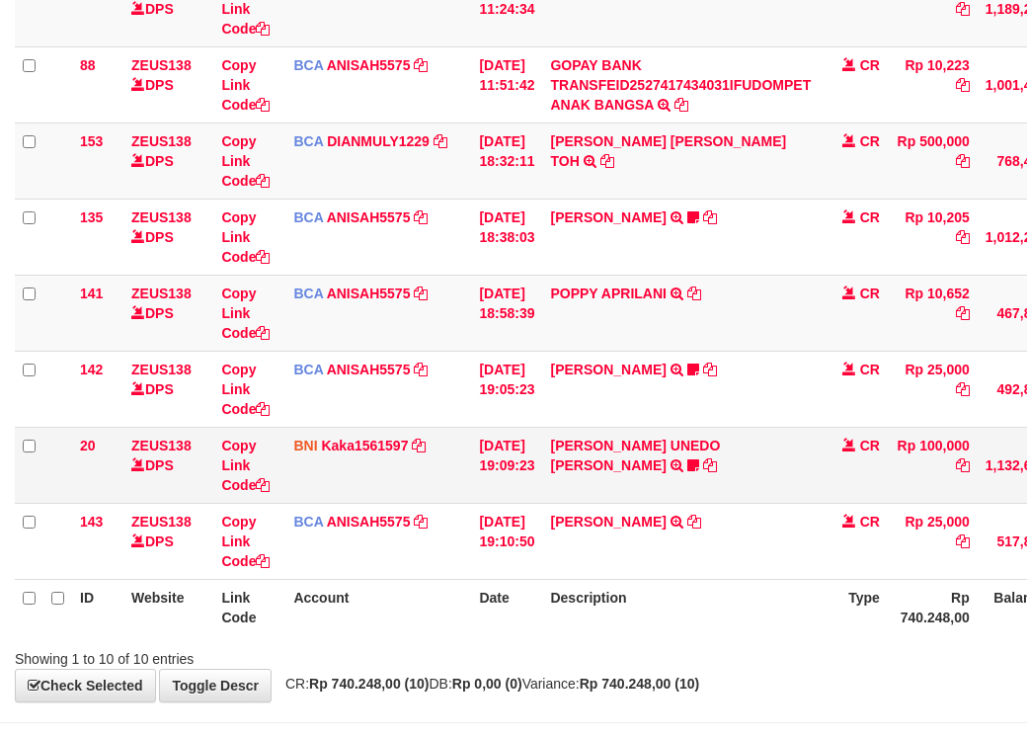
click at [498, 480] on tbody "49 ZEUS138 DPS Copy Link Code BCA ANISAH5575 DPS [PERSON_NAME] mutasi_20251001_…" at bounding box center [604, 199] width 1179 height 762
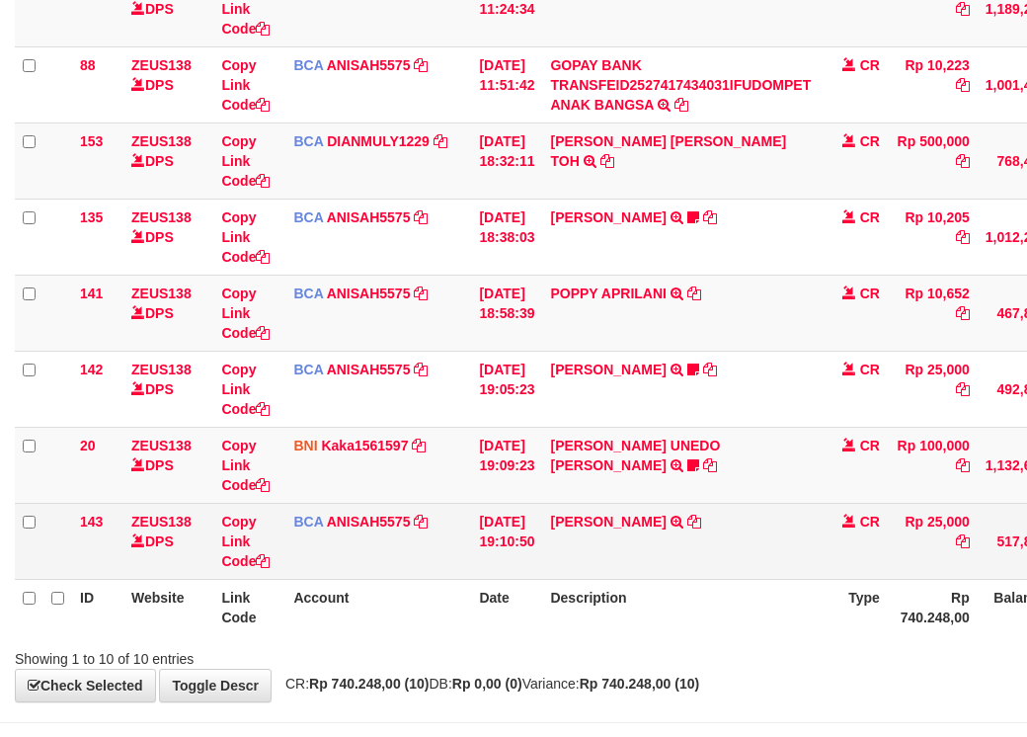
drag, startPoint x: 535, startPoint y: 494, endPoint x: 609, endPoint y: 477, distance: 75.0
click at [560, 494] on tbody "49 ZEUS138 DPS Copy Link Code BCA ANISAH5575 DPS [PERSON_NAME] mutasi_20251001_…" at bounding box center [604, 199] width 1179 height 762
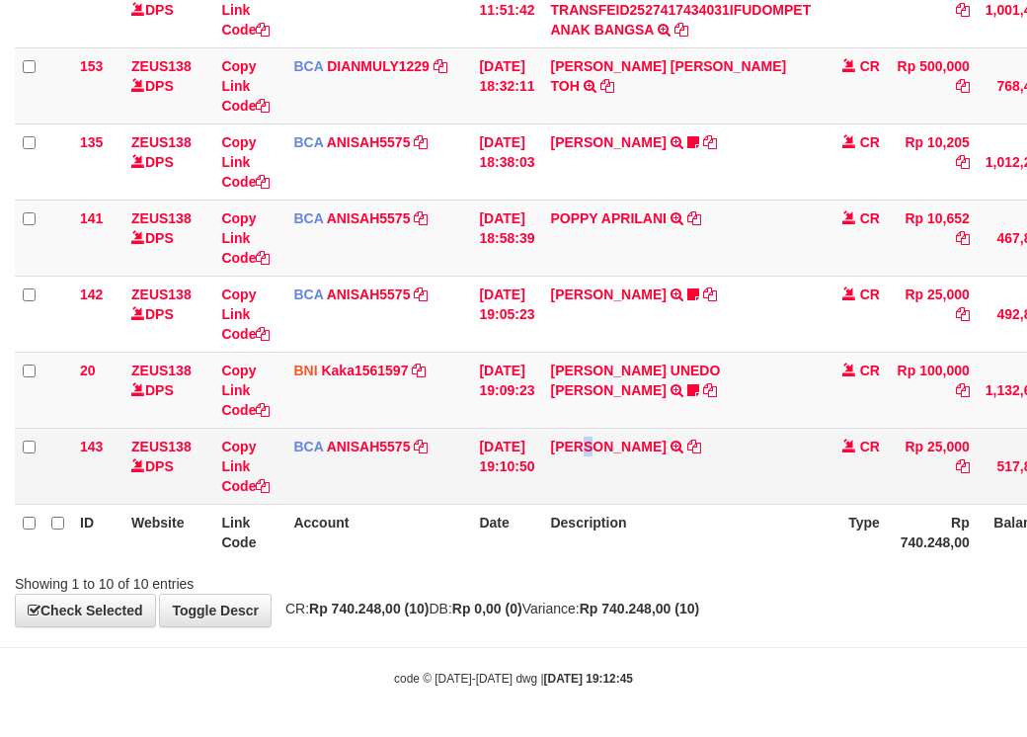
drag, startPoint x: 609, startPoint y: 477, endPoint x: 640, endPoint y: 488, distance: 33.4
click at [625, 487] on td "[PERSON_NAME] TRSF E-BANKING CR 0110/FTSCY/WS95031 25000.00[PERSON_NAME]" at bounding box center [680, 466] width 277 height 76
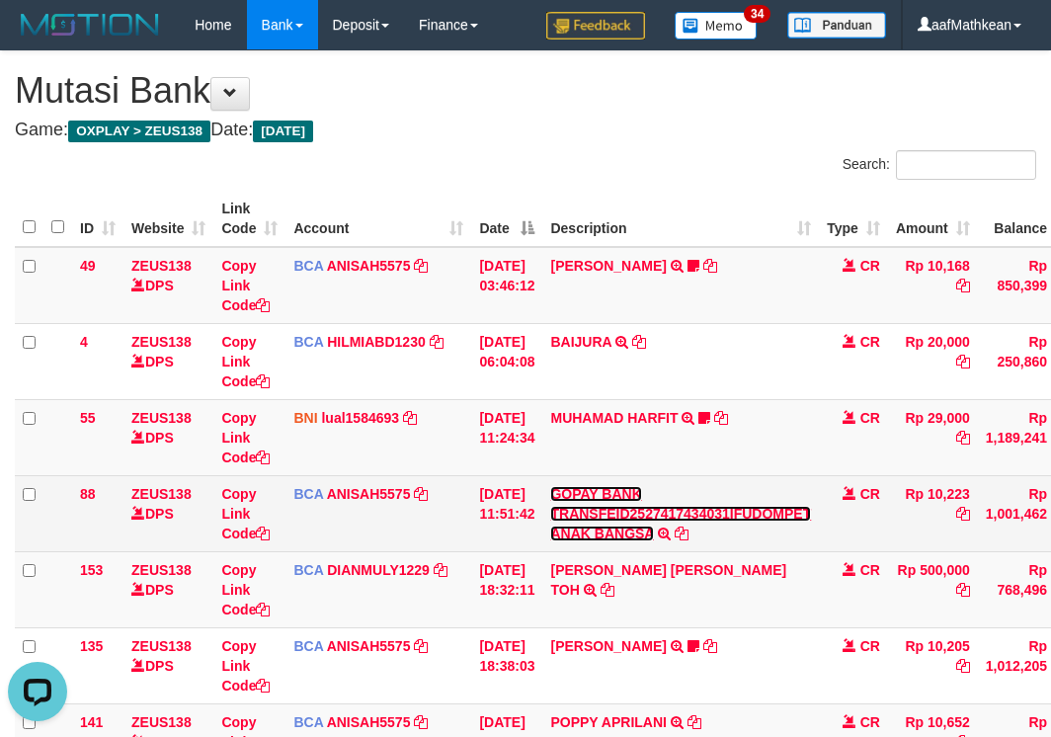
click at [550, 486] on link "GOPAY BANK TRANSFEID2527417434031IFUDOMPET ANAK BANGSA" at bounding box center [680, 513] width 261 height 55
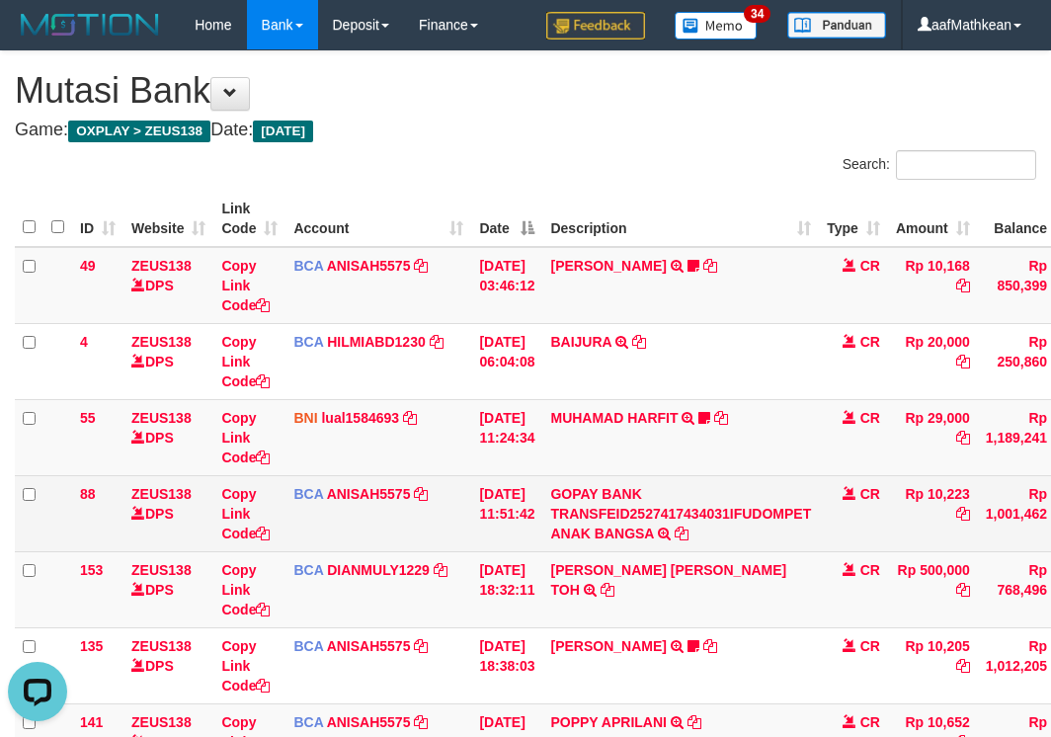
click at [772, 533] on td "GOPAY BANK TRANSFEID2527417434031IFUDOMPET ANAK BANGSA TRSF E-BANKING CR 0110/F…" at bounding box center [680, 513] width 277 height 76
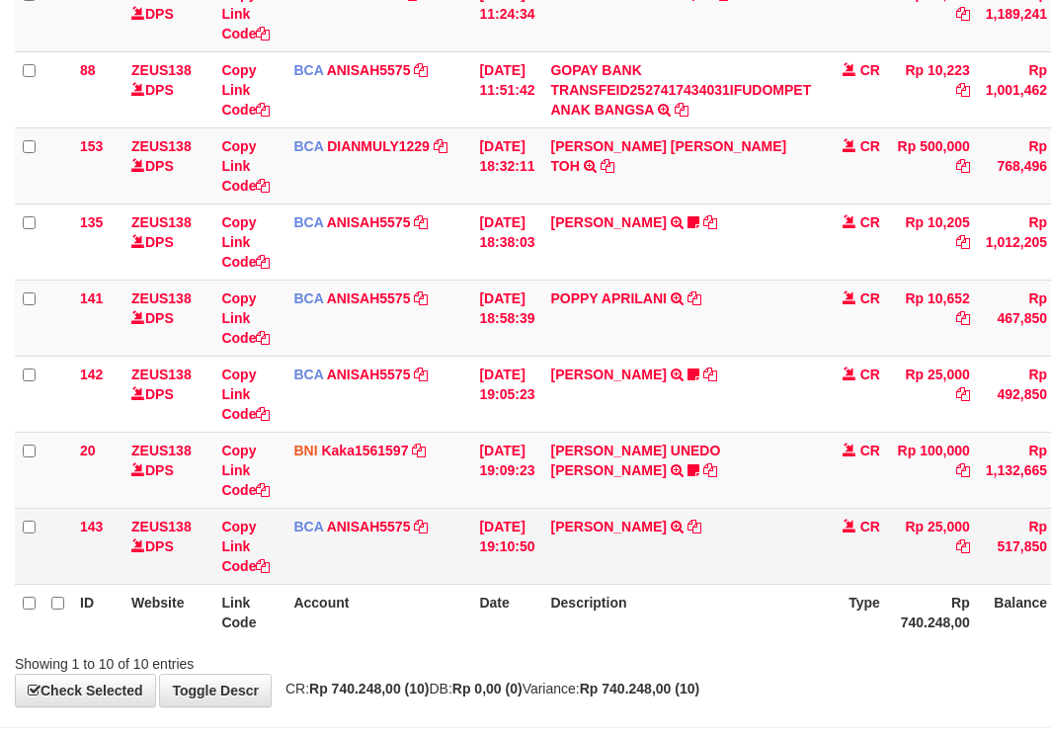
scroll to position [504, 0]
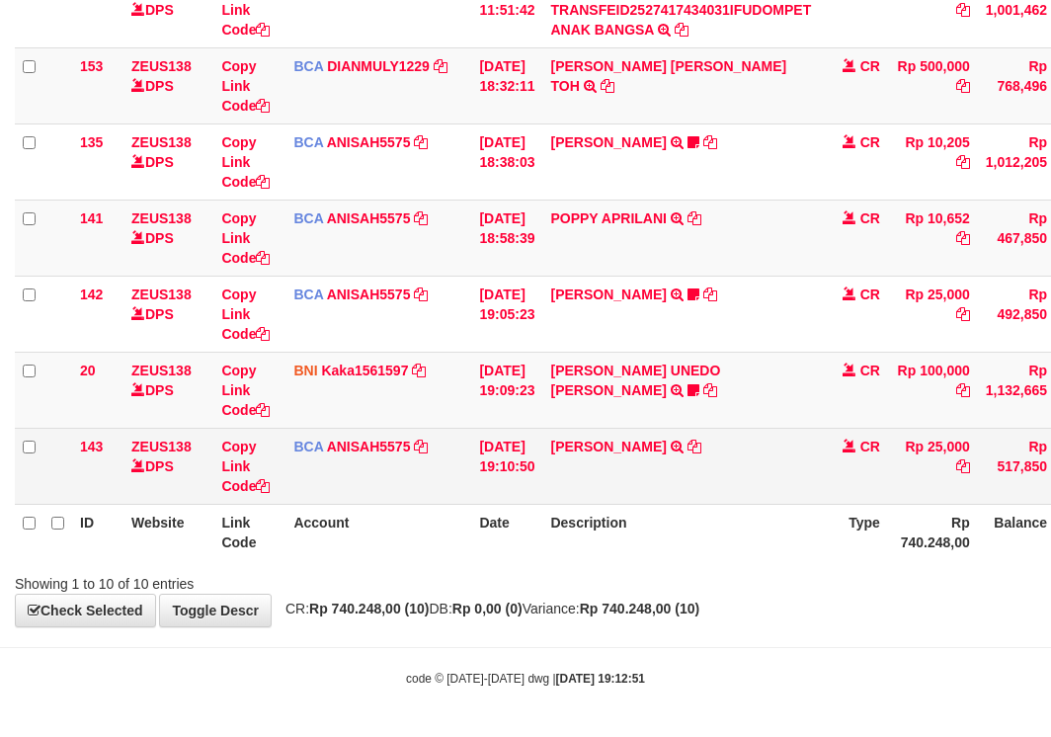
drag, startPoint x: 748, startPoint y: 482, endPoint x: 1054, endPoint y: 395, distance: 318.4
click at [749, 482] on td "NELLY PAHWANI TRSF E-BANKING CR 0110/FTSCY/WS95031 25000.00NELLY PAHWANI" at bounding box center [680, 466] width 277 height 76
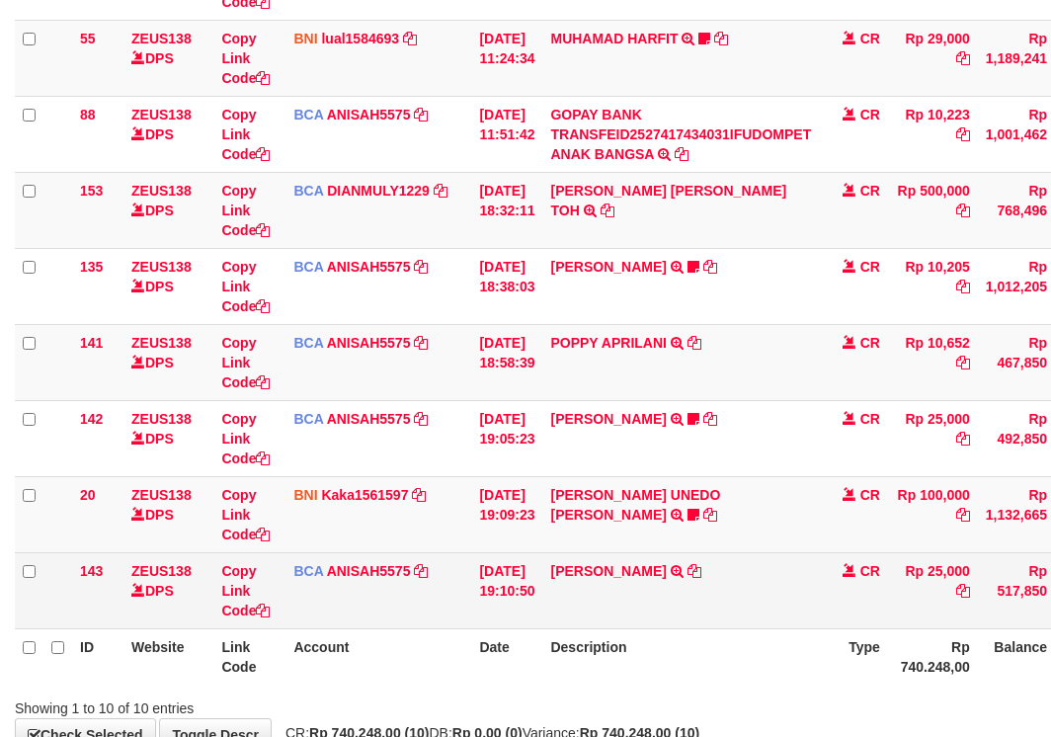
scroll to position [504, 0]
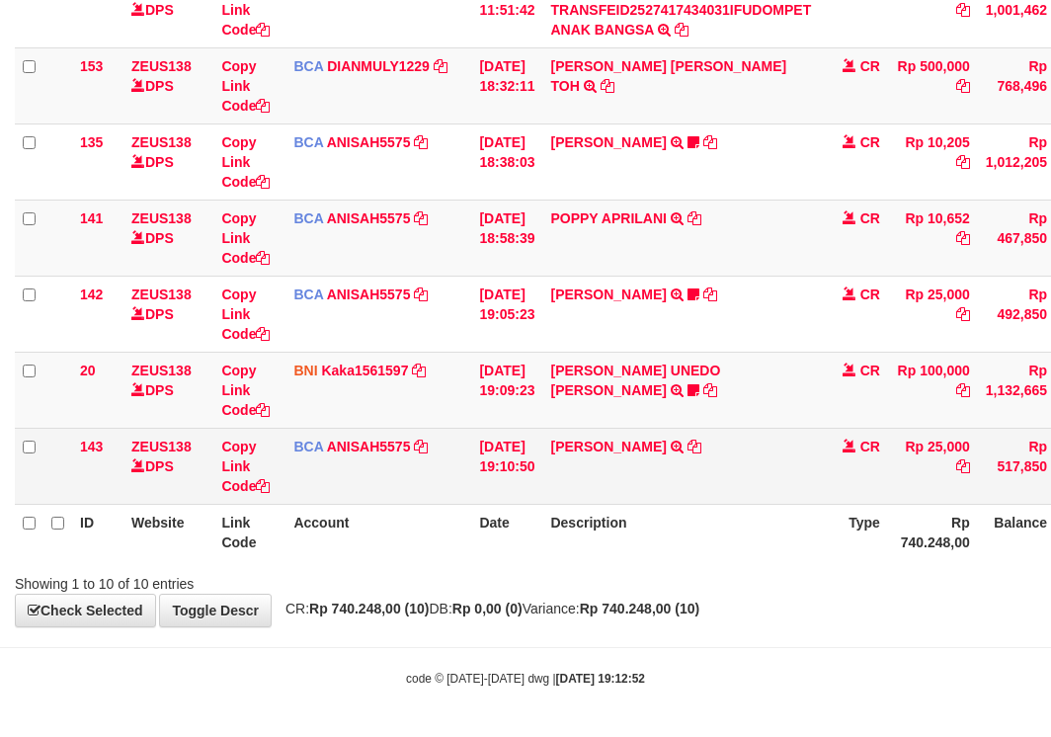
click at [672, 496] on td "[PERSON_NAME] TRSF E-BANKING CR 0110/FTSCY/WS95031 25000.00[PERSON_NAME]" at bounding box center [680, 466] width 277 height 76
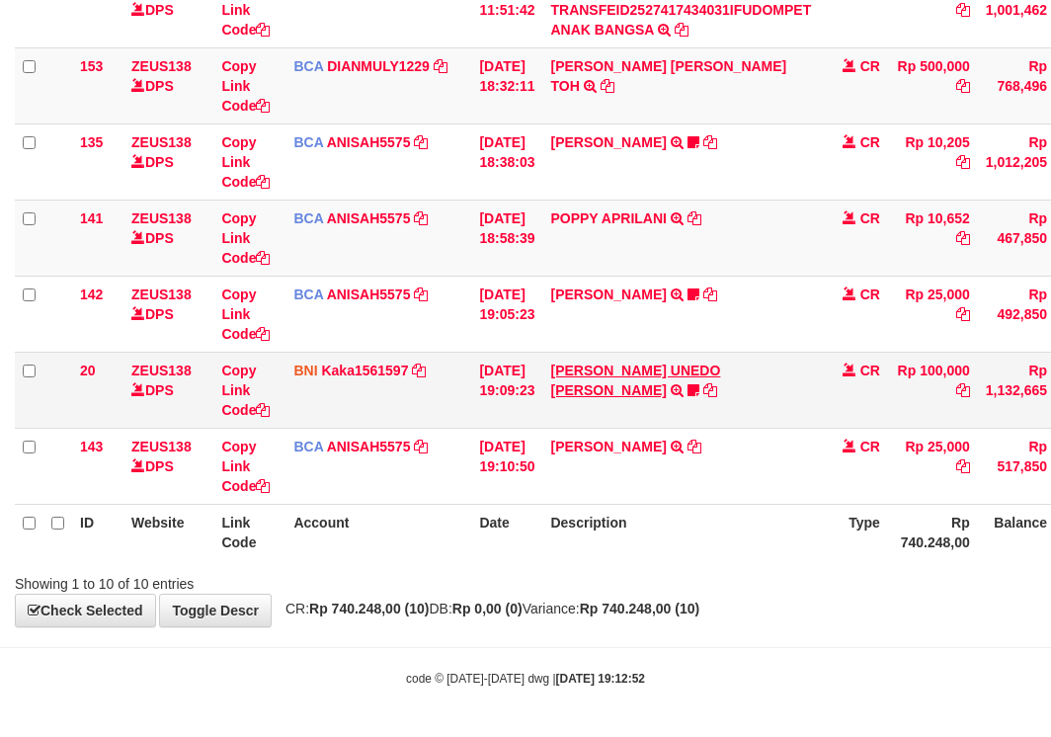
click at [642, 379] on td "[PERSON_NAME] UNEDO [PERSON_NAME] TRANSFER DARI SDR [PERSON_NAME] UNEDO [PERSON…" at bounding box center [680, 390] width 277 height 76
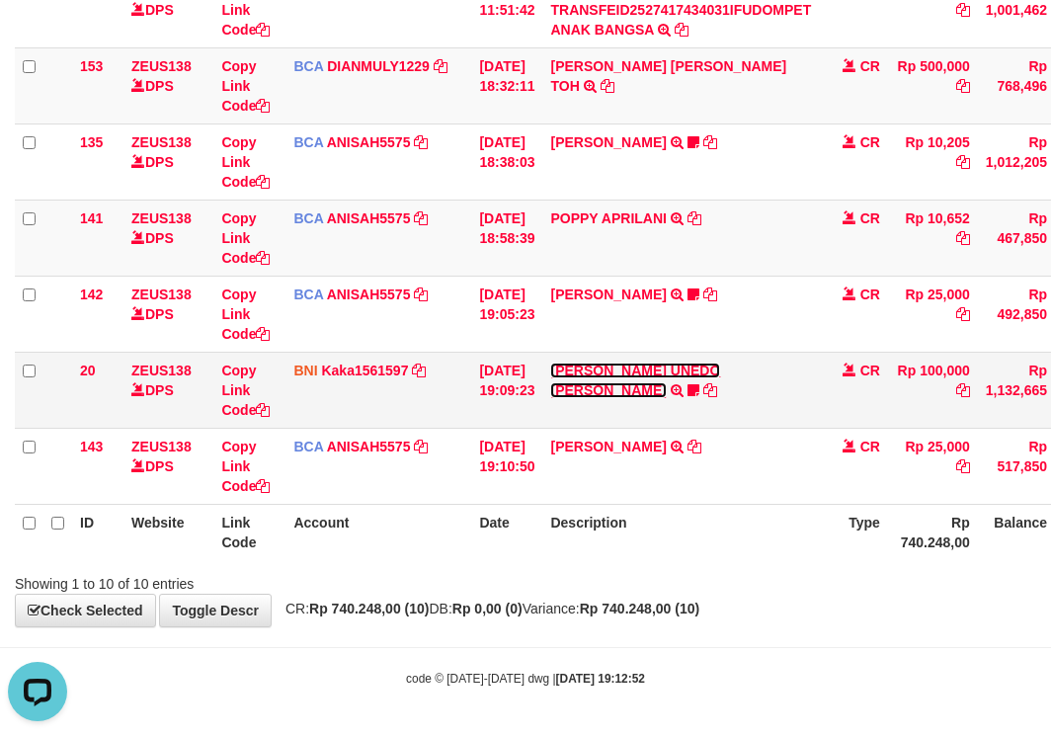
click at [637, 367] on link "[PERSON_NAME] UNEDO [PERSON_NAME]" at bounding box center [635, 381] width 170 height 36
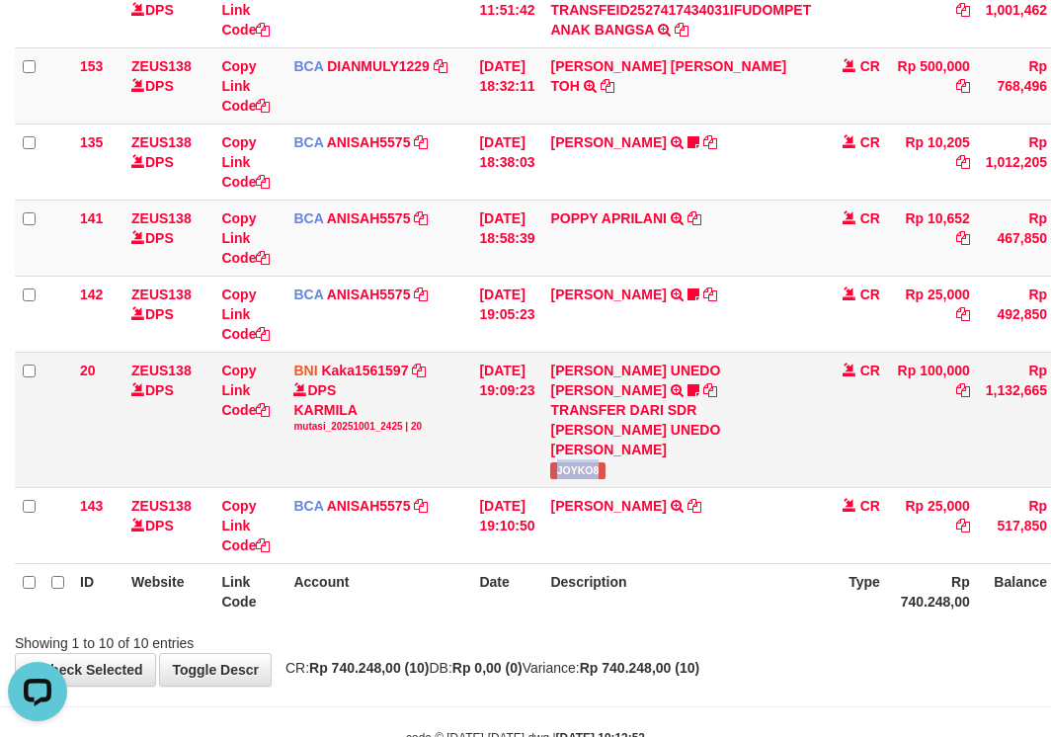
drag, startPoint x: 567, startPoint y: 427, endPoint x: 1062, endPoint y: 294, distance: 512.3
click at [644, 433] on td "[PERSON_NAME] UNEDO [PERSON_NAME] TRANSFER DARI SDR [PERSON_NAME] UNEDO [PERSON…" at bounding box center [680, 419] width 277 height 135
copy span "JOYKO8"
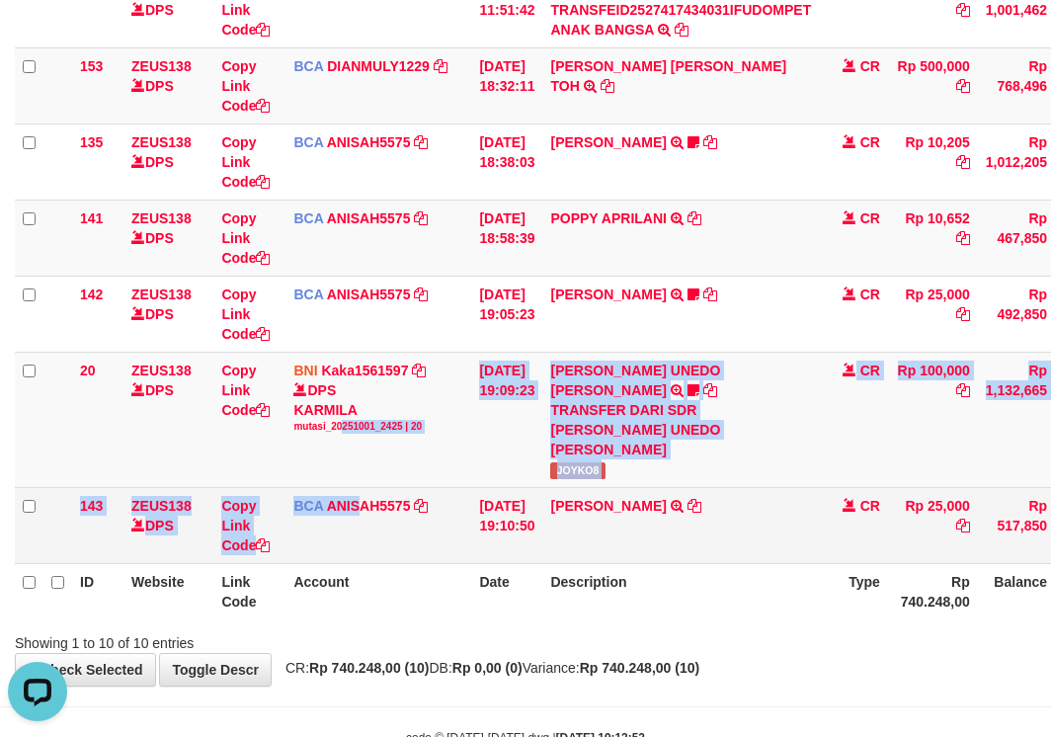
click at [370, 485] on tbody "49 ZEUS138 DPS Copy Link Code BCA ANISAH5575 DPS [PERSON_NAME] mutasi_20251001_…" at bounding box center [604, 153] width 1179 height 821
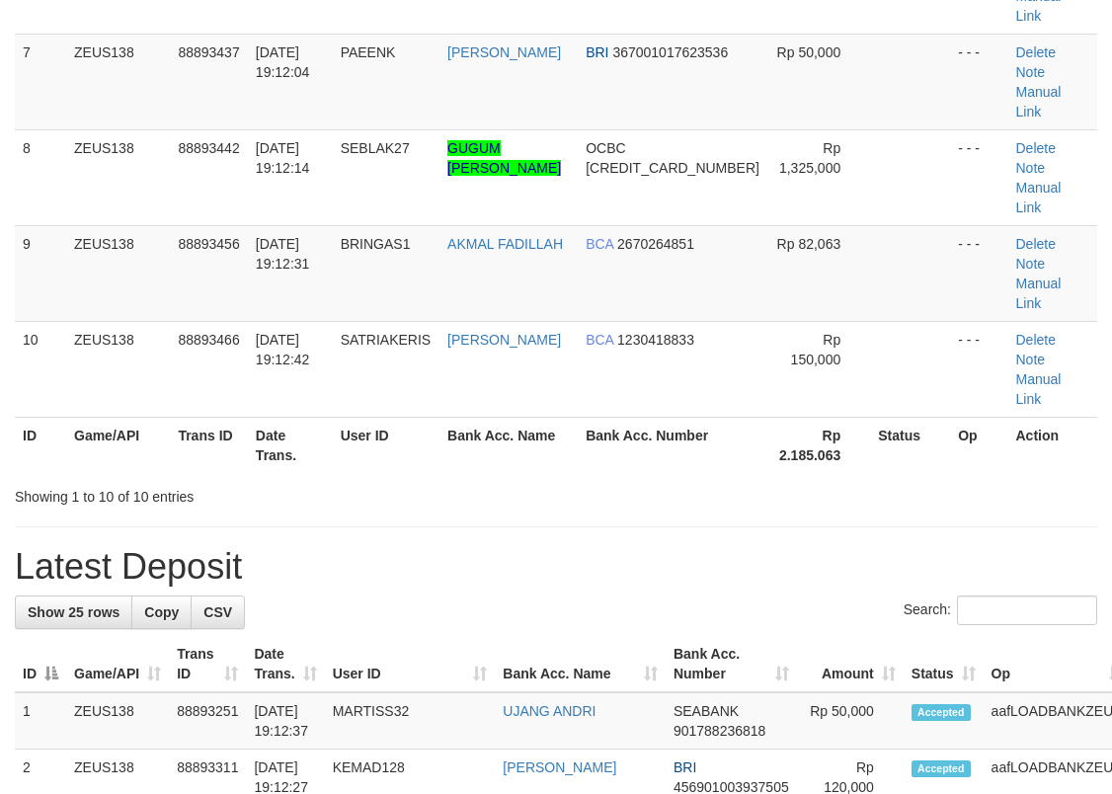
scroll to position [695, 0]
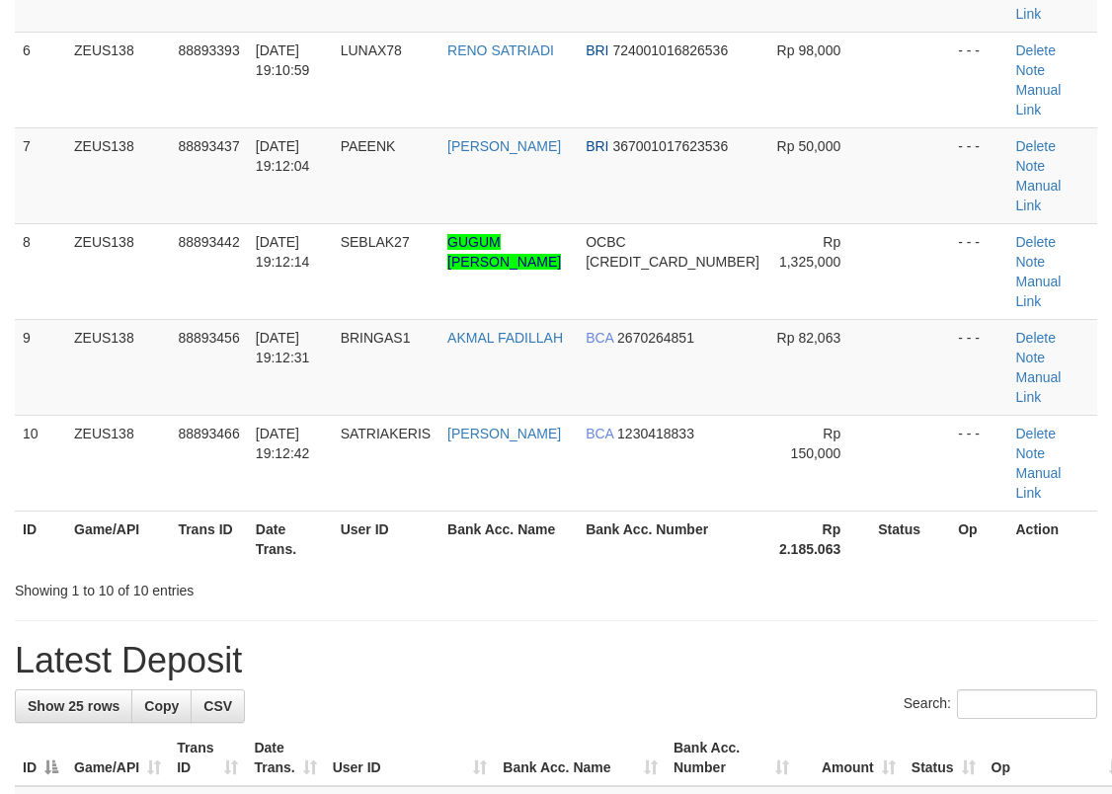
drag, startPoint x: 431, startPoint y: 107, endPoint x: 295, endPoint y: 157, distance: 144.4
click at [356, 511] on tr "ID Game/API Trans ID Date Trans. User ID Bank Acc. Name Bank Acc. Number Rp 2.1…" at bounding box center [556, 539] width 1083 height 56
click at [333, 319] on td "[DATE] 19:12:31" at bounding box center [290, 367] width 85 height 96
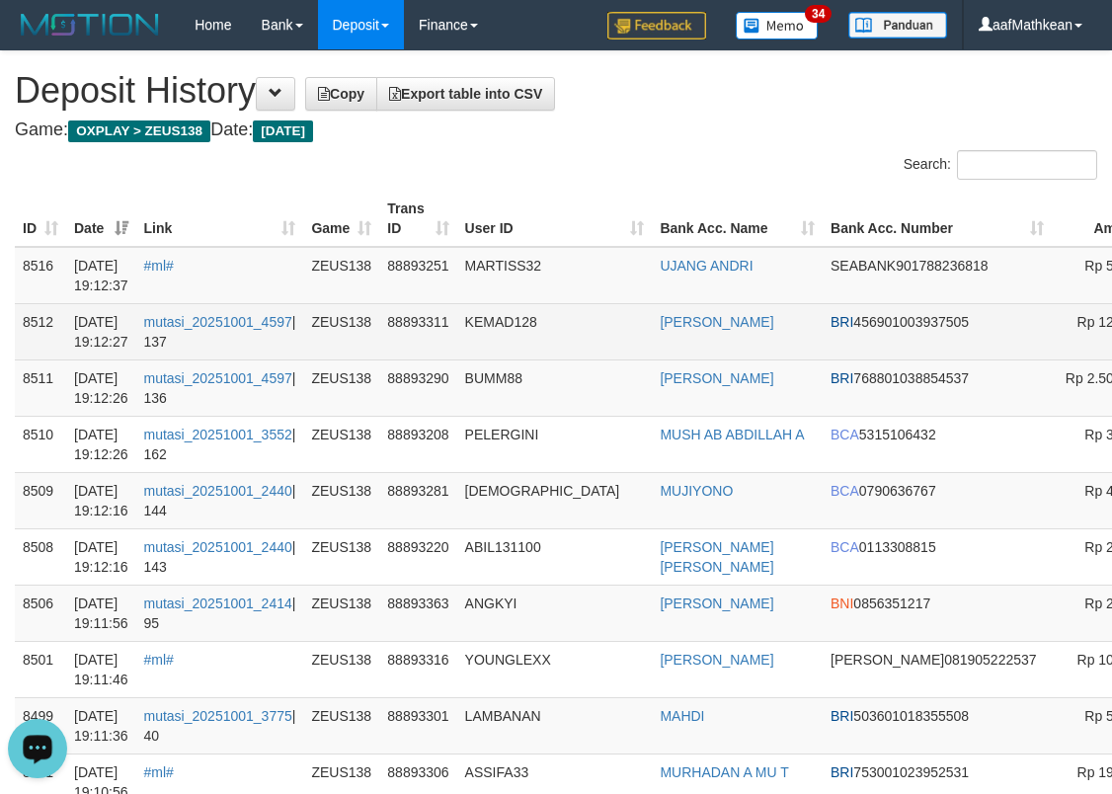
drag, startPoint x: 1164, startPoint y: 304, endPoint x: 992, endPoint y: 309, distance: 172.0
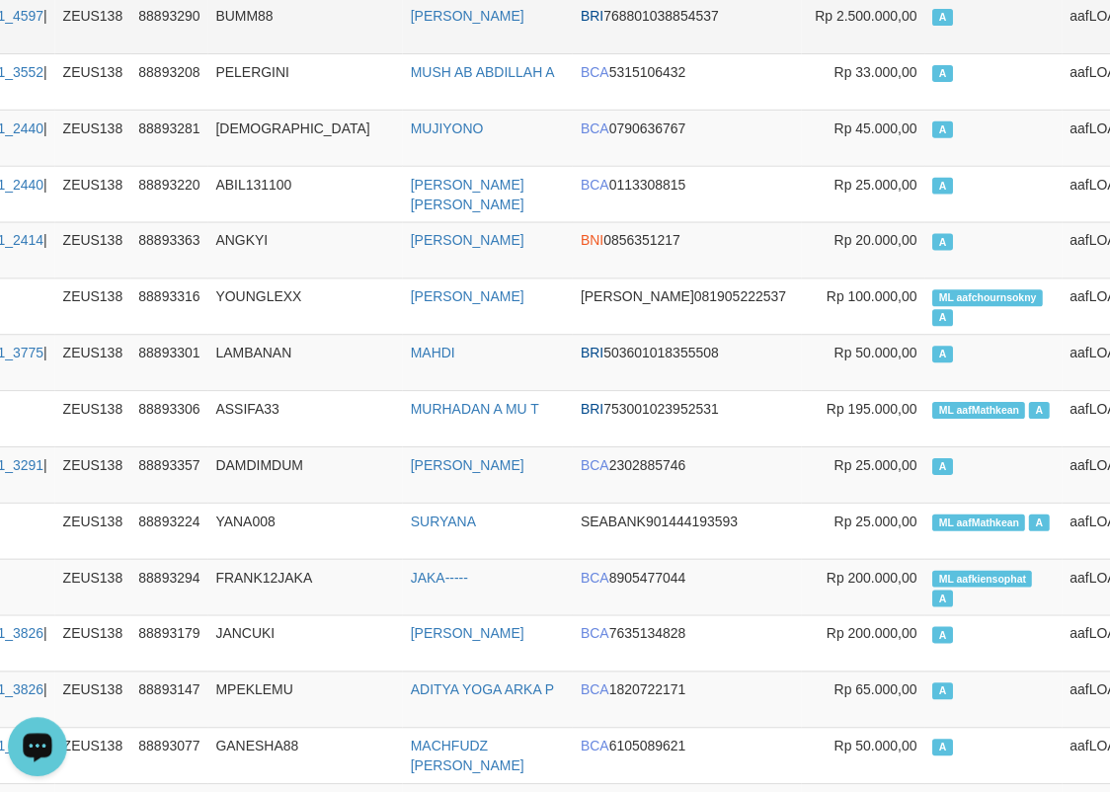
scroll to position [395, 249]
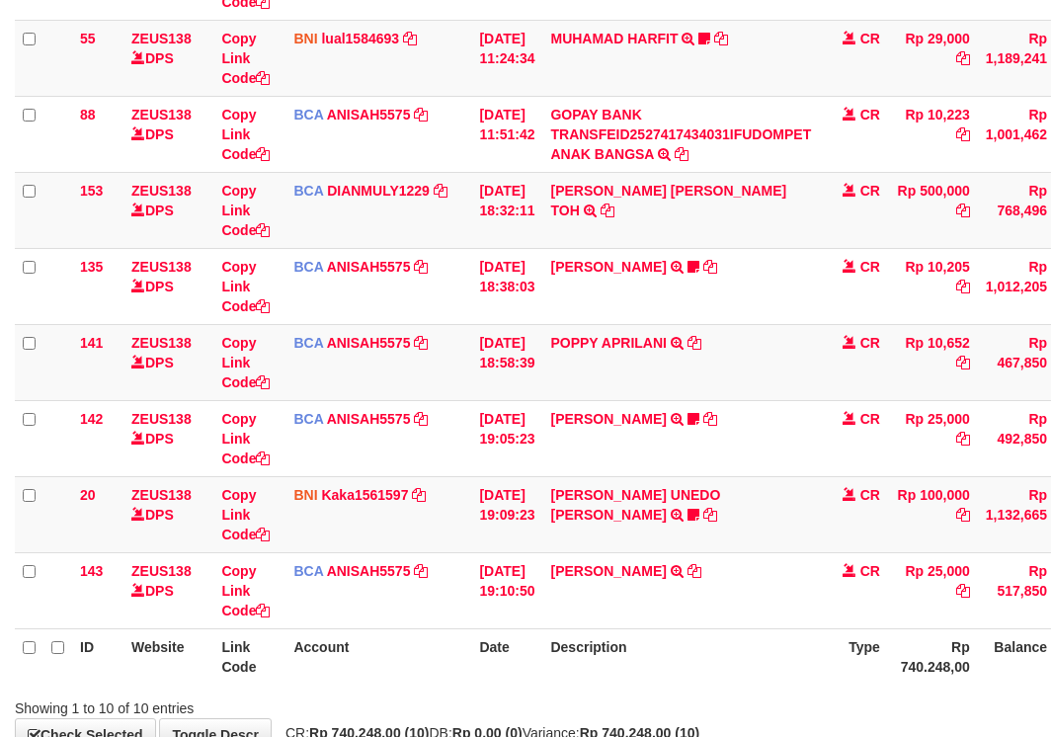
drag, startPoint x: 564, startPoint y: 560, endPoint x: 1063, endPoint y: 612, distance: 501.5
click at [779, 587] on tbody "49 ZEUS138 DPS Copy Link Code BCA ANISAH5575 DPS [PERSON_NAME] mutasi_20251001_…" at bounding box center [604, 249] width 1179 height 762
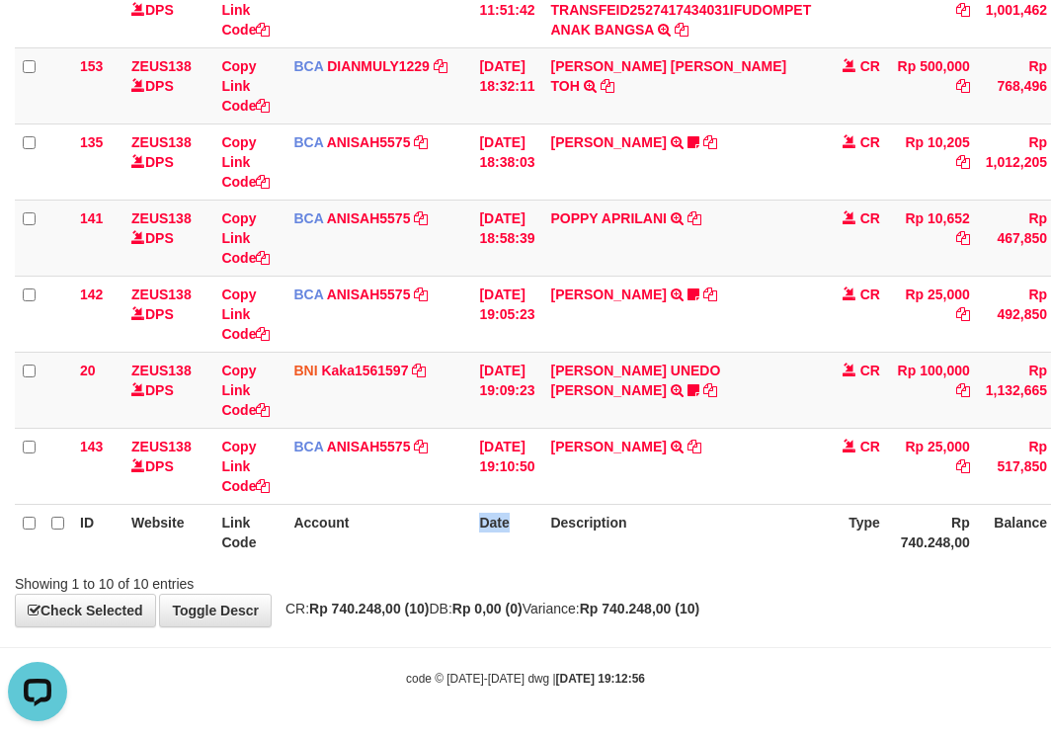
drag, startPoint x: 484, startPoint y: 520, endPoint x: 819, endPoint y: 551, distance: 336.4
click at [542, 543] on th "Date" at bounding box center [506, 532] width 71 height 56
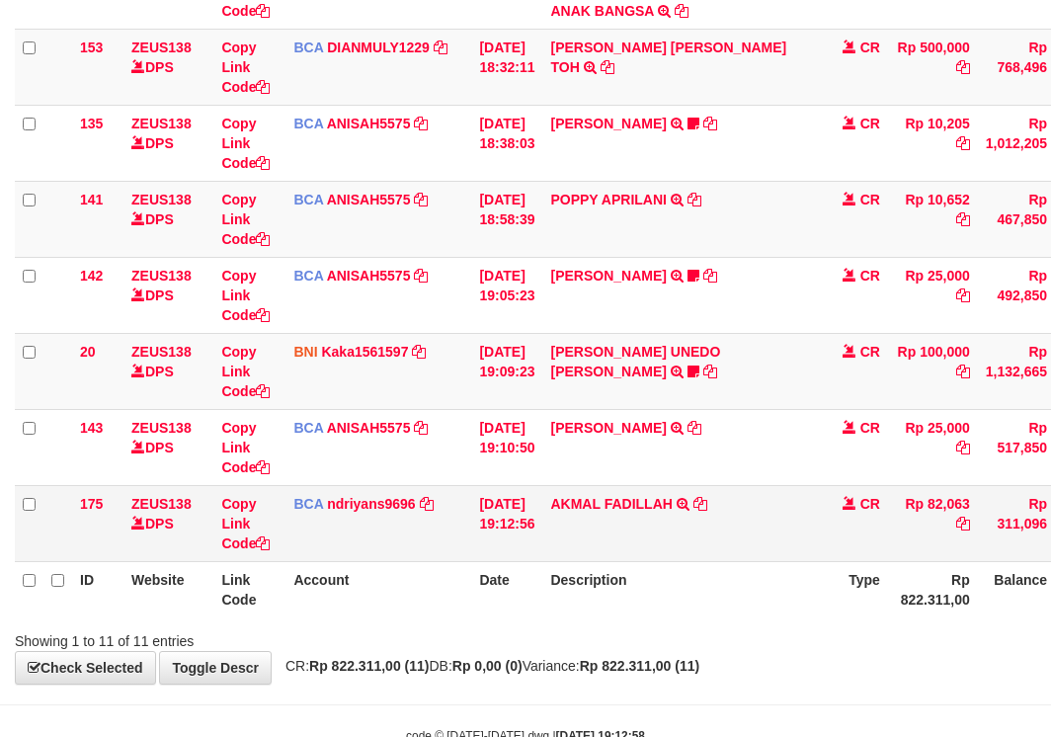
click at [605, 545] on td "AKMAL FADILLAH TRSF E-BANKING CR 0110/FTSCY/WS95031 82063.00AKMAL FADILLAH" at bounding box center [680, 523] width 277 height 76
drag, startPoint x: 611, startPoint y: 548, endPoint x: 626, endPoint y: 549, distance: 15.8
click at [612, 549] on td "AKMAL FADILLAH TRSF E-BANKING CR 0110/FTSCY/WS95031 82063.00AKMAL FADILLAH" at bounding box center [680, 523] width 277 height 76
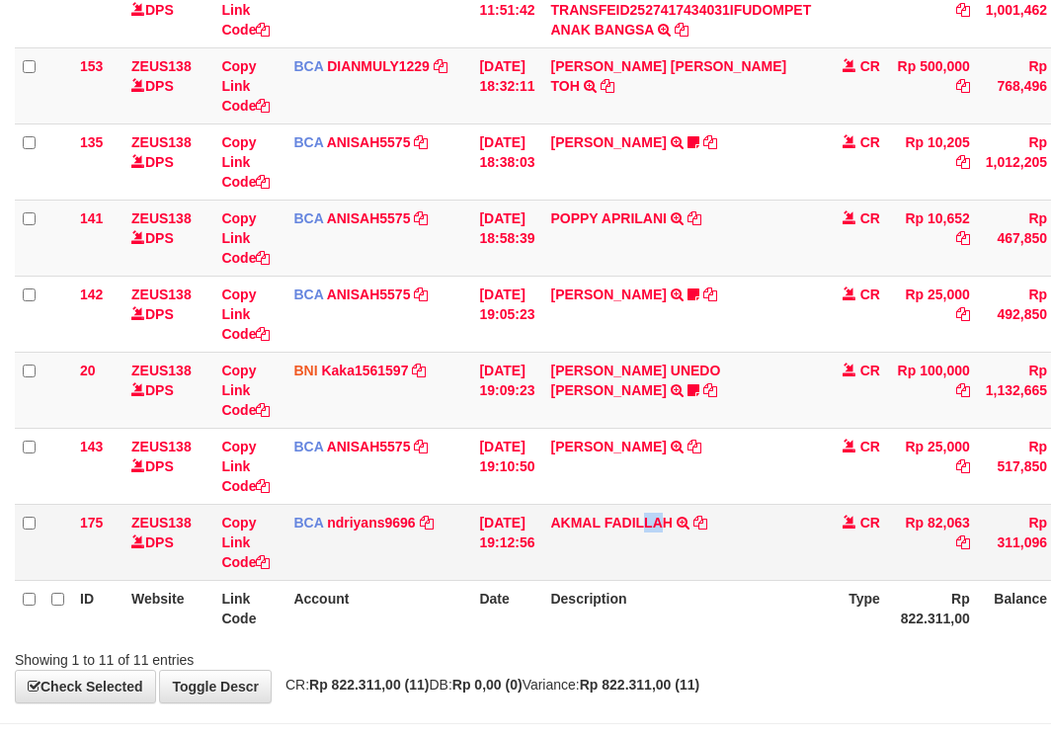
click at [682, 541] on td "AKMAL FADILLAH TRSF E-BANKING CR 0110/FTSCY/WS95031 82063.00AKMAL FADILLAH" at bounding box center [680, 542] width 277 height 76
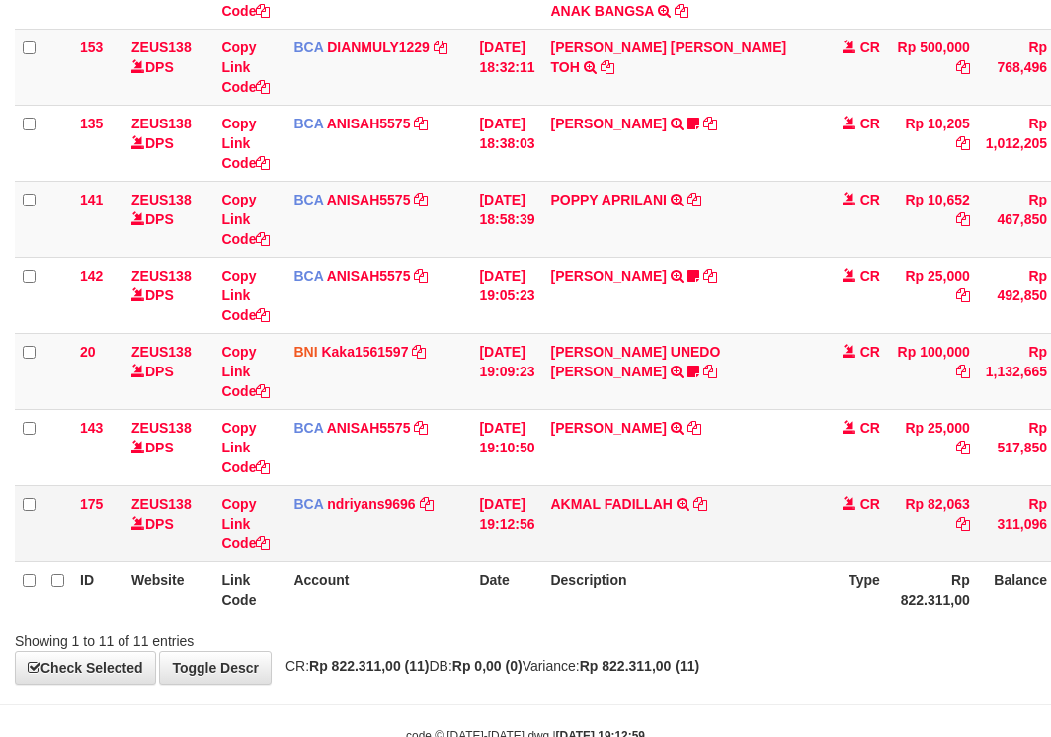
scroll to position [504, 0]
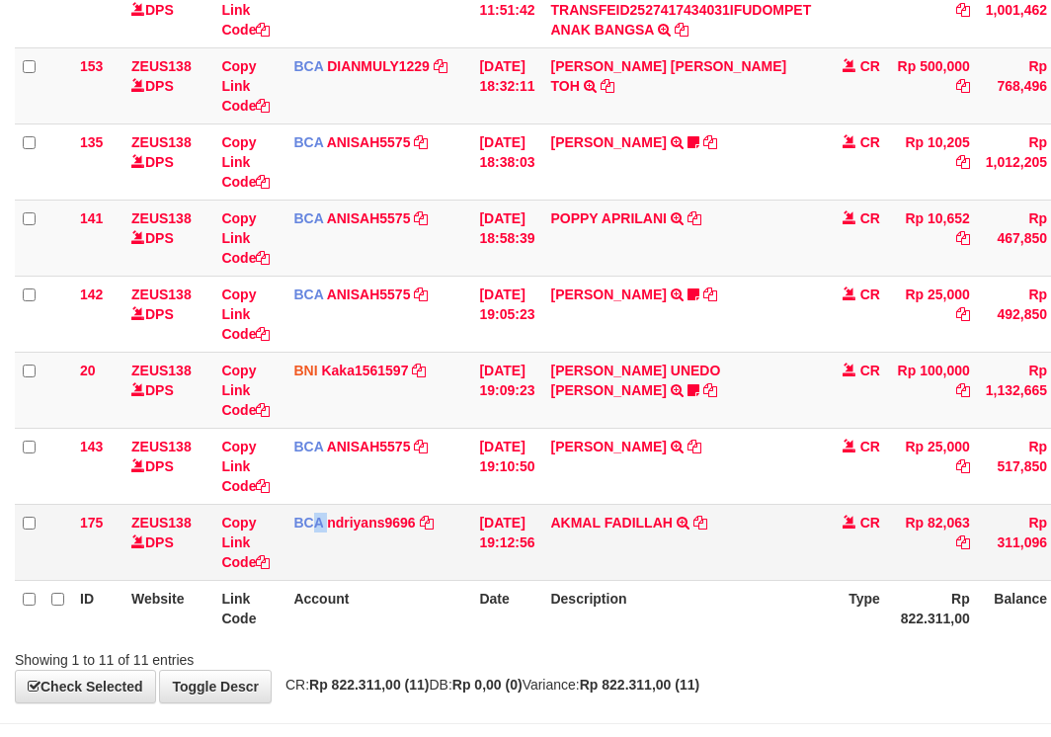
click at [331, 569] on td "BCA ndriyans9696 DPS ANDRIYANSYAH mutasi_20251001_3291 | 175 mutasi_20251001_32…" at bounding box center [379, 542] width 186 height 76
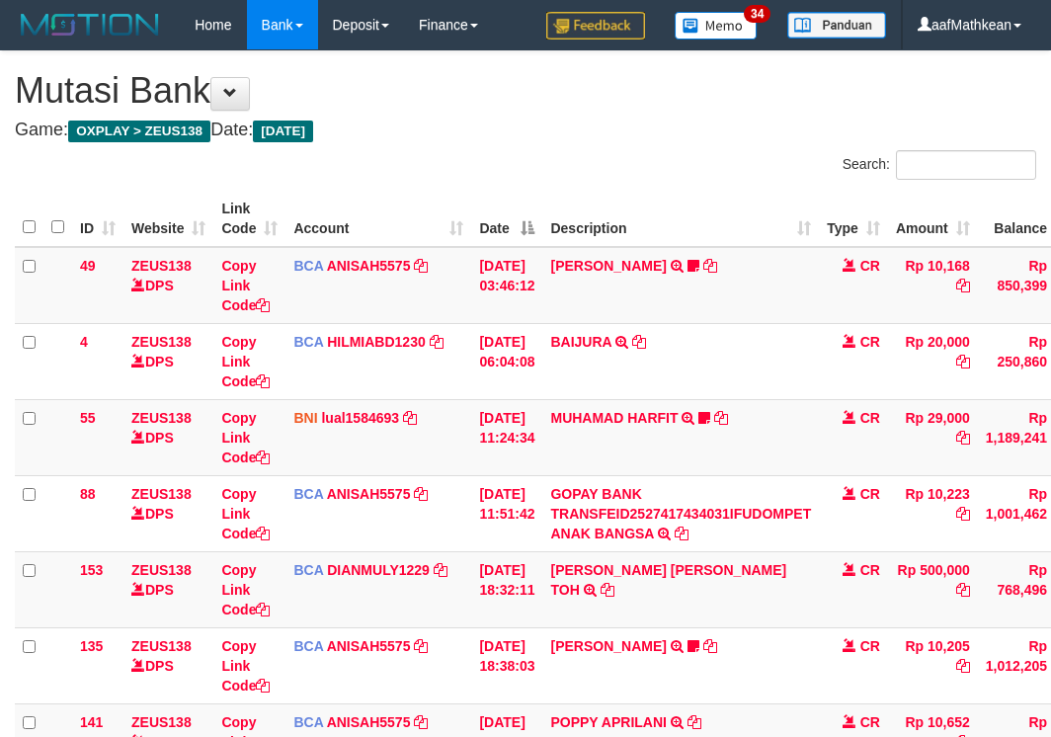
scroll to position [523, 0]
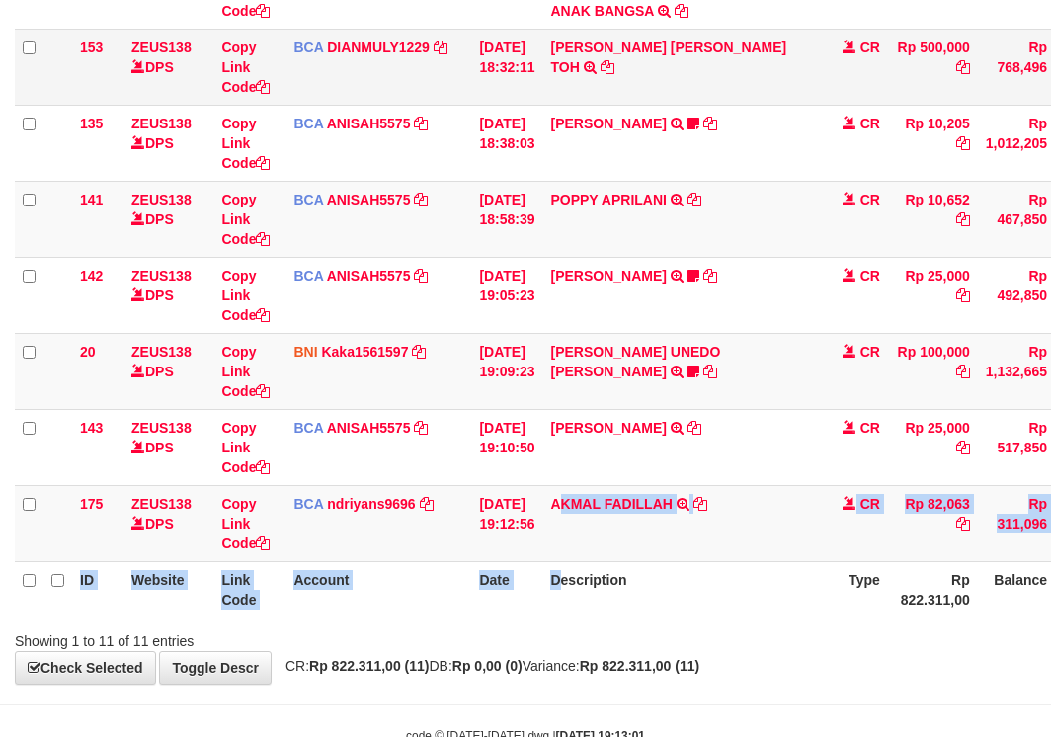
drag, startPoint x: 577, startPoint y: 577, endPoint x: 405, endPoint y: 65, distance: 539.8
click at [566, 493] on table "ID Website Link Code Account Date Description Type Amount Balance Status Action…" at bounding box center [604, 142] width 1179 height 949
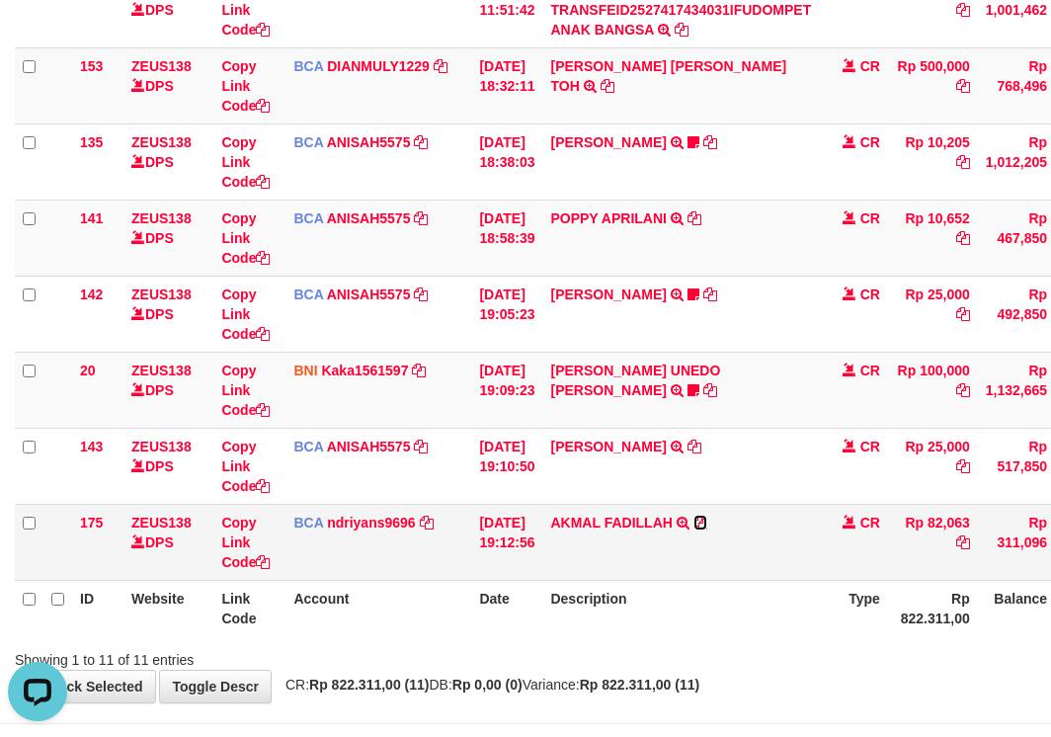
click at [707, 524] on icon at bounding box center [701, 523] width 14 height 14
click at [556, 551] on tr "175 ZEUS138 DPS Copy Link Code BCA ndriyans9696 DPS ANDRIYANSYAH mutasi_2025100…" at bounding box center [604, 542] width 1179 height 76
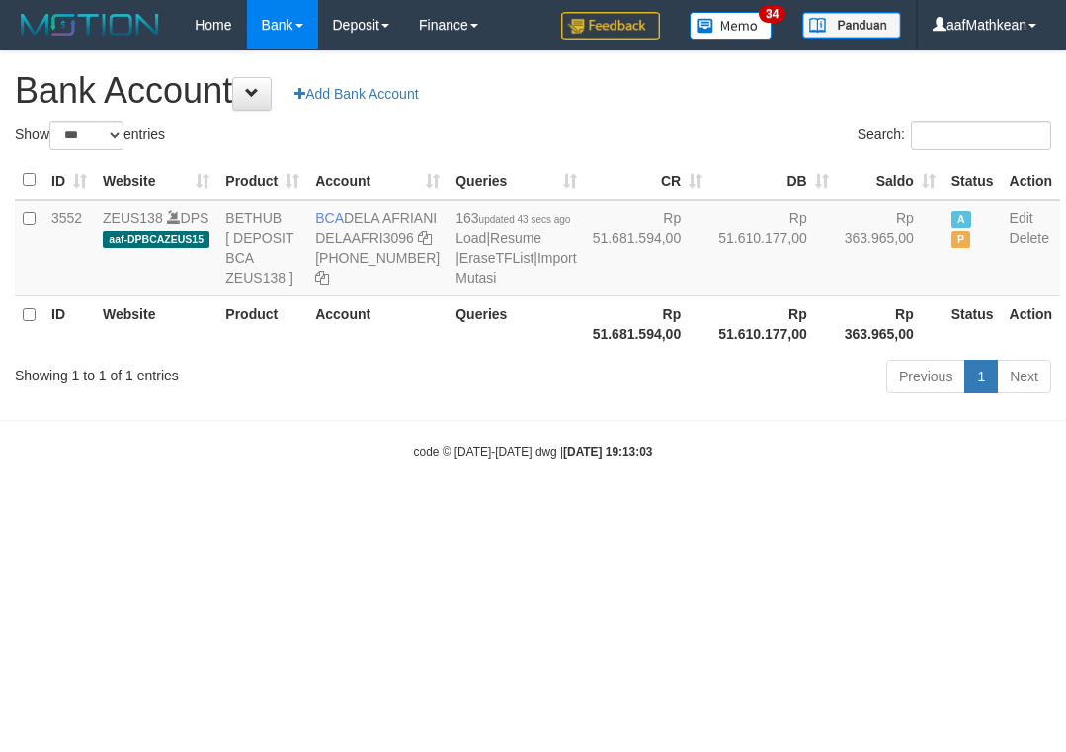
select select "***"
drag, startPoint x: 797, startPoint y: 429, endPoint x: 861, endPoint y: 596, distance: 178.9
click at [853, 510] on html "Toggle navigation Home Bank Account List Load By Website Group [OXPLAY] ZEUS138…" at bounding box center [533, 255] width 1066 height 510
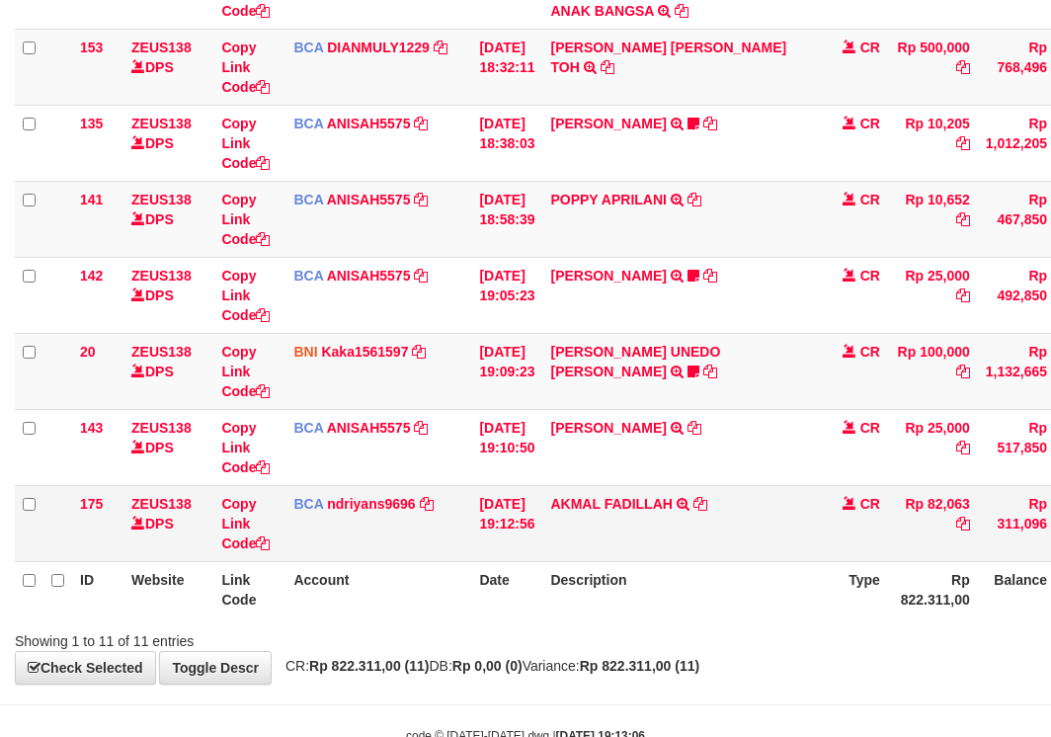
drag, startPoint x: 782, startPoint y: 537, endPoint x: 685, endPoint y: 352, distance: 209.9
click at [779, 517] on td "AKMAL FADILLAH TRSF E-BANKING CR 0110/FTSCY/WS95031 82063.00AKMAL FADILLAH" at bounding box center [680, 523] width 277 height 76
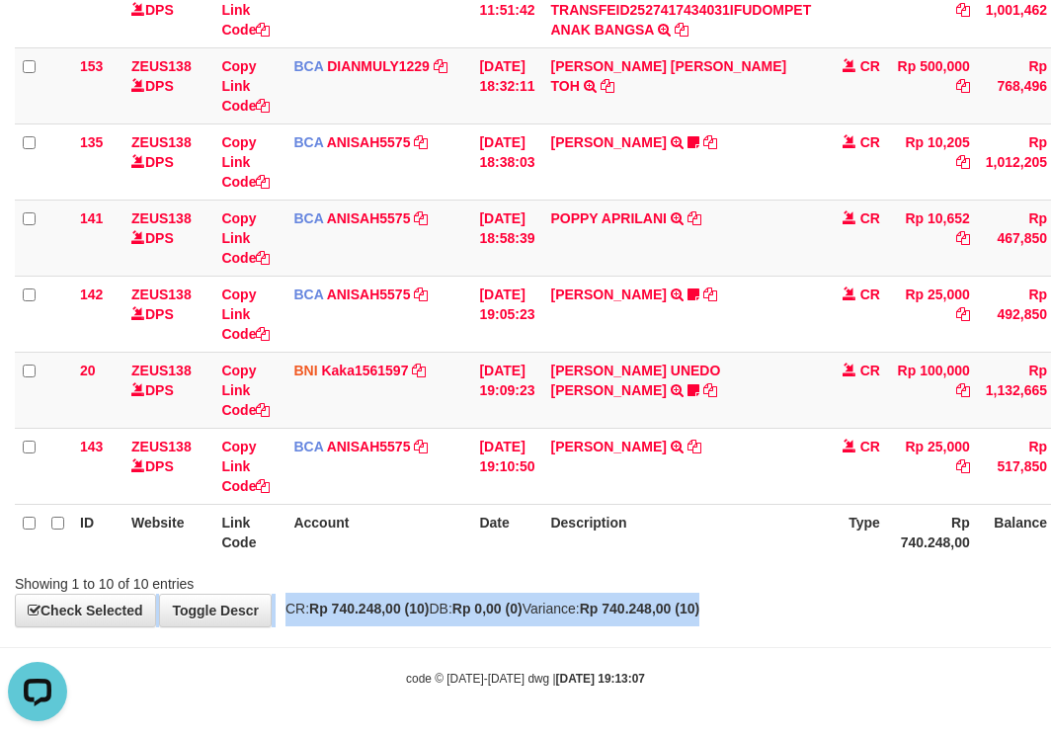
click at [865, 607] on div "**********" at bounding box center [525, 87] width 1051 height 1079
click at [863, 606] on div "**********" at bounding box center [525, 87] width 1051 height 1079
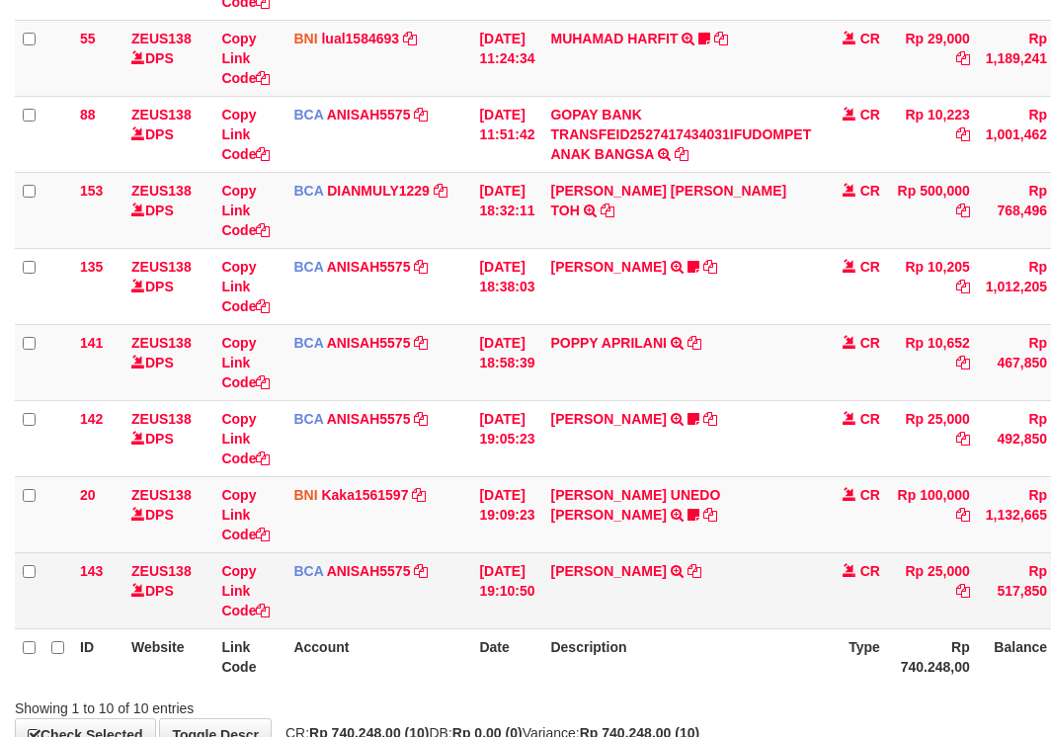
scroll to position [379, 0]
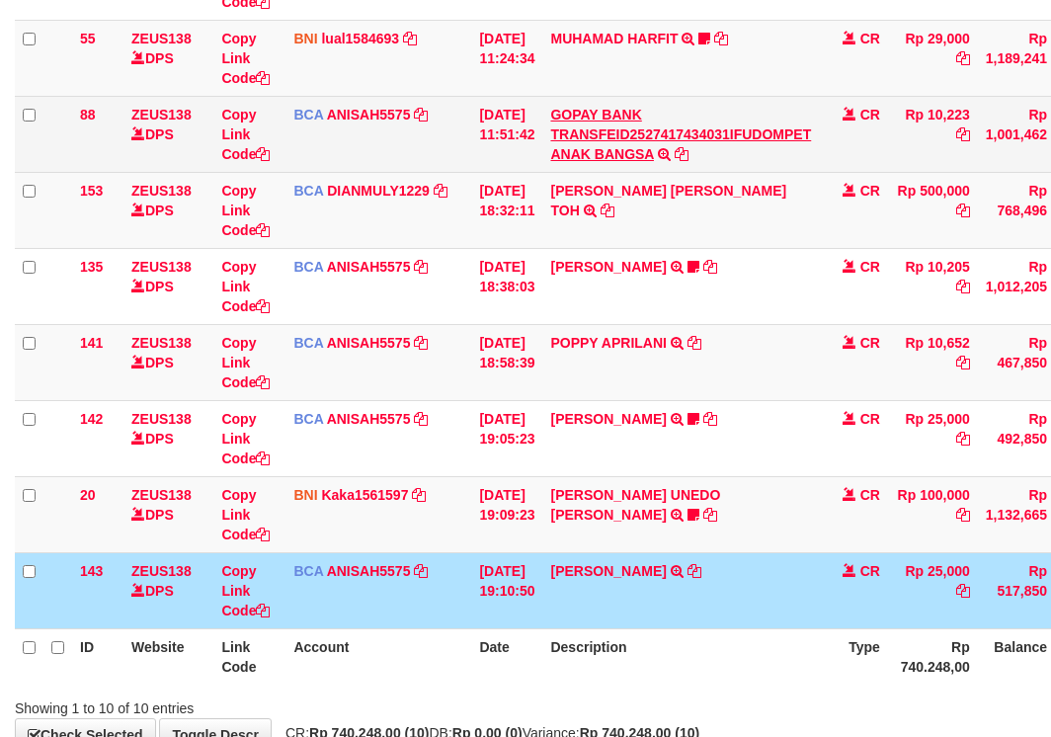
drag, startPoint x: 749, startPoint y: 559, endPoint x: 575, endPoint y: 146, distance: 448.1
click at [687, 397] on tbody "49 ZEUS138 DPS Copy Link Code BCA ANISAH5575 DPS [PERSON_NAME] mutasi_20251001_…" at bounding box center [604, 249] width 1179 height 762
